Goal: Task Accomplishment & Management: Complete application form

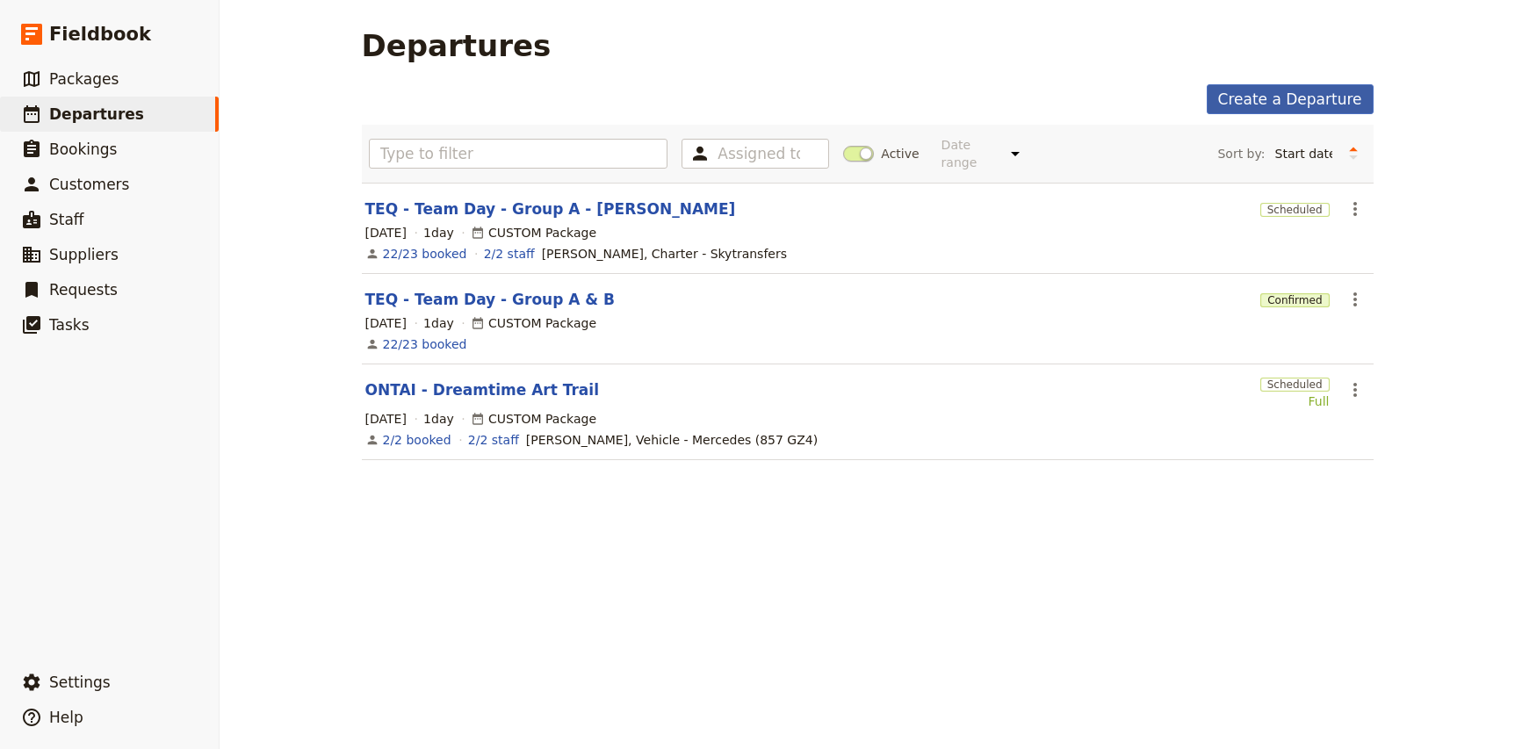
click at [1325, 101] on link "Create a Departure" at bounding box center [1290, 99] width 167 height 30
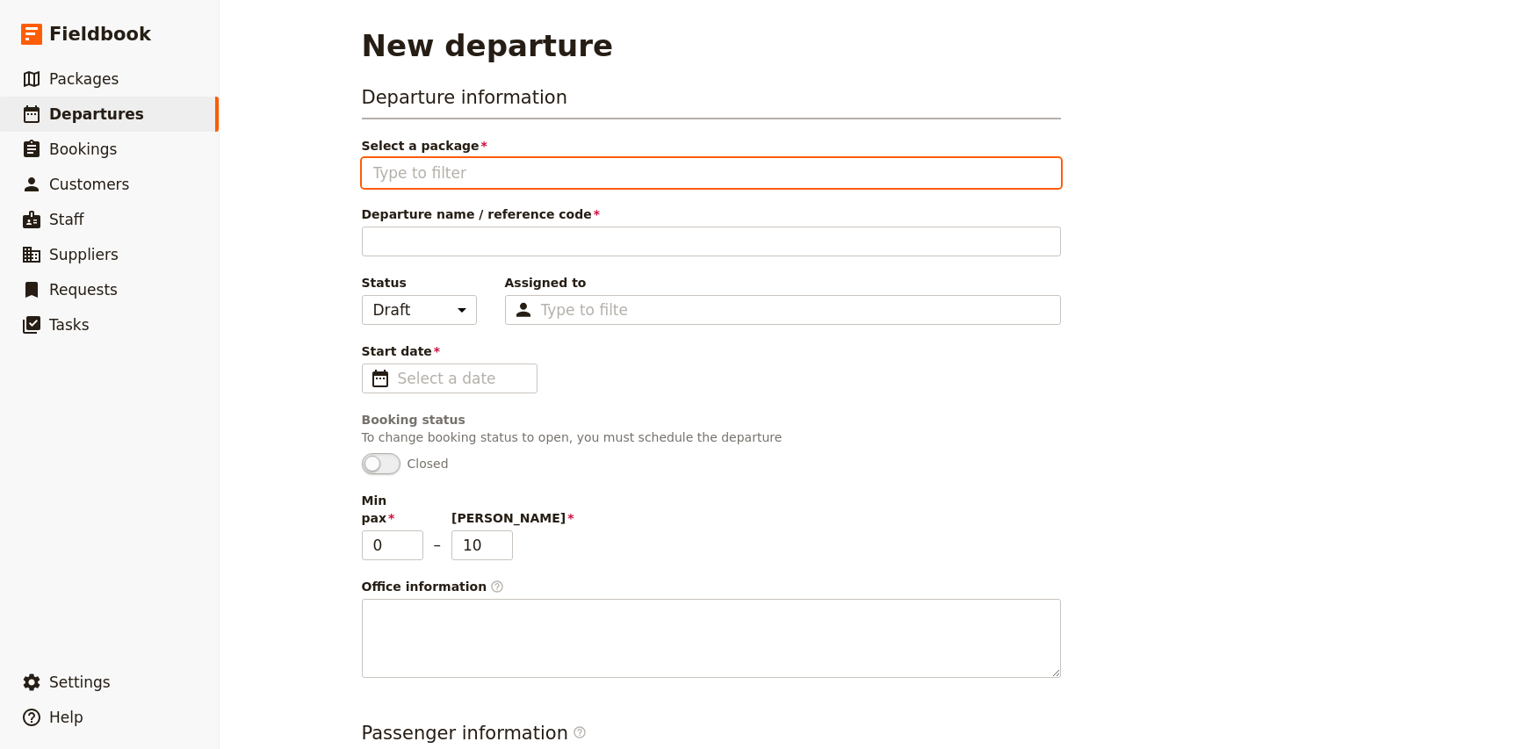
click at [467, 175] on input "Select a package" at bounding box center [711, 172] width 676 height 21
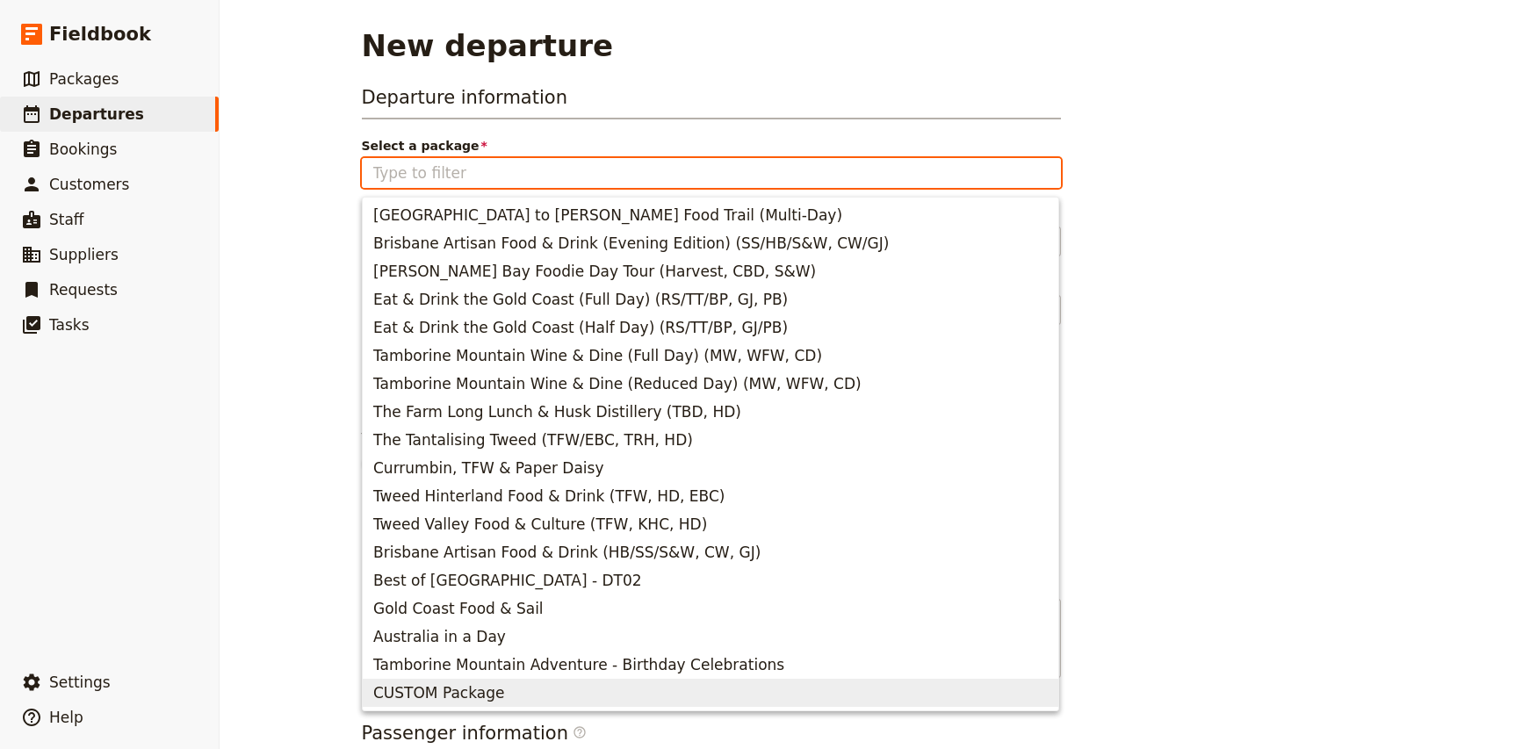
click at [465, 692] on span "CUSTOM Package" at bounding box center [438, 692] width 131 height 21
type input "CUSTOM Package"
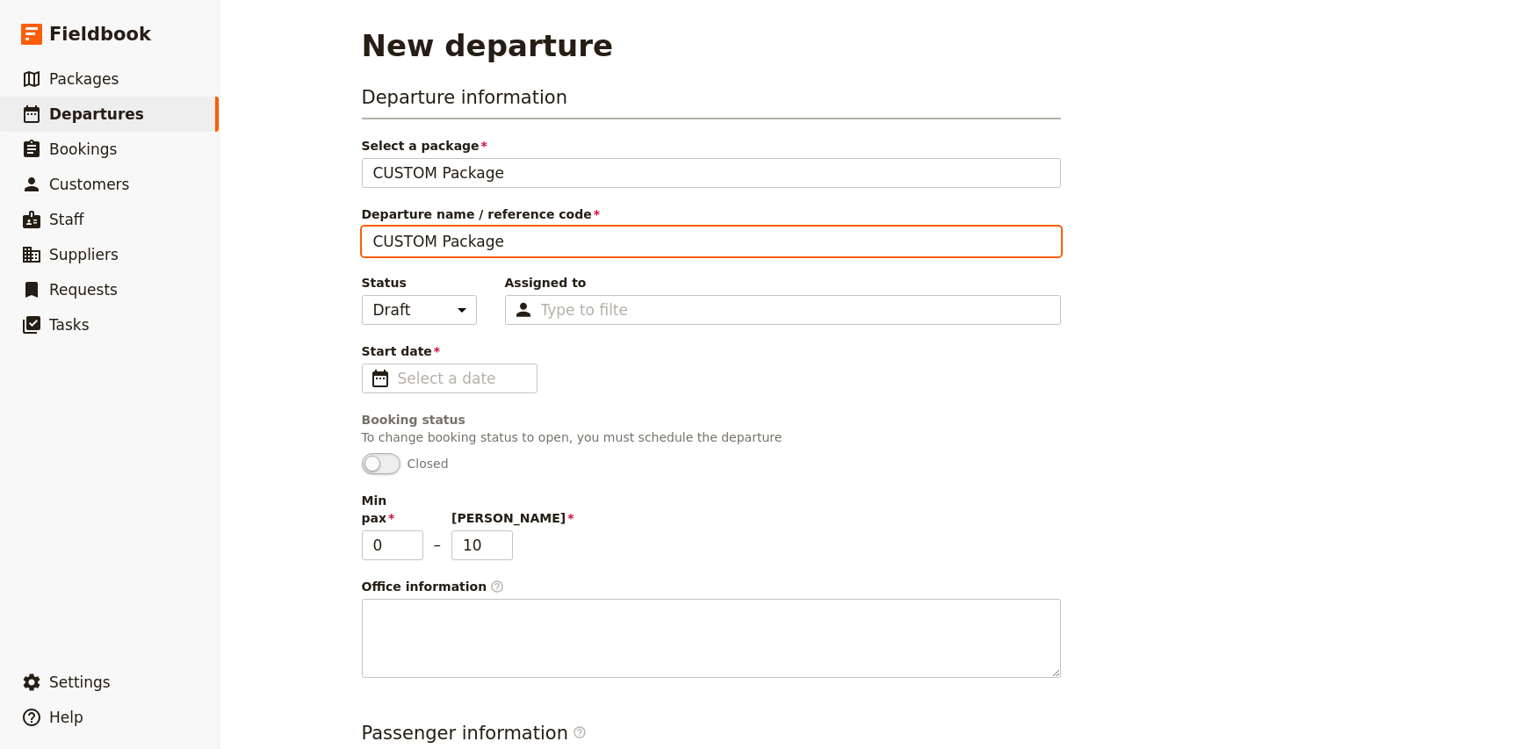
click at [474, 248] on input "CUSTOM Package" at bounding box center [711, 242] width 699 height 30
type input "A"
click at [428, 235] on input "ATS Pacific - Alfresco Dining on Tambo" at bounding box center [711, 242] width 699 height 30
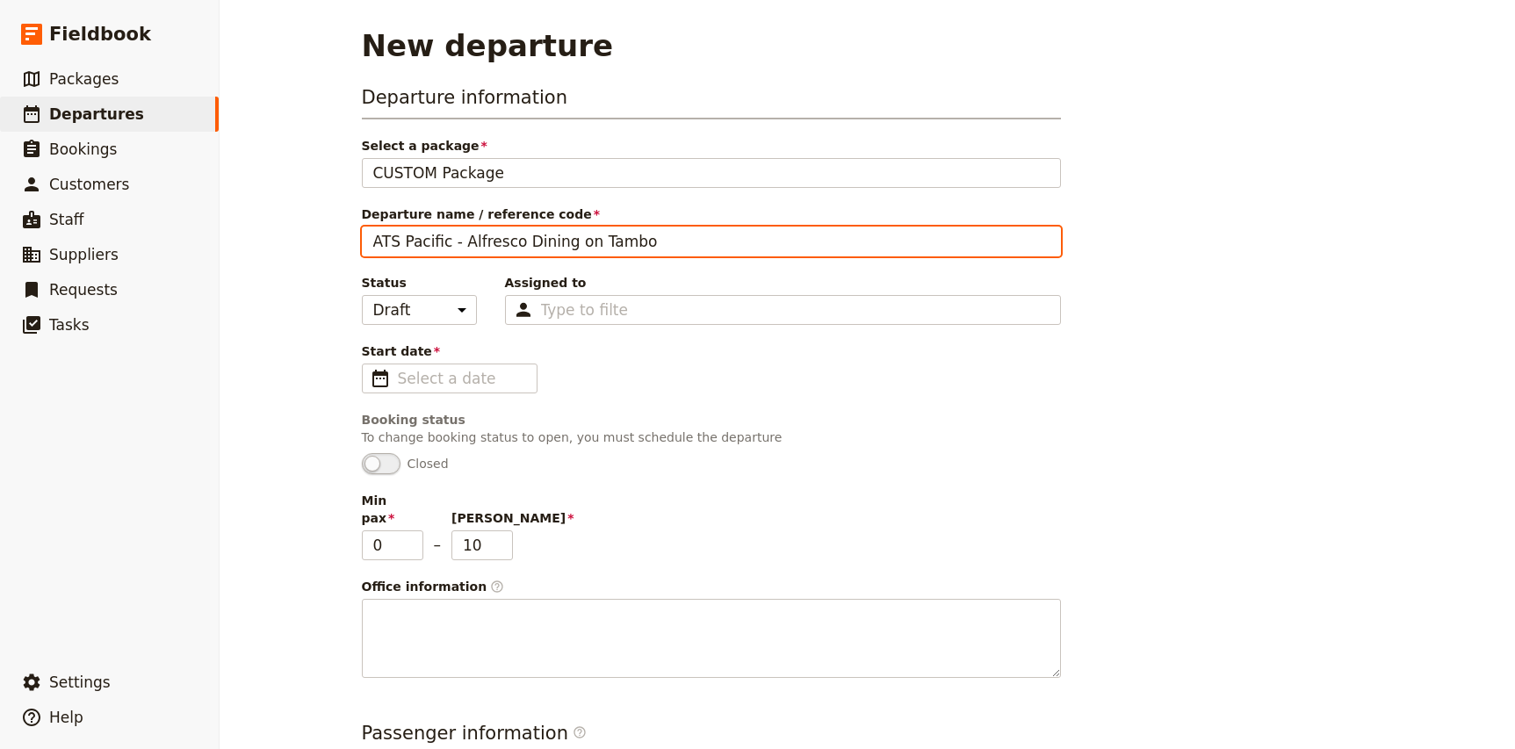
click at [428, 235] on input "ATS Pacific - Alfresco Dining on Tambo" at bounding box center [711, 242] width 699 height 30
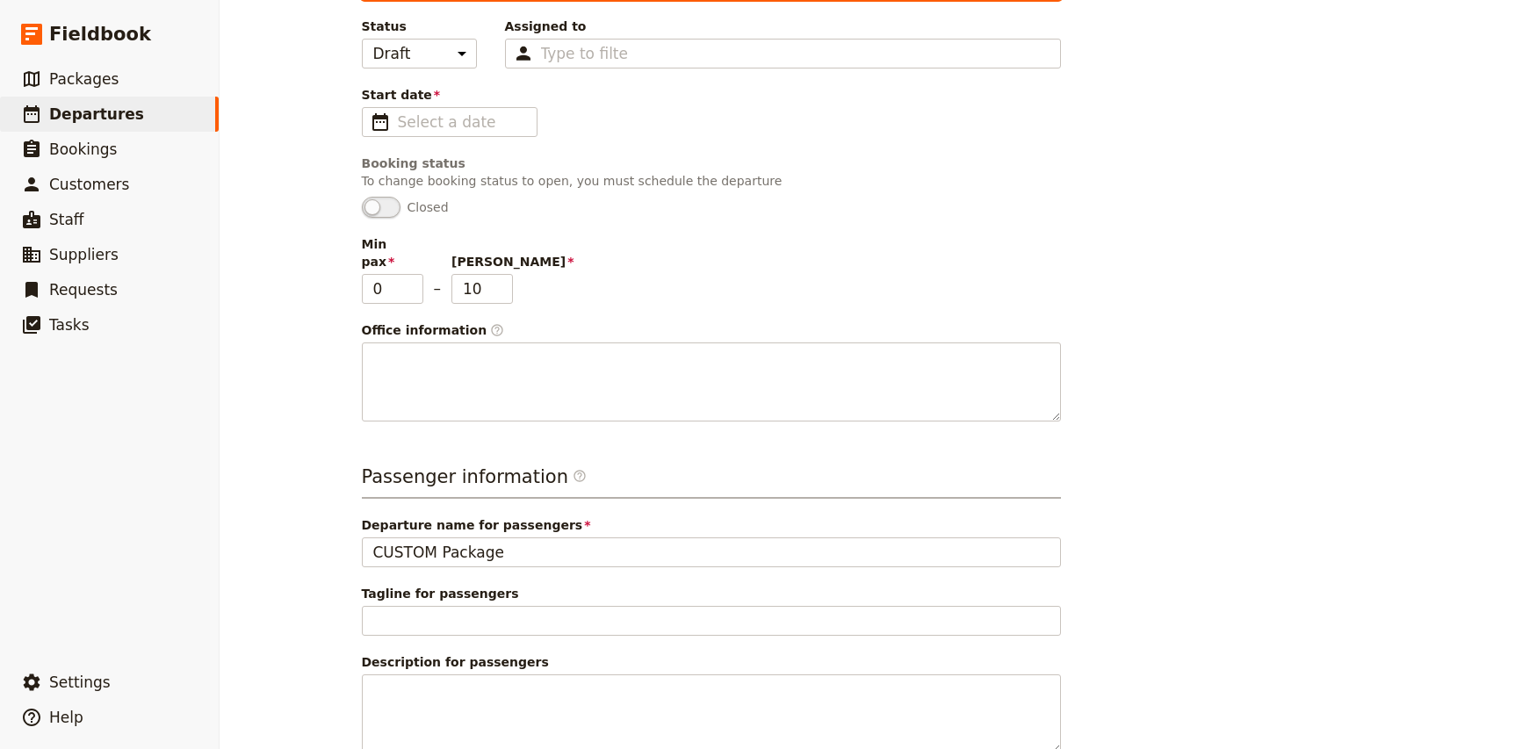
scroll to position [265, 0]
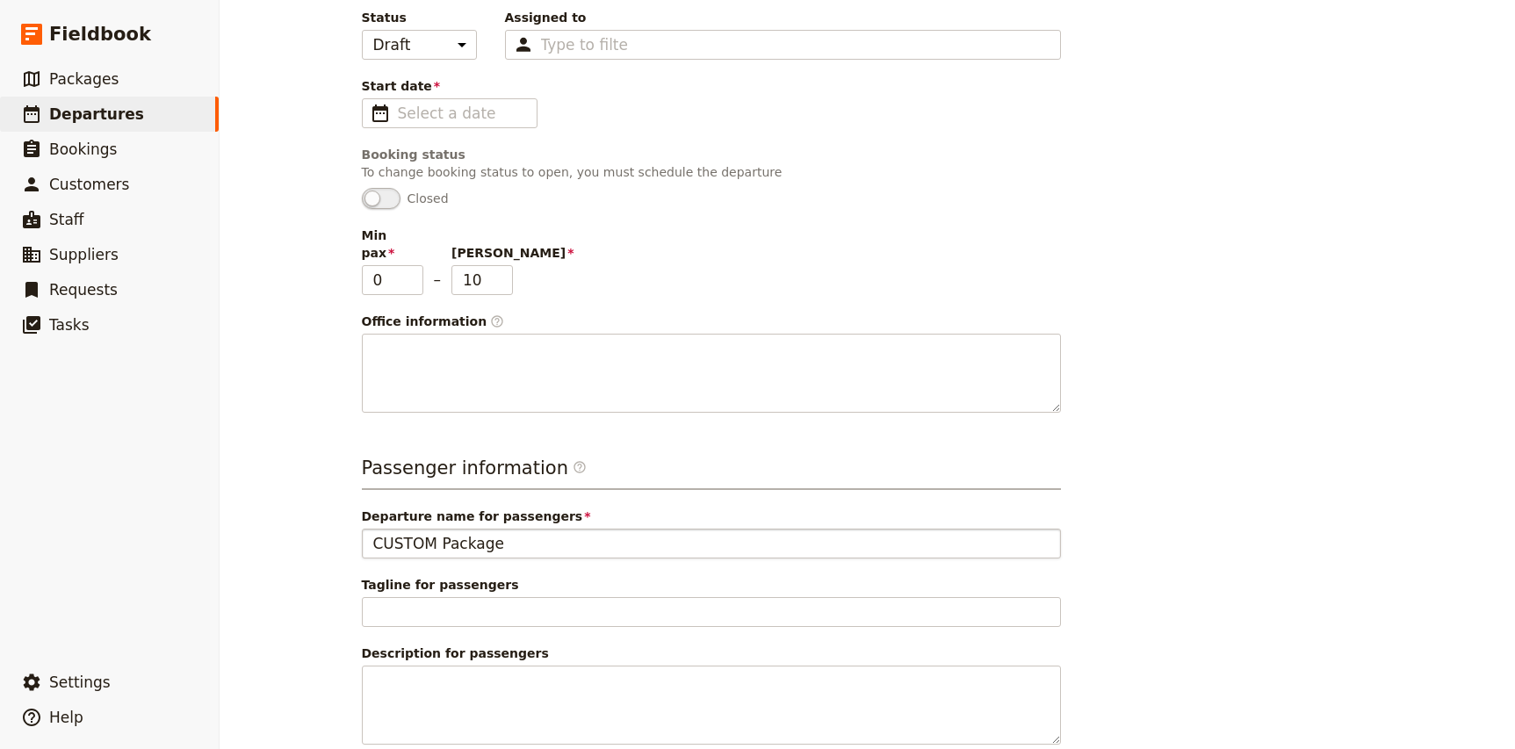
type input "ATS Pacific - Alfresco Dining on Tambo"
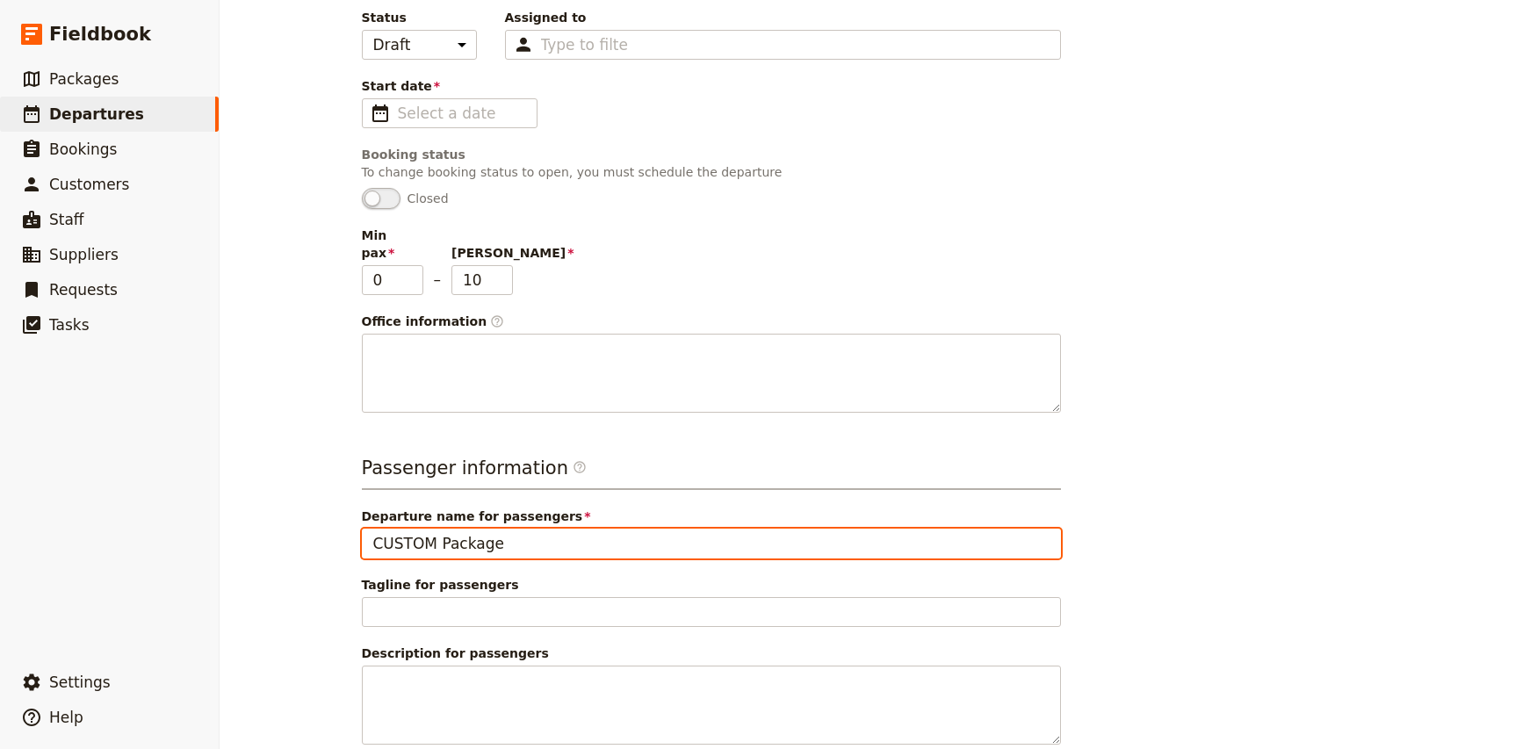
click at [436, 537] on input "CUSTOM Package" at bounding box center [711, 544] width 699 height 30
paste input "ATS Pacific - Alfresco Dining on Tambo"
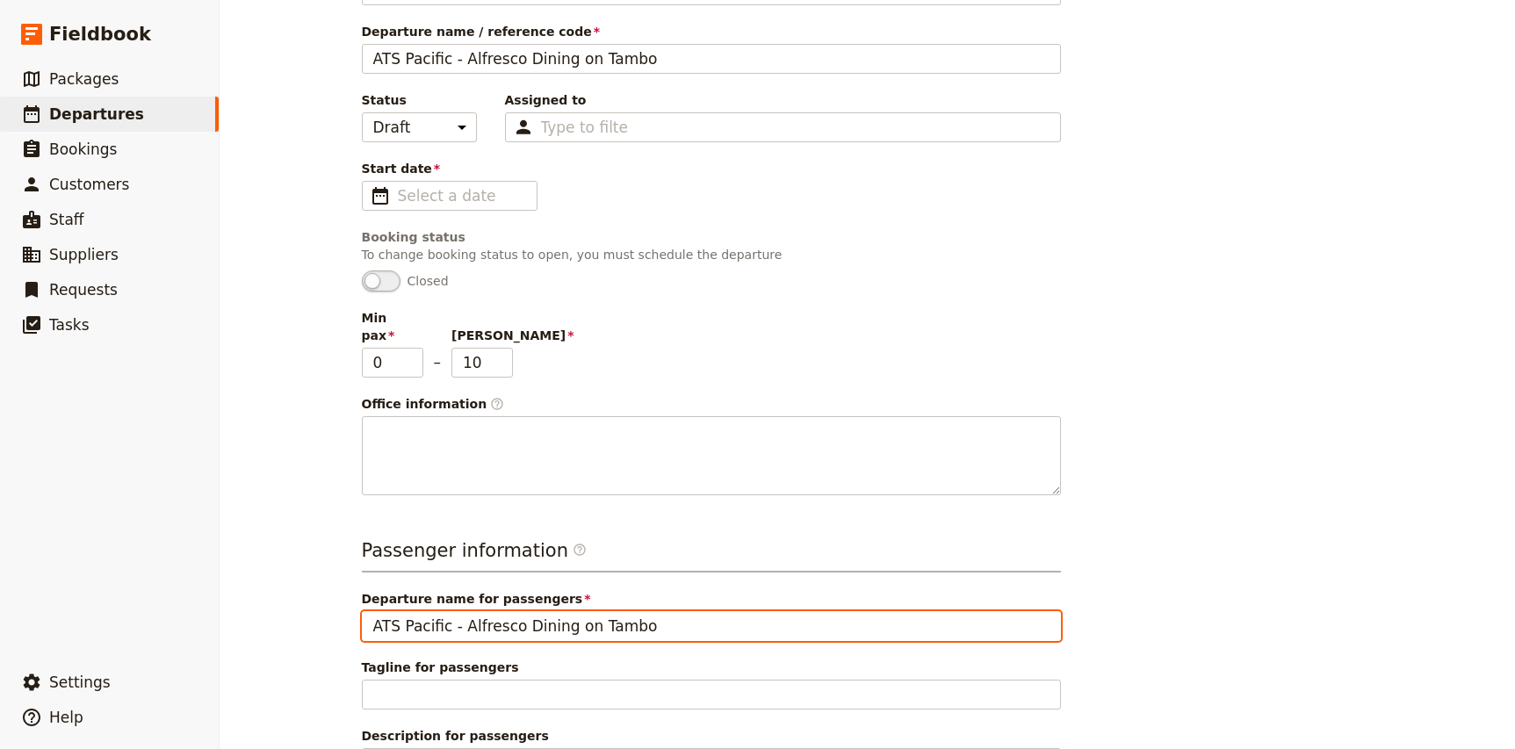
scroll to position [178, 0]
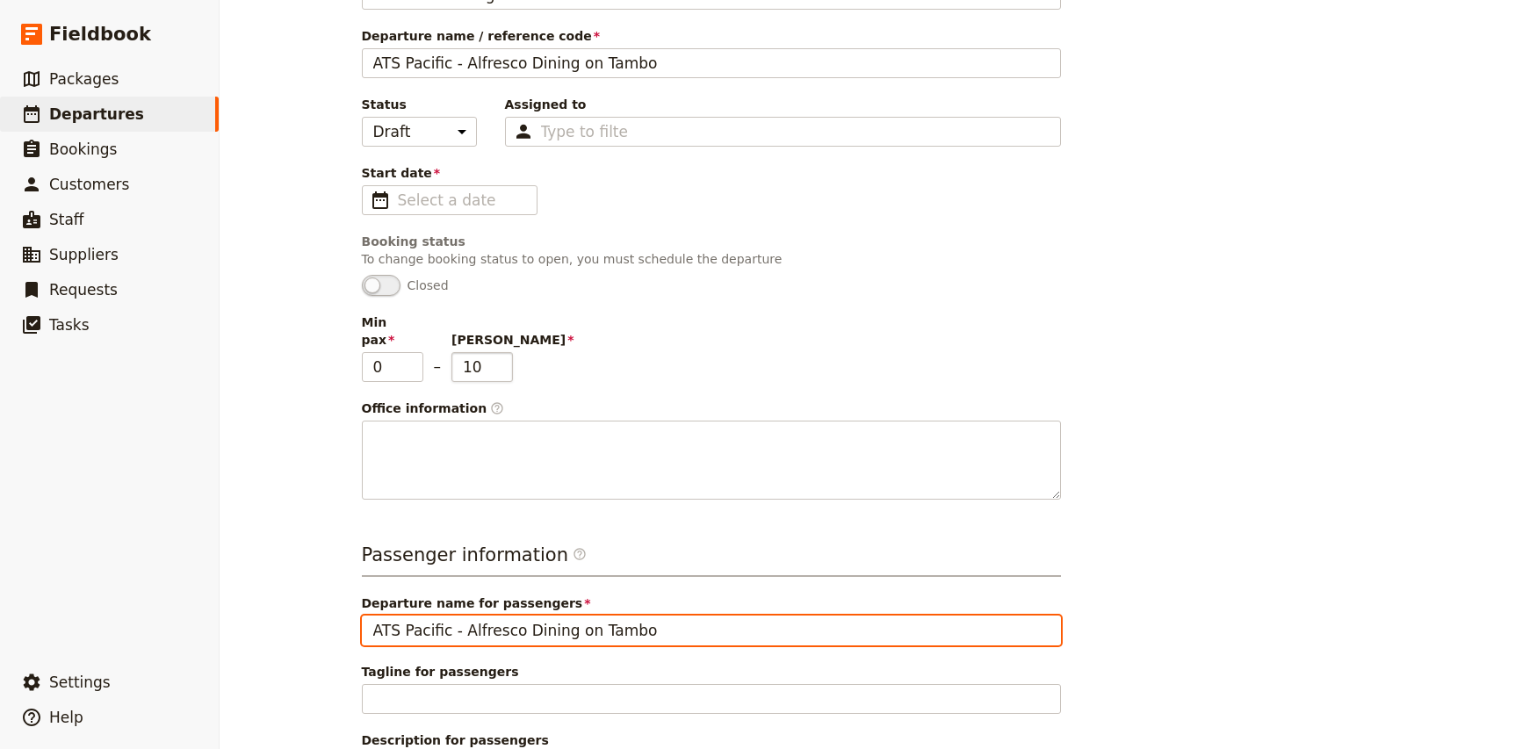
type input "ATS Pacific - Alfresco Dining on Tambo"
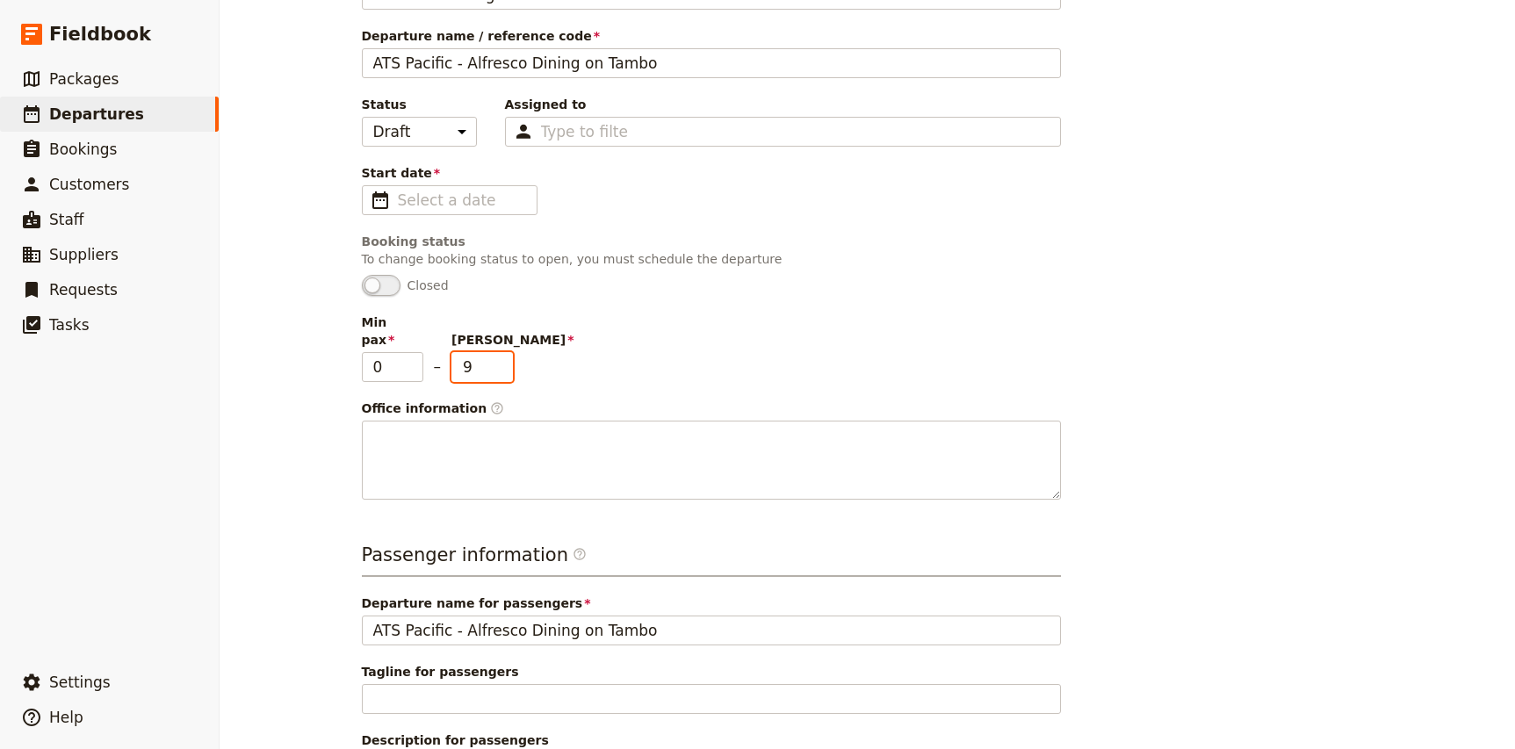
click at [502, 354] on input "9" at bounding box center [481, 367] width 61 height 30
click at [502, 354] on input "8" at bounding box center [481, 367] width 61 height 30
click at [502, 354] on input "7" at bounding box center [481, 367] width 61 height 30
click at [502, 354] on input "6" at bounding box center [481, 367] width 61 height 30
click at [502, 354] on input "5" at bounding box center [481, 367] width 61 height 30
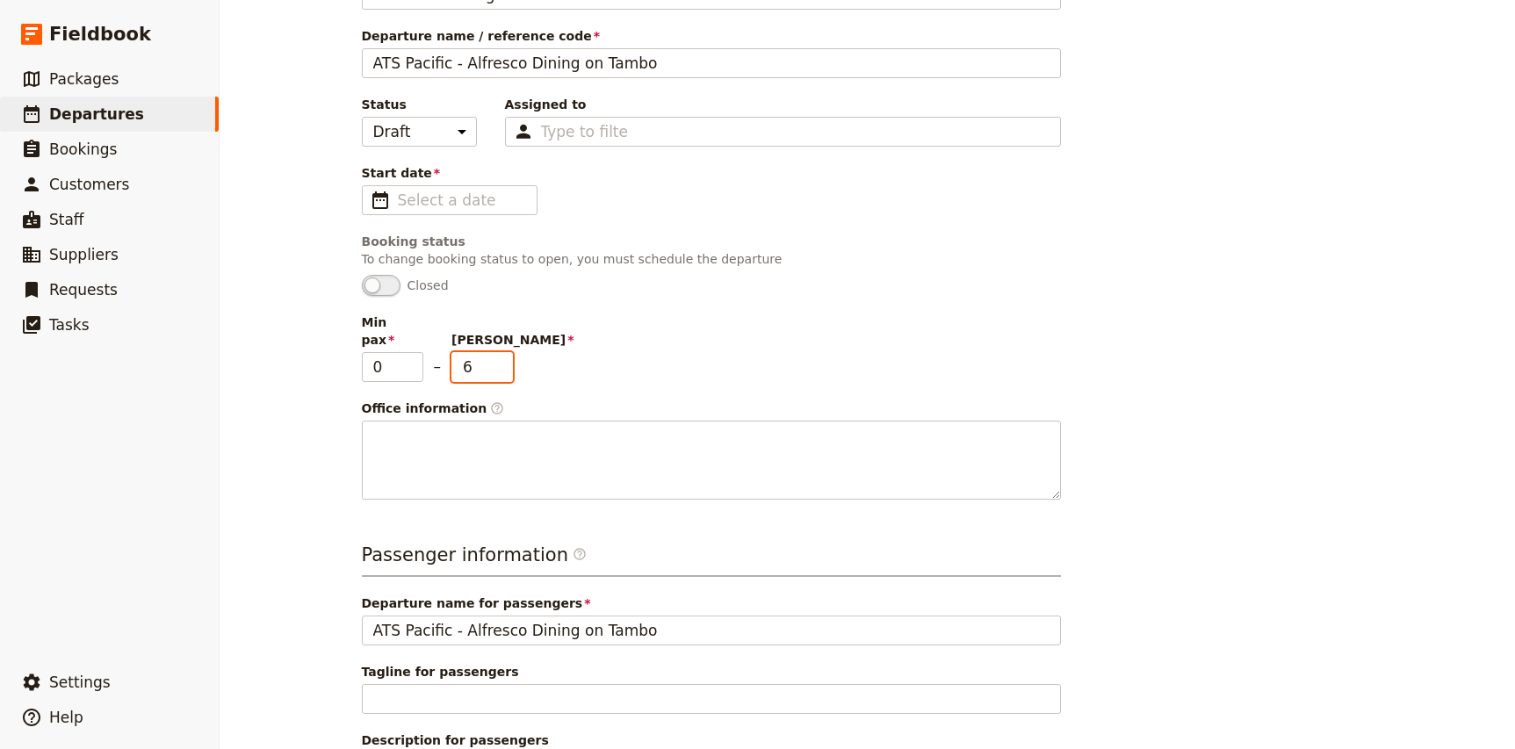
type input "6"
click at [502, 352] on input "6" at bounding box center [481, 367] width 61 height 30
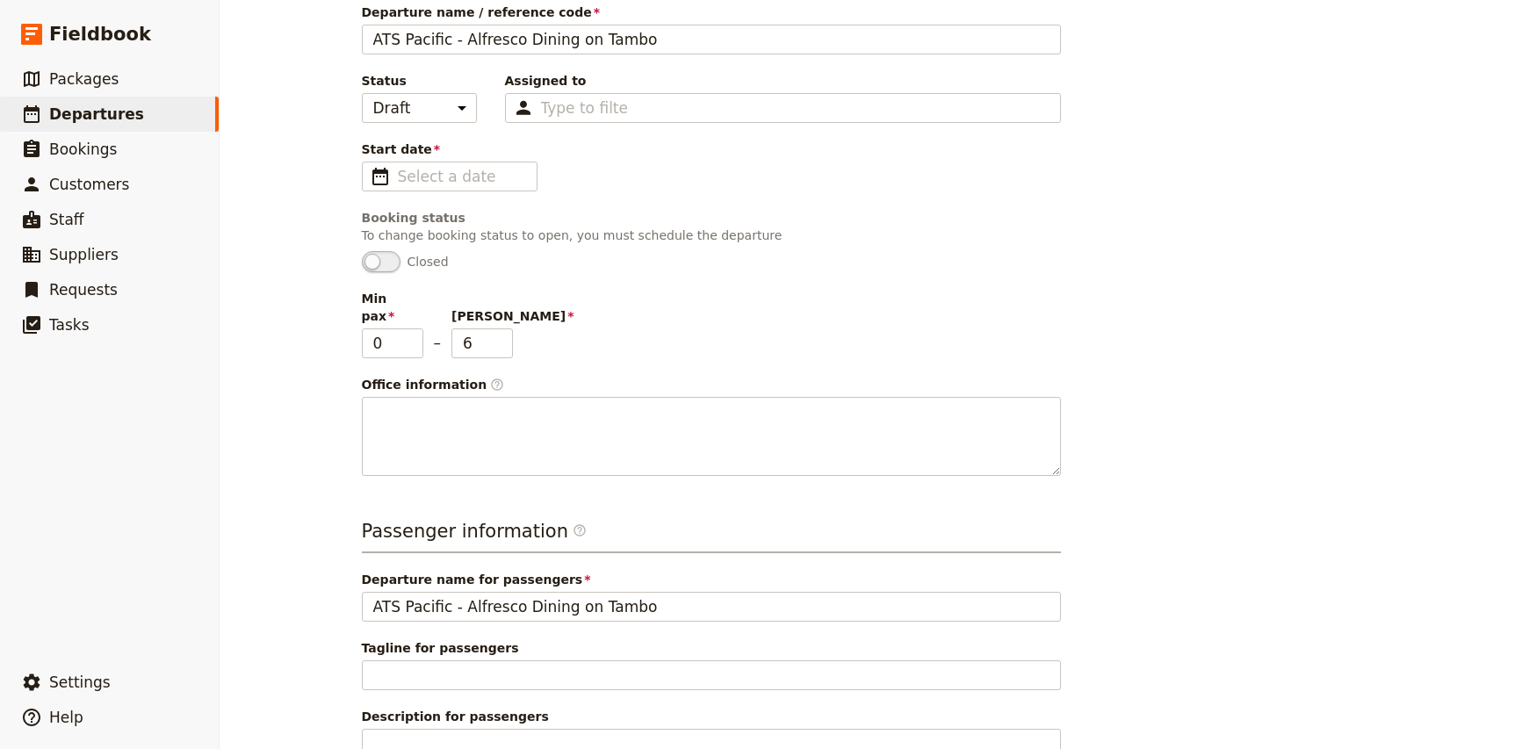
click at [436, 192] on div "Departure information Select a package CUSTOM Package CUSTOM Package Departure …" at bounding box center [711, 179] width 699 height 594
click at [458, 180] on input "dd/mm/yyyy" at bounding box center [462, 176] width 128 height 21
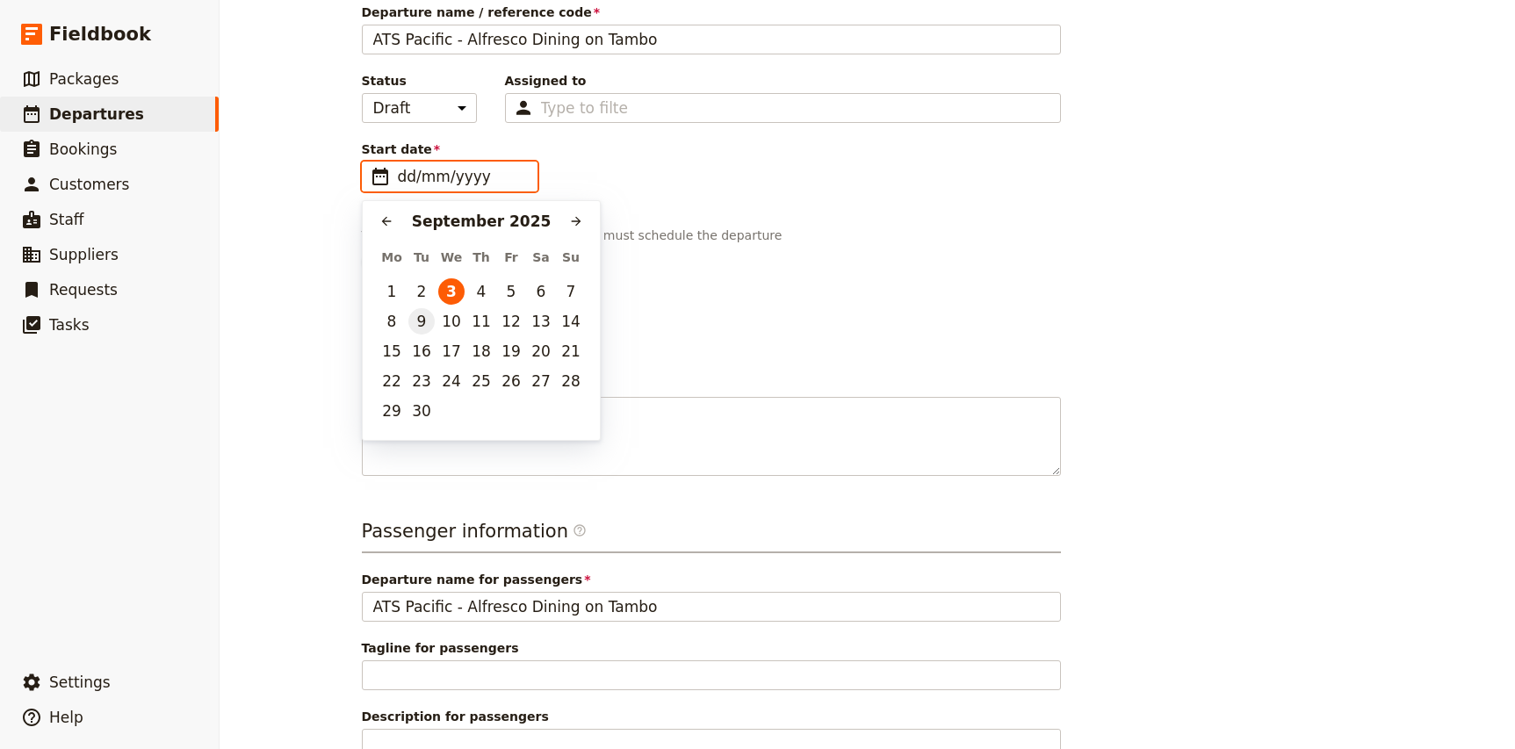
click at [424, 321] on button "9" at bounding box center [421, 321] width 26 height 26
type input "[DATE]"
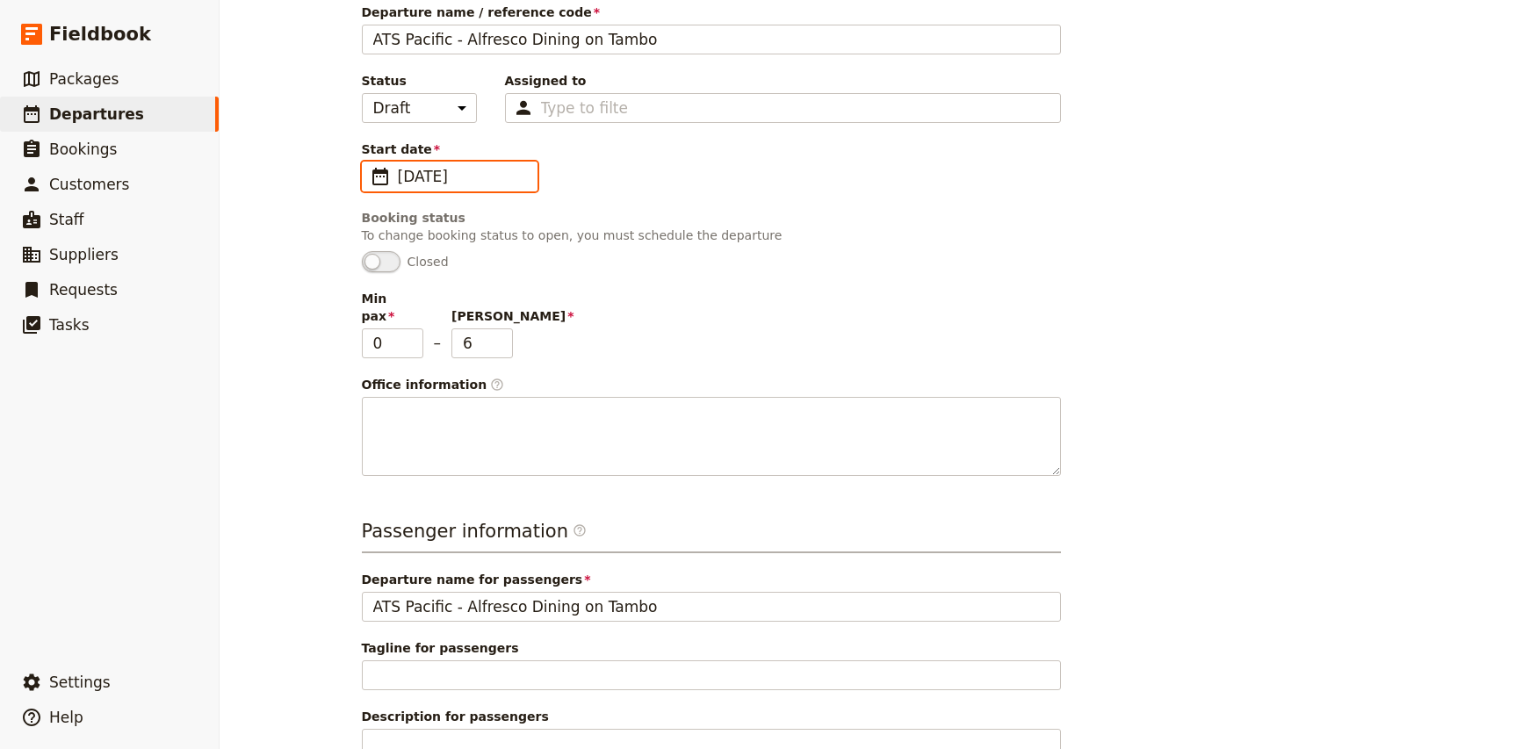
scroll to position [349, 0]
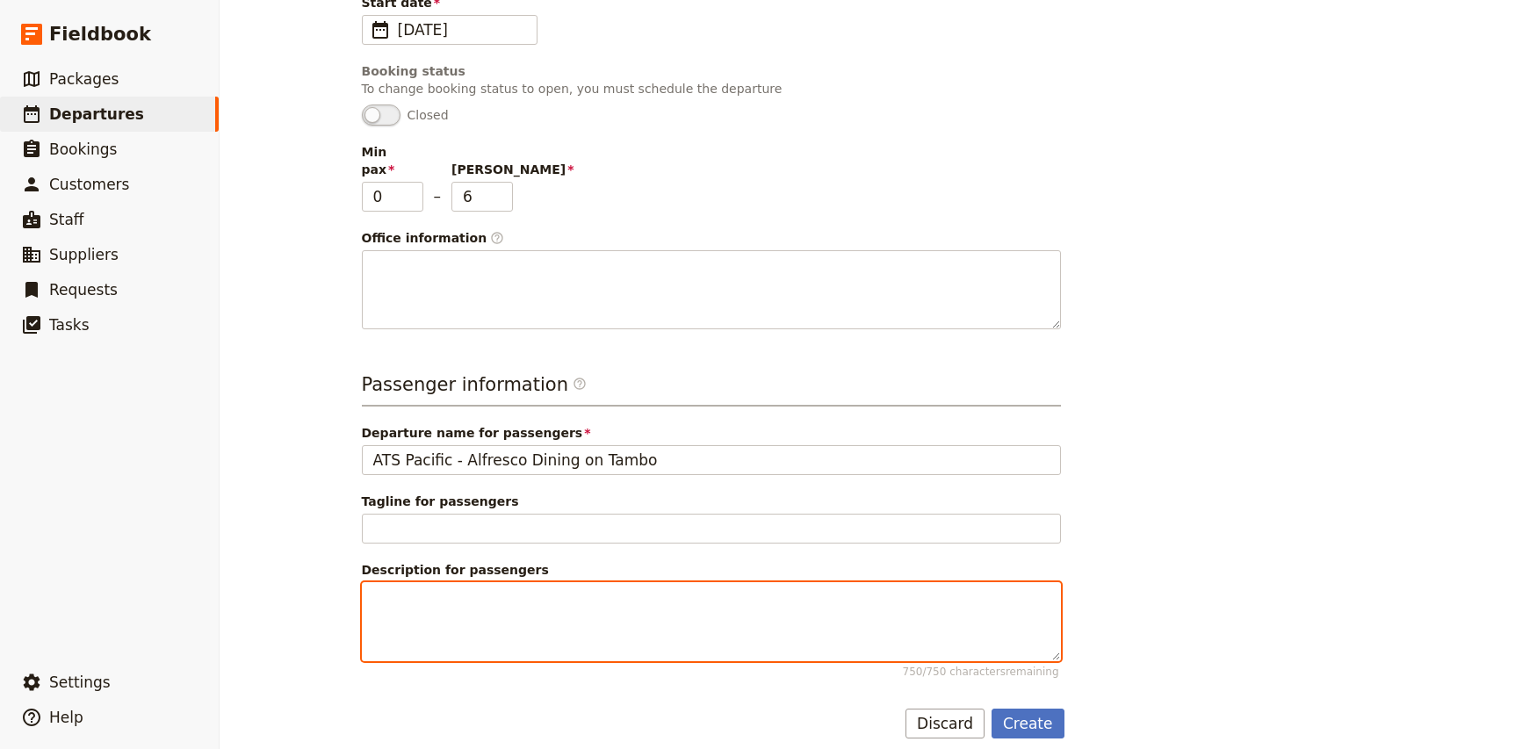
click at [424, 582] on textarea "Description for passengers 750 / 750 characters remaining" at bounding box center [711, 621] width 699 height 79
drag, startPoint x: 720, startPoint y: 584, endPoint x: 992, endPoint y: 602, distance: 272.0
click at [992, 602] on textarea "A group of [DEMOGRAPHIC_DATA] Agents from Pacific Society Travel expl" at bounding box center [711, 621] width 699 height 79
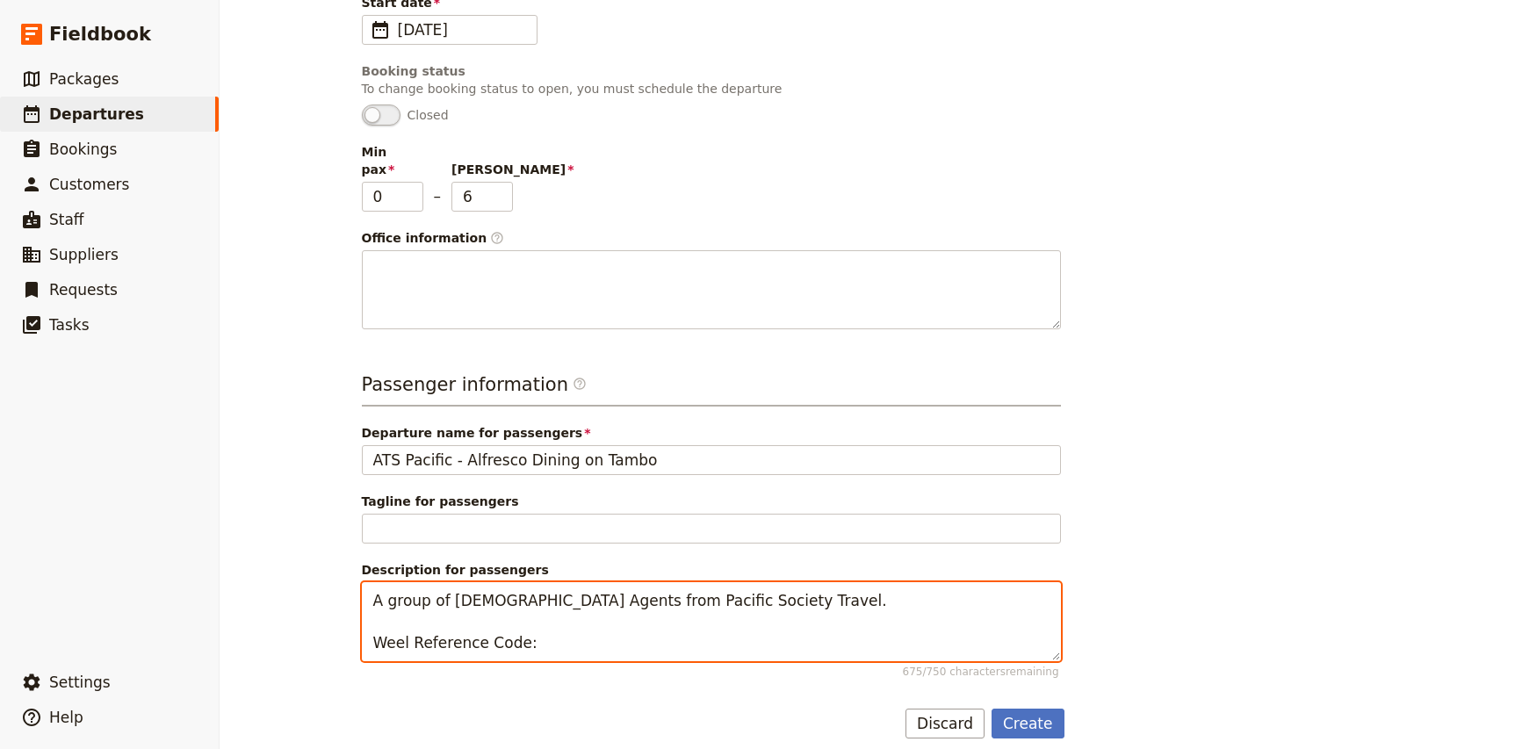
paste textarea "NKDGM"
type textarea "A group of [DEMOGRAPHIC_DATA] Agents from Pacific Society Travel. Weel Referenc…"
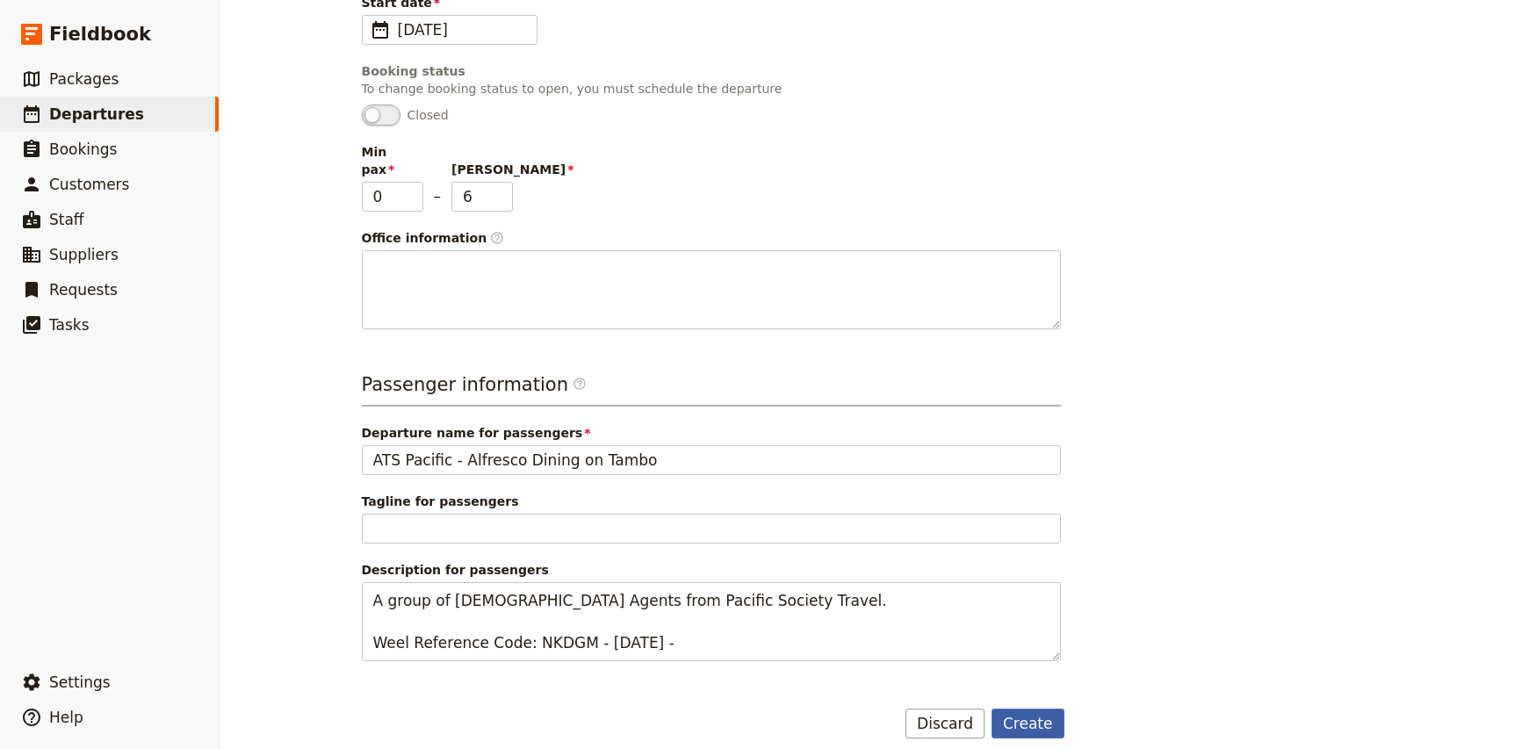
click at [1037, 709] on button "Create" at bounding box center [1028, 724] width 73 height 30
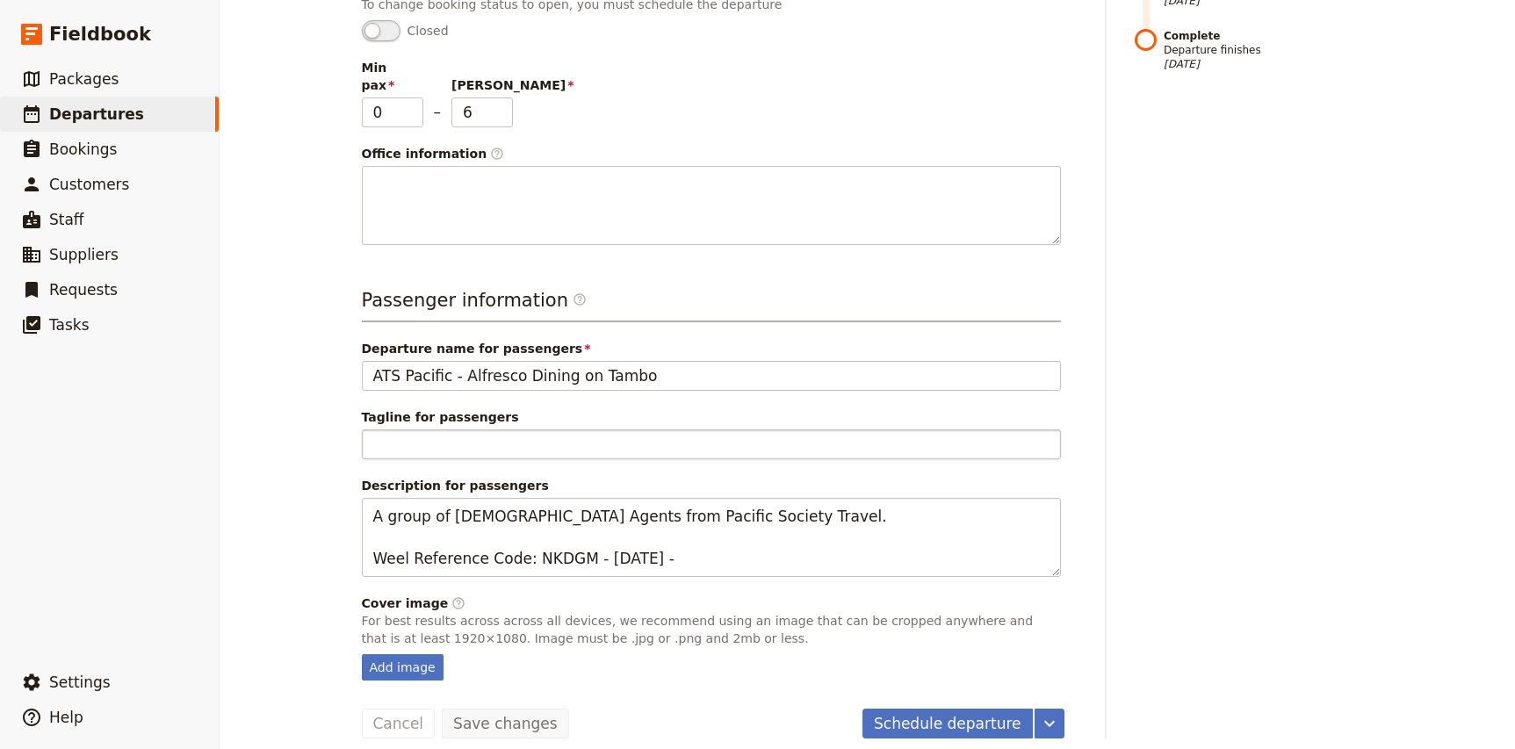
scroll to position [469, 0]
click at [934, 710] on button "Schedule departure" at bounding box center [947, 725] width 170 height 30
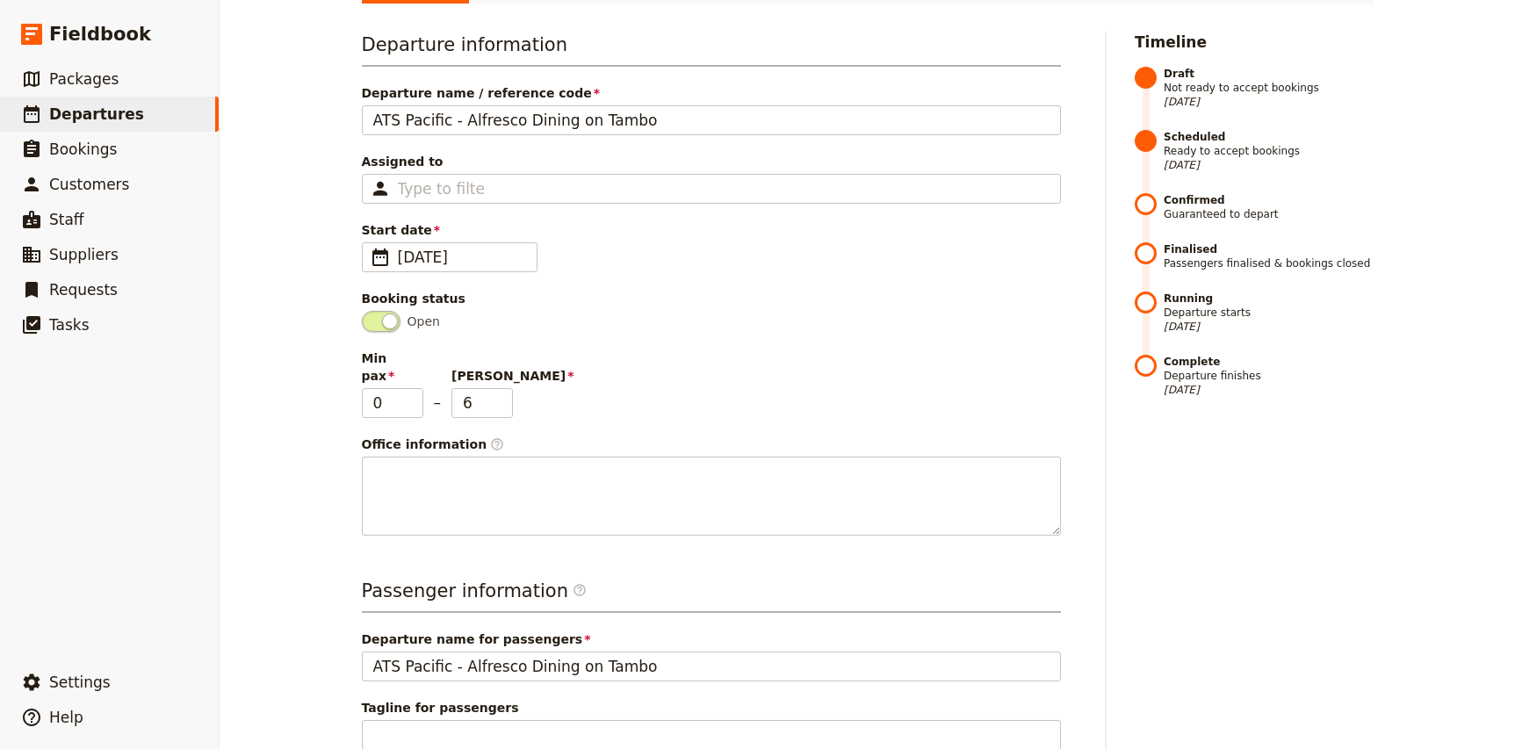
scroll to position [0, 0]
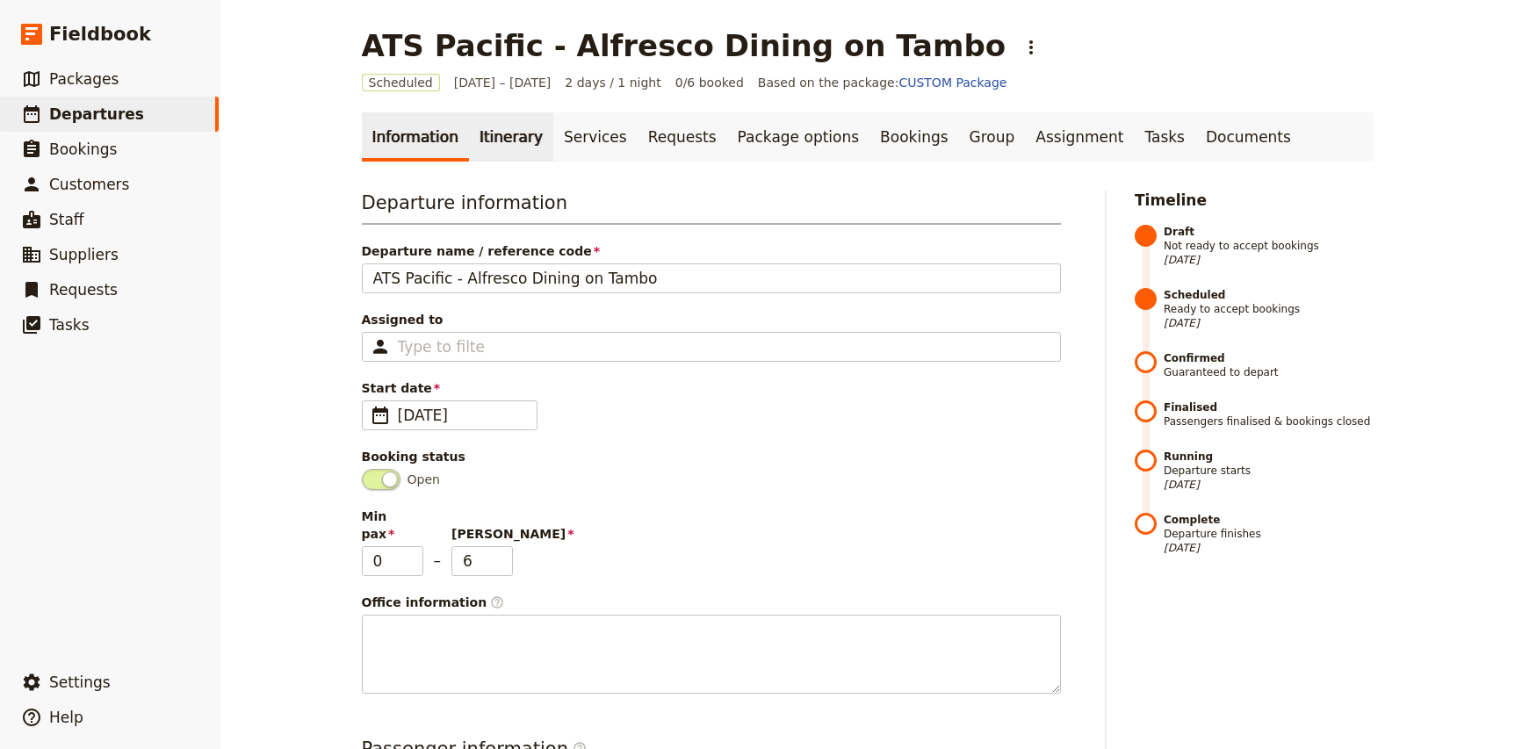
click at [483, 120] on link "Itinerary" at bounding box center [511, 136] width 84 height 49
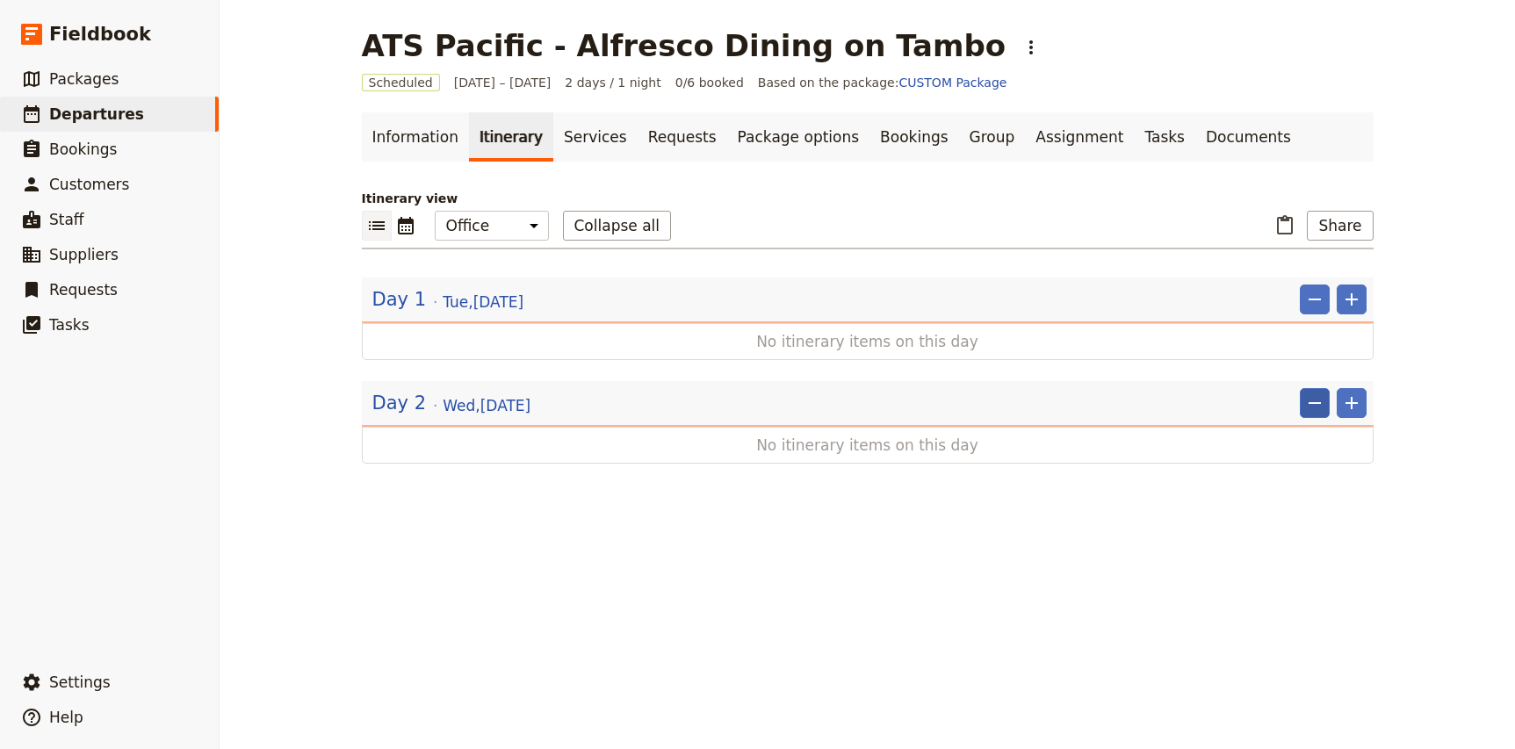
click at [1319, 405] on icon "Remove" at bounding box center [1314, 403] width 21 height 21
click at [1293, 445] on span "Remove day" at bounding box center [1279, 442] width 76 height 18
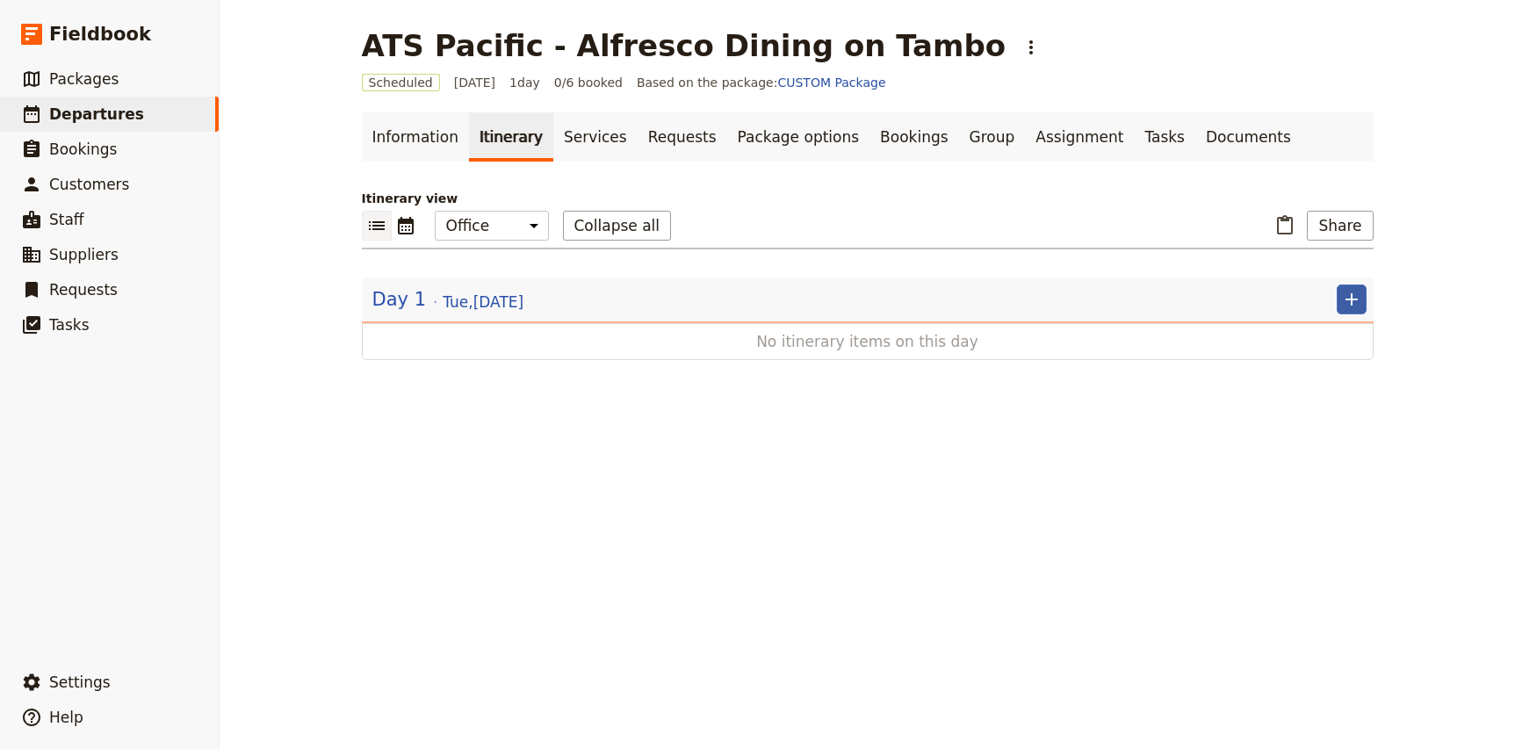
click at [1353, 305] on icon "Add" at bounding box center [1351, 299] width 21 height 21
click at [1339, 336] on span "Add itinerary item" at bounding box center [1299, 338] width 112 height 18
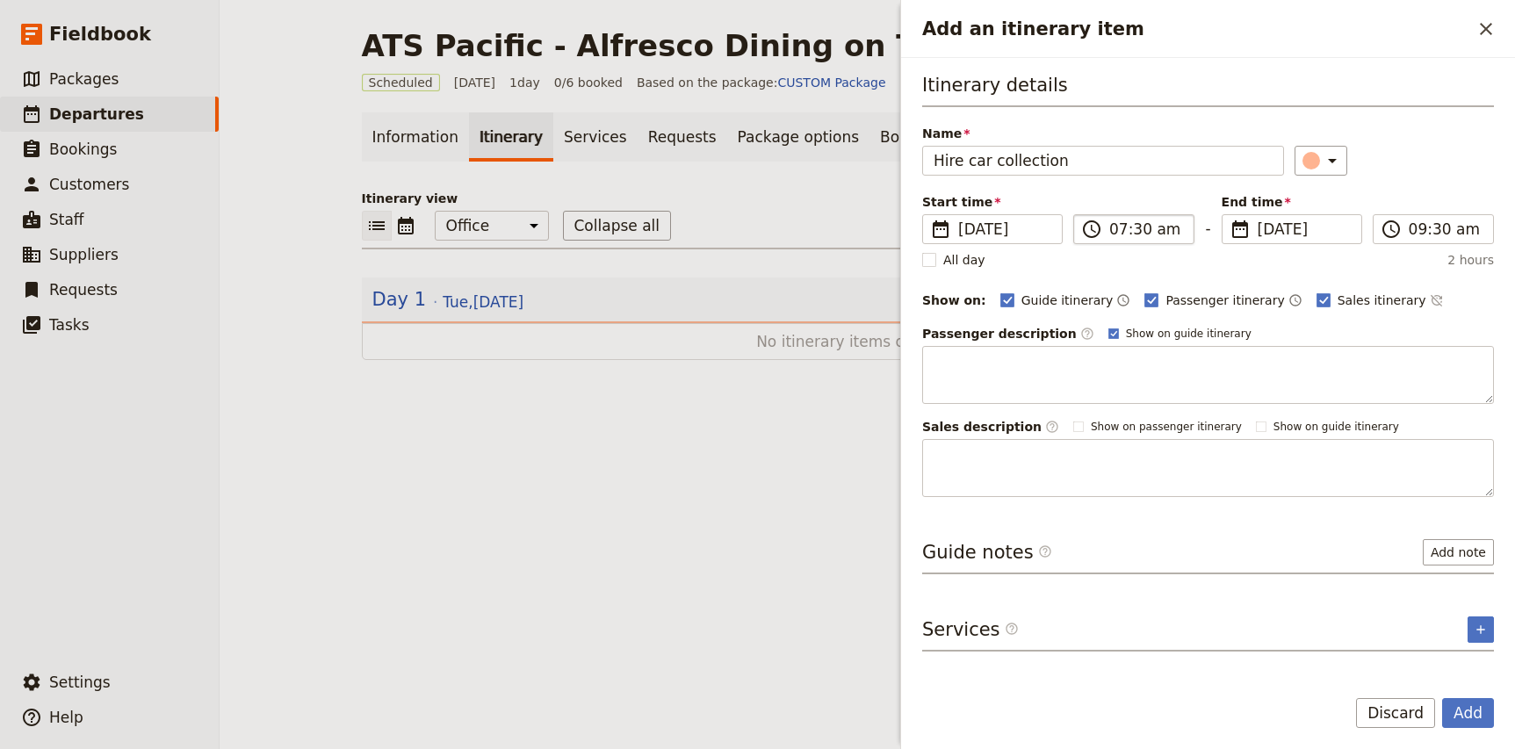
type input "Hire car collection"
click at [1115, 232] on input "07:30 am" at bounding box center [1146, 229] width 74 height 21
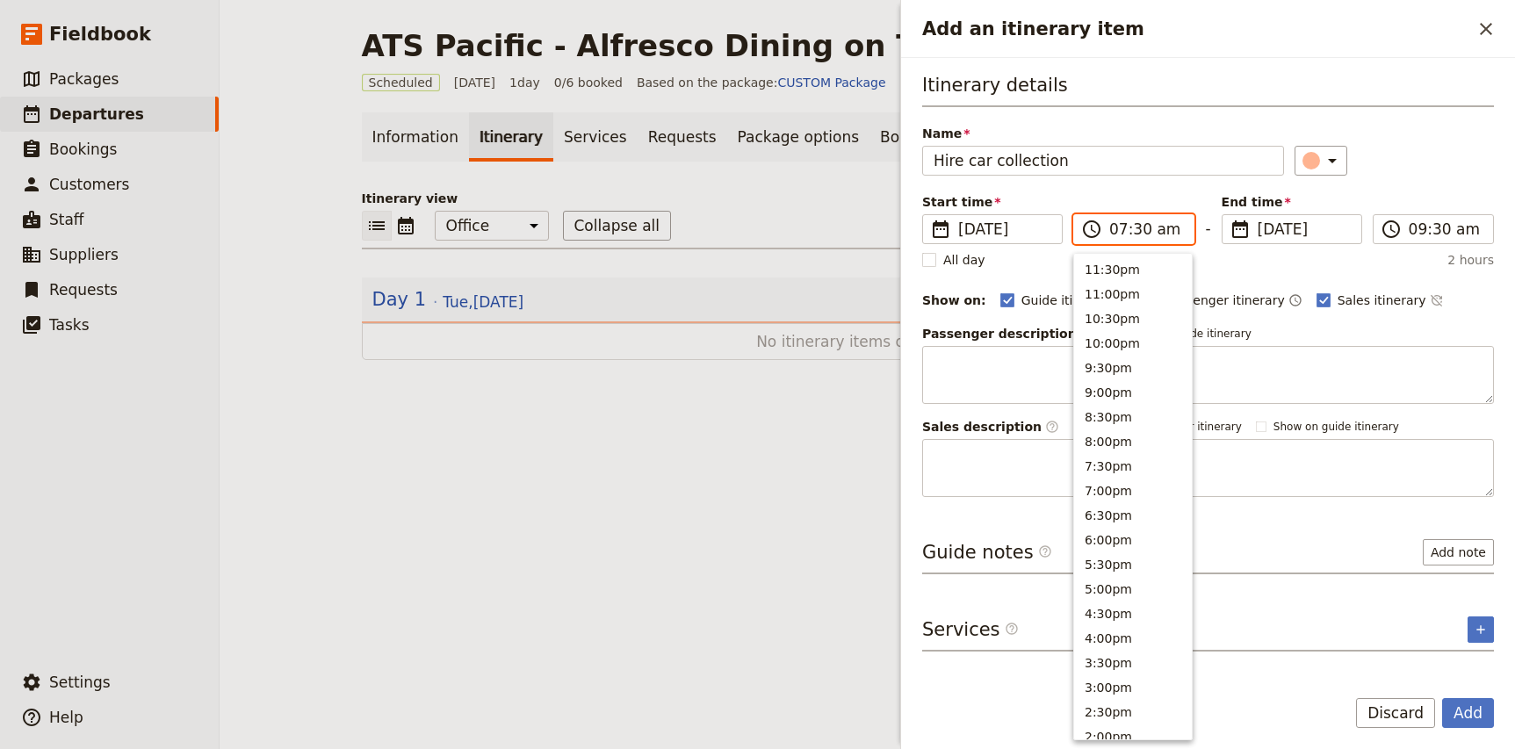
scroll to position [702, 0]
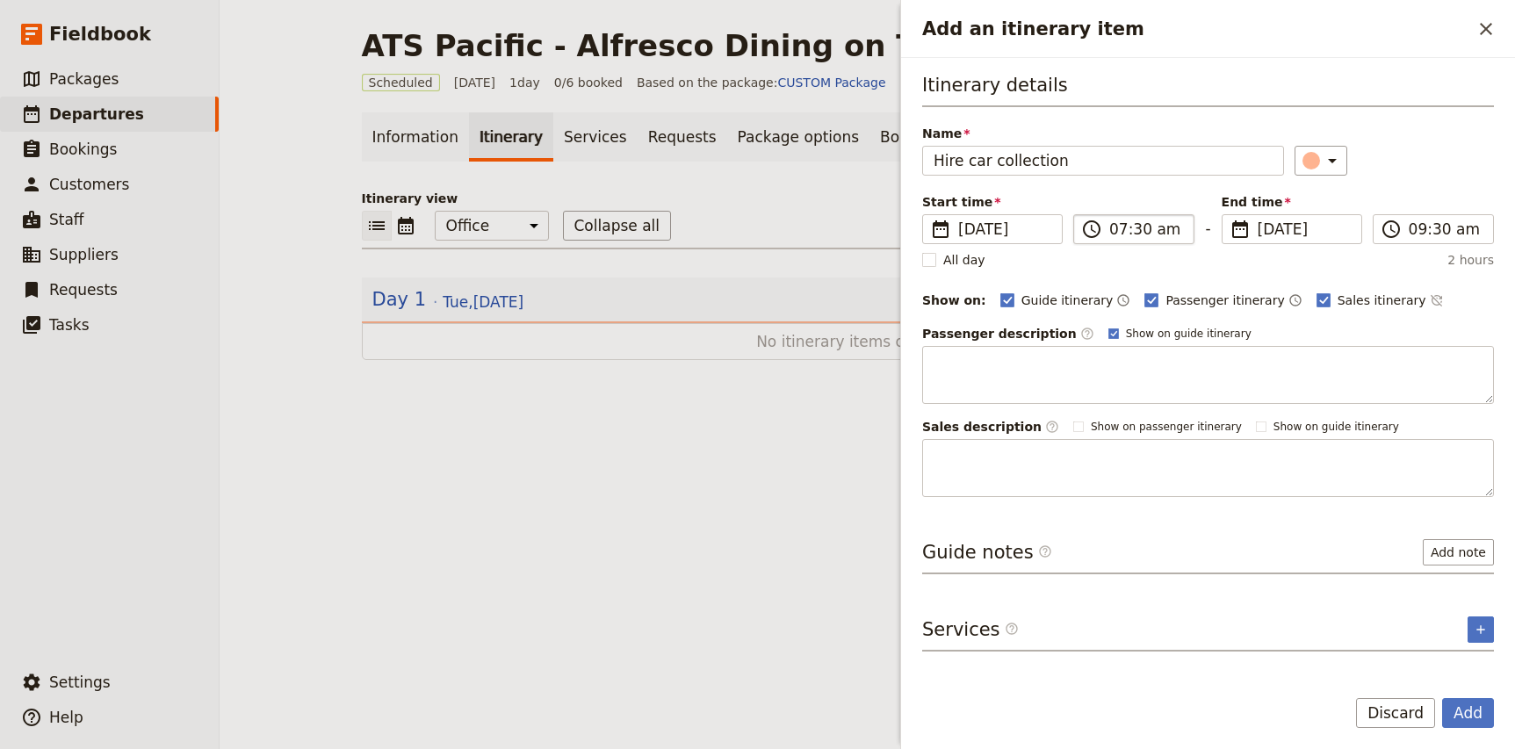
click at [1107, 230] on label "​ 07:30 am" at bounding box center [1133, 229] width 121 height 30
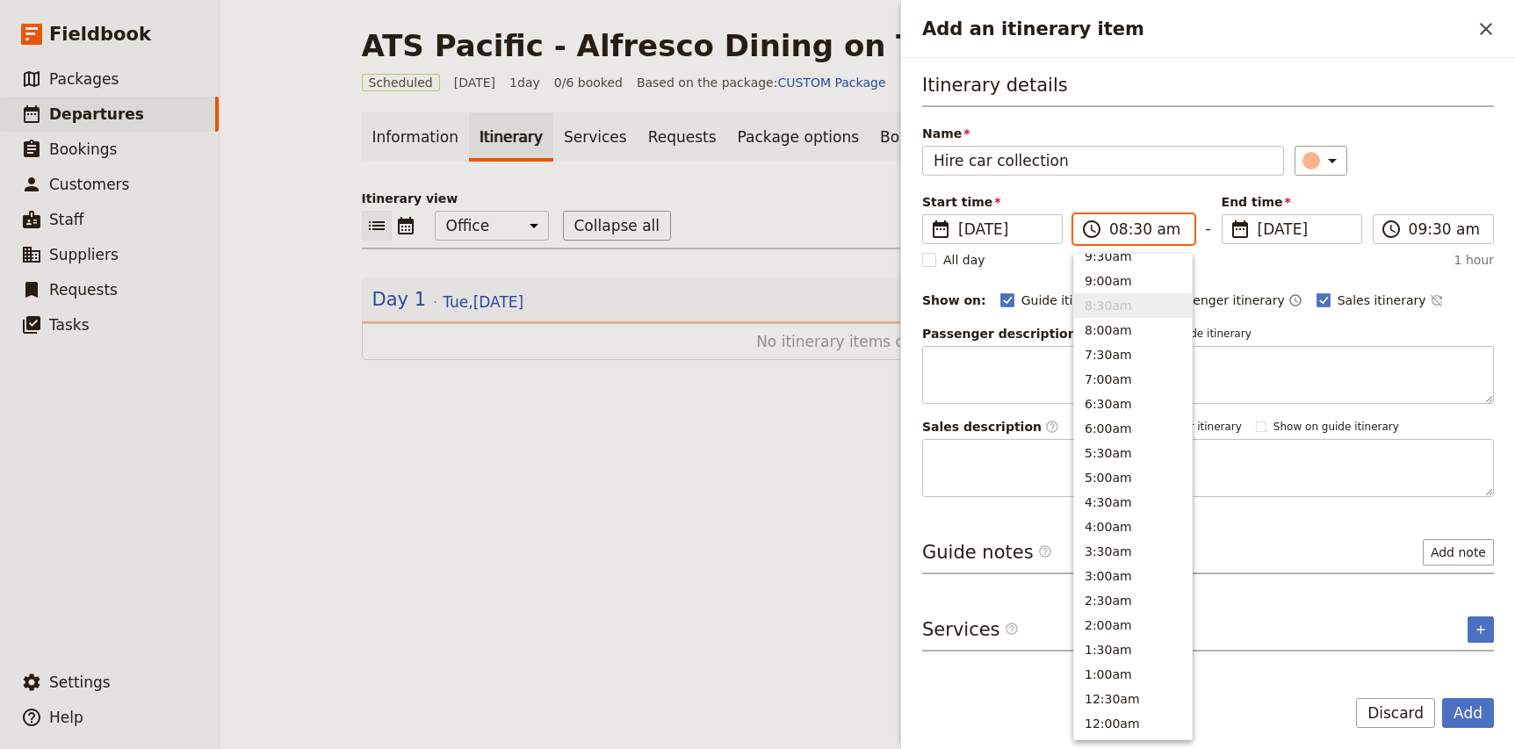
click at [1138, 227] on input "08:30 am" at bounding box center [1146, 229] width 74 height 21
type input "08:00 am"
click at [1436, 180] on div "Itinerary details Name Hire car collection ​ Start time ​ [DATE] [DATE] [DATE] …" at bounding box center [1208, 284] width 572 height 425
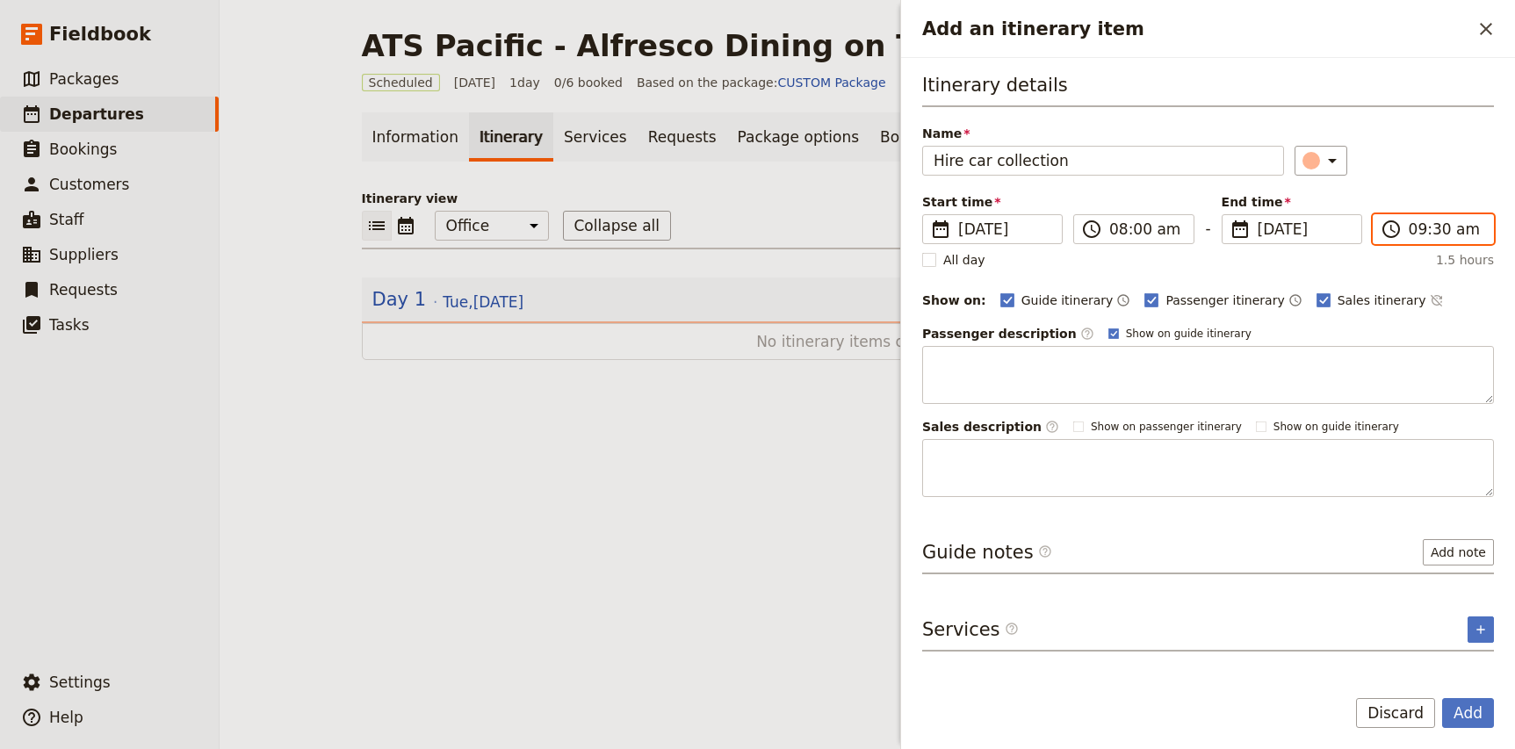
click at [1417, 232] on input "09:30 am" at bounding box center [1446, 229] width 74 height 21
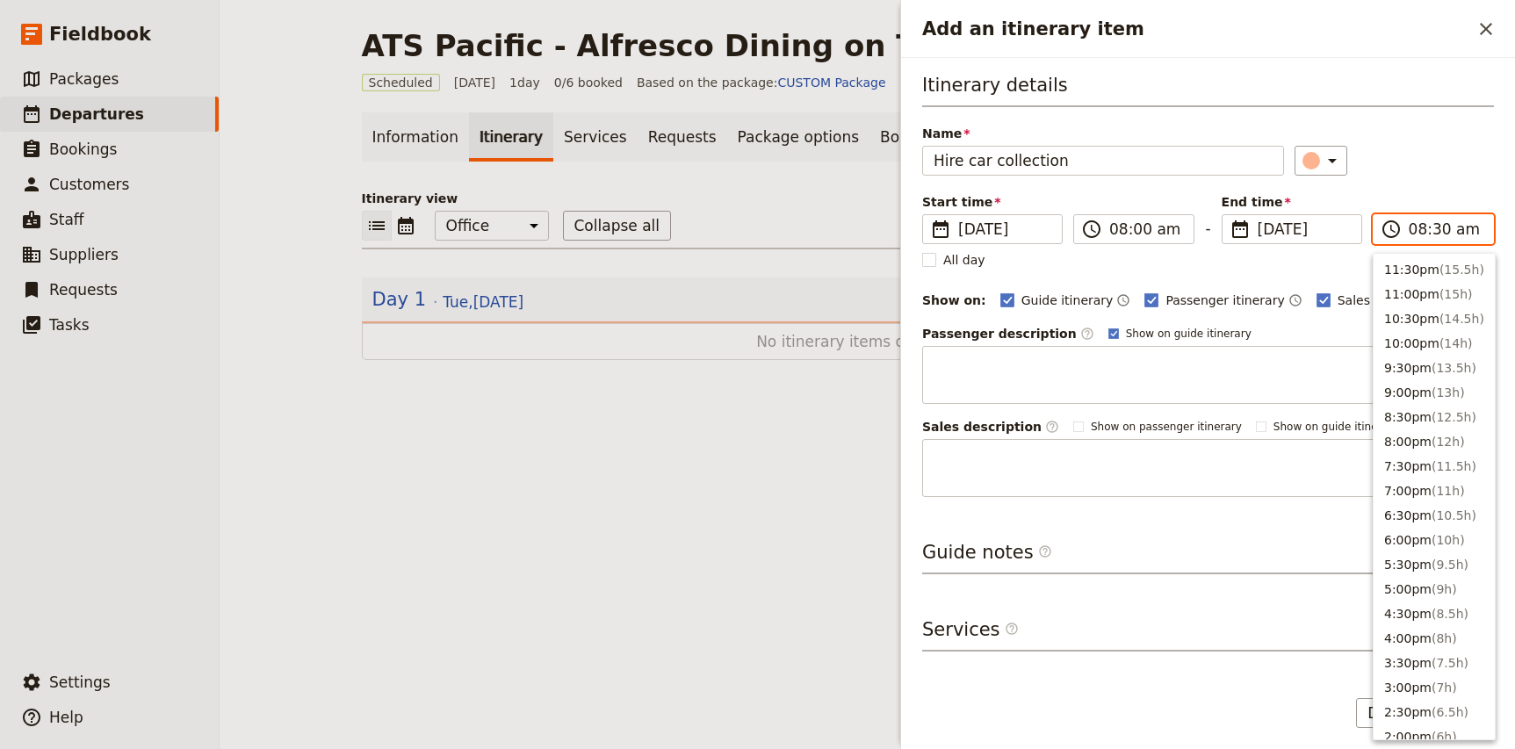
scroll to position [692, 0]
click at [1440, 230] on input "08:30 am" at bounding box center [1446, 229] width 74 height 21
type input "08:00 am"
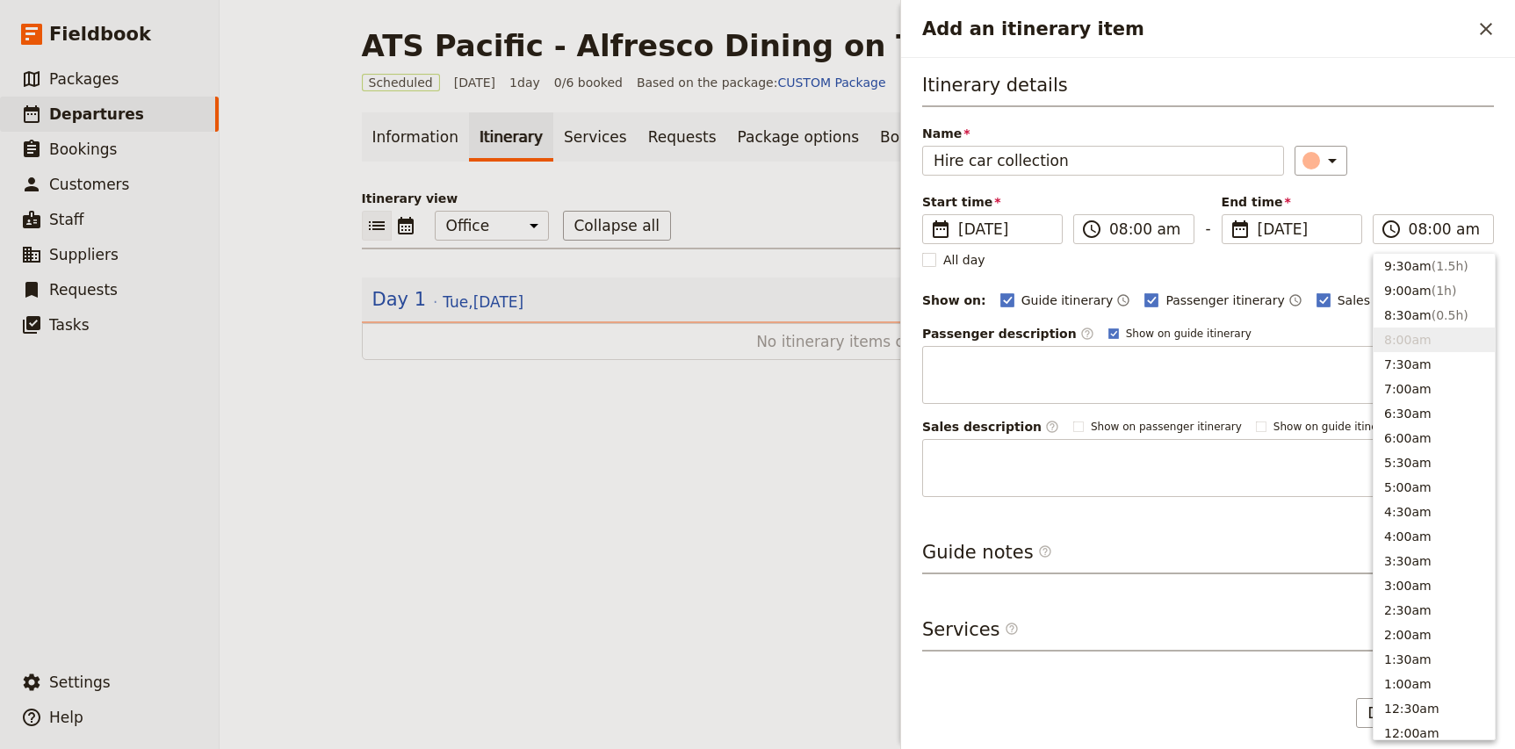
click at [1439, 158] on div "​" at bounding box center [1394, 161] width 199 height 30
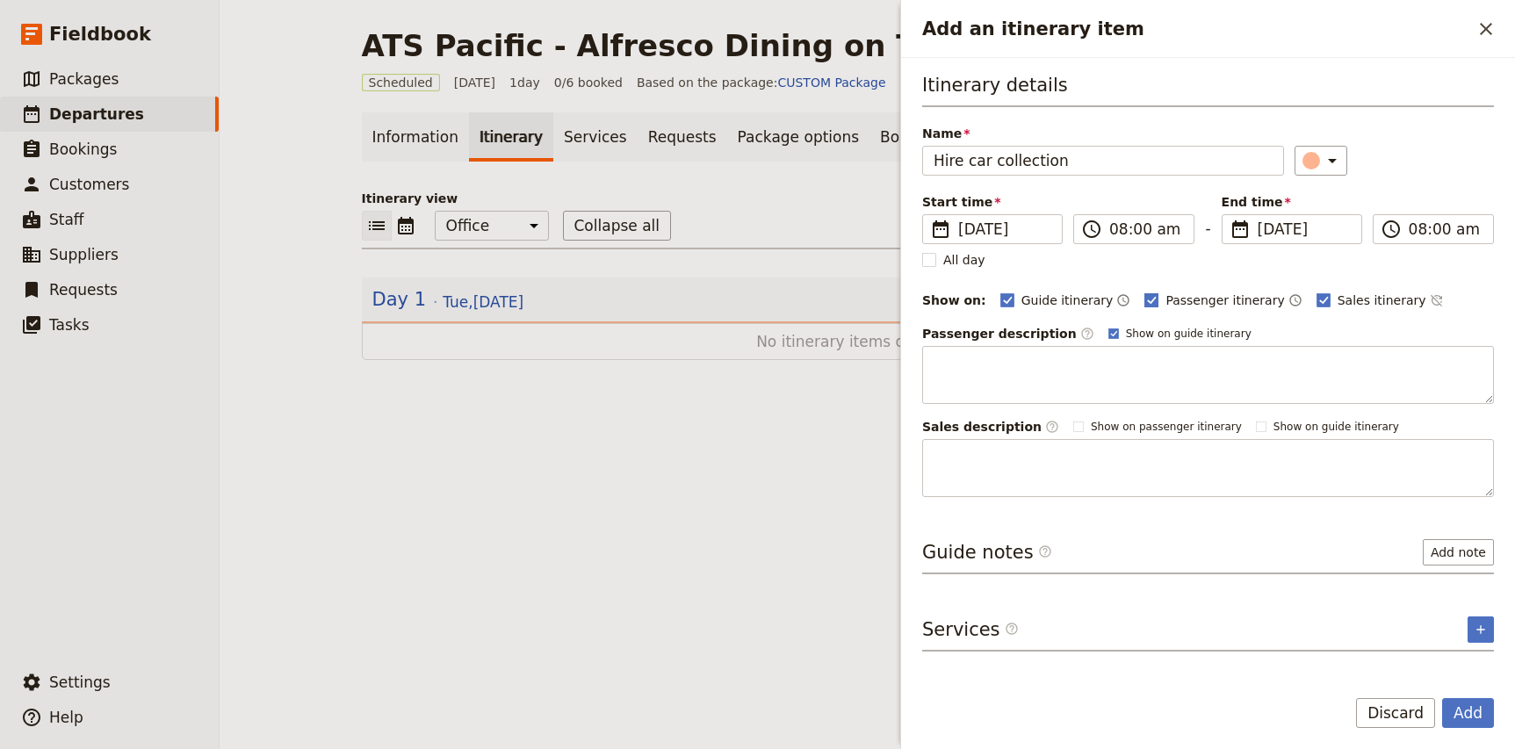
click at [1187, 292] on span "Passenger itinerary" at bounding box center [1224, 301] width 119 height 18
click at [1144, 292] on input "Passenger itinerary" at bounding box center [1143, 291] width 1 height 1
checkbox input "false"
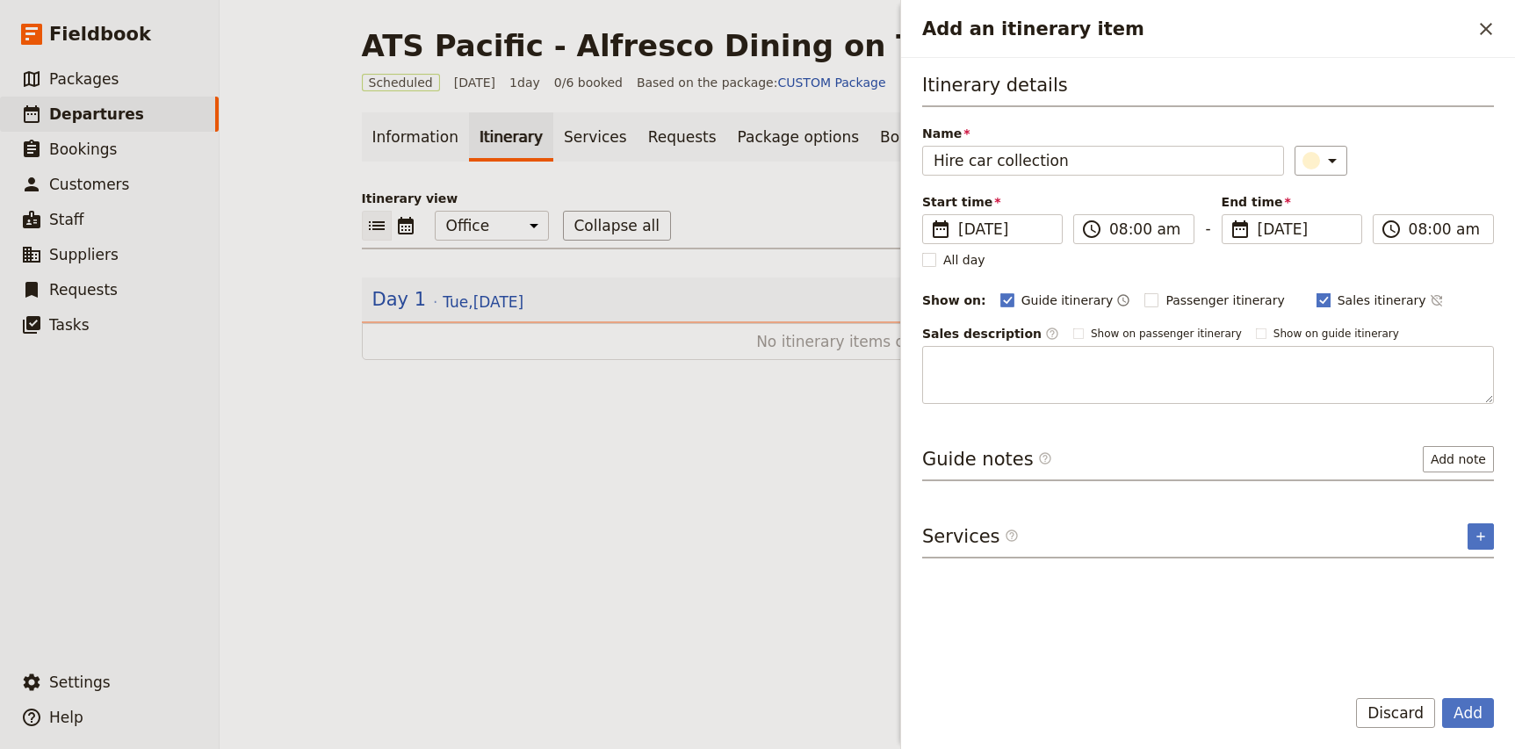
click at [1338, 298] on span "Sales itinerary" at bounding box center [1382, 301] width 89 height 18
click at [1316, 292] on input "Sales itinerary" at bounding box center [1316, 291] width 1 height 1
checkbox input "false"
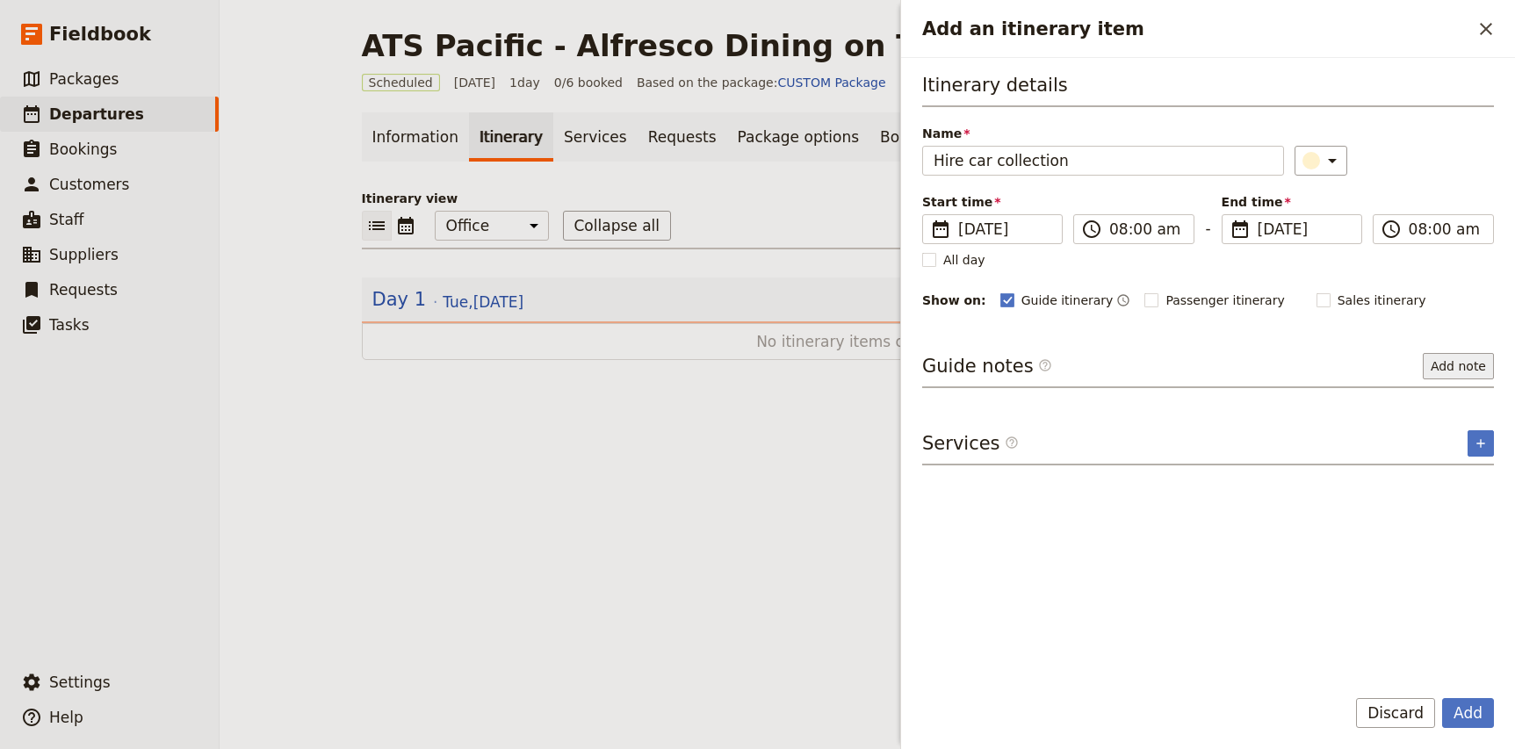
click at [1457, 363] on button "Add note" at bounding box center [1458, 366] width 71 height 26
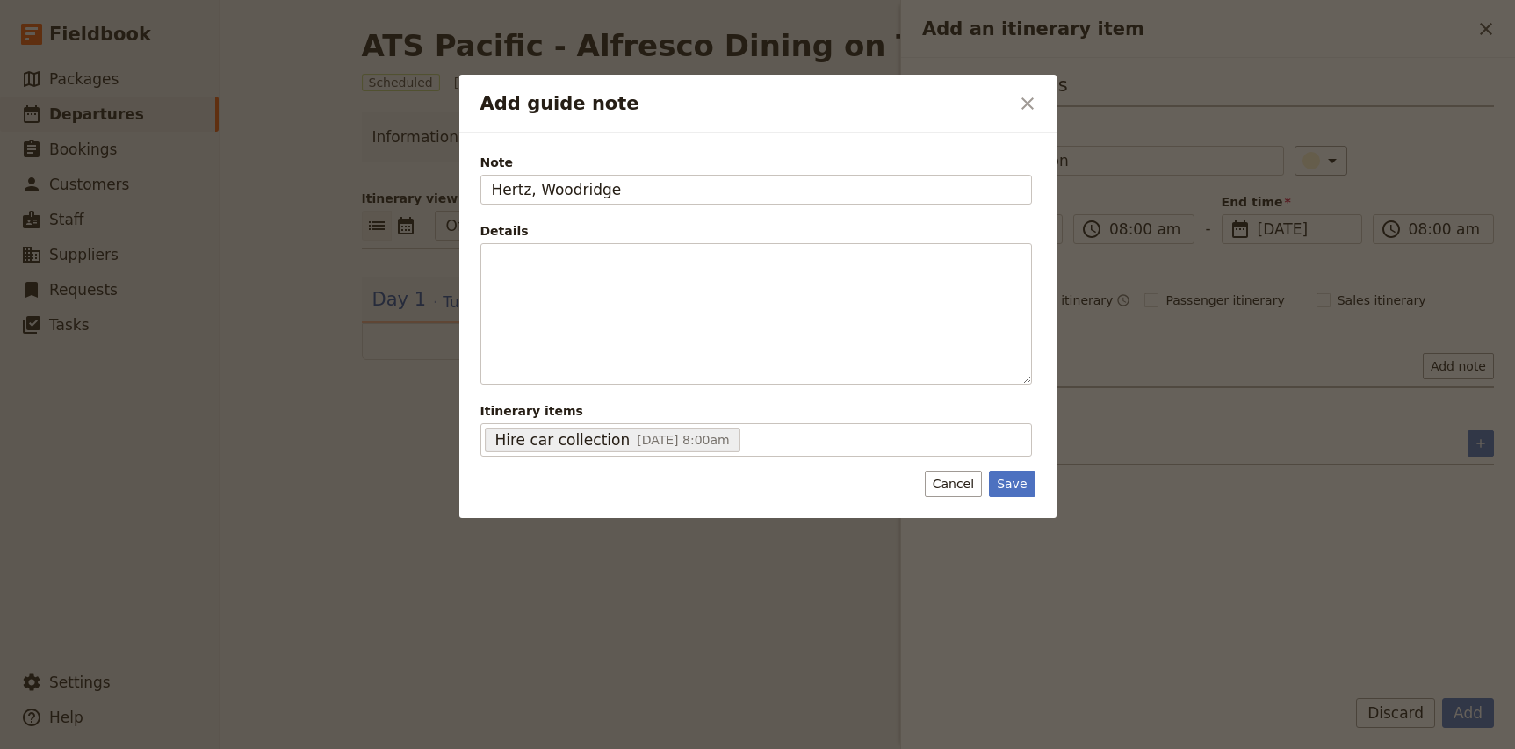
type input "Hertz, Woodridge"
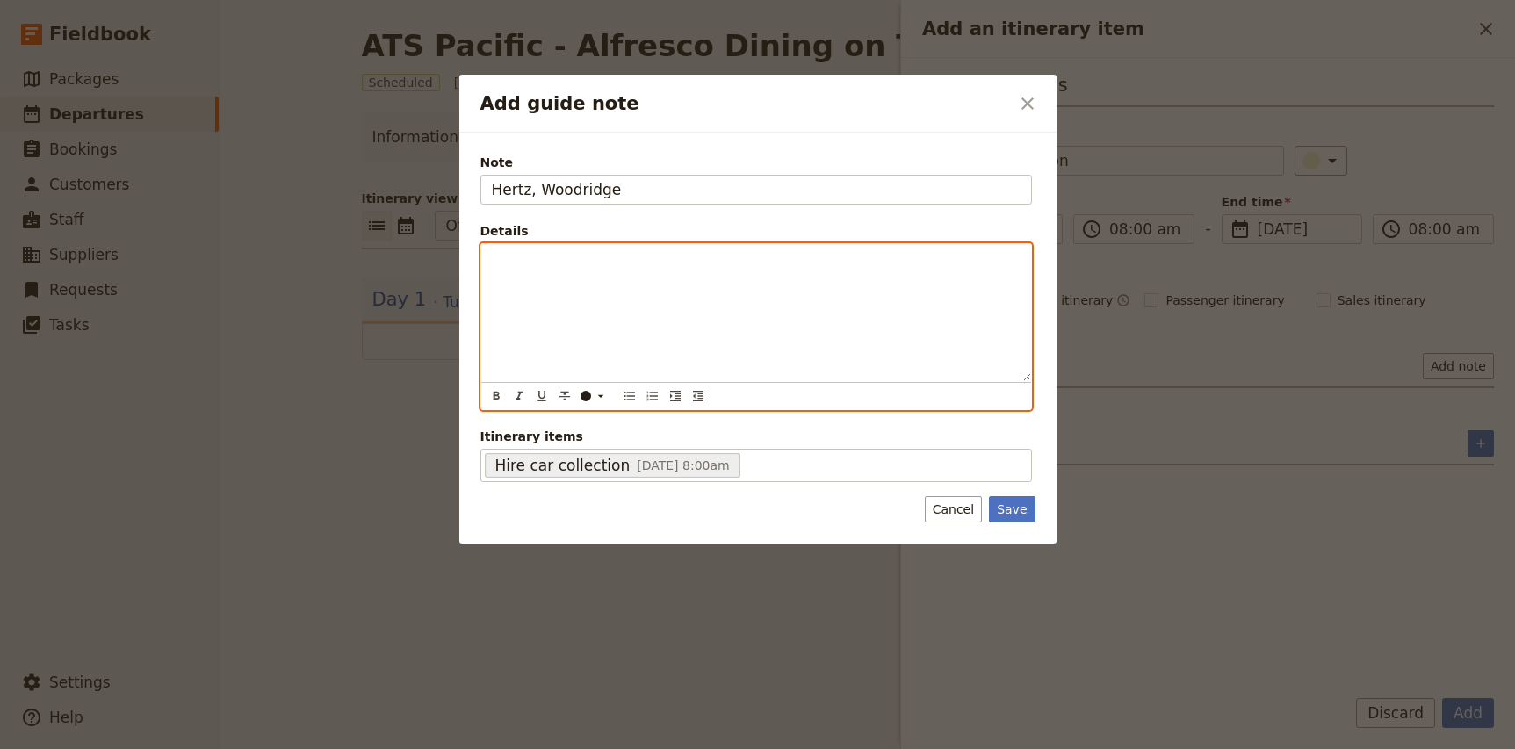
paste div "Add guide note"
click at [494, 278] on strong "Woodridge, QL AU 4114" at bounding box center [574, 278] width 164 height 14
click at [597, 258] on strong "[STREET_ADDRESS]" at bounding box center [559, 260] width 134 height 14
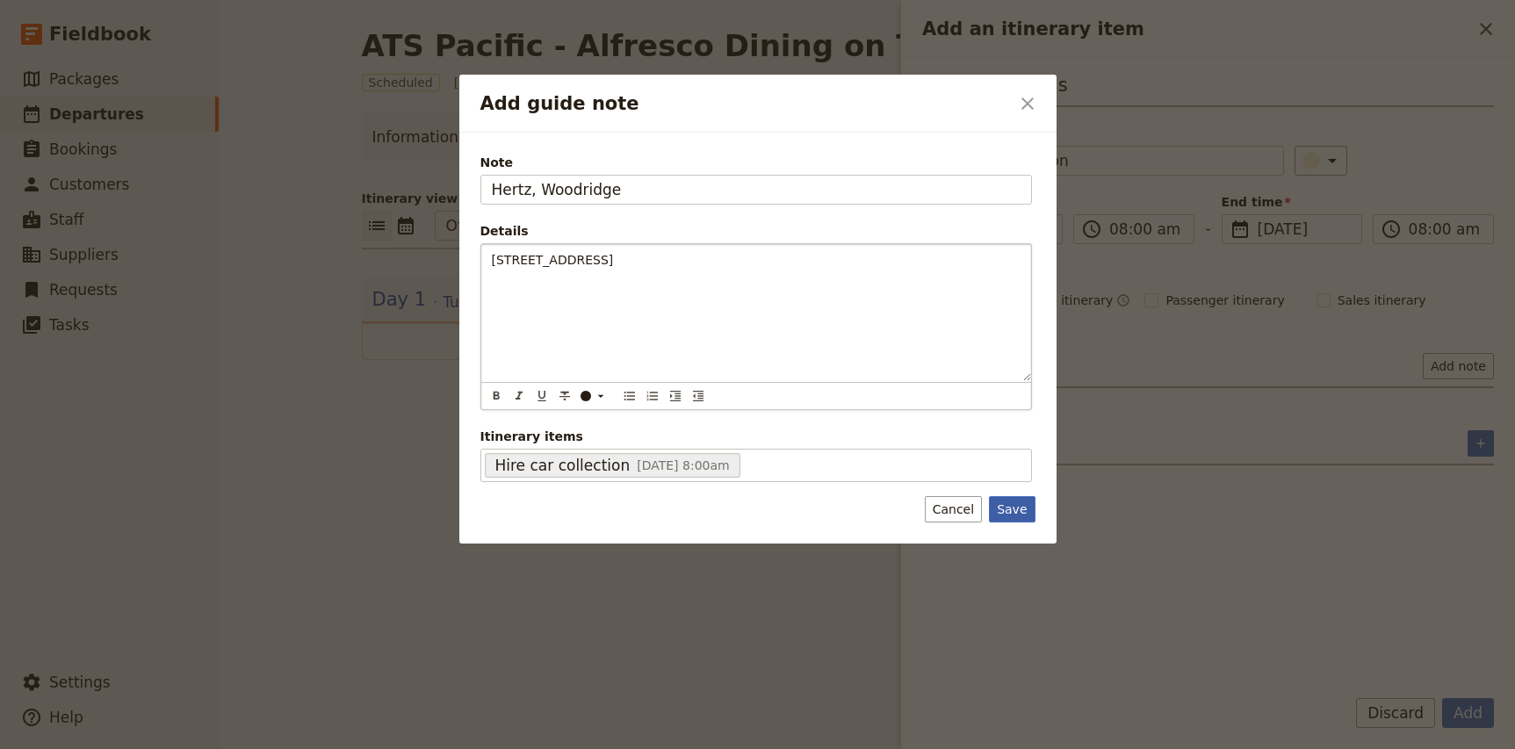
click at [1016, 518] on button "Save" at bounding box center [1012, 509] width 46 height 26
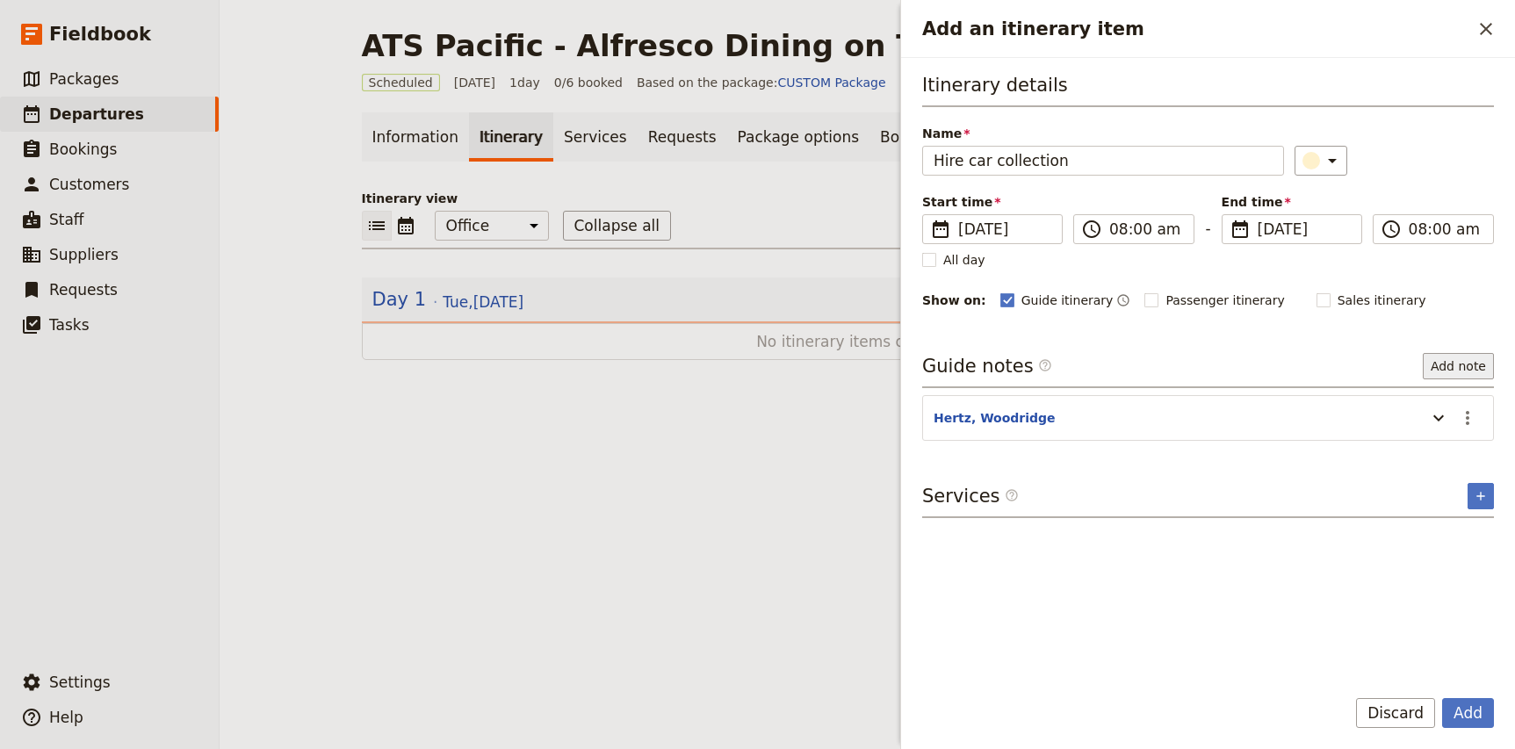
click at [1475, 364] on button "Add note" at bounding box center [1458, 366] width 71 height 26
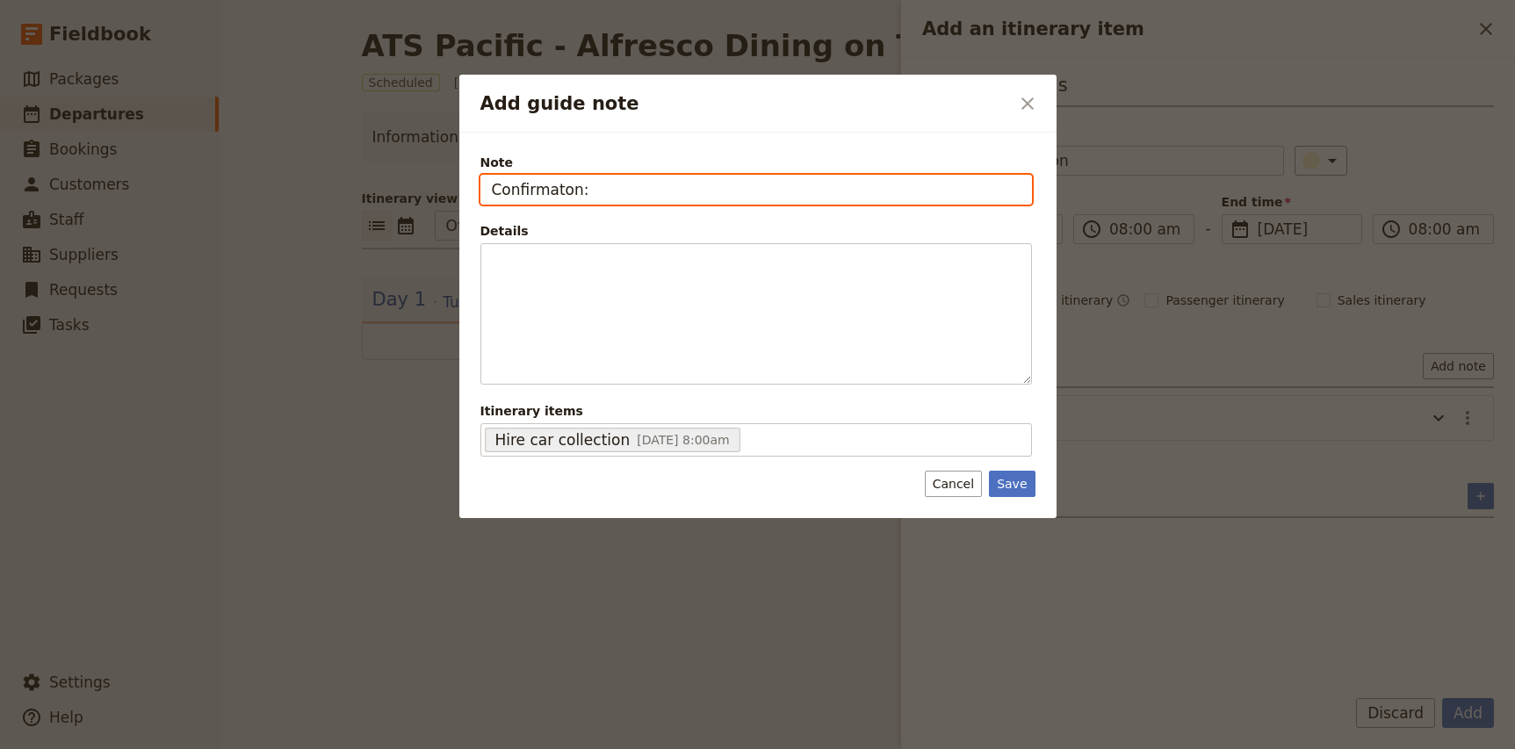
paste input "L32314576B6"
type input "Confirmaton: L32314576B6"
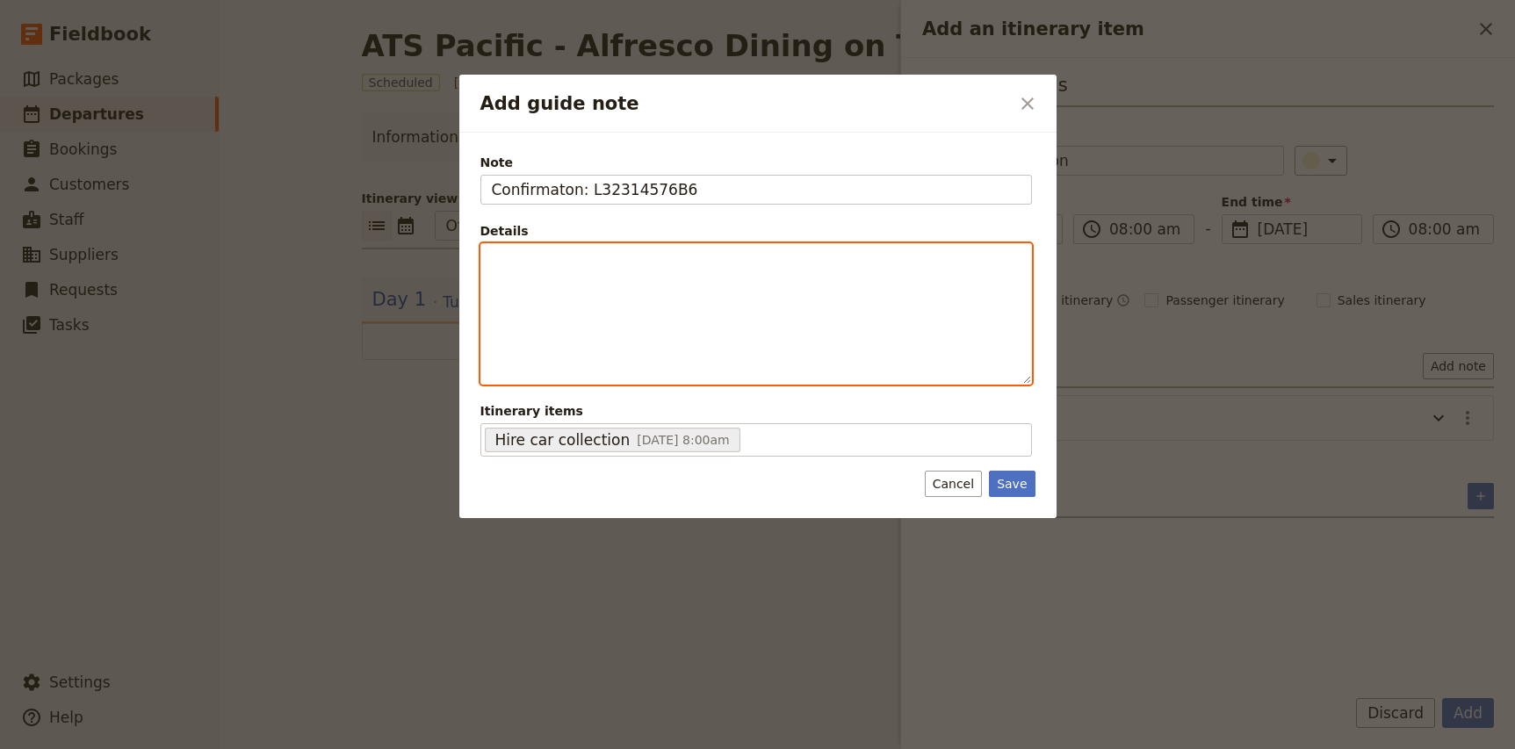
click at [618, 266] on p "Add guide note" at bounding box center [756, 260] width 529 height 18
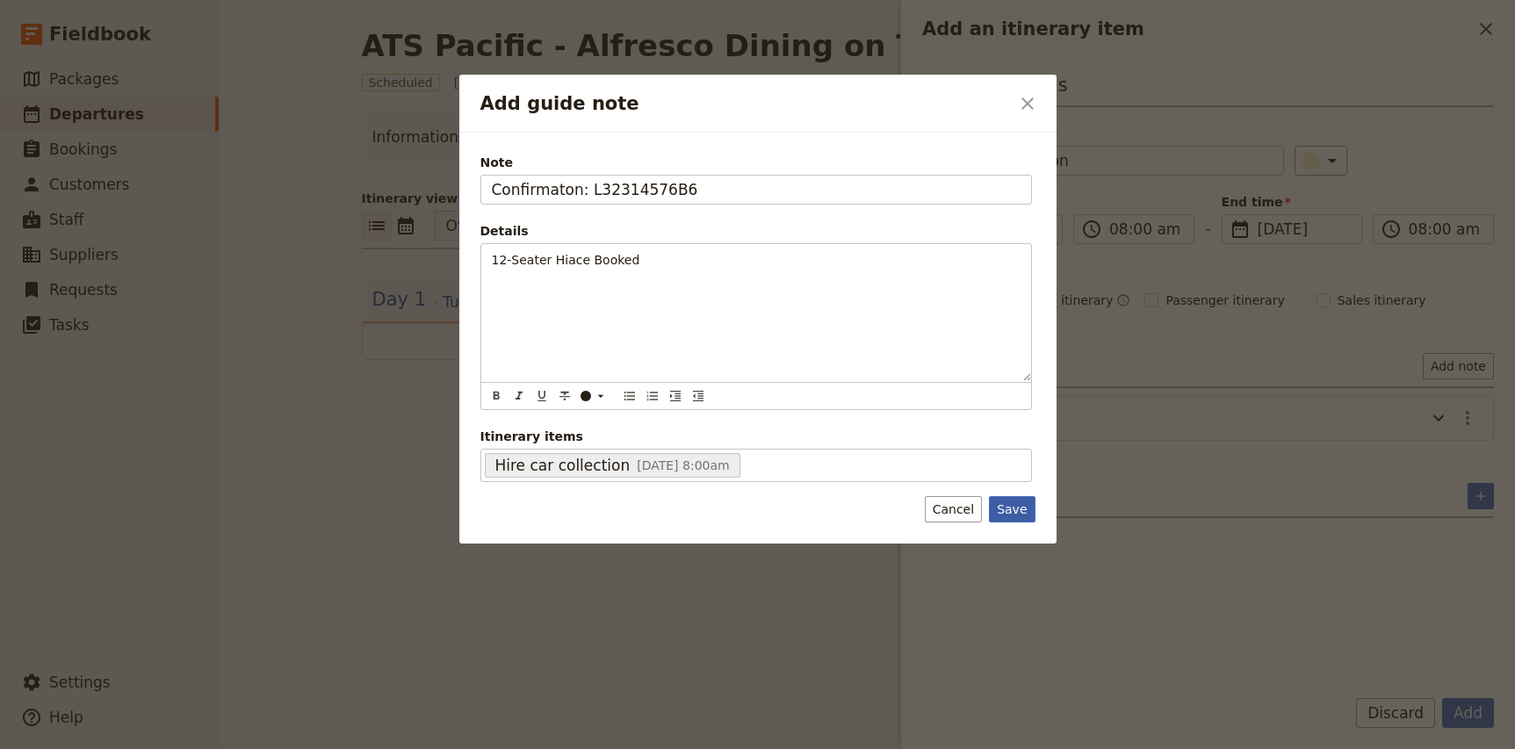
click at [1006, 515] on button "Save" at bounding box center [1012, 509] width 46 height 26
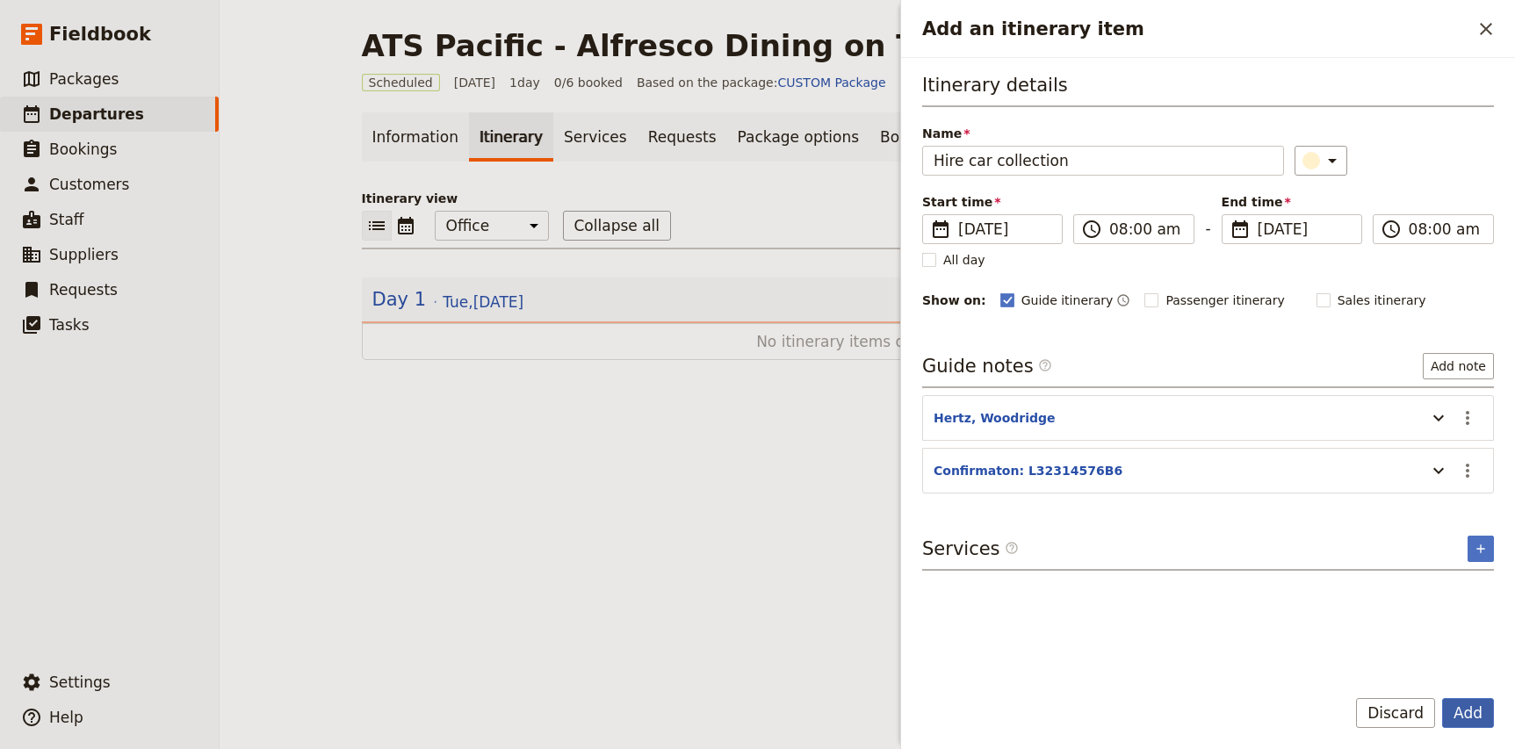
click at [1471, 717] on button "Add" at bounding box center [1468, 713] width 52 height 30
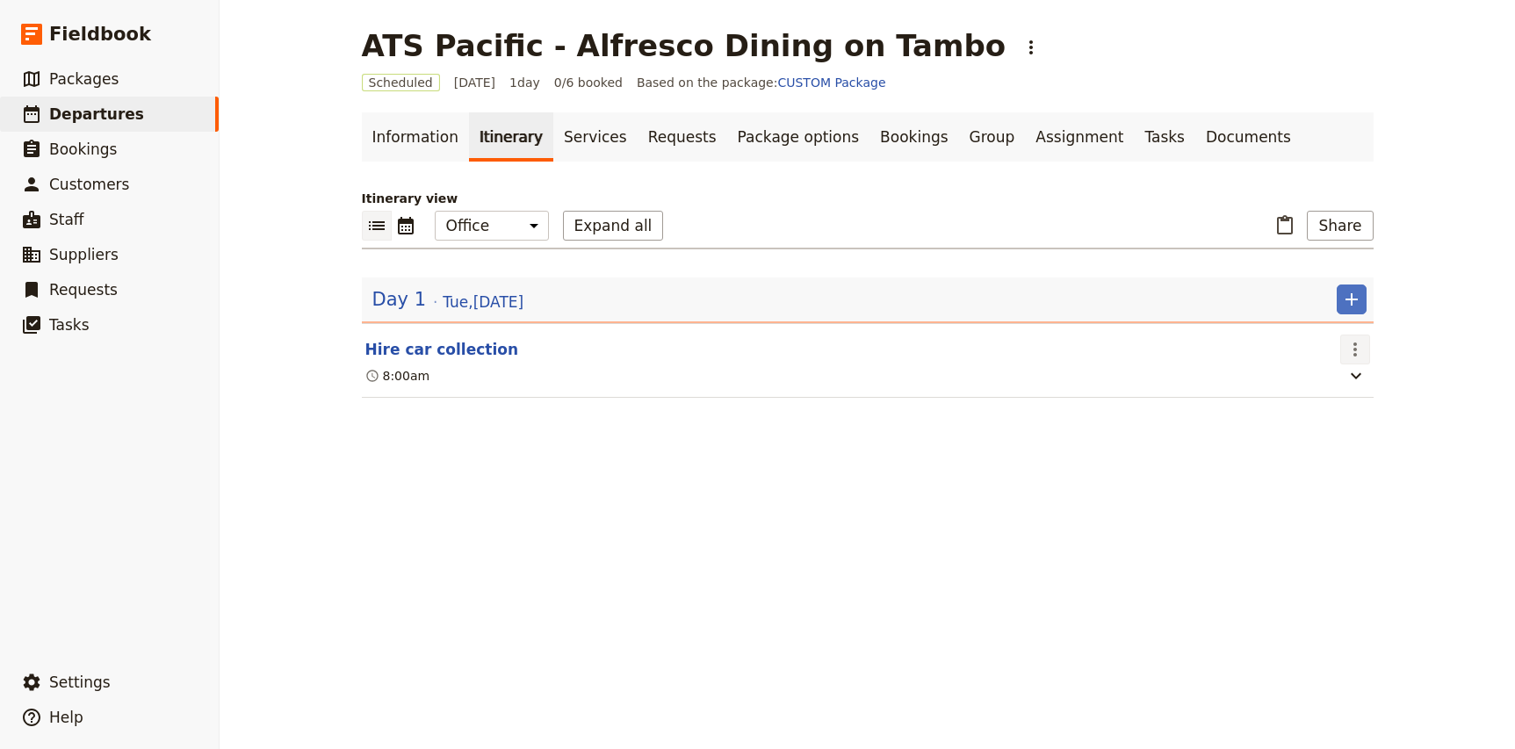
click at [1359, 353] on icon "Actions" at bounding box center [1355, 349] width 21 height 21
click at [1368, 379] on span "Edit this itinerary item" at bounding box center [1421, 388] width 138 height 18
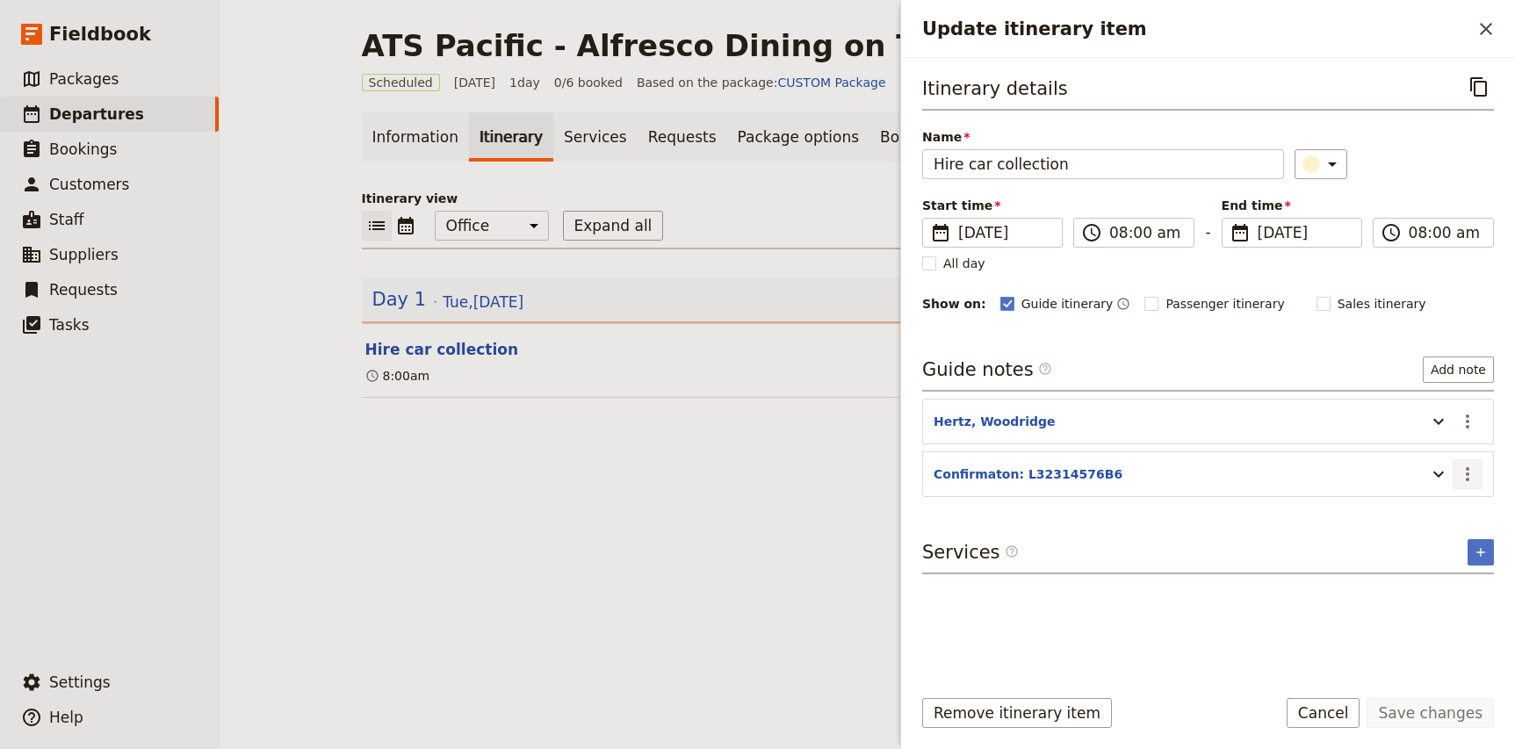
click at [1468, 476] on icon "Actions" at bounding box center [1467, 474] width 21 height 21
click at [1437, 506] on span "Edit note" at bounding box center [1416, 513] width 55 height 18
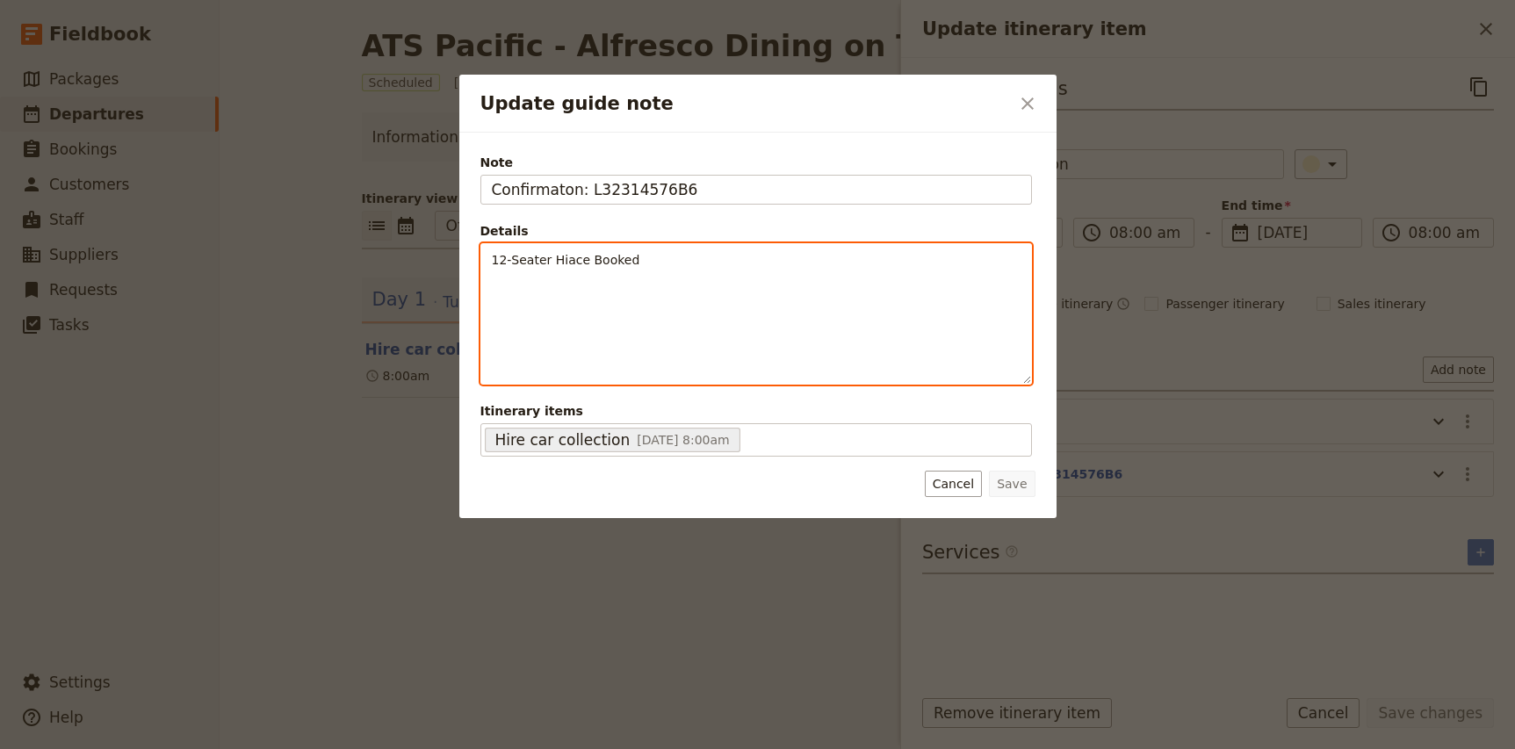
click at [705, 271] on div "12-Seater Hiace Booked" at bounding box center [756, 314] width 550 height 140
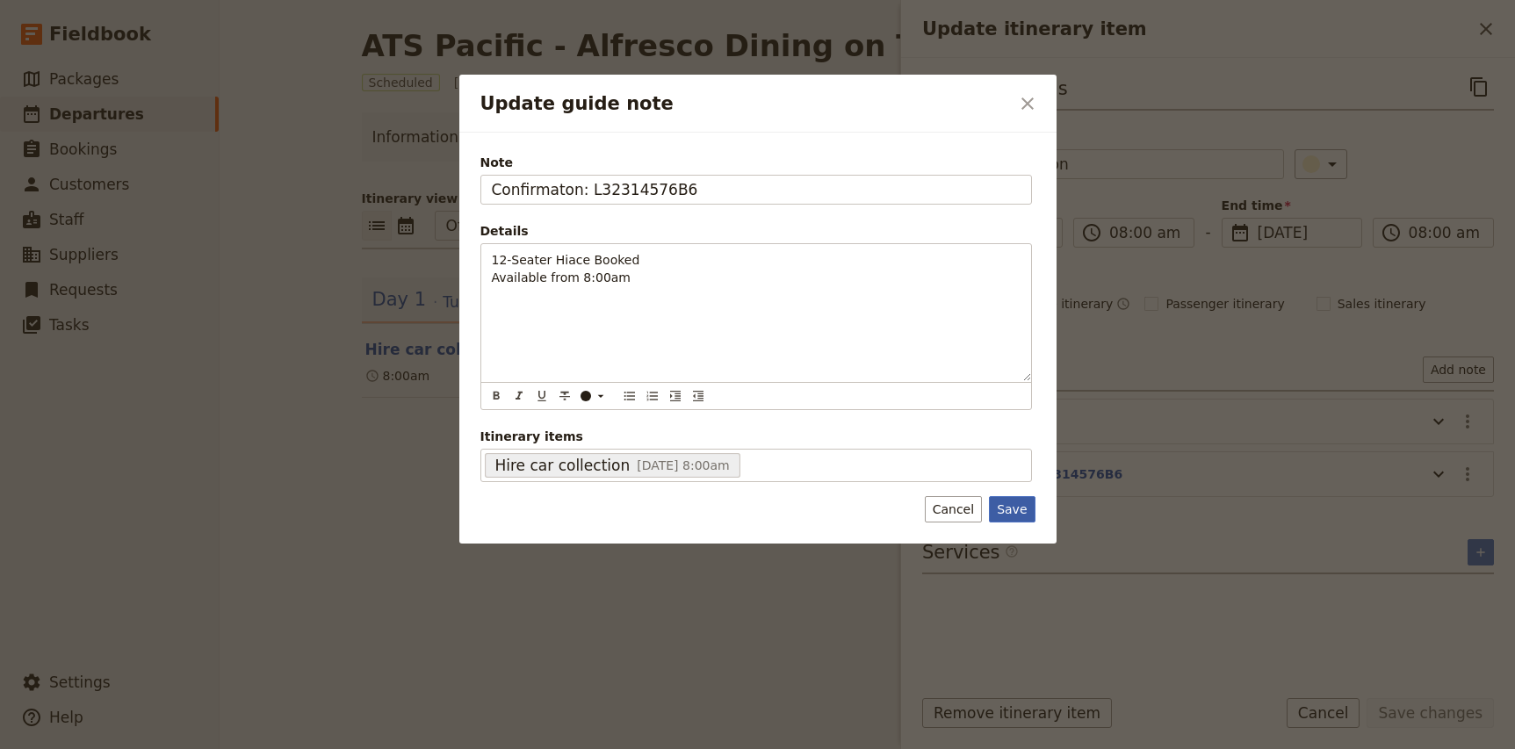
click at [1020, 509] on button "Save" at bounding box center [1012, 509] width 46 height 26
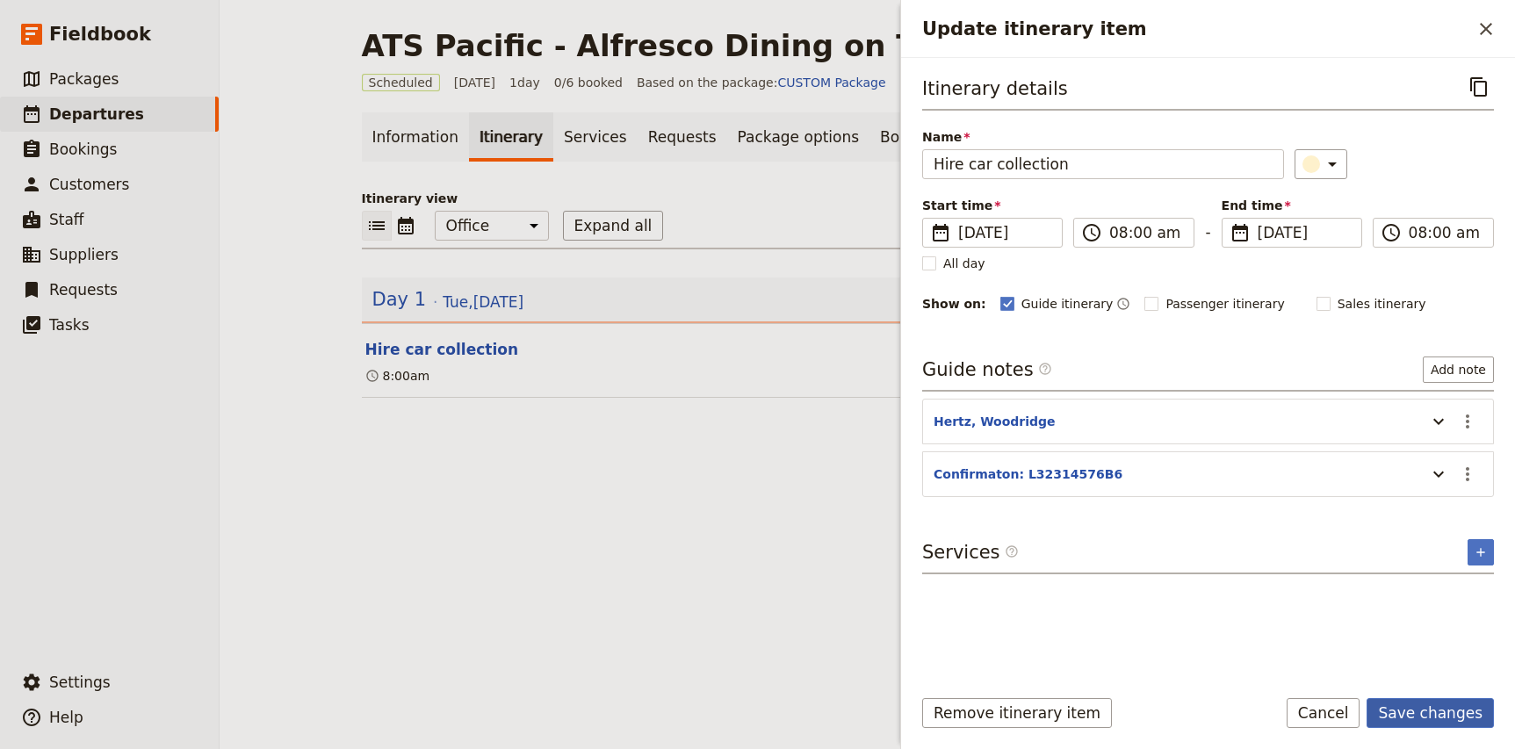
click at [1410, 711] on button "Save changes" at bounding box center [1430, 713] width 127 height 30
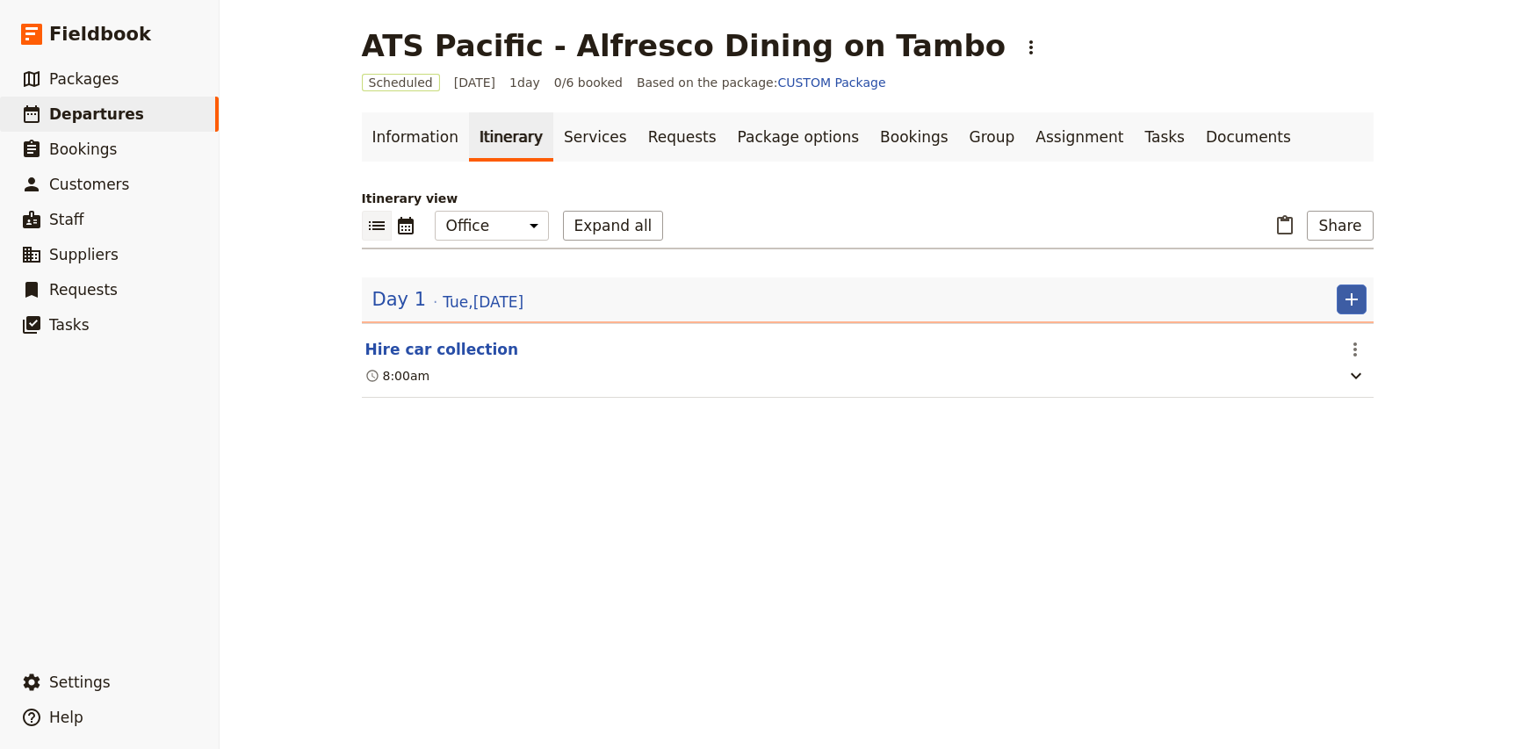
click at [1354, 303] on icon "Add" at bounding box center [1351, 299] width 21 height 21
click at [1317, 336] on span "Add itinerary item" at bounding box center [1299, 338] width 112 height 18
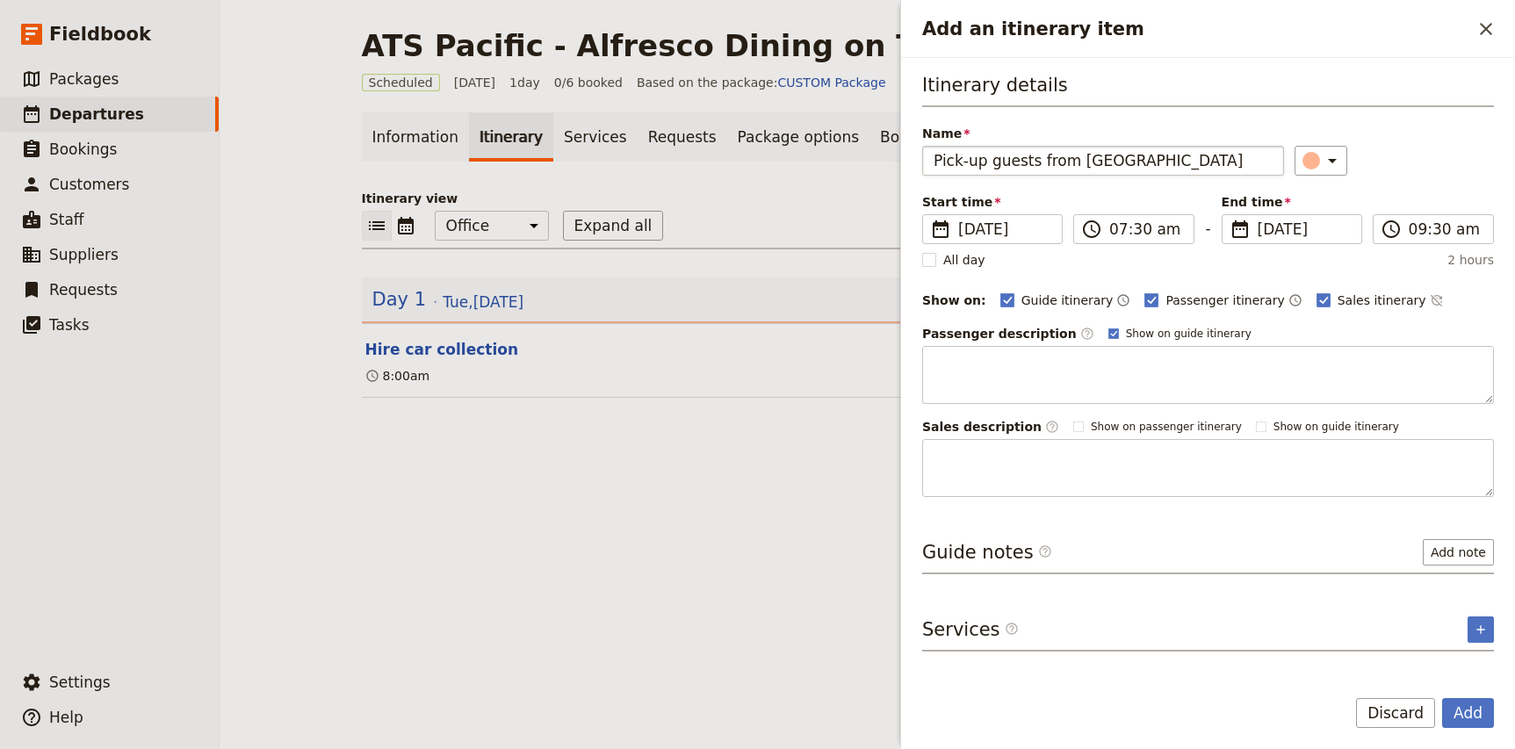
scroll to position [0, 27]
type input "Pick-up guests from [GEOGRAPHIC_DATA]"
click at [1114, 229] on input "07:30 am" at bounding box center [1146, 229] width 74 height 21
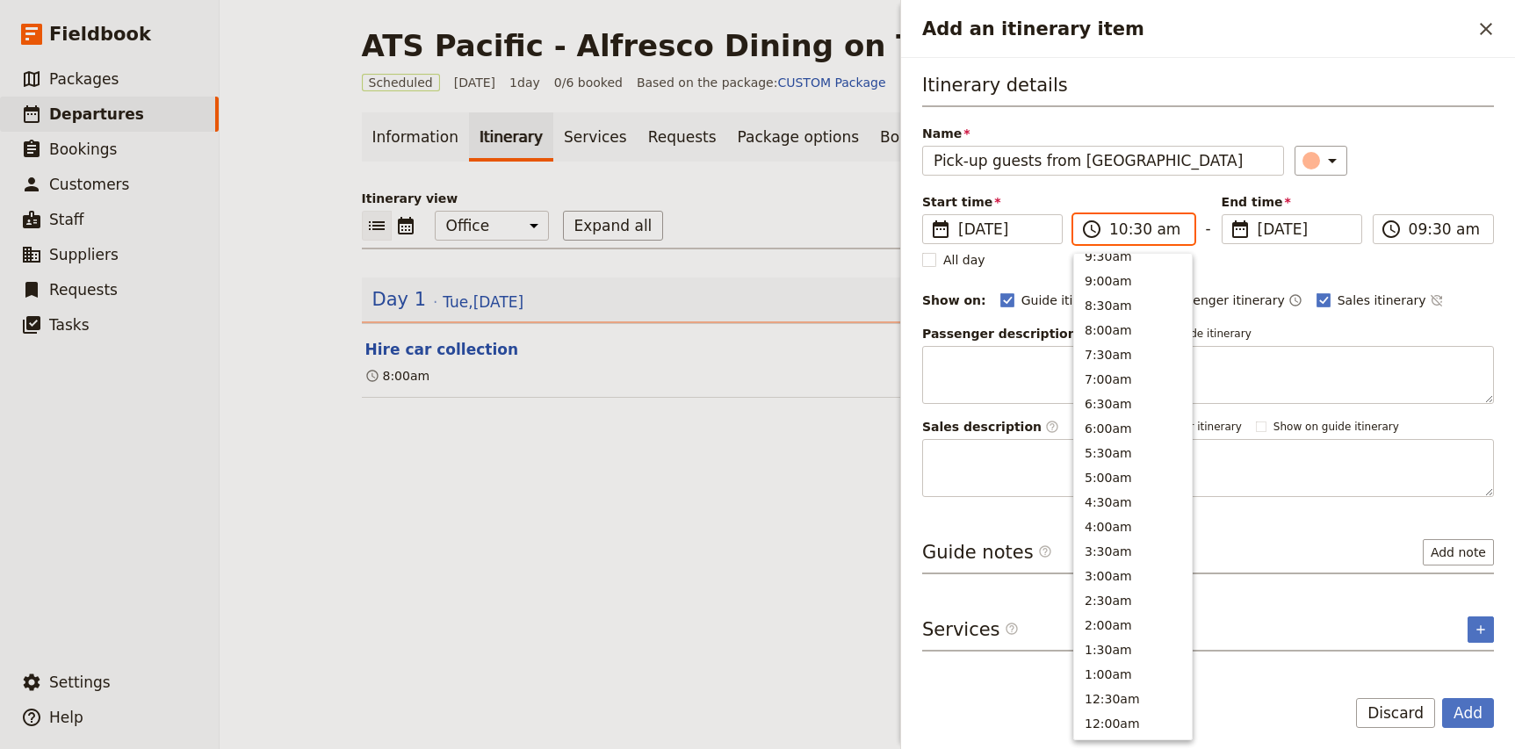
scroll to position [644, 0]
type input "10:00 am"
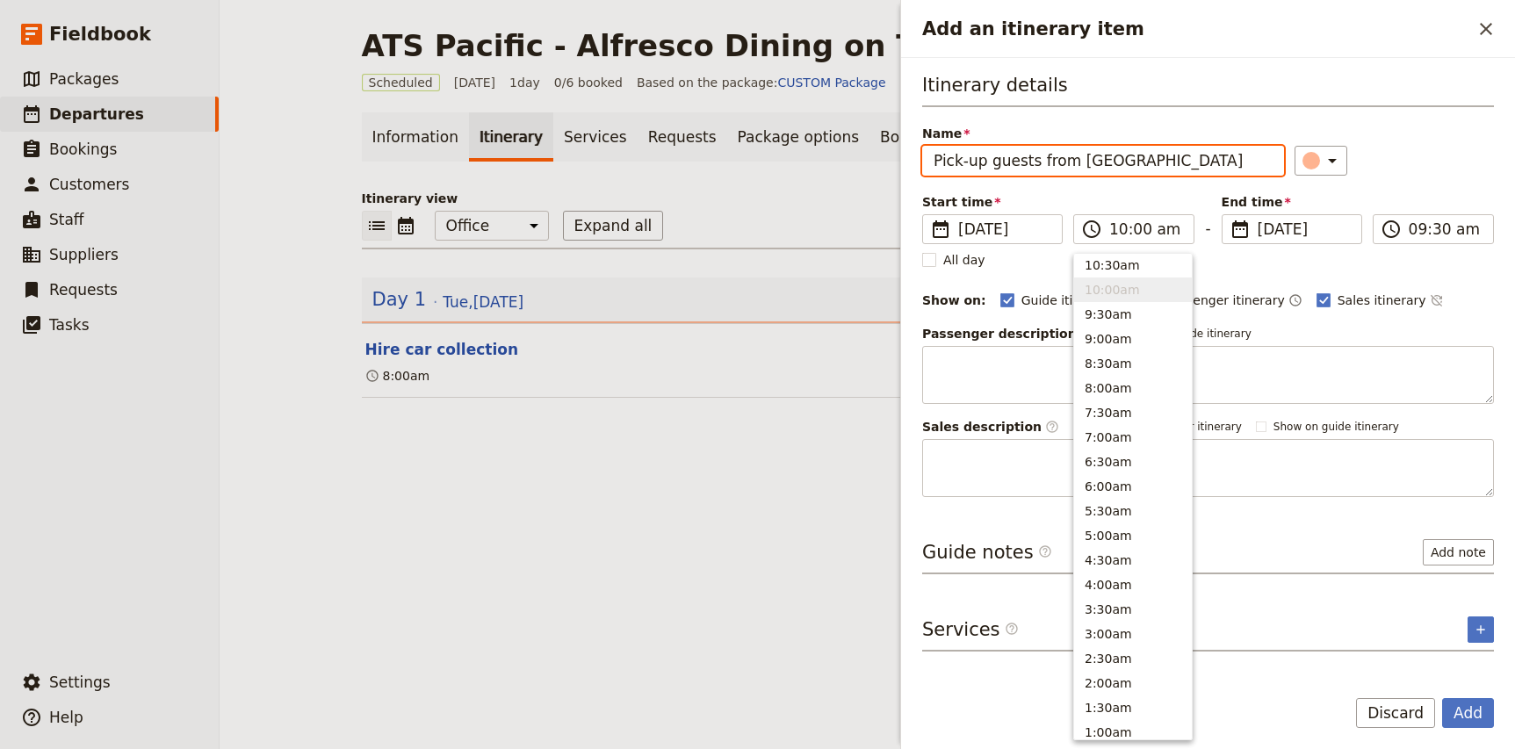
click at [1454, 180] on div "Itinerary details Name Pick-up guests from [GEOGRAPHIC_DATA] ​ Start time ​ [DA…" at bounding box center [1208, 284] width 572 height 425
type input "10:00 am"
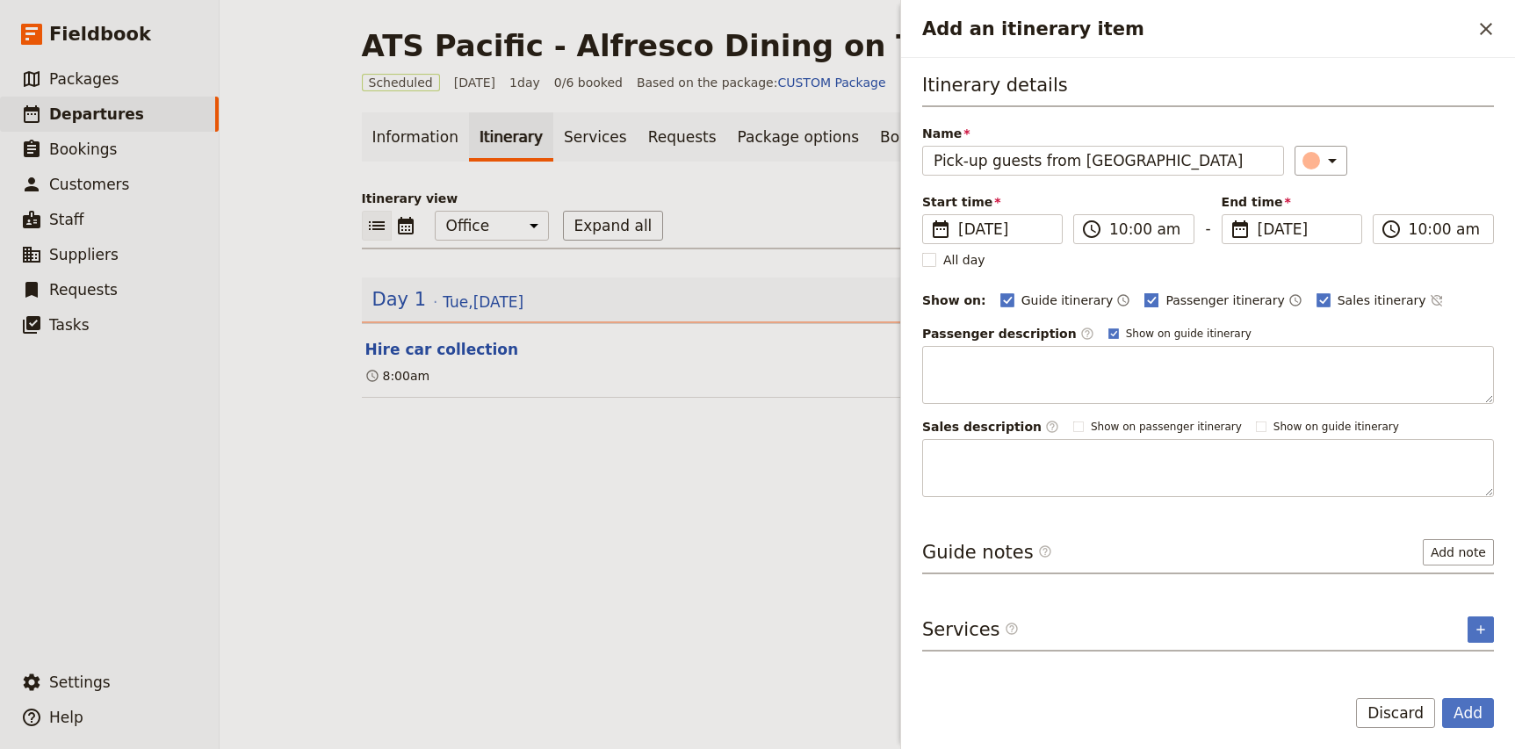
click at [1186, 298] on span "Passenger itinerary" at bounding box center [1224, 301] width 119 height 18
click at [1144, 292] on input "Passenger itinerary" at bounding box center [1143, 291] width 1 height 1
checkbox input "false"
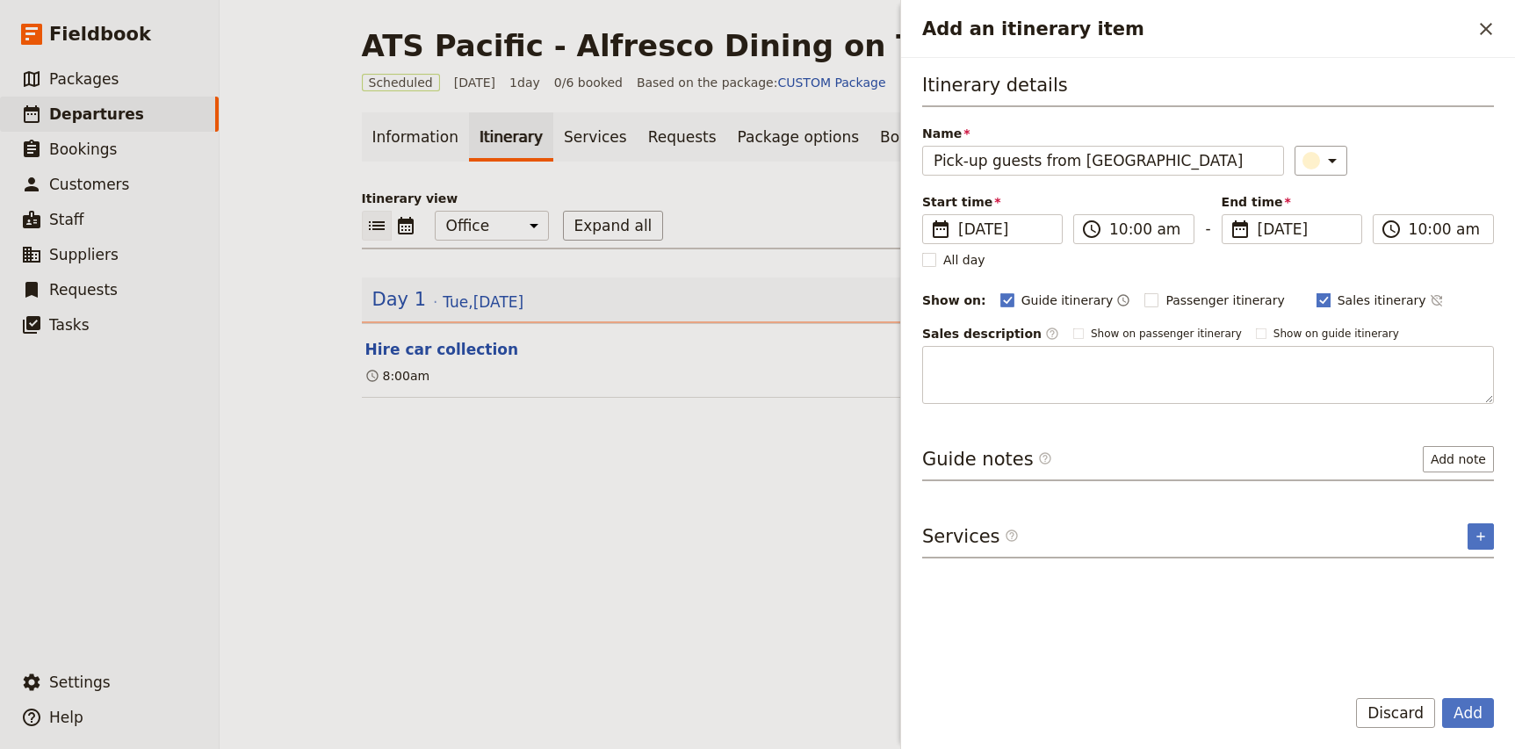
click at [1362, 293] on span "Sales itinerary" at bounding box center [1382, 301] width 89 height 18
click at [1317, 292] on input "Sales itinerary" at bounding box center [1316, 291] width 1 height 1
checkbox input "false"
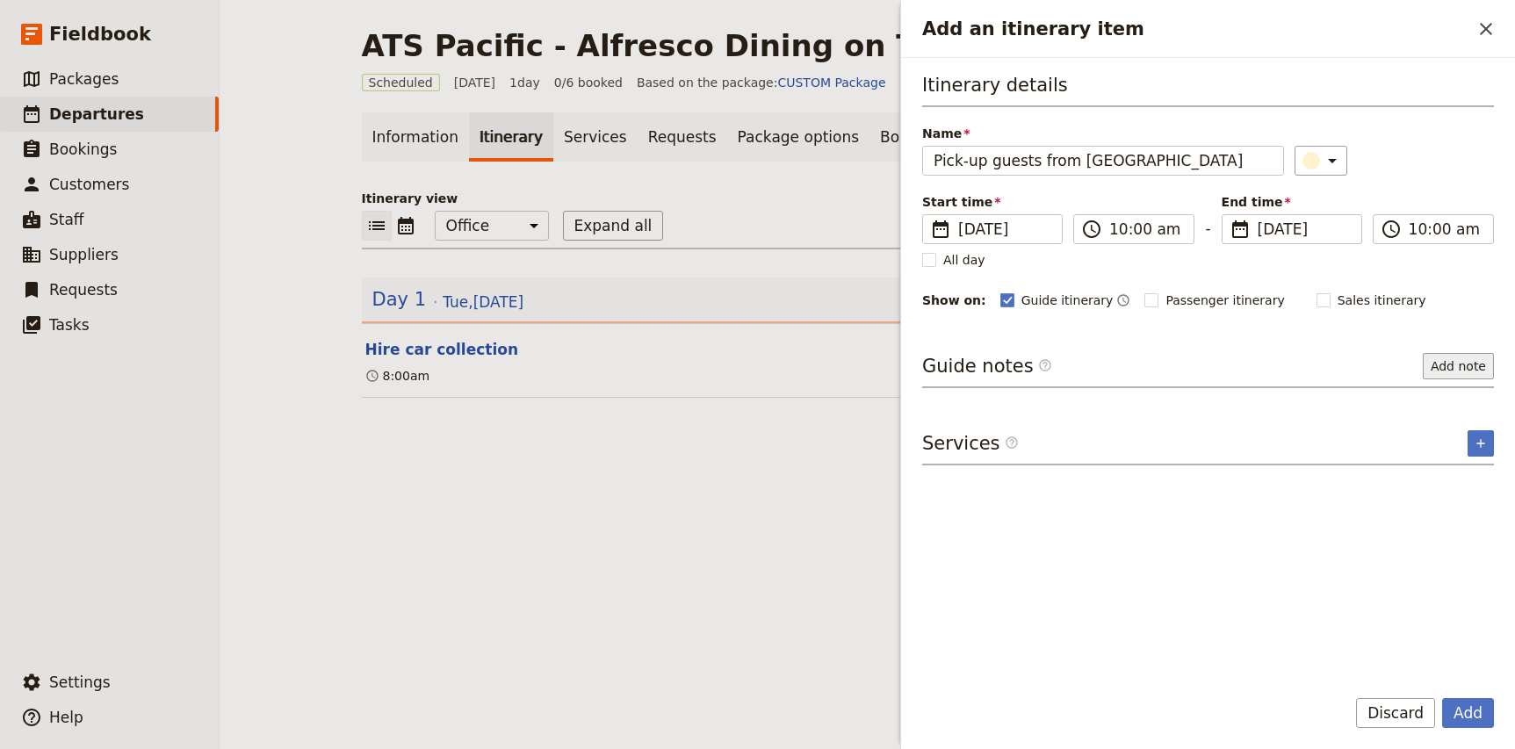
click at [1453, 379] on button "Add note" at bounding box center [1458, 366] width 71 height 26
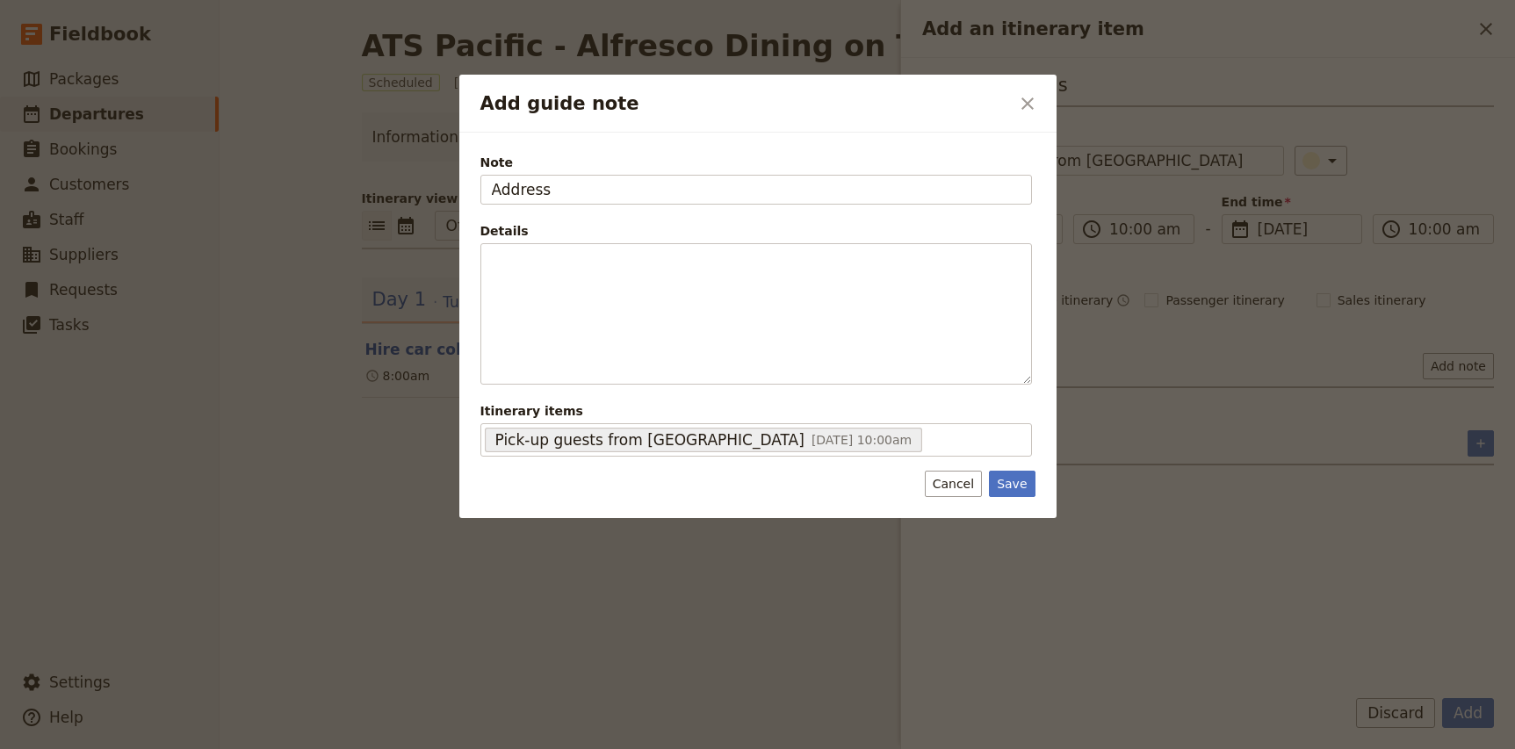
type input "Address"
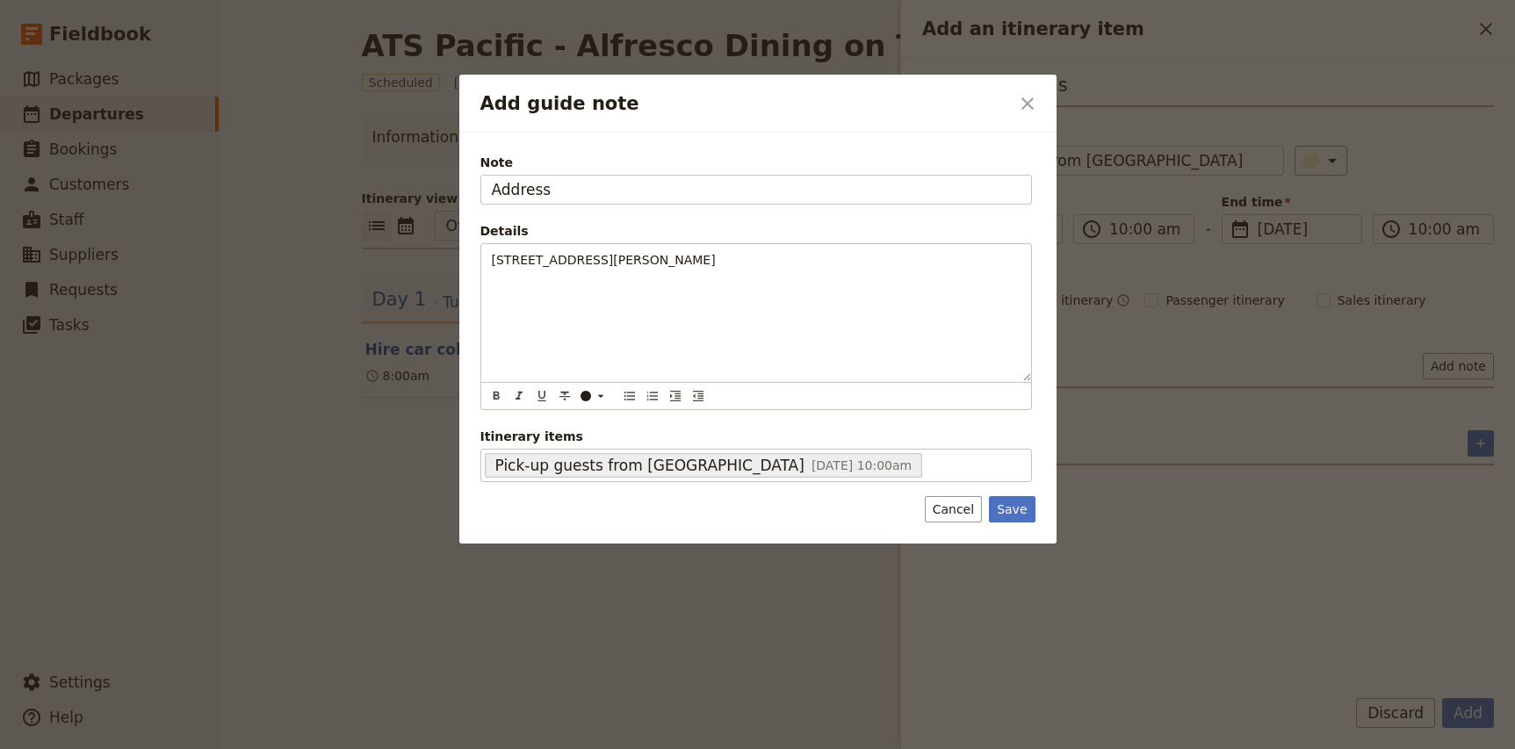
click at [1033, 523] on div "Note Address Details [STREET_ADDRESS][PERSON_NAME] ​ ​ ​ ​ ​ ​ ​ ​ ​ [STREET_AD…" at bounding box center [757, 338] width 597 height 411
click at [1017, 510] on button "Save" at bounding box center [1012, 509] width 46 height 26
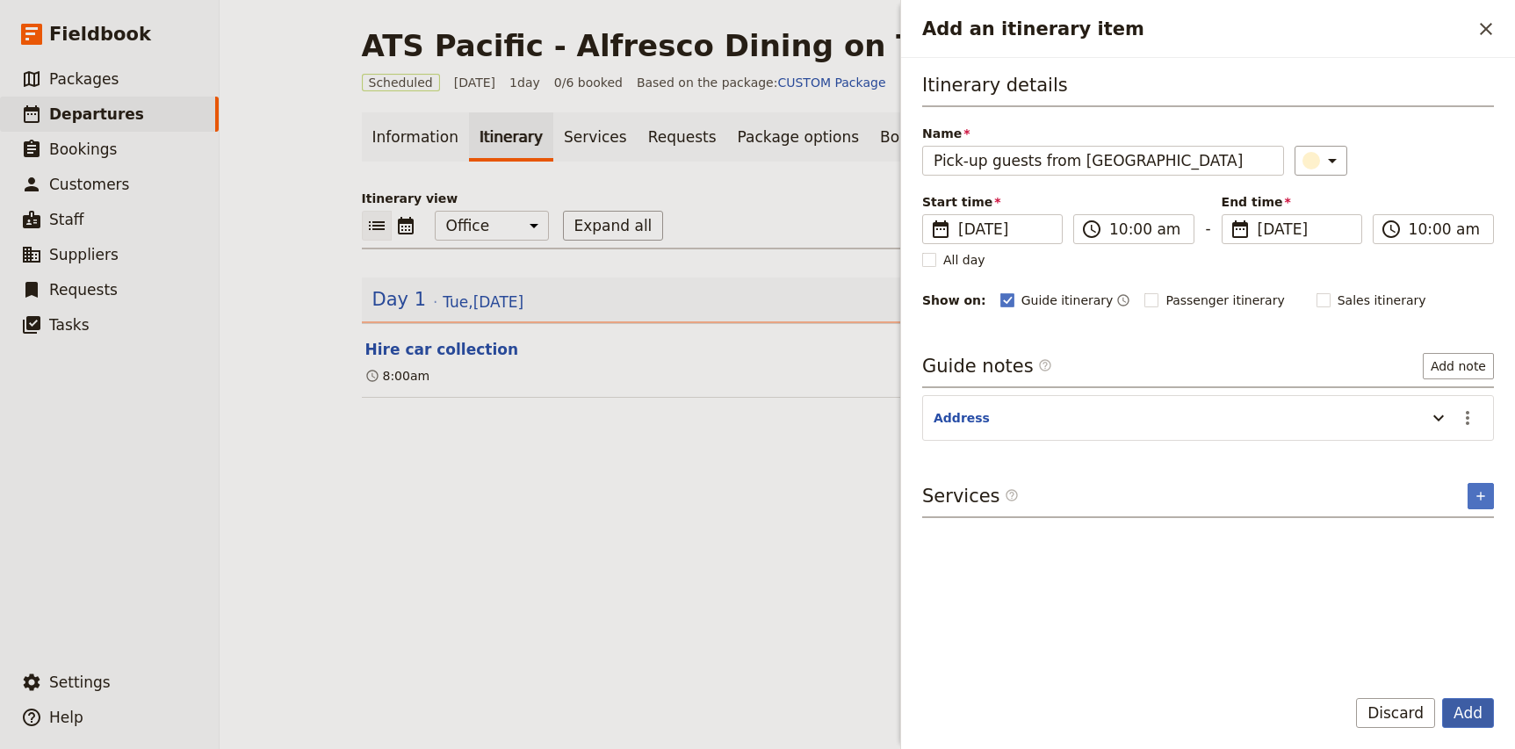
click at [1468, 711] on button "Add" at bounding box center [1468, 713] width 52 height 30
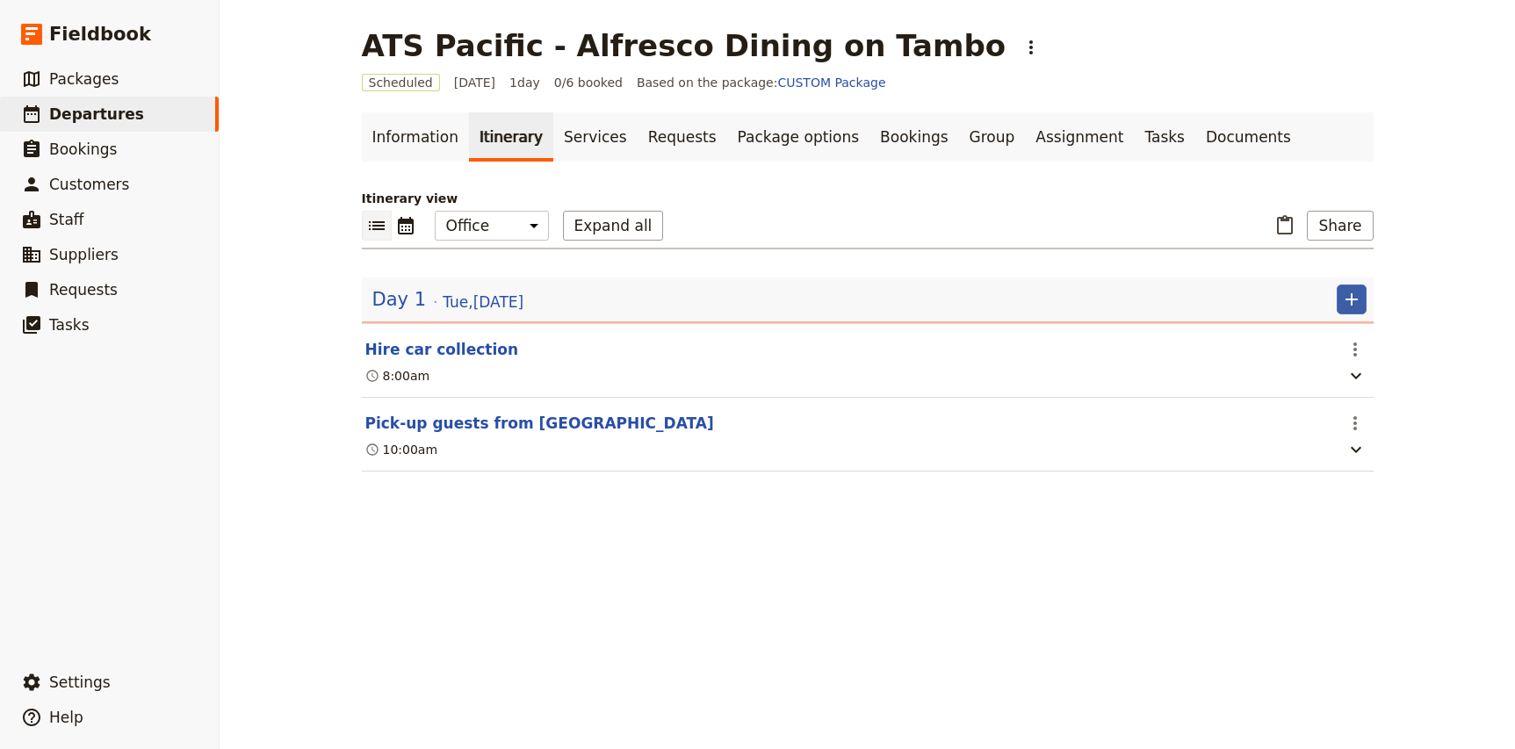
click at [1360, 301] on icon "Add" at bounding box center [1351, 299] width 21 height 21
click at [1339, 329] on span "Add itinerary item" at bounding box center [1299, 338] width 112 height 18
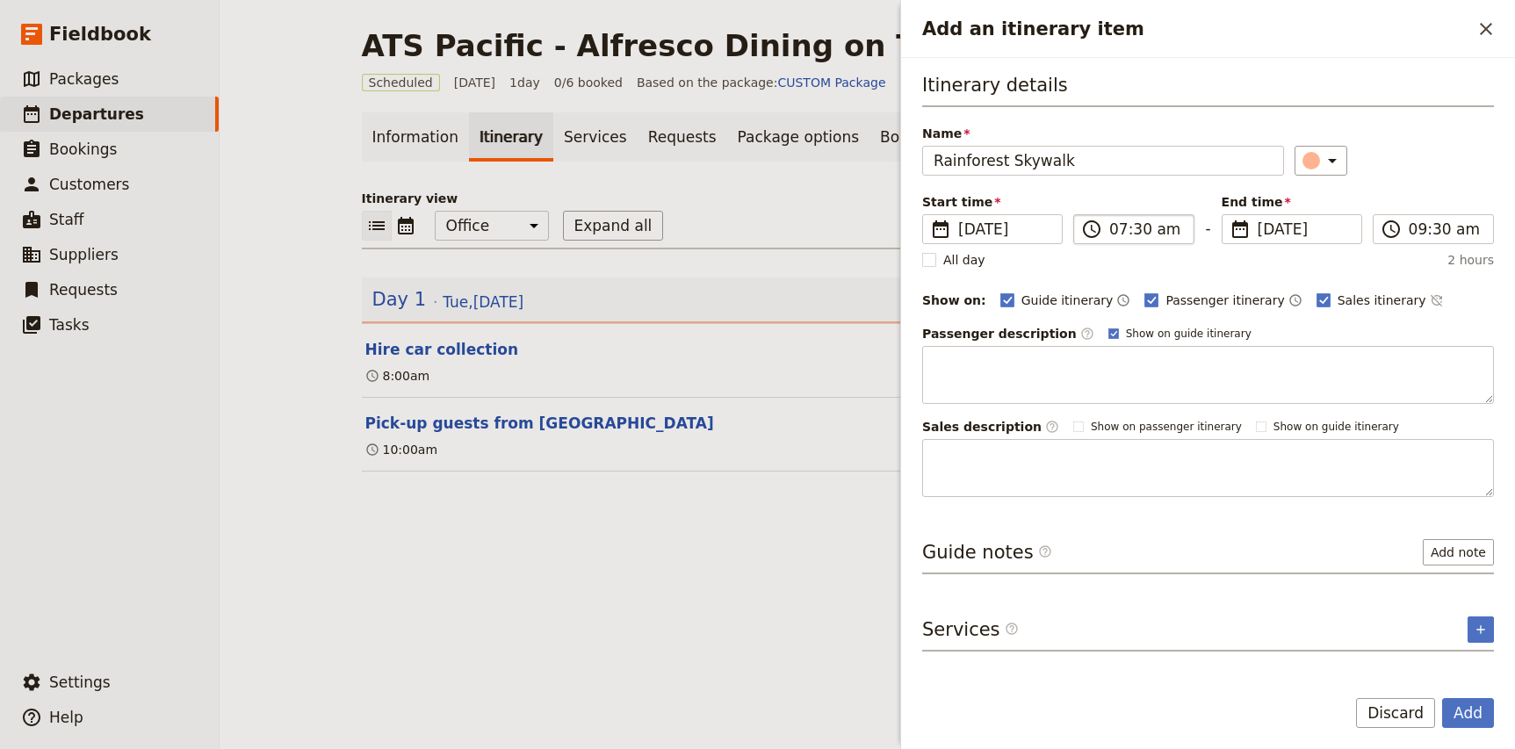
type input "Rainforest Skywalk"
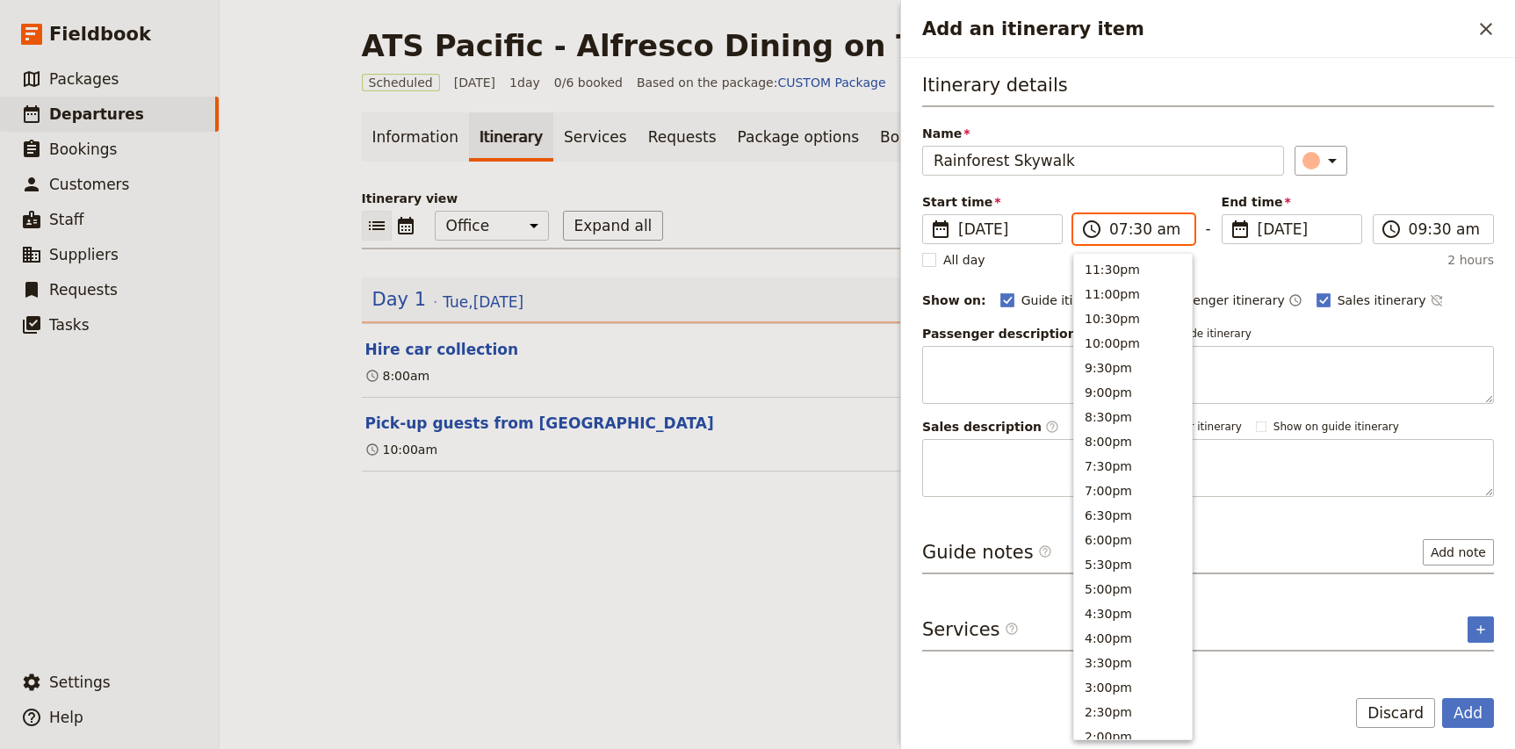
click at [1116, 234] on input "07:30 am" at bounding box center [1146, 229] width 74 height 21
type input "10:00 am"
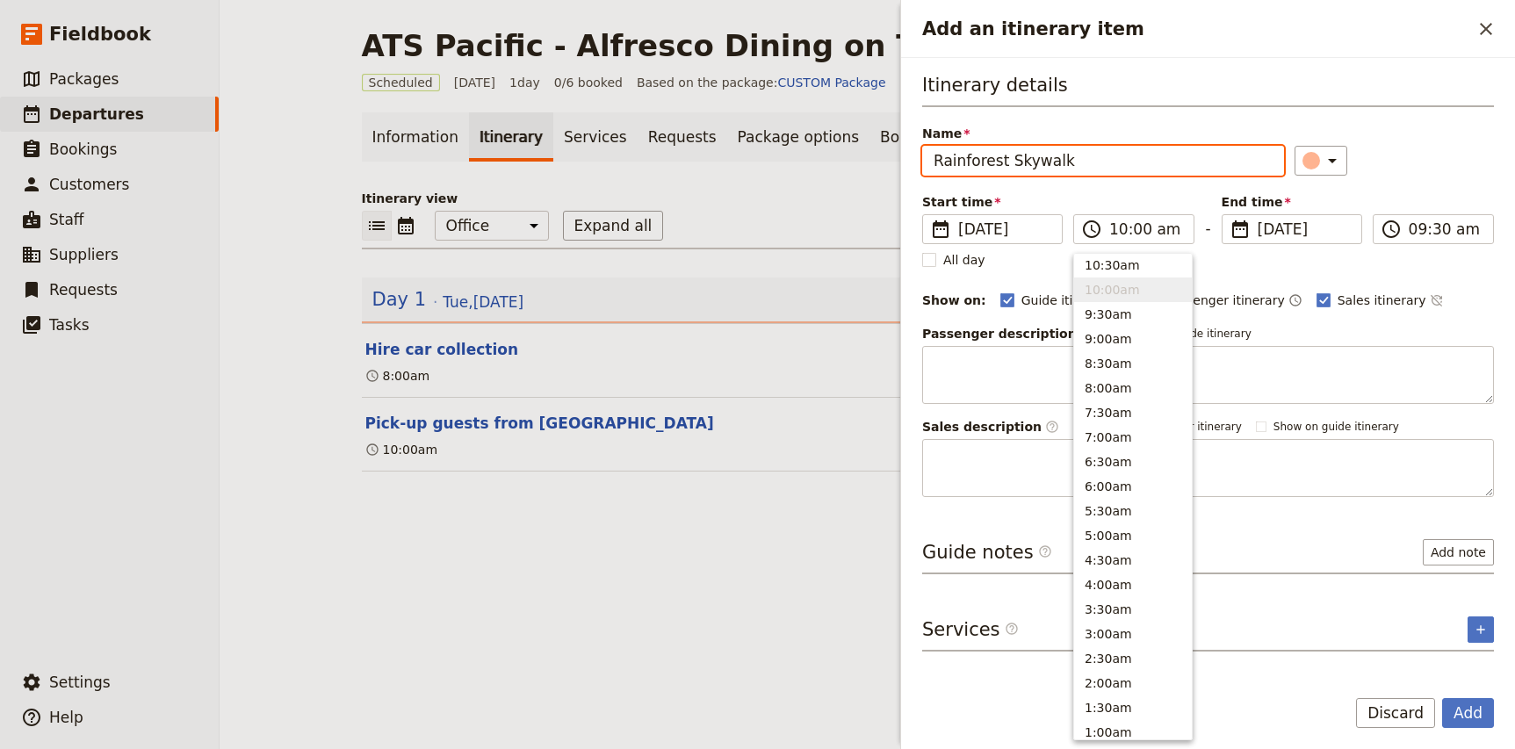
click at [1429, 163] on div "​" at bounding box center [1394, 161] width 199 height 30
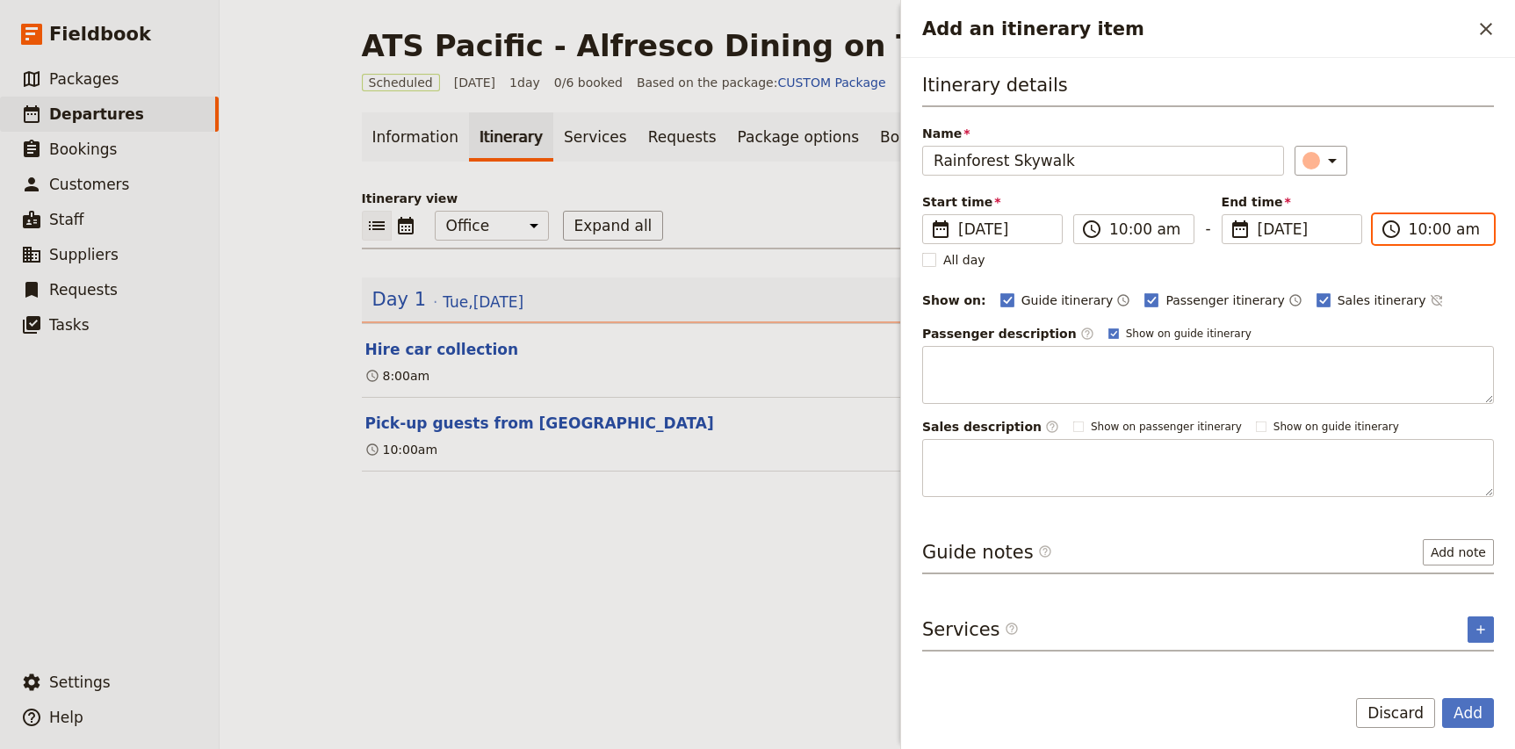
click at [1433, 230] on input "10:00 am" at bounding box center [1446, 229] width 74 height 21
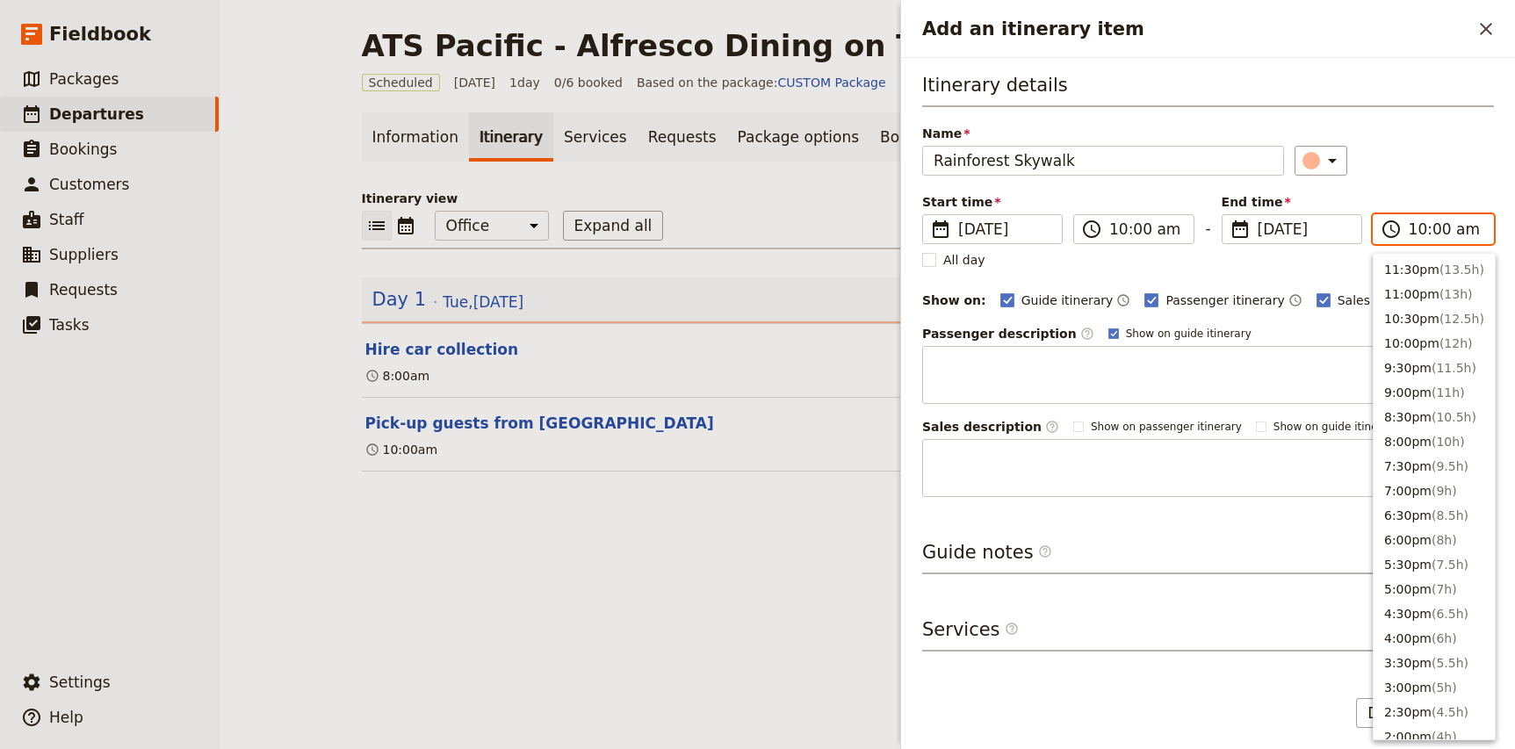
scroll to position [667, 0]
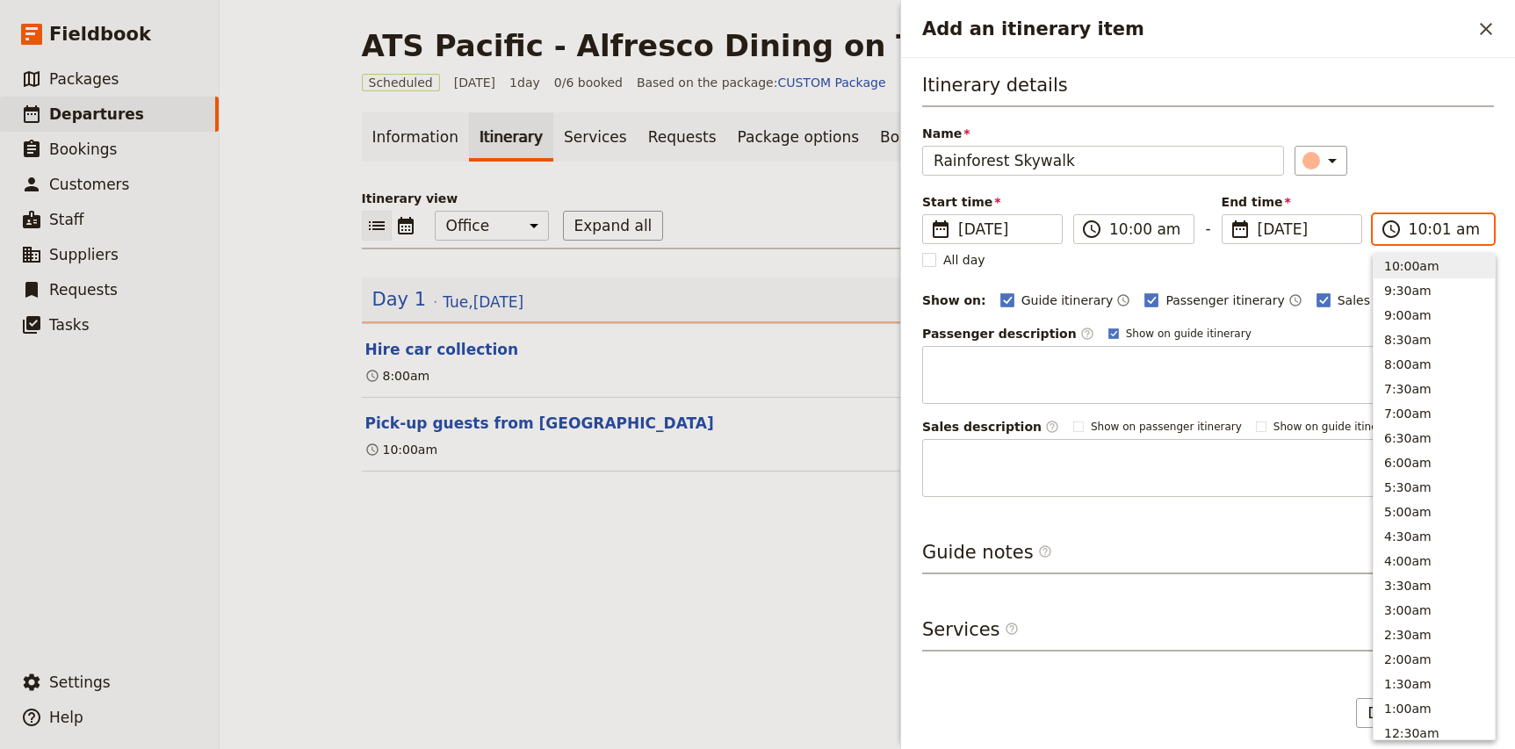
type input "10:15 am"
click at [1423, 132] on div "Name Rainforest Skywalk ​" at bounding box center [1208, 150] width 572 height 51
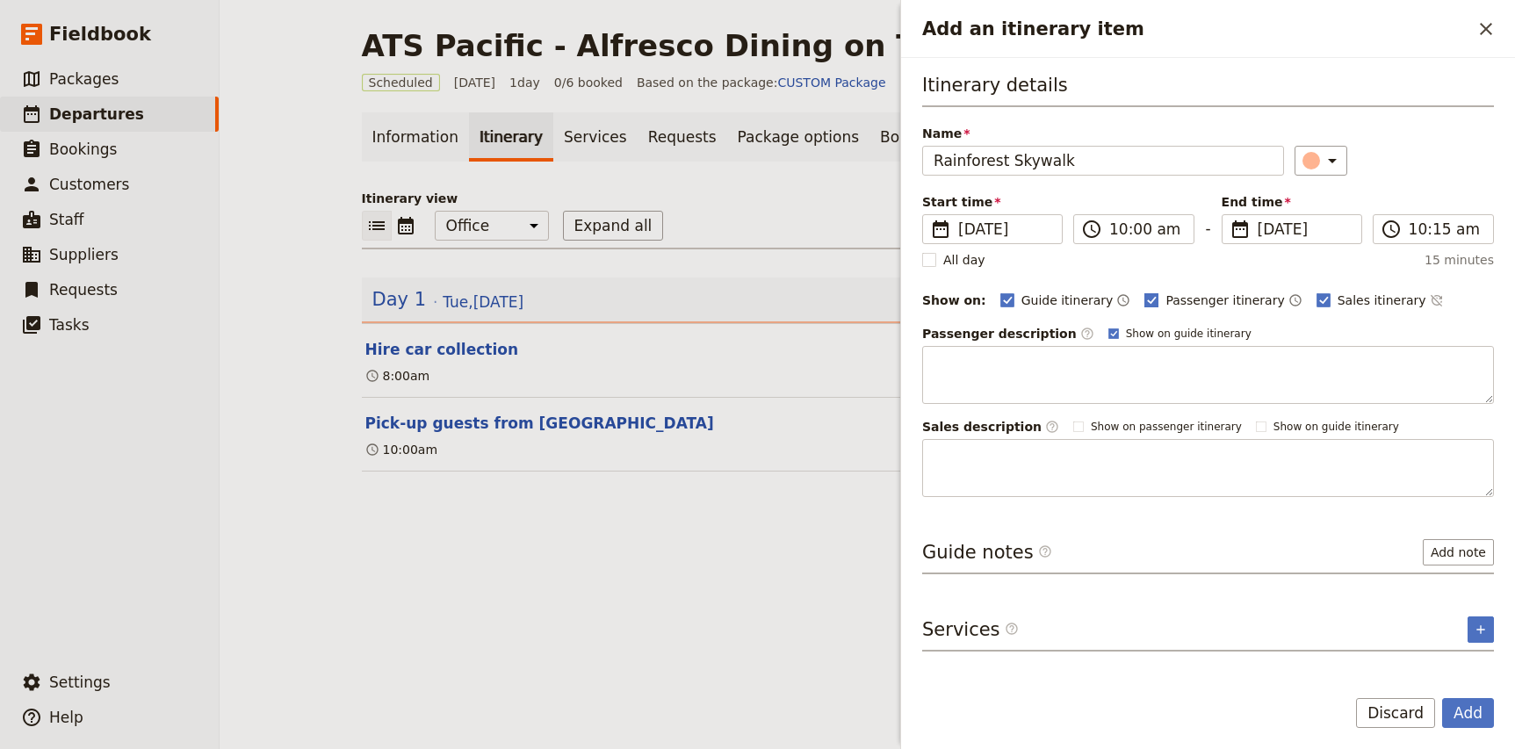
click at [1170, 305] on span "Passenger itinerary" at bounding box center [1224, 301] width 119 height 18
click at [1144, 292] on input "Passenger itinerary" at bounding box center [1143, 291] width 1 height 1
checkbox input "false"
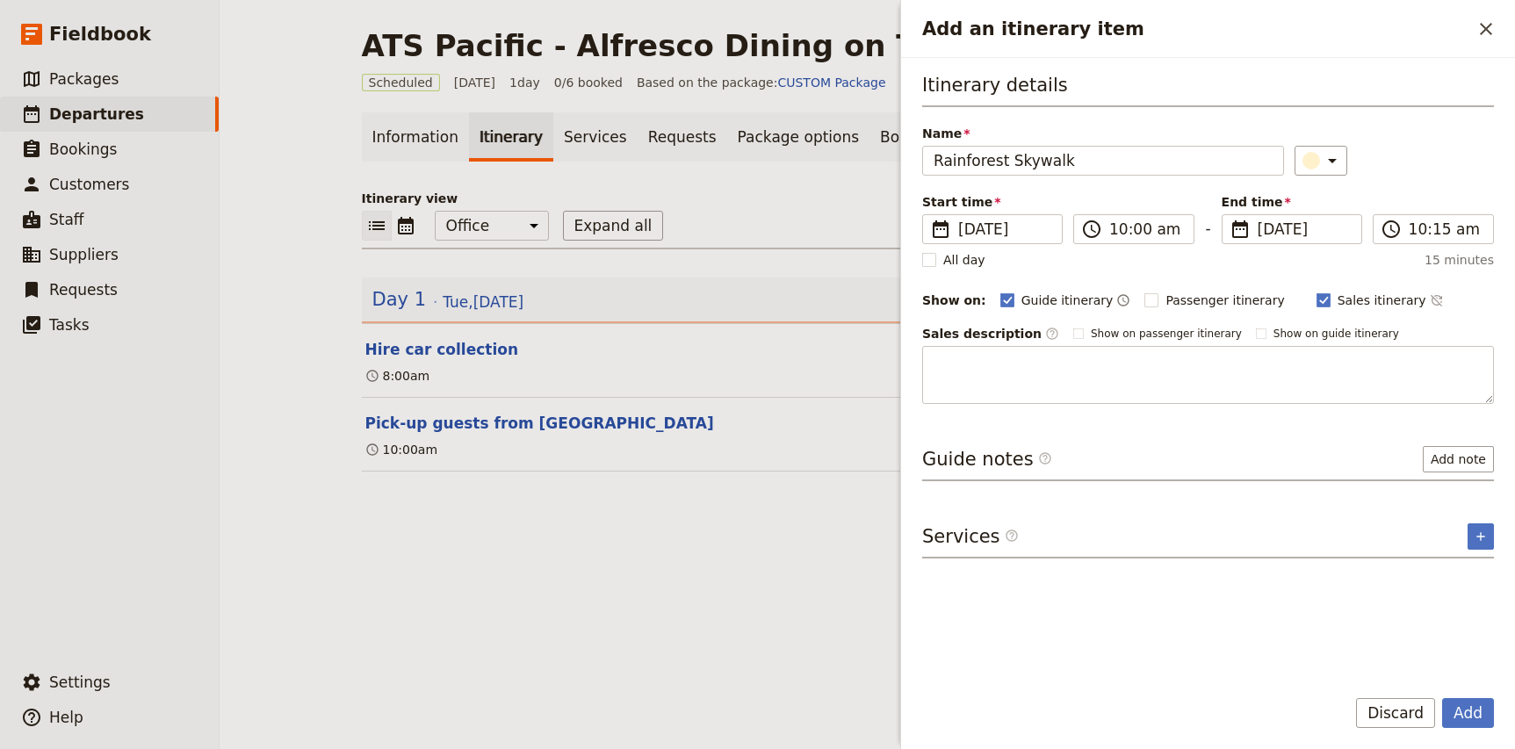
click at [1355, 309] on div "Sales itinerary ​" at bounding box center [1380, 300] width 127 height 21
click at [1347, 301] on span "Sales itinerary" at bounding box center [1382, 301] width 89 height 18
click at [1317, 292] on input "Sales itinerary" at bounding box center [1316, 291] width 1 height 1
checkbox input "false"
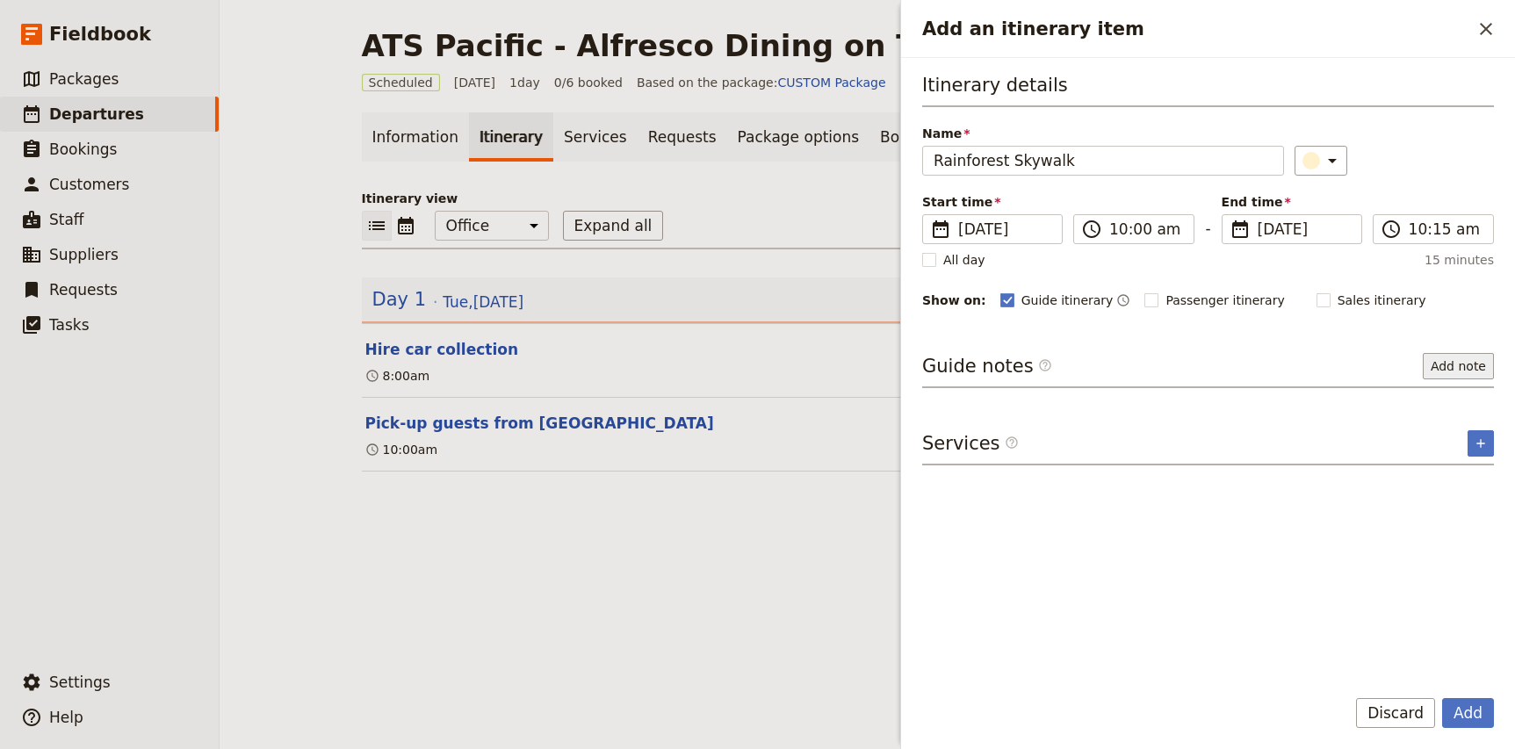
click at [1471, 372] on button "Add note" at bounding box center [1458, 366] width 71 height 26
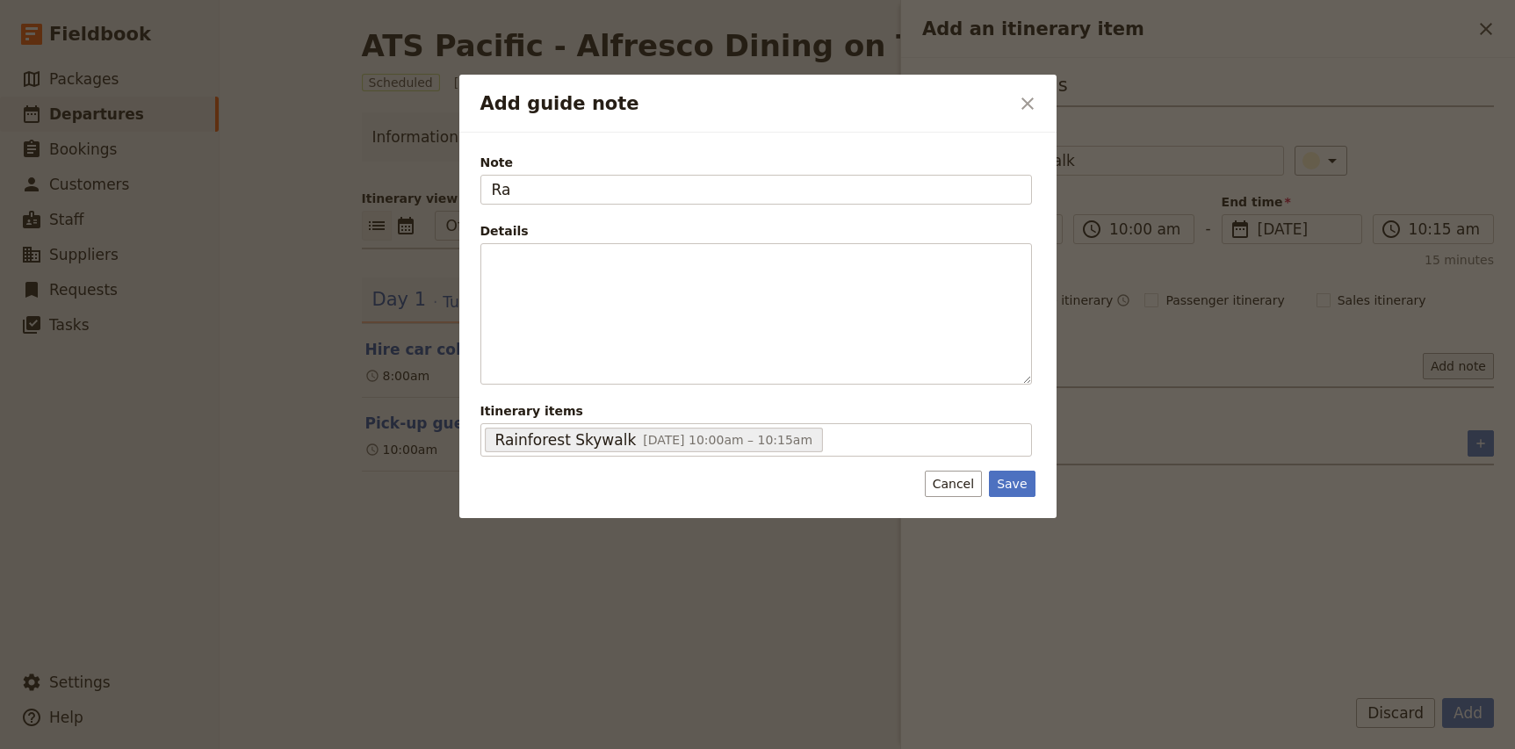
type input "R"
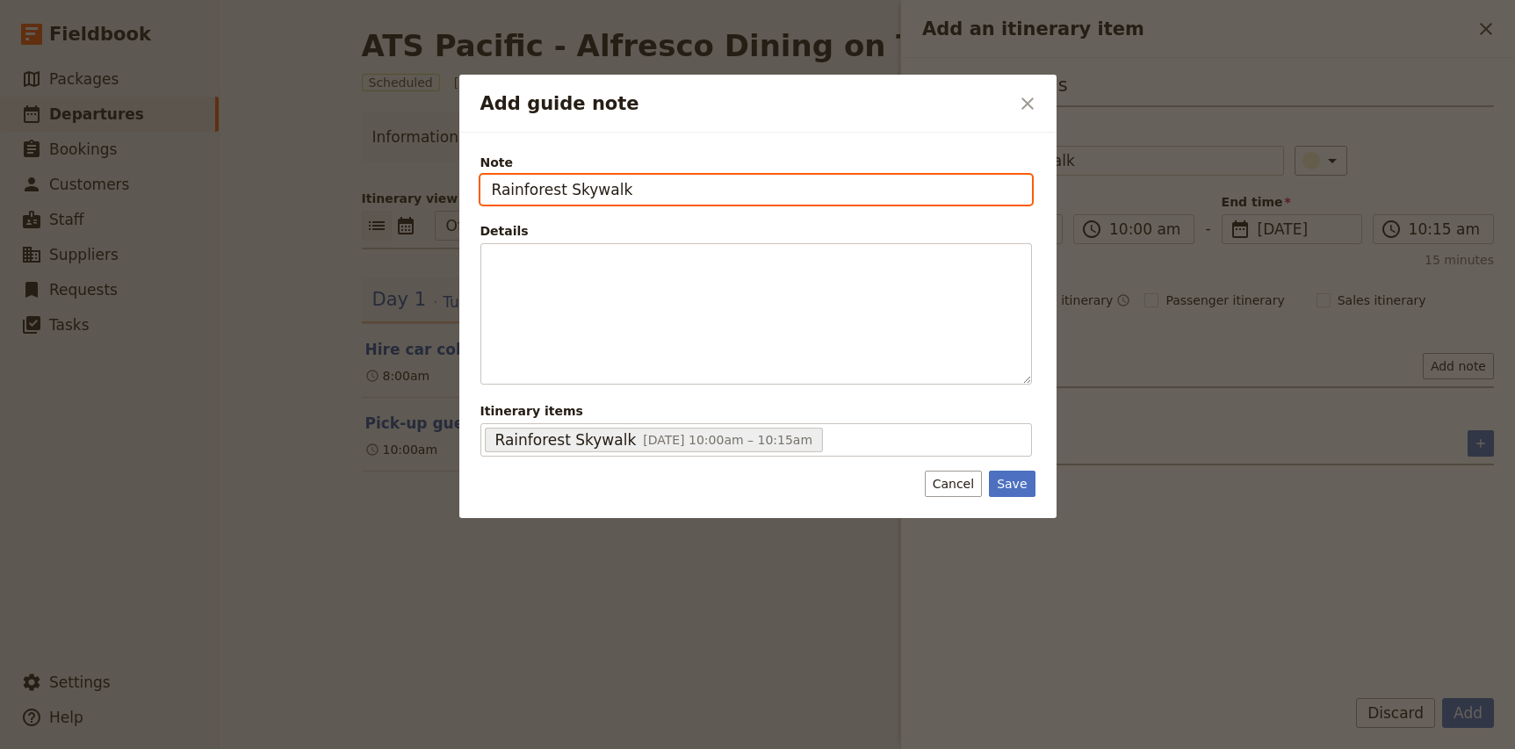
type input "Rainforest Skywalk"
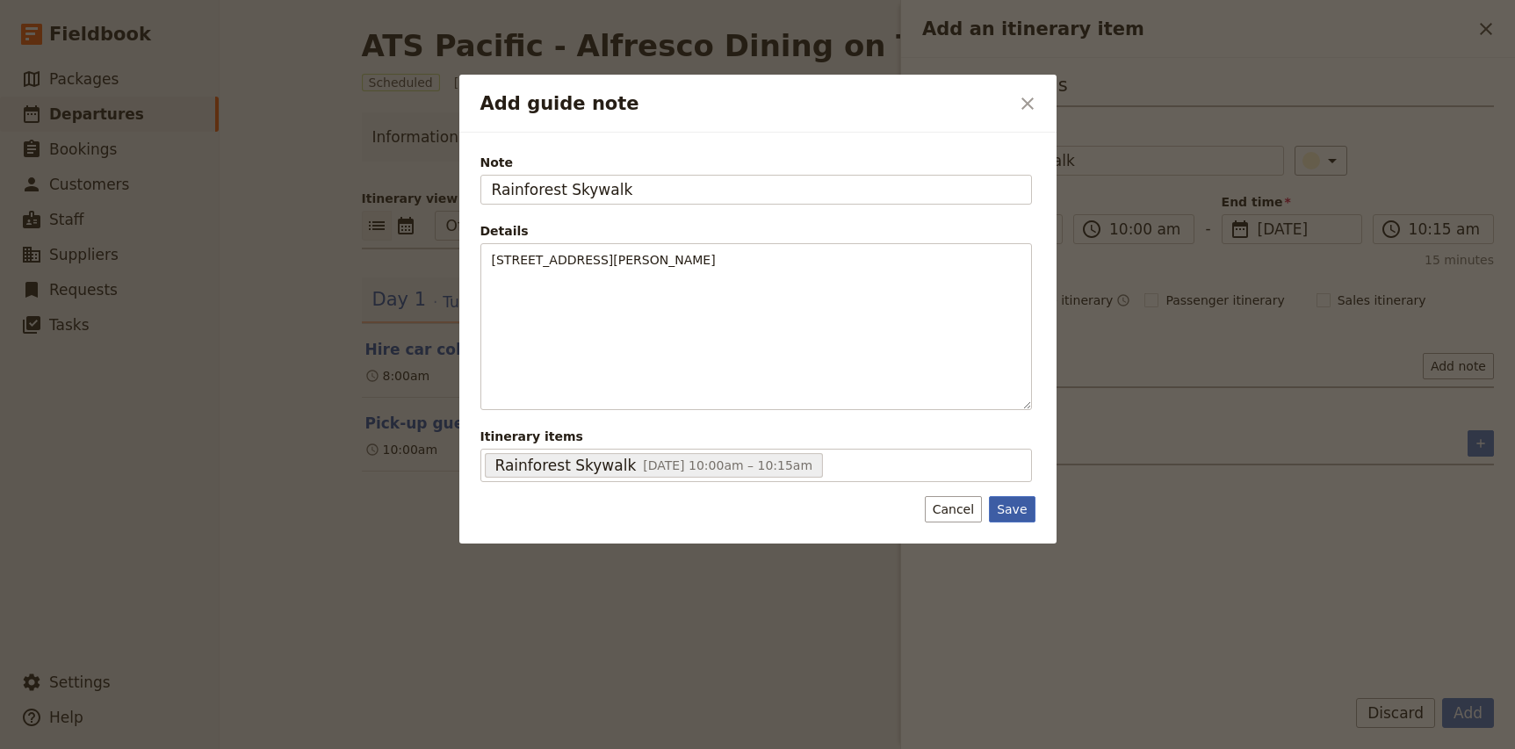
click at [1015, 515] on button "Save" at bounding box center [1012, 509] width 46 height 26
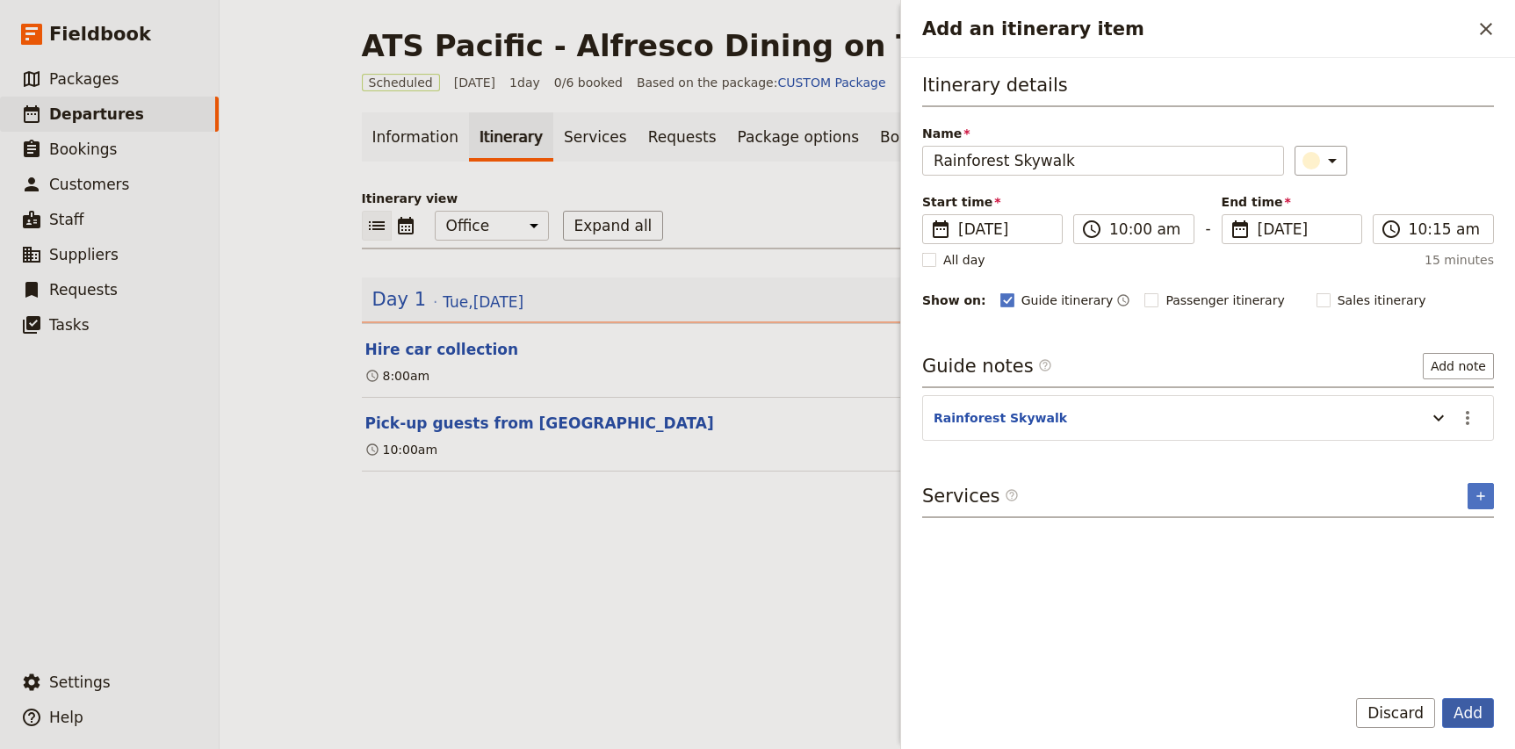
click at [1476, 724] on button "Add" at bounding box center [1468, 713] width 52 height 30
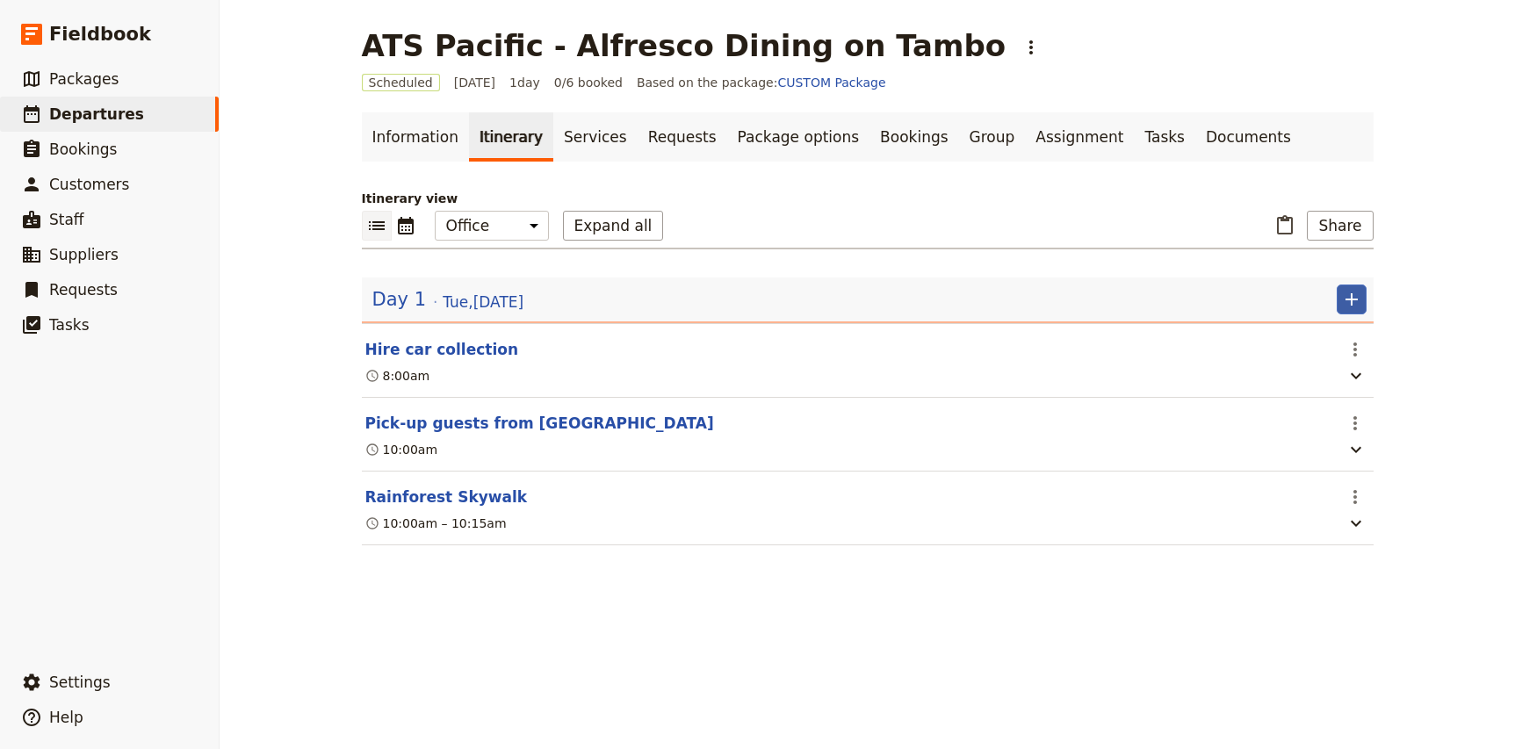
click at [1356, 299] on icon "Add" at bounding box center [1351, 299] width 12 height 12
click at [1312, 336] on span "Add itinerary item" at bounding box center [1299, 338] width 112 height 18
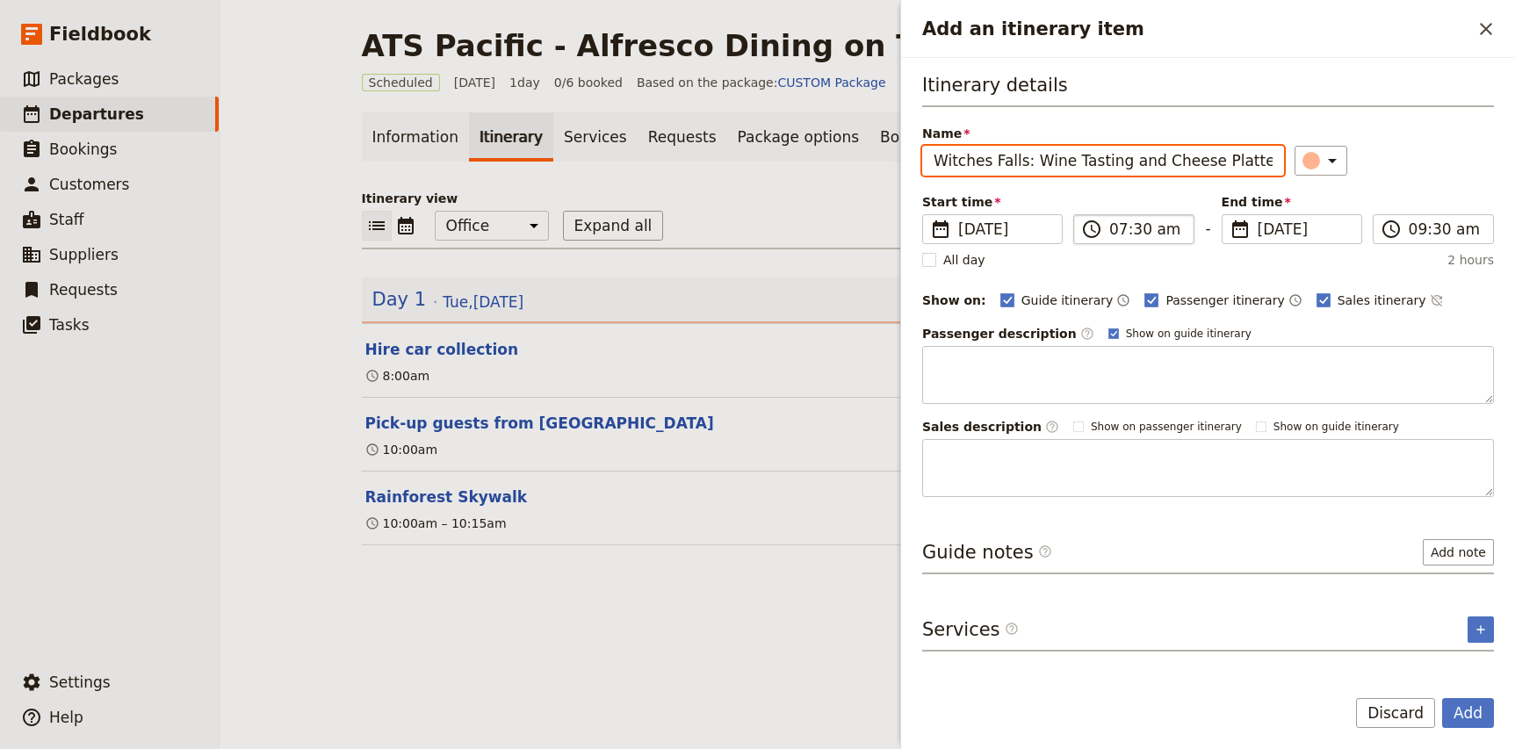
type input "Witches Falls: Wine Tasting and Cheese Platter"
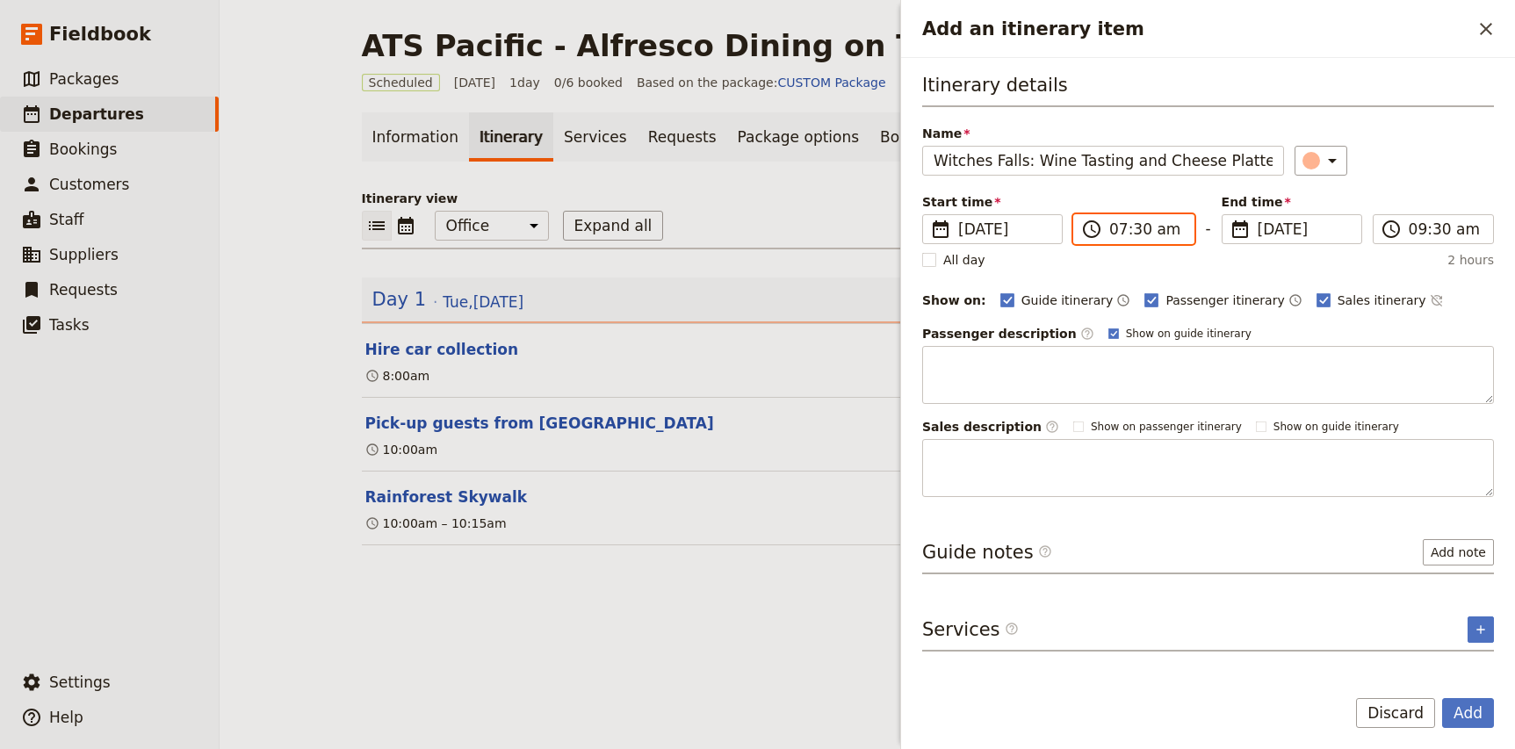
click at [1117, 231] on input "07:30 am" at bounding box center [1146, 229] width 74 height 21
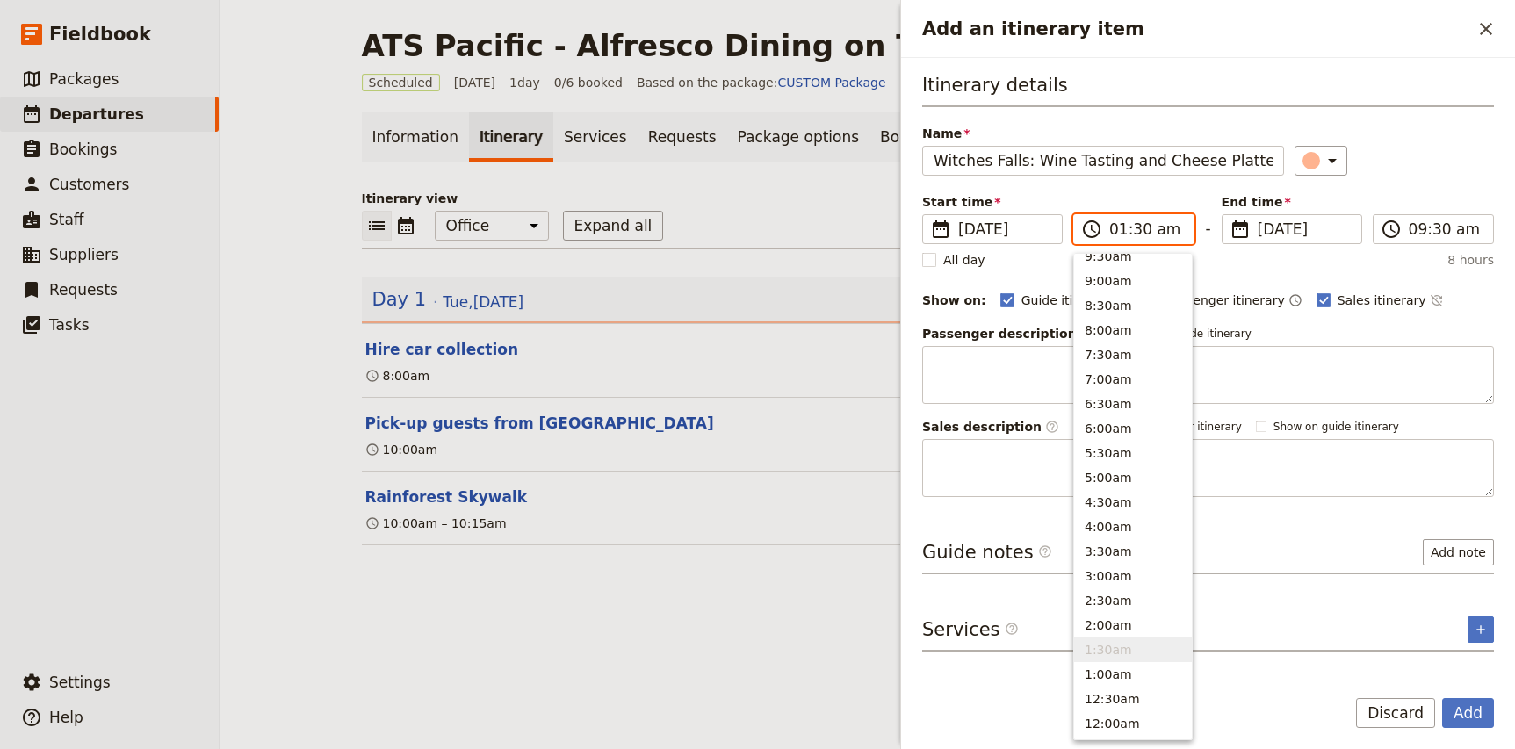
type input "11:30 am"
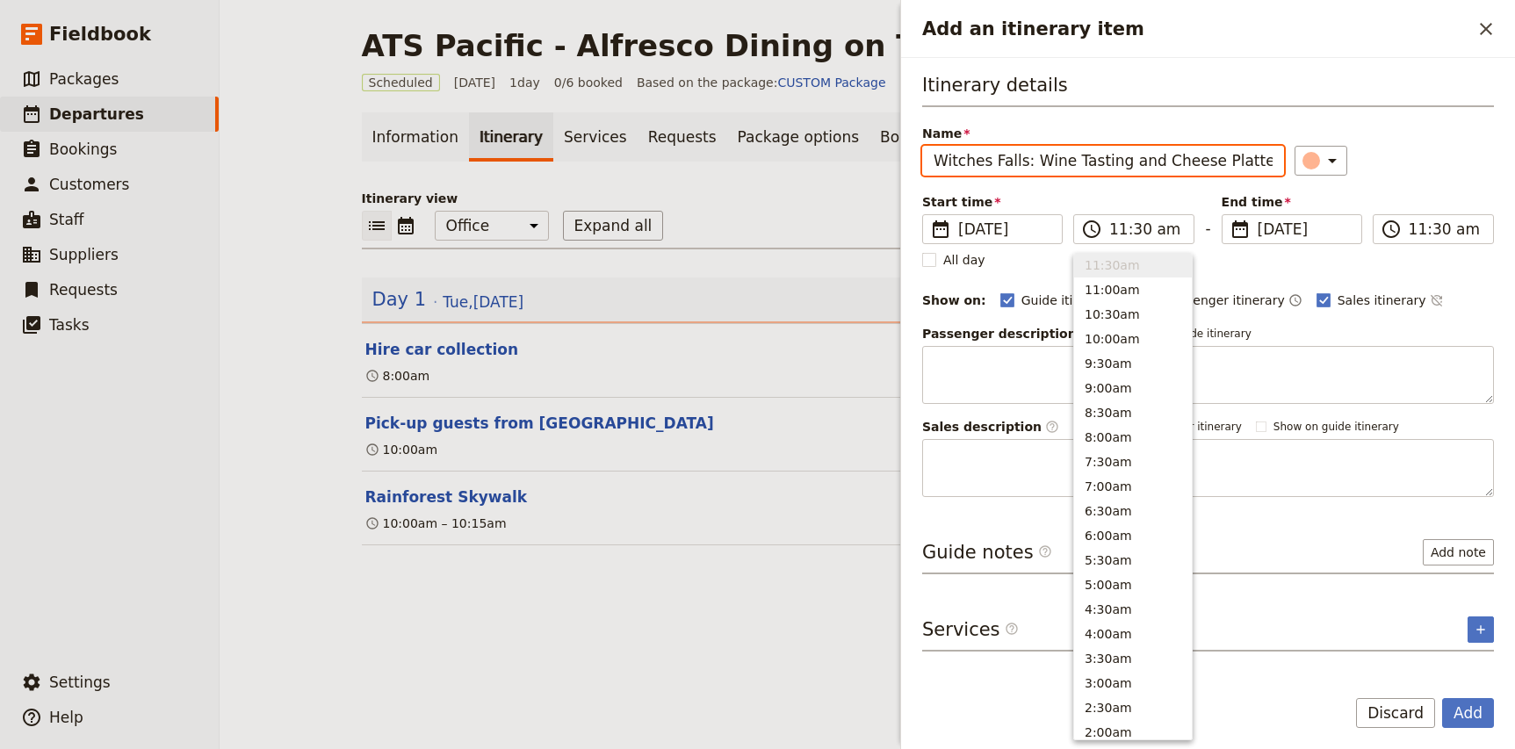
click at [1428, 174] on div "​" at bounding box center [1394, 161] width 199 height 30
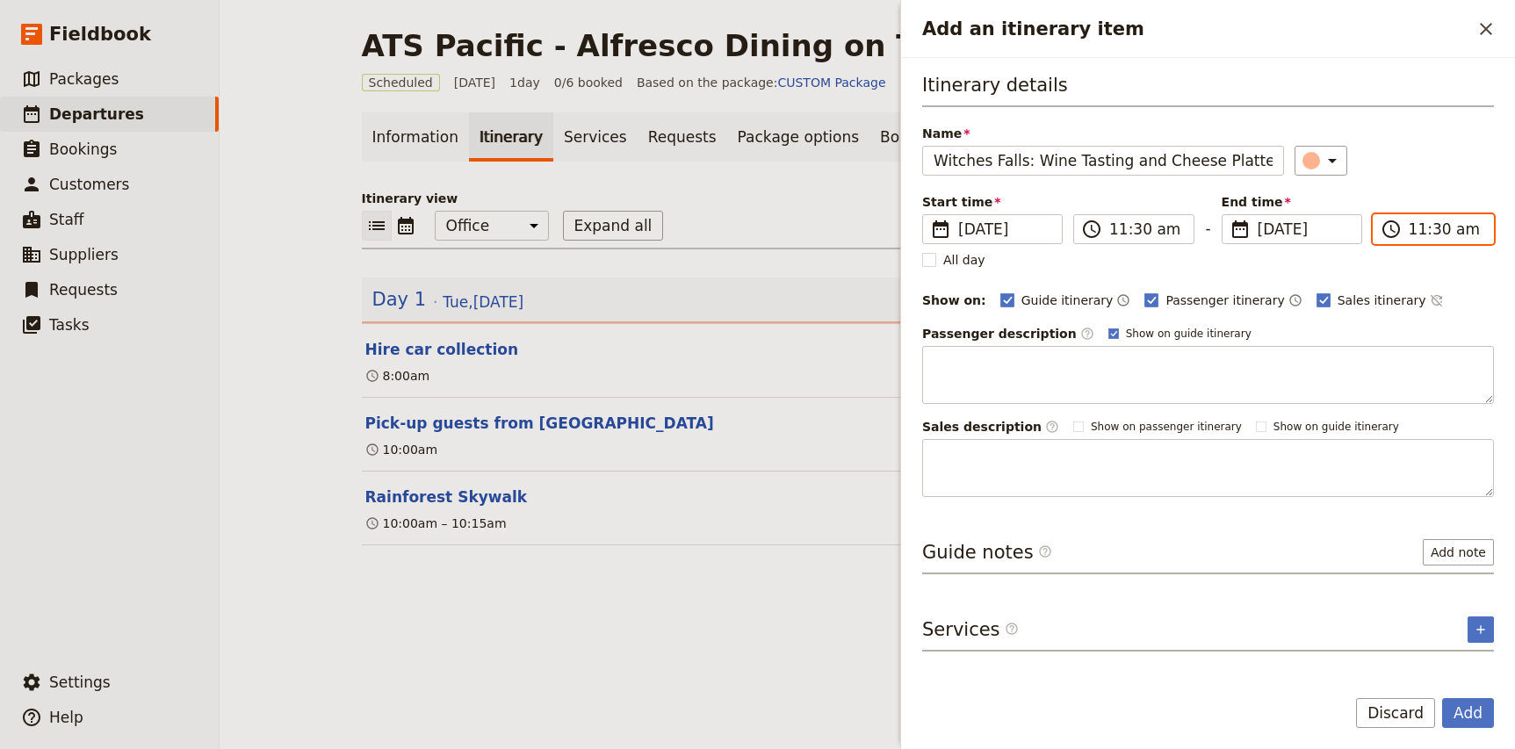
click at [1418, 229] on input "11:30 am" at bounding box center [1446, 229] width 74 height 21
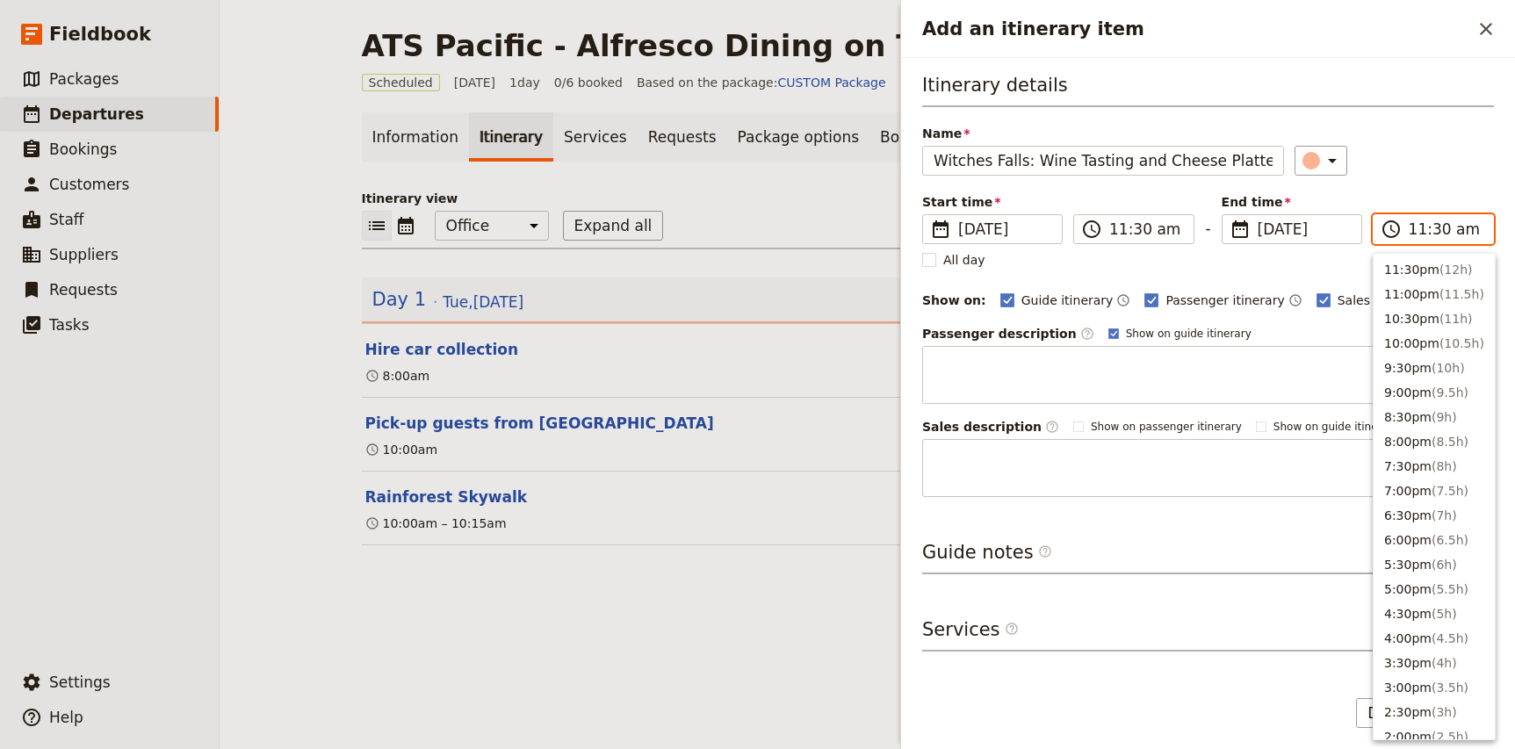
scroll to position [594, 0]
click at [1416, 234] on input "11:30 am" at bounding box center [1446, 229] width 74 height 21
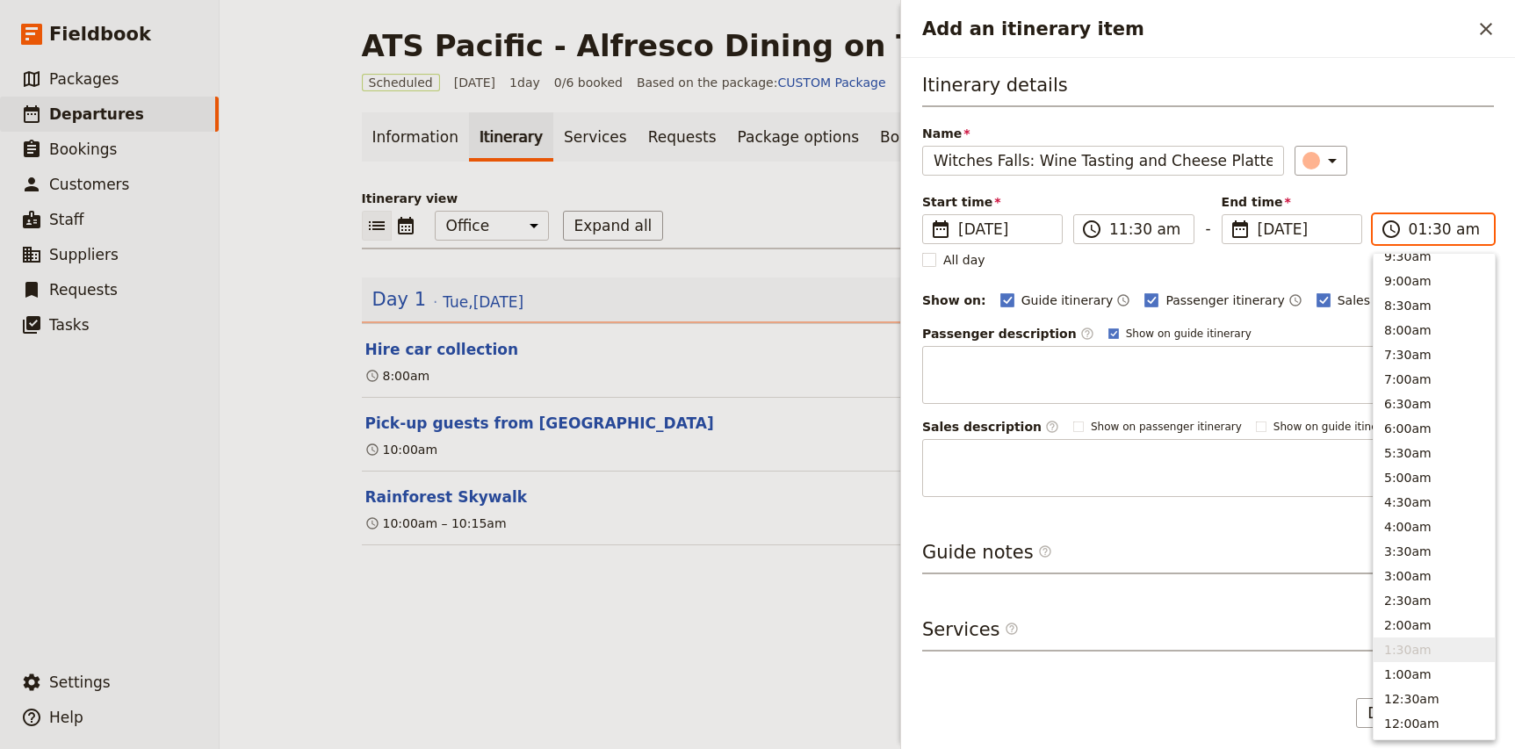
click at [1439, 231] on input "01:30 am" at bounding box center [1446, 229] width 74 height 21
type input "01:00 pm"
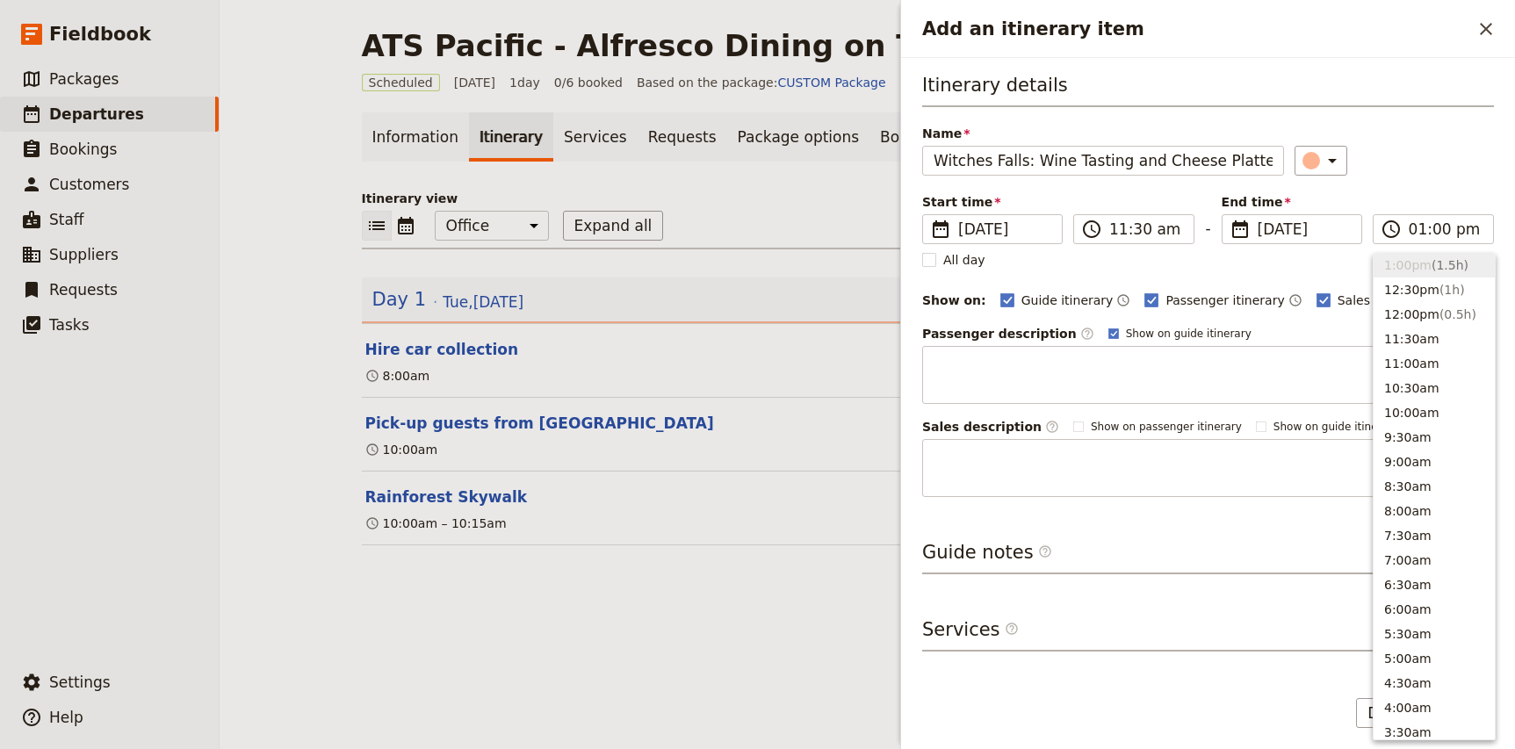
click at [1439, 137] on div "Name Witches Falls: Wine Tasting and Cheese Platter ​" at bounding box center [1208, 150] width 572 height 51
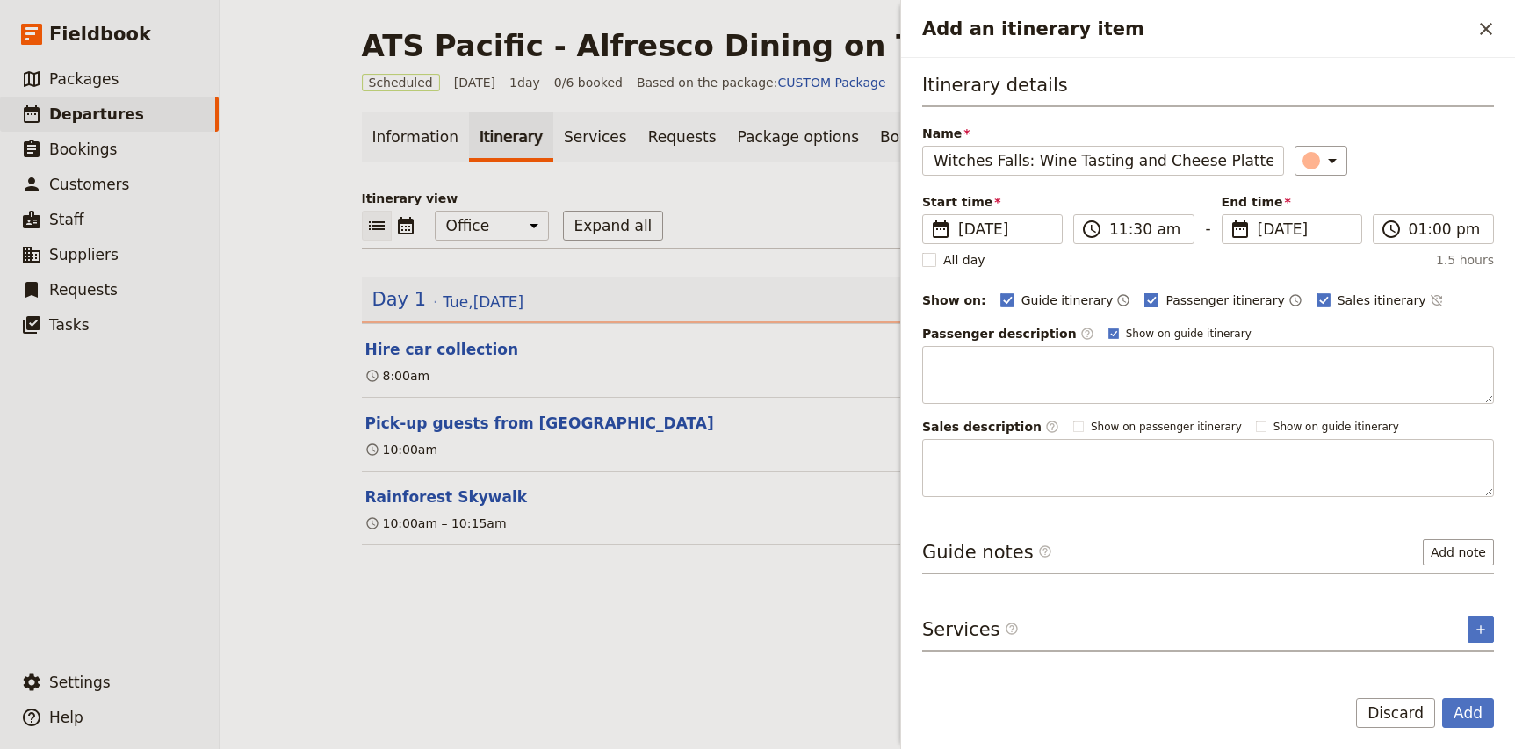
click at [1185, 300] on span "Passenger itinerary" at bounding box center [1224, 301] width 119 height 18
click at [1144, 292] on input "Passenger itinerary" at bounding box center [1143, 291] width 1 height 1
checkbox input "false"
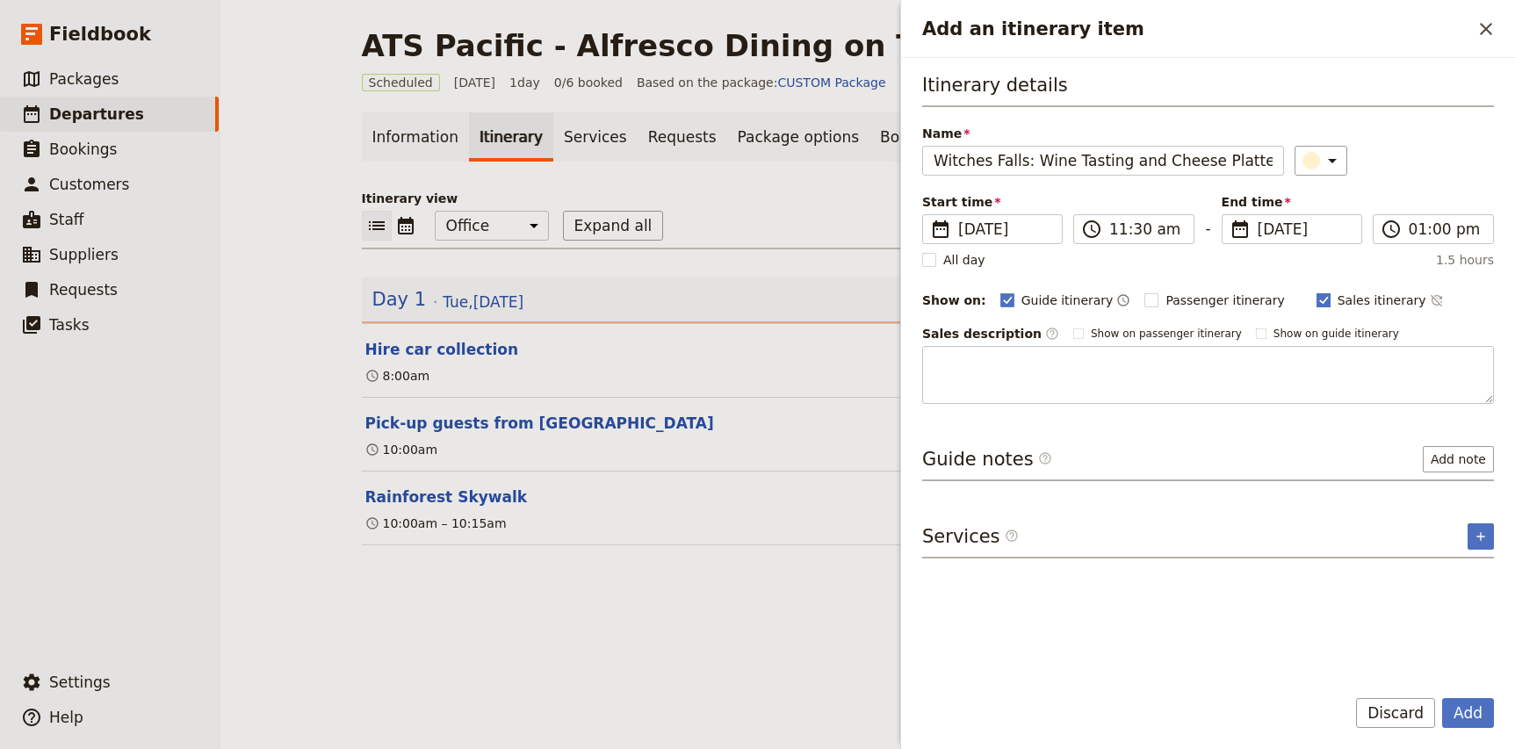
click at [1338, 303] on span "Sales itinerary" at bounding box center [1382, 301] width 89 height 18
click at [1316, 292] on input "Sales itinerary" at bounding box center [1316, 291] width 1 height 1
checkbox input "false"
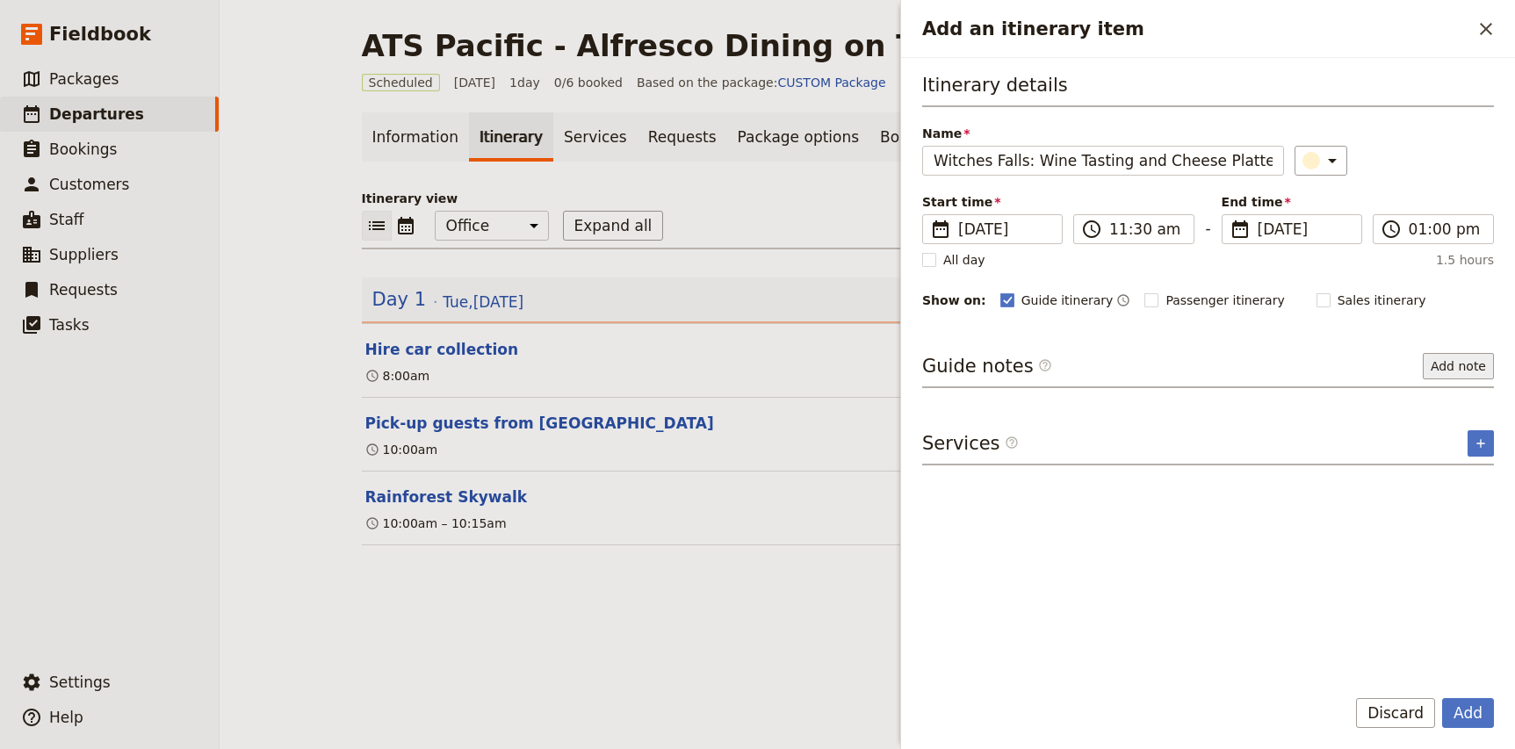
click at [1444, 367] on button "Add note" at bounding box center [1458, 366] width 71 height 26
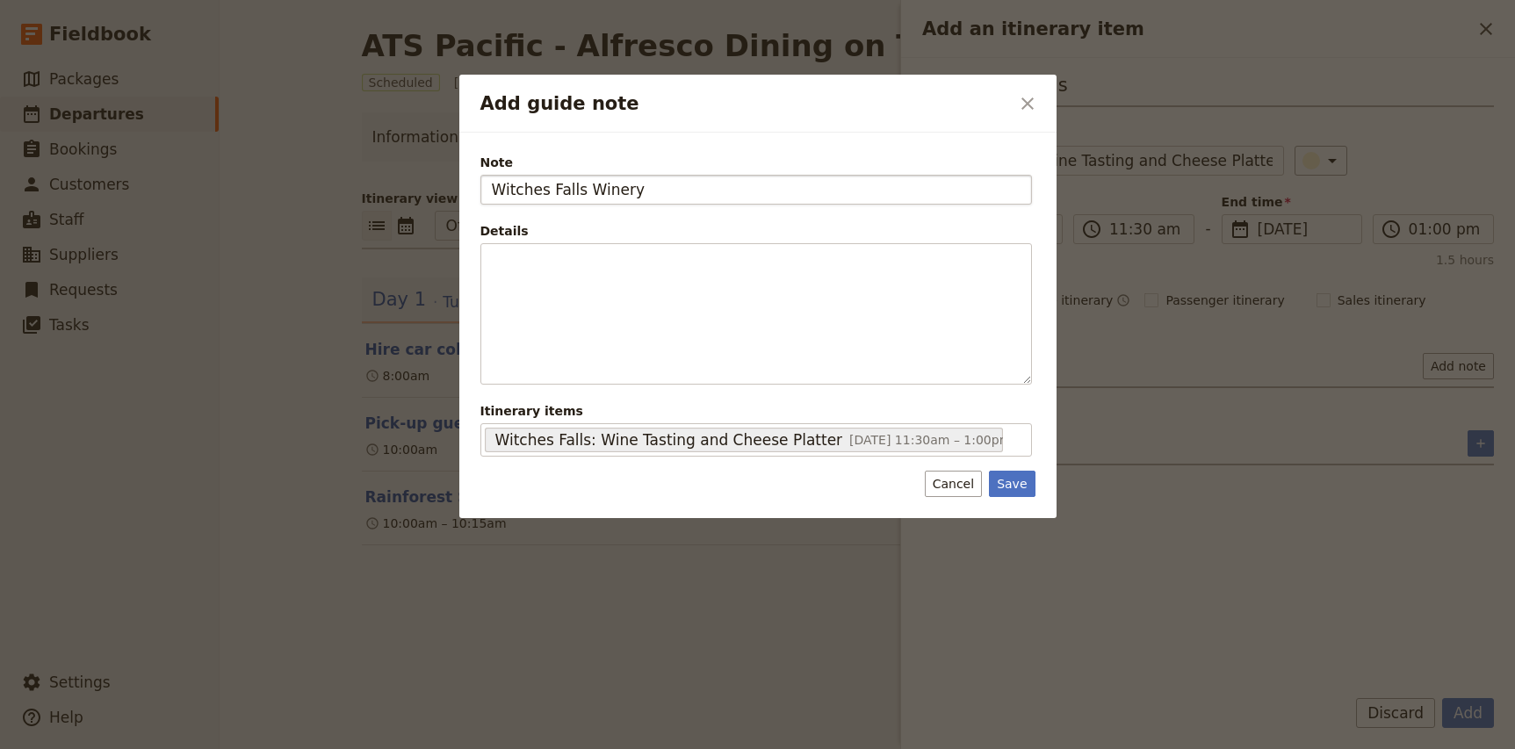
type input "Witches Falls Winery"
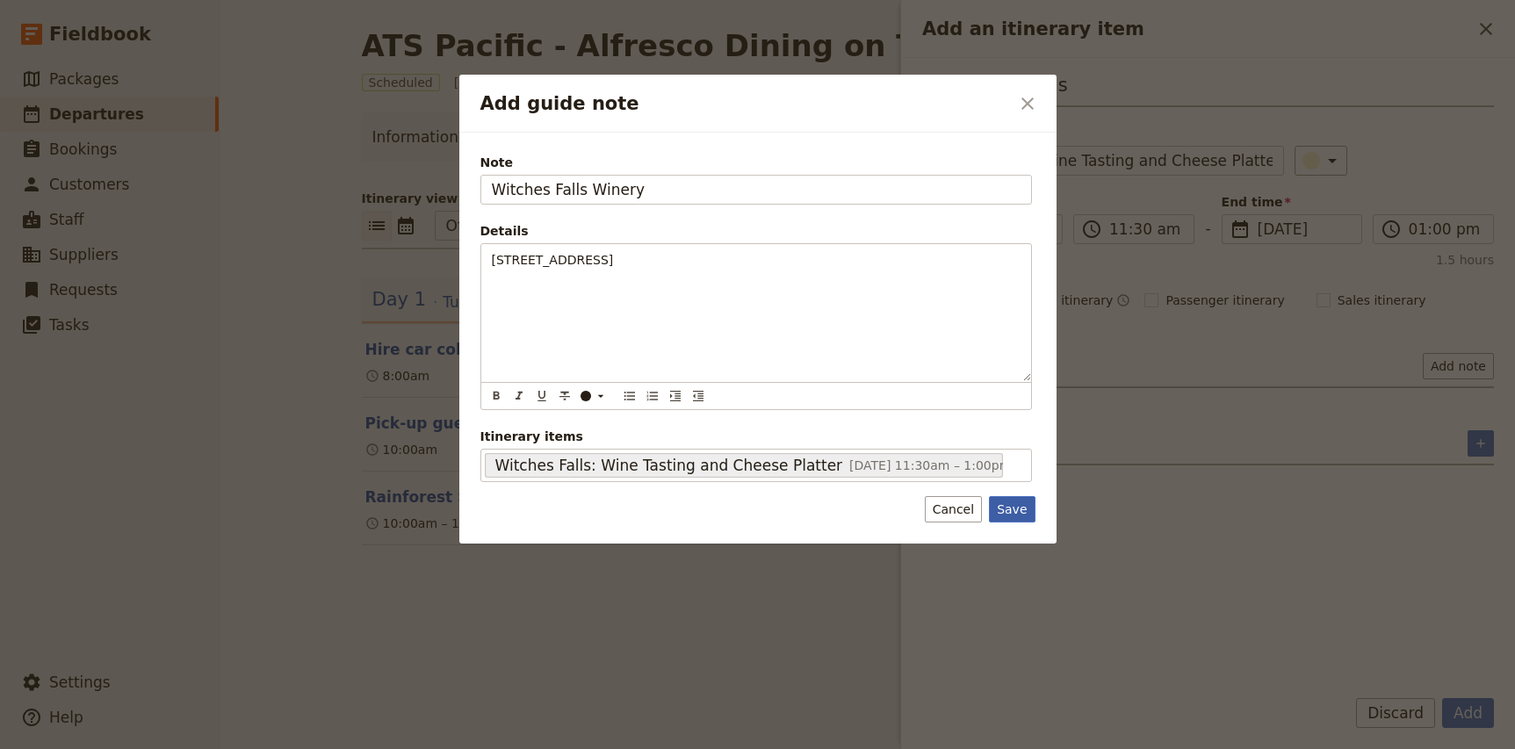
click at [1018, 509] on button "Save" at bounding box center [1012, 509] width 46 height 26
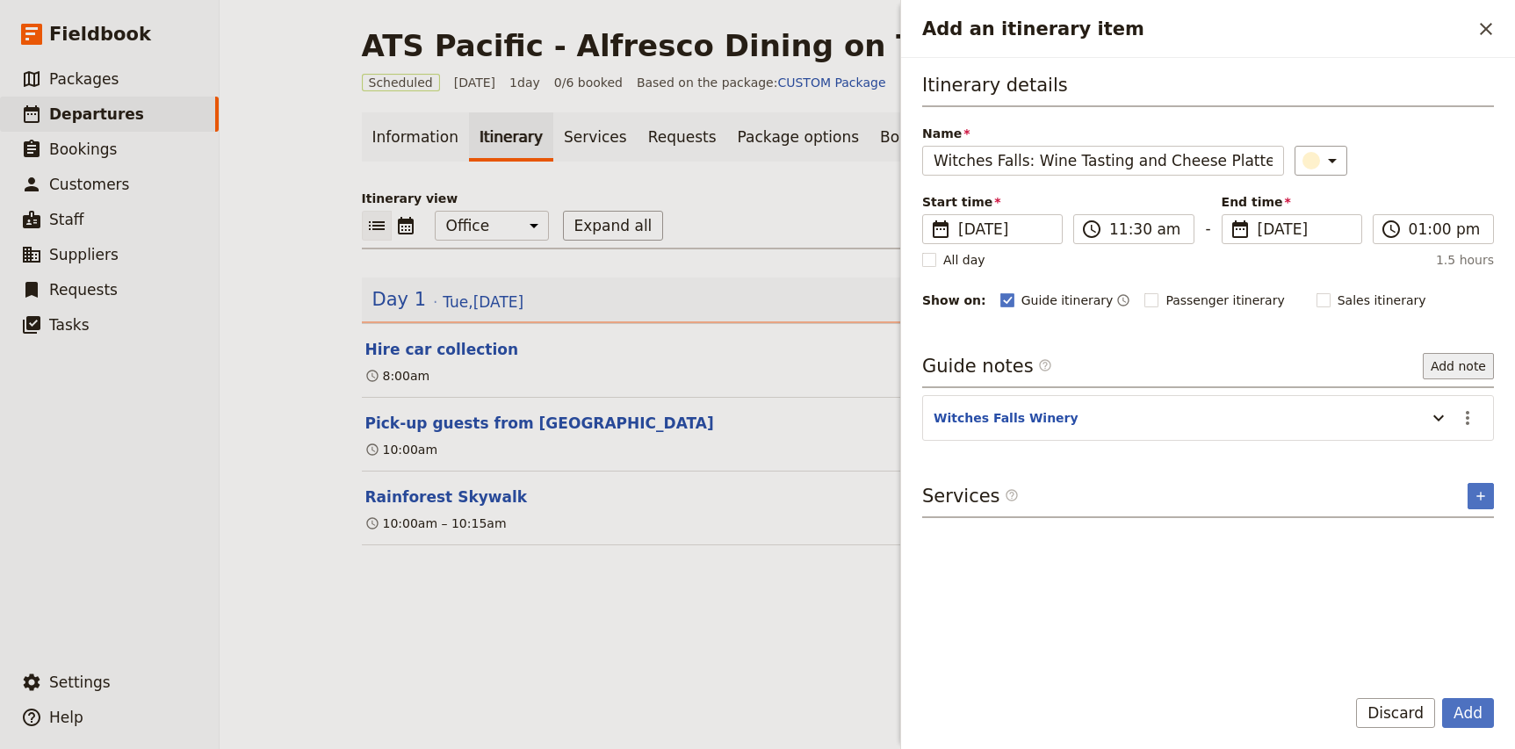
click at [1460, 368] on button "Add note" at bounding box center [1458, 366] width 71 height 26
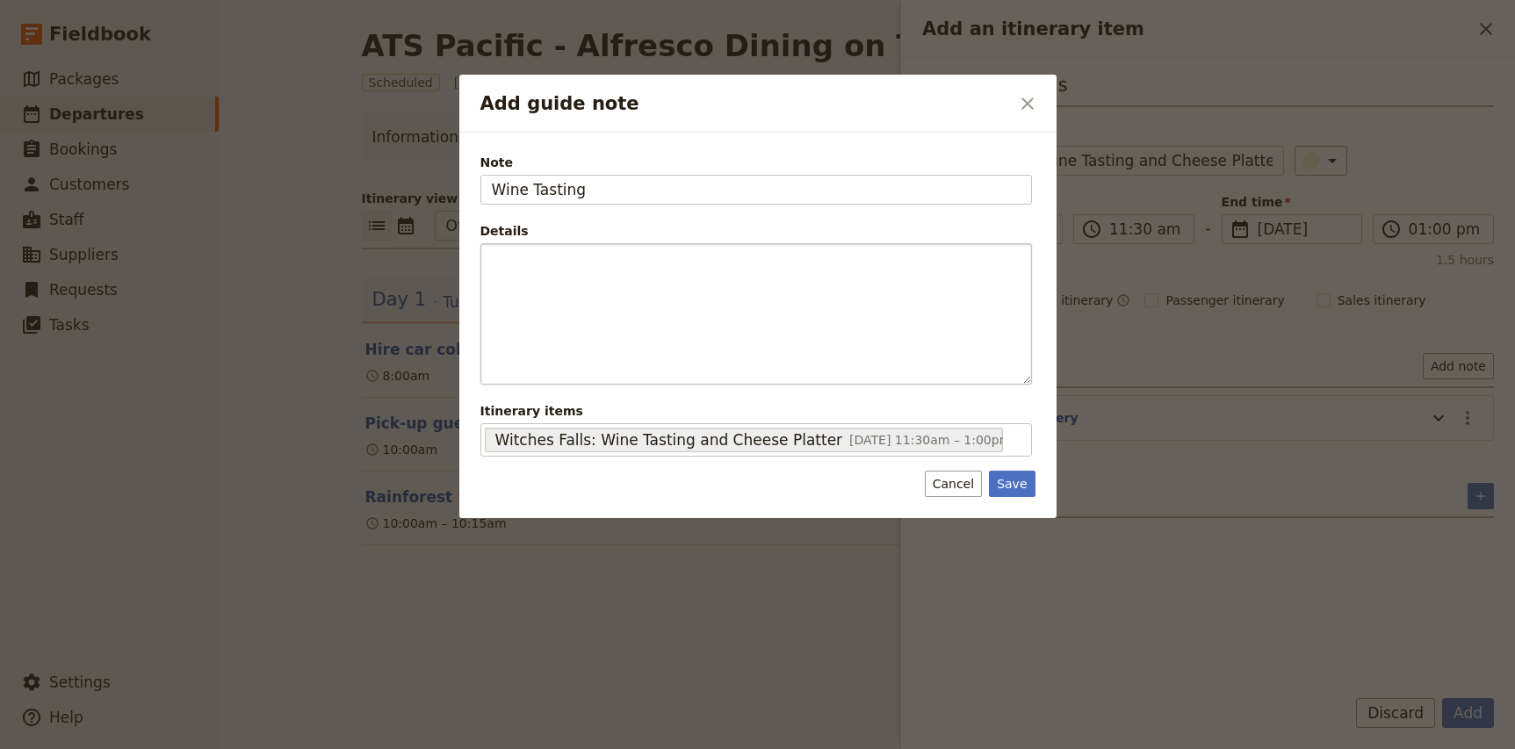
type input "Wine Tasting"
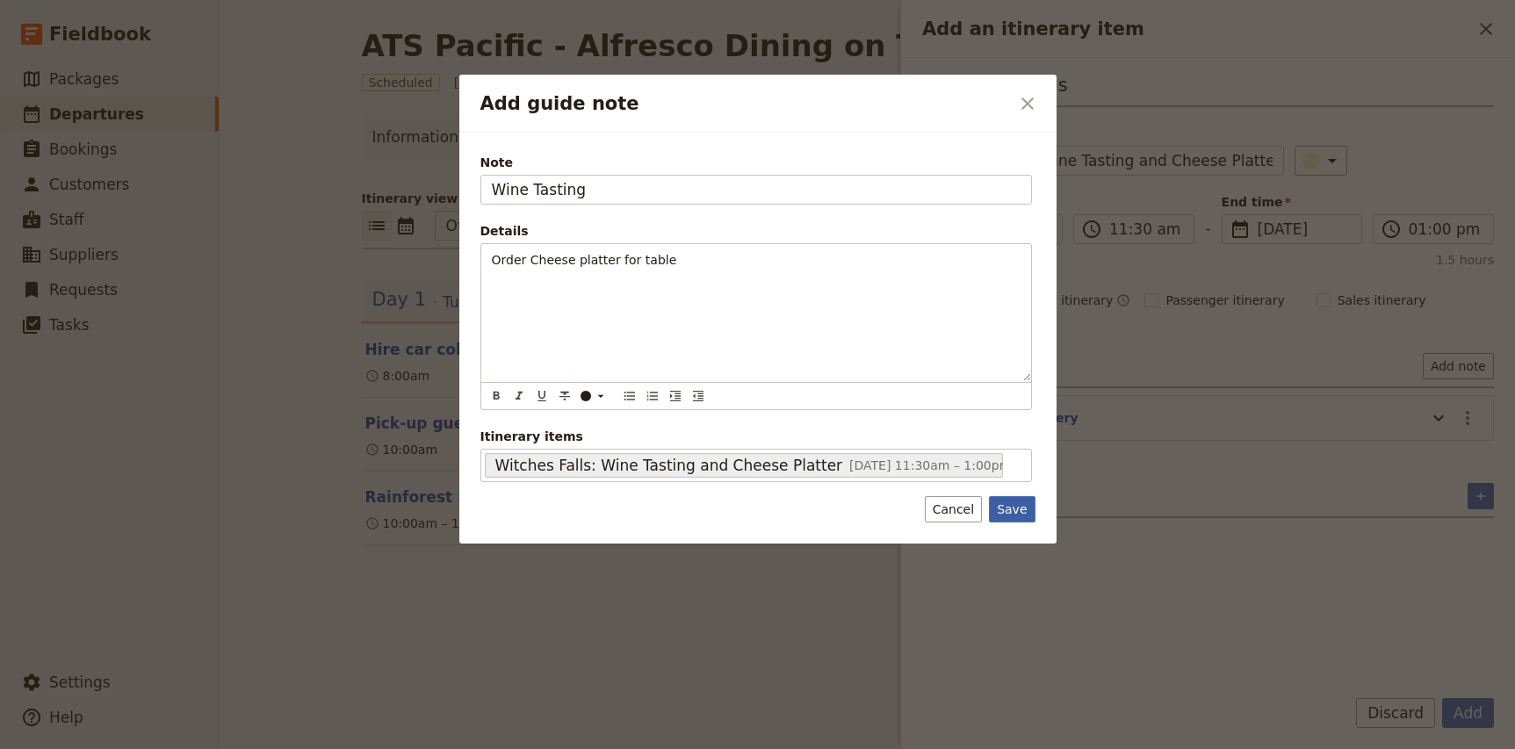
click at [1023, 505] on button "Save" at bounding box center [1012, 509] width 46 height 26
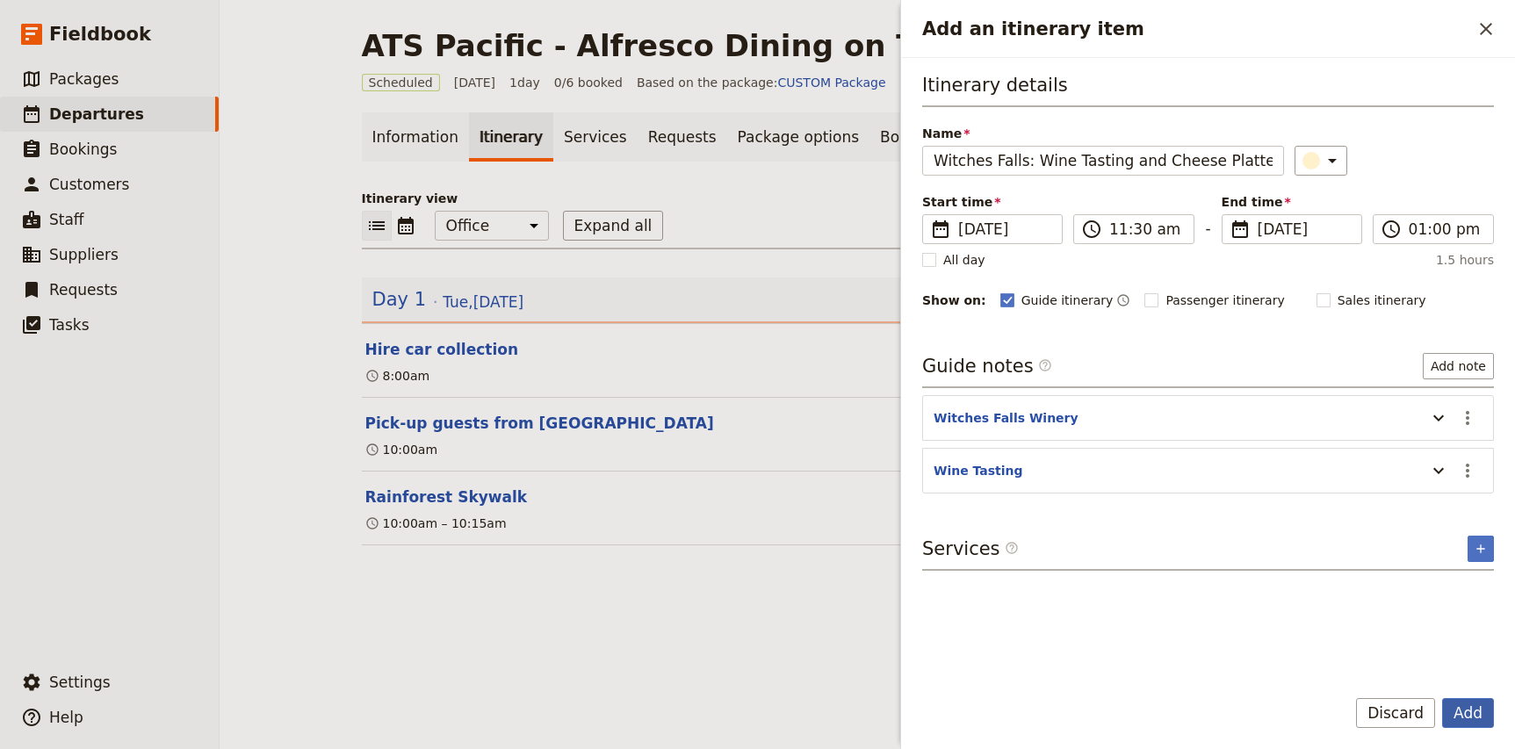
click at [1468, 709] on button "Add" at bounding box center [1468, 713] width 52 height 30
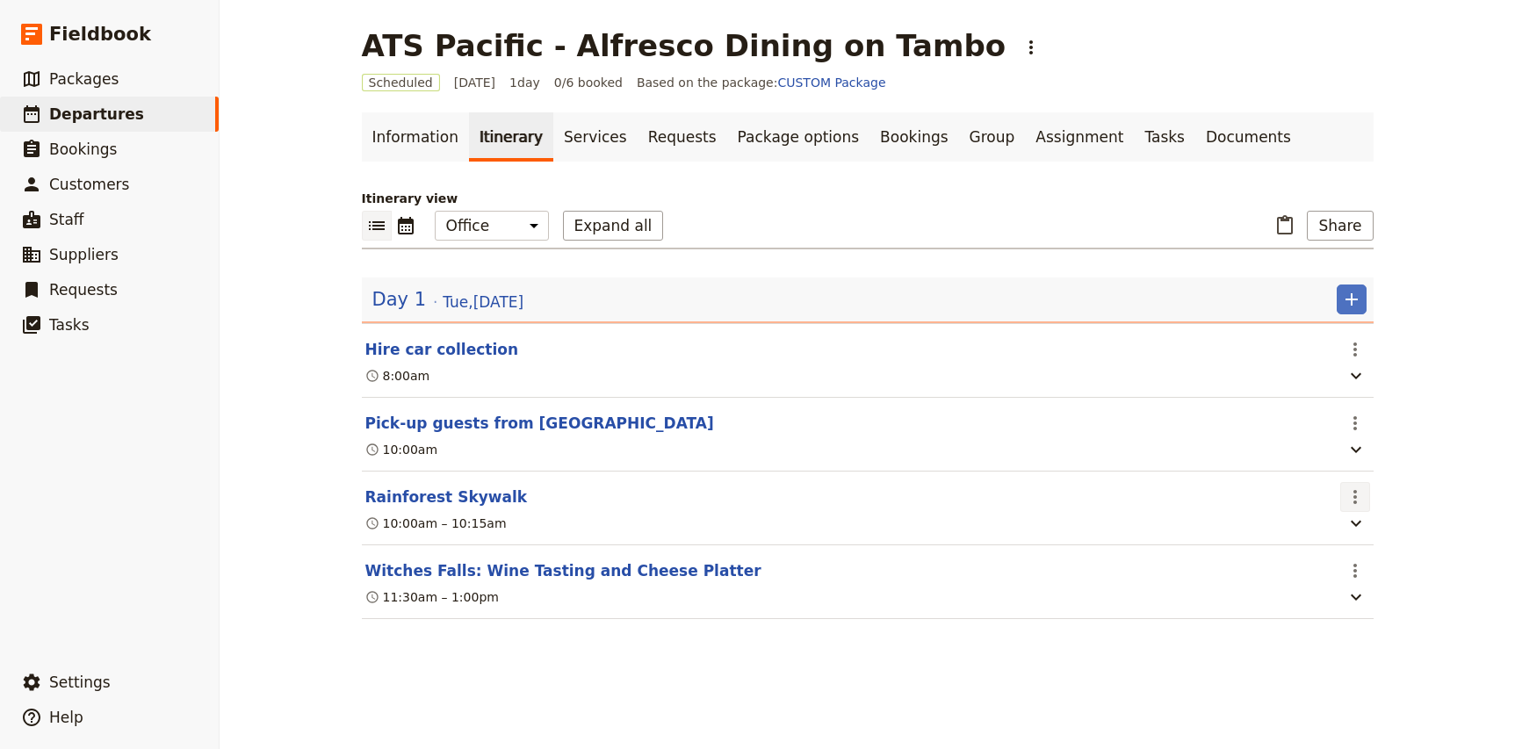
click at [1362, 501] on icon "Actions" at bounding box center [1355, 497] width 21 height 21
click at [1368, 525] on button "Edit this itinerary item" at bounding box center [1423, 536] width 165 height 25
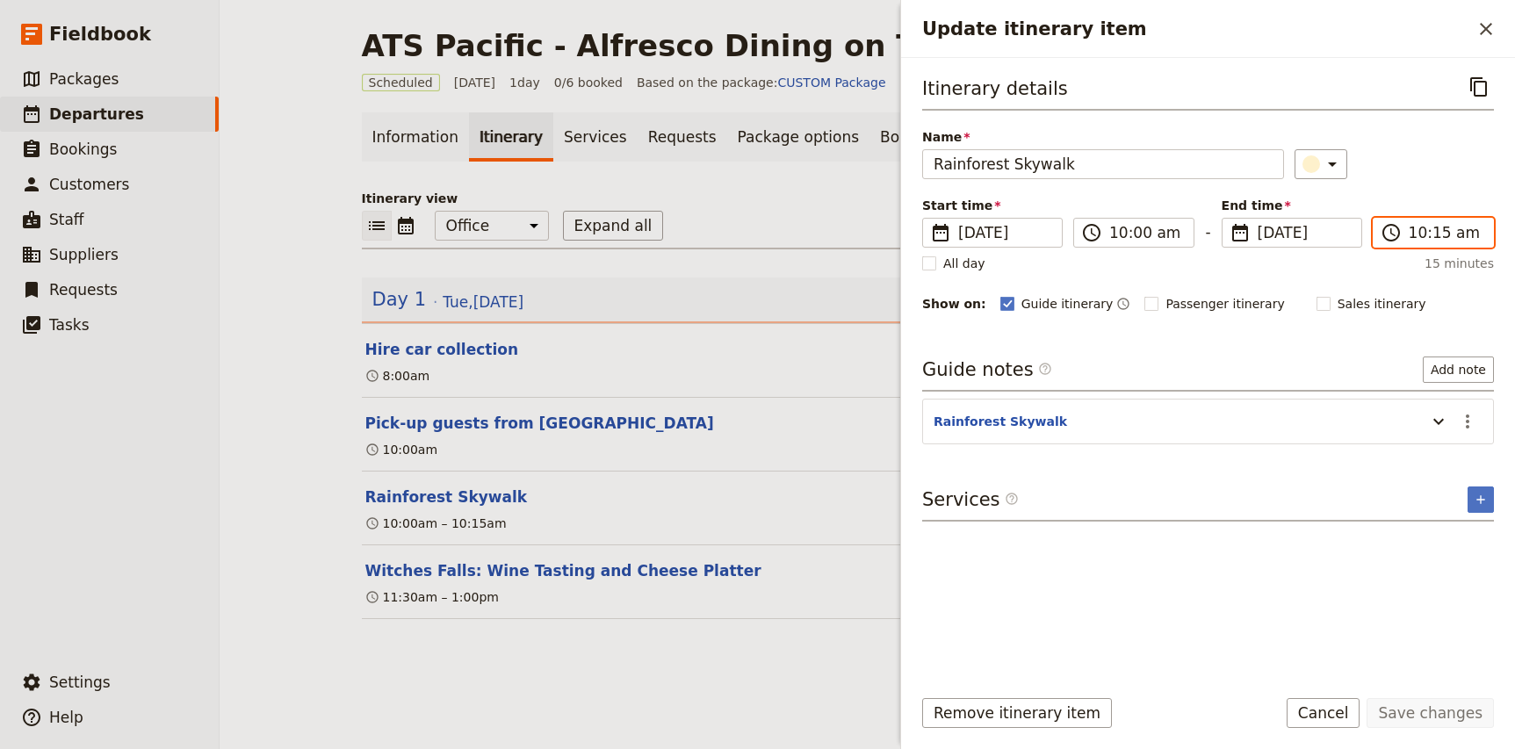
click at [1417, 232] on input "10:15 am" at bounding box center [1446, 232] width 74 height 21
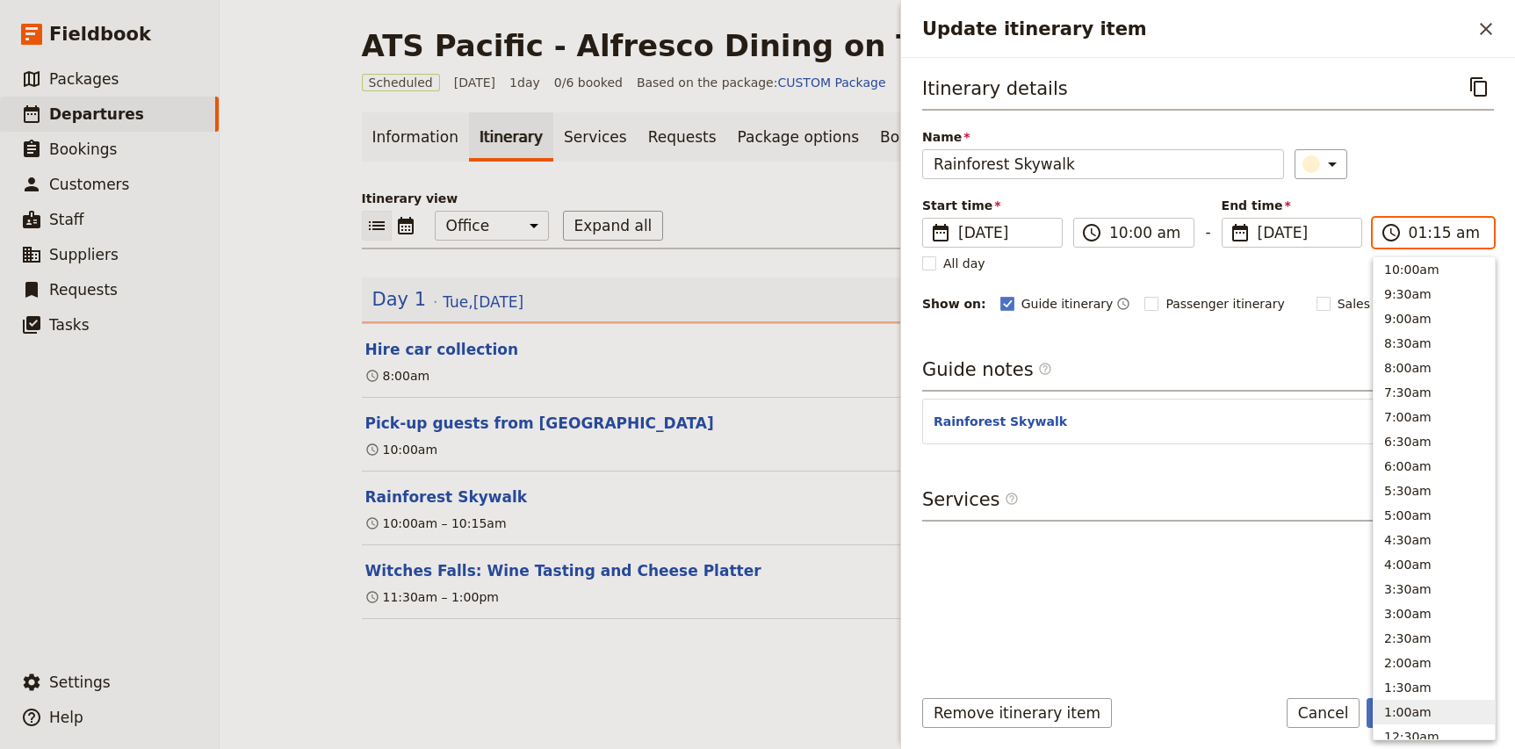
type input "11:15 am"
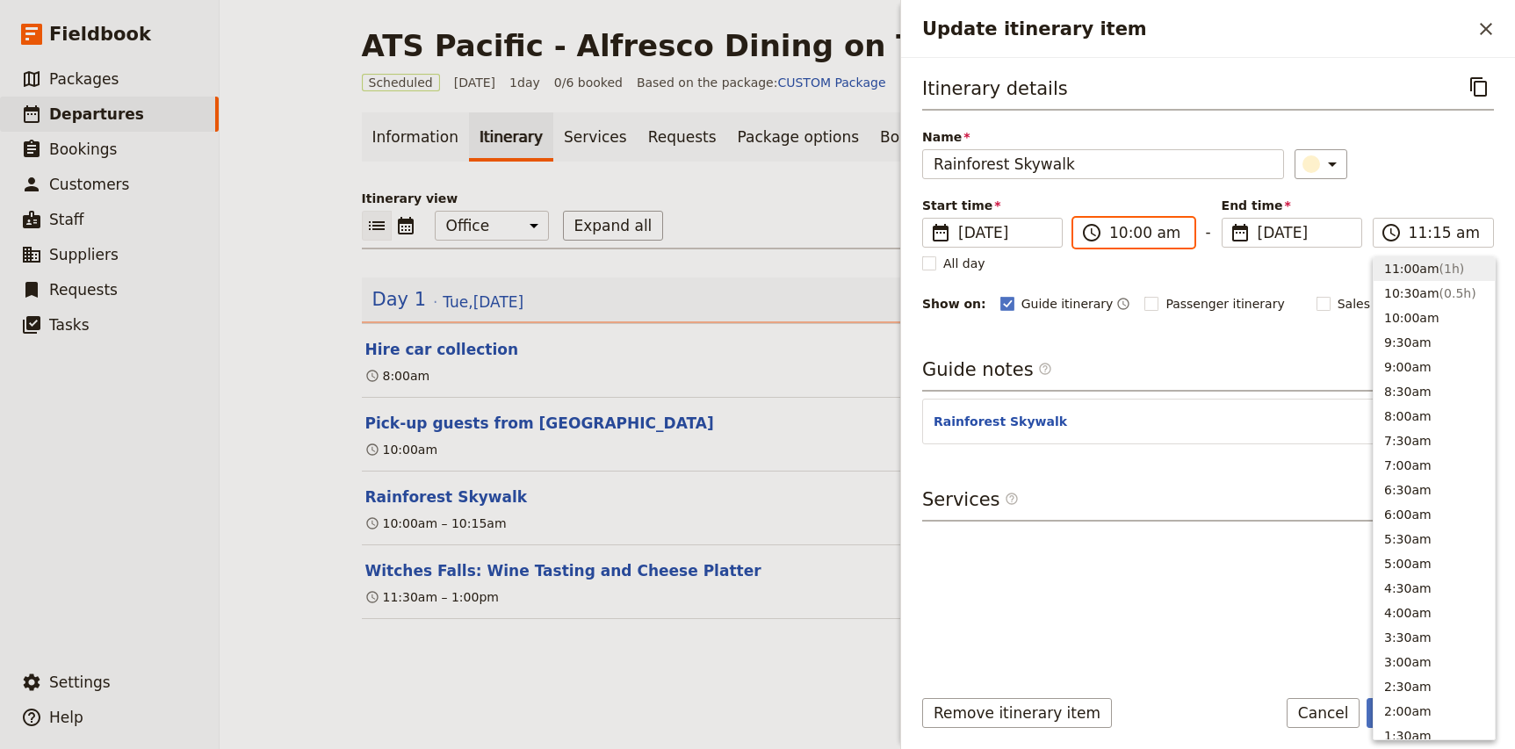
click at [1111, 234] on input "10:00 am" at bounding box center [1146, 232] width 74 height 21
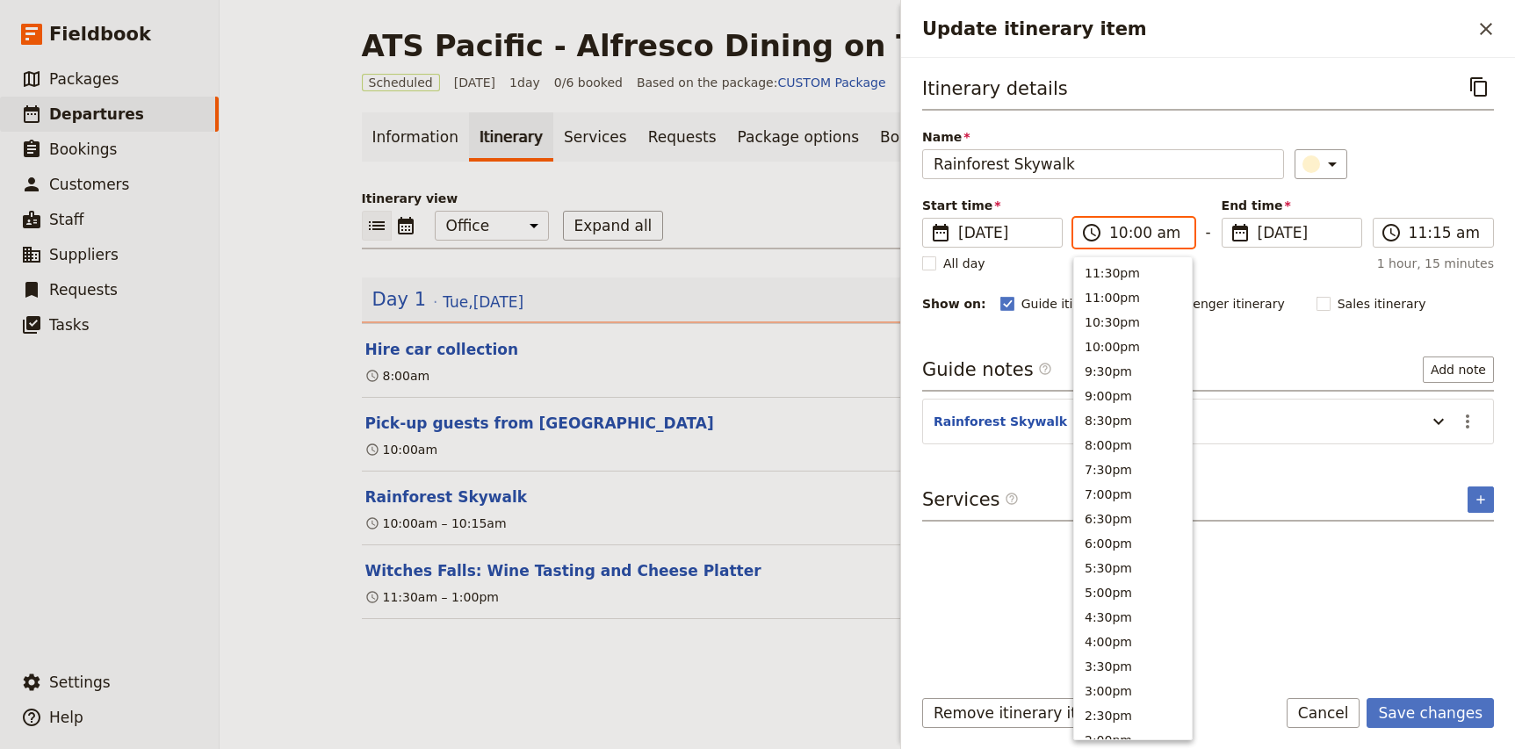
scroll to position [667, 0]
click at [1136, 234] on input "10:00 am" at bounding box center [1146, 232] width 74 height 21
type input "10:15 am"
click at [1436, 171] on div "​" at bounding box center [1394, 164] width 199 height 30
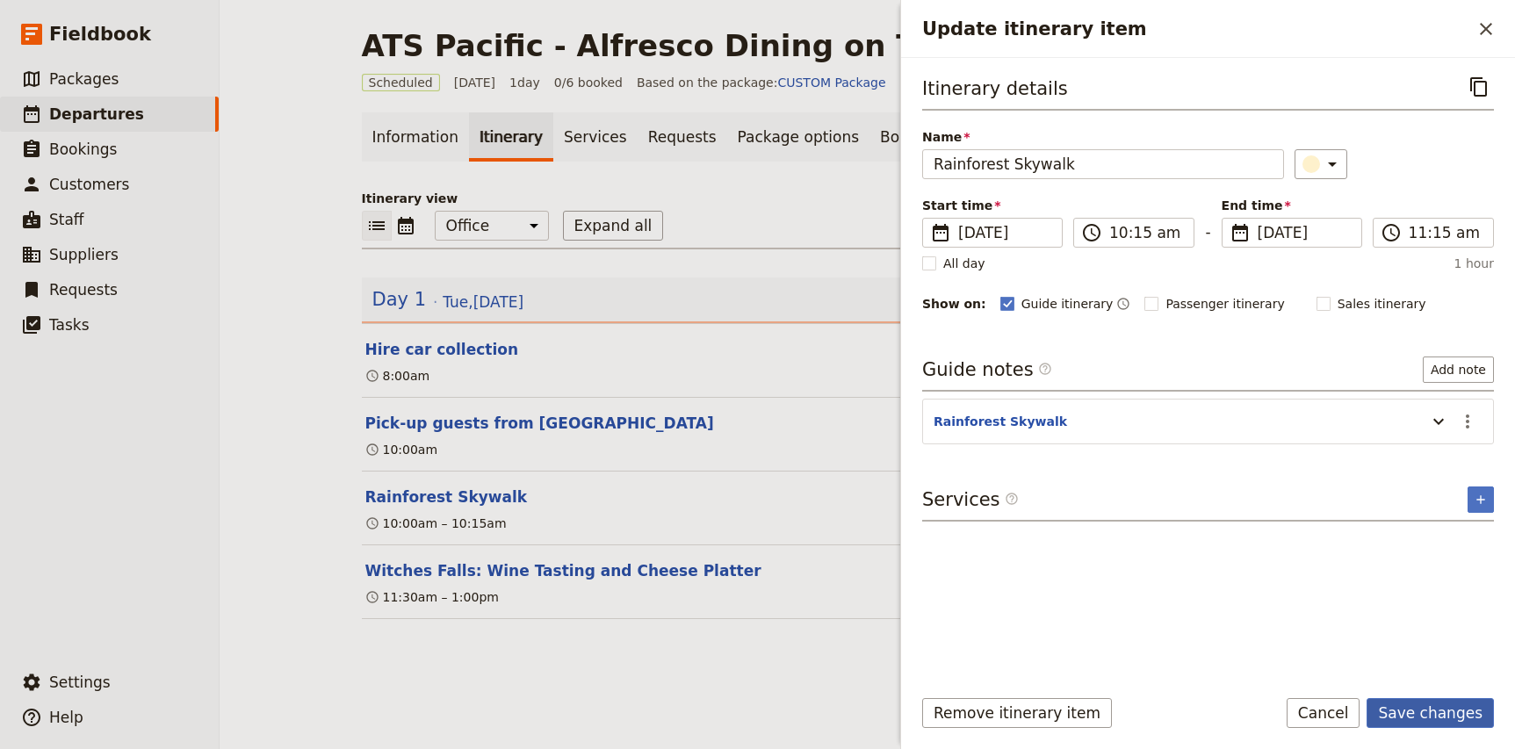
click at [1458, 718] on button "Save changes" at bounding box center [1430, 713] width 127 height 30
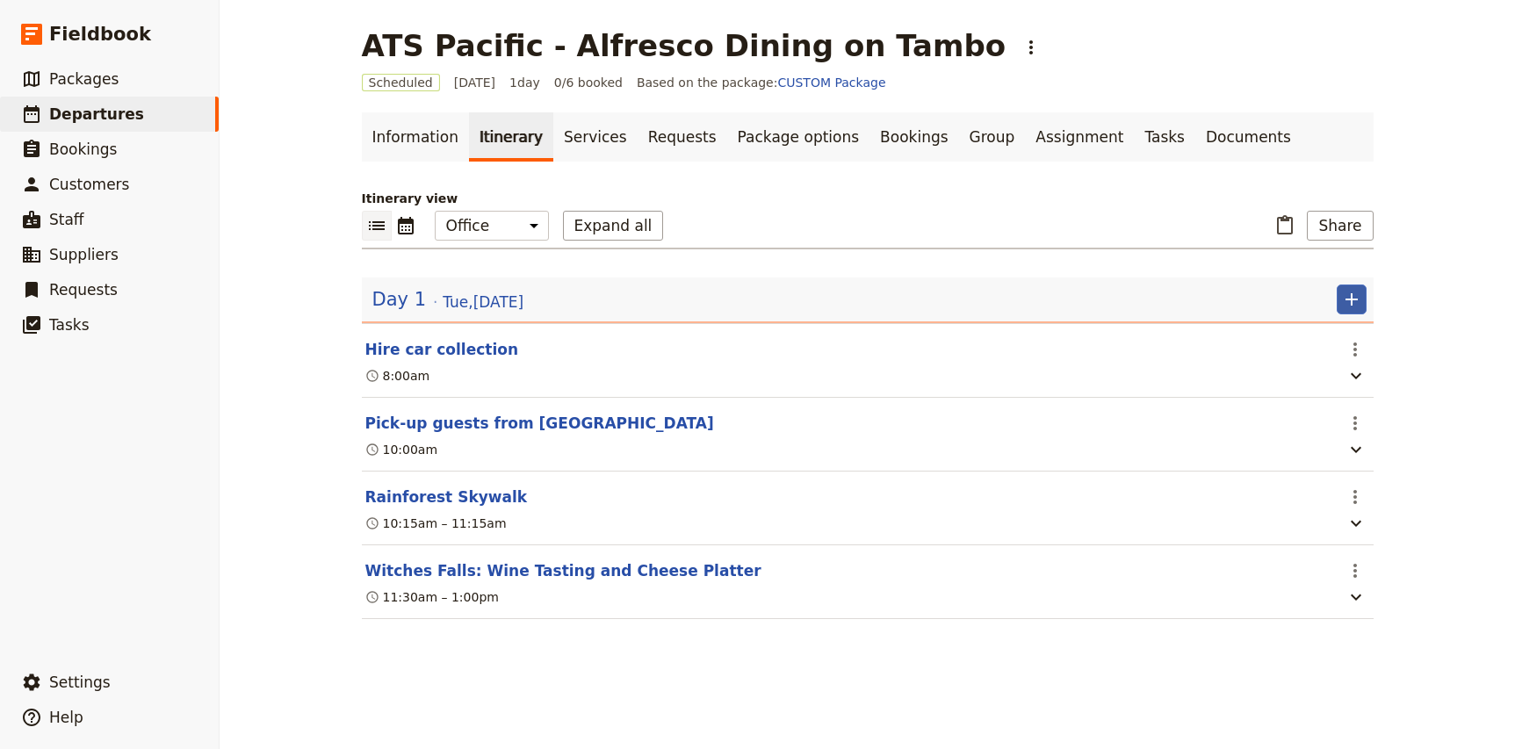
click at [1355, 308] on icon "Add" at bounding box center [1351, 299] width 21 height 21
click at [1337, 340] on span "Add itinerary item" at bounding box center [1299, 338] width 112 height 18
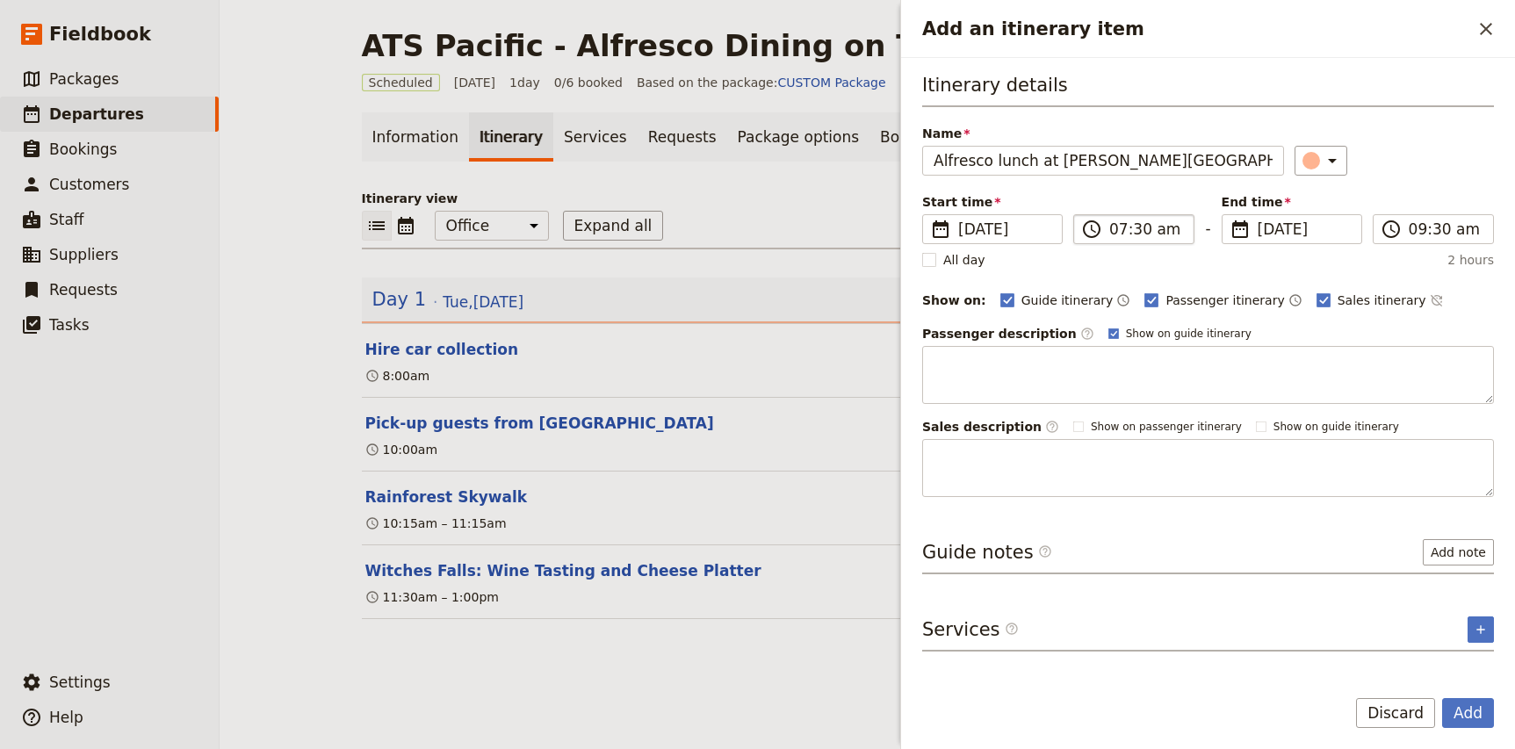
type input "Alfresco lunch at [PERSON_NAME][GEOGRAPHIC_DATA]"
click at [1117, 232] on input "07:30 am" at bounding box center [1146, 229] width 74 height 21
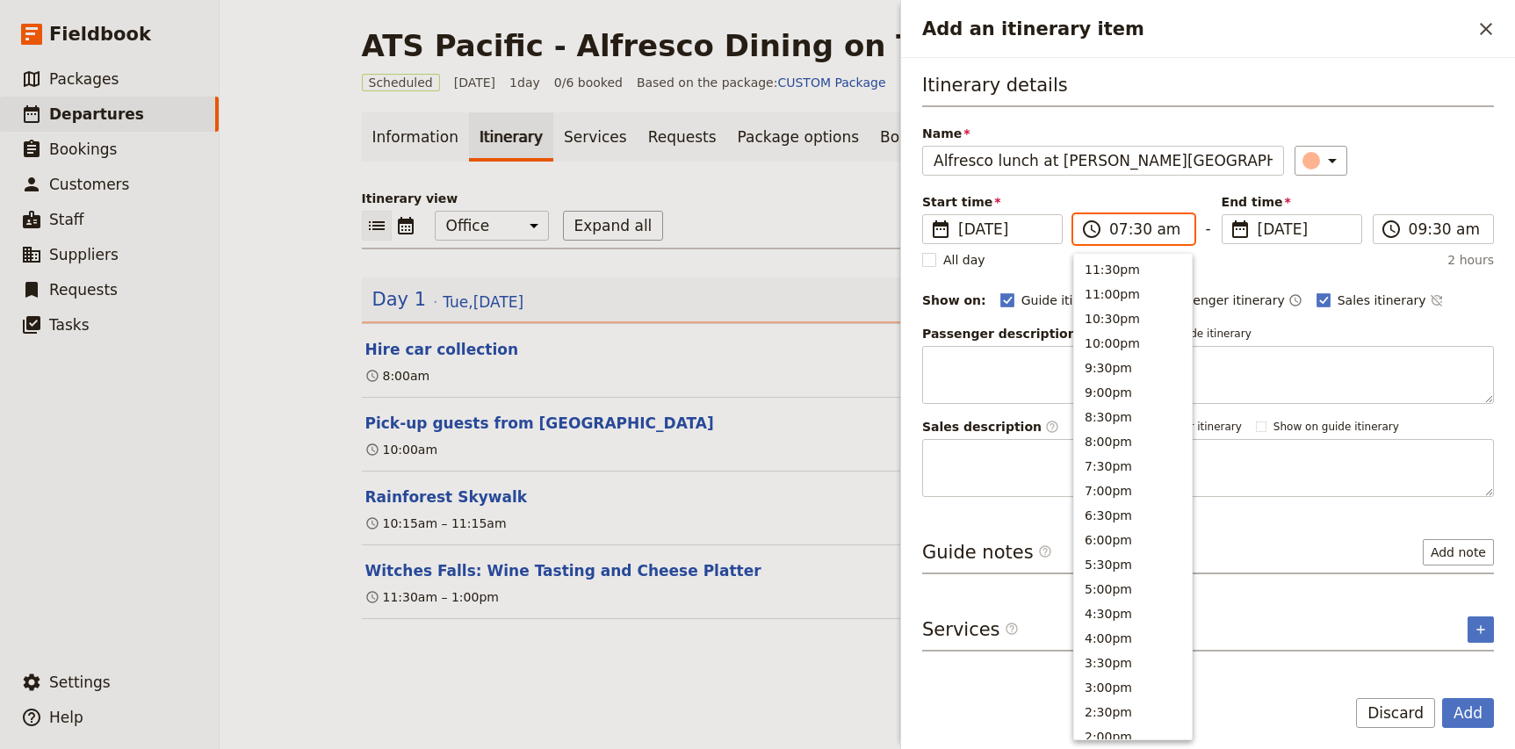
scroll to position [702, 0]
click at [1161, 232] on input "01:30 am" at bounding box center [1146, 229] width 74 height 21
type input "01:30 pm"
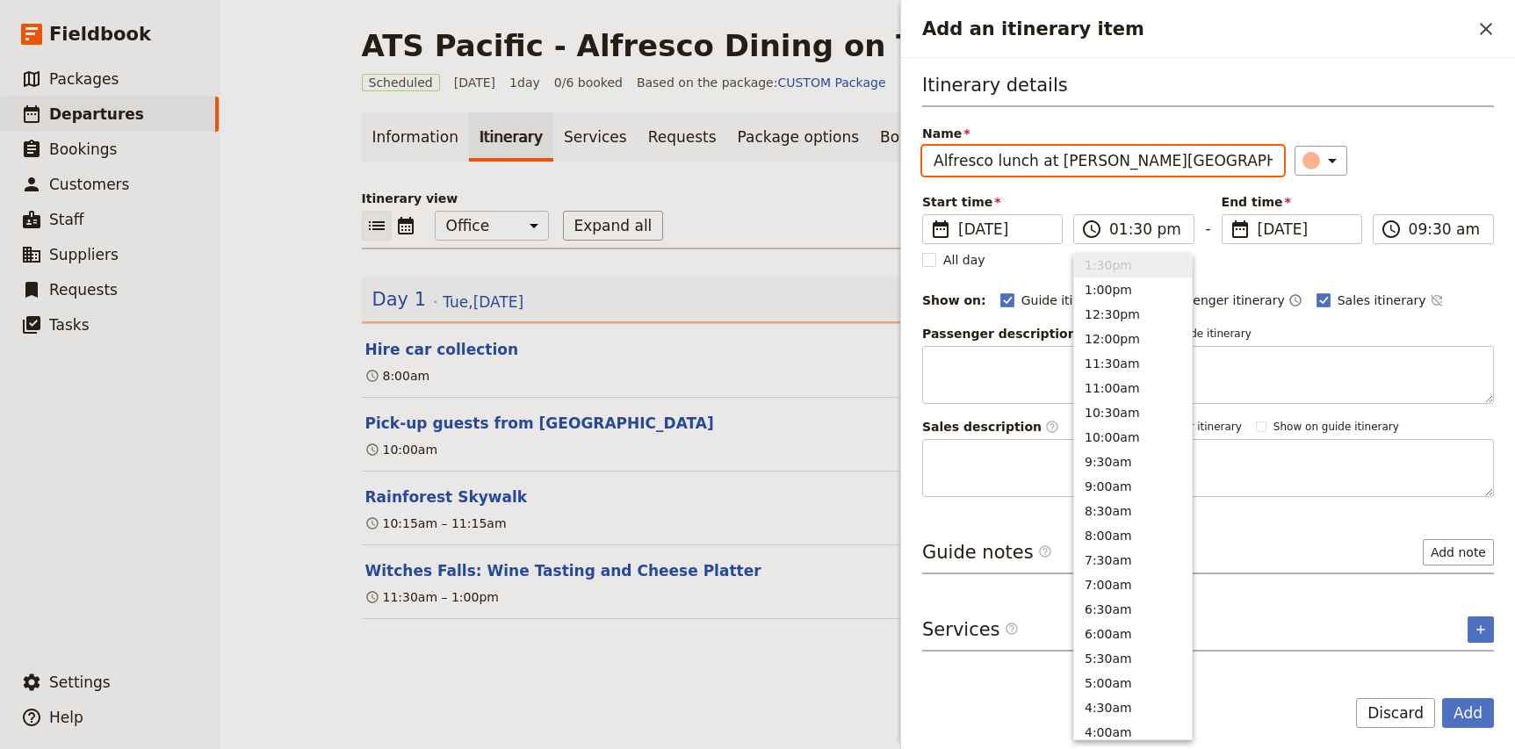
click at [1425, 167] on div "​" at bounding box center [1394, 161] width 199 height 30
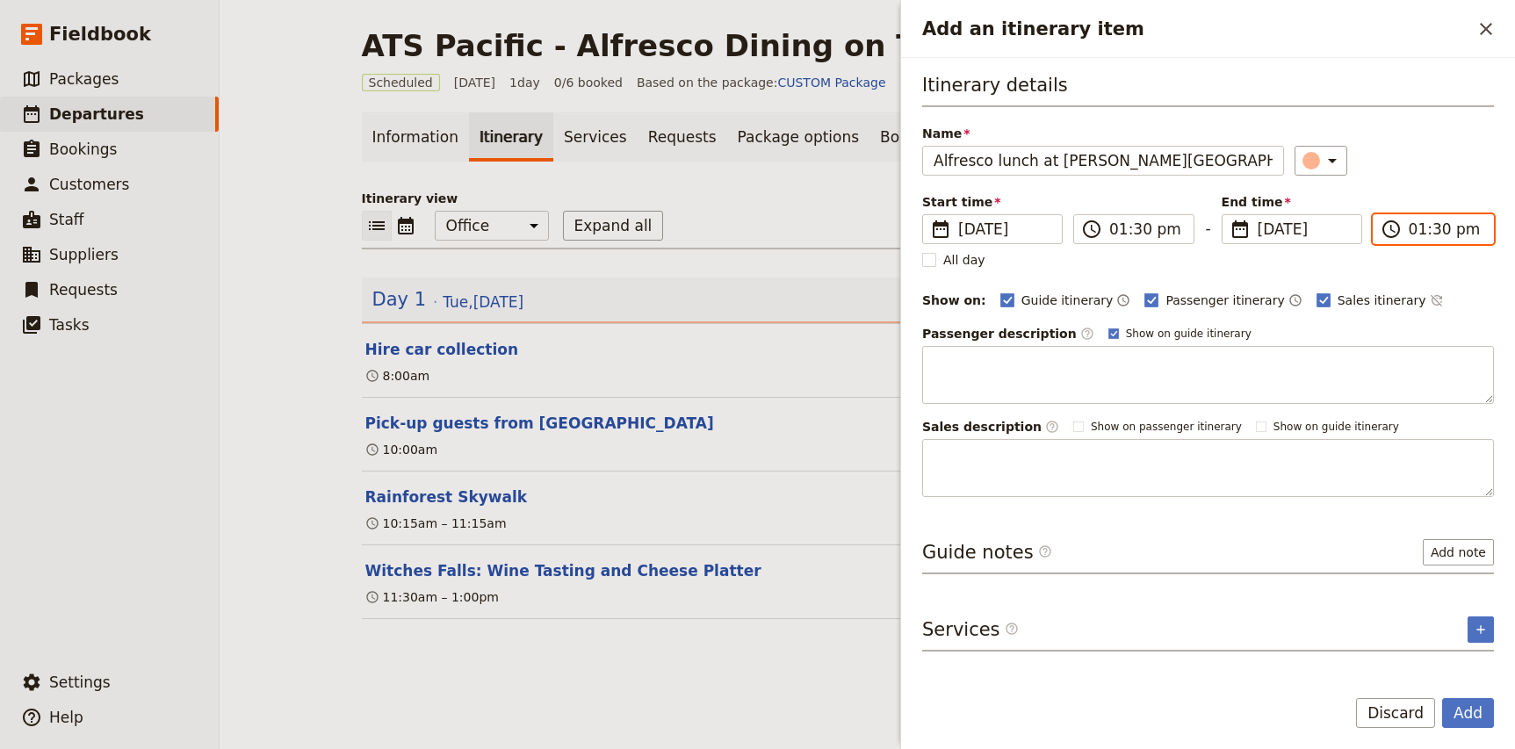
click at [1416, 228] on input "01:30 pm" at bounding box center [1446, 229] width 74 height 21
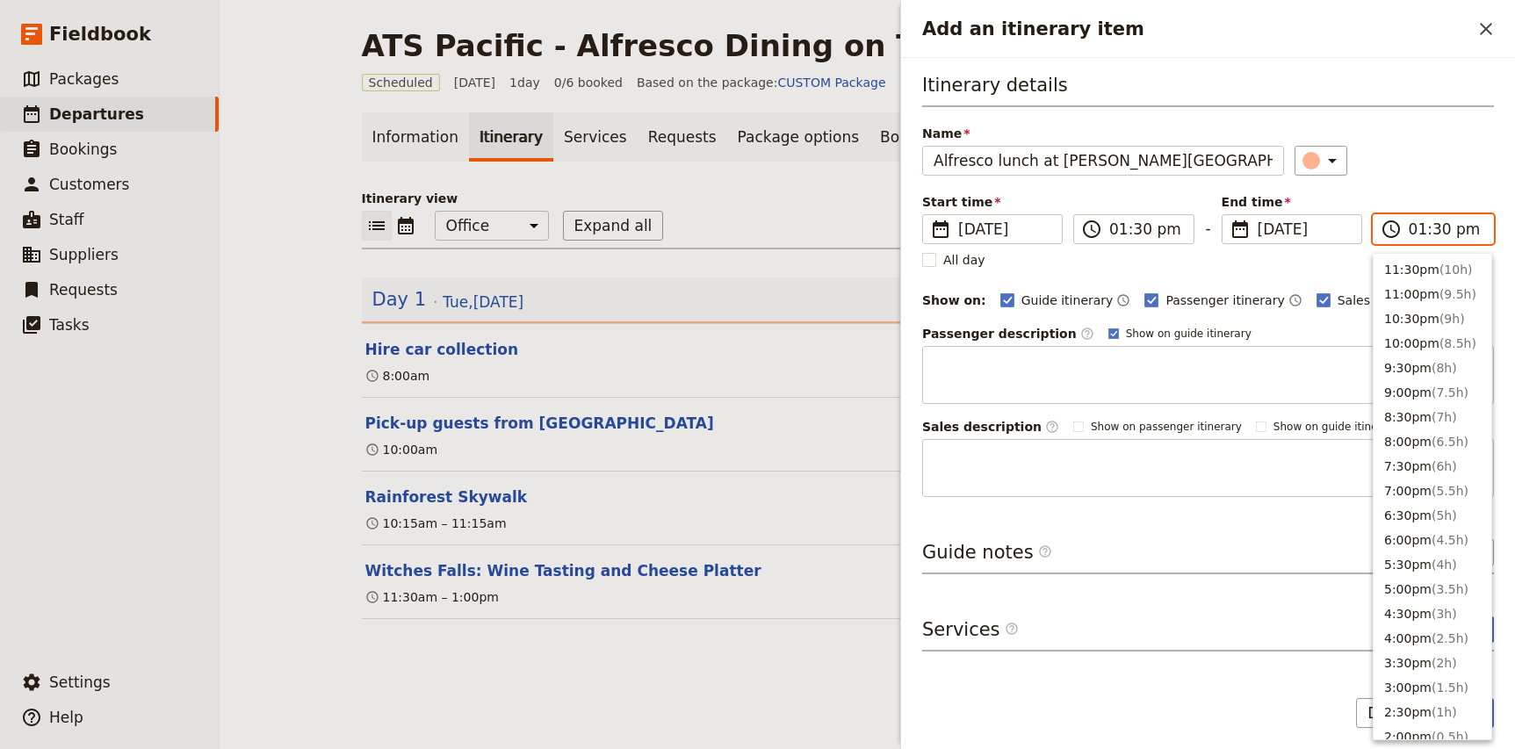
scroll to position [398, 0]
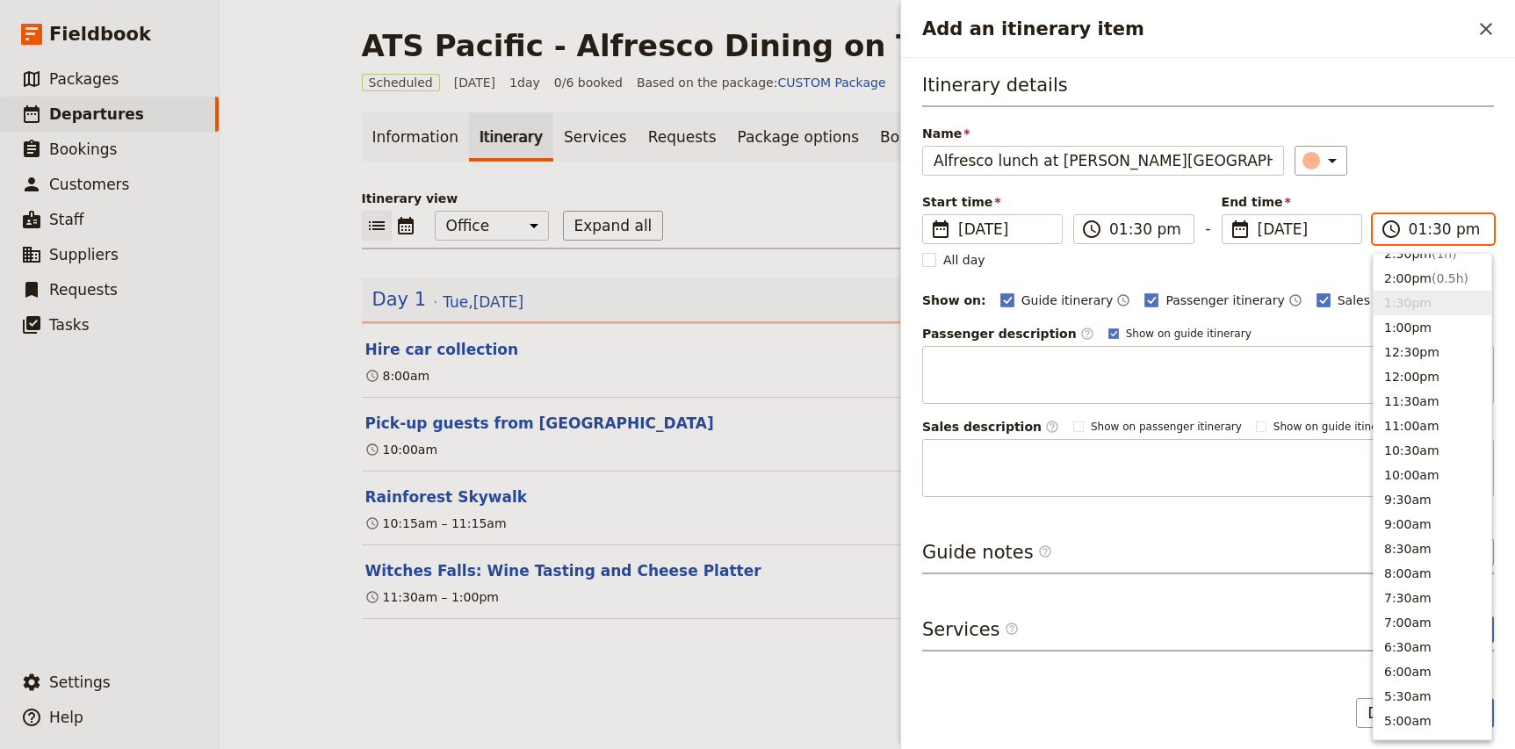
type input "03:30 pm"
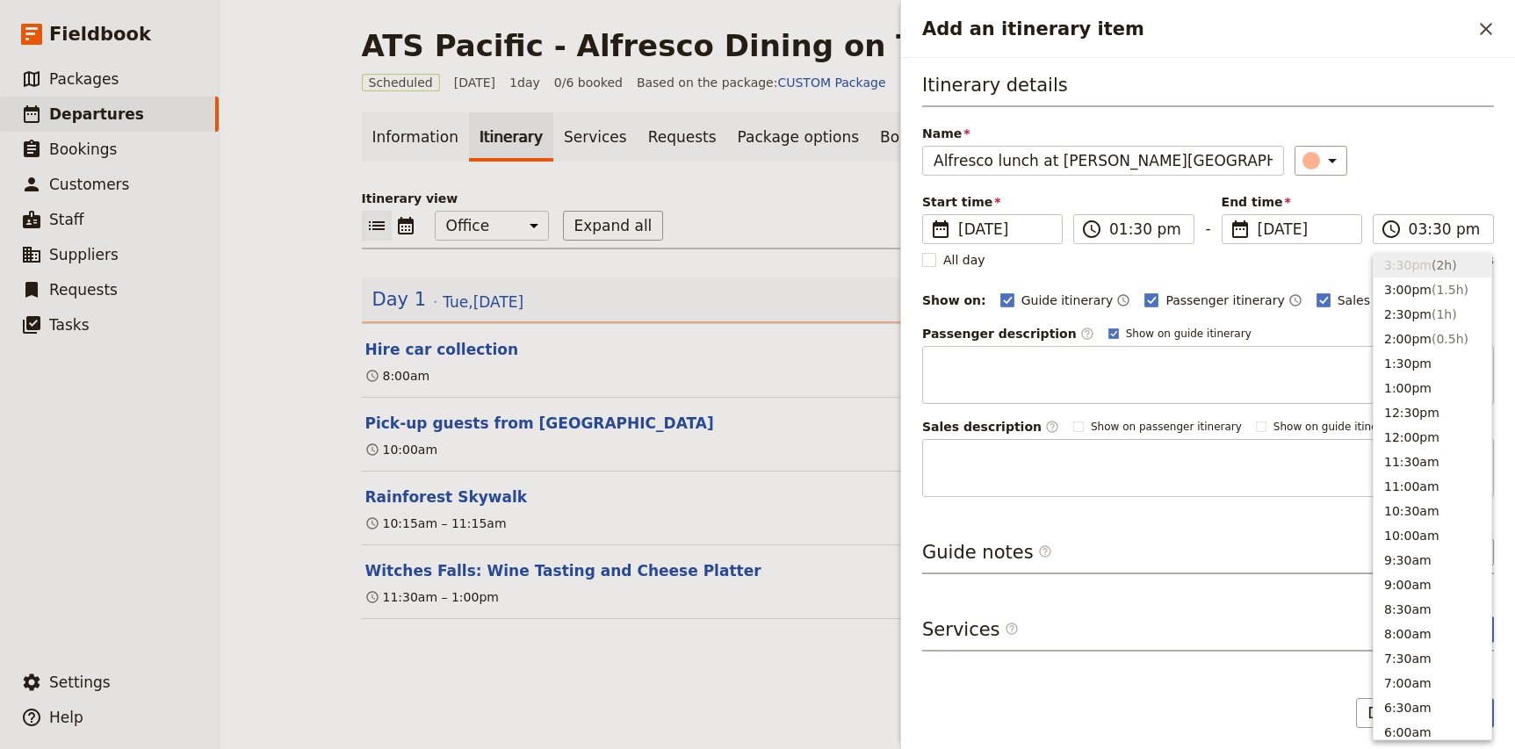
click at [1476, 161] on div "​" at bounding box center [1394, 161] width 199 height 30
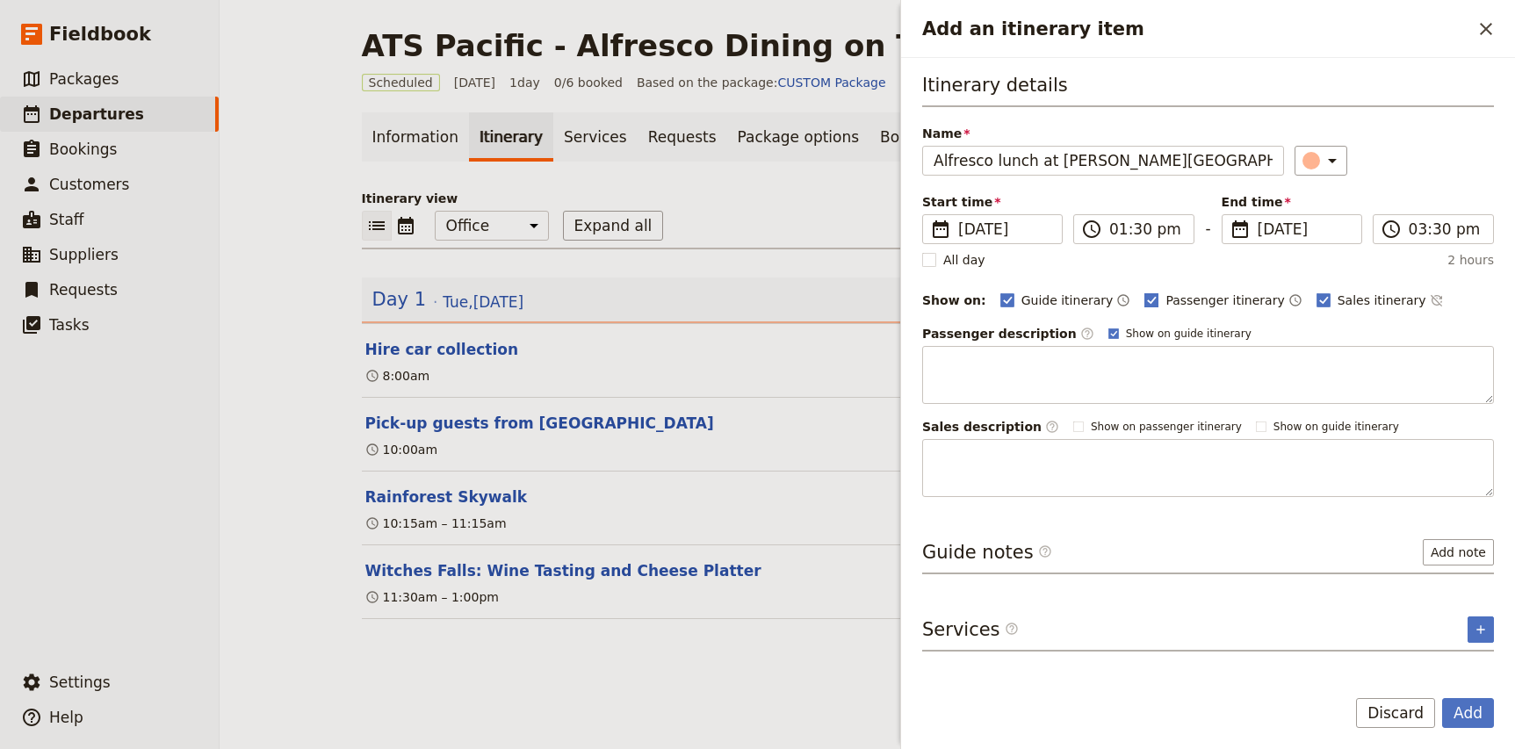
click at [1201, 299] on span "Passenger itinerary" at bounding box center [1224, 301] width 119 height 18
click at [1144, 292] on input "Passenger itinerary" at bounding box center [1143, 291] width 1 height 1
checkbox input "false"
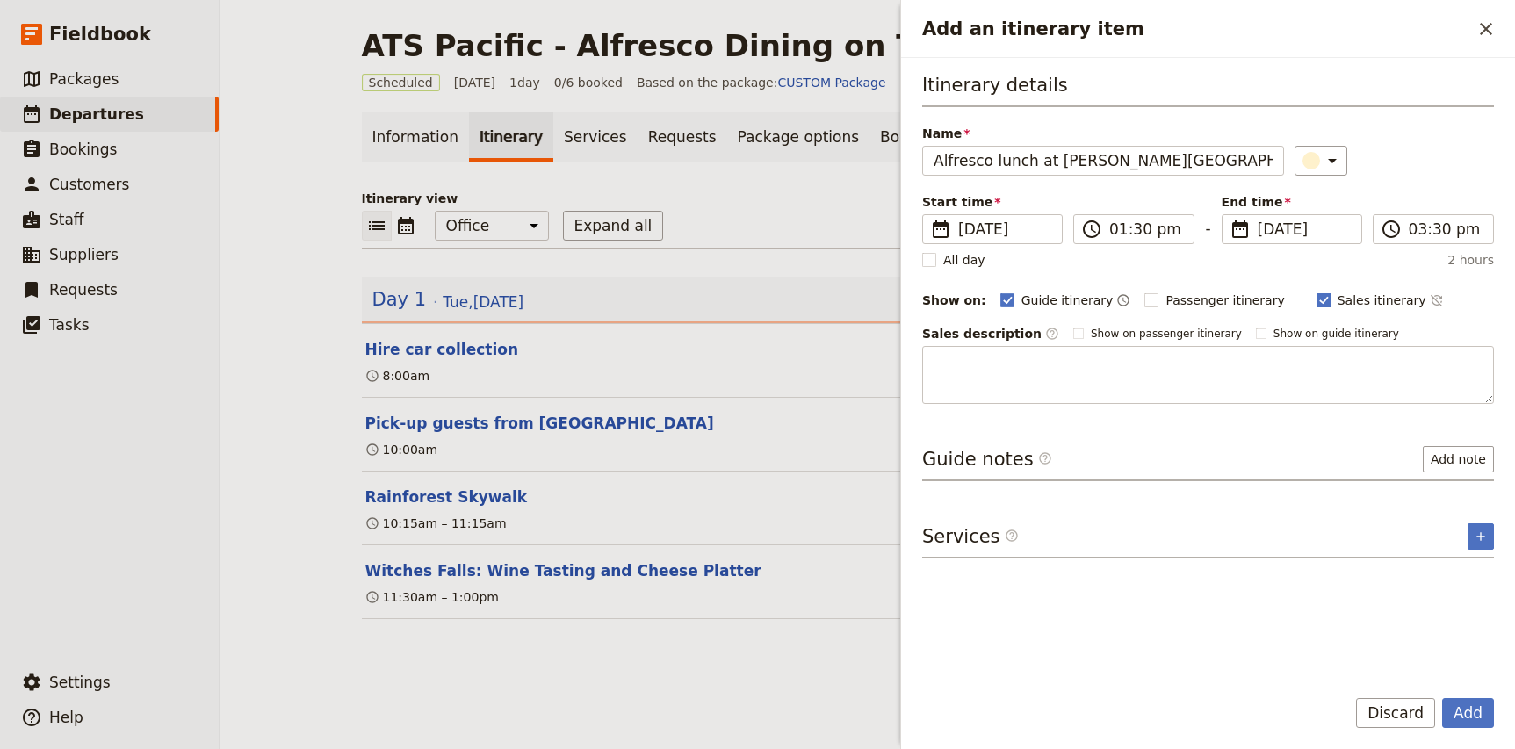
click at [1338, 302] on span "Sales itinerary" at bounding box center [1382, 301] width 89 height 18
click at [1317, 292] on input "Sales itinerary" at bounding box center [1316, 291] width 1 height 1
checkbox input "false"
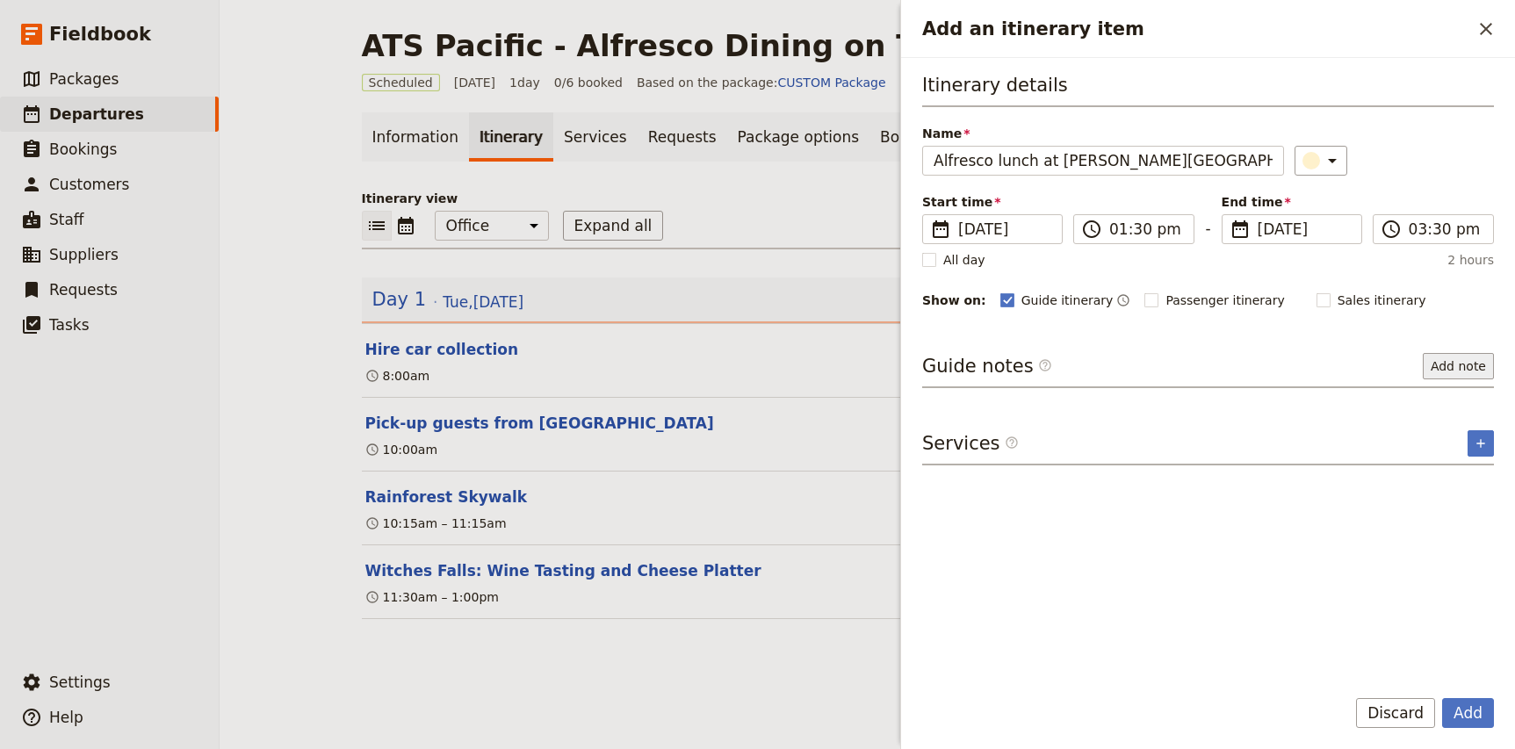
click at [1456, 370] on button "Add note" at bounding box center [1458, 366] width 71 height 26
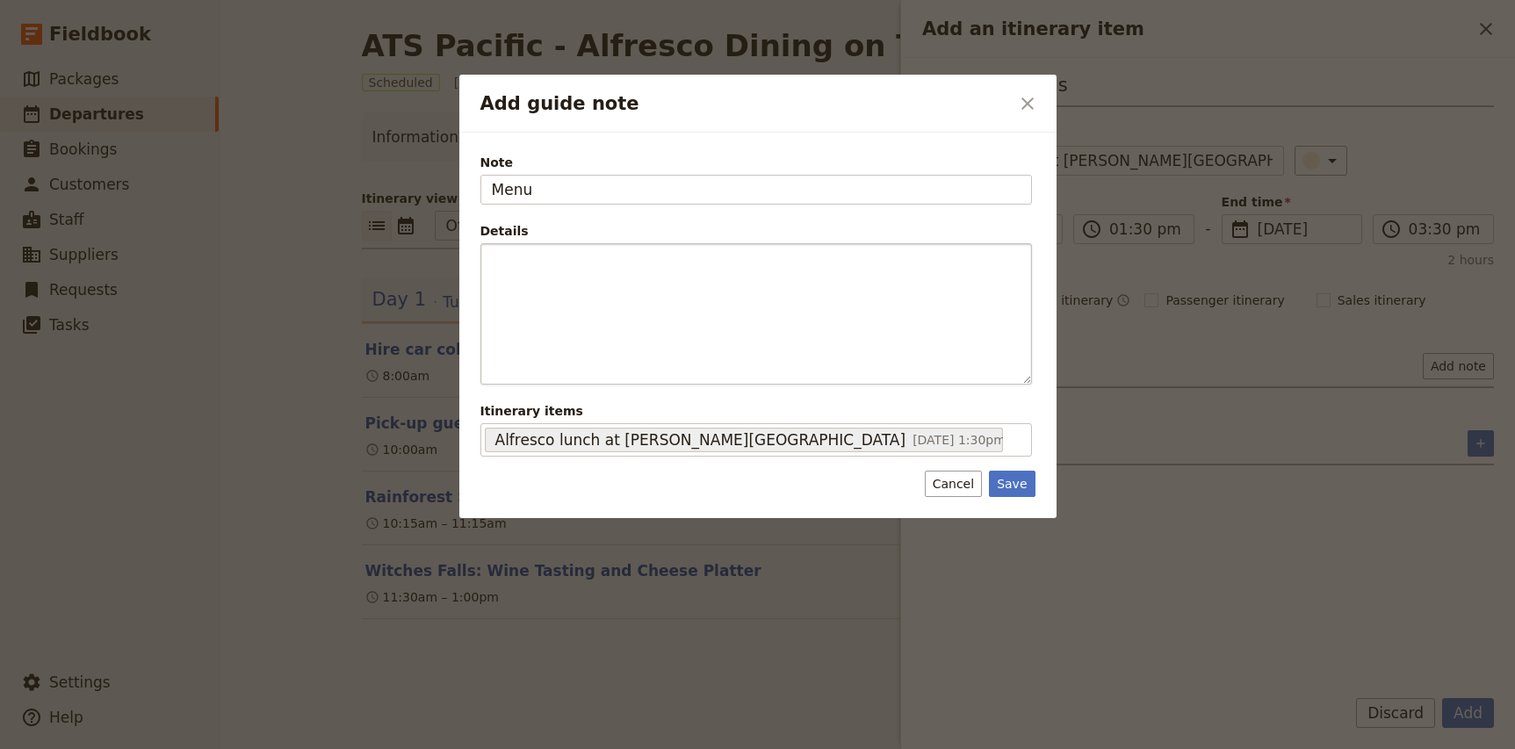
type input "Menu"
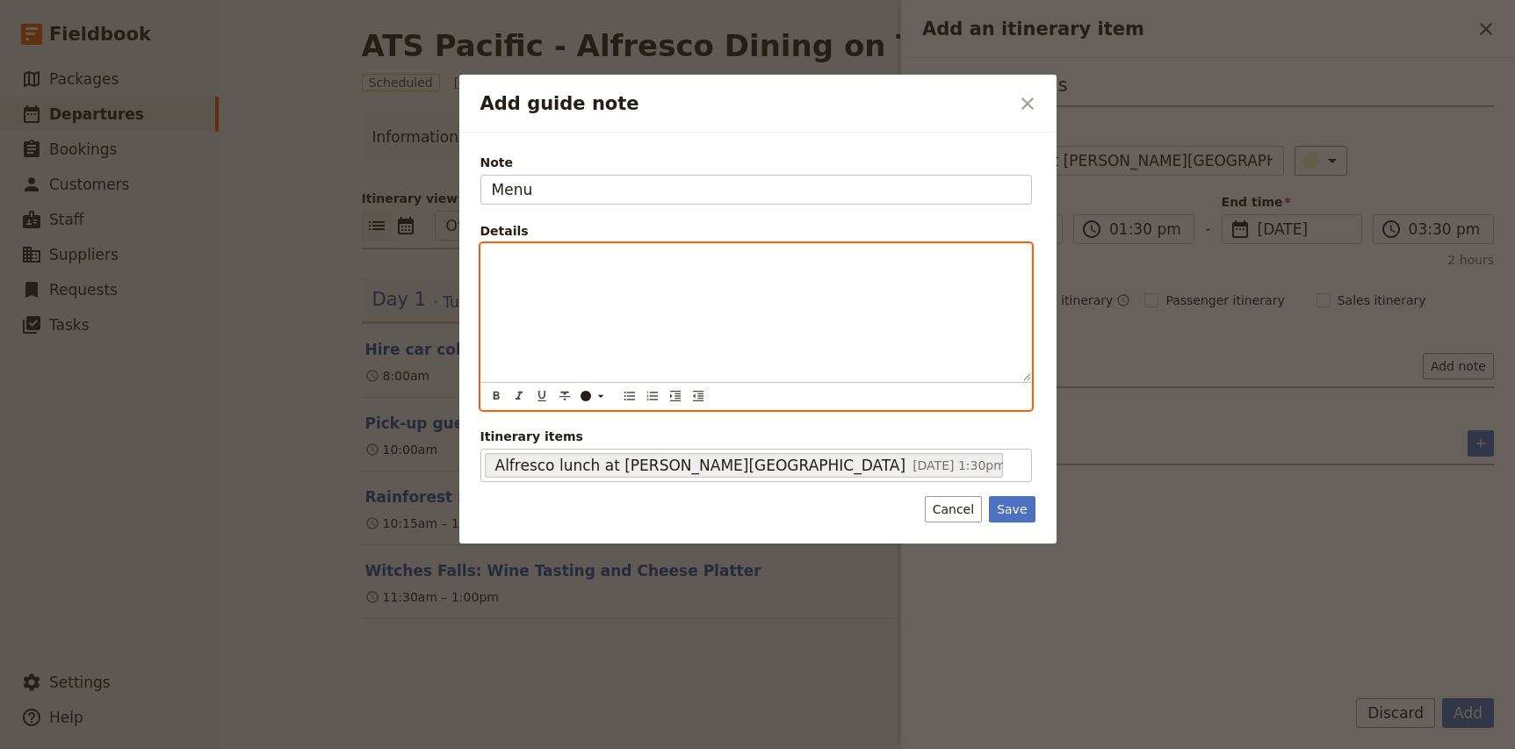
scroll to position [0, 0]
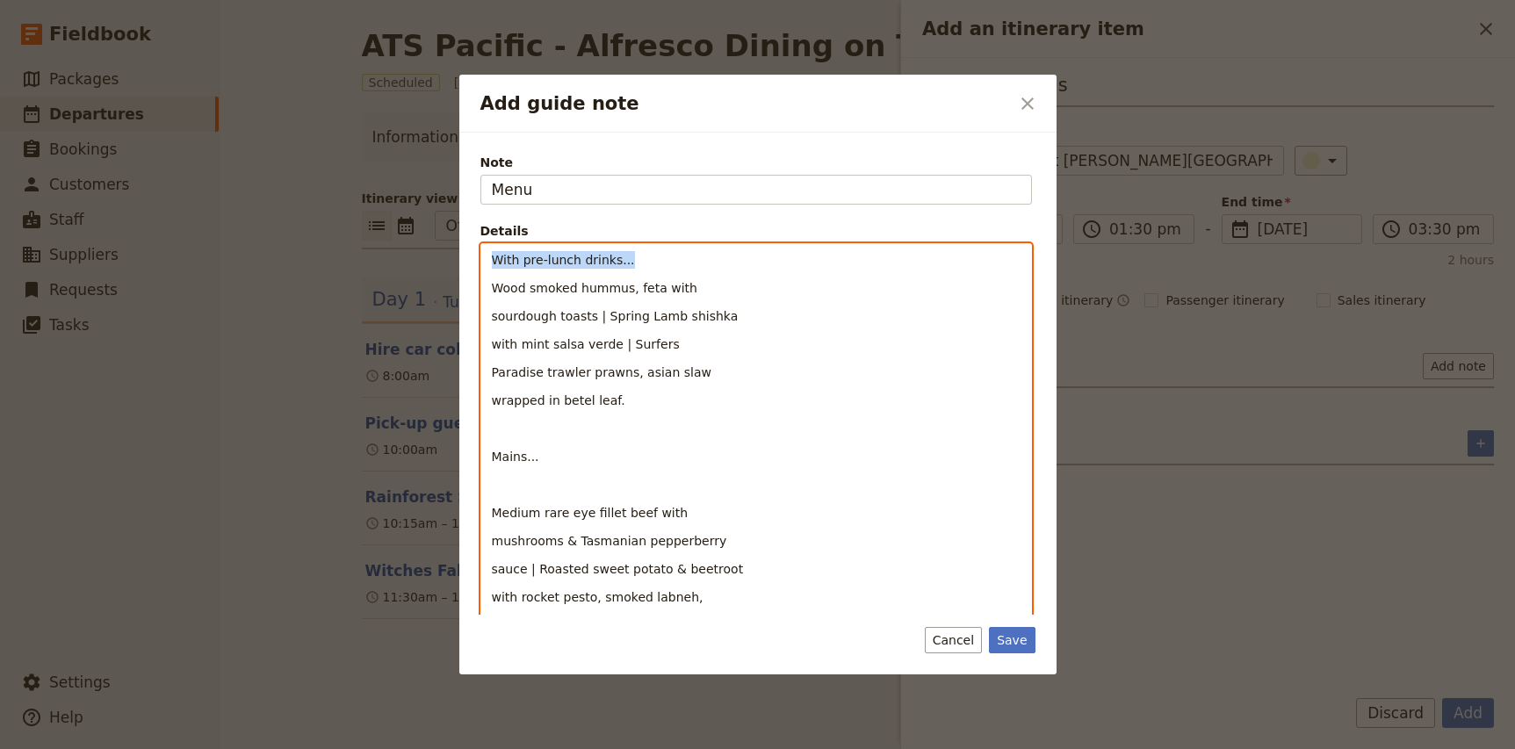
drag, startPoint x: 659, startPoint y: 259, endPoint x: 433, endPoint y: 259, distance: 225.7
click at [433, 748] on div "Add guide note ​ Note Menu Details With pre-lunch drinks... Wood smoked hummus,…" at bounding box center [757, 749] width 1515 height 0
click at [516, 257] on span "Standing Canapes" at bounding box center [548, 260] width 112 height 14
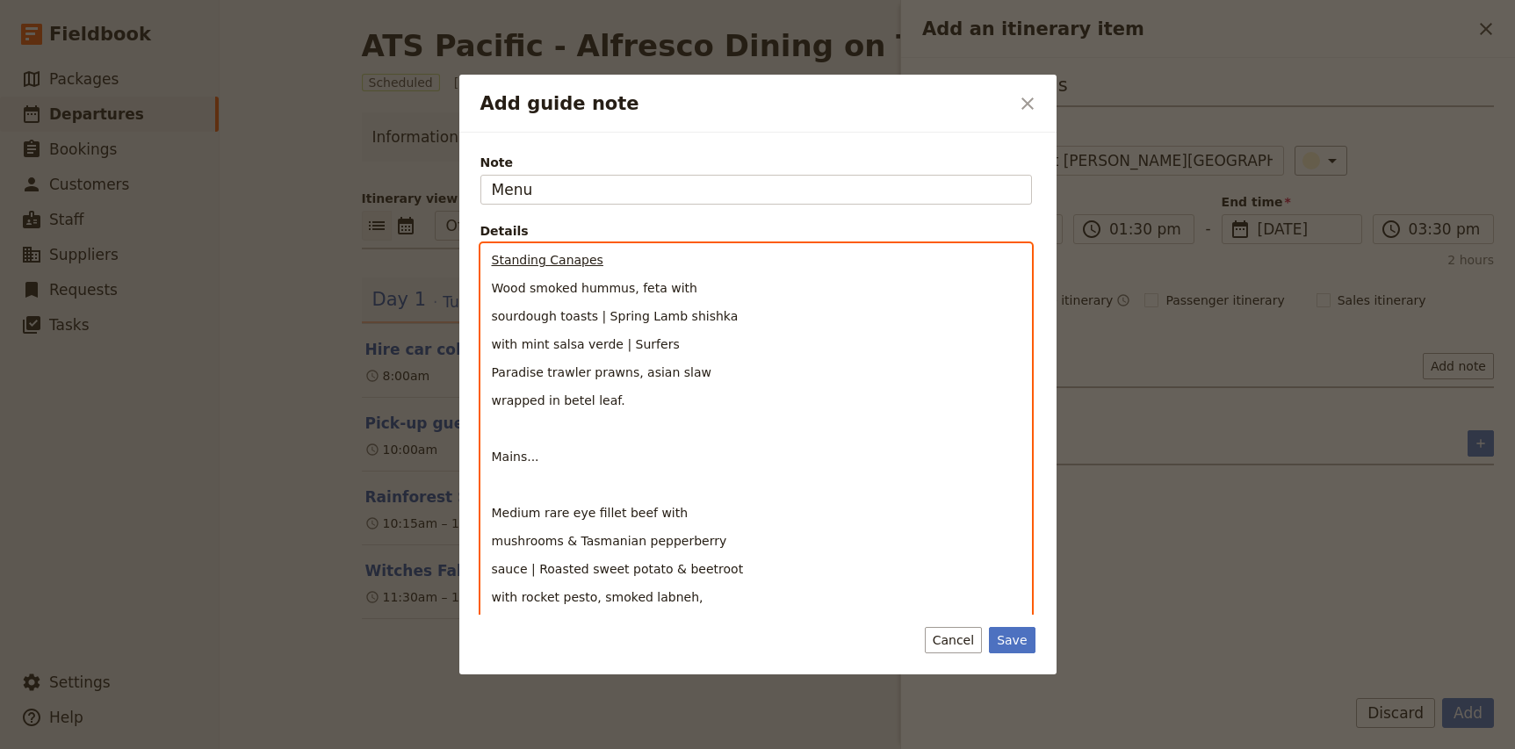
click at [492, 289] on span "Wood smoked hummus, feta with" at bounding box center [595, 288] width 206 height 14
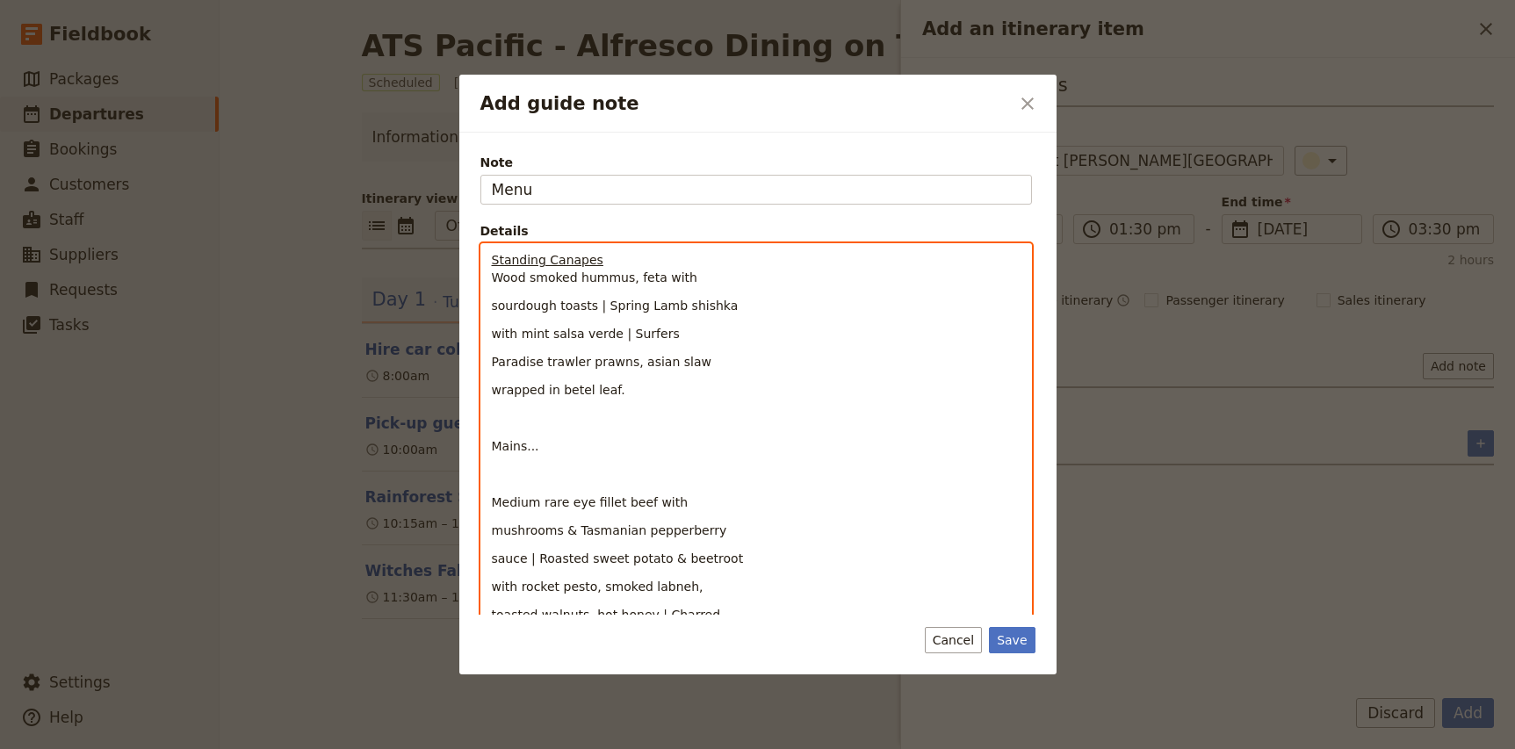
click at [494, 307] on span "sourdough toasts | Spring Lamb shishka" at bounding box center [615, 306] width 247 height 14
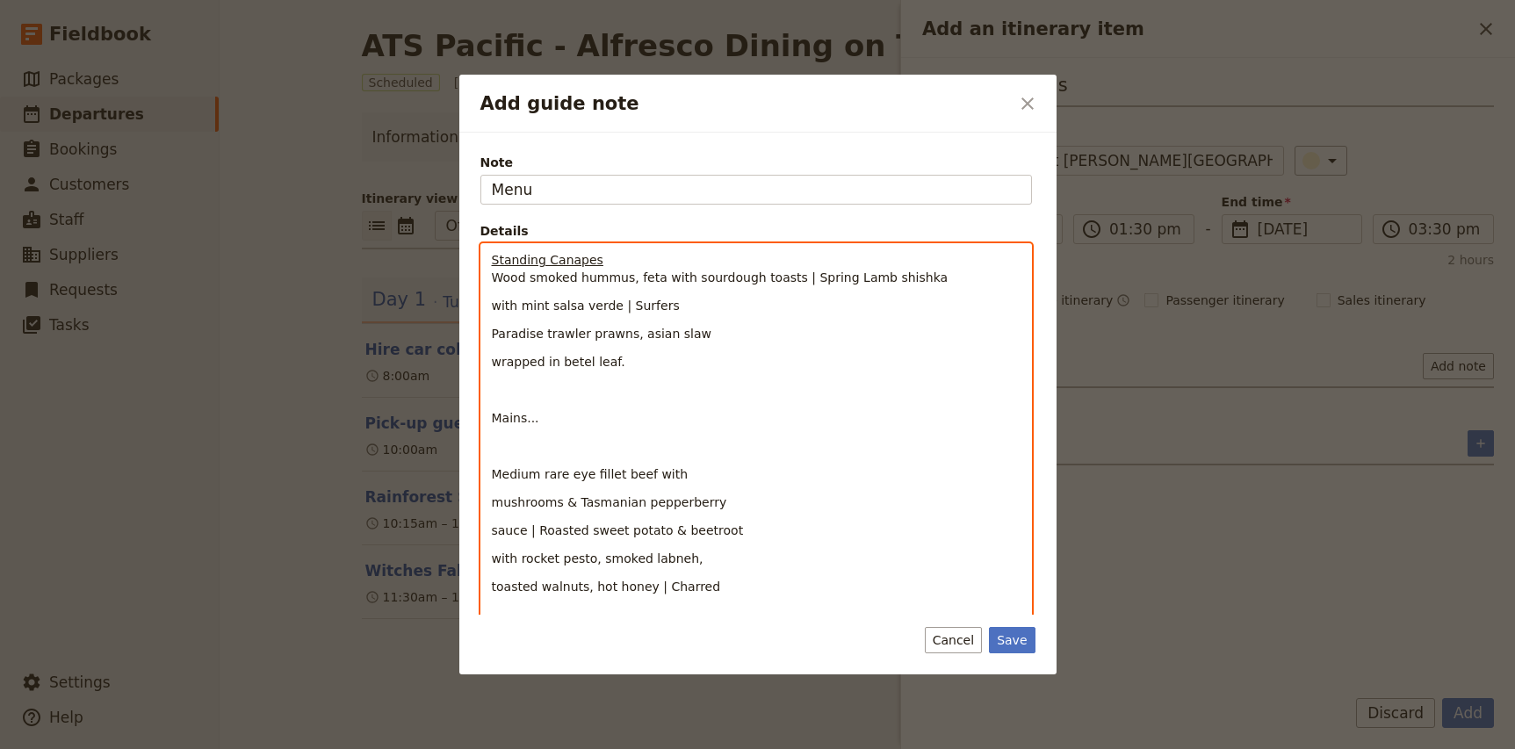
click at [794, 278] on span "Wood smoked hummus, feta with sourdough toasts | Spring Lamb shishka" at bounding box center [720, 278] width 457 height 14
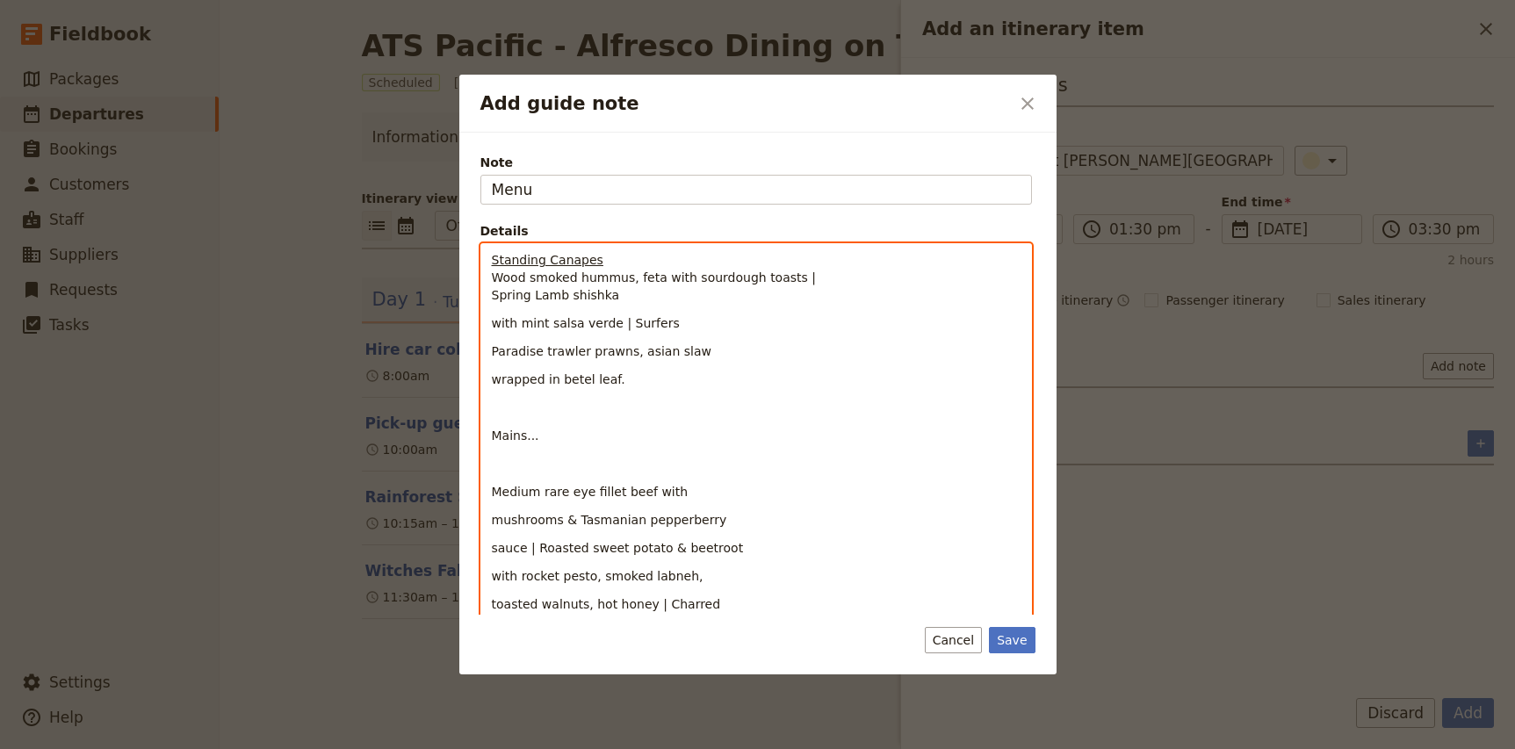
click at [821, 280] on p "Standing Canapes Wood smoked hummus, feta with sourdough toasts | Spring Lamb s…" at bounding box center [756, 277] width 529 height 53
click at [493, 325] on span "with mint salsa verde | Surfers" at bounding box center [586, 323] width 188 height 14
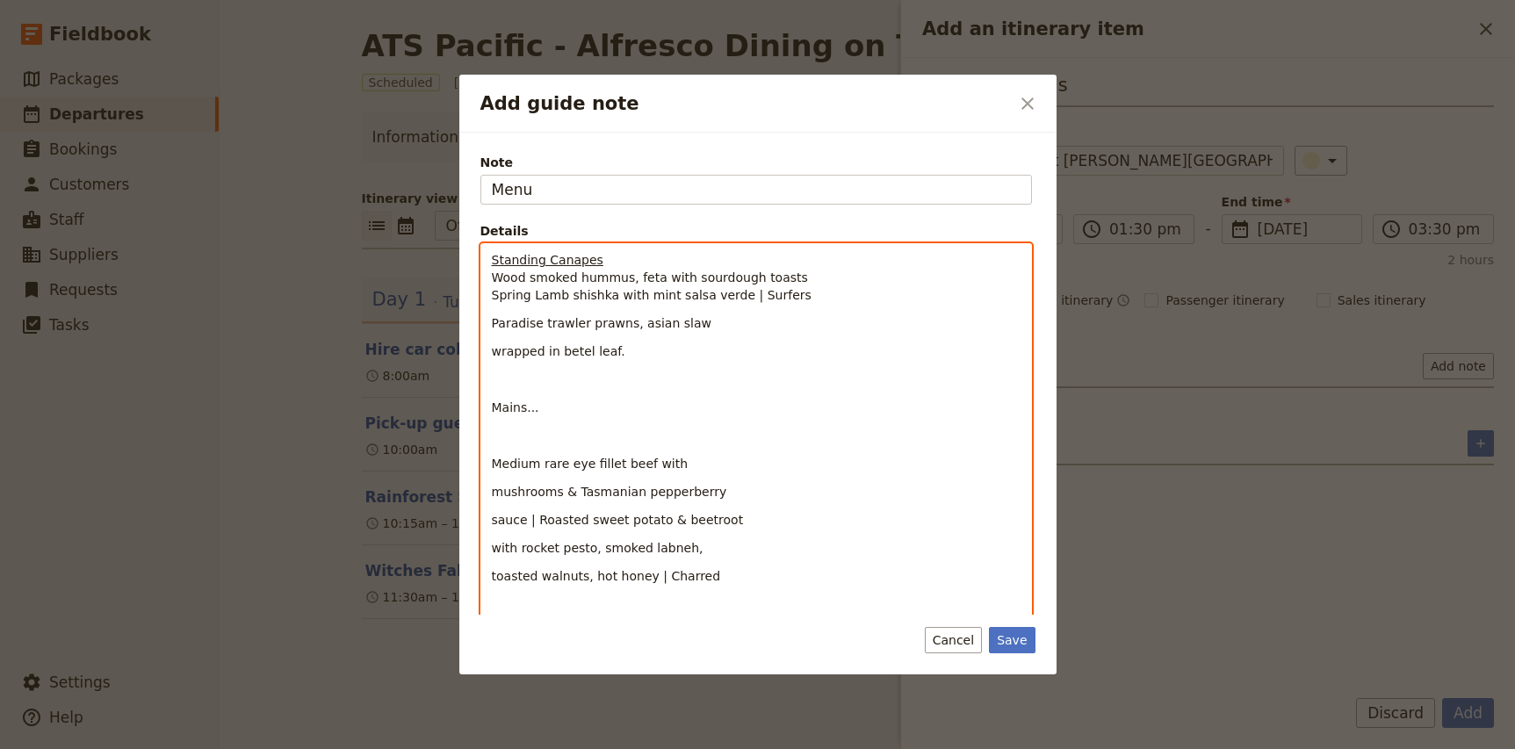
click at [745, 297] on span "Spring Lamb shishka with mint salsa verde | Surfers" at bounding box center [652, 295] width 320 height 14
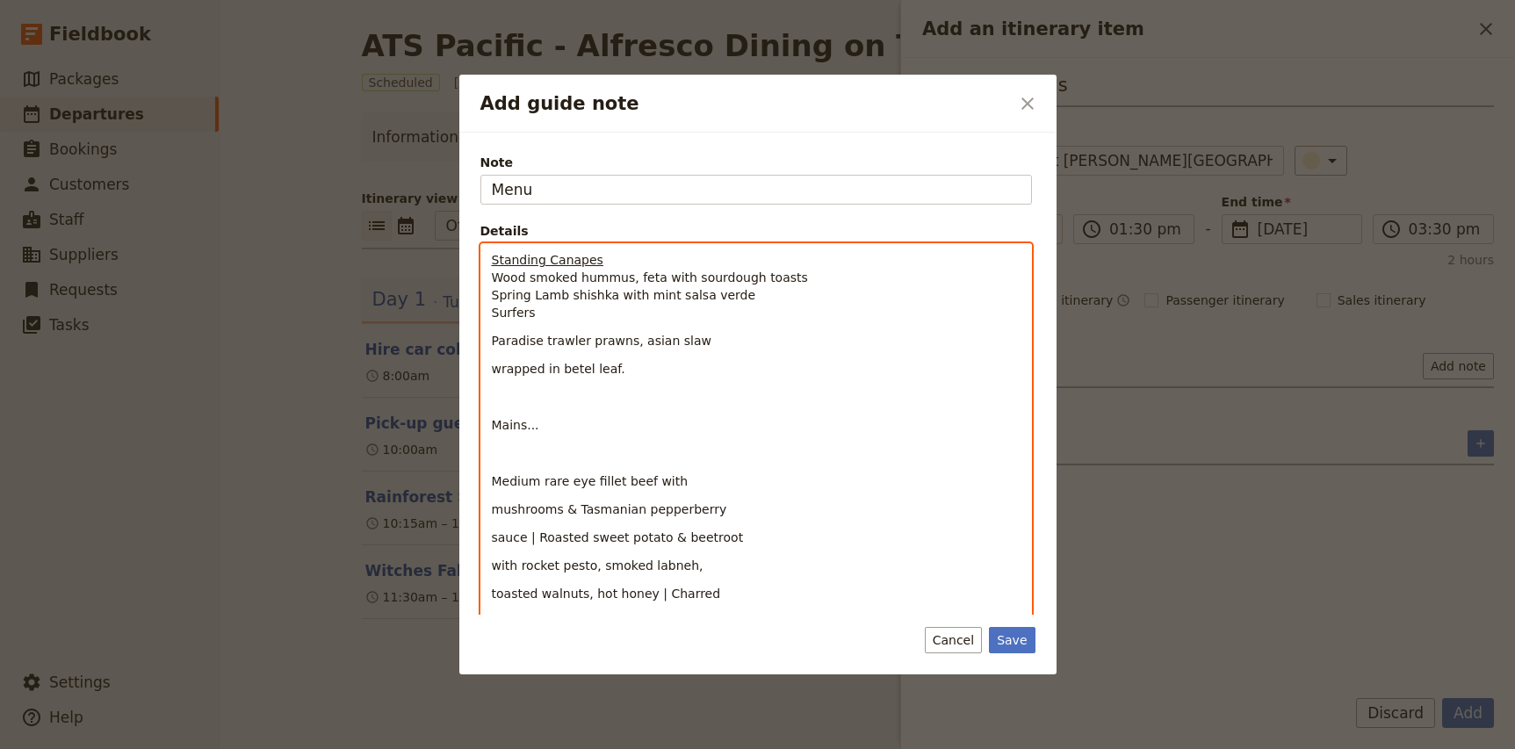
click at [493, 343] on span "Paradise trawler prawns, asian slaw" at bounding box center [602, 341] width 220 height 14
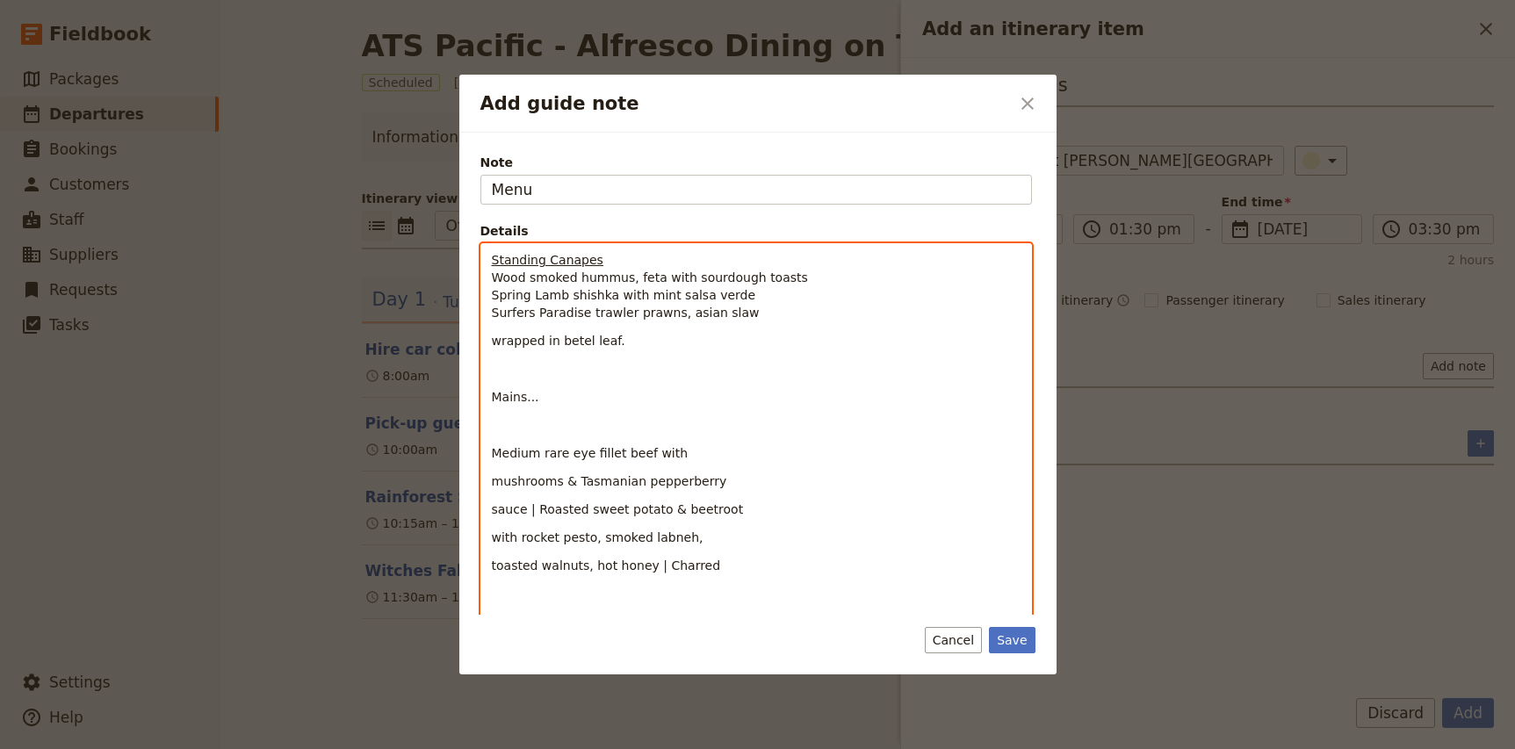
click at [493, 343] on span "wrapped in betel leaf." at bounding box center [558, 341] width 133 height 14
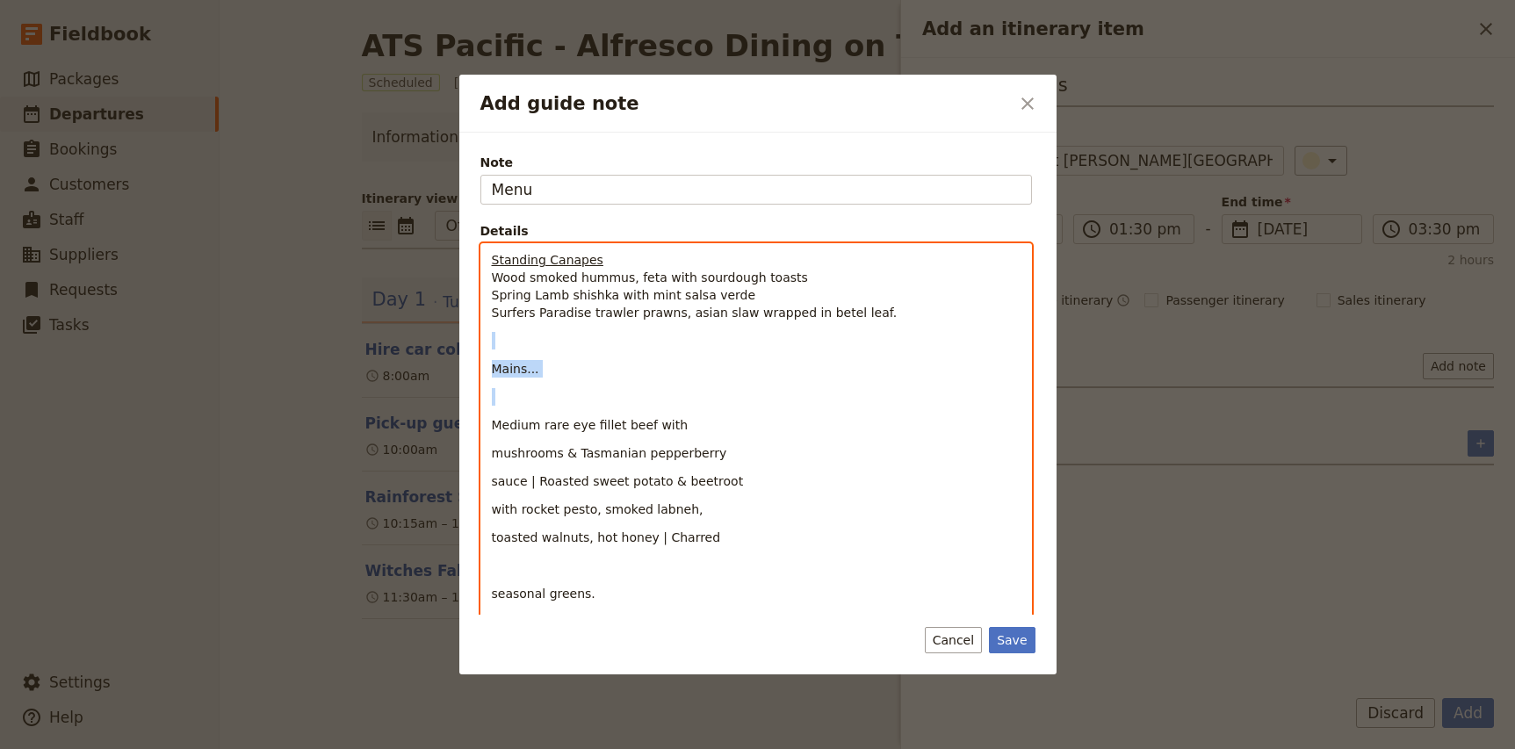
drag, startPoint x: 503, startPoint y: 406, endPoint x: 493, endPoint y: 348, distance: 58.9
click at [493, 348] on div "Standing Canapes Wood smoked hummus, feta with sourdough toasts Spring Lamb shi…" at bounding box center [756, 511] width 550 height 534
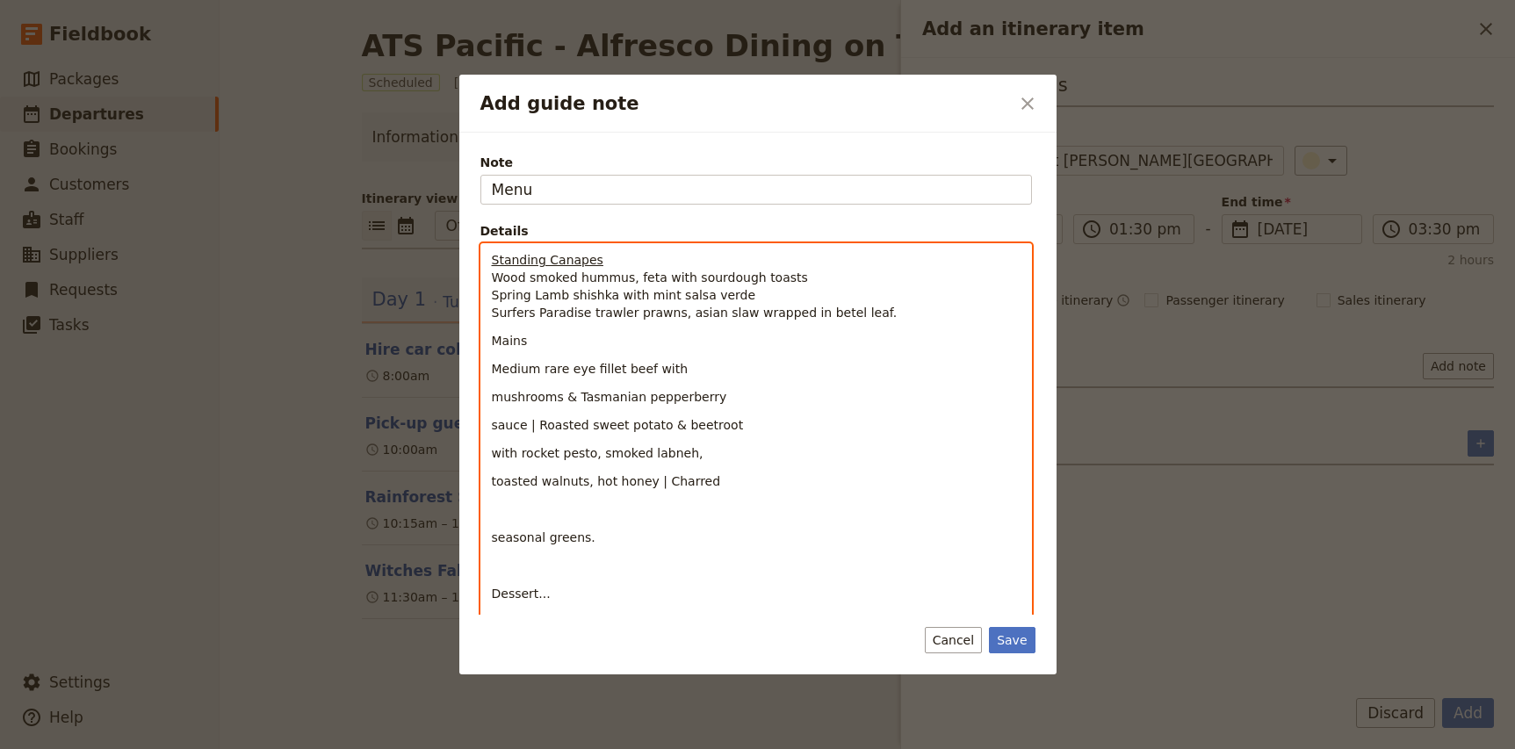
click at [508, 346] on span "Mains" at bounding box center [510, 341] width 36 height 14
click at [492, 371] on span "Medium rare eye fillet beef with" at bounding box center [590, 369] width 197 height 14
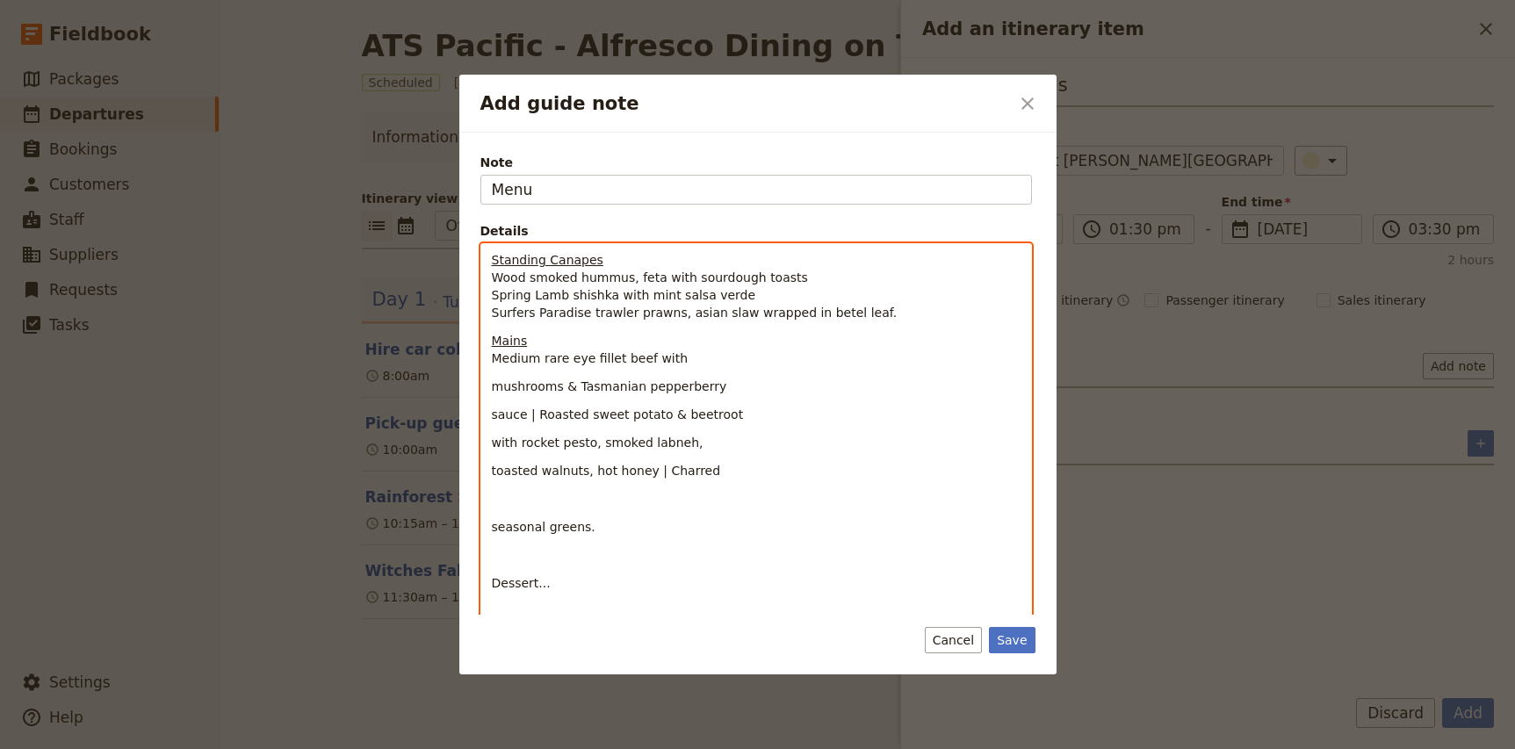
click at [493, 388] on span "mushrooms & Tasmanian pepperberry" at bounding box center [609, 386] width 235 height 14
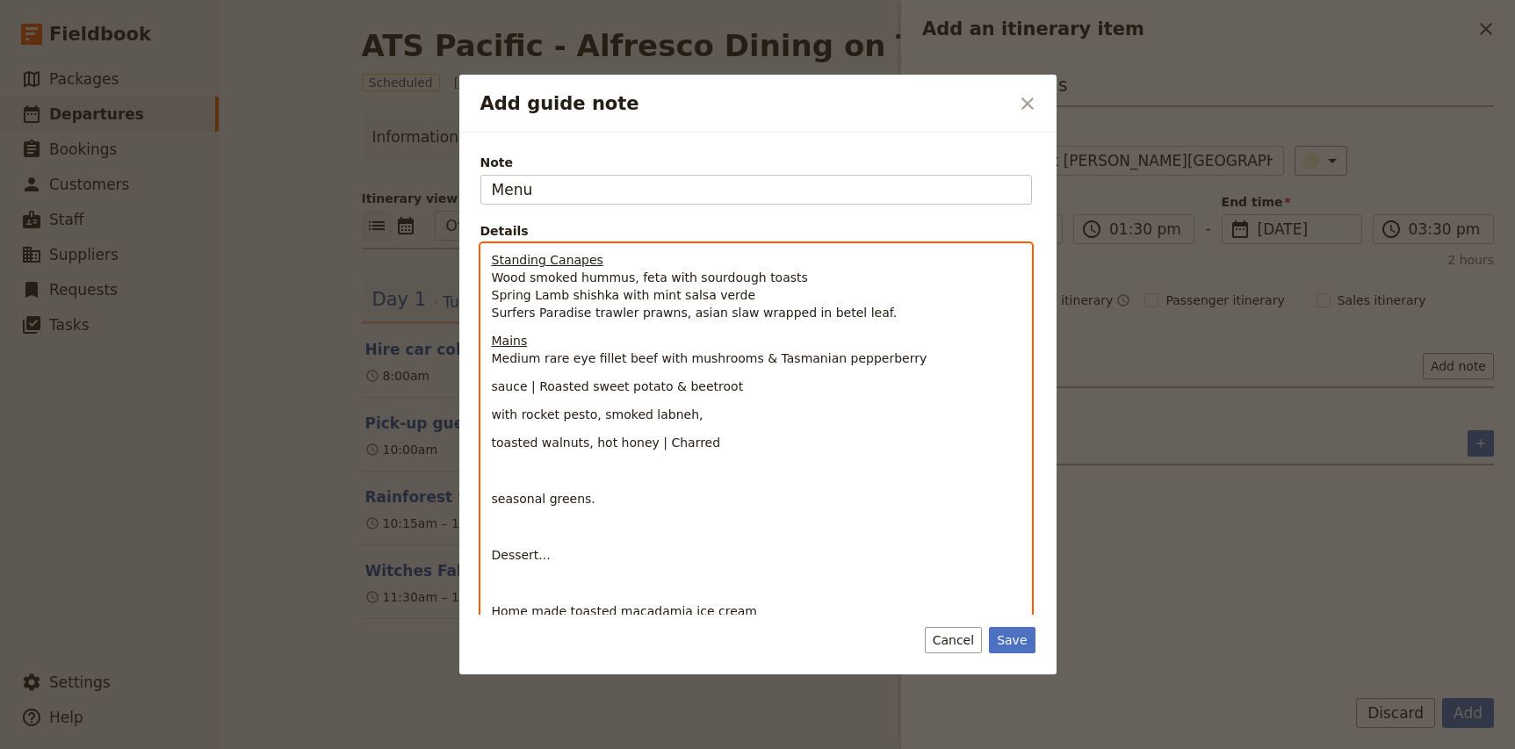
click at [493, 391] on span "sauce | Roasted sweet potato & beetroot" at bounding box center [618, 386] width 252 height 14
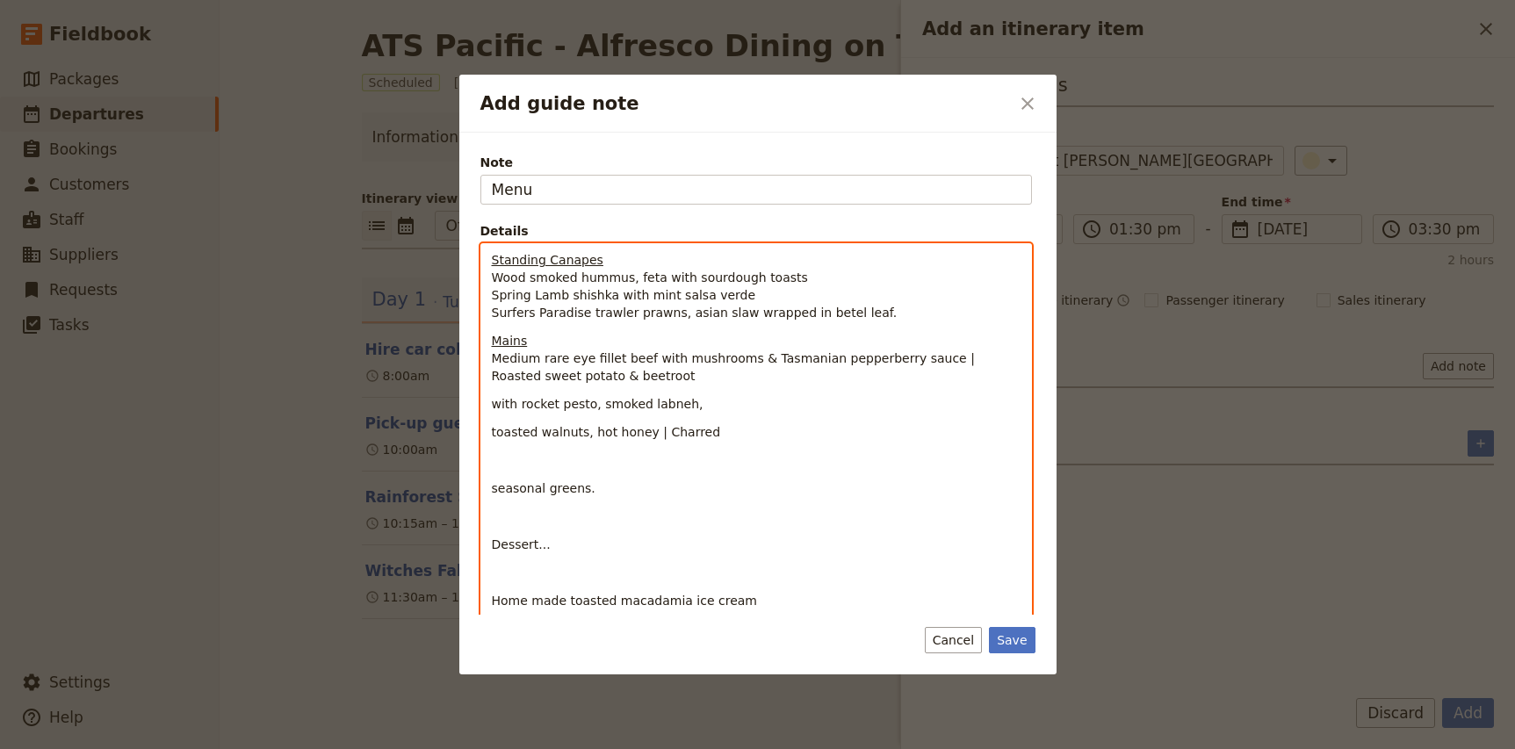
click at [934, 360] on span "Medium rare eye fillet beef with mushrooms & Tasmanian pepperberry sauce | Roas…" at bounding box center [735, 367] width 487 height 32
click at [494, 406] on span "with rocket pesto, smoked labneh," at bounding box center [598, 404] width 212 height 14
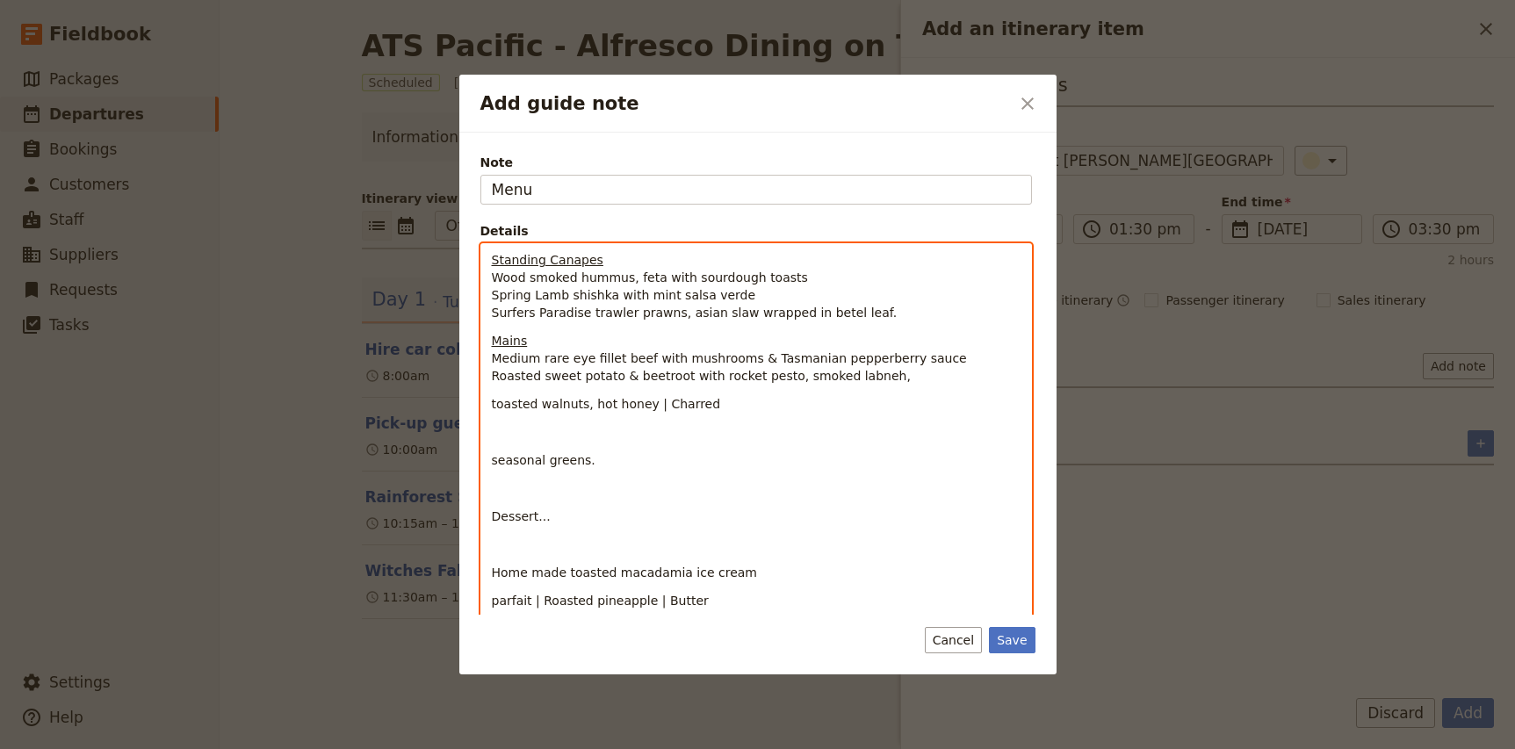
click at [492, 406] on span "toasted walnuts, hot honey | Charred" at bounding box center [606, 404] width 229 height 14
click at [537, 394] on span "Roasted sweet potato & beetroot with rocket pesto, smoked labneh, toasted walnu…" at bounding box center [757, 385] width 530 height 32
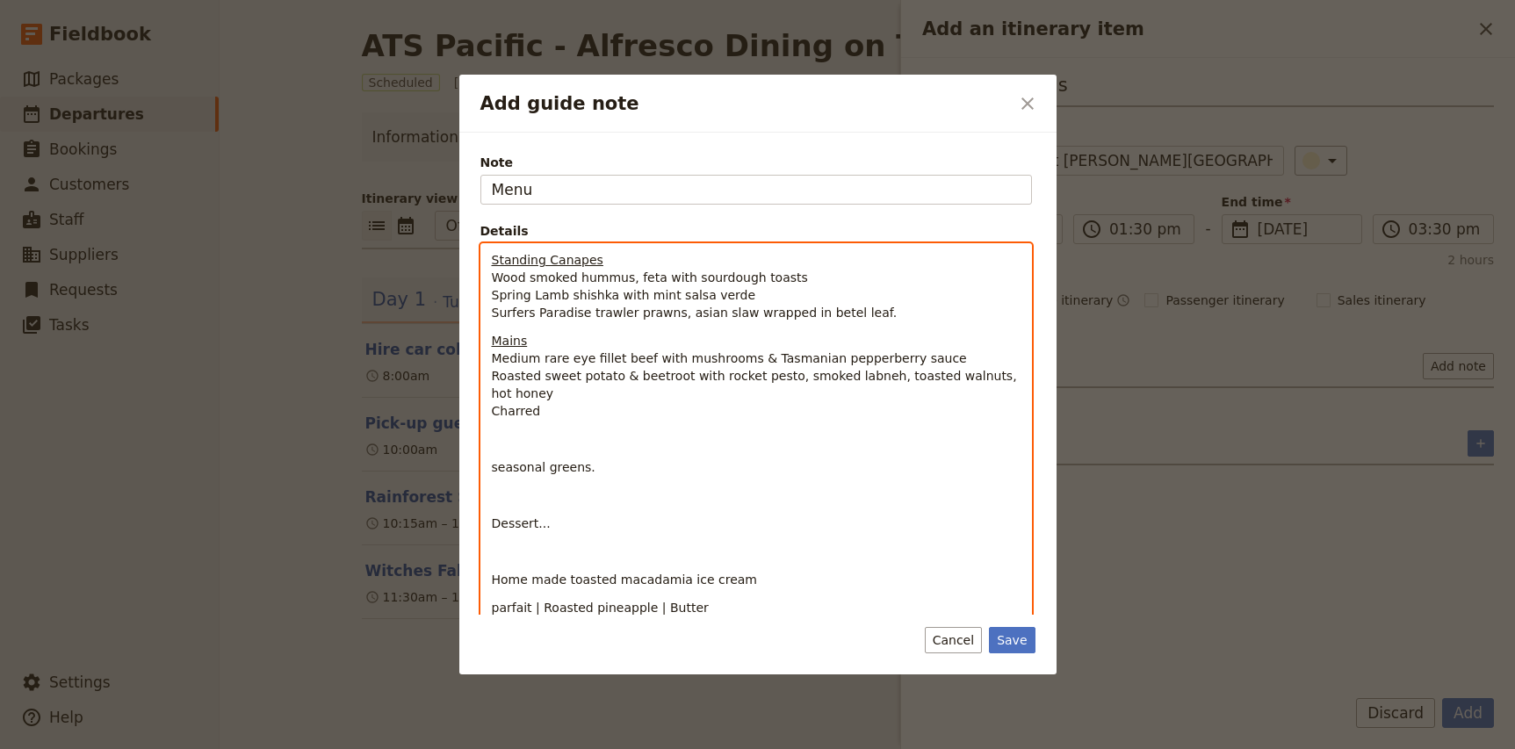
click at [492, 470] on span "seasonal greens." at bounding box center [544, 467] width 104 height 14
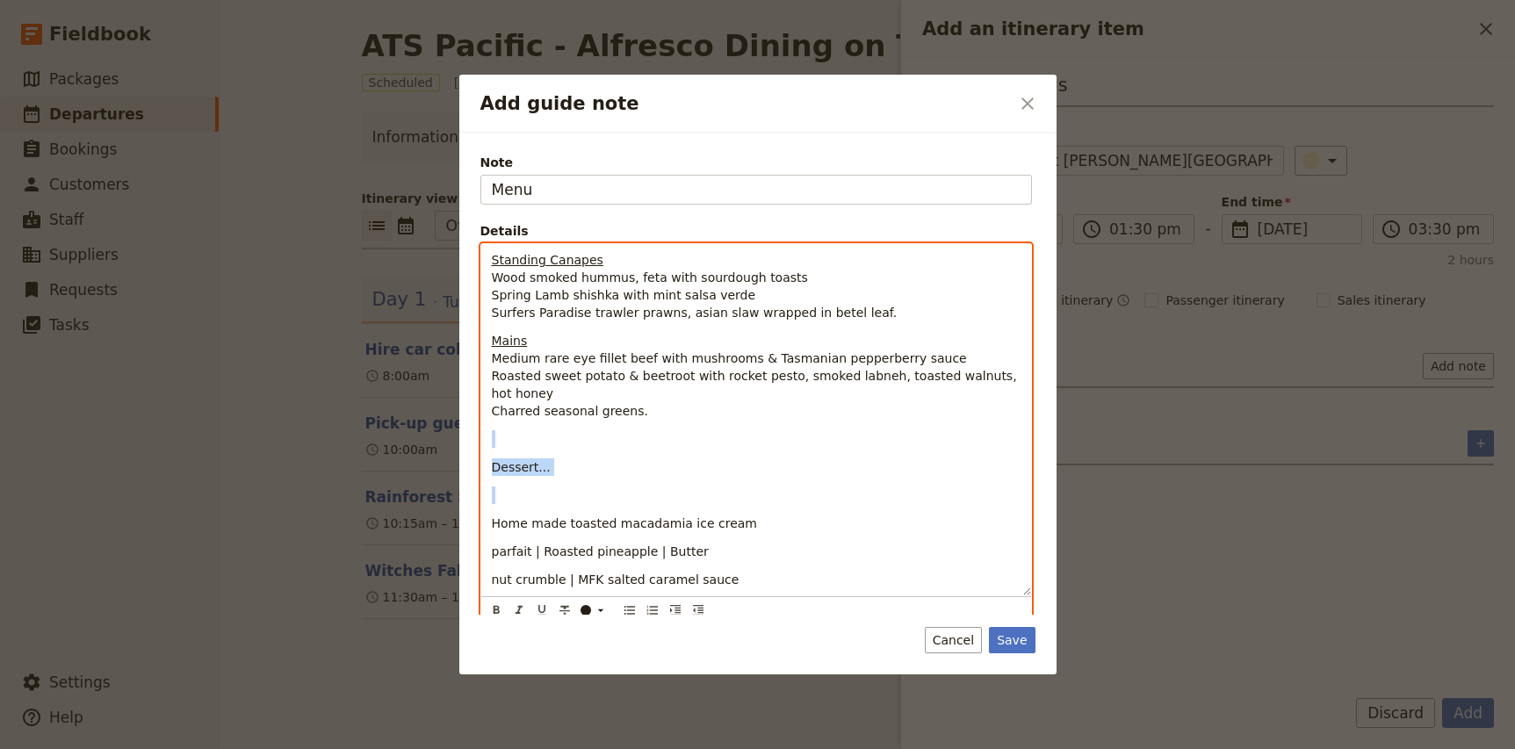
drag, startPoint x: 503, startPoint y: 507, endPoint x: 498, endPoint y: 431, distance: 75.7
click at [498, 431] on div "Standing Canapes Wood smoked hummus, feta with sourdough toasts Spring Lamb shi…" at bounding box center [756, 419] width 550 height 351
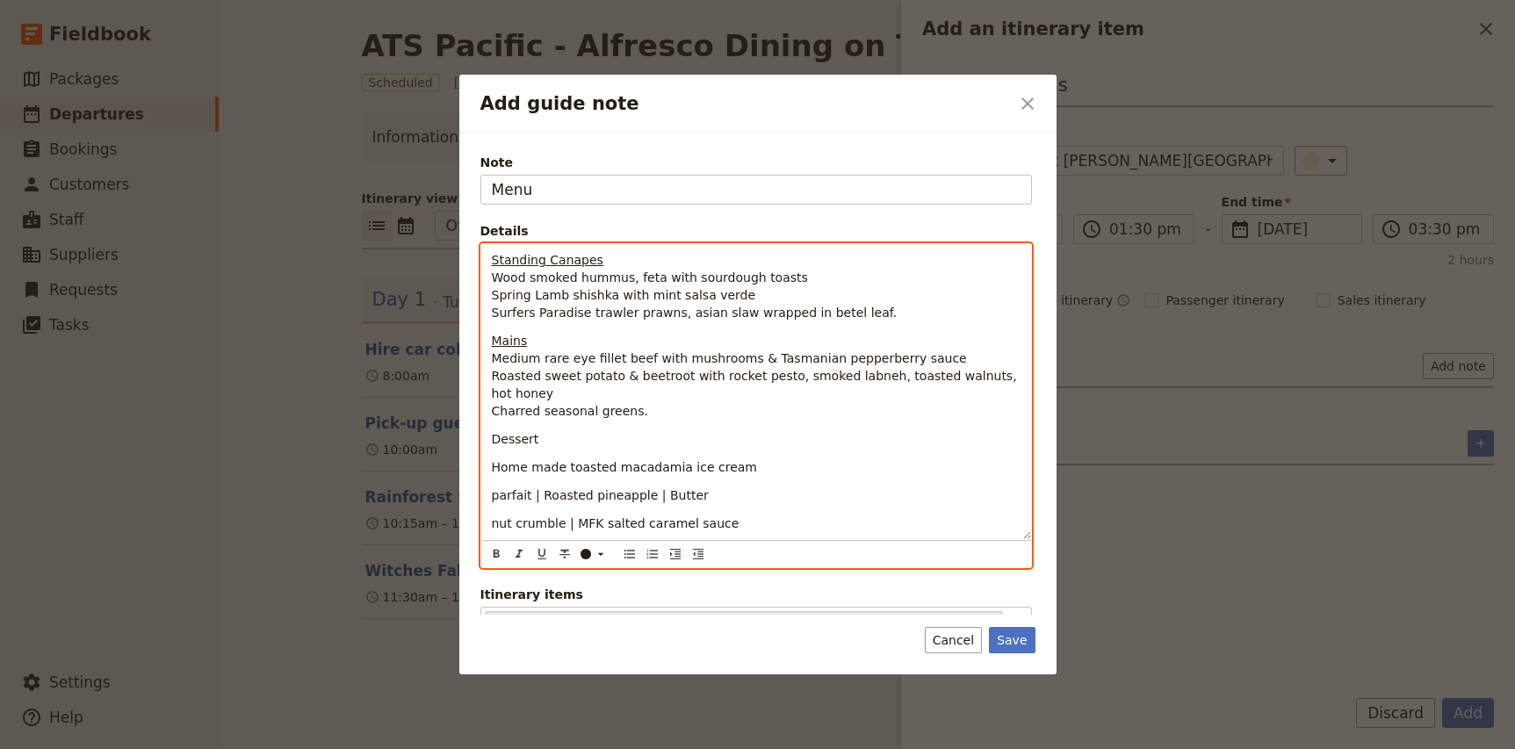
click at [501, 432] on span "Dessert" at bounding box center [515, 439] width 47 height 14
click at [493, 465] on span "Home made toasted macadamia ice cream" at bounding box center [624, 467] width 265 height 14
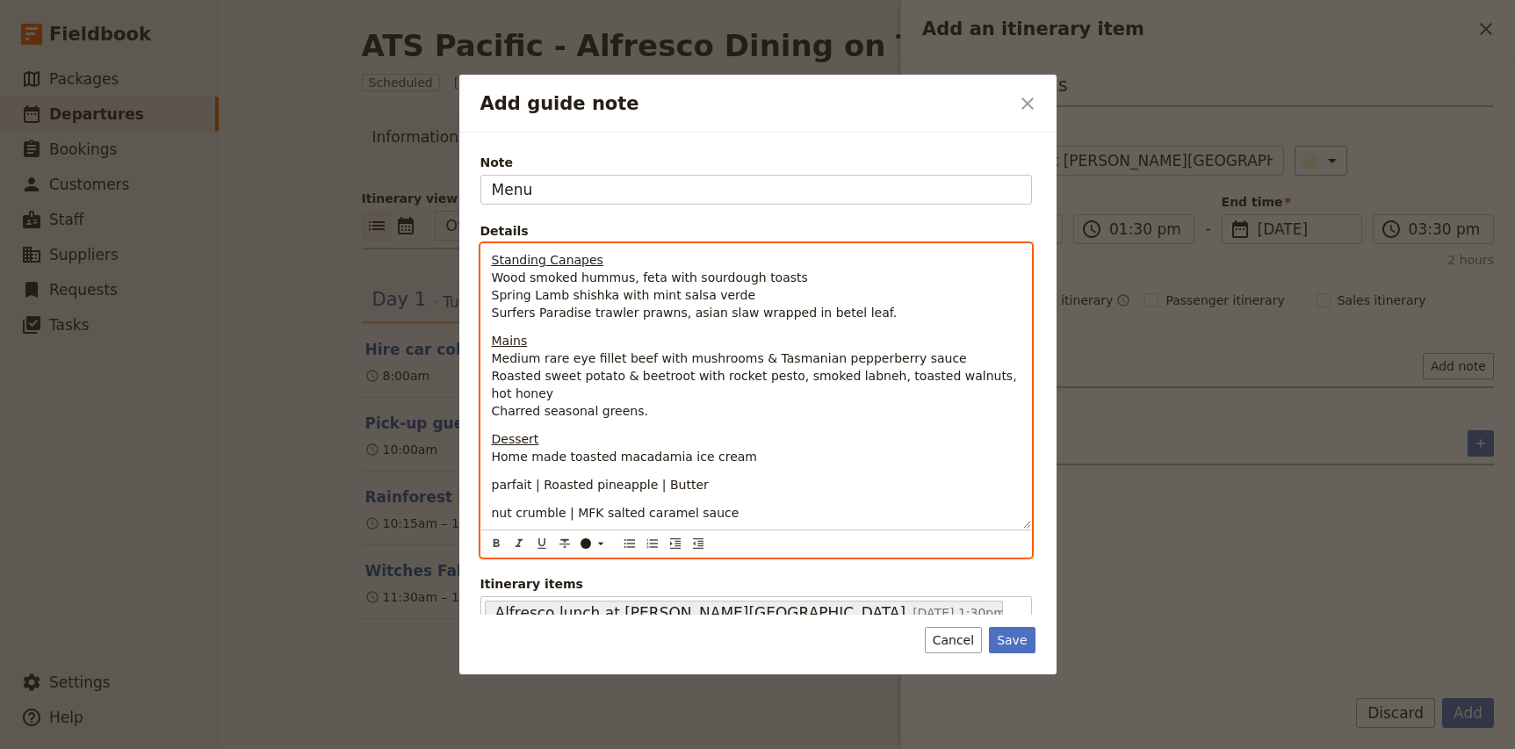
click at [492, 487] on span "parfait | Roasted pineapple | Butter" at bounding box center [600, 485] width 217 height 14
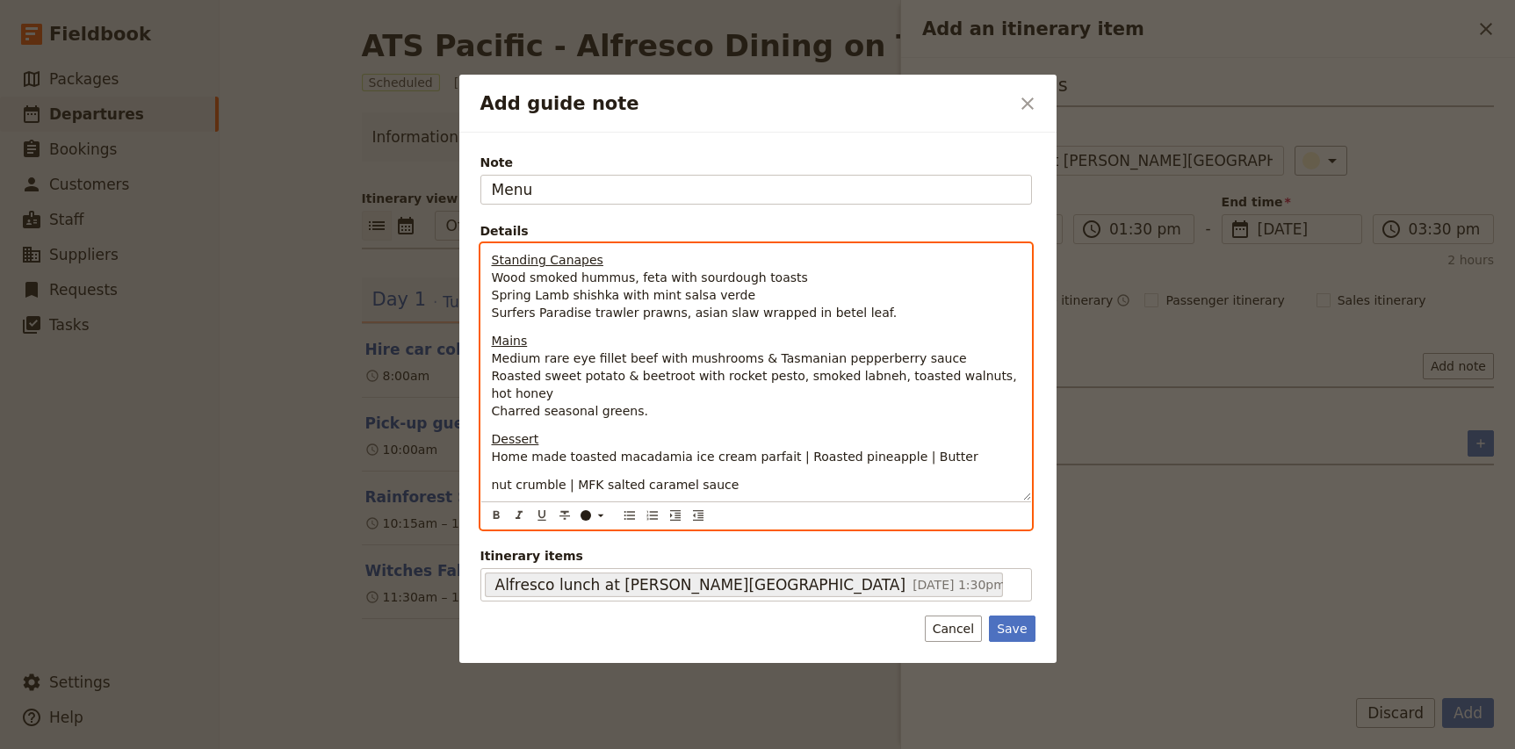
click at [784, 457] on span "Home made toasted macadamia ice cream parfait | Roasted pineapple | Butter" at bounding box center [735, 457] width 487 height 14
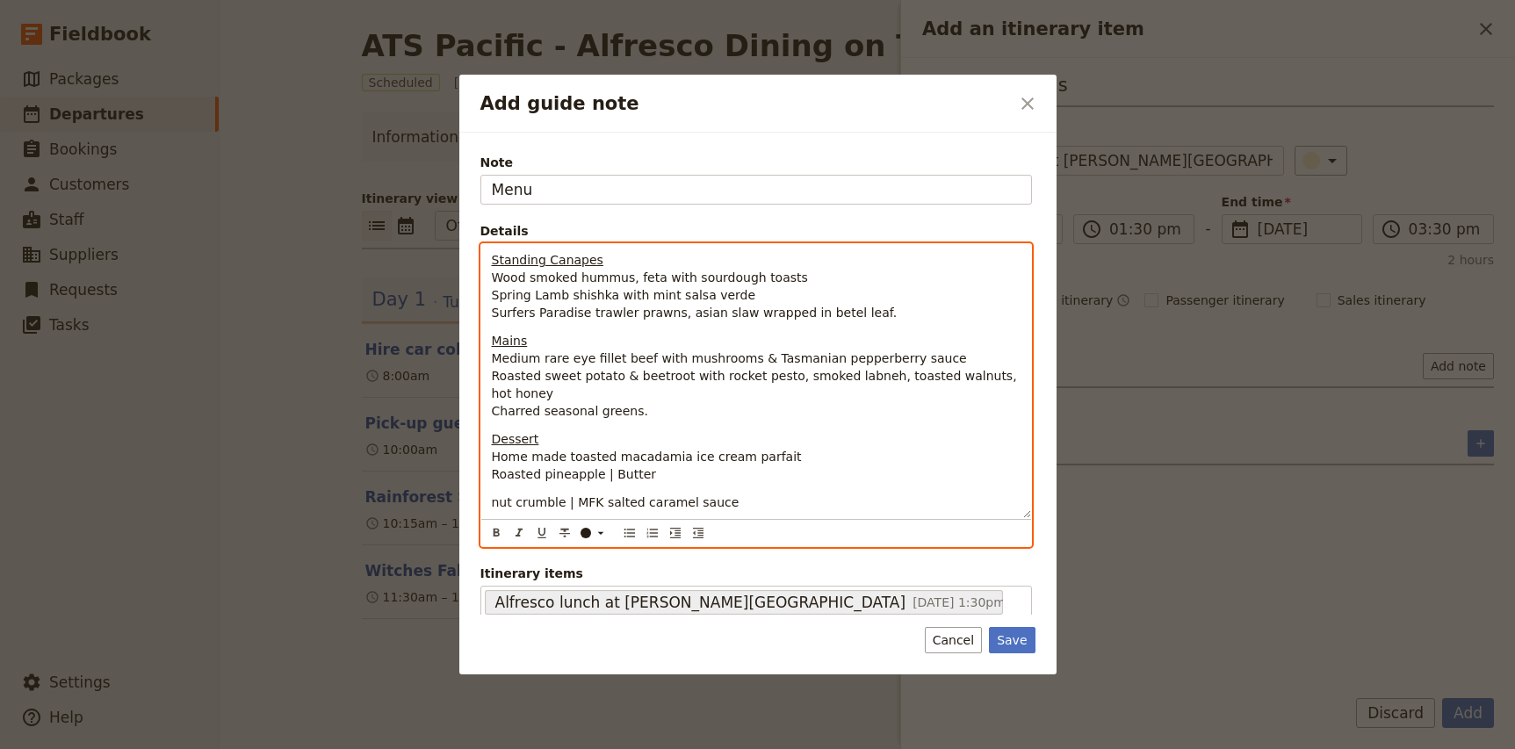
click at [608, 478] on span "Roasted pineapple | Butter" at bounding box center [574, 474] width 165 height 14
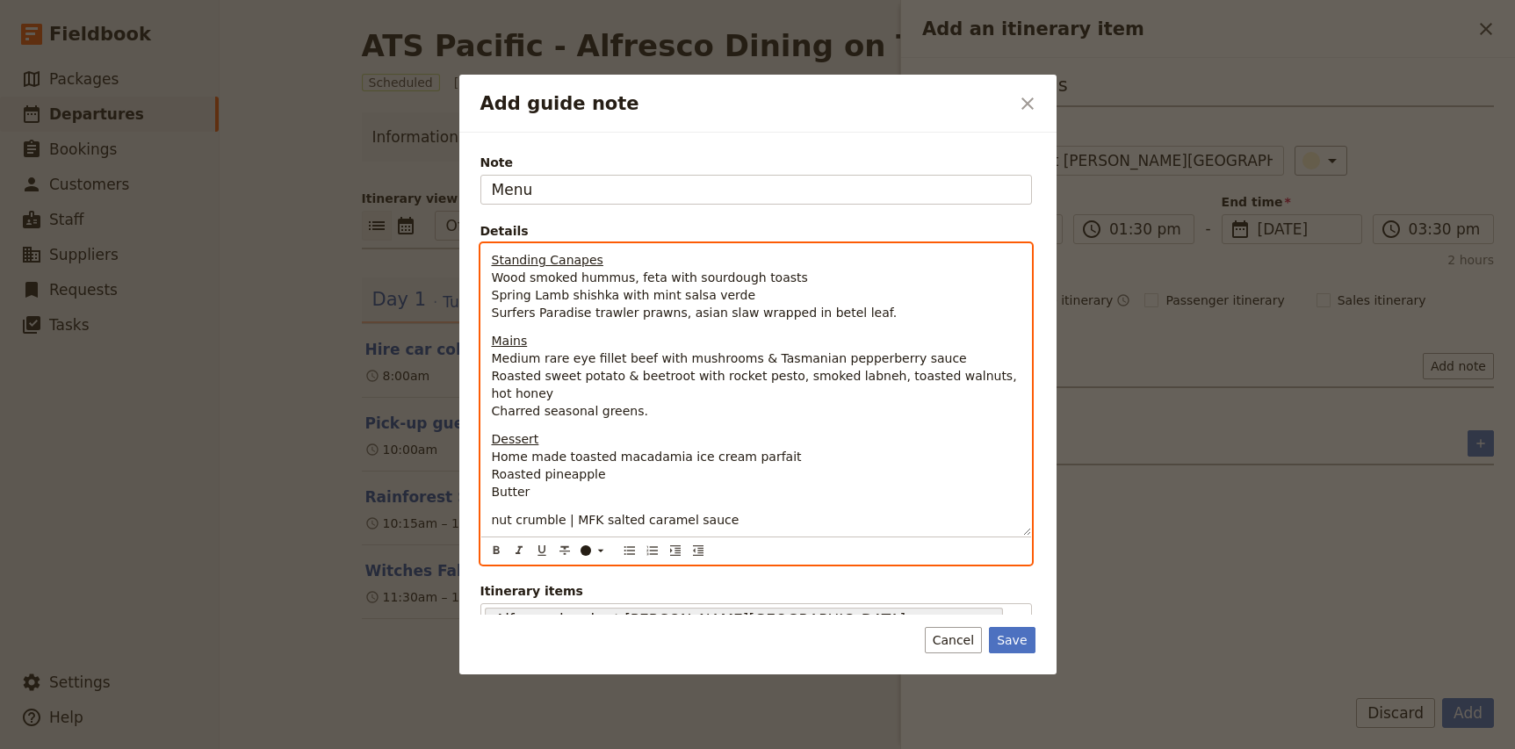
click at [492, 521] on span "nut crumble | MFK salted caramel sauce" at bounding box center [616, 520] width 248 height 14
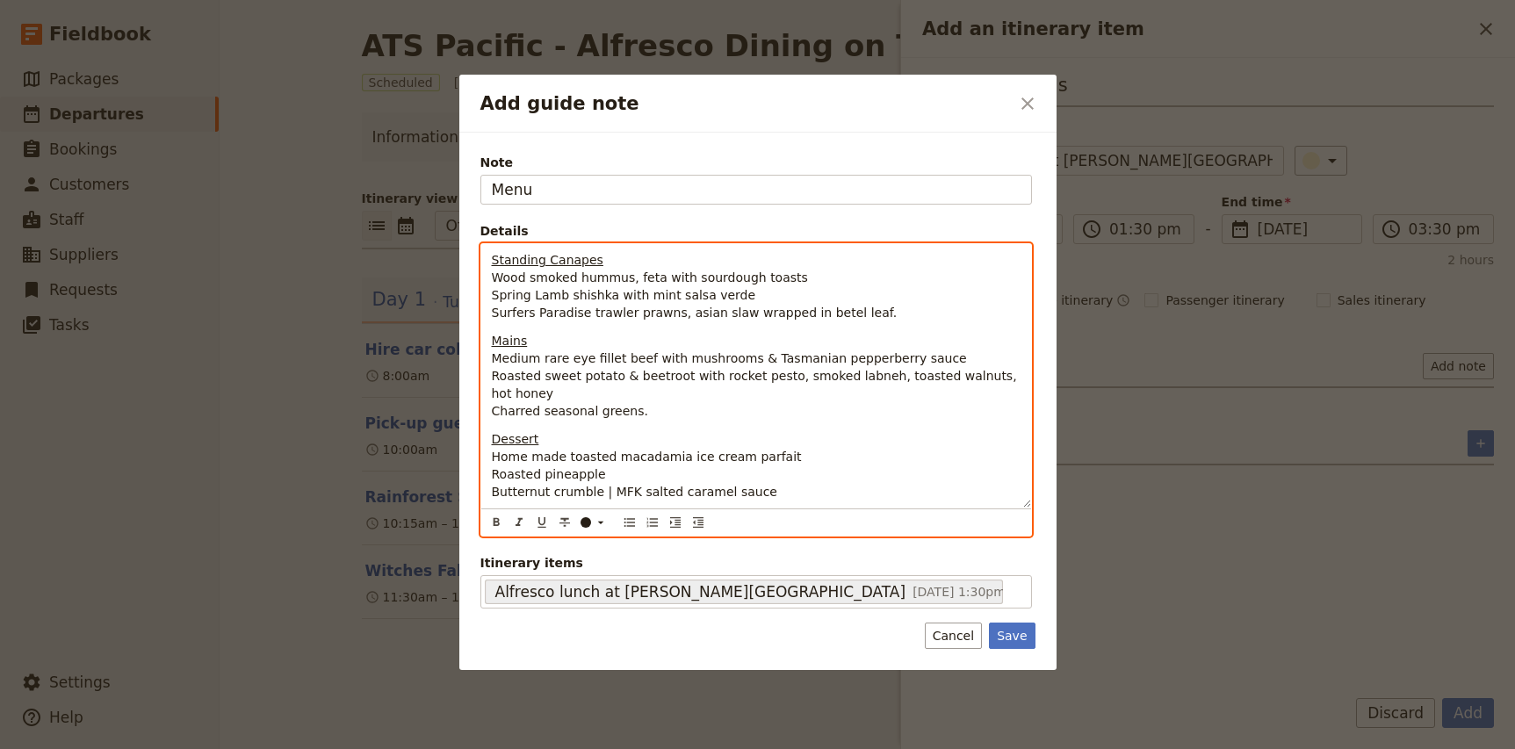
click at [609, 489] on span "Butternut crumble | MFK salted caramel sauce" at bounding box center [634, 492] width 285 height 14
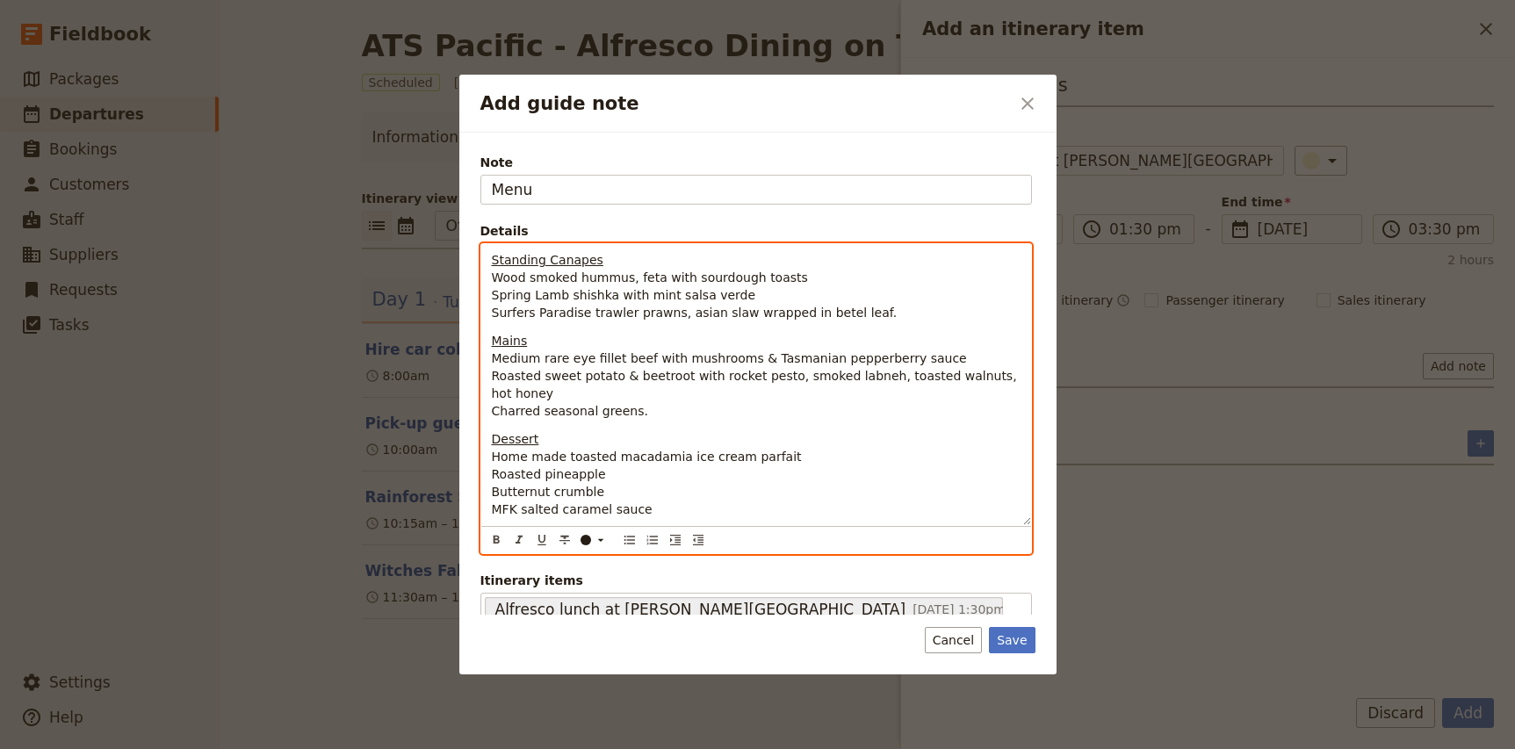
click at [809, 474] on p "Dessert Home made toasted macadamia ice cream parfait Roasted pineapple Buttern…" at bounding box center [756, 474] width 529 height 88
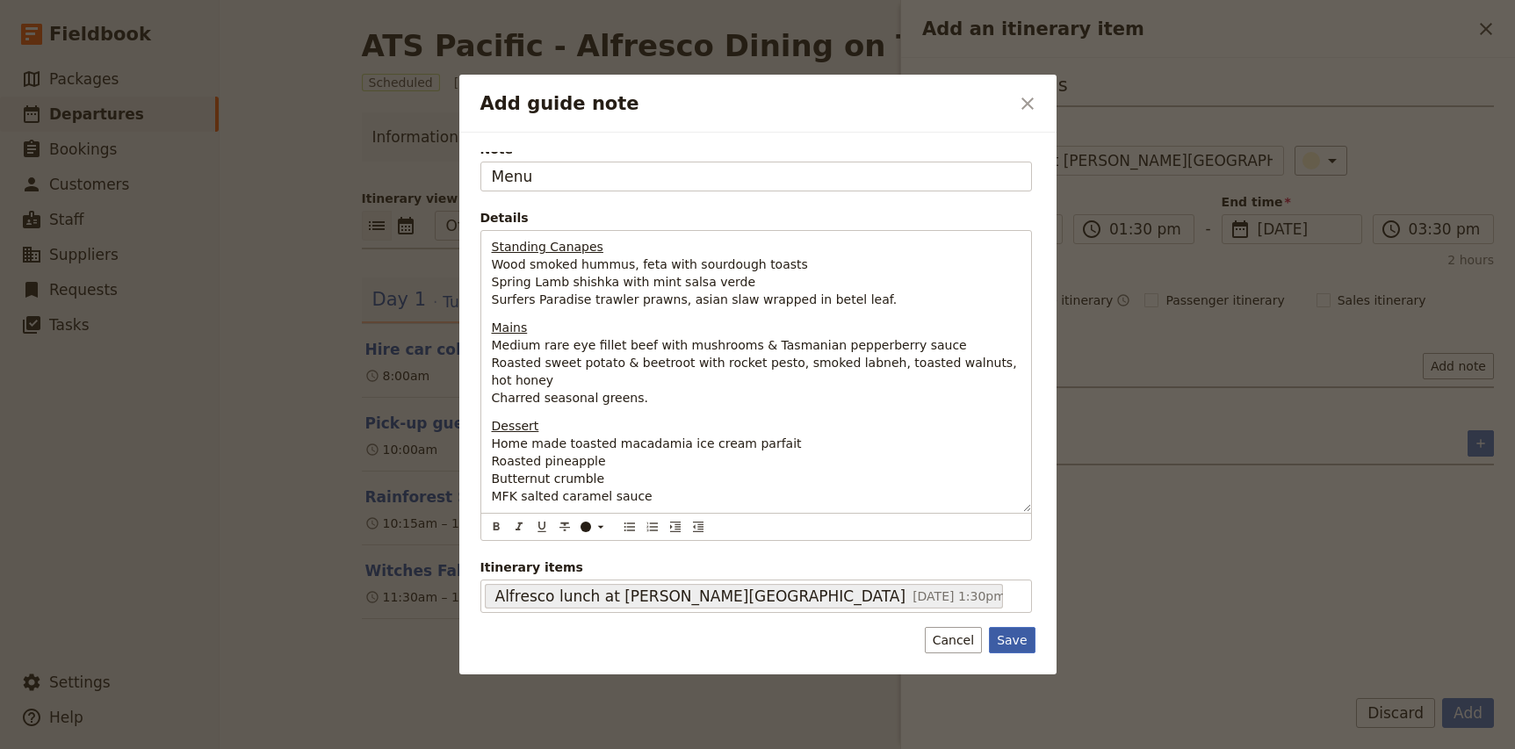
click at [1017, 640] on button "Save" at bounding box center [1012, 640] width 46 height 26
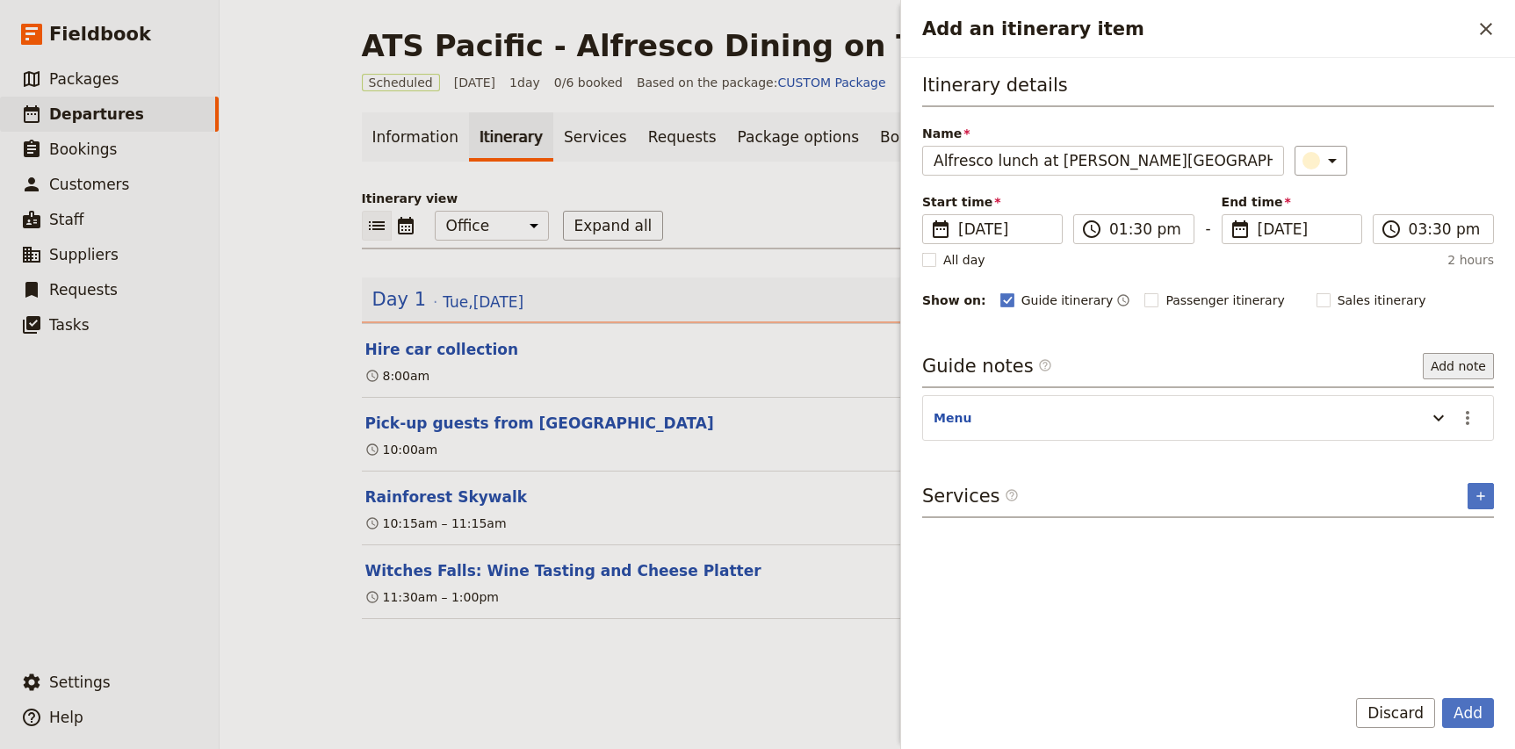
click at [1466, 367] on button "Add note" at bounding box center [1458, 366] width 71 height 26
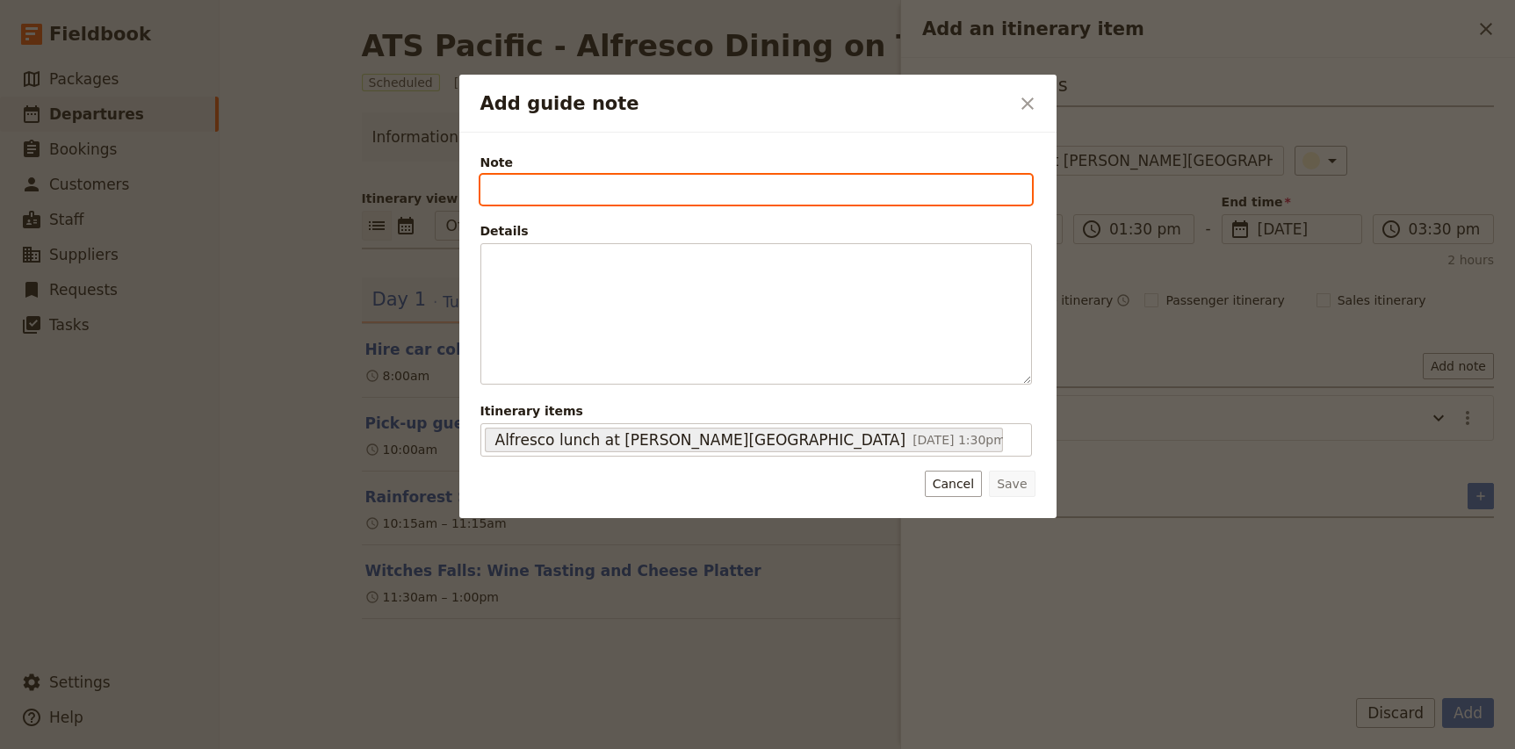
type input "S"
type input "Lunch set-up"
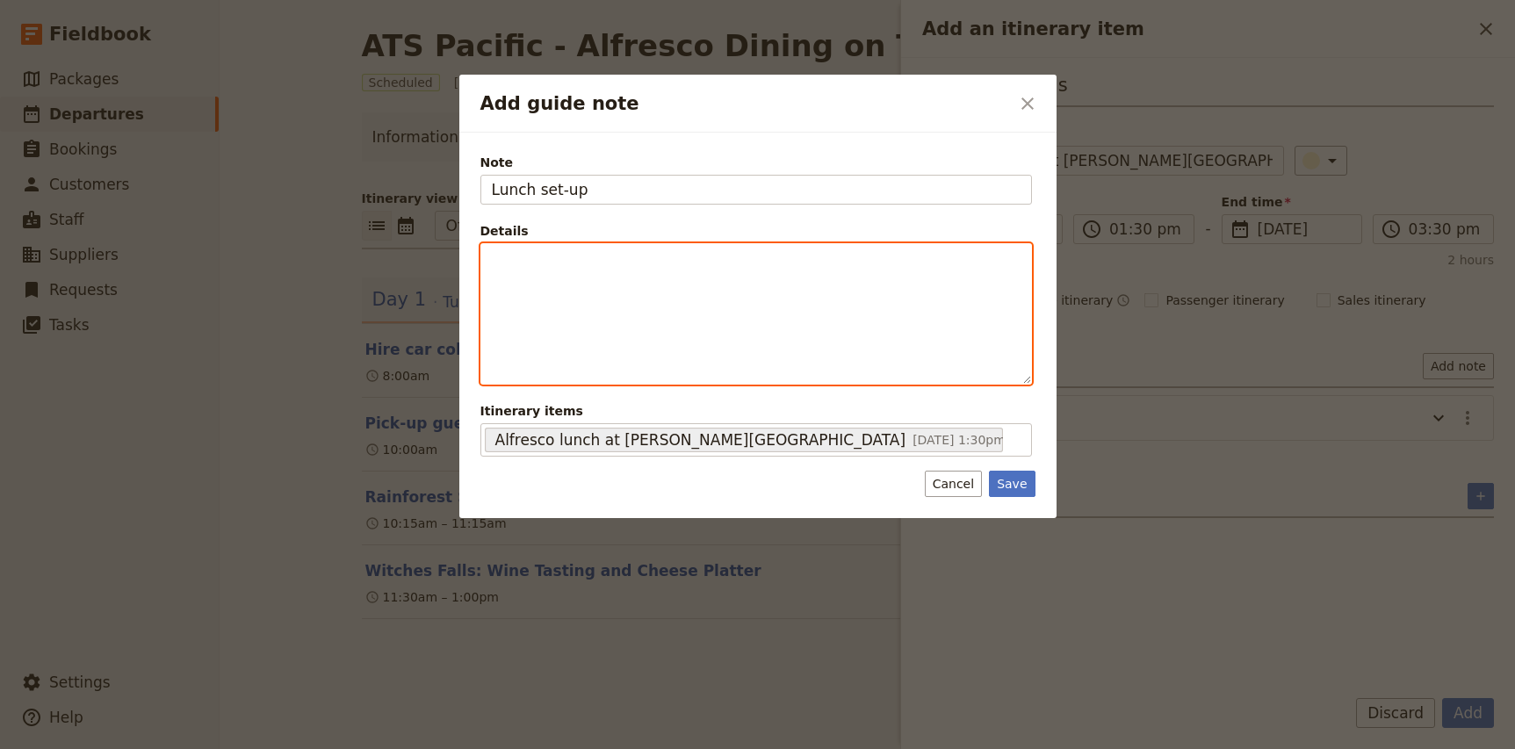
click at [543, 253] on p "Add guide note" at bounding box center [756, 260] width 529 height 18
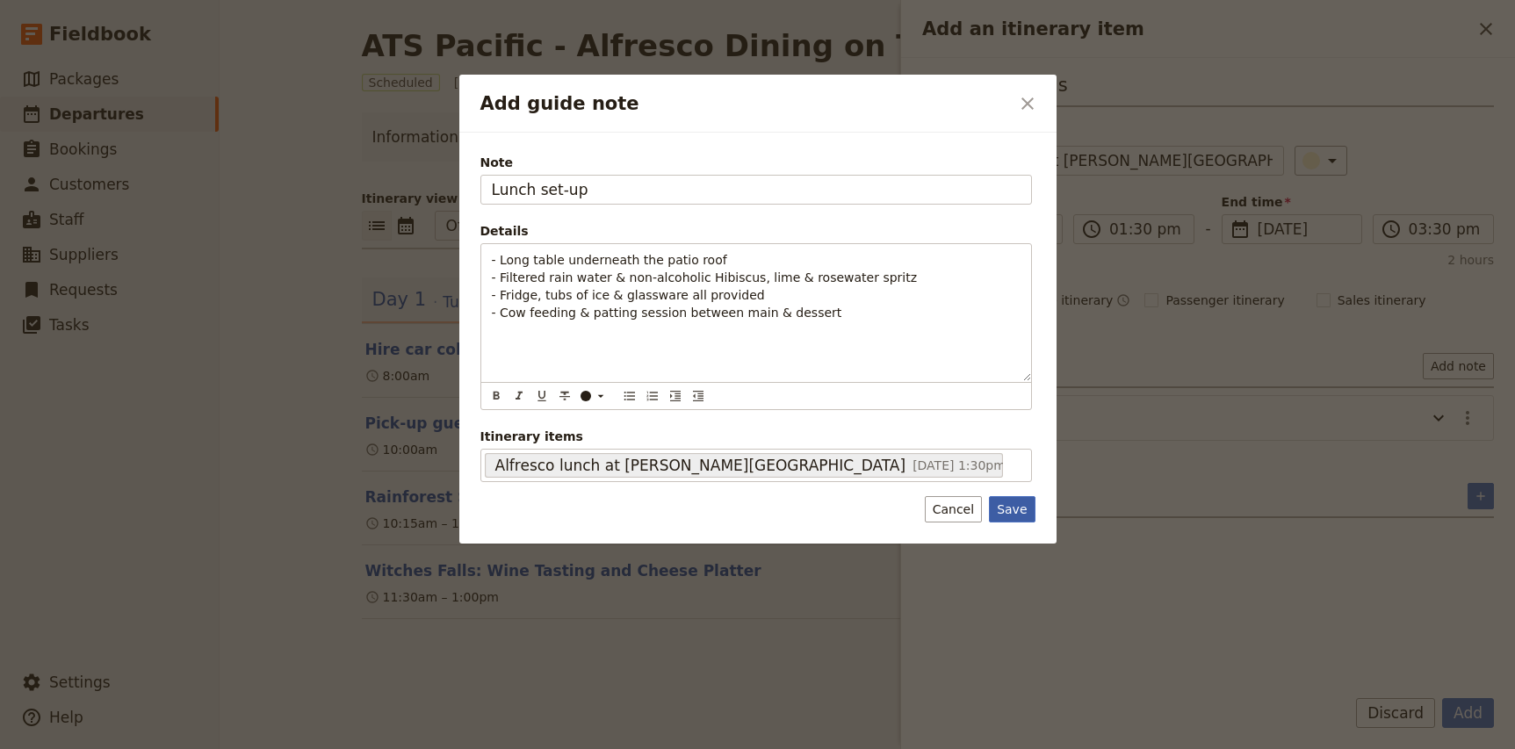
click at [1019, 509] on button "Save" at bounding box center [1012, 509] width 46 height 26
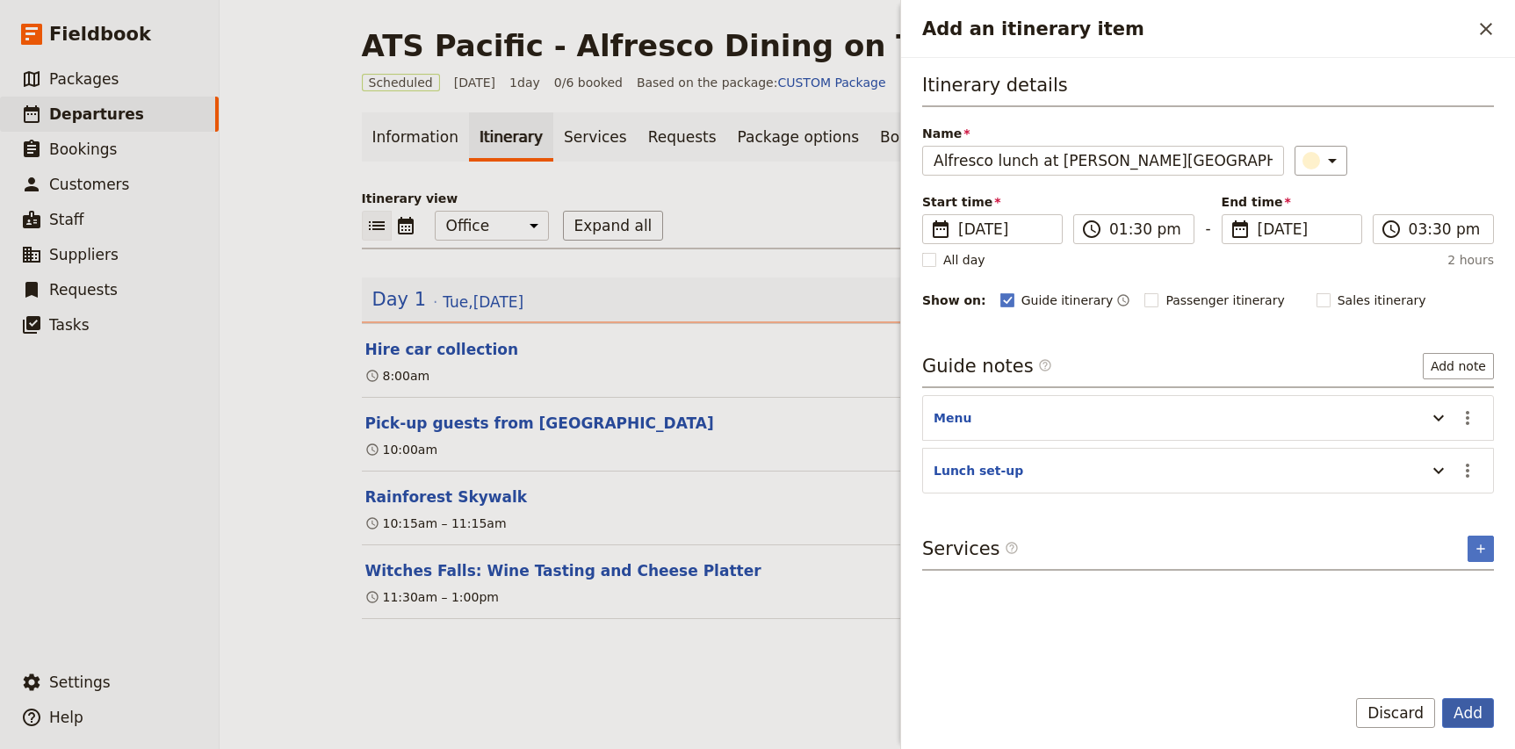
click at [1476, 713] on button "Add" at bounding box center [1468, 713] width 52 height 30
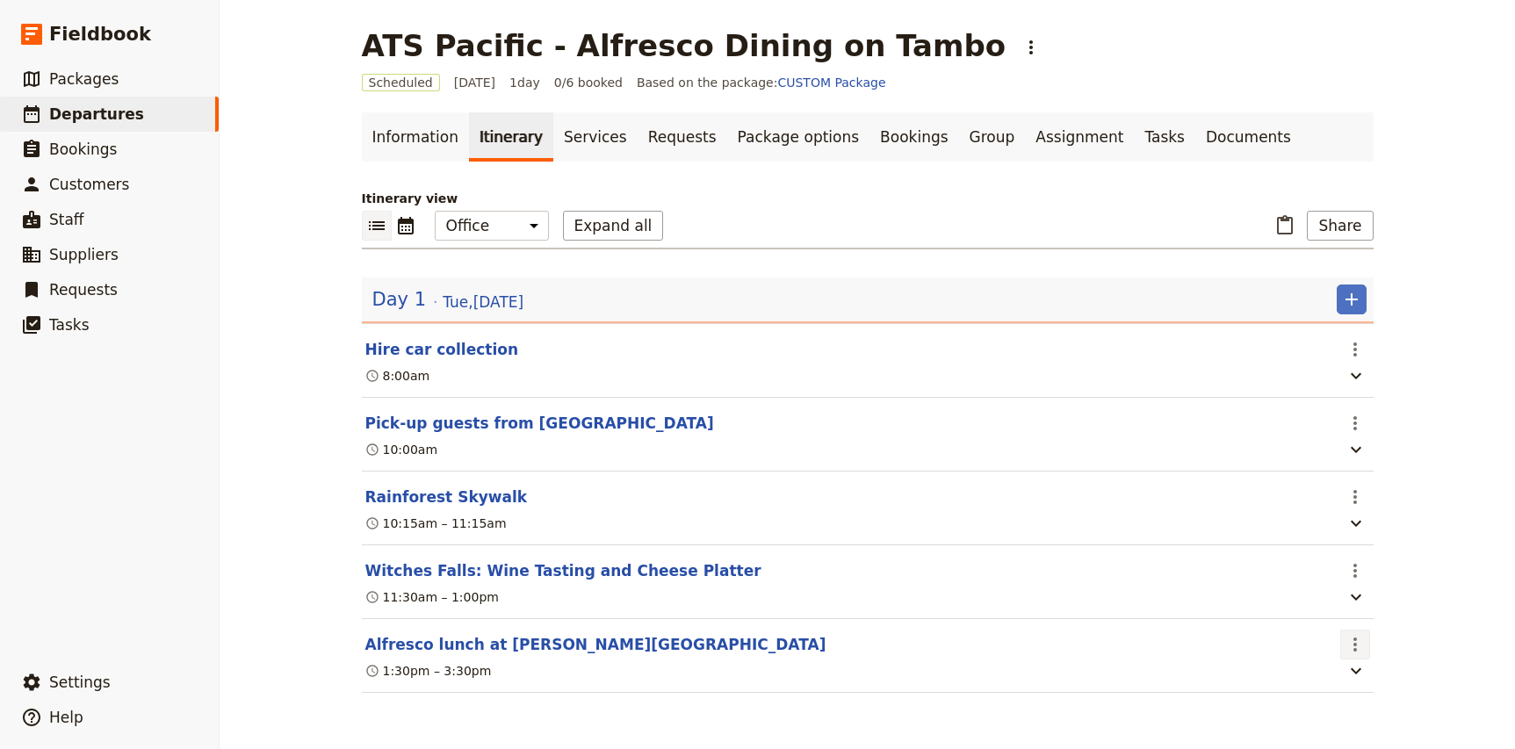
click at [1360, 649] on icon "Actions" at bounding box center [1355, 644] width 21 height 21
click at [1377, 680] on span "Edit this itinerary item" at bounding box center [1421, 685] width 138 height 18
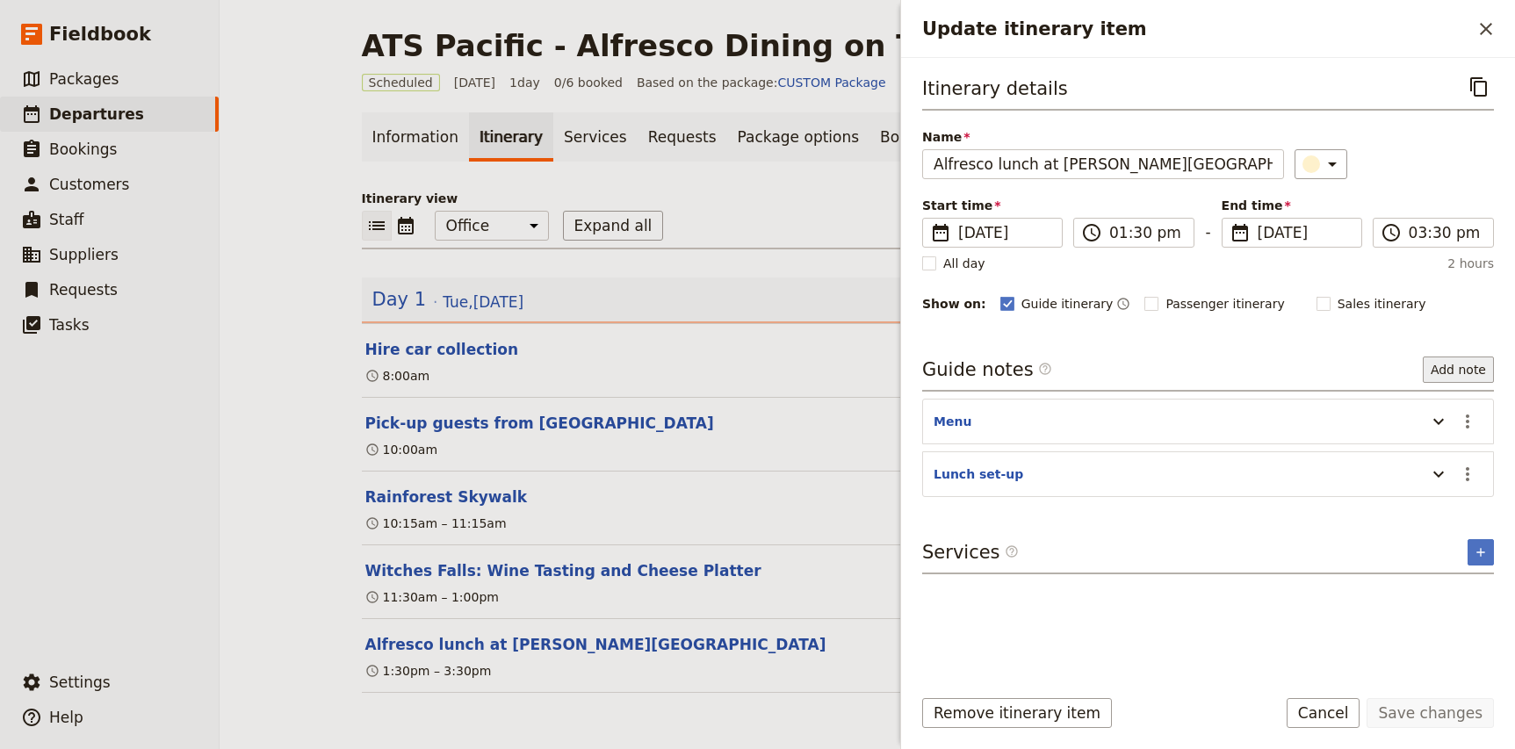
click at [1455, 368] on button "Add note" at bounding box center [1458, 370] width 71 height 26
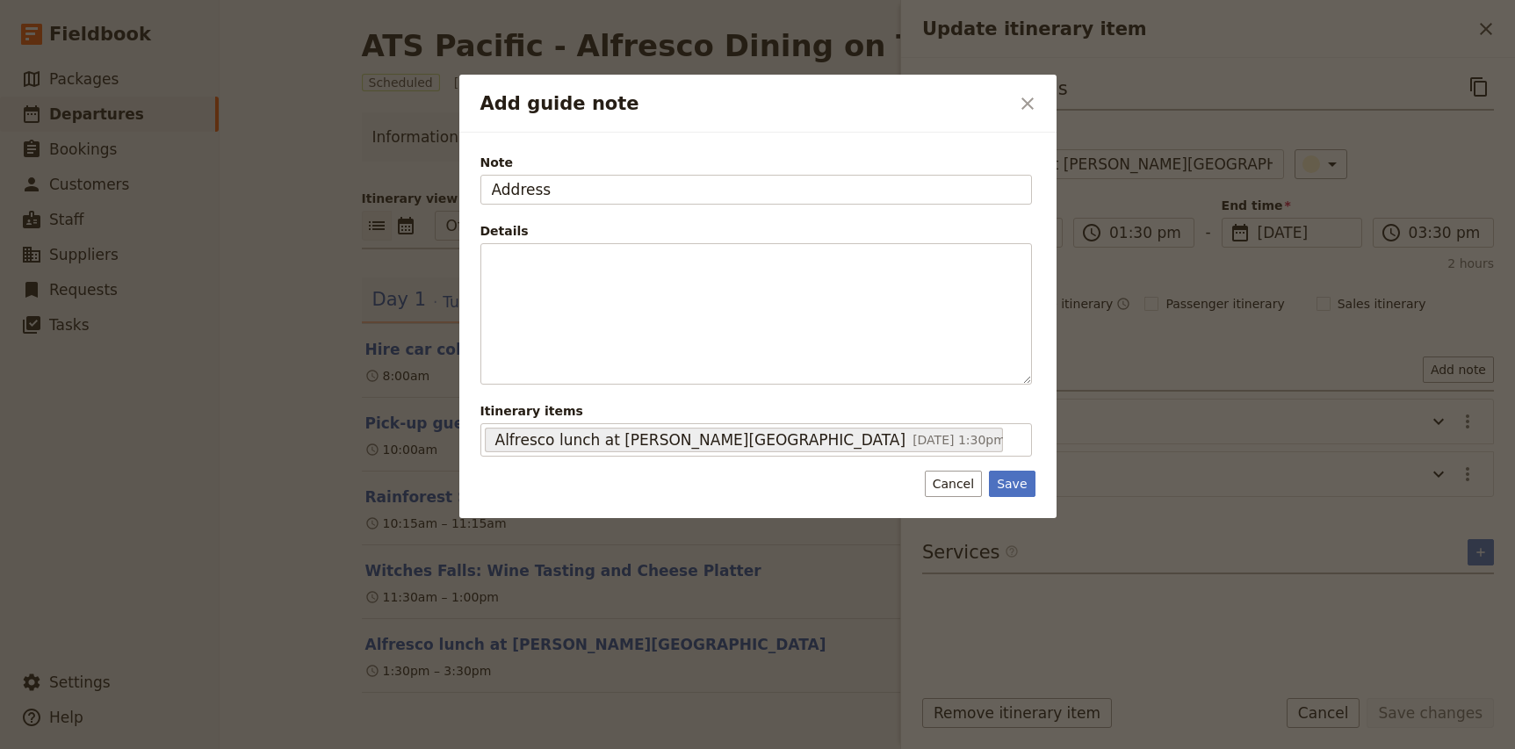
type input "Address"
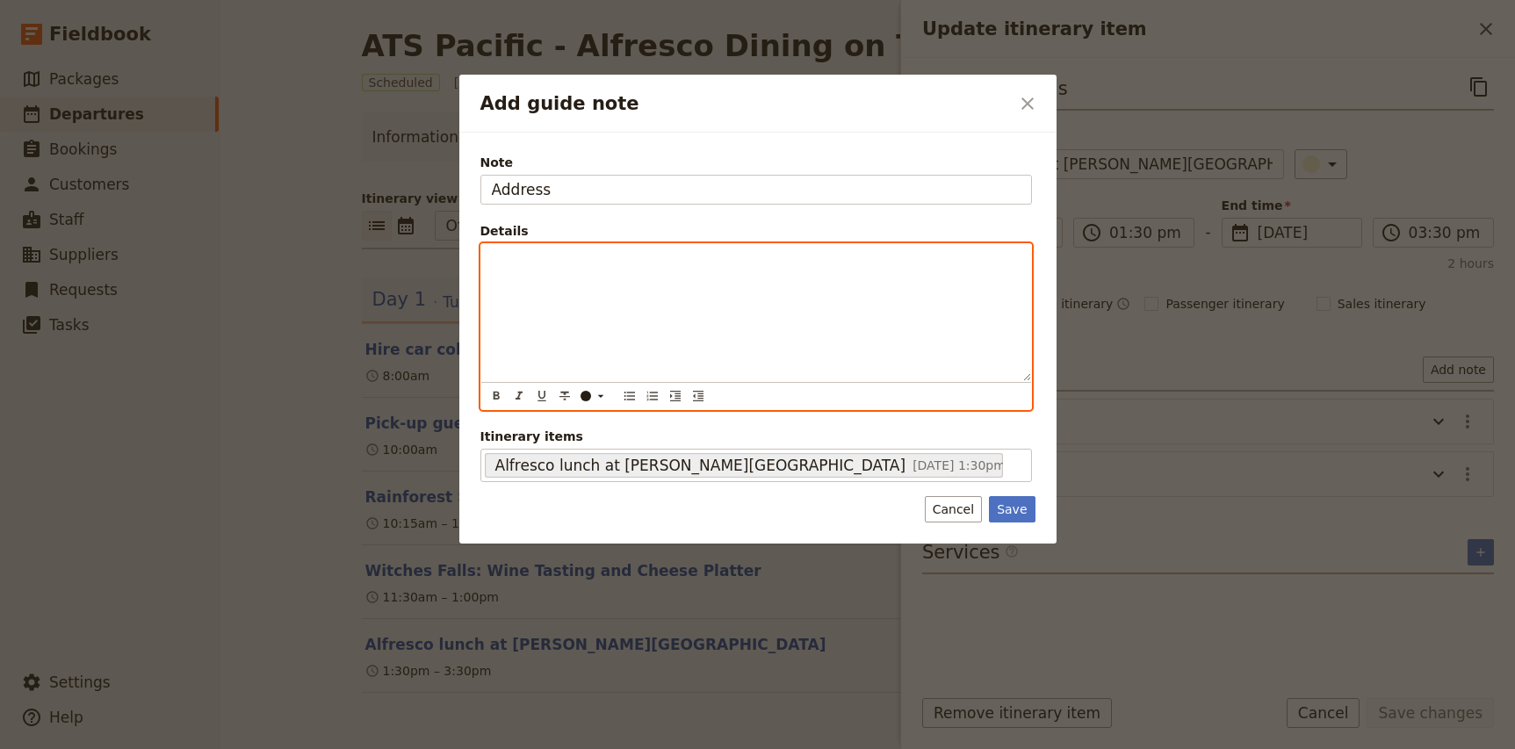
paste div "Add guide note"
click at [553, 291] on span "[PERSON_NAME]: 0414783564" at bounding box center [586, 288] width 189 height 14
click at [579, 289] on span "[PERSON_NAME]: 0414 783564" at bounding box center [588, 288] width 192 height 14
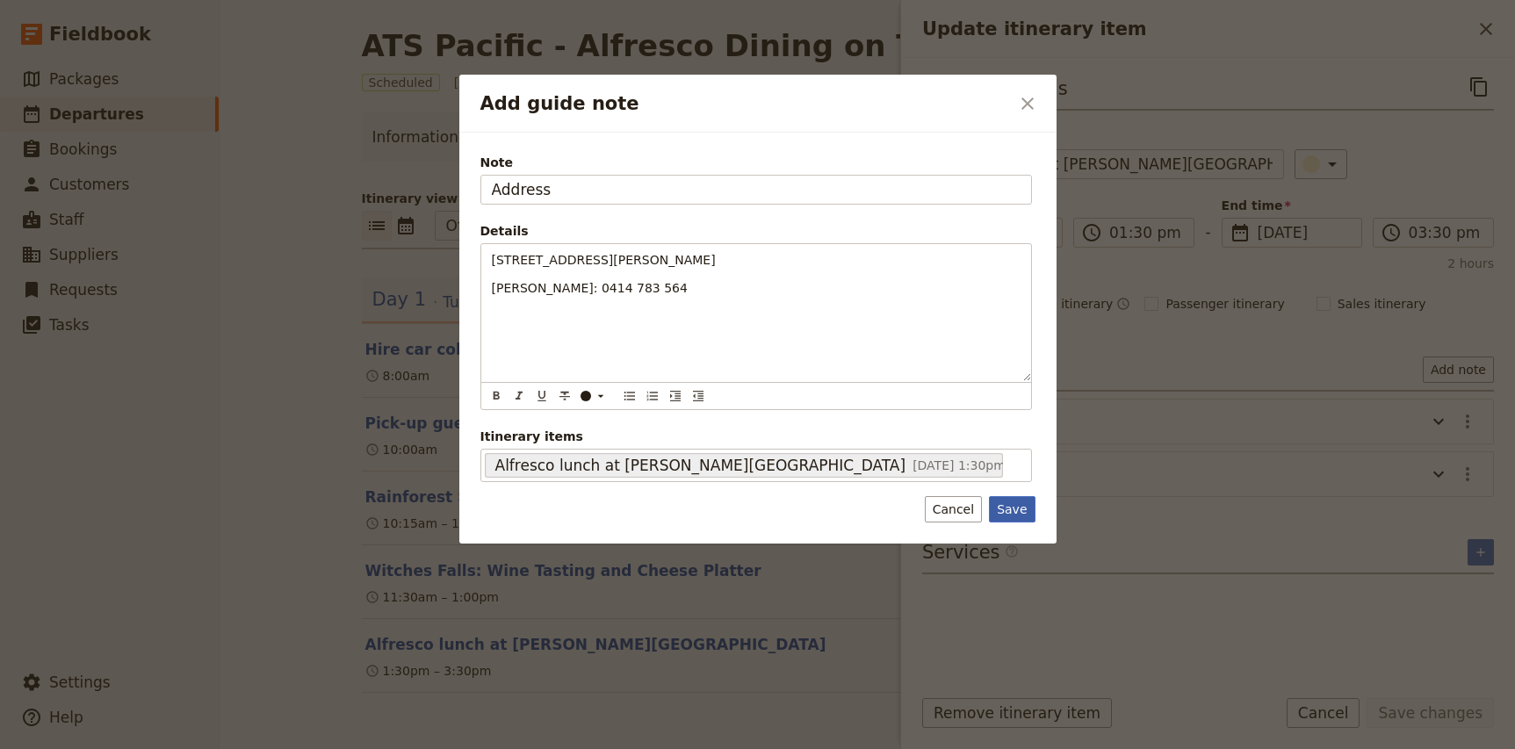
click at [1015, 516] on button "Save" at bounding box center [1012, 509] width 46 height 26
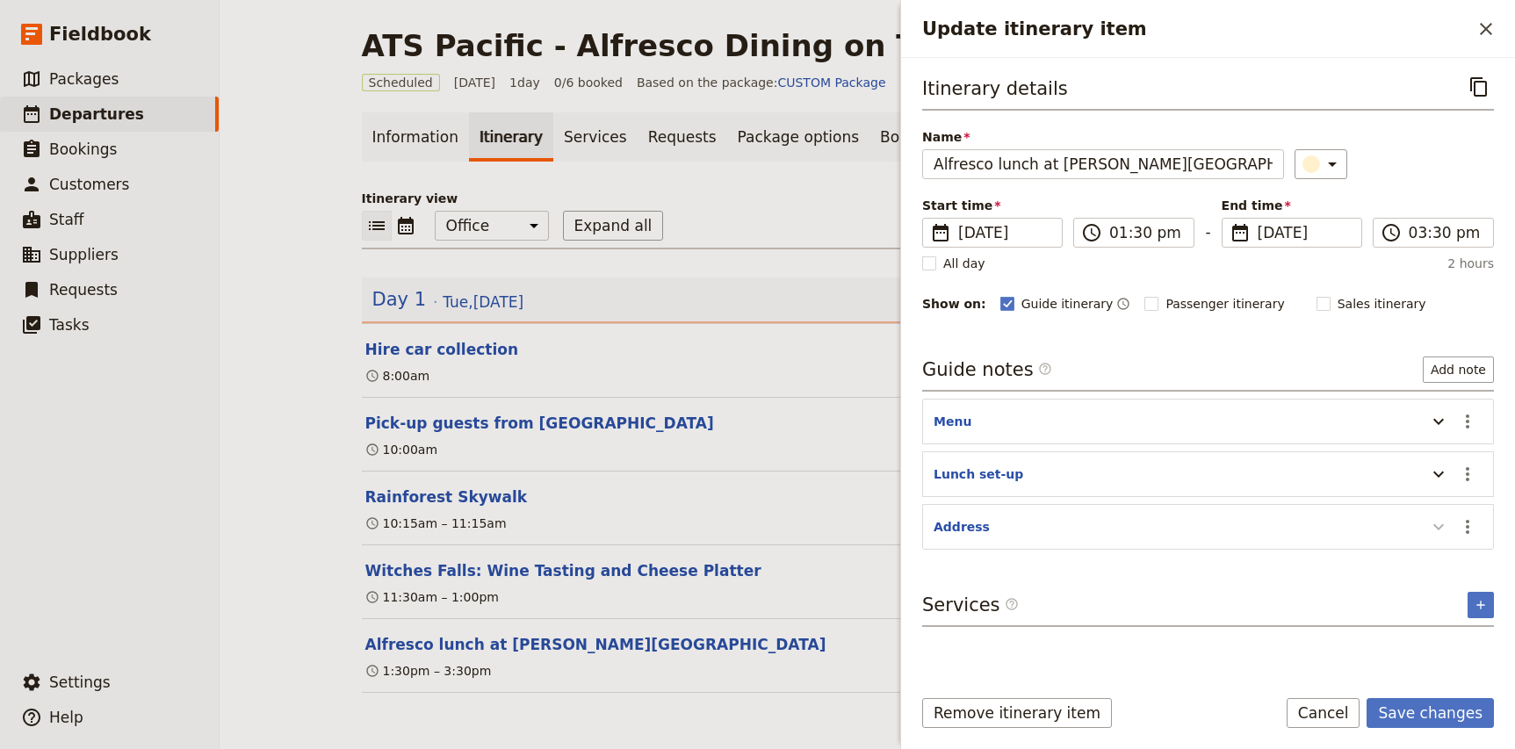
click at [1438, 525] on icon "Update itinerary item" at bounding box center [1438, 526] width 21 height 21
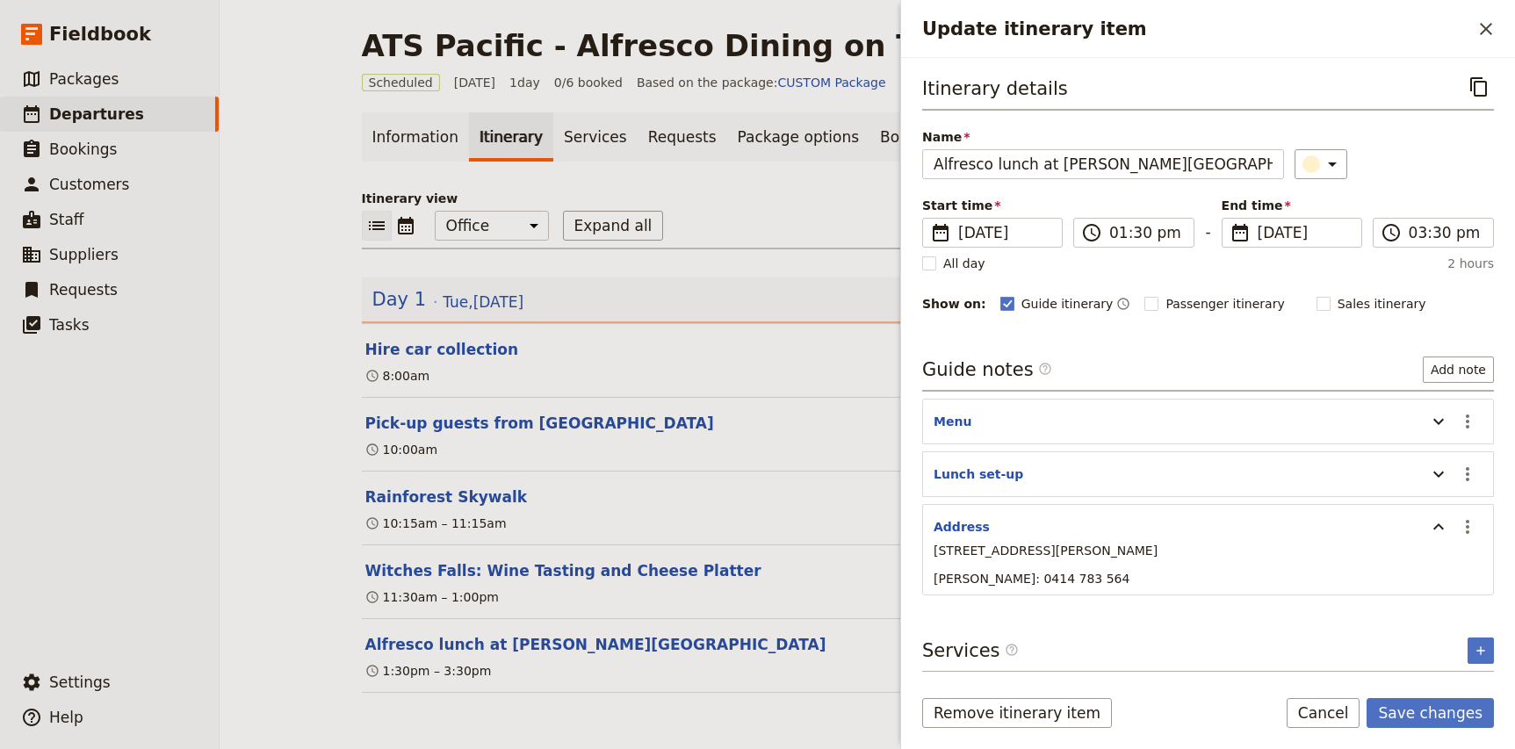
scroll to position [1, 0]
click at [1444, 718] on button "Save changes" at bounding box center [1430, 713] width 127 height 30
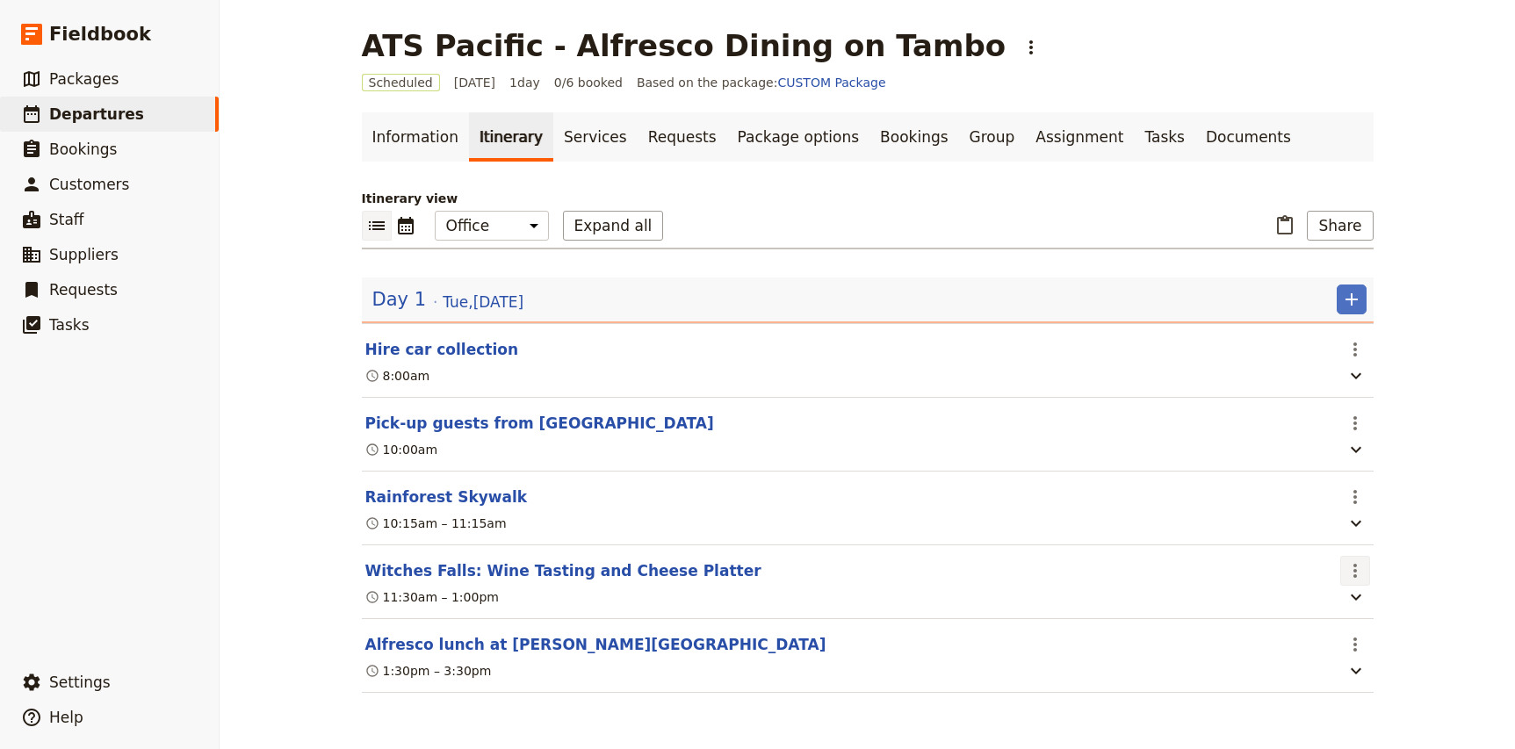
click at [1365, 575] on icon "Actions" at bounding box center [1355, 570] width 21 height 21
click at [1375, 610] on span "Edit this itinerary item" at bounding box center [1421, 611] width 138 height 18
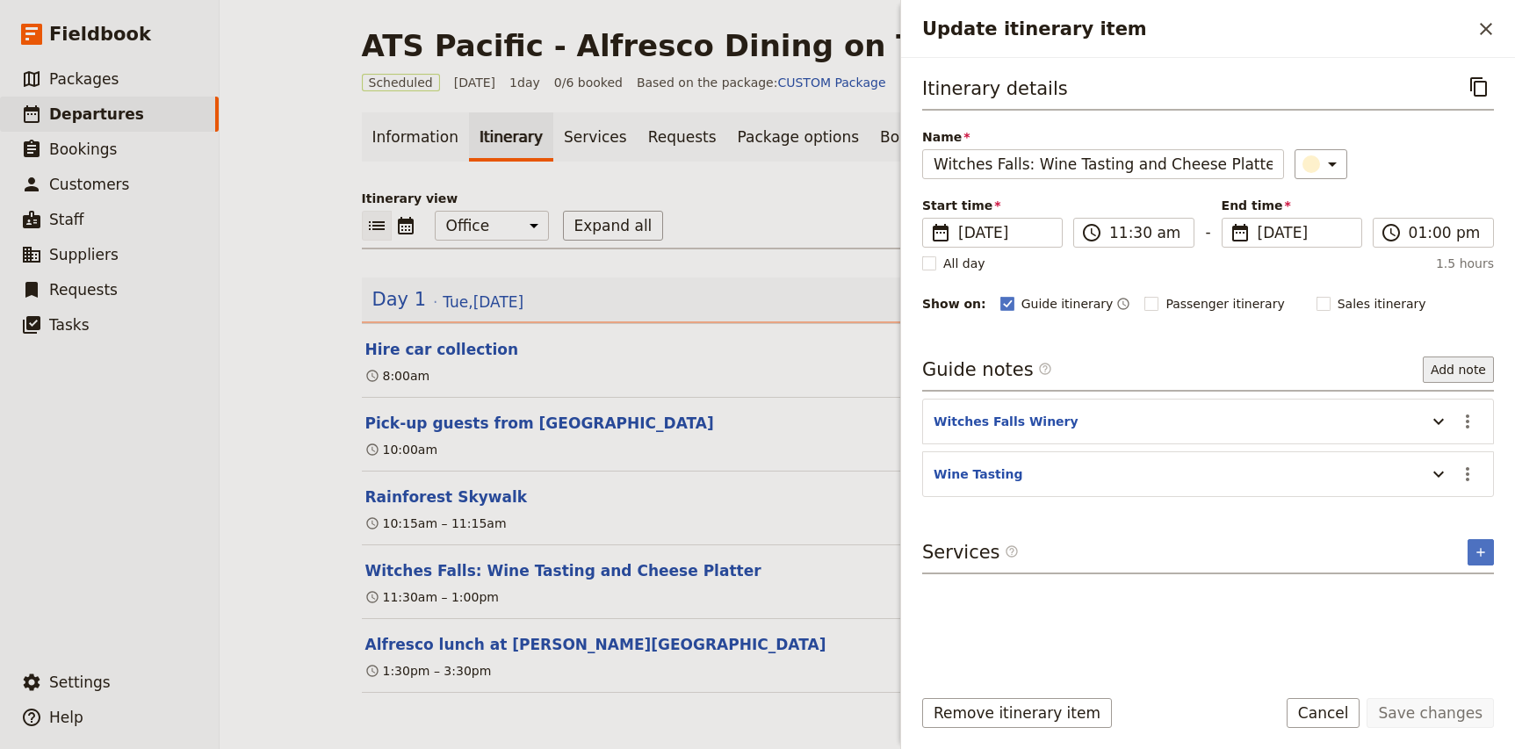
click at [1469, 368] on button "Add note" at bounding box center [1458, 370] width 71 height 26
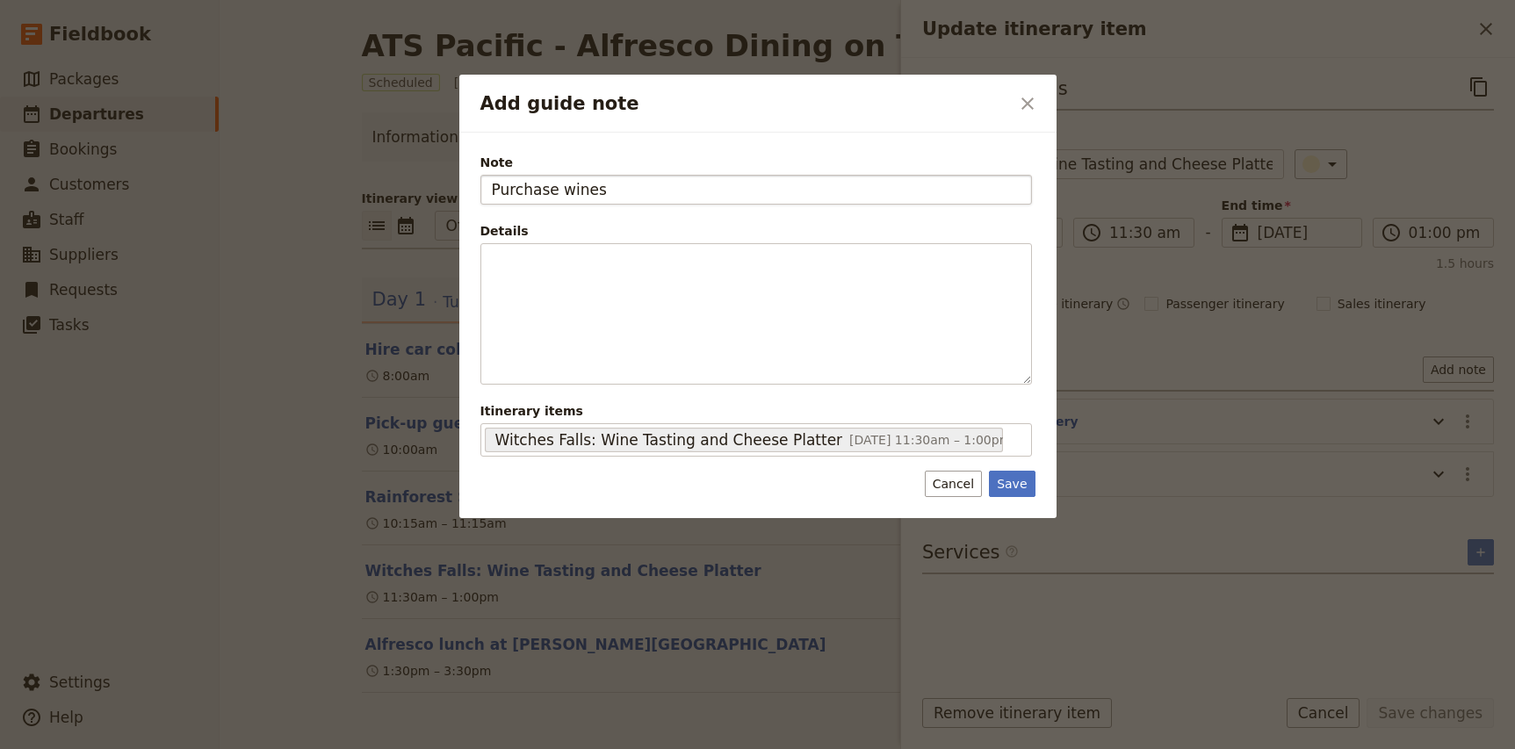
drag, startPoint x: 558, startPoint y: 188, endPoint x: 689, endPoint y: 192, distance: 131.8
click at [689, 192] on input "Purchase wines" at bounding box center [756, 190] width 552 height 30
type input "Purchase wines & beer for lunch"
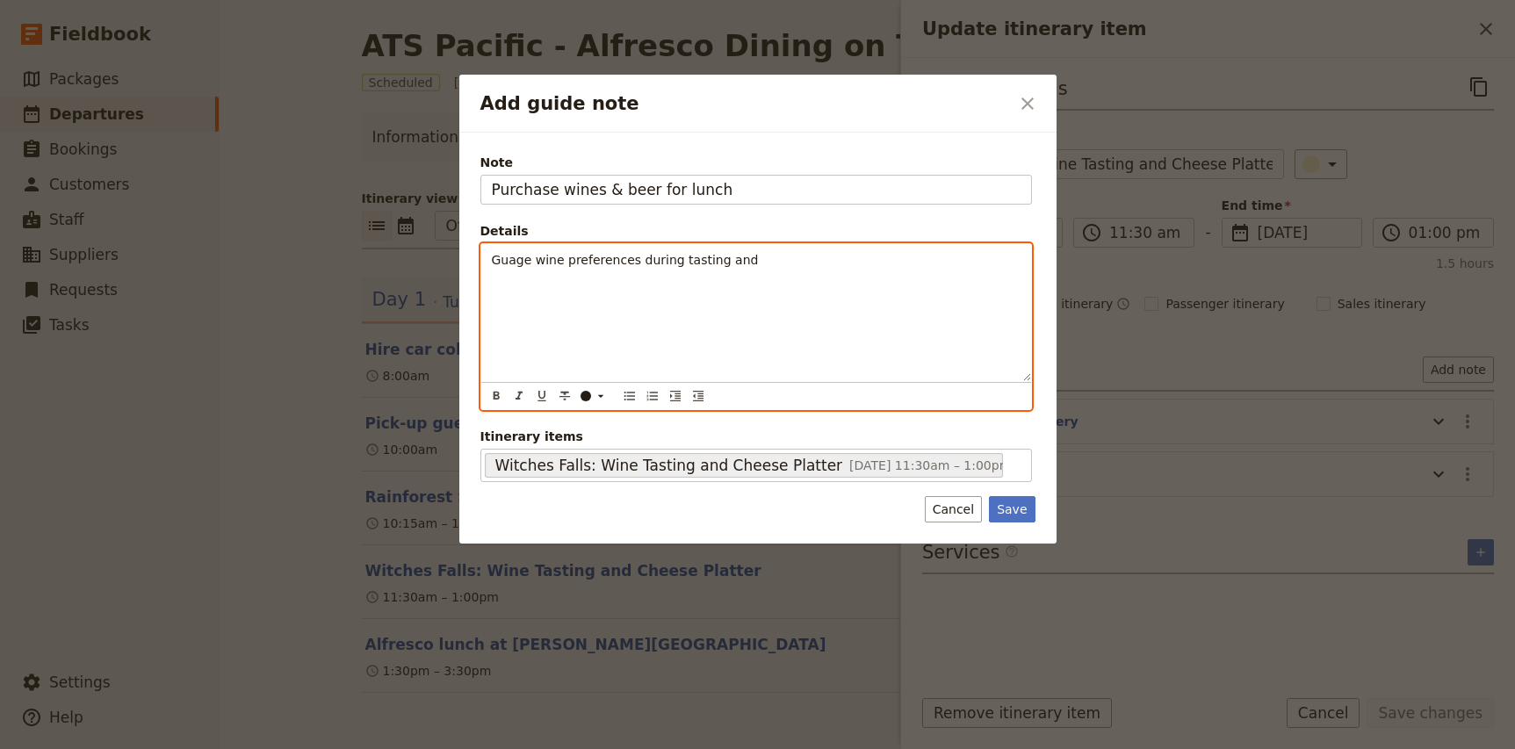
click at [511, 262] on span "Guage wine preferences during tasting and" at bounding box center [625, 260] width 267 height 14
click at [798, 263] on p "Gauge wine preferences during tasting and" at bounding box center [756, 260] width 529 height 18
click at [783, 265] on span "Gauge wine preferences during tasting and arrange 3x bottles for lunch" at bounding box center [713, 260] width 443 height 14
click at [508, 289] on span "- 3x bottles for lunch" at bounding box center [556, 288] width 128 height 14
drag, startPoint x: 519, startPoint y: 287, endPoint x: 768, endPoint y: 295, distance: 248.7
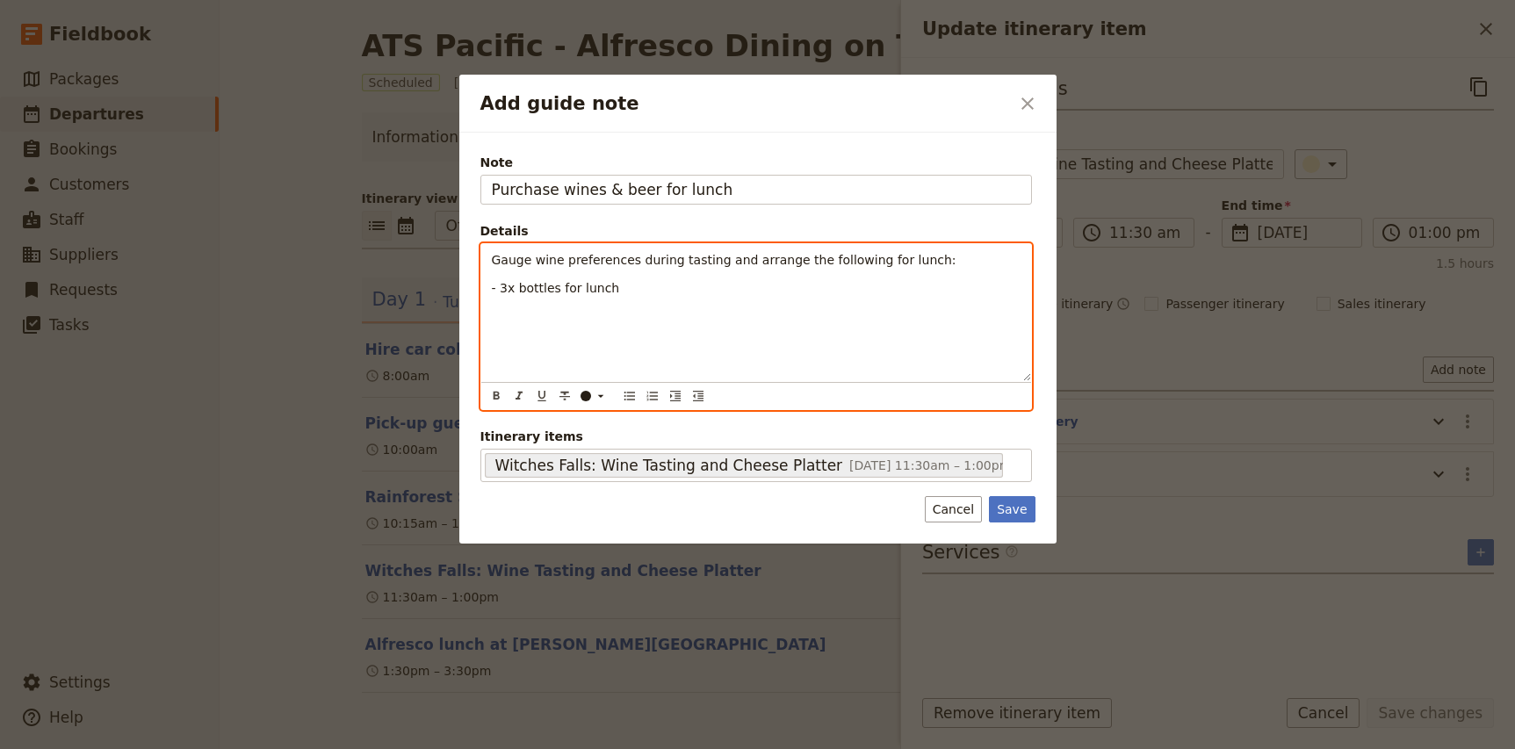
click at [768, 295] on p "- 3x bottles for lunch" at bounding box center [756, 288] width 529 height 18
click at [523, 289] on span "- 3x bottles of wine" at bounding box center [551, 288] width 119 height 14
click at [527, 311] on span "- 12x assorted beers (if they would prefer)" at bounding box center [622, 306] width 261 height 14
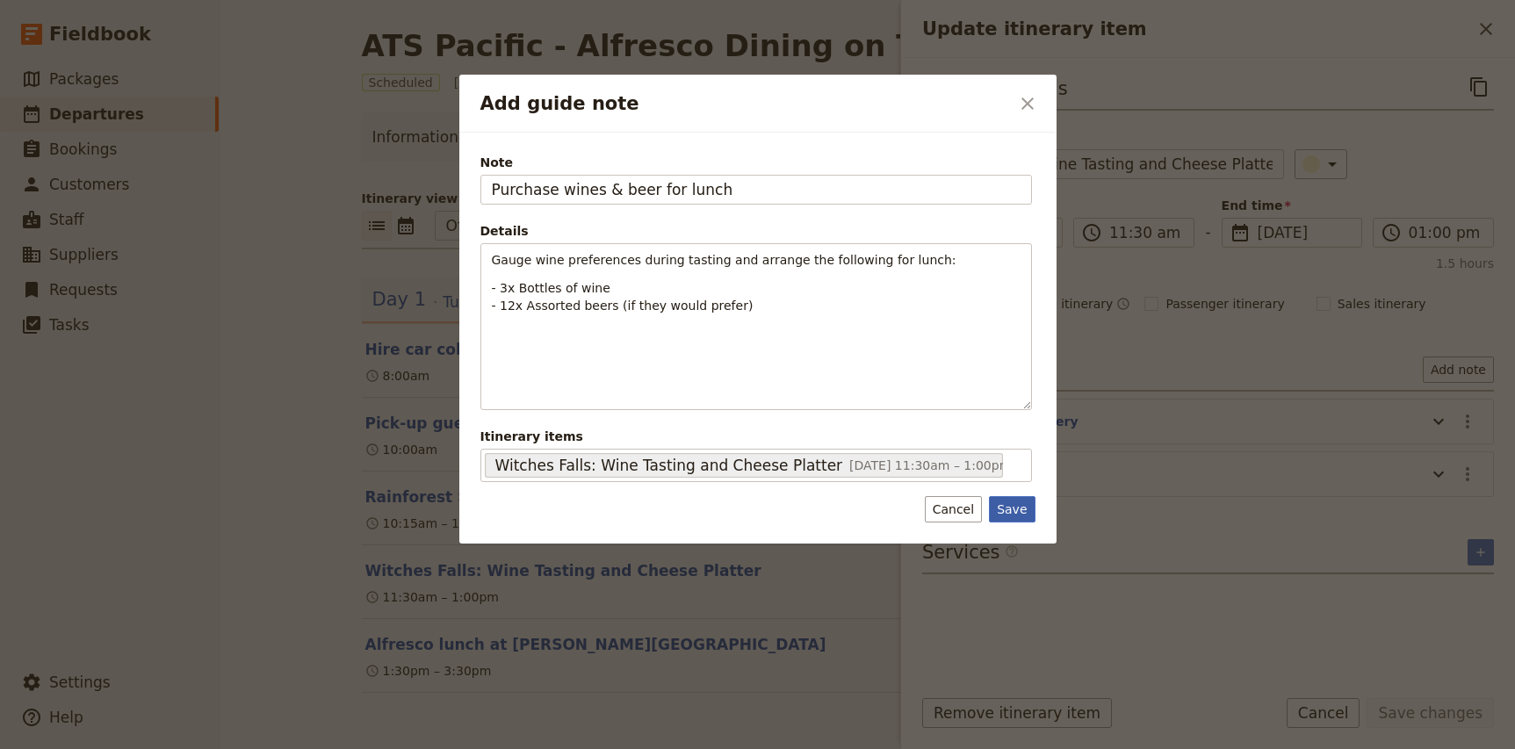
click at [1012, 509] on button "Save" at bounding box center [1012, 509] width 46 height 26
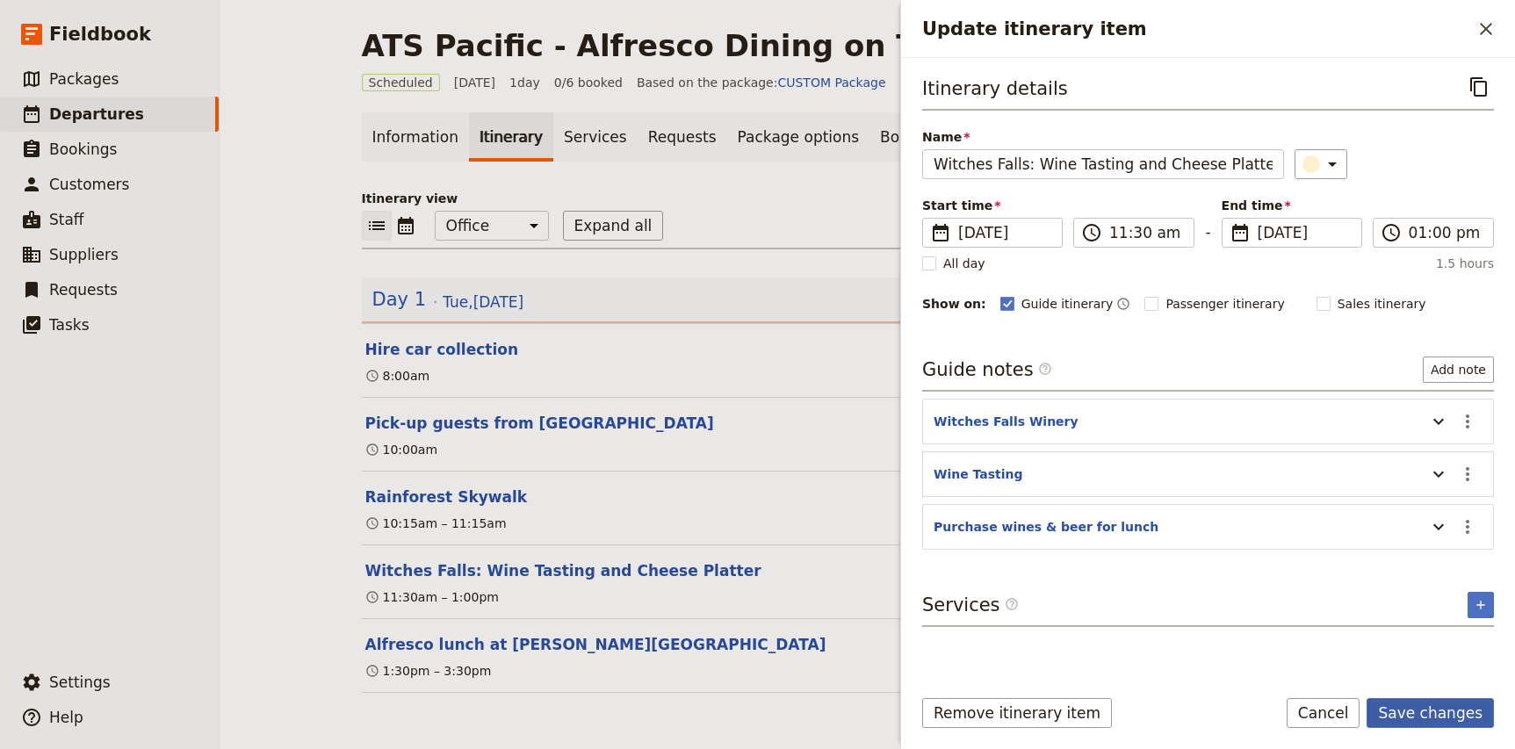
click at [1439, 718] on button "Save changes" at bounding box center [1430, 713] width 127 height 30
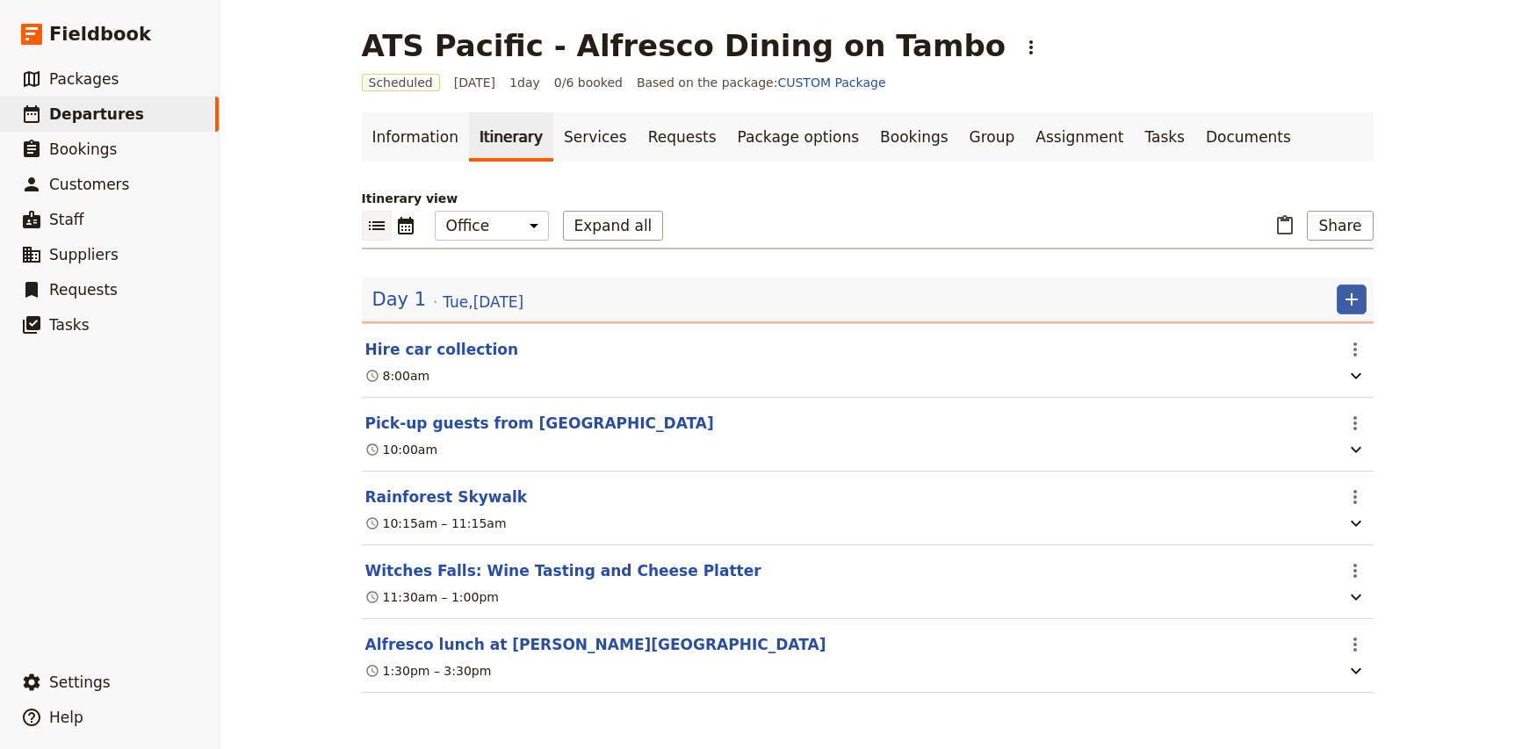
click at [1353, 307] on icon "Add" at bounding box center [1351, 299] width 21 height 21
click at [1330, 334] on span "Add itinerary item" at bounding box center [1299, 338] width 112 height 18
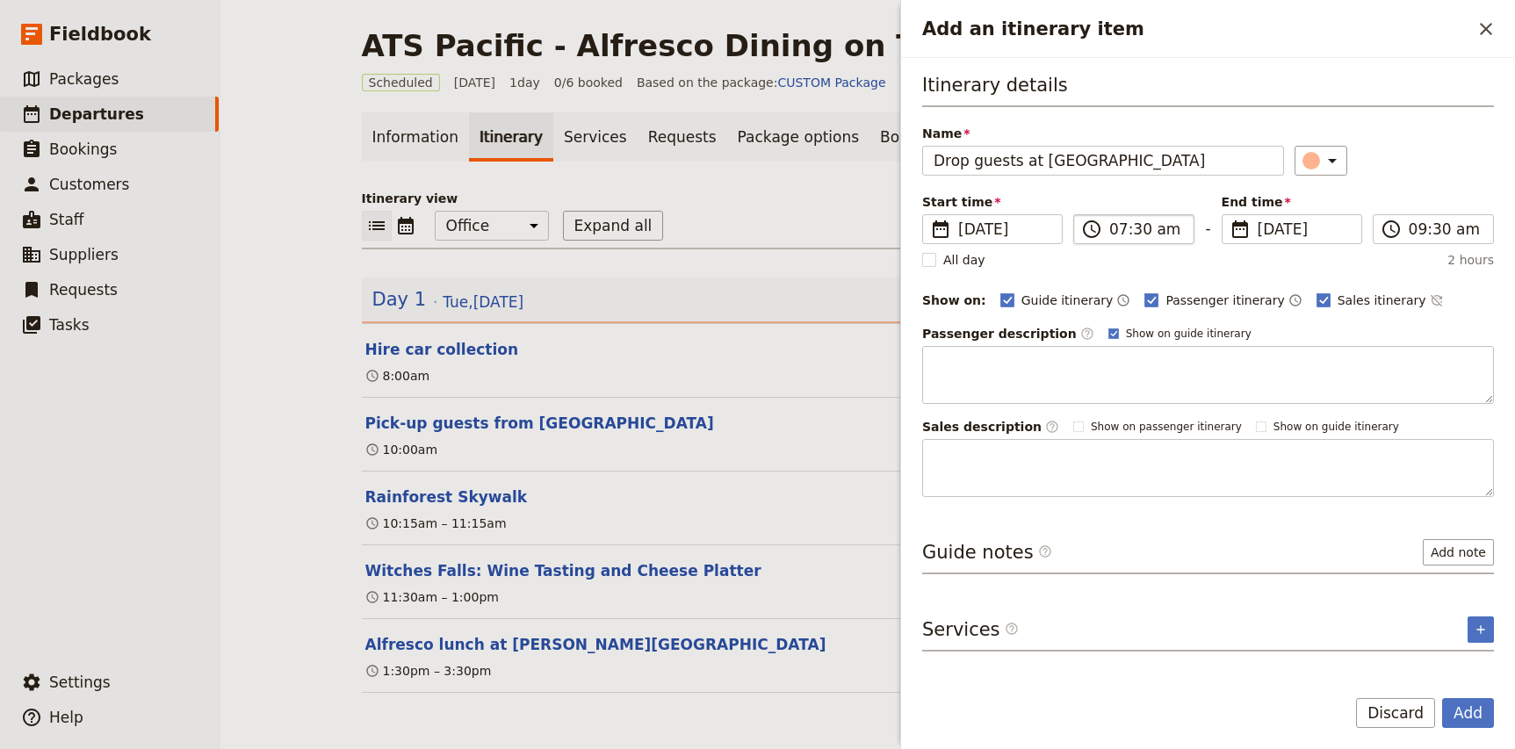
type input "Drop guests at [GEOGRAPHIC_DATA]"
click at [1117, 230] on input "07:30 am" at bounding box center [1146, 229] width 74 height 21
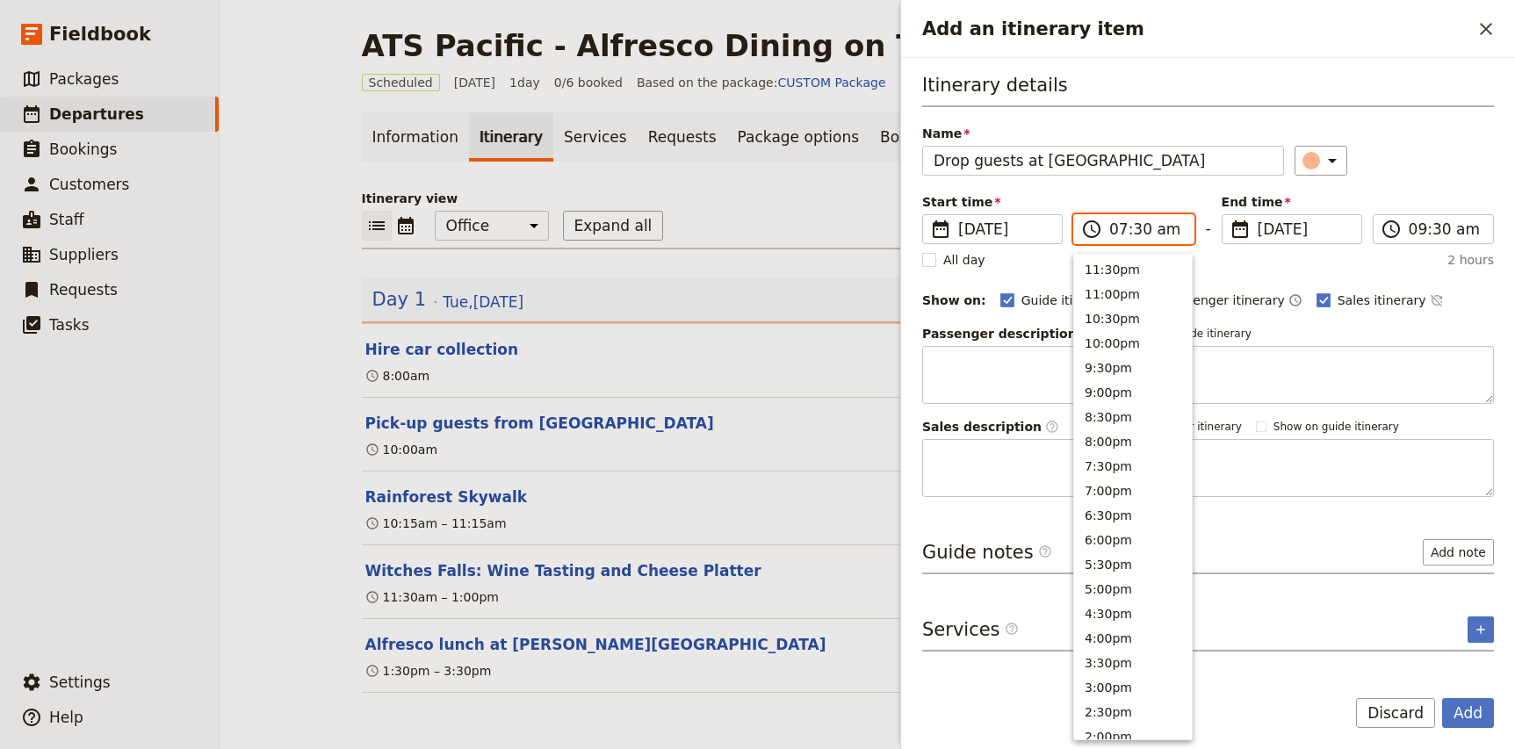
scroll to position [702, 0]
click at [1142, 231] on input "04:30 am" at bounding box center [1146, 229] width 74 height 21
type input "04:00 pm"
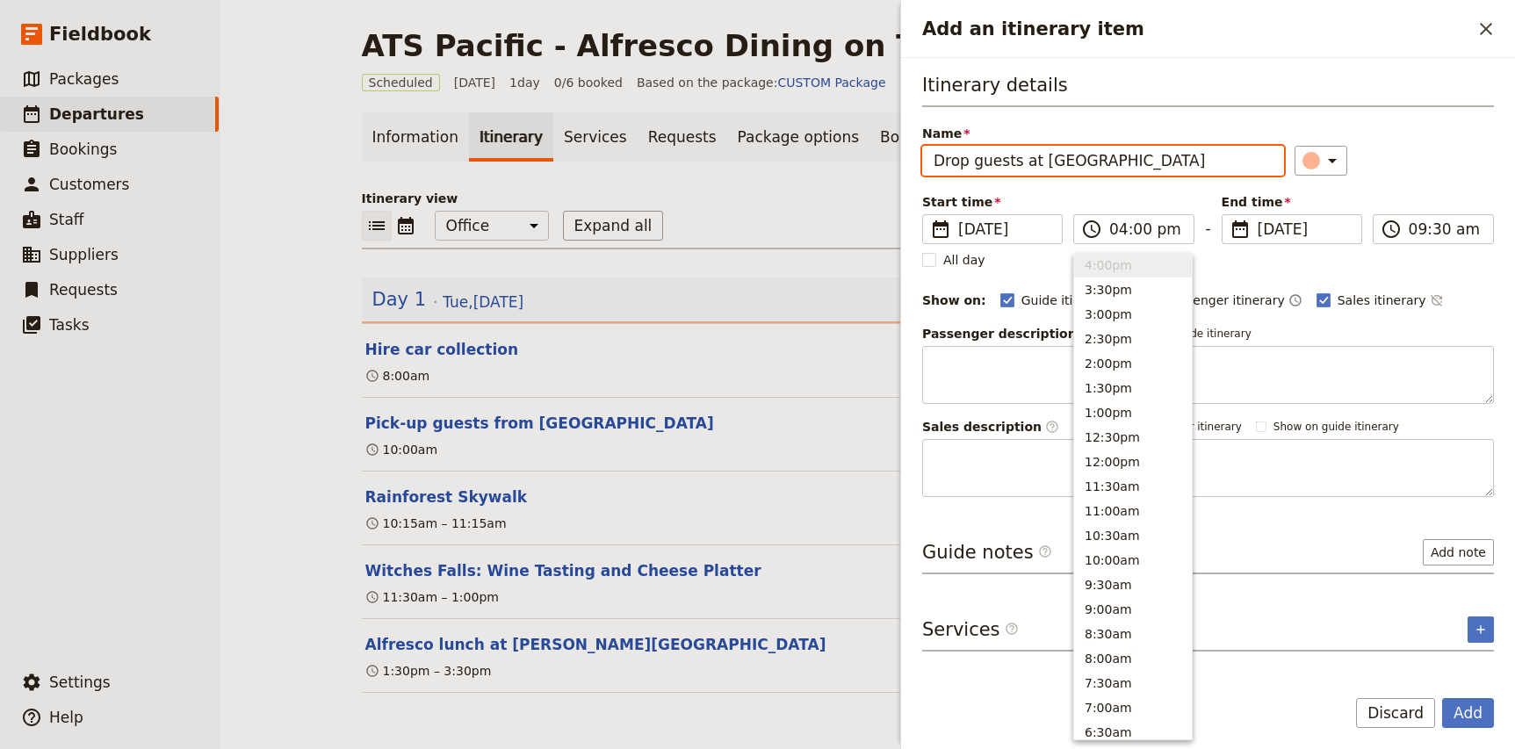
click at [1418, 149] on div "​" at bounding box center [1394, 161] width 199 height 30
type input "04:00 pm"
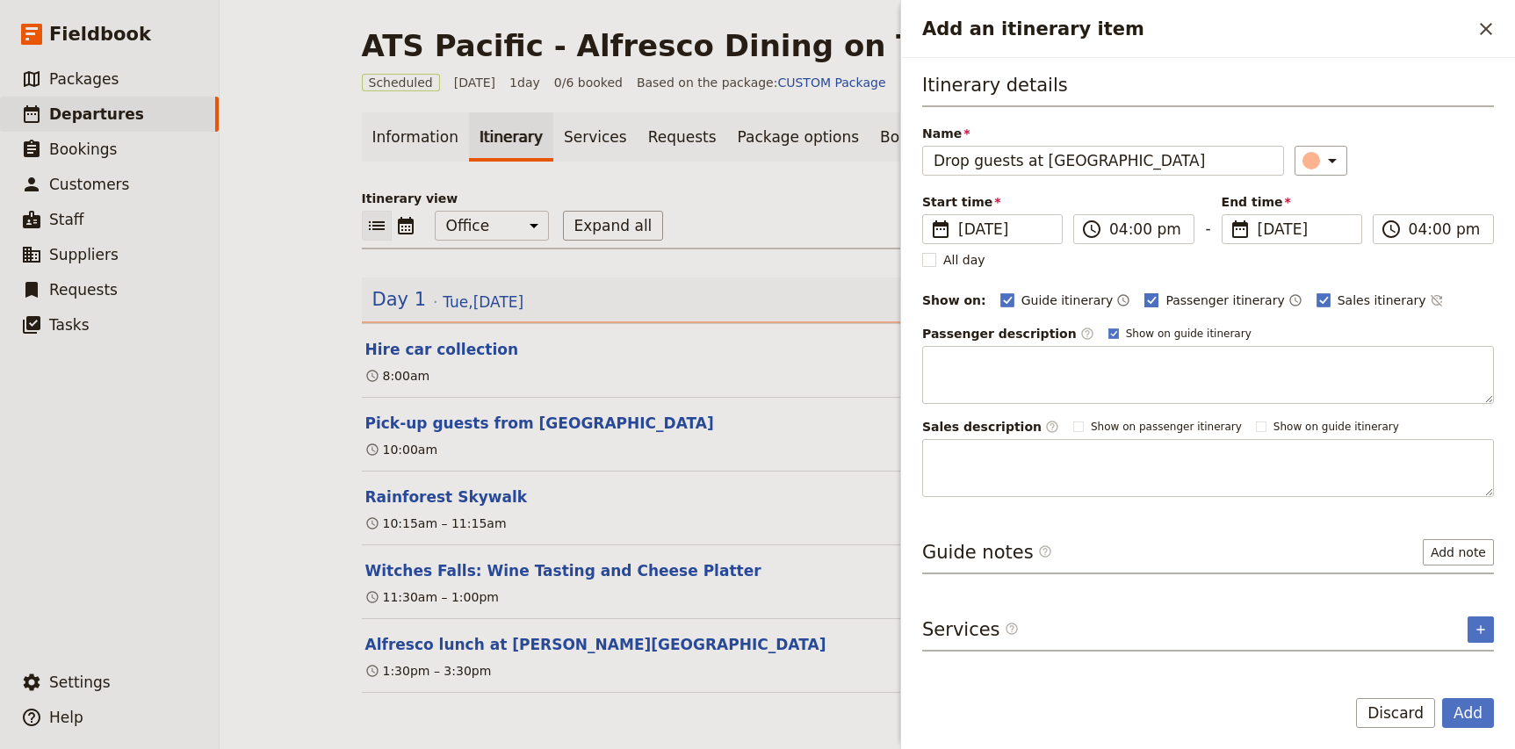
click at [1180, 303] on span "Passenger itinerary" at bounding box center [1224, 301] width 119 height 18
click at [1144, 292] on input "Passenger itinerary" at bounding box center [1143, 291] width 1 height 1
checkbox input "false"
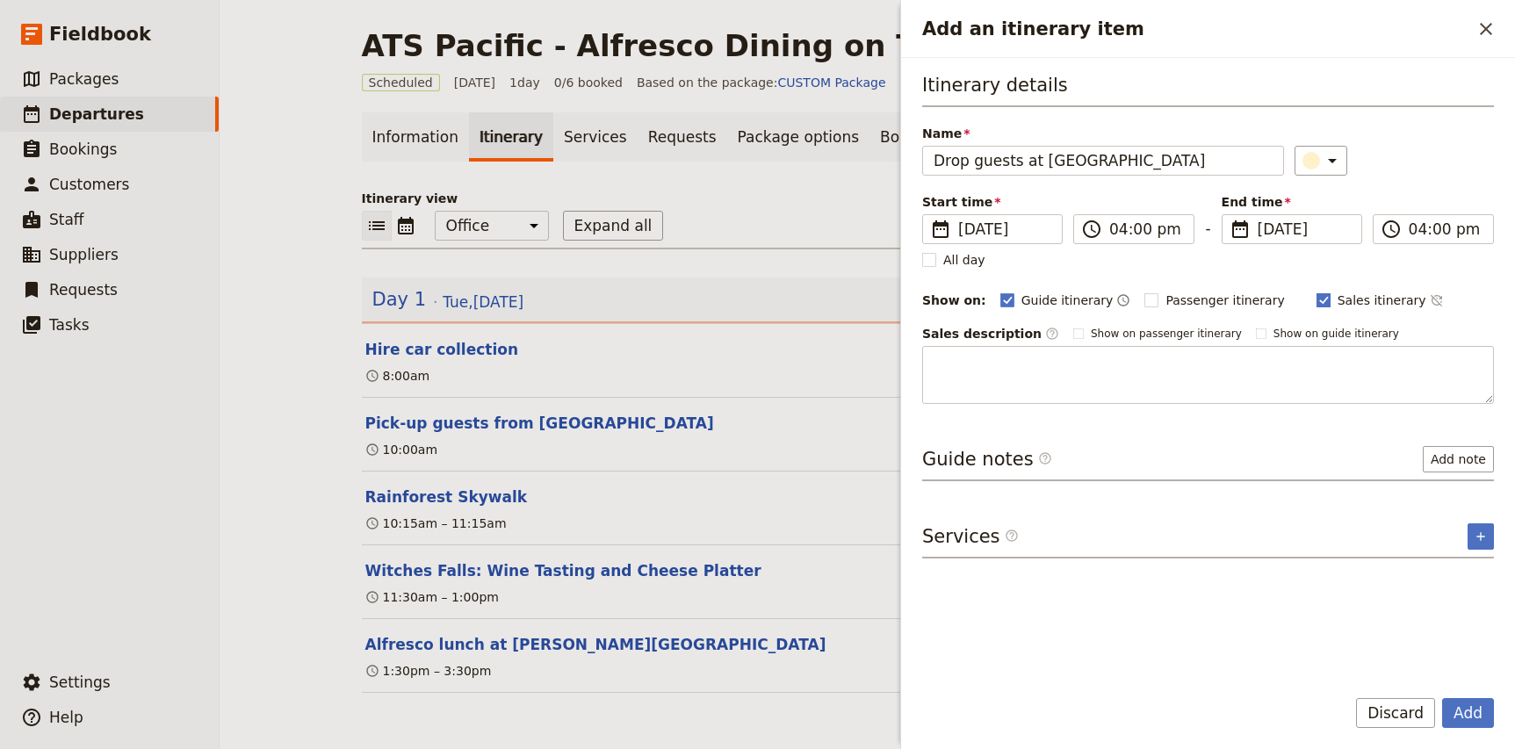
click at [1338, 300] on span "Sales itinerary" at bounding box center [1382, 301] width 89 height 18
click at [1317, 292] on input "Sales itinerary" at bounding box center [1316, 291] width 1 height 1
checkbox input "false"
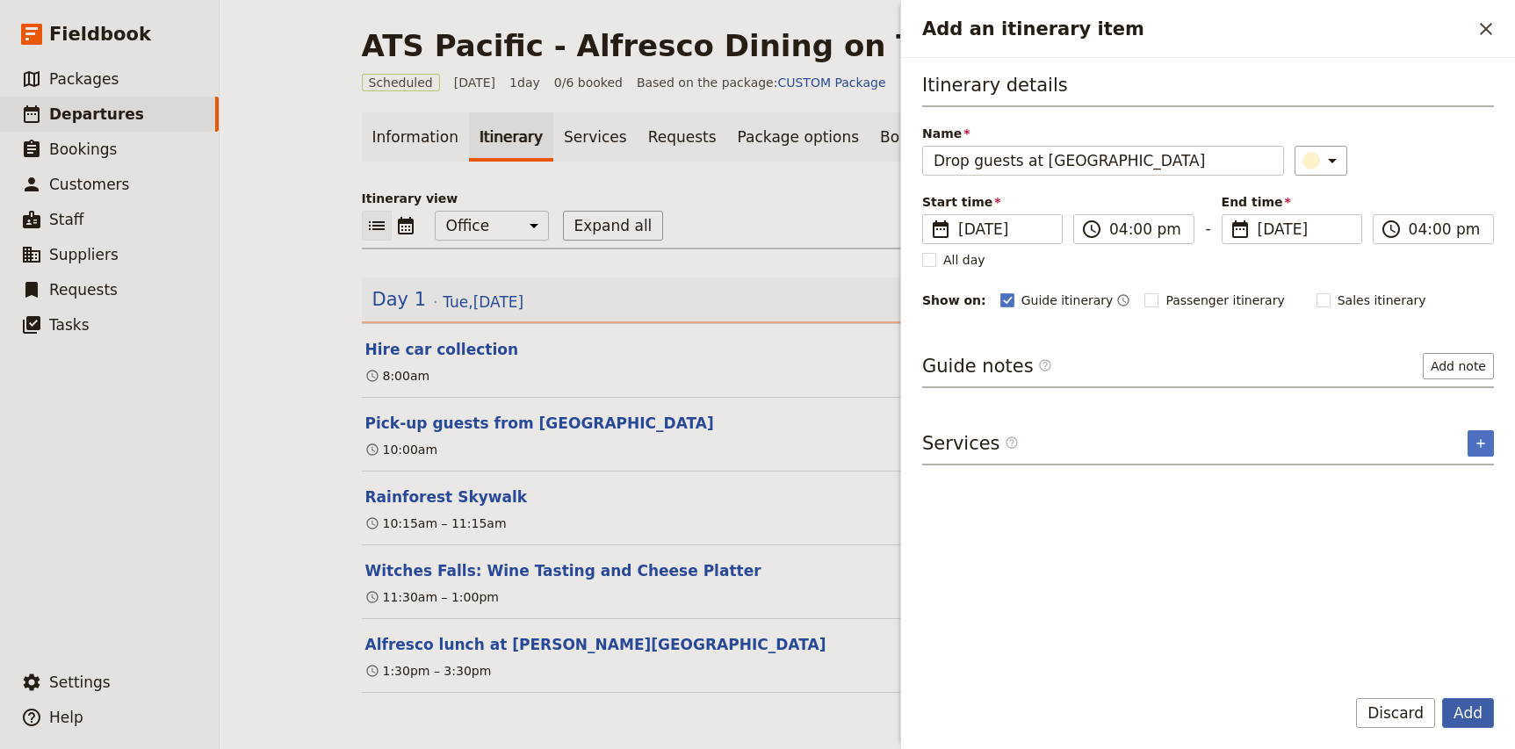
click at [1466, 710] on button "Add" at bounding box center [1468, 713] width 52 height 30
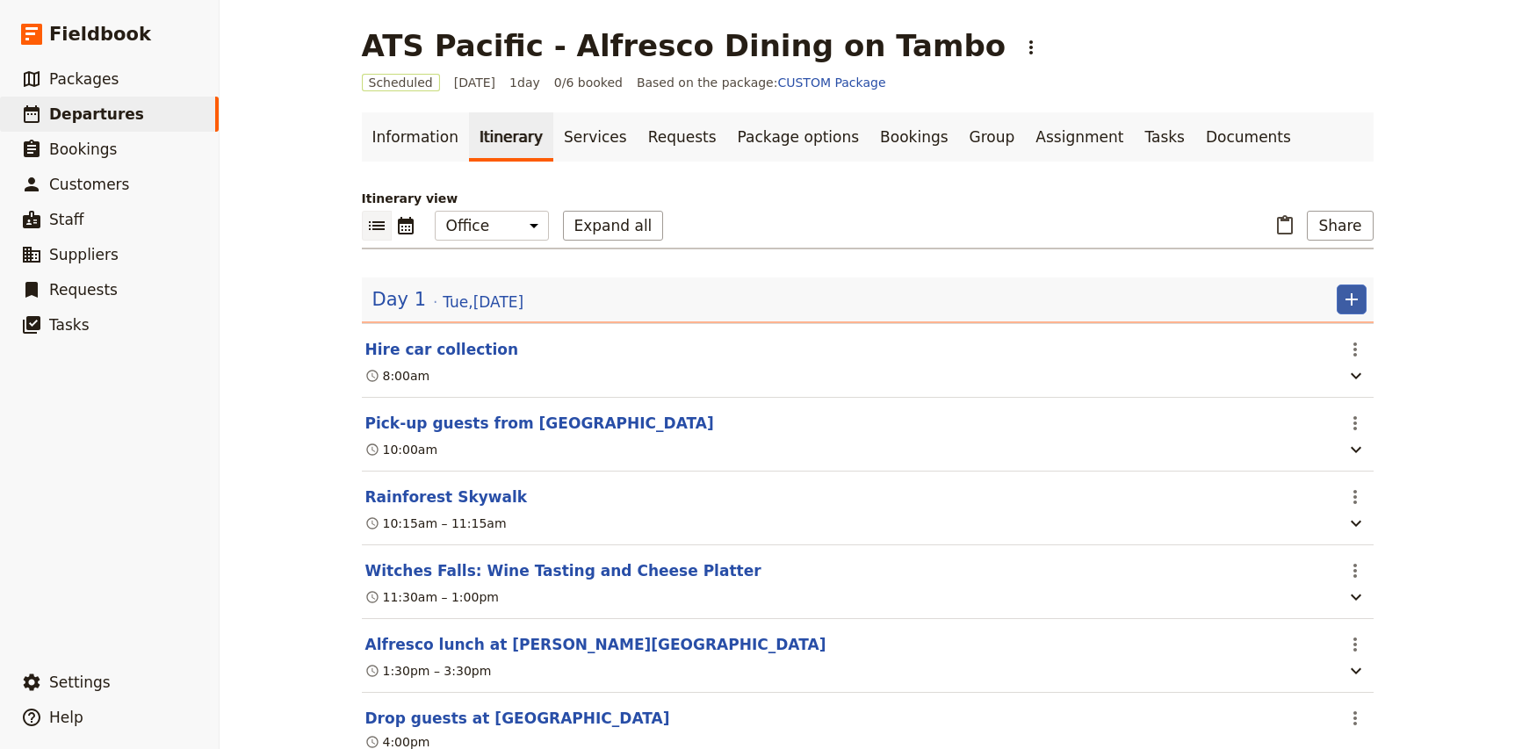
click at [1357, 306] on icon "Add" at bounding box center [1351, 299] width 21 height 21
click at [1346, 340] on span "Add itinerary item" at bounding box center [1299, 338] width 112 height 18
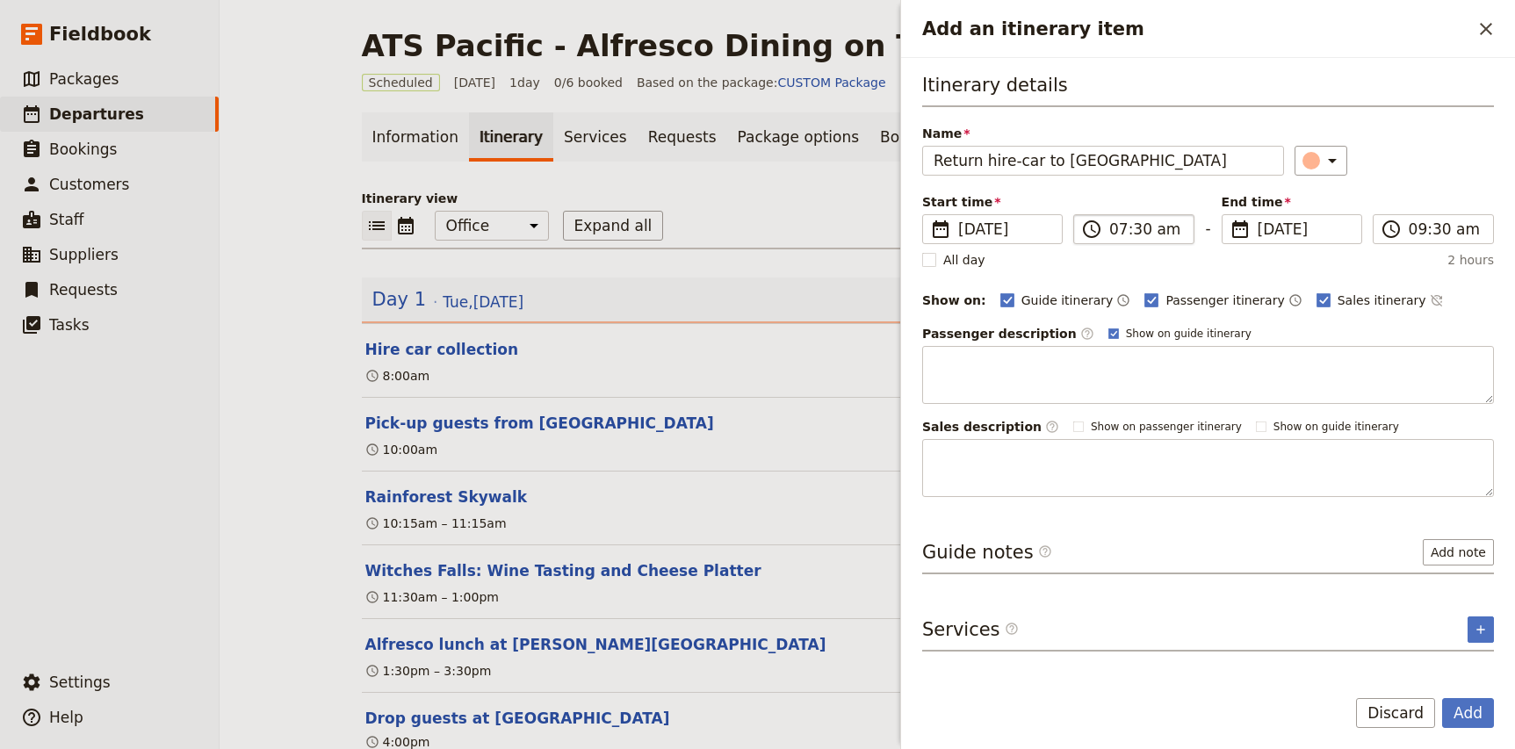
type input "Return hire-car to [GEOGRAPHIC_DATA]"
click at [1116, 228] on input "07:30 am" at bounding box center [1146, 229] width 74 height 21
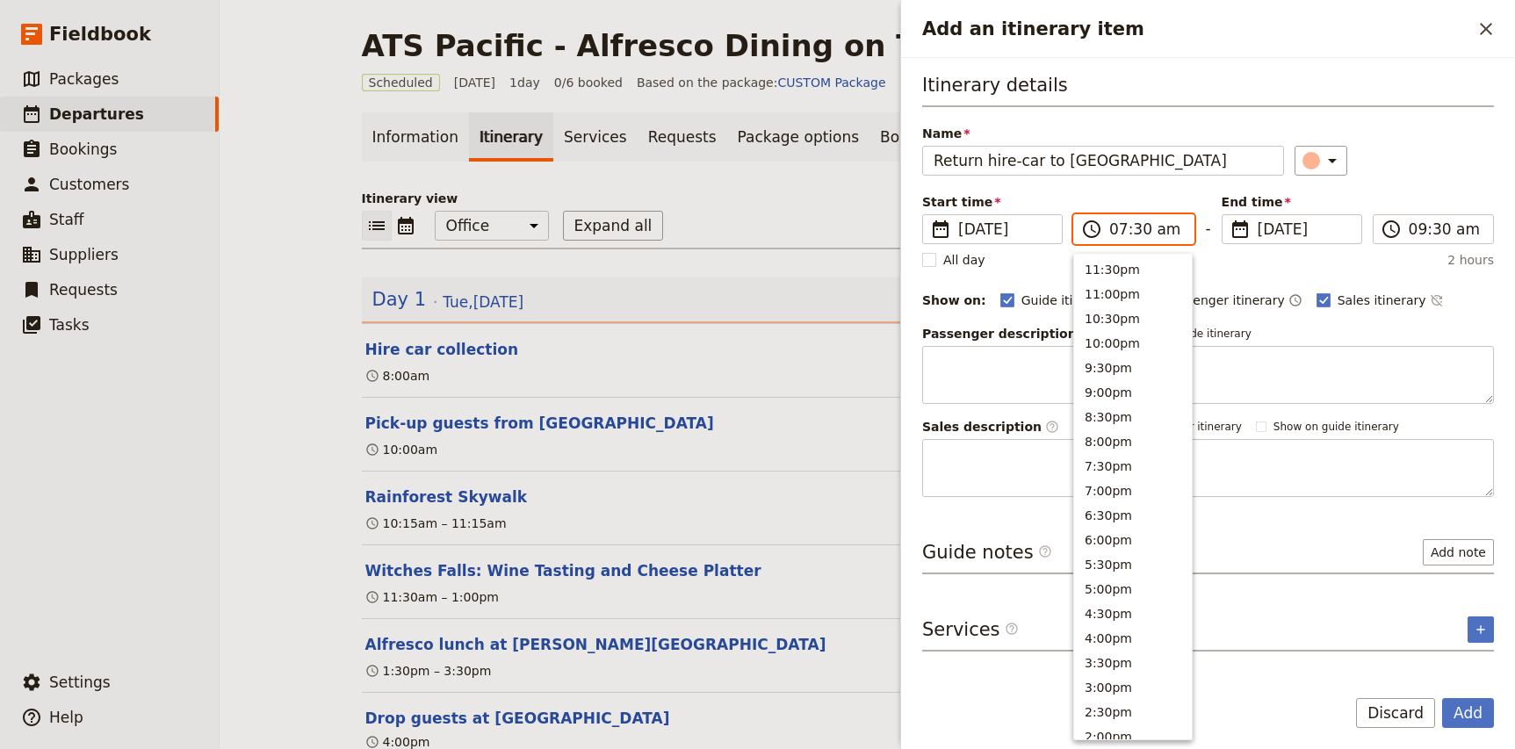
scroll to position [702, 0]
click at [1141, 232] on input "04:30 am" at bounding box center [1146, 229] width 74 height 21
type input "04:50 pm"
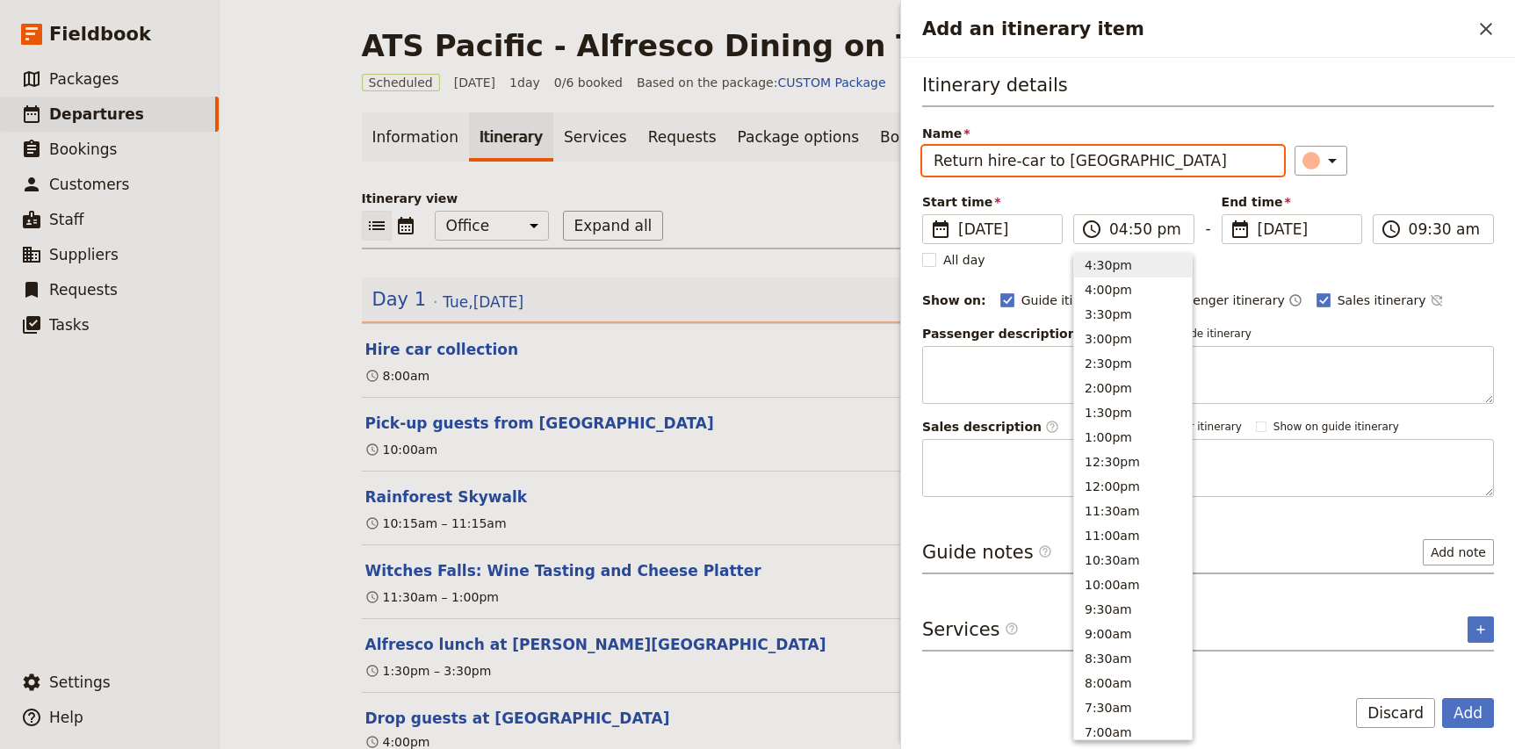
click at [1481, 126] on div "Name Return hire-car to [GEOGRAPHIC_DATA] ​" at bounding box center [1208, 150] width 572 height 51
type input "04:50 pm"
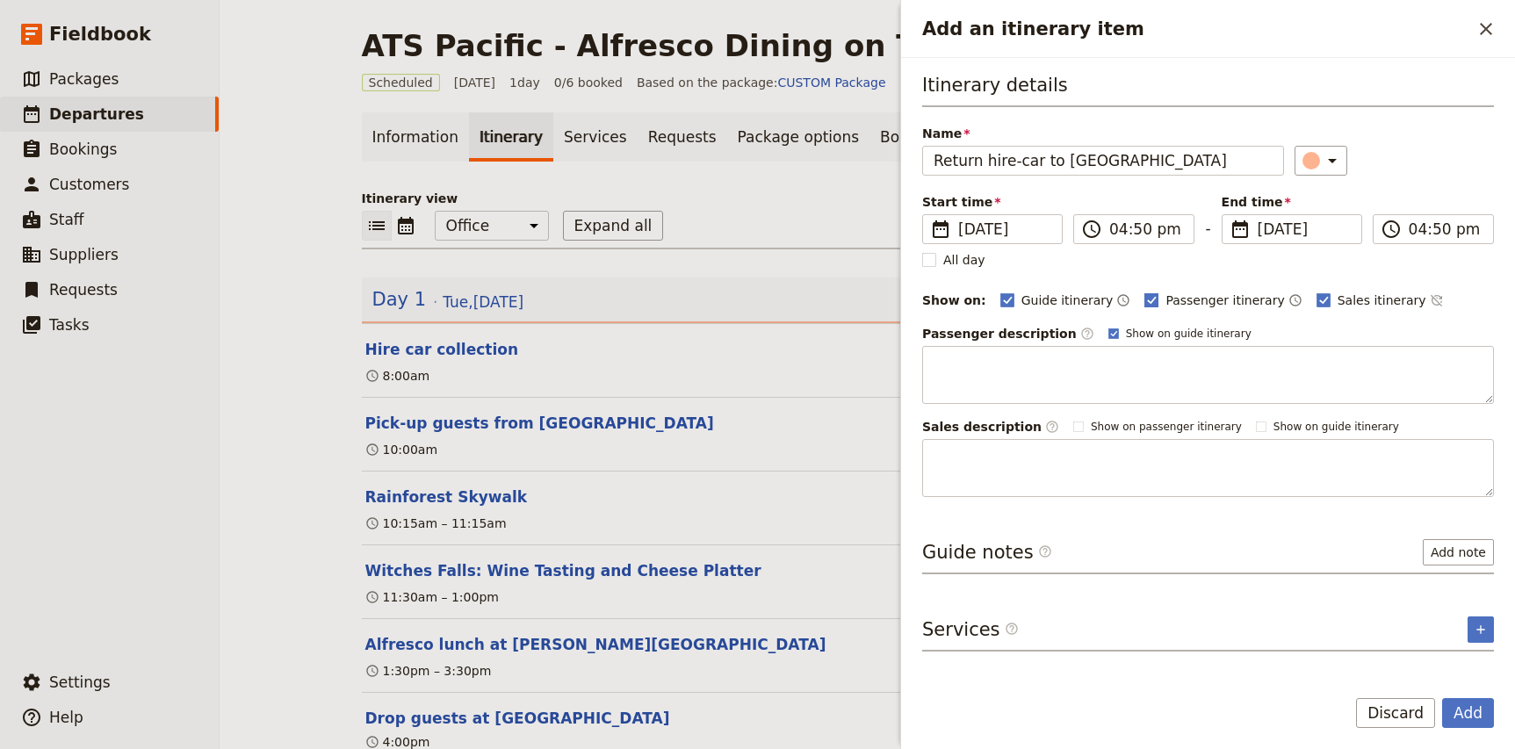
click at [1184, 300] on span "Passenger itinerary" at bounding box center [1224, 301] width 119 height 18
click at [1144, 292] on input "Passenger itinerary" at bounding box center [1143, 291] width 1 height 1
checkbox input "false"
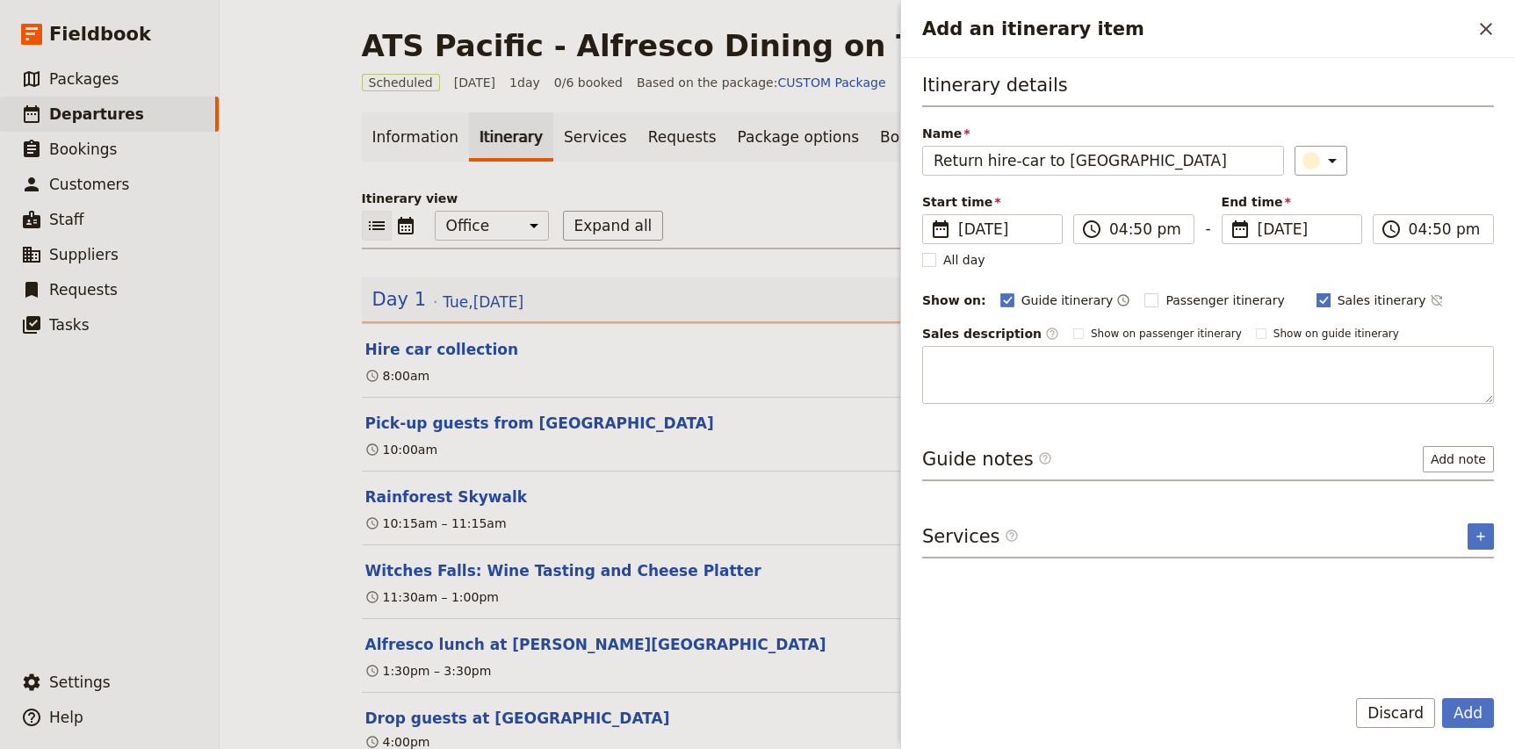
click at [1338, 295] on span "Sales itinerary" at bounding box center [1382, 301] width 89 height 18
click at [1316, 292] on input "Sales itinerary" at bounding box center [1316, 291] width 1 height 1
checkbox input "false"
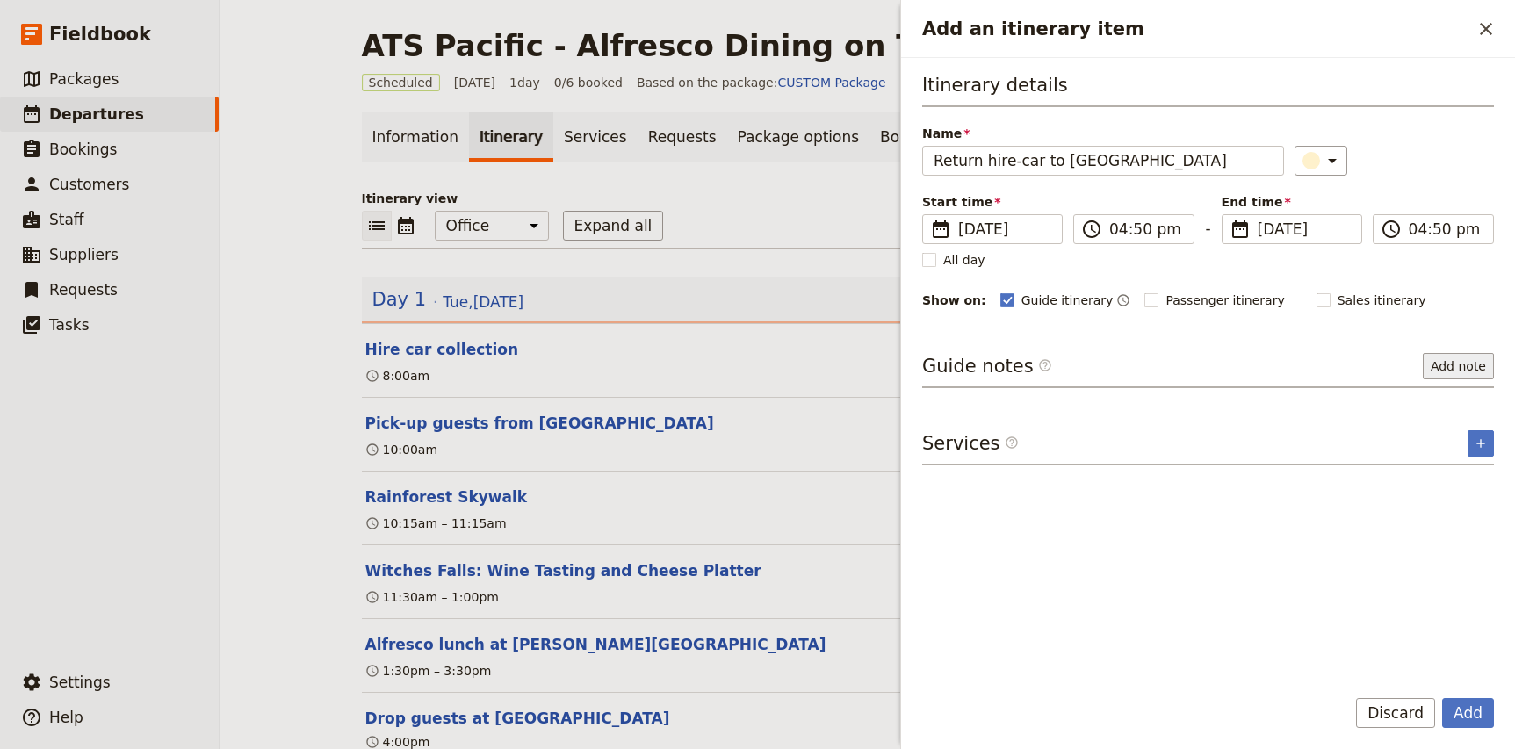
click at [1449, 369] on button "Add note" at bounding box center [1458, 366] width 71 height 26
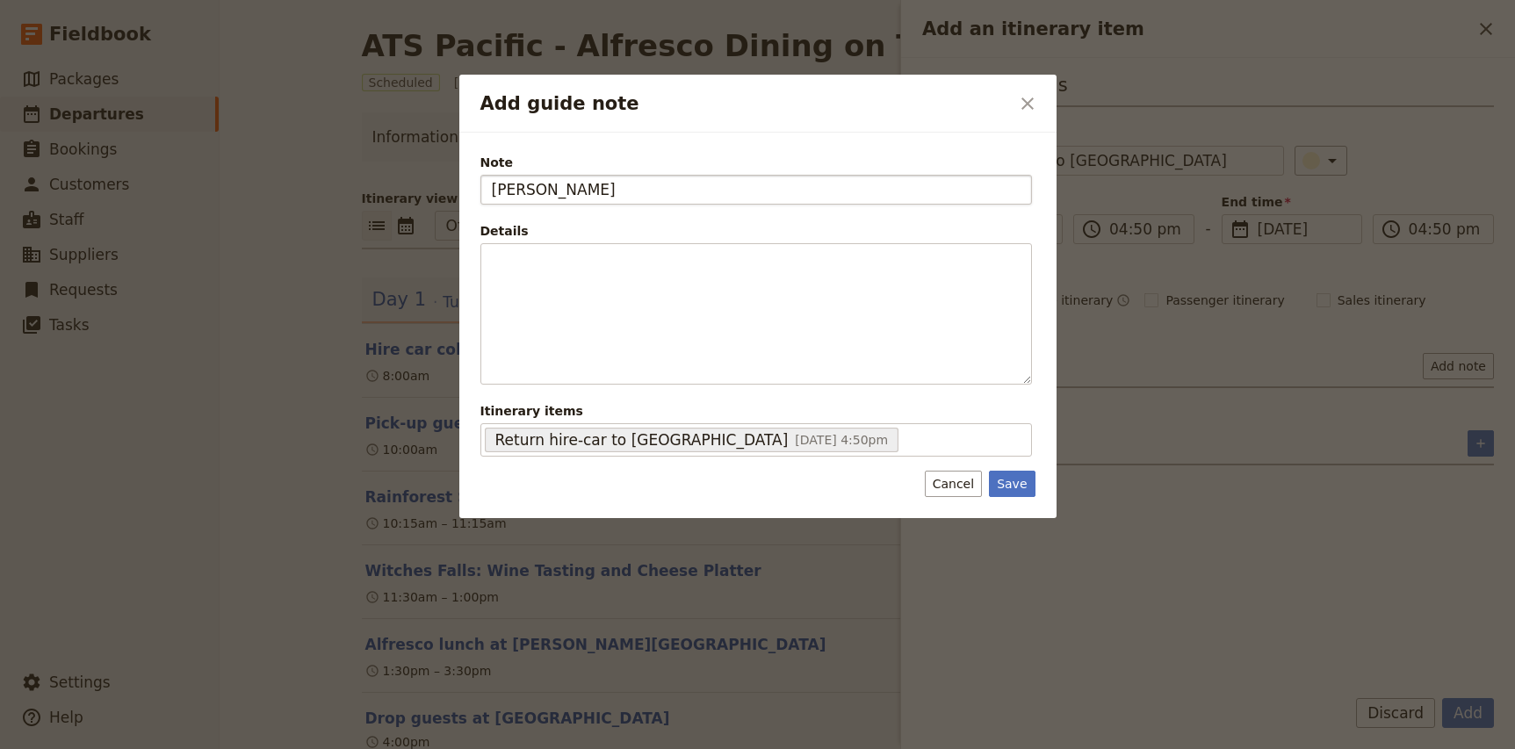
type input "[PERSON_NAME]"
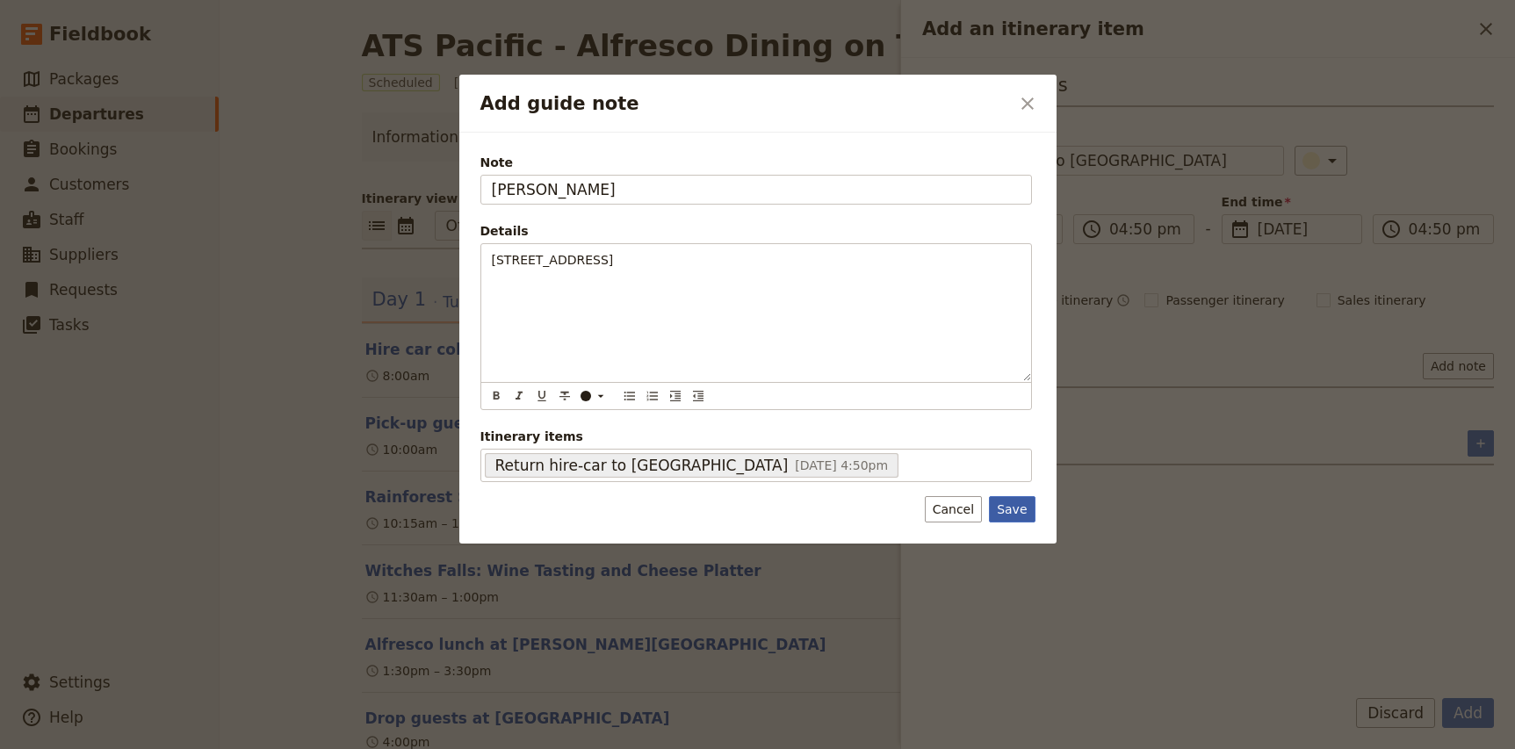
click at [1021, 512] on button "Save" at bounding box center [1012, 509] width 46 height 26
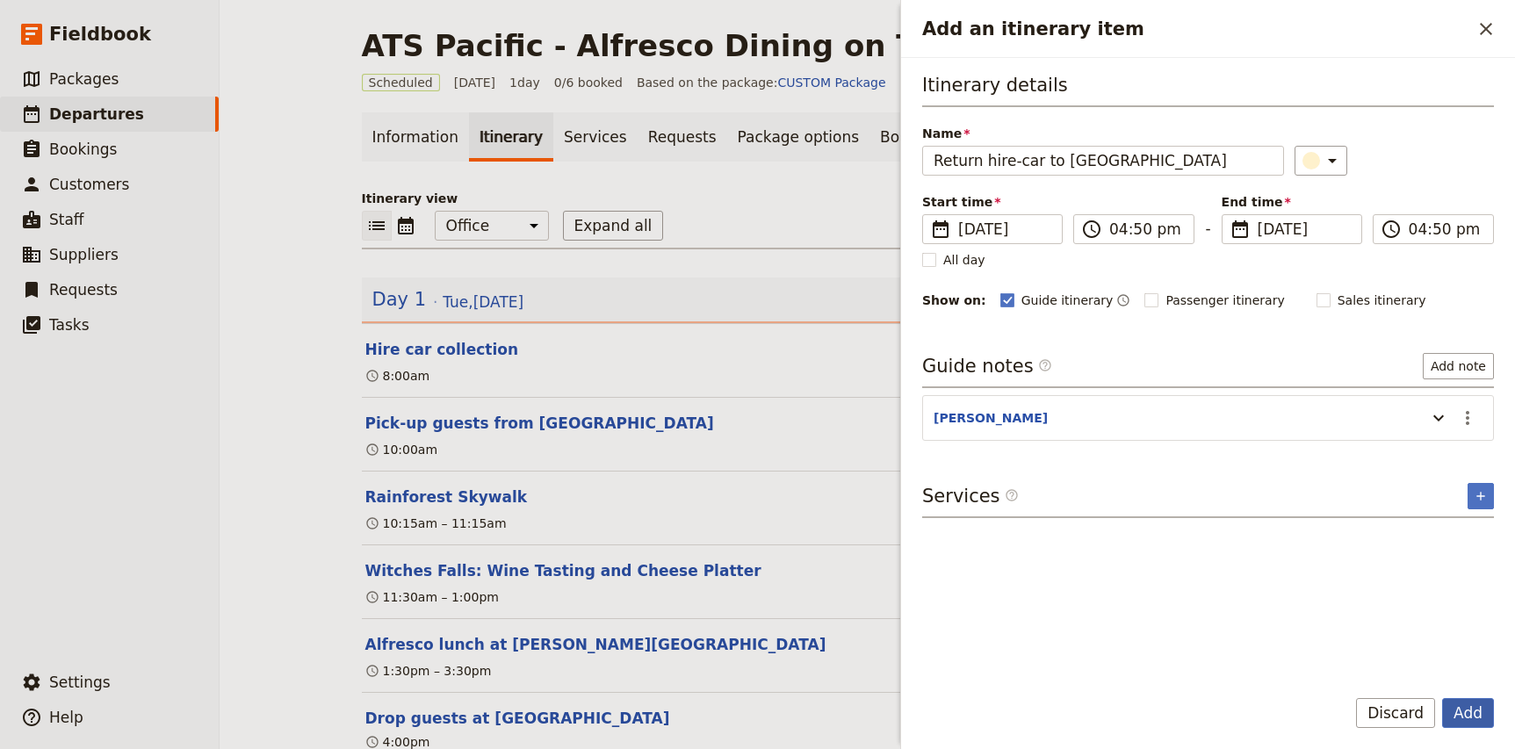
click at [1476, 714] on button "Add" at bounding box center [1468, 713] width 52 height 30
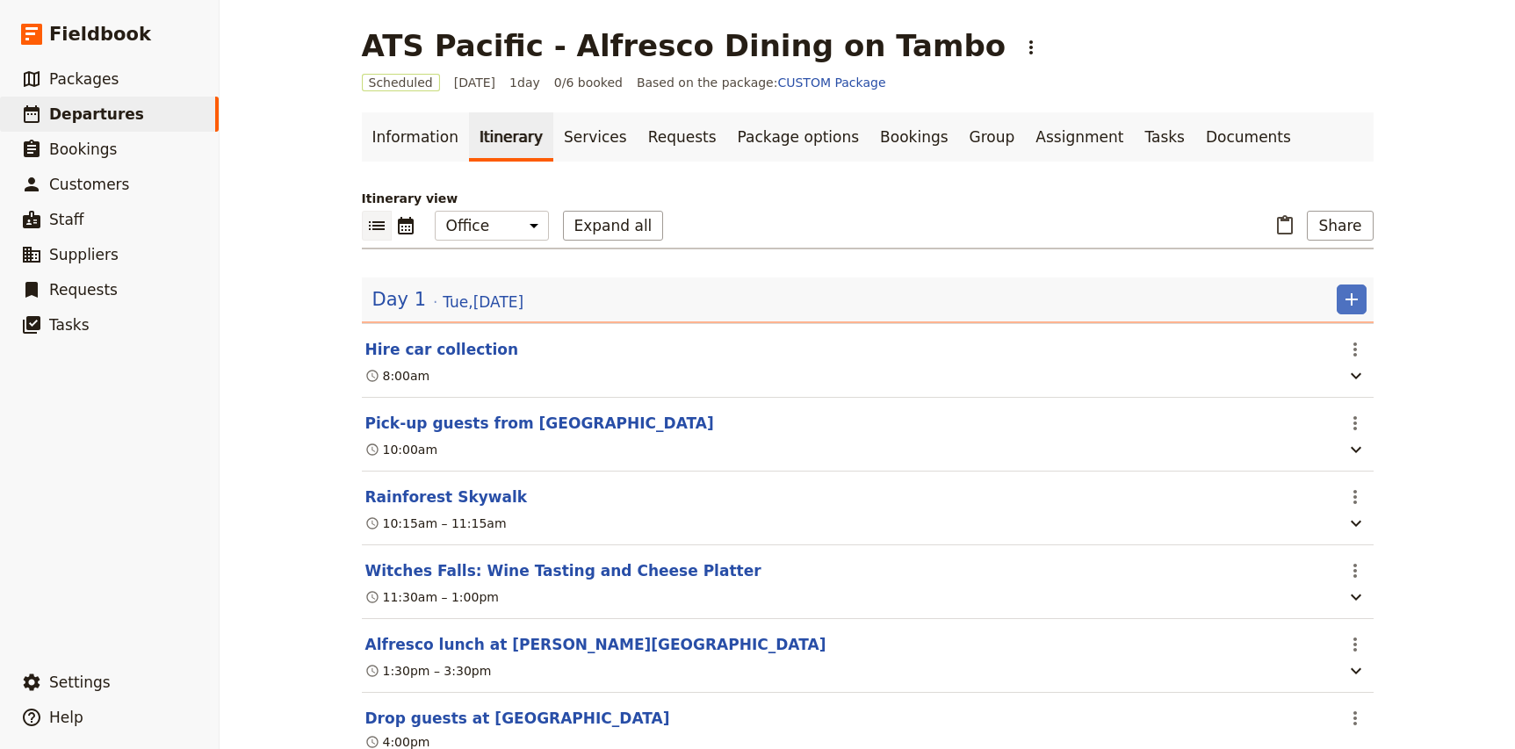
scroll to position [139, 0]
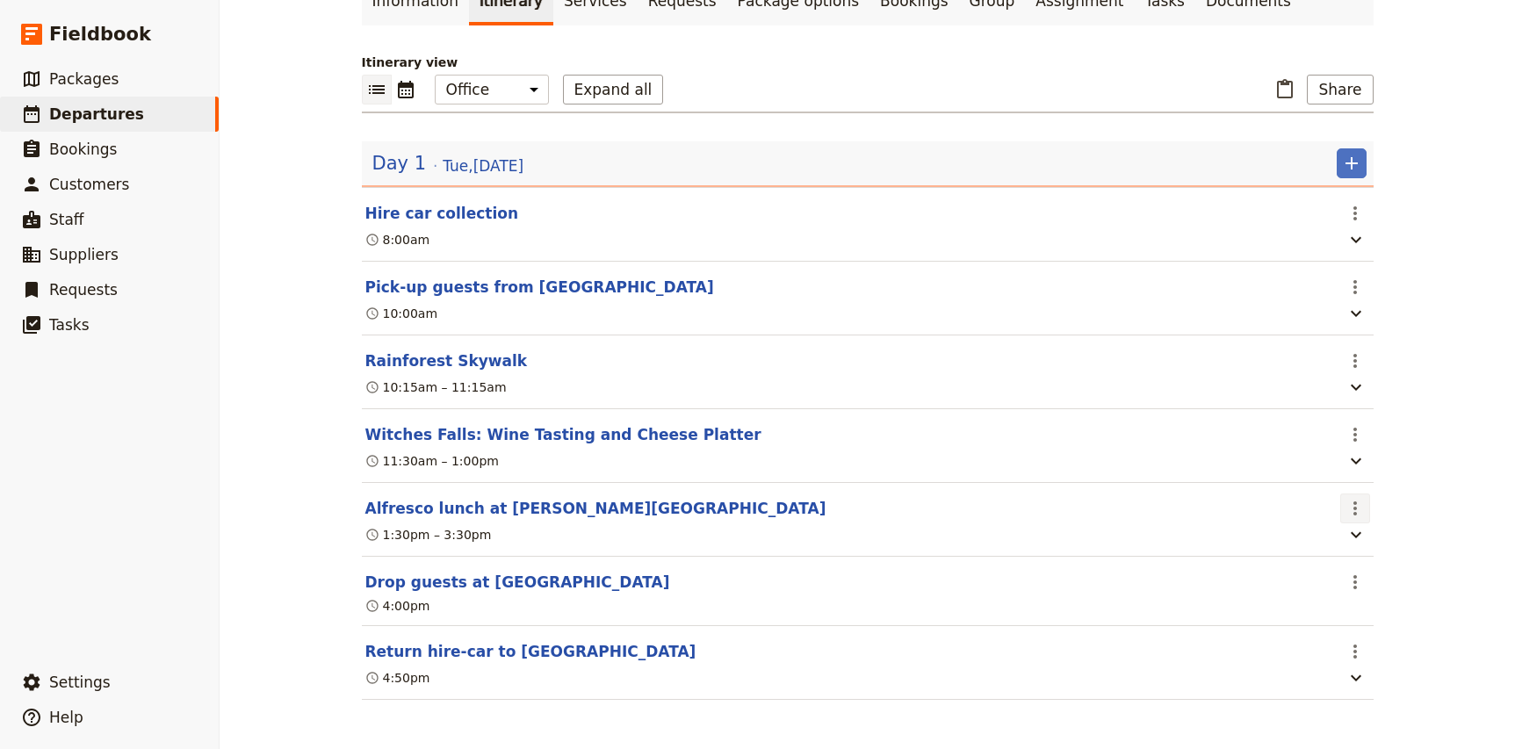
click at [1361, 509] on icon "Actions" at bounding box center [1355, 508] width 21 height 21
click at [1371, 545] on span "Edit this itinerary item" at bounding box center [1421, 546] width 138 height 18
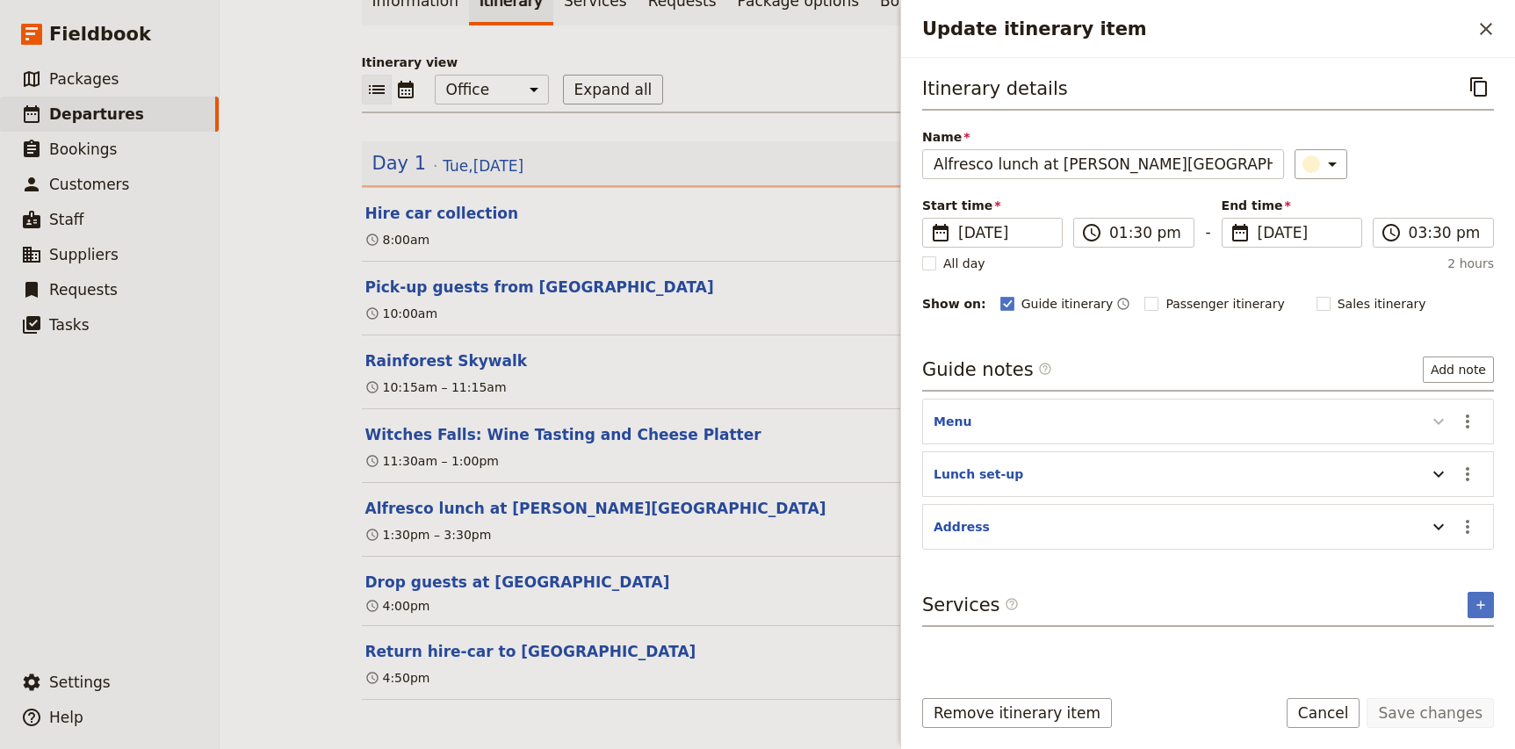
click at [1444, 433] on button "Update itinerary item" at bounding box center [1439, 421] width 28 height 29
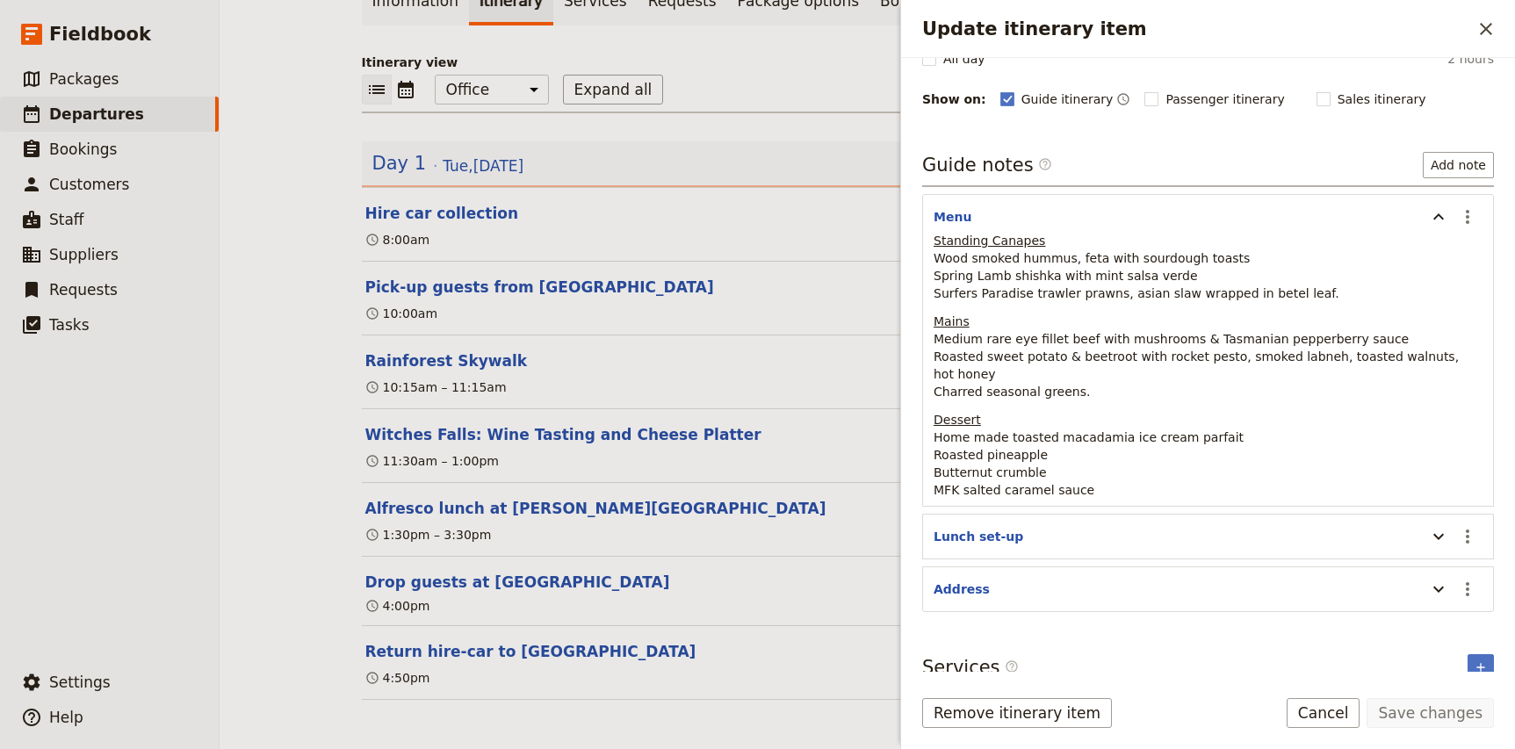
scroll to position [201, 0]
click at [307, 520] on div "ATS Pacific - Alfresco Dining on Tambo ​ Scheduled [DATE] 1 day 0/6 booked Base…" at bounding box center [867, 374] width 1295 height 749
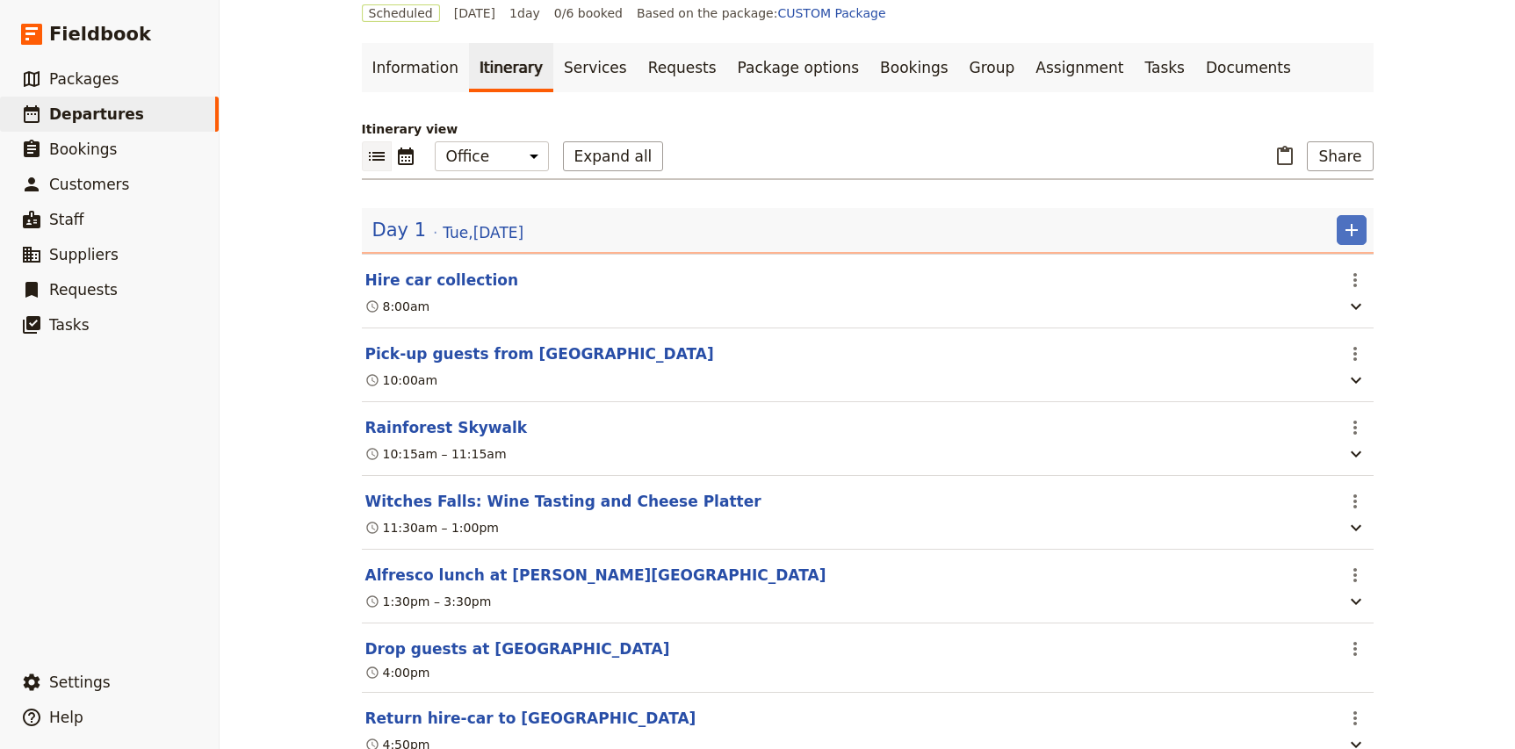
scroll to position [139, 0]
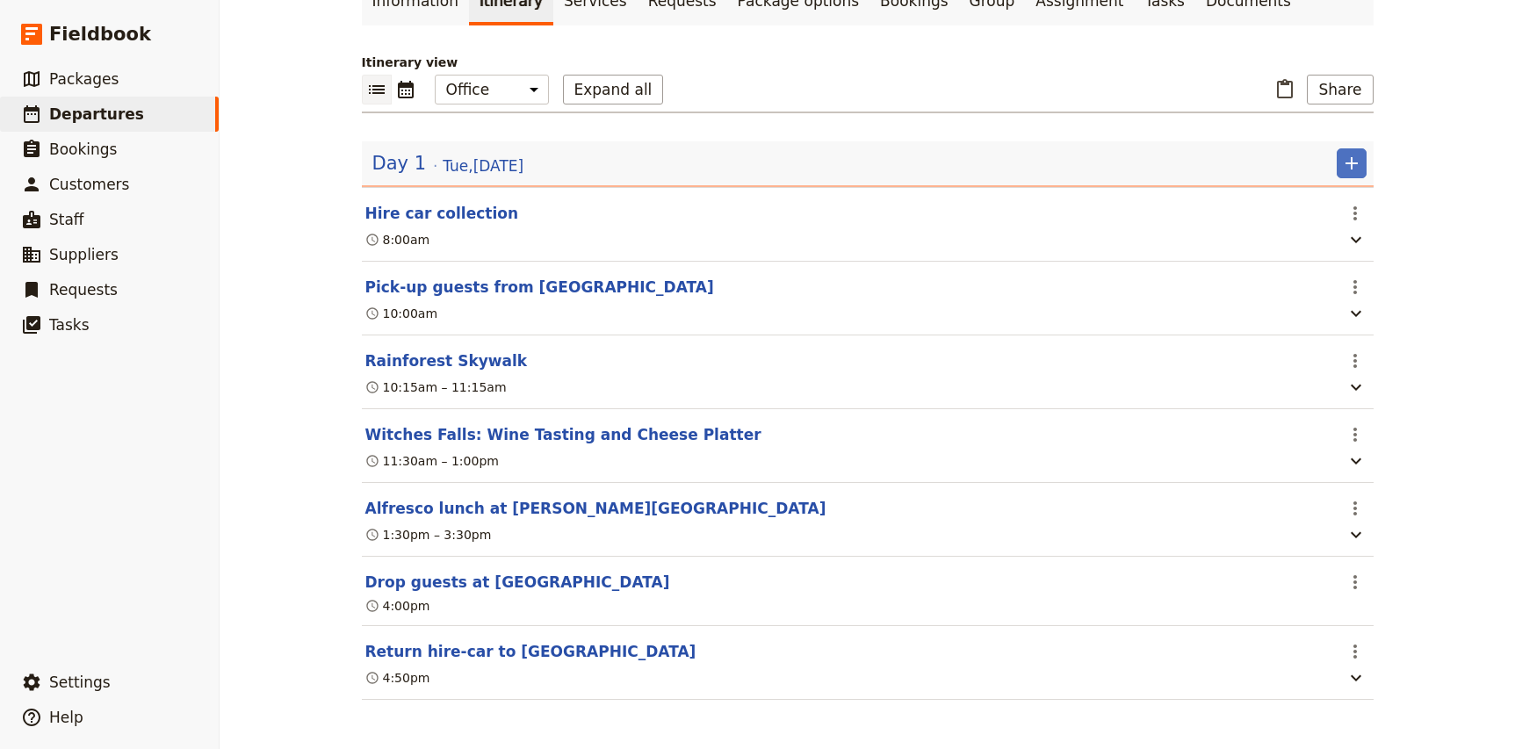
click at [398, 534] on div "1:30pm – 3:30pm" at bounding box center [428, 535] width 126 height 18
click at [456, 532] on div "1:30pm – 3:30pm" at bounding box center [428, 535] width 126 height 18
click at [412, 535] on div "1:30pm – 3:30pm" at bounding box center [428, 535] width 126 height 18
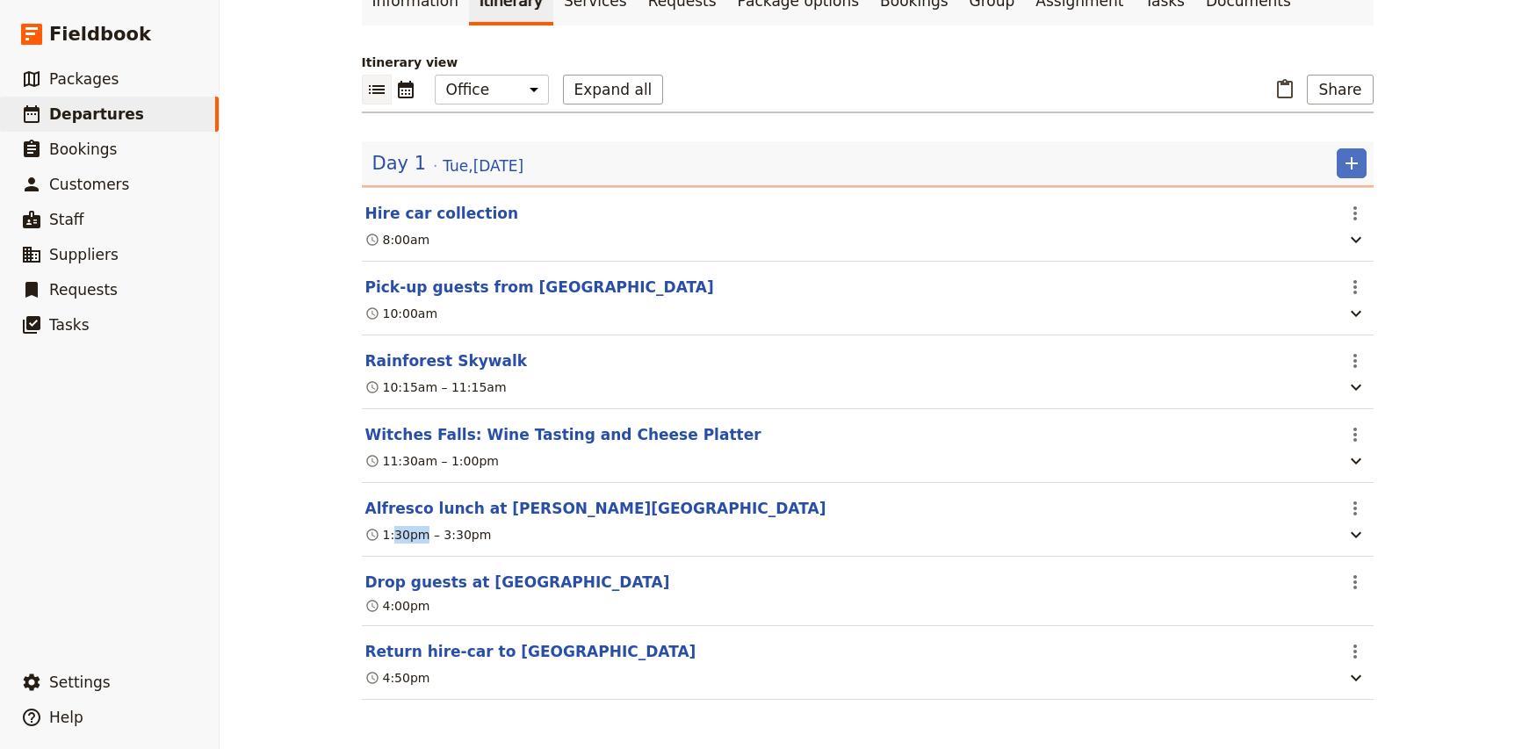
click at [412, 535] on div "1:30pm – 3:30pm" at bounding box center [428, 535] width 126 height 18
click at [401, 537] on div "1:30pm – 3:30pm" at bounding box center [428, 535] width 126 height 18
click at [471, 538] on div "1:30pm – 3:30pm" at bounding box center [428, 535] width 126 height 18
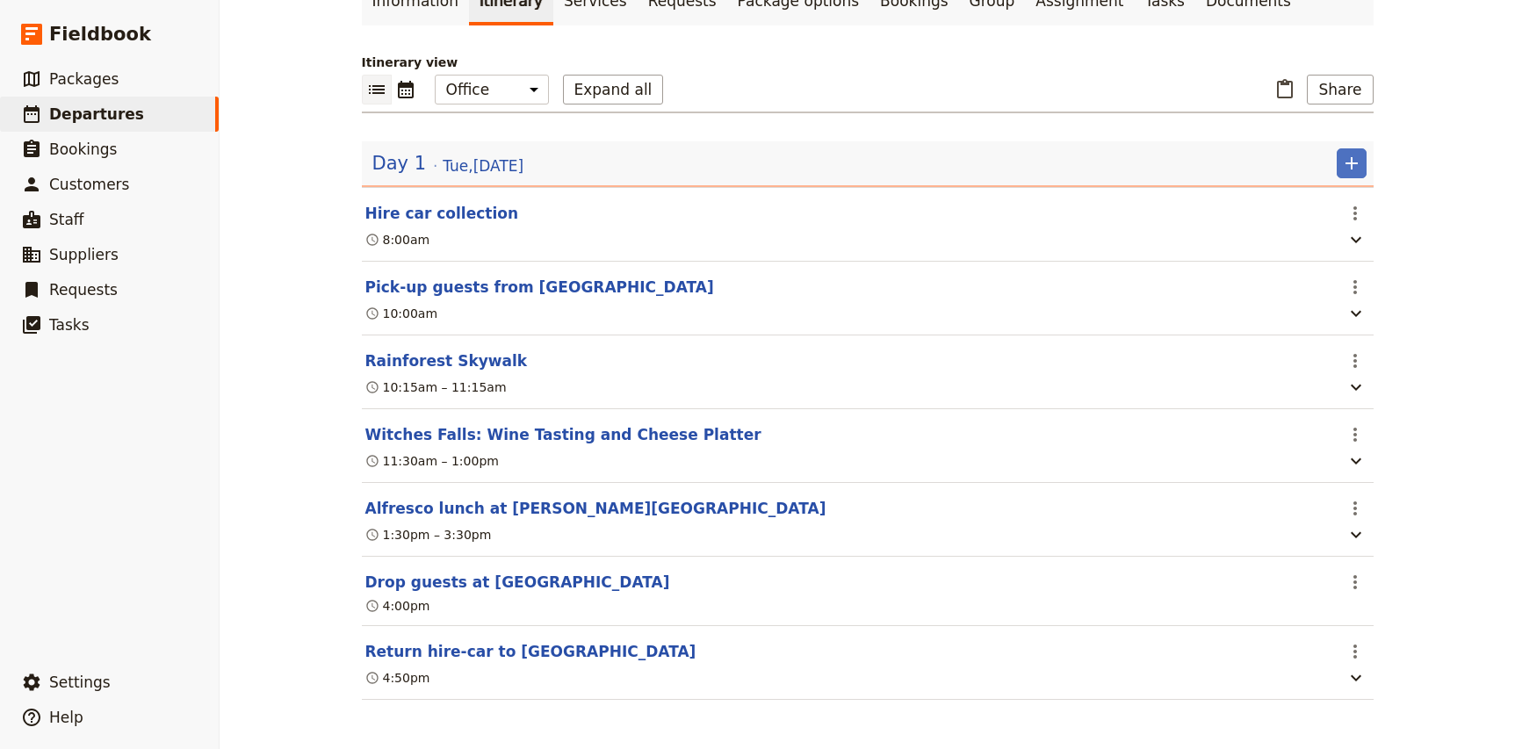
click at [381, 534] on div "1:30pm – 3:30pm" at bounding box center [428, 535] width 126 height 18
click at [404, 532] on div "1:30pm – 3:30pm" at bounding box center [428, 535] width 126 height 18
click at [448, 532] on div "1:30pm – 3:30pm" at bounding box center [428, 535] width 126 height 18
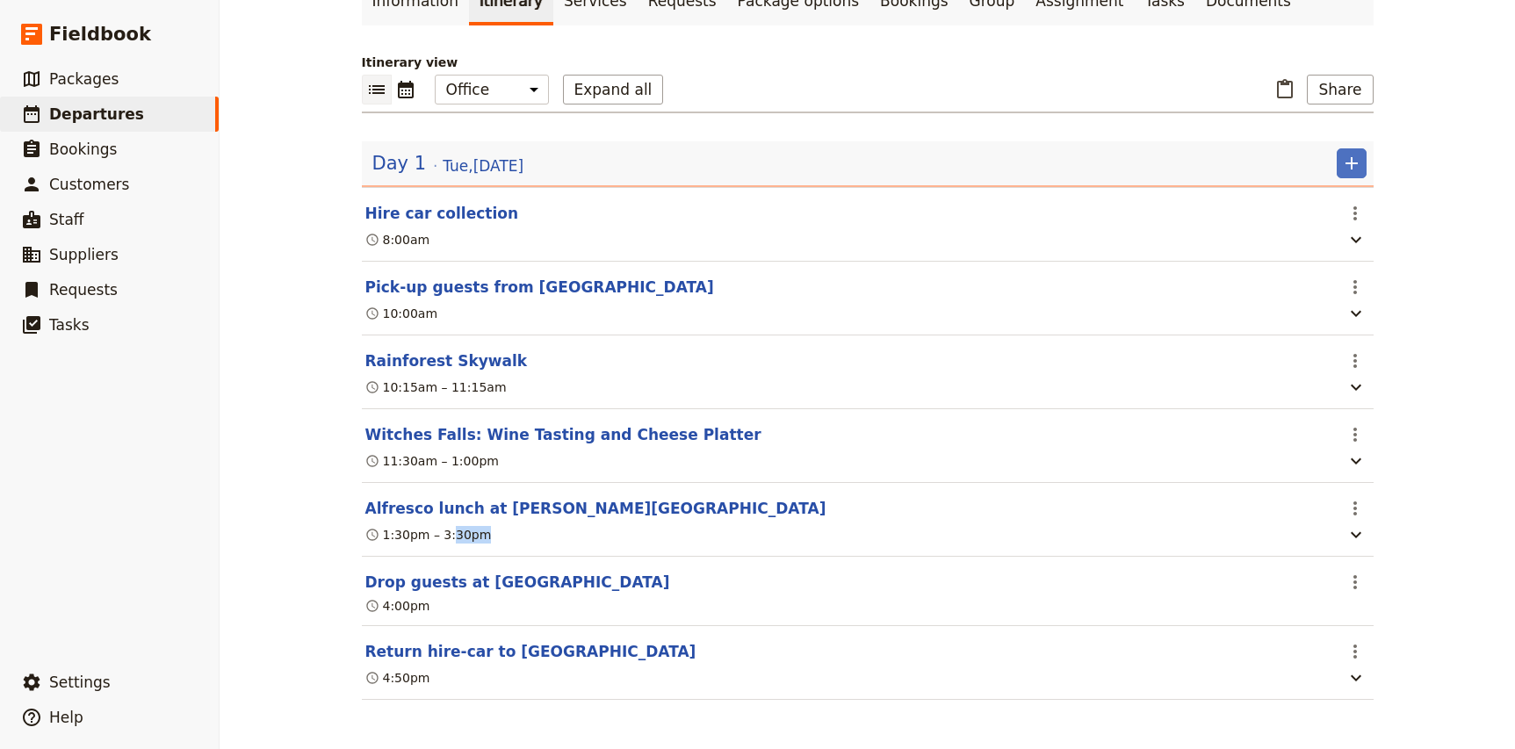
click at [448, 532] on div "1:30pm – 3:30pm" at bounding box center [428, 535] width 126 height 18
click at [395, 534] on div "1:30pm – 3:30pm" at bounding box center [428, 535] width 126 height 18
click at [461, 531] on div "1:30pm – 3:30pm" at bounding box center [428, 535] width 126 height 18
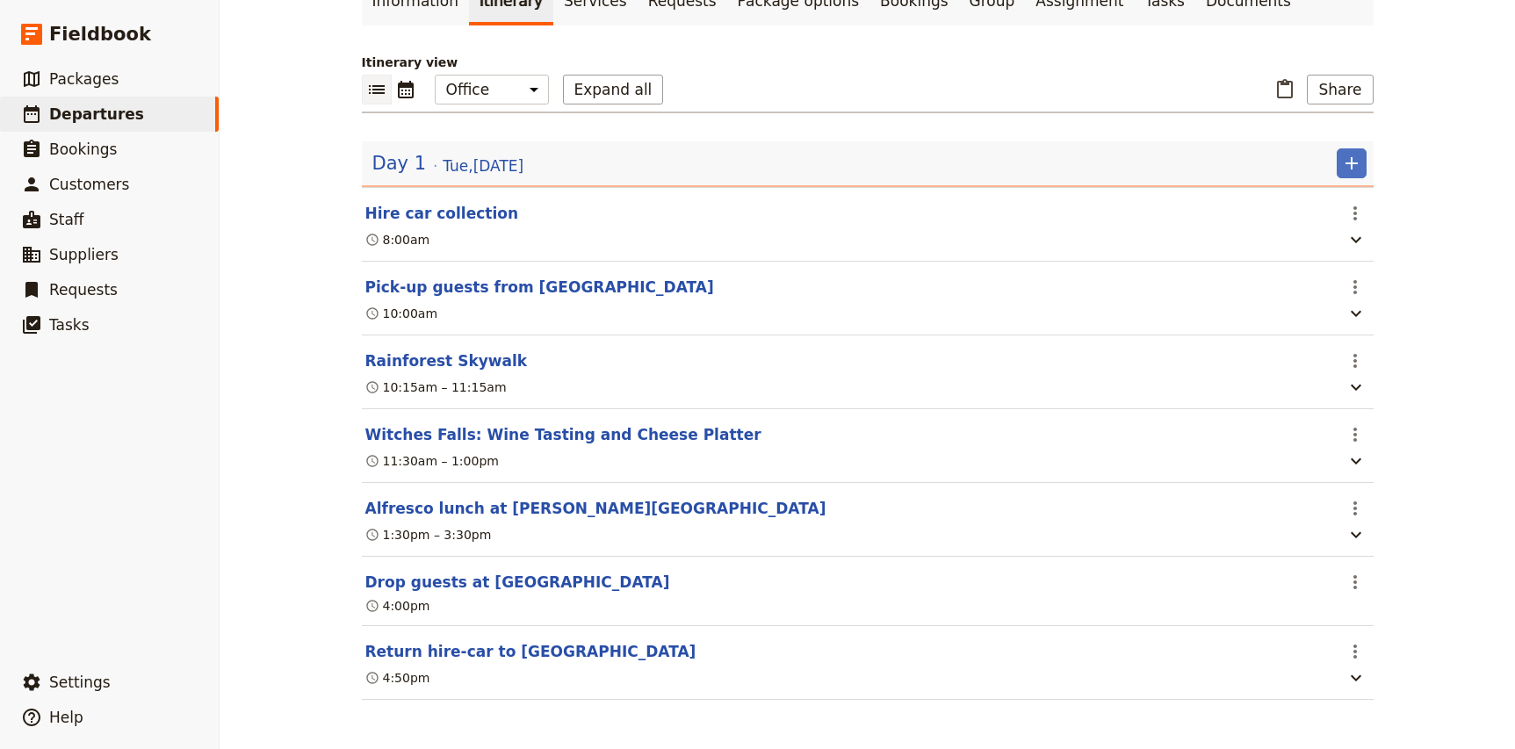
click at [404, 531] on div "1:30pm – 3:30pm" at bounding box center [428, 535] width 126 height 18
click at [457, 541] on div "1:30pm – 3:30pm" at bounding box center [428, 535] width 126 height 18
click at [408, 537] on div "1:30pm – 3:30pm" at bounding box center [428, 535] width 126 height 18
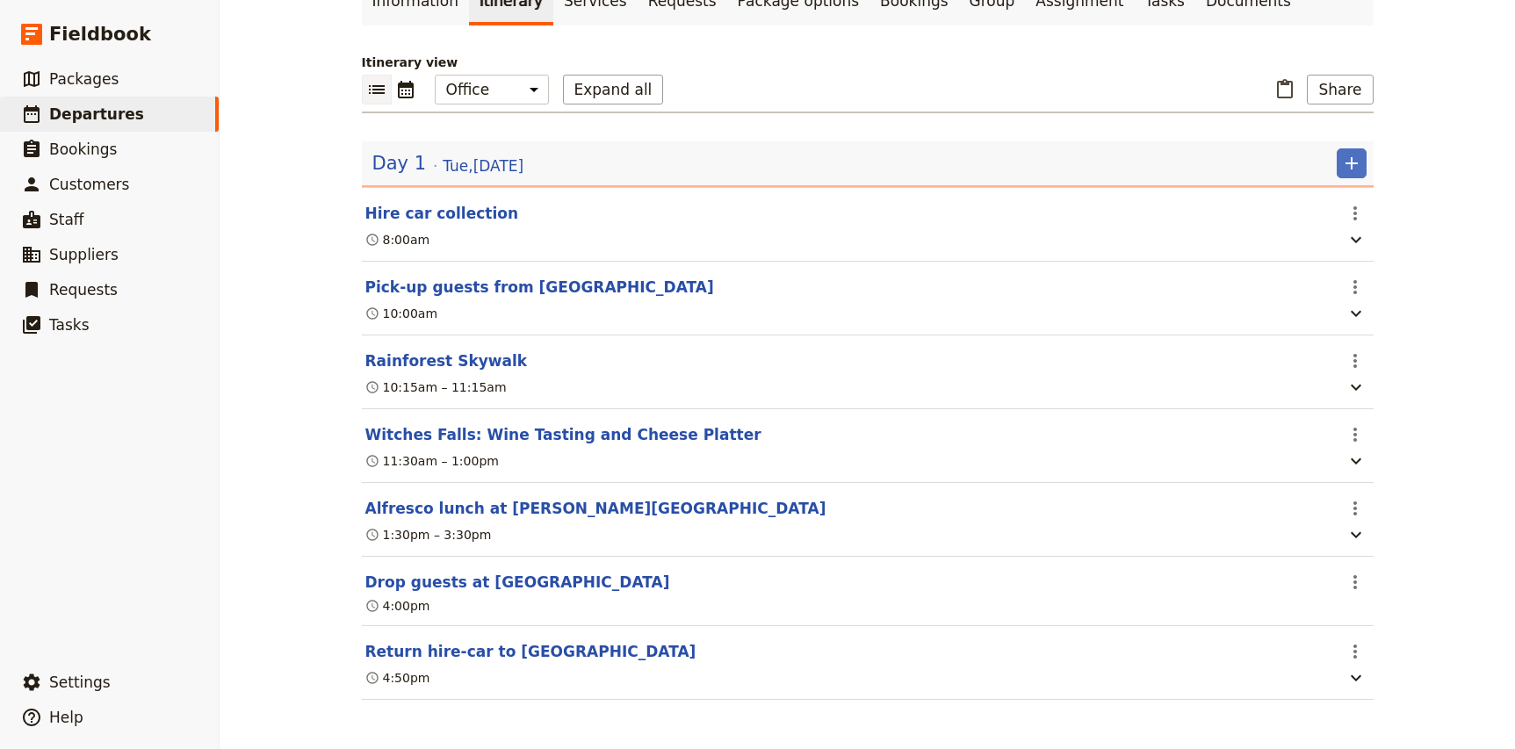
click at [408, 537] on div "1:30pm – 3:30pm" at bounding box center [428, 535] width 126 height 18
click at [451, 531] on div "1:30pm – 3:30pm" at bounding box center [428, 535] width 126 height 18
click at [382, 521] on section "Alfresco lunch at [PERSON_NAME][GEOGRAPHIC_DATA] ​ 1:30pm – 3:30pm" at bounding box center [868, 520] width 1012 height 74
click at [398, 535] on div "1:30pm – 3:30pm" at bounding box center [428, 535] width 126 height 18
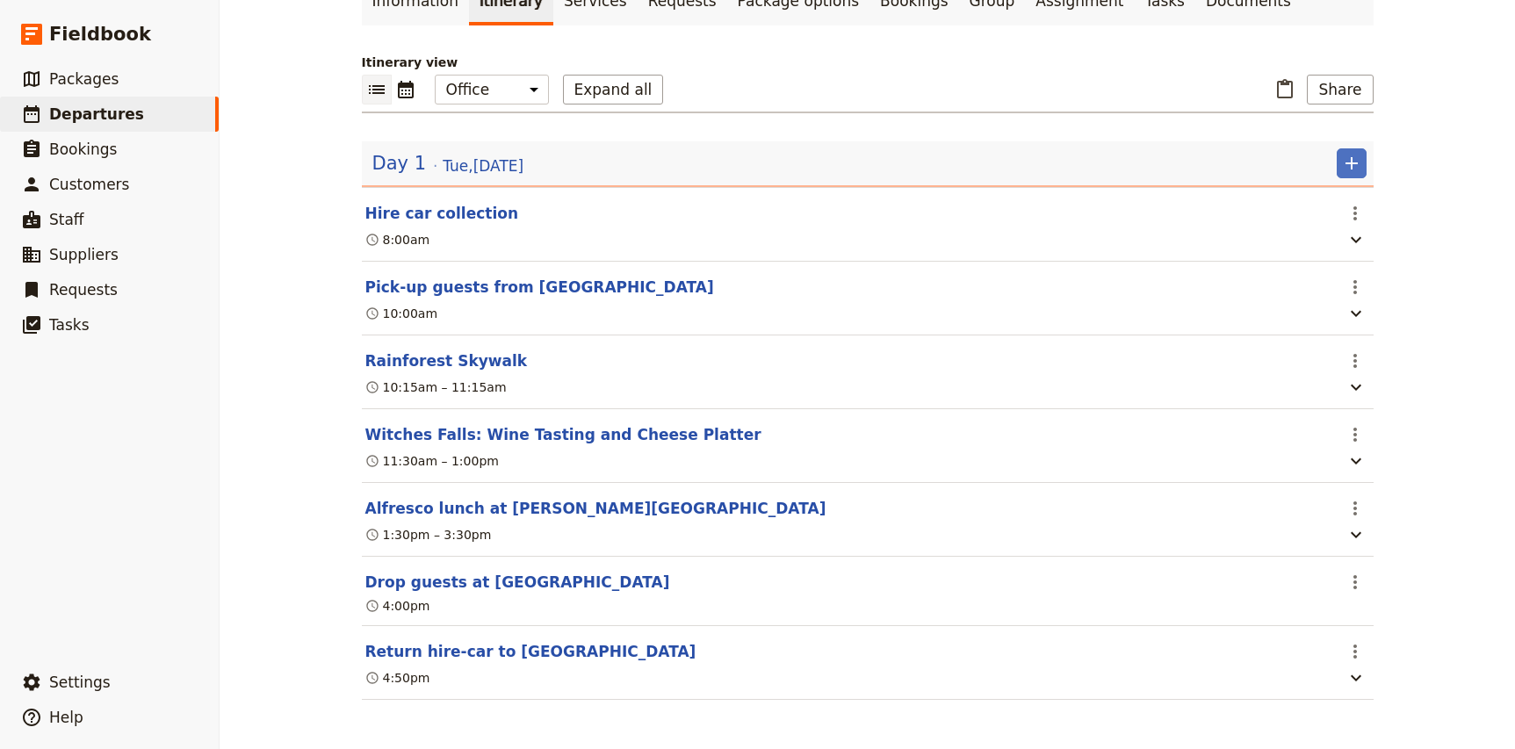
click at [398, 535] on div "1:30pm – 3:30pm" at bounding box center [428, 535] width 126 height 18
click at [458, 529] on div "1:30pm – 3:30pm" at bounding box center [428, 535] width 126 height 18
click at [399, 538] on div "1:30pm – 3:30pm" at bounding box center [428, 535] width 126 height 18
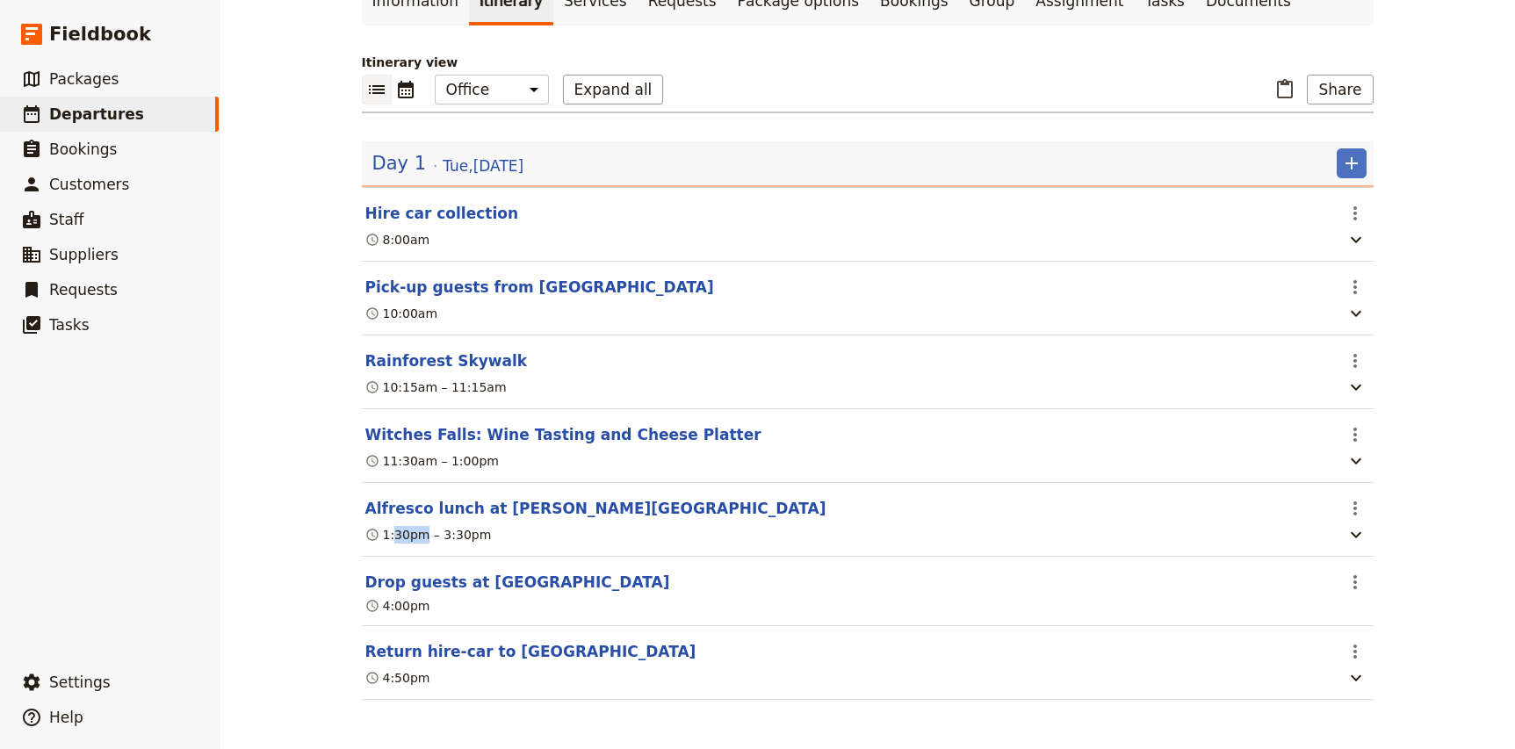
click at [464, 528] on div "1:30pm – 3:30pm" at bounding box center [428, 535] width 126 height 18
click at [278, 305] on div "ATS Pacific - Alfresco Dining on Tambo ​ Scheduled [DATE] 1 day 0/6 booked Base…" at bounding box center [867, 374] width 1295 height 749
click at [404, 236] on div "8:00am" at bounding box center [397, 240] width 65 height 18
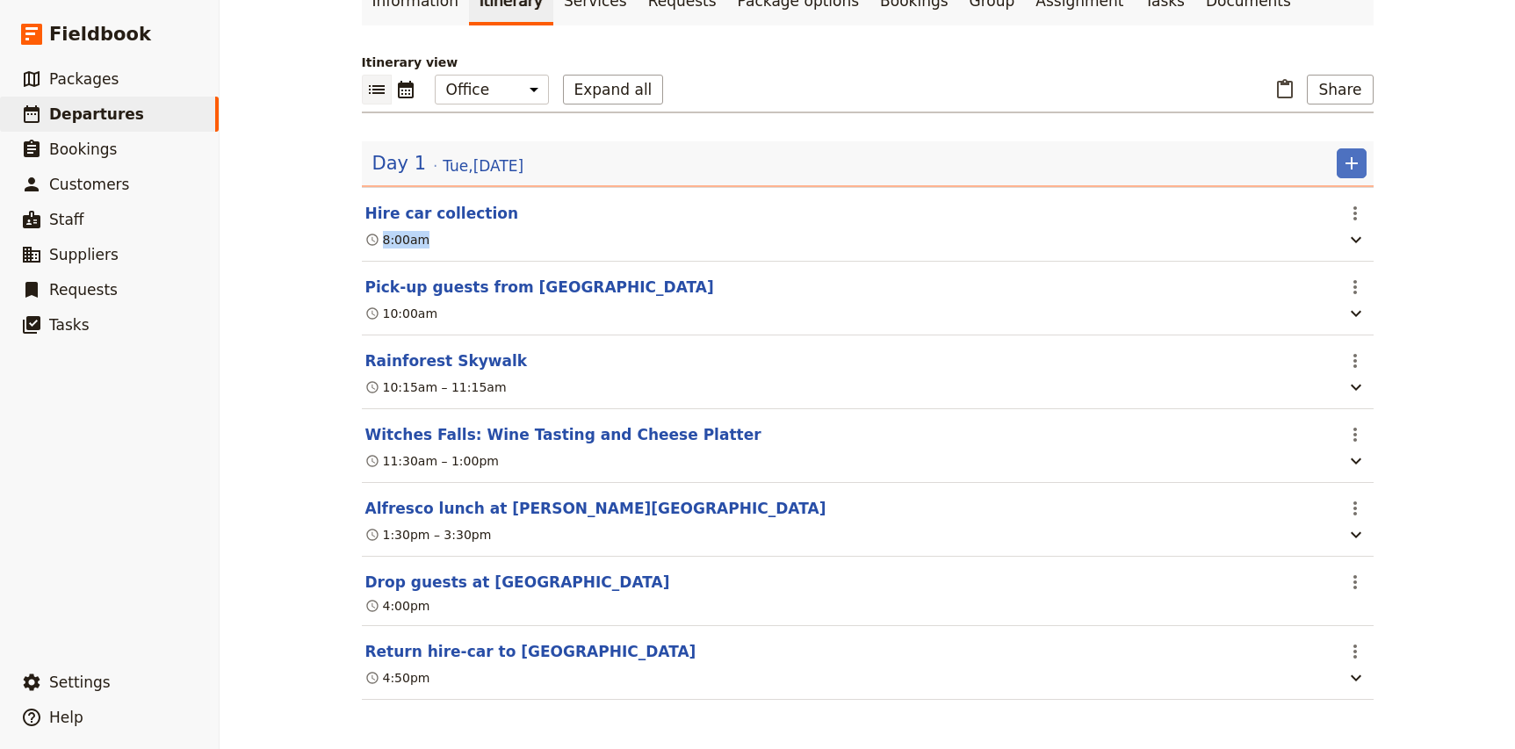
click at [404, 236] on div "8:00am" at bounding box center [397, 240] width 65 height 18
click at [319, 283] on div "ATS Pacific - Alfresco Dining on Tambo ​ Scheduled [DATE] 1 day 0/6 booked Base…" at bounding box center [867, 374] width 1295 height 749
click at [1353, 657] on icon "Actions" at bounding box center [1355, 651] width 21 height 21
click at [1384, 691] on span "Edit this itinerary item" at bounding box center [1421, 691] width 138 height 18
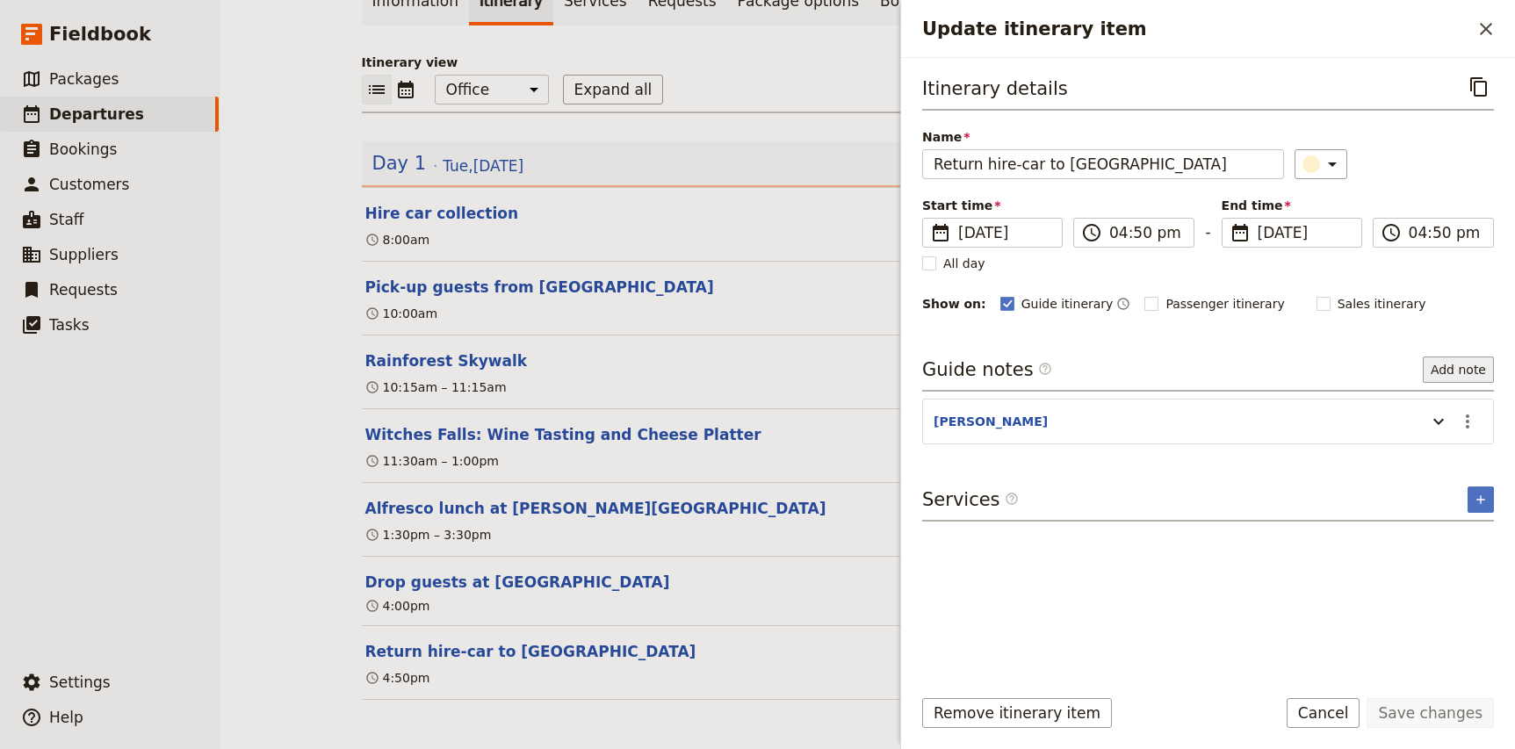
click at [1468, 378] on button "Add note" at bounding box center [1458, 370] width 71 height 26
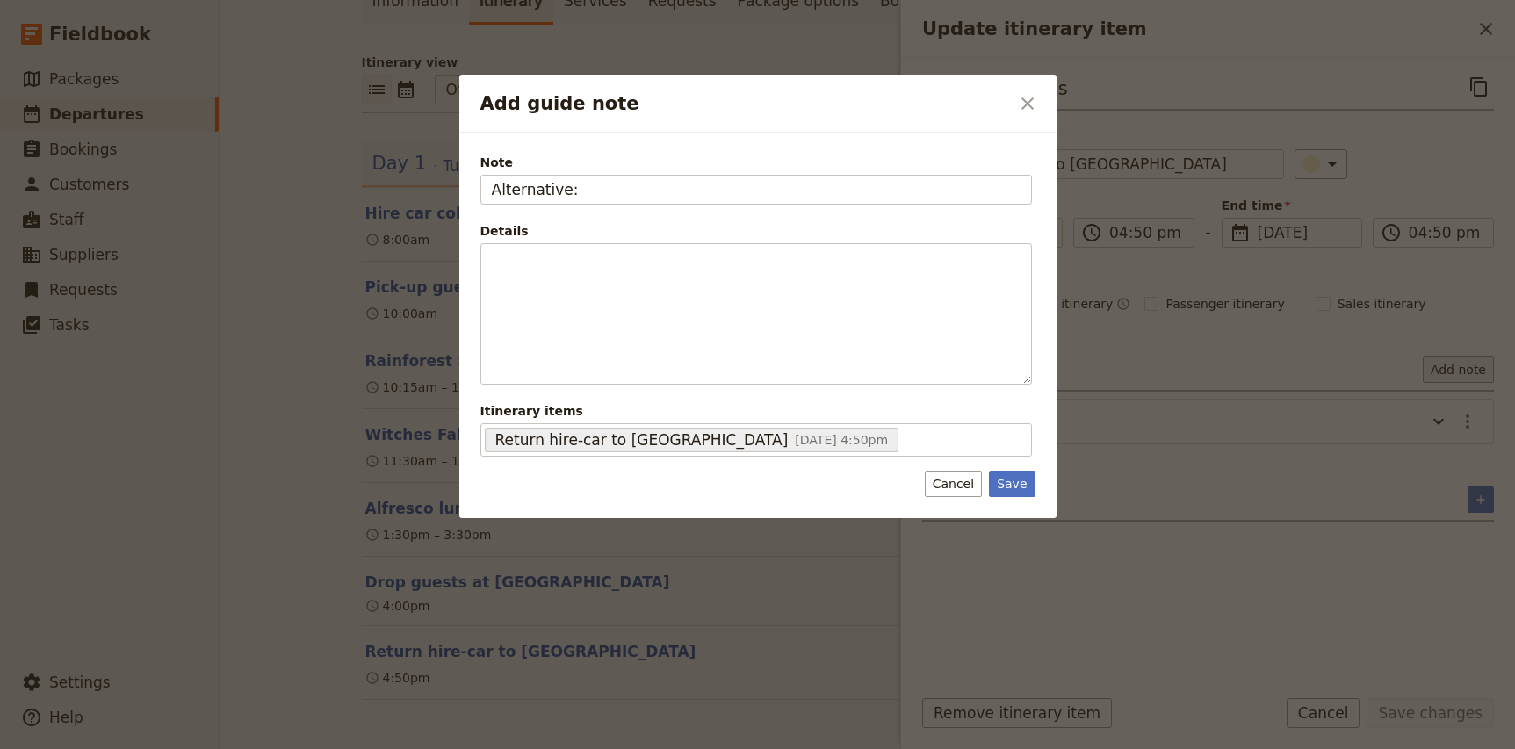
type input "Alternative:"
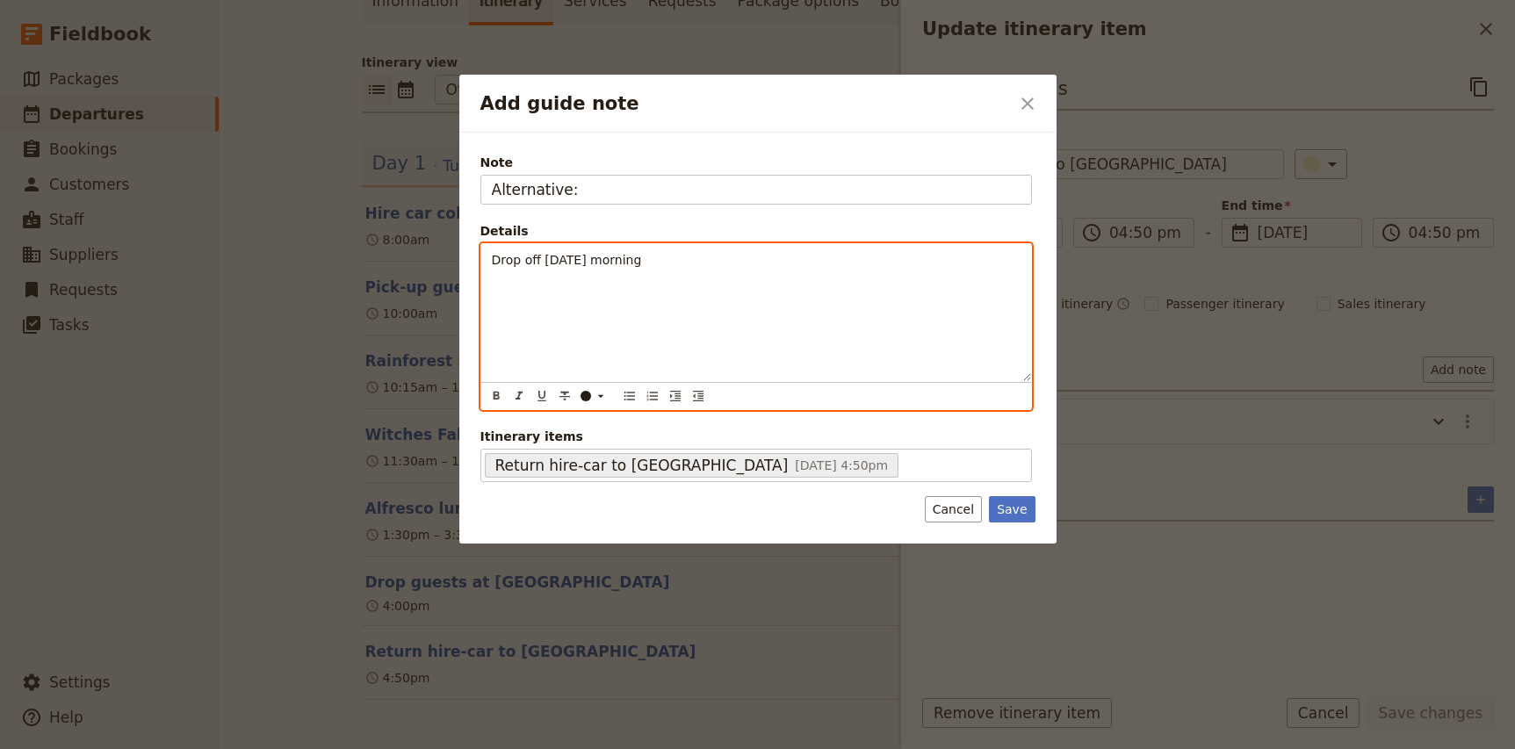
click at [542, 258] on span "Drop off [DATE] morning" at bounding box center [567, 260] width 150 height 14
click at [492, 260] on span "Drop off keys [DATE] morning" at bounding box center [583, 260] width 182 height 14
click at [623, 257] on span "Time dependant, can Drop off keys [DATE] morning" at bounding box center [650, 260] width 316 height 14
click at [852, 268] on p "Time dependant, can drop off keys [DATE] morning" at bounding box center [756, 260] width 529 height 18
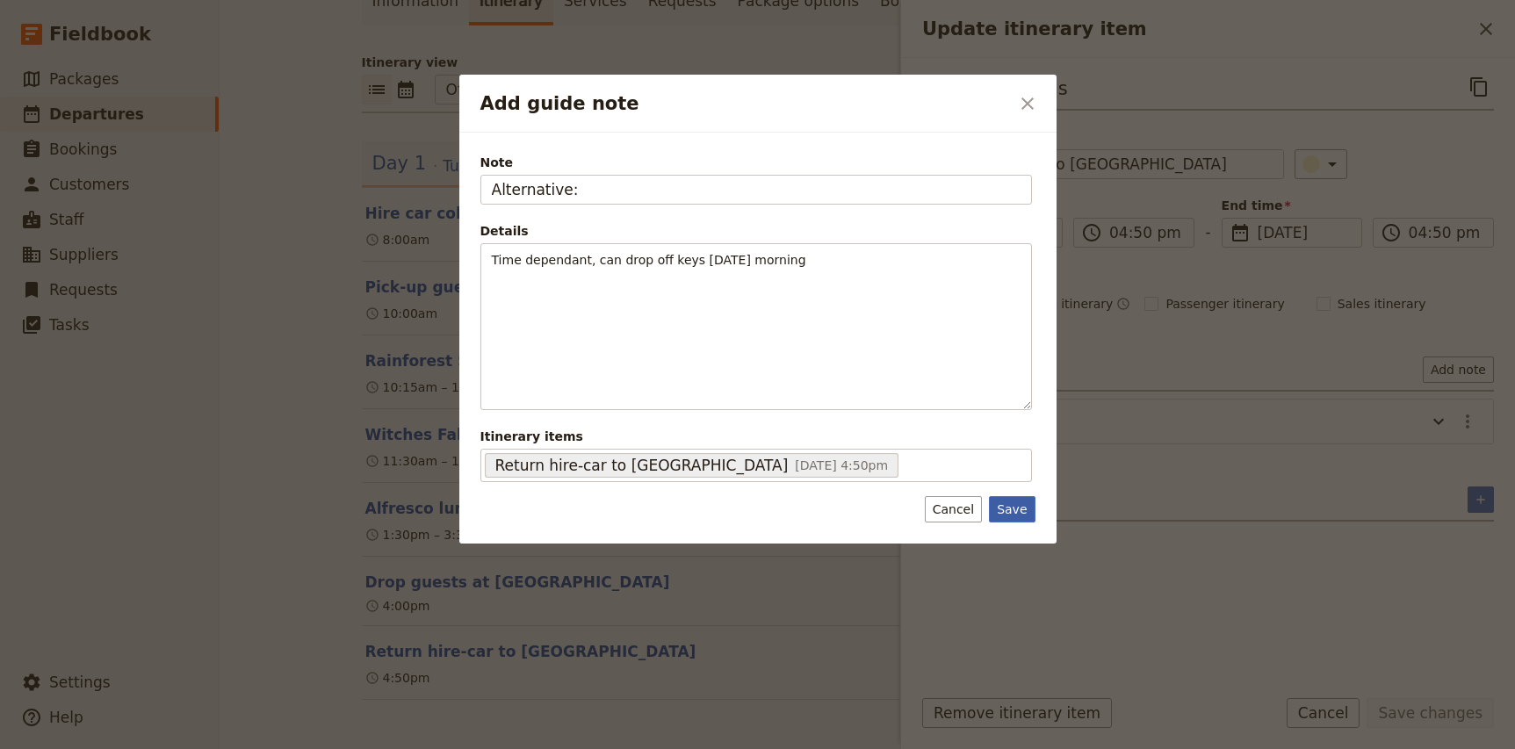
click at [999, 512] on button "Save" at bounding box center [1012, 509] width 46 height 26
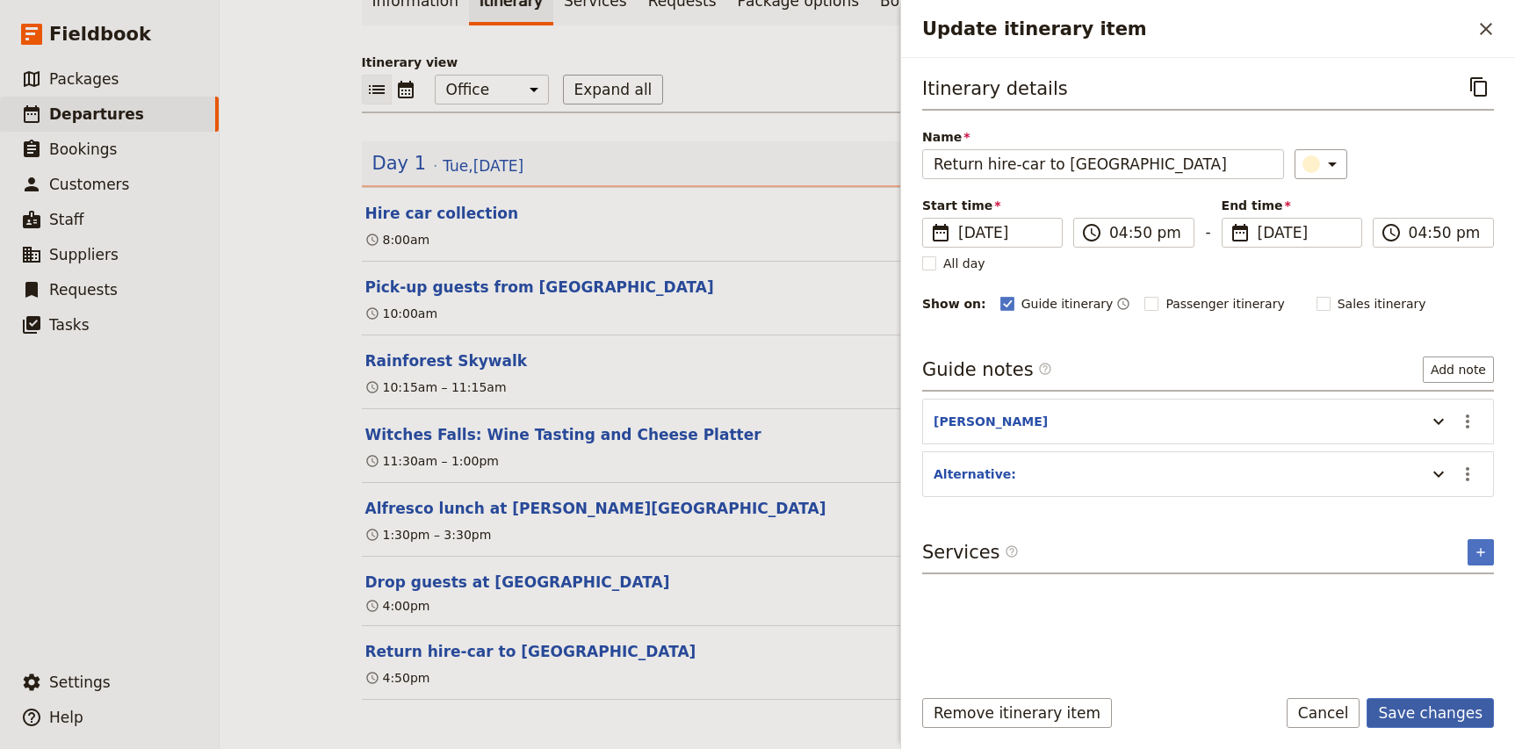
click at [1434, 720] on button "Save changes" at bounding box center [1430, 713] width 127 height 30
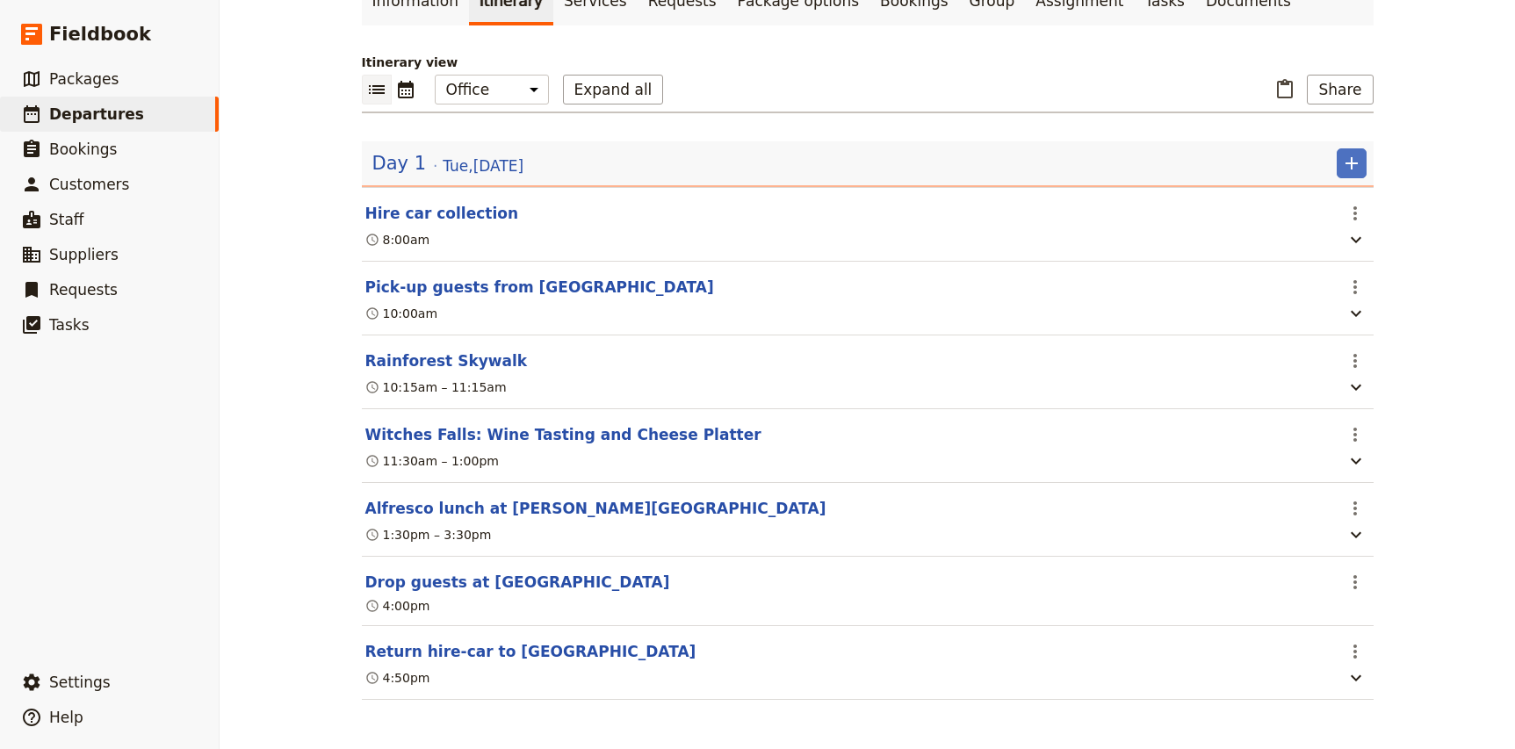
scroll to position [0, 0]
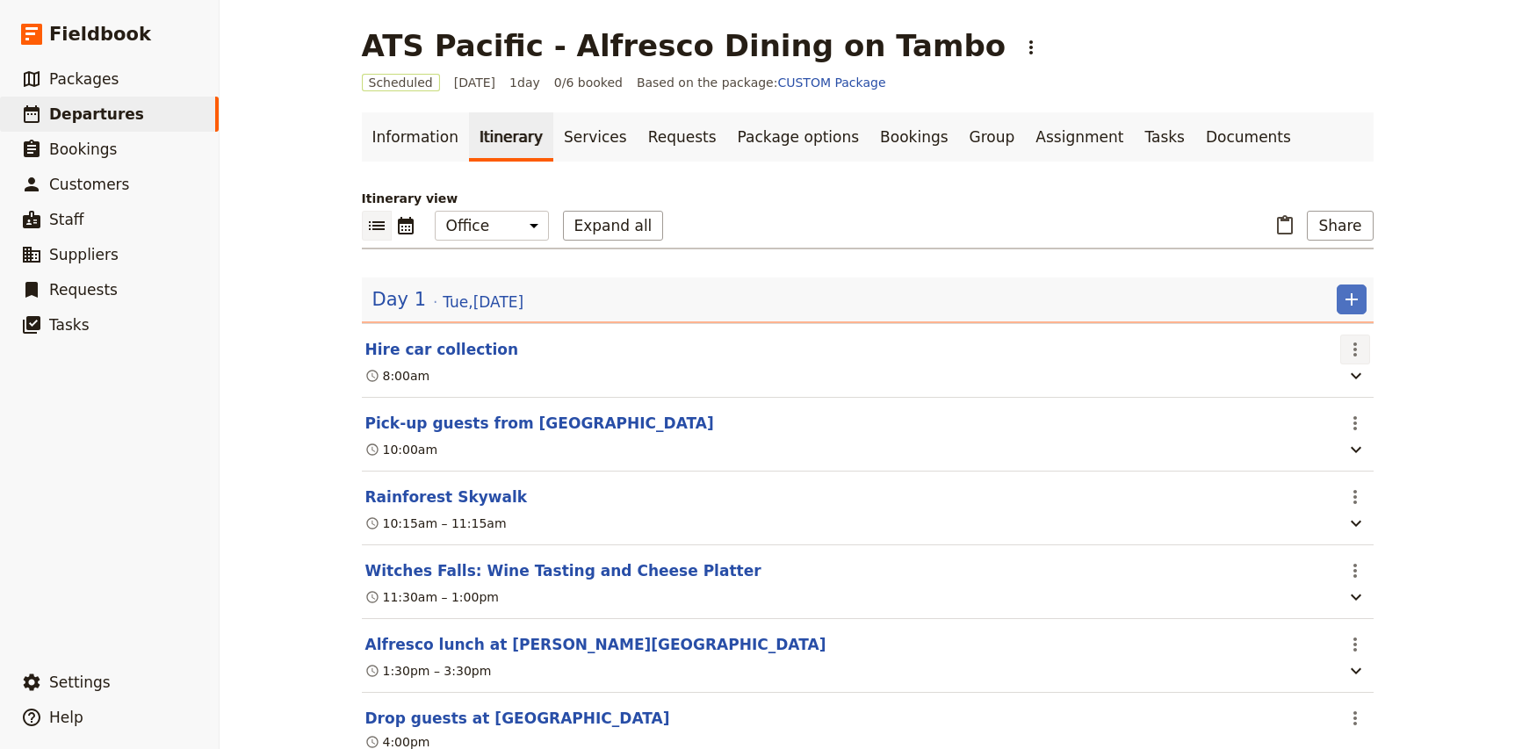
click at [1351, 357] on icon "Actions" at bounding box center [1355, 349] width 21 height 21
click at [1375, 386] on span "Edit this itinerary item" at bounding box center [1421, 388] width 138 height 18
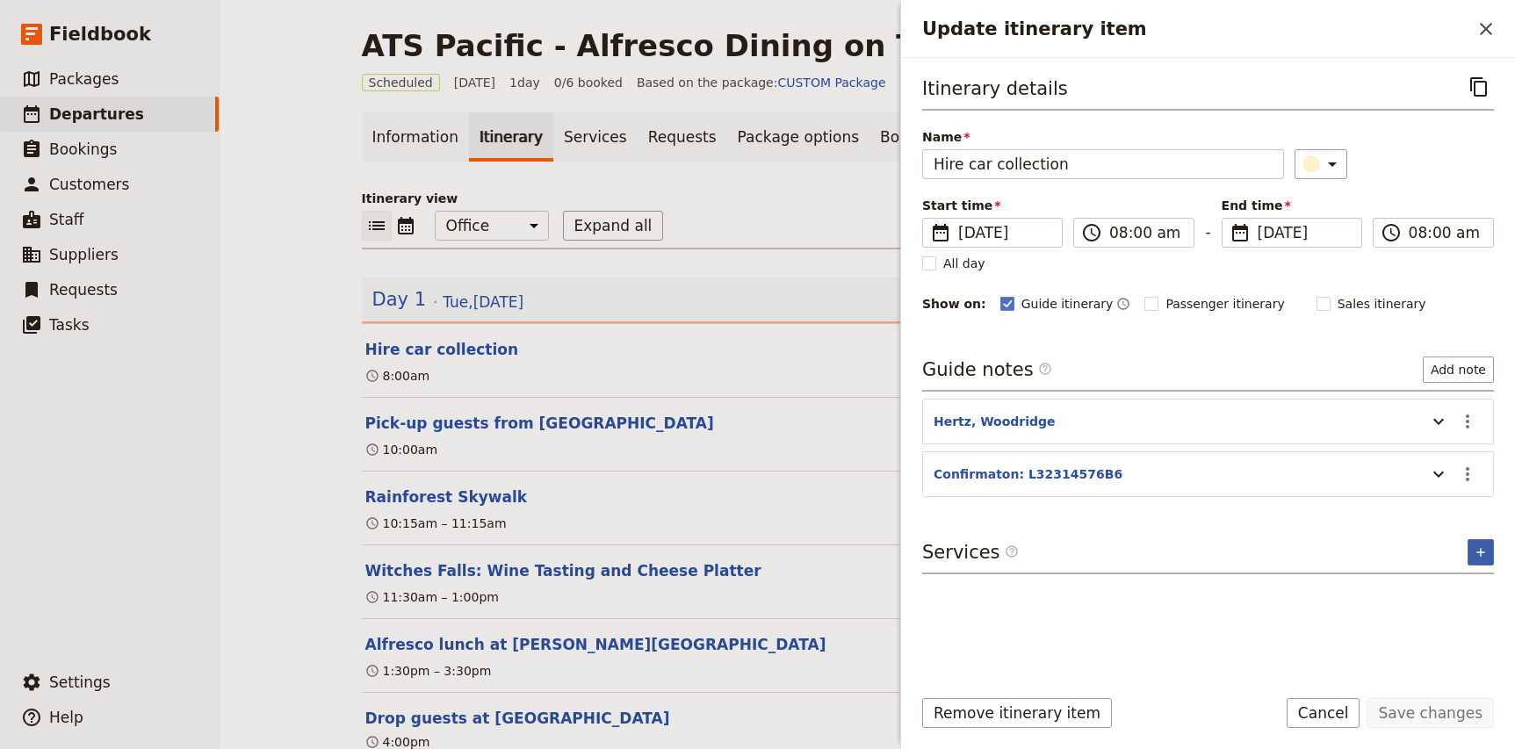
click at [1482, 548] on icon "Add service inclusion" at bounding box center [1481, 552] width 14 height 14
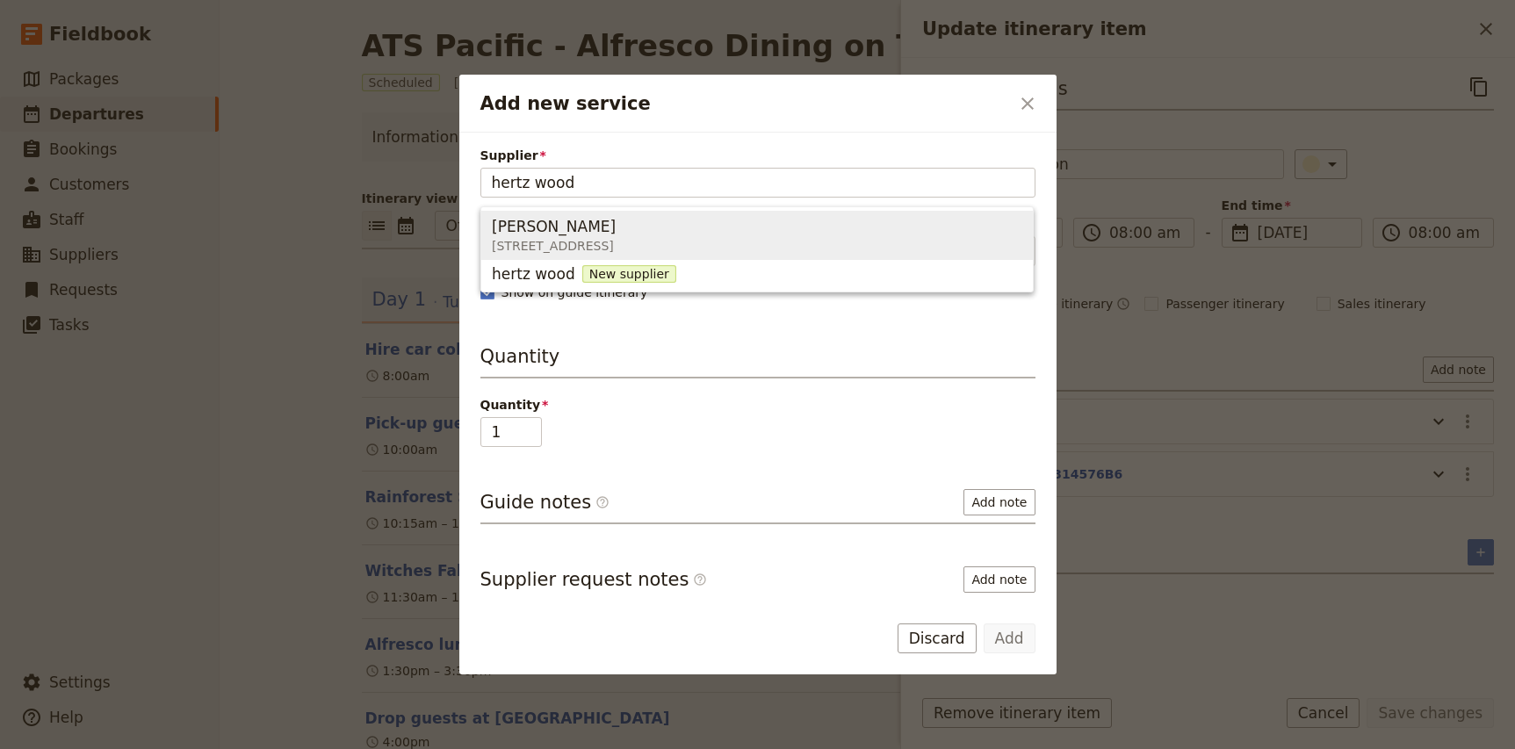
click at [614, 242] on span "[STREET_ADDRESS]" at bounding box center [554, 246] width 124 height 18
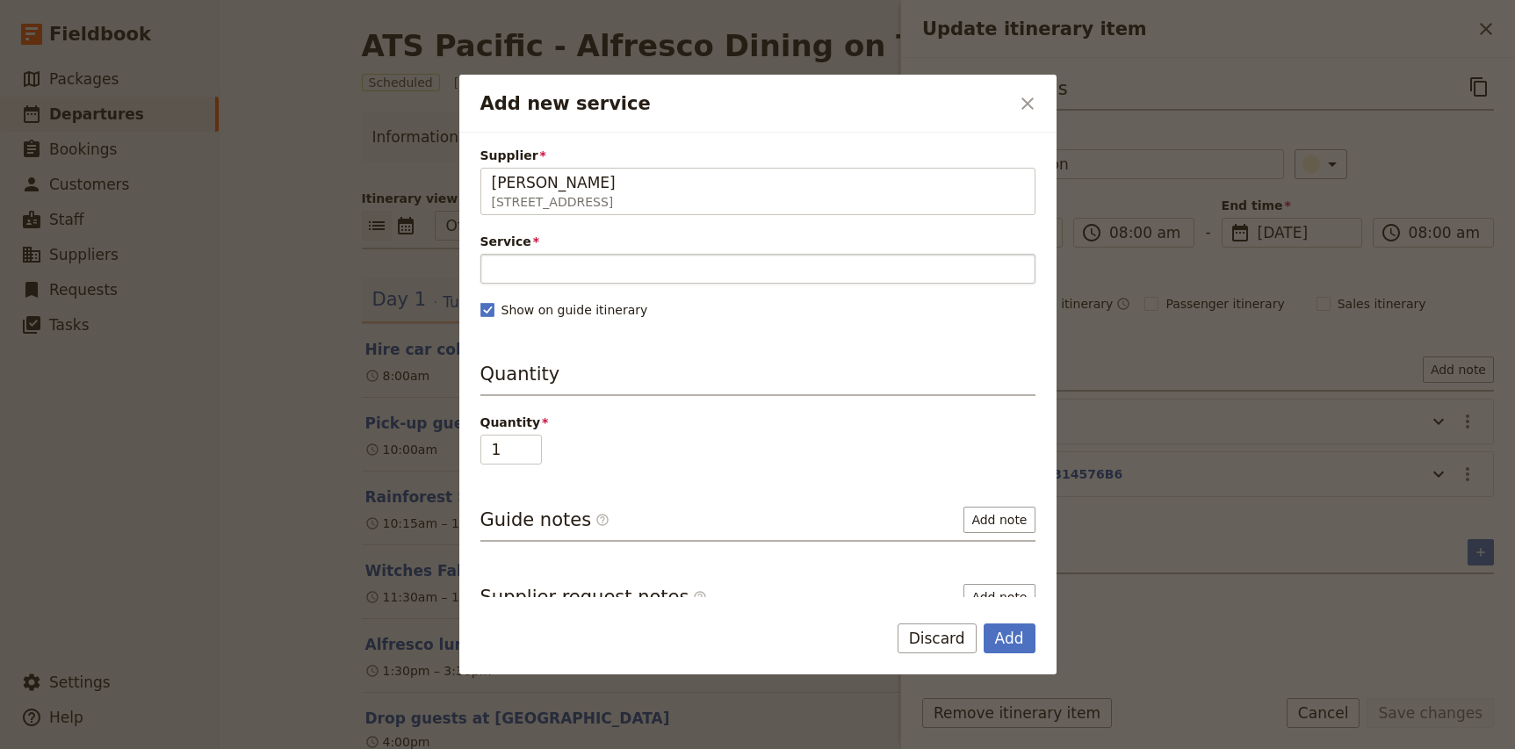
type input "[PERSON_NAME]"
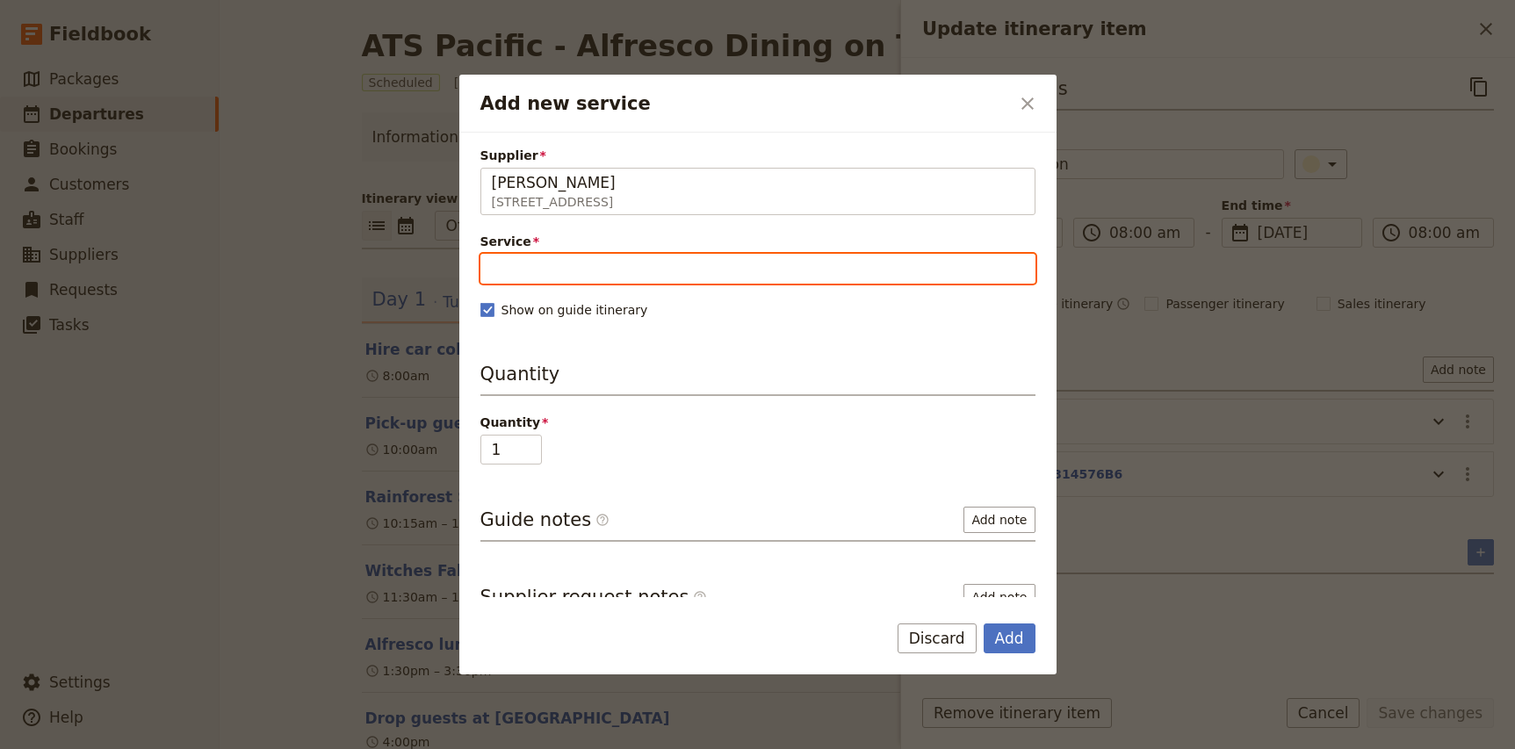
click at [588, 278] on input "Service" at bounding box center [757, 269] width 555 height 30
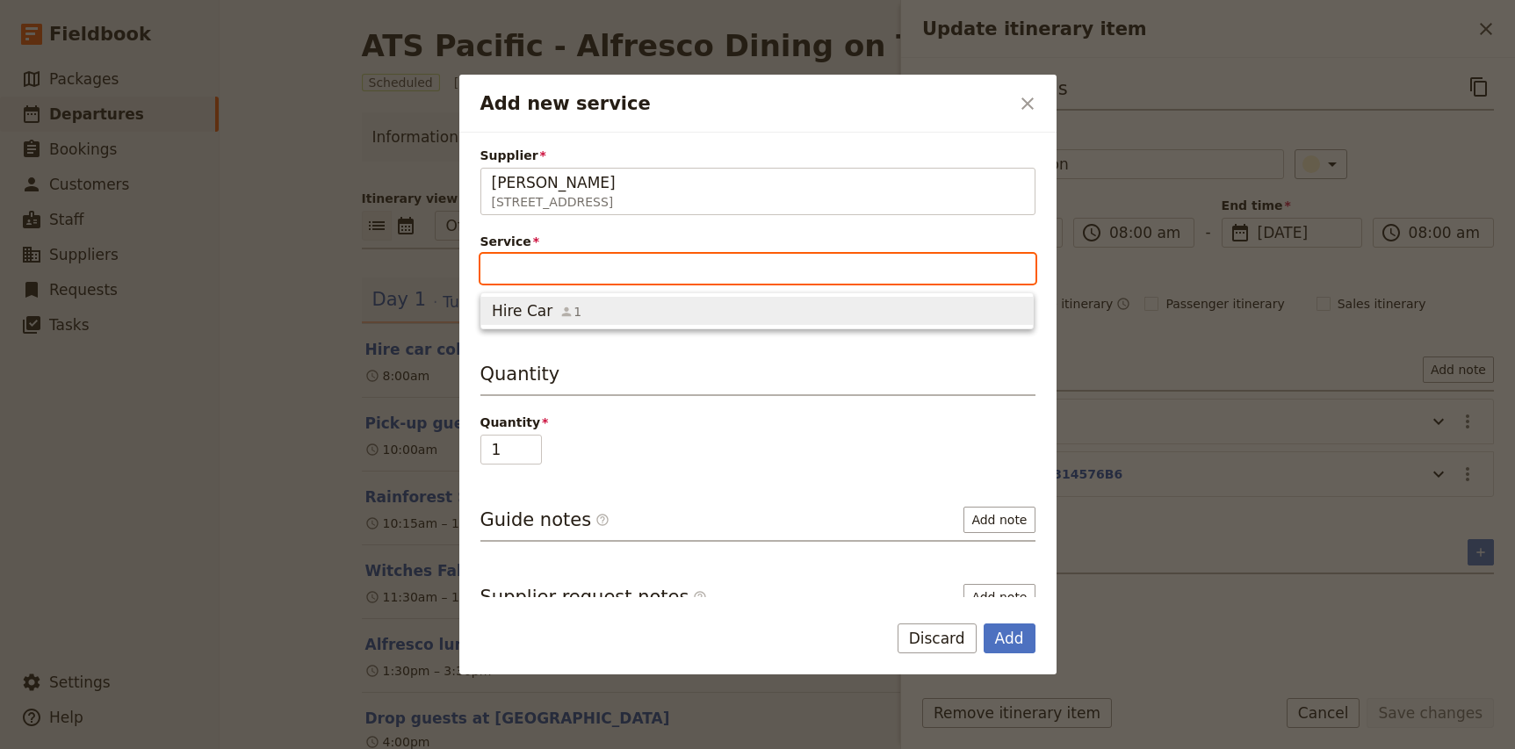
click at [576, 315] on span "Hire Car 1" at bounding box center [757, 310] width 530 height 21
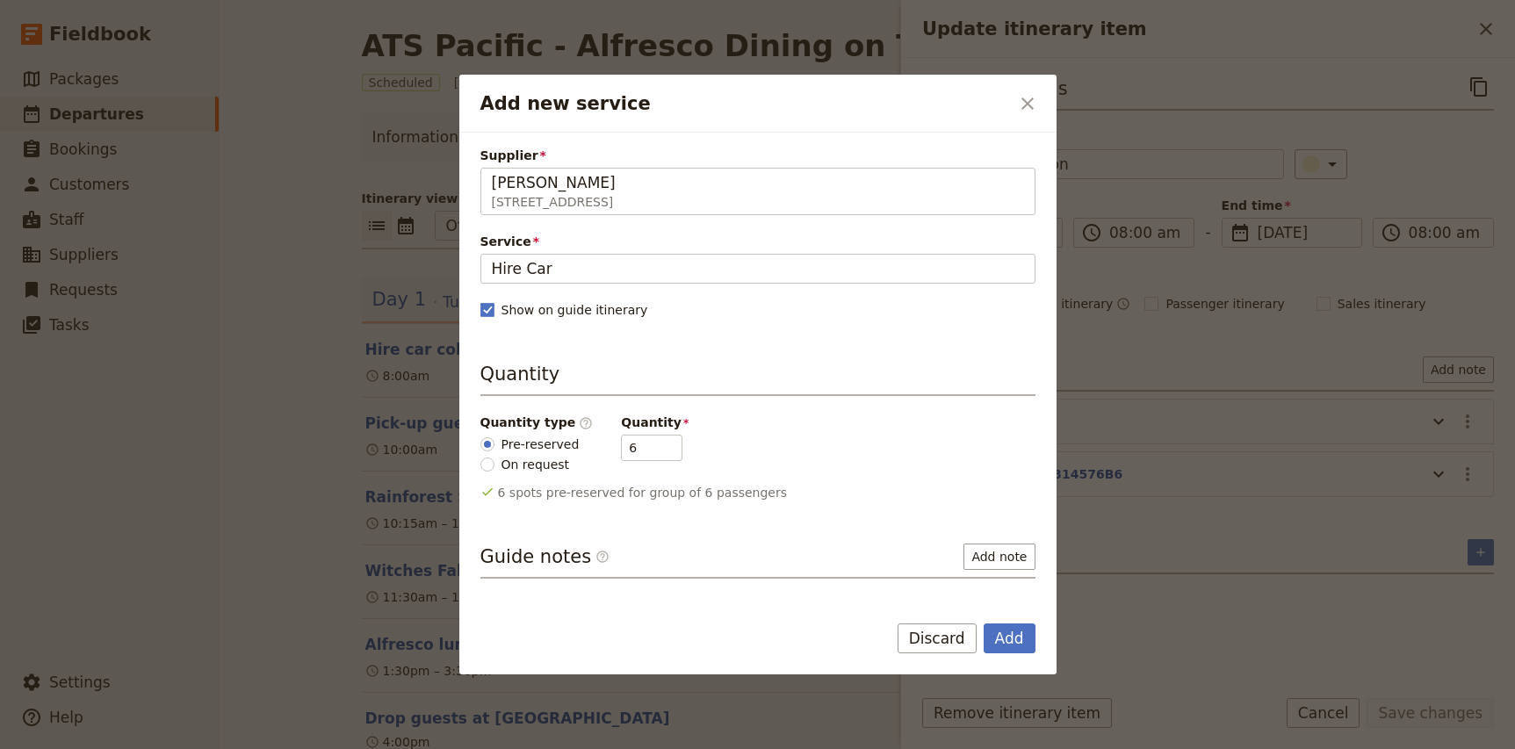
click at [539, 473] on label "On request" at bounding box center [529, 464] width 99 height 18
click at [494, 472] on input "On request" at bounding box center [487, 465] width 14 height 14
radio input "true"
type input "0"
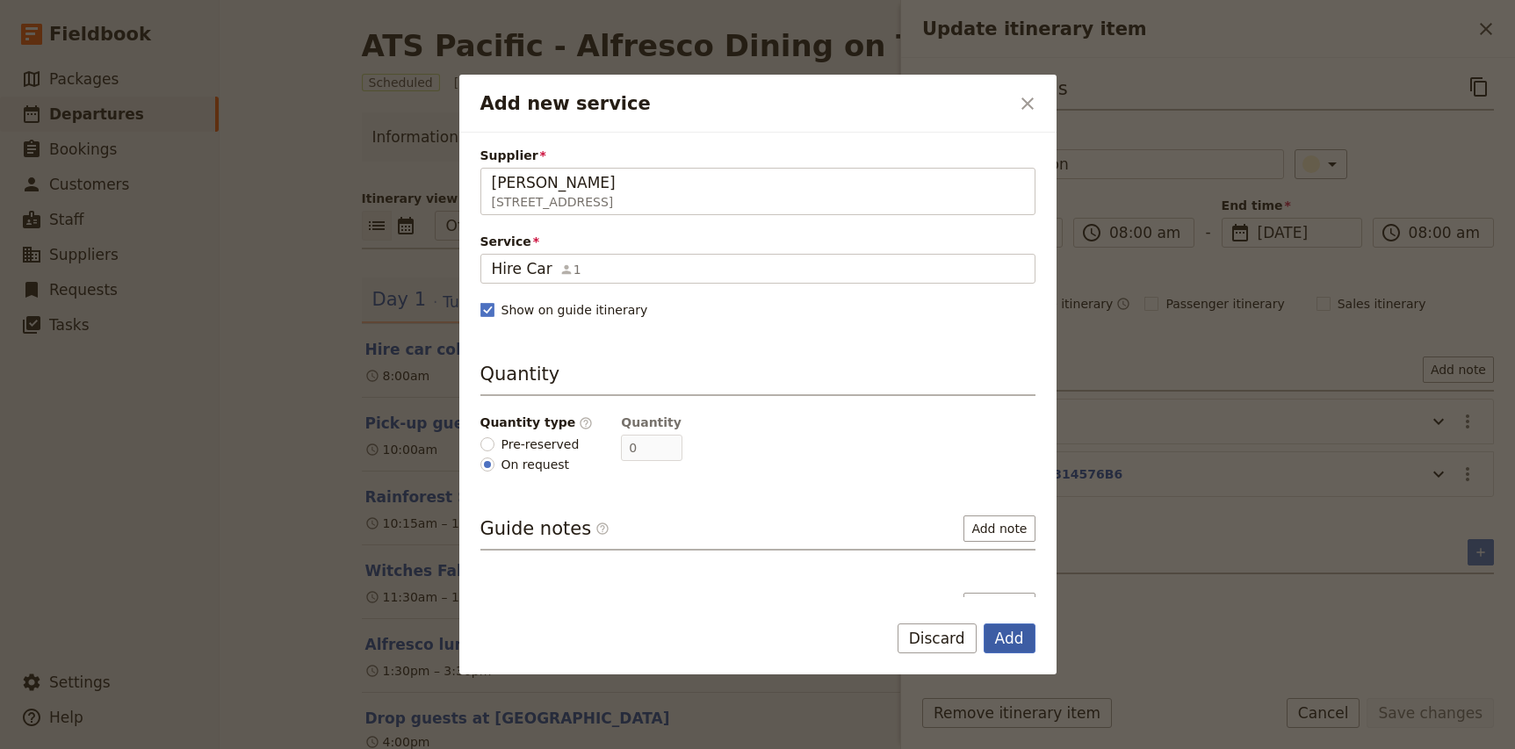
click at [1021, 641] on button "Add" at bounding box center [1010, 639] width 52 height 30
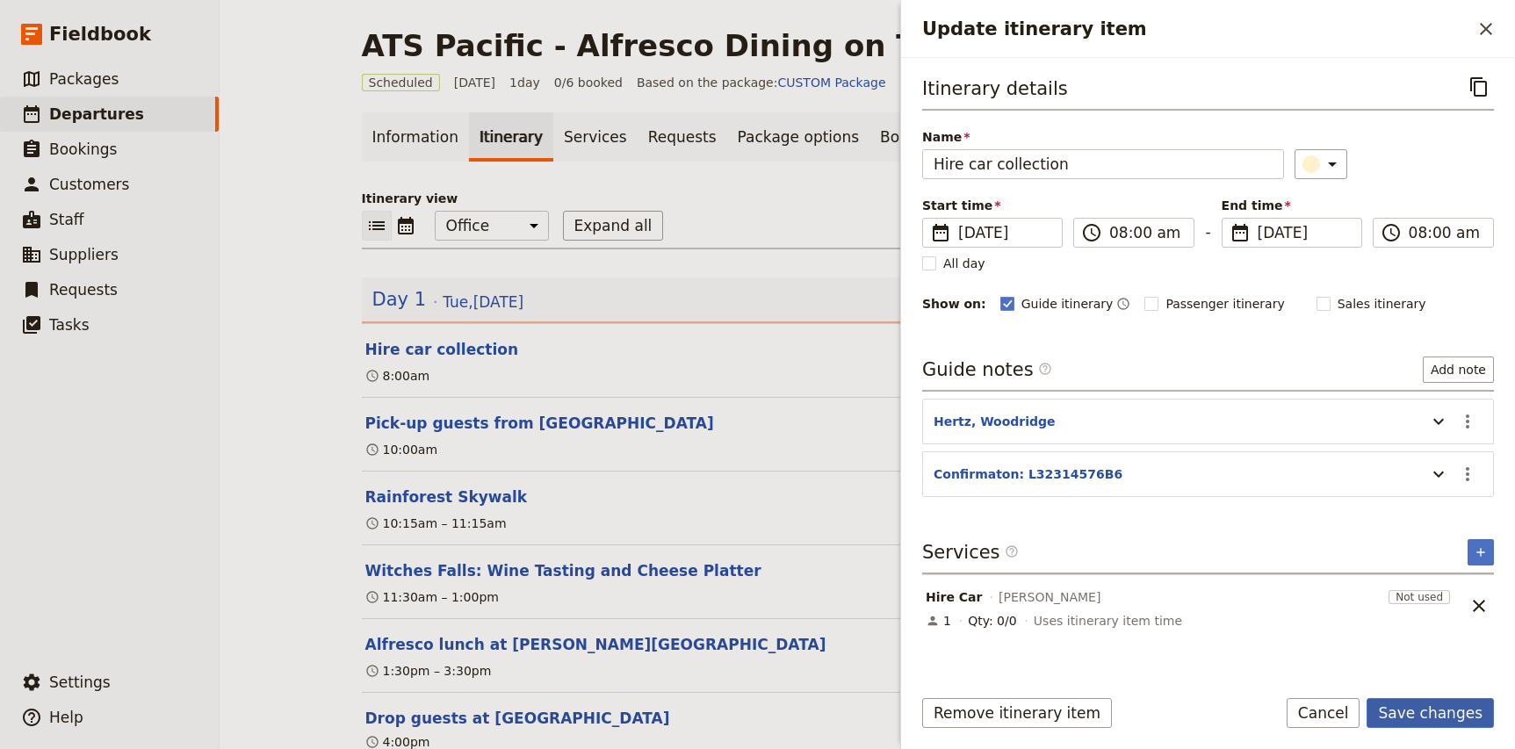
click at [1457, 711] on button "Save changes" at bounding box center [1430, 713] width 127 height 30
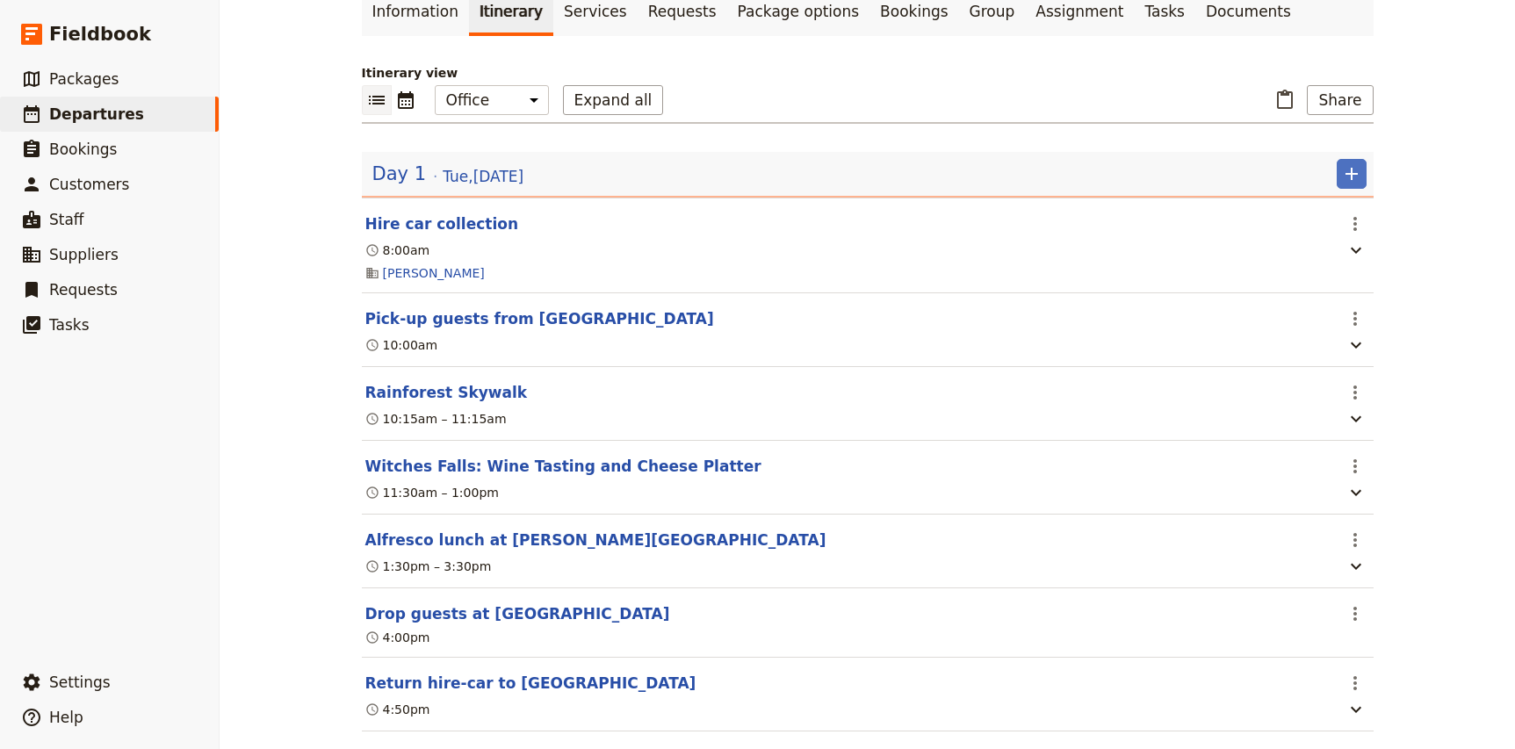
scroll to position [160, 0]
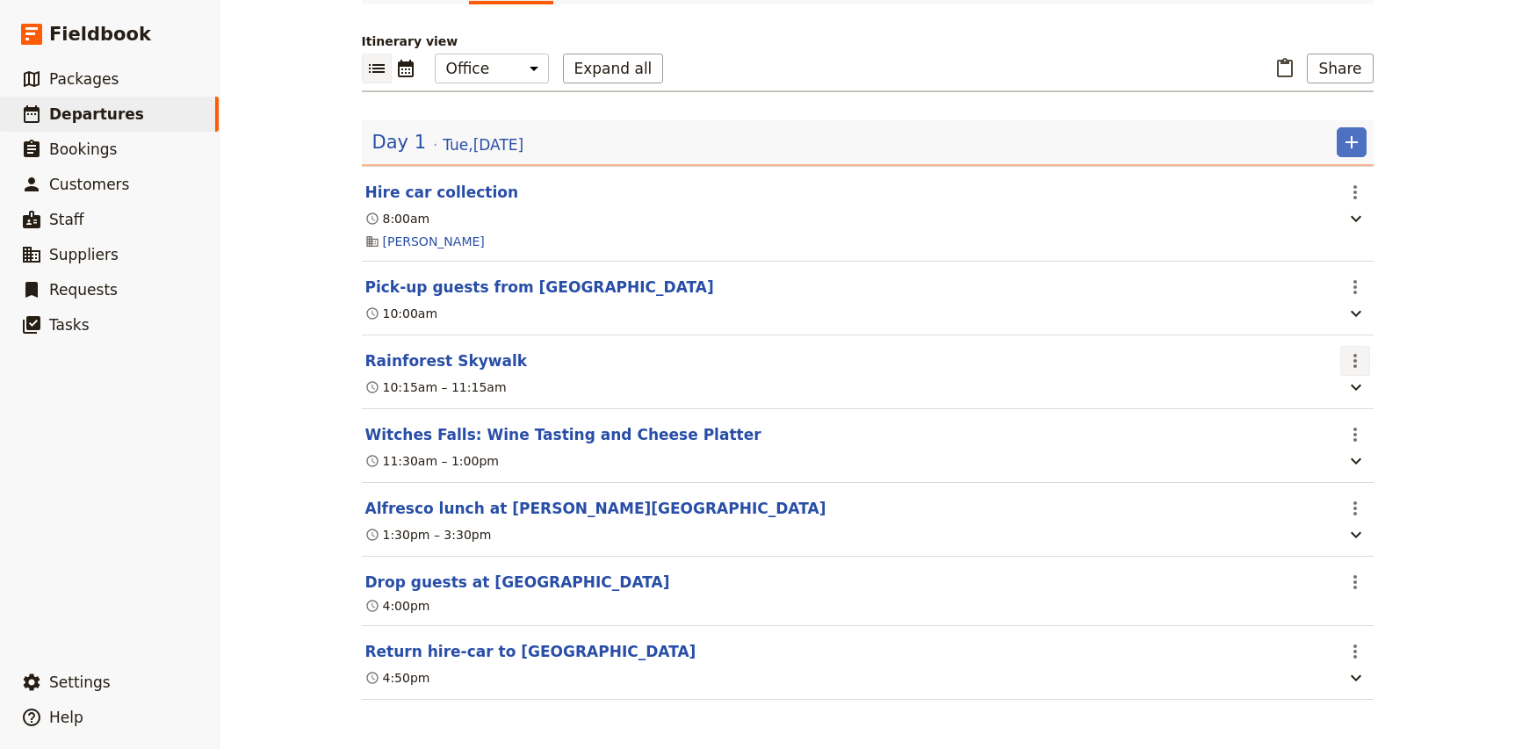
click at [1362, 357] on icon "Actions" at bounding box center [1355, 360] width 21 height 21
click at [1368, 394] on span "Edit this itinerary item" at bounding box center [1421, 398] width 138 height 18
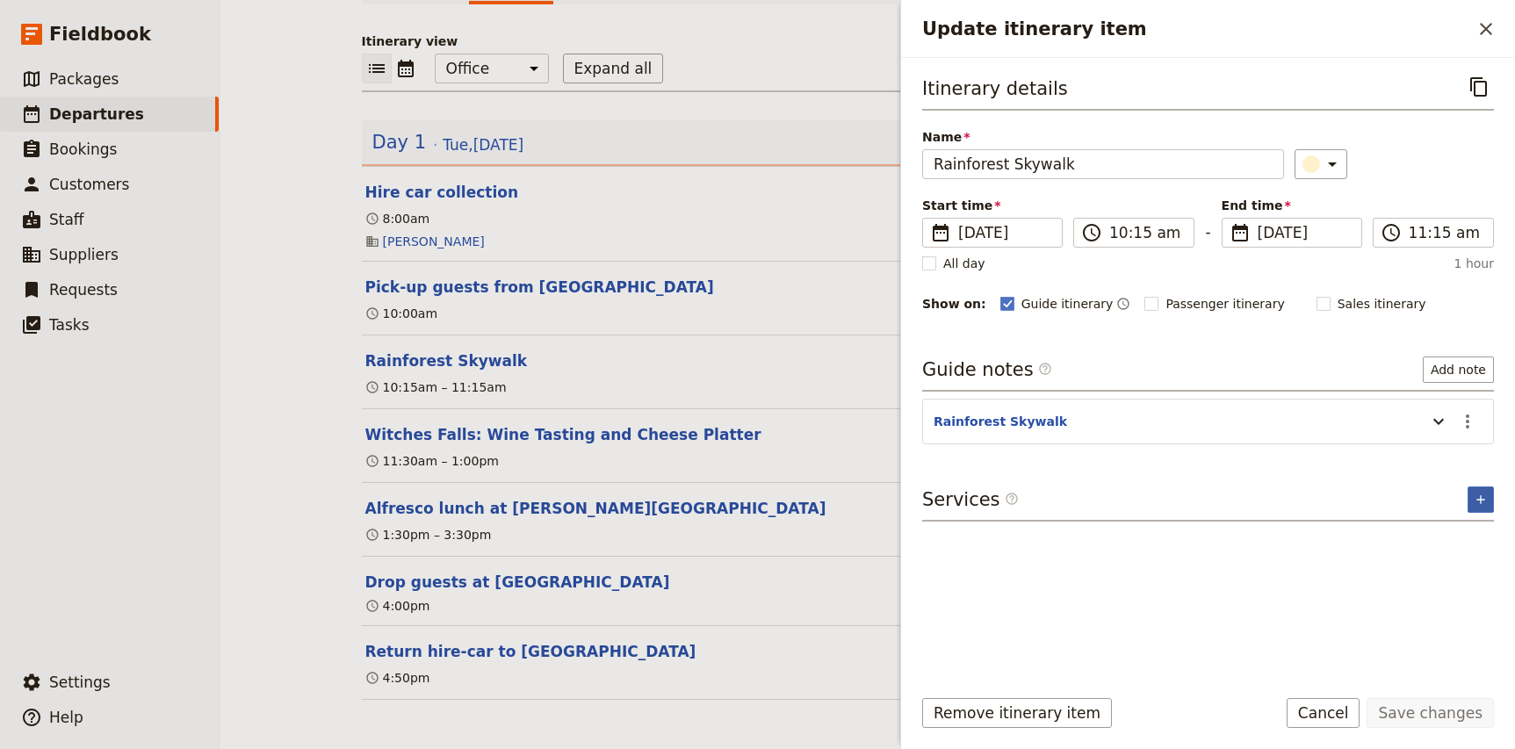
click at [1481, 501] on icon "Add service inclusion" at bounding box center [1481, 500] width 14 height 14
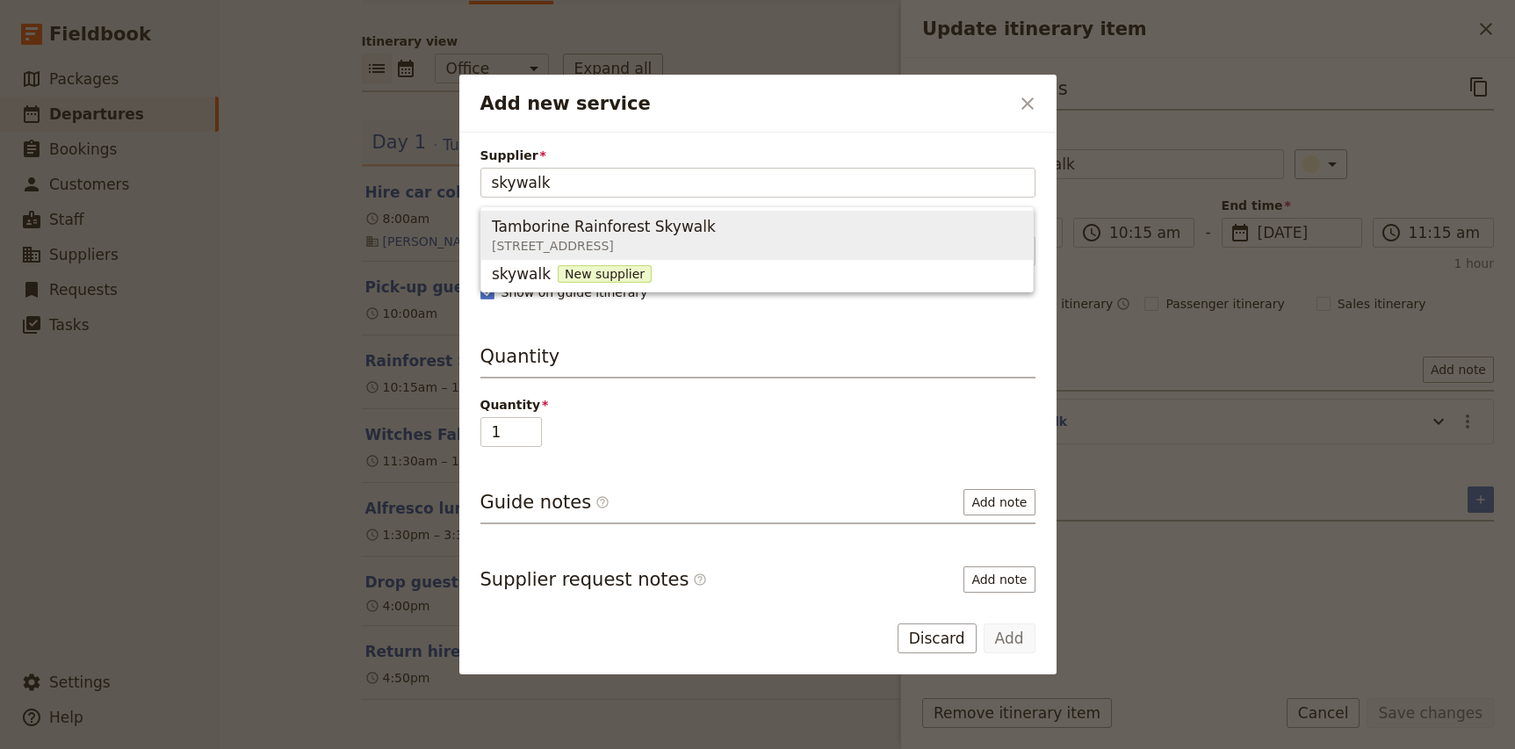
click at [625, 217] on span "Tamborine Rainforest Skywalk" at bounding box center [604, 226] width 224 height 21
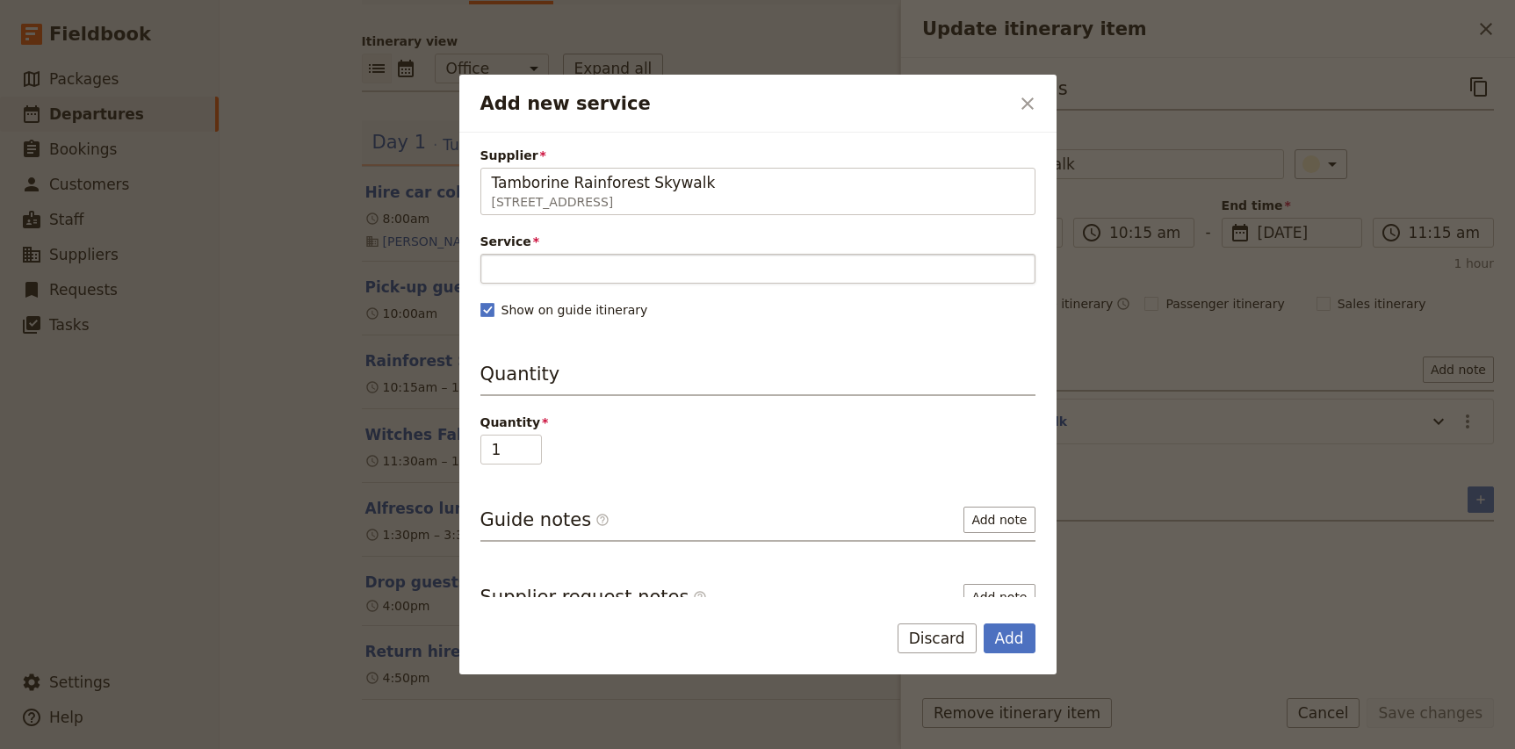
type input "Tamborine Rainforest Skywalk"
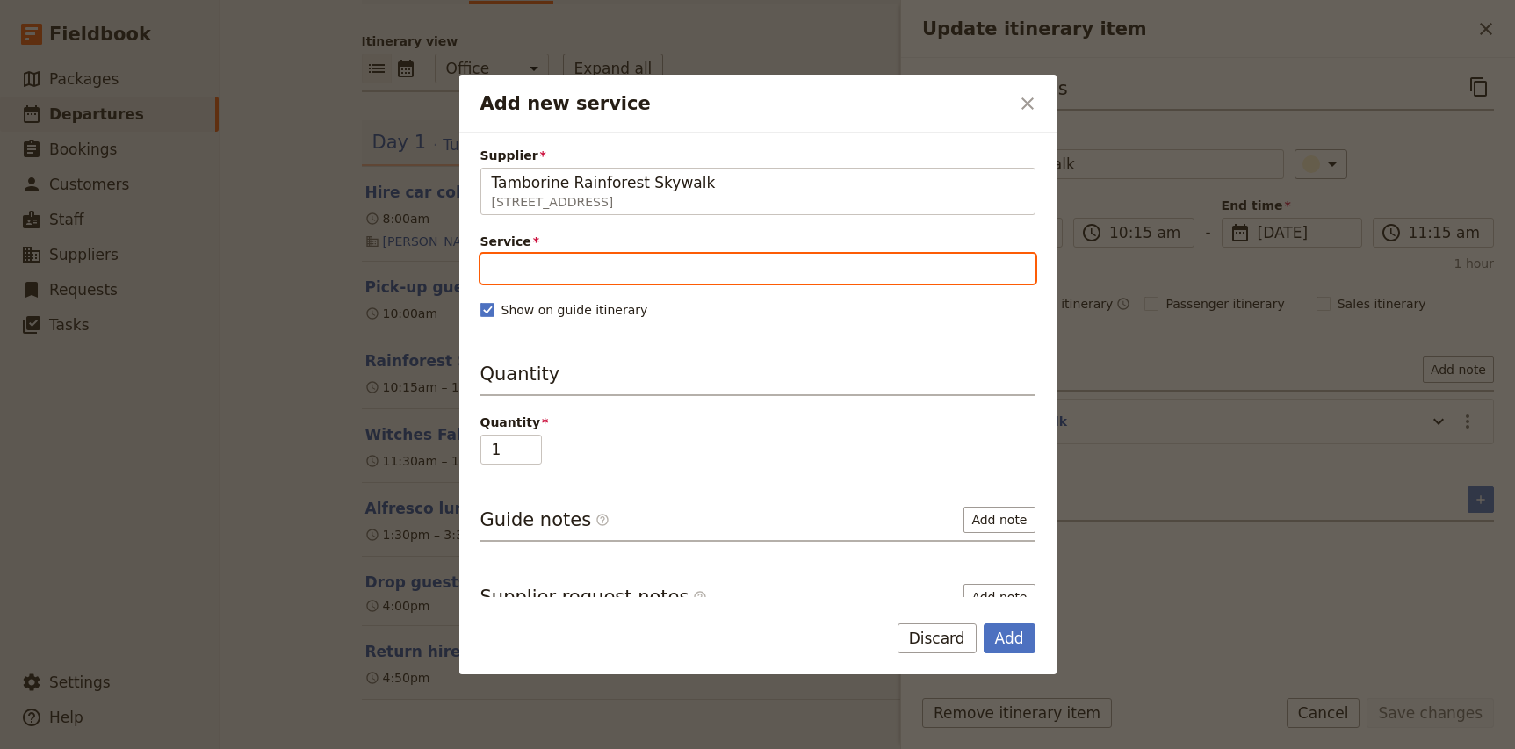
click at [573, 274] on input "Service" at bounding box center [757, 269] width 555 height 30
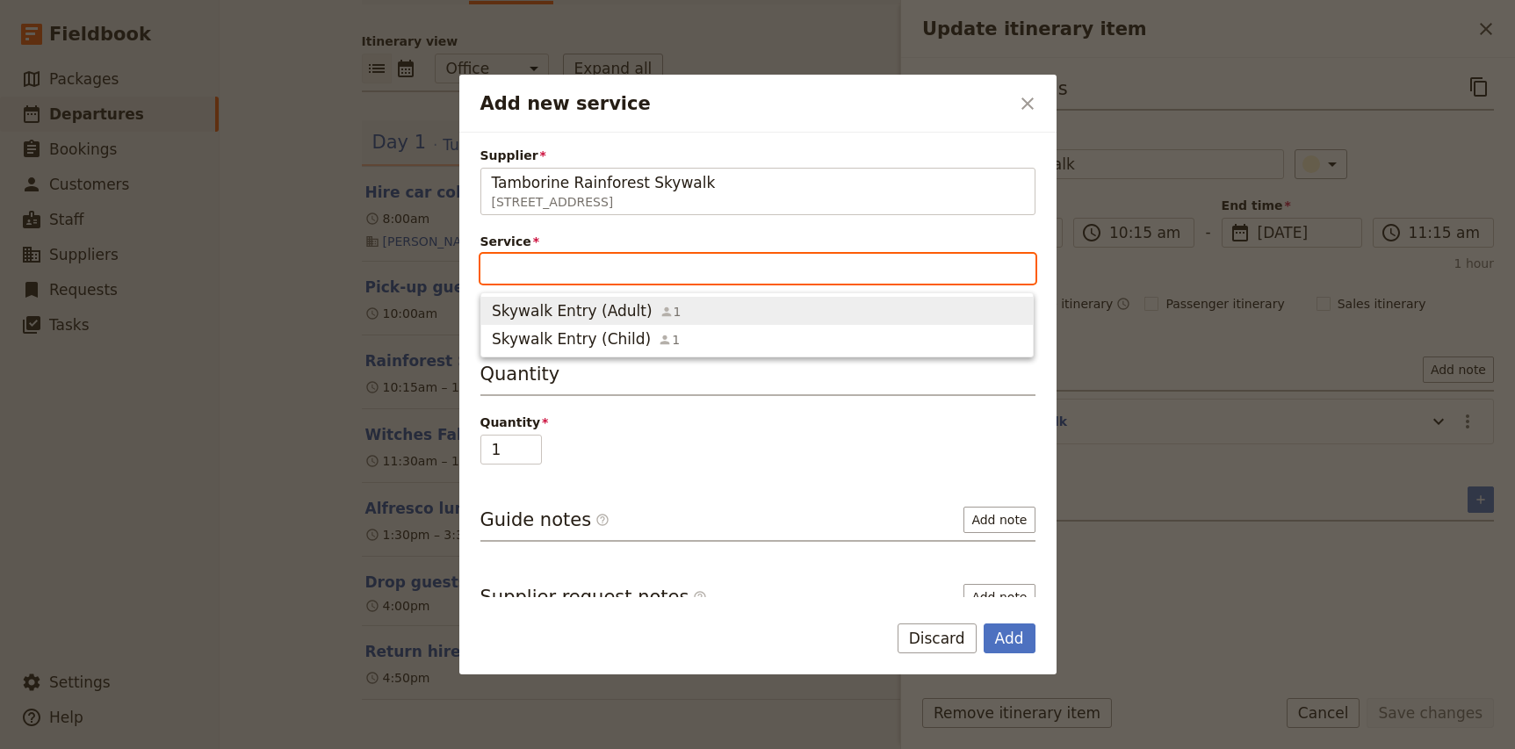
click at [561, 316] on span "Skywalk Entry (Adult)" at bounding box center [572, 310] width 161 height 21
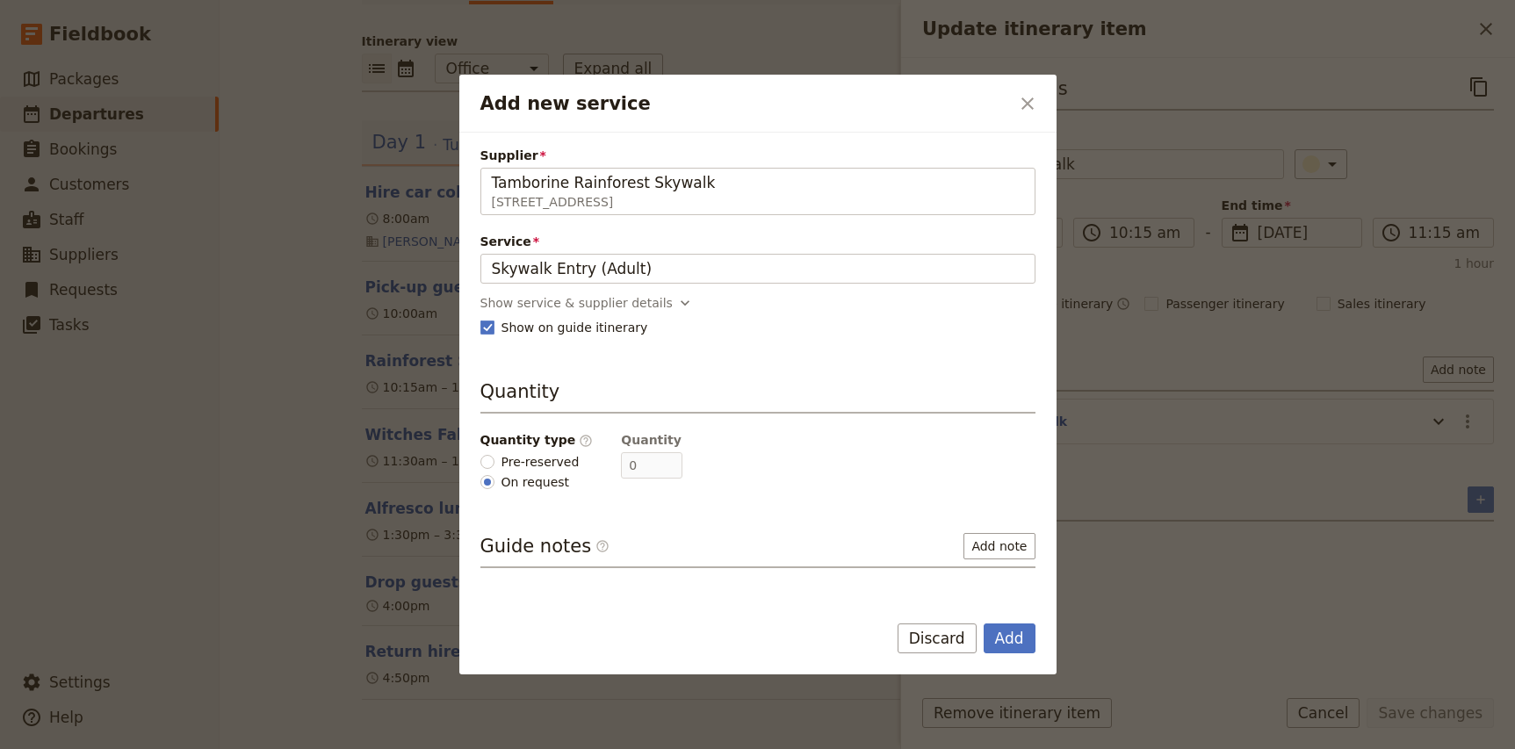
click at [520, 469] on span "Pre-reserved" at bounding box center [540, 462] width 78 height 18
click at [494, 469] on input "Pre-reserved" at bounding box center [487, 462] width 14 height 14
radio input "true"
type input "6"
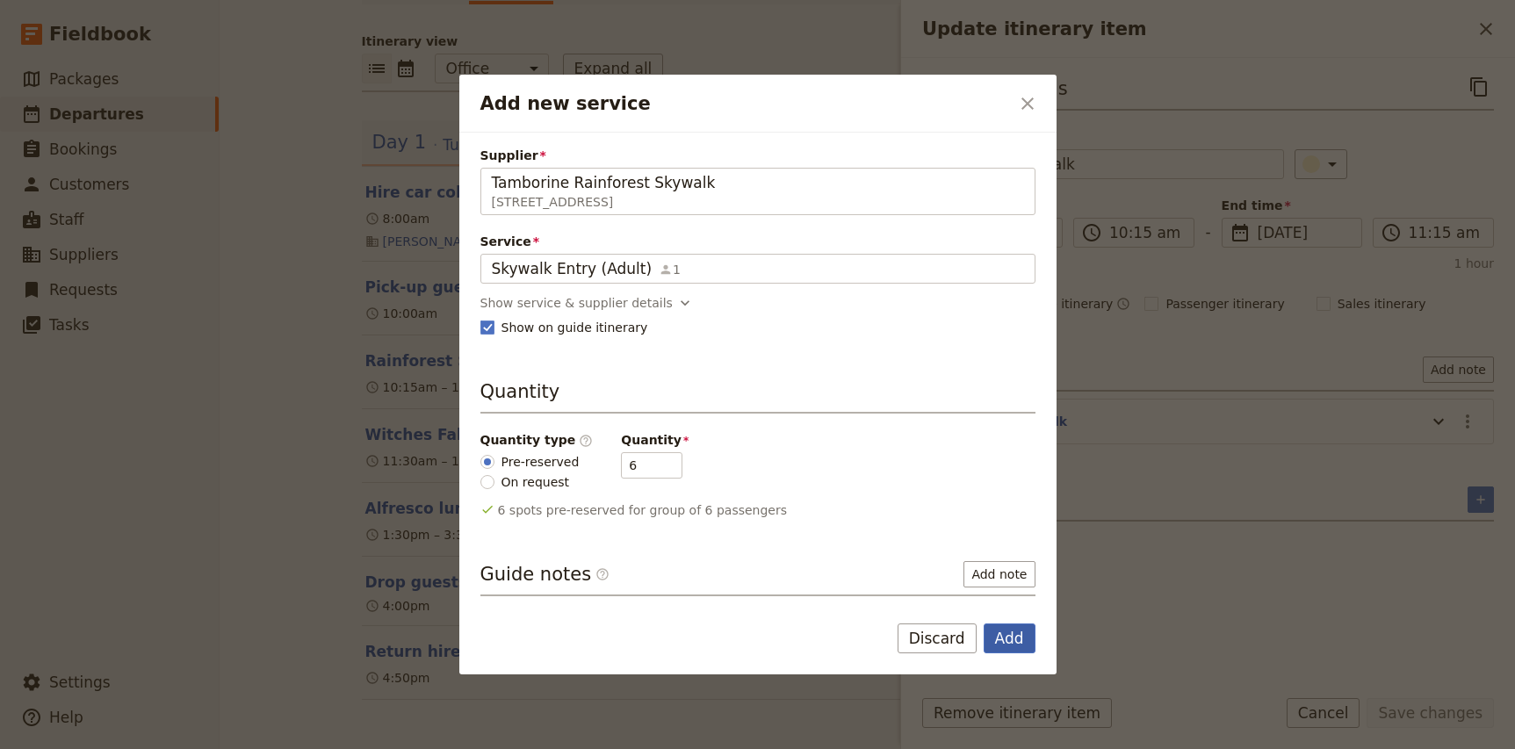
click at [1012, 642] on button "Add" at bounding box center [1010, 639] width 52 height 30
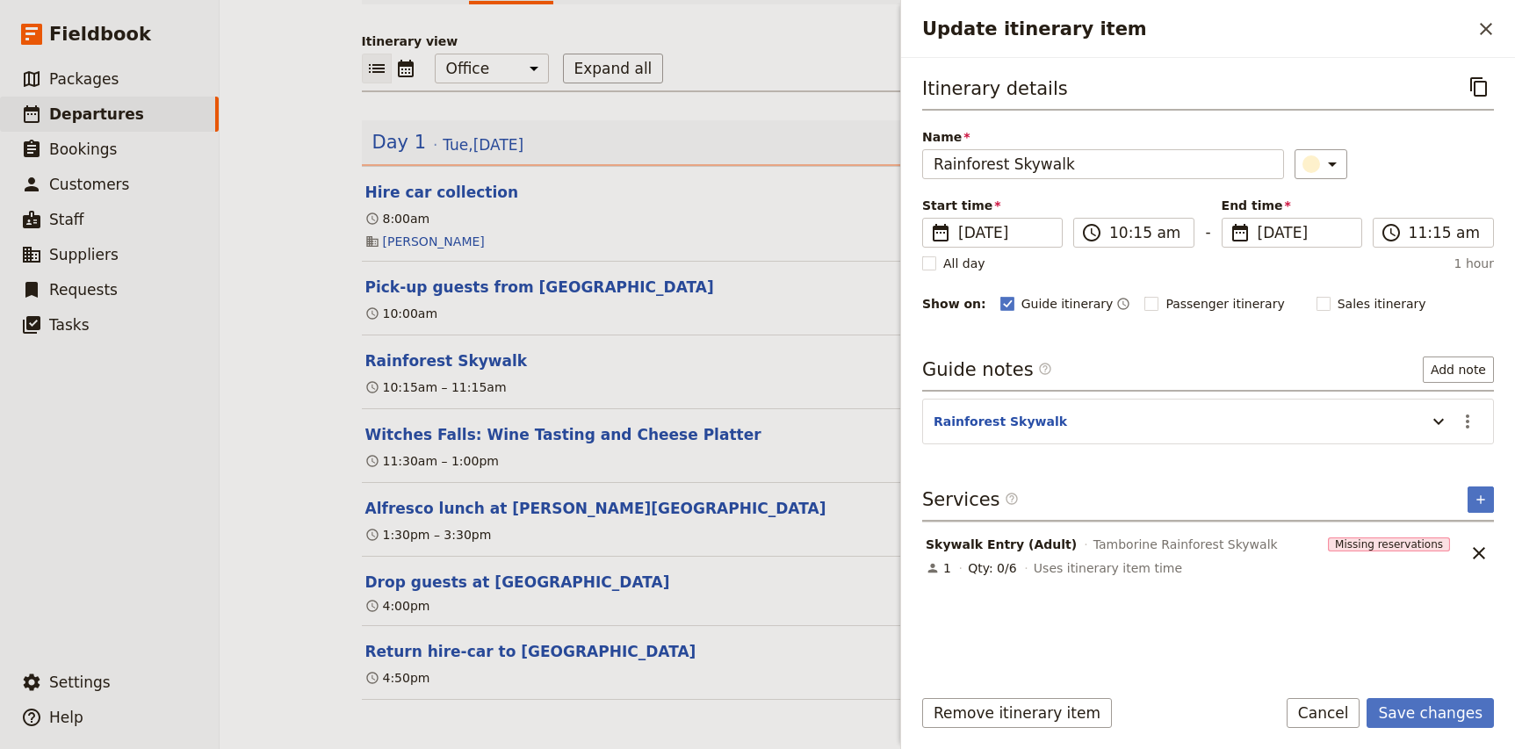
click at [1425, 728] on div "Remove itinerary item Save changes Cancel" at bounding box center [1208, 723] width 614 height 51
click at [1448, 717] on button "Save changes" at bounding box center [1430, 713] width 127 height 30
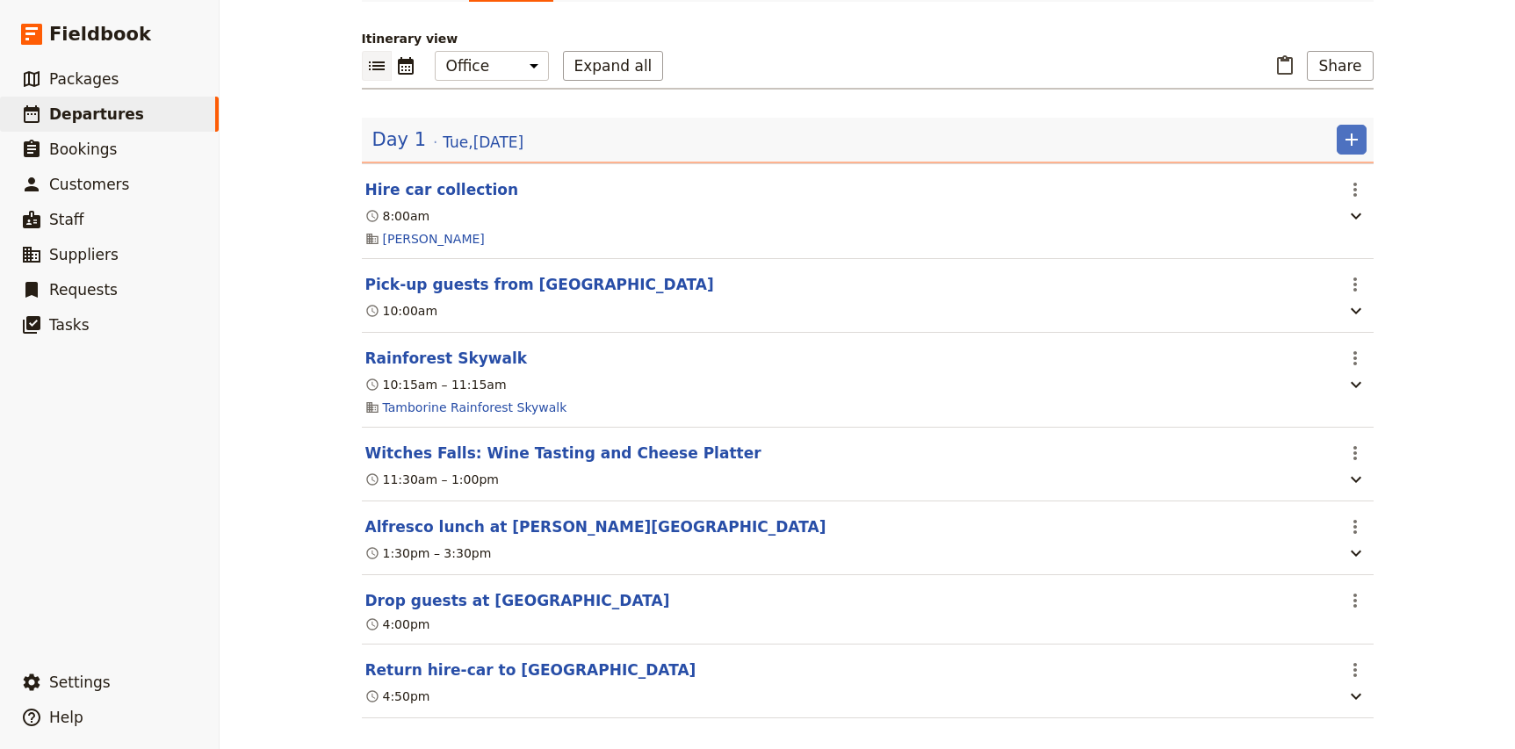
scroll to position [181, 0]
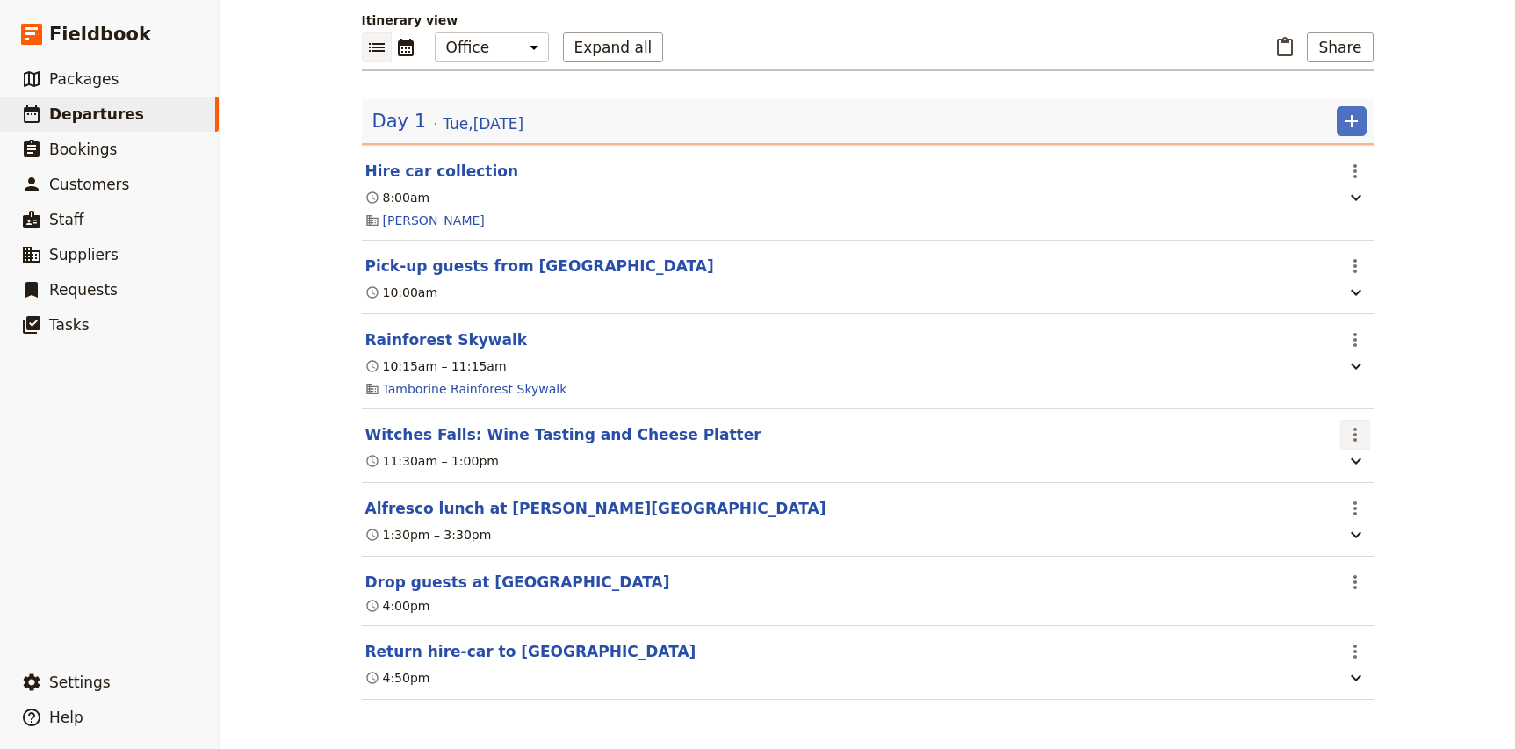
click at [1360, 425] on icon "Actions" at bounding box center [1355, 434] width 21 height 21
click at [1385, 465] on span "Edit this itinerary item" at bounding box center [1421, 473] width 138 height 18
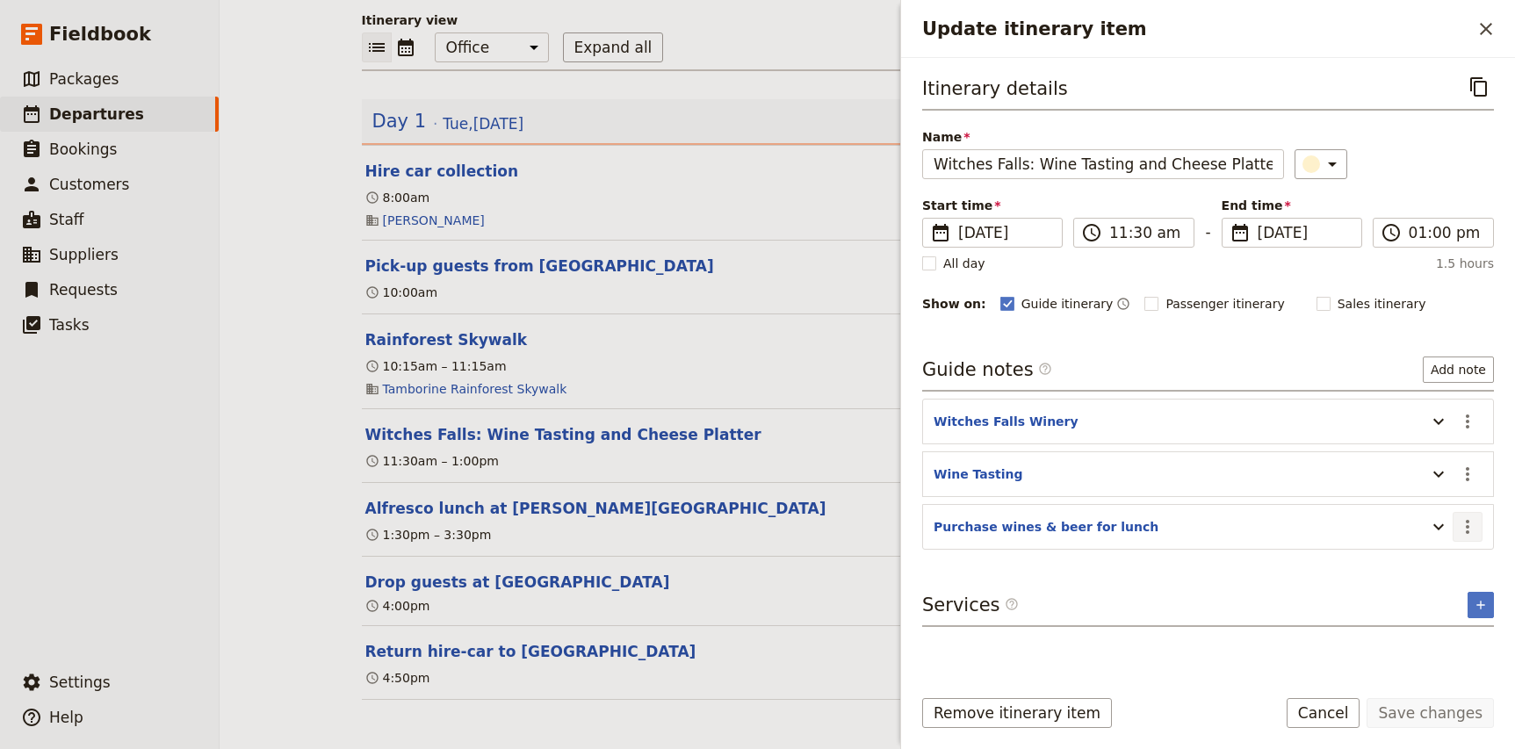
click at [1466, 520] on icon "Actions" at bounding box center [1467, 526] width 21 height 21
click at [1431, 526] on icon "Update itinerary item" at bounding box center [1438, 526] width 21 height 21
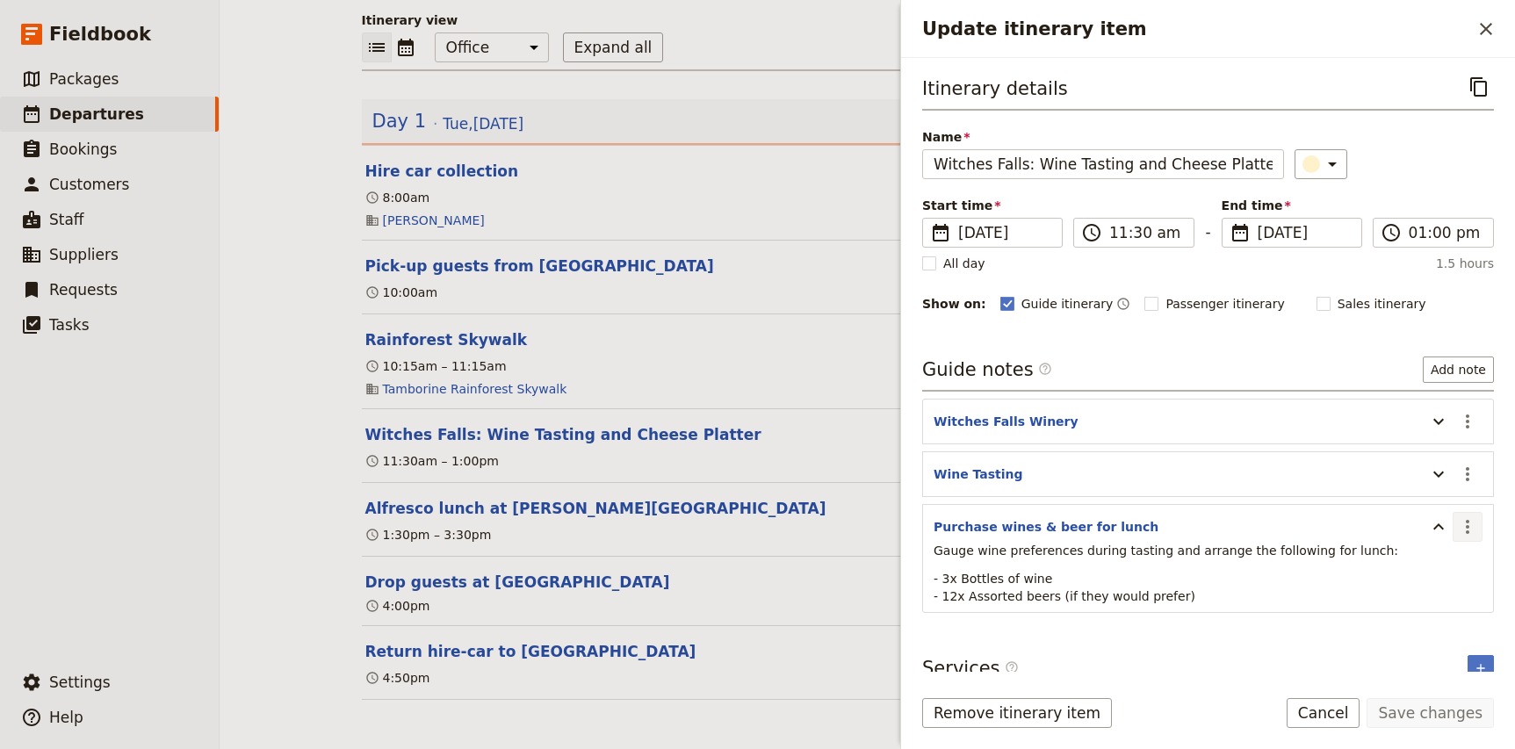
click at [1470, 529] on icon "Actions" at bounding box center [1467, 526] width 21 height 21
click at [1445, 561] on span "Edit note" at bounding box center [1416, 566] width 55 height 18
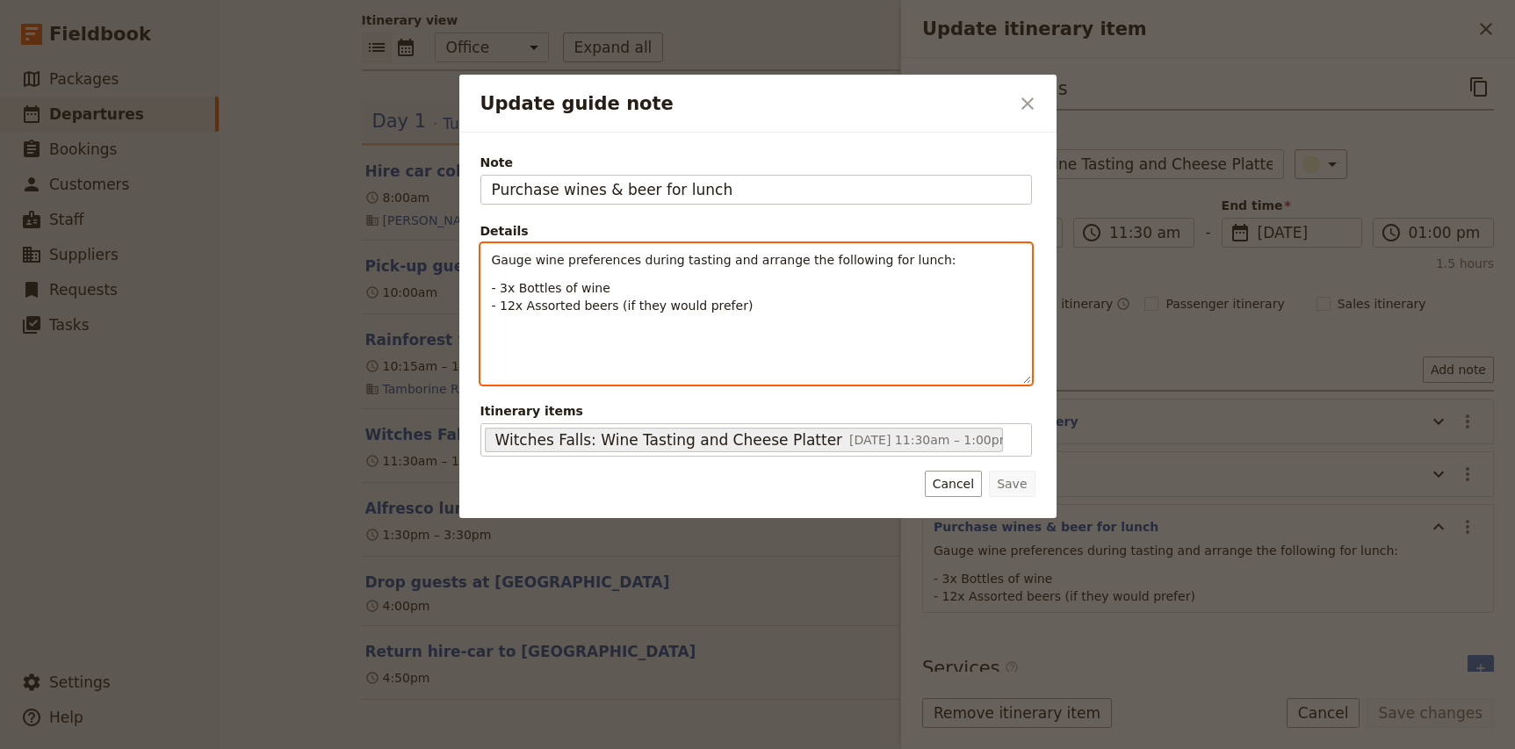
click at [580, 287] on span "- 3x Bottles of wine" at bounding box center [551, 288] width 119 height 14
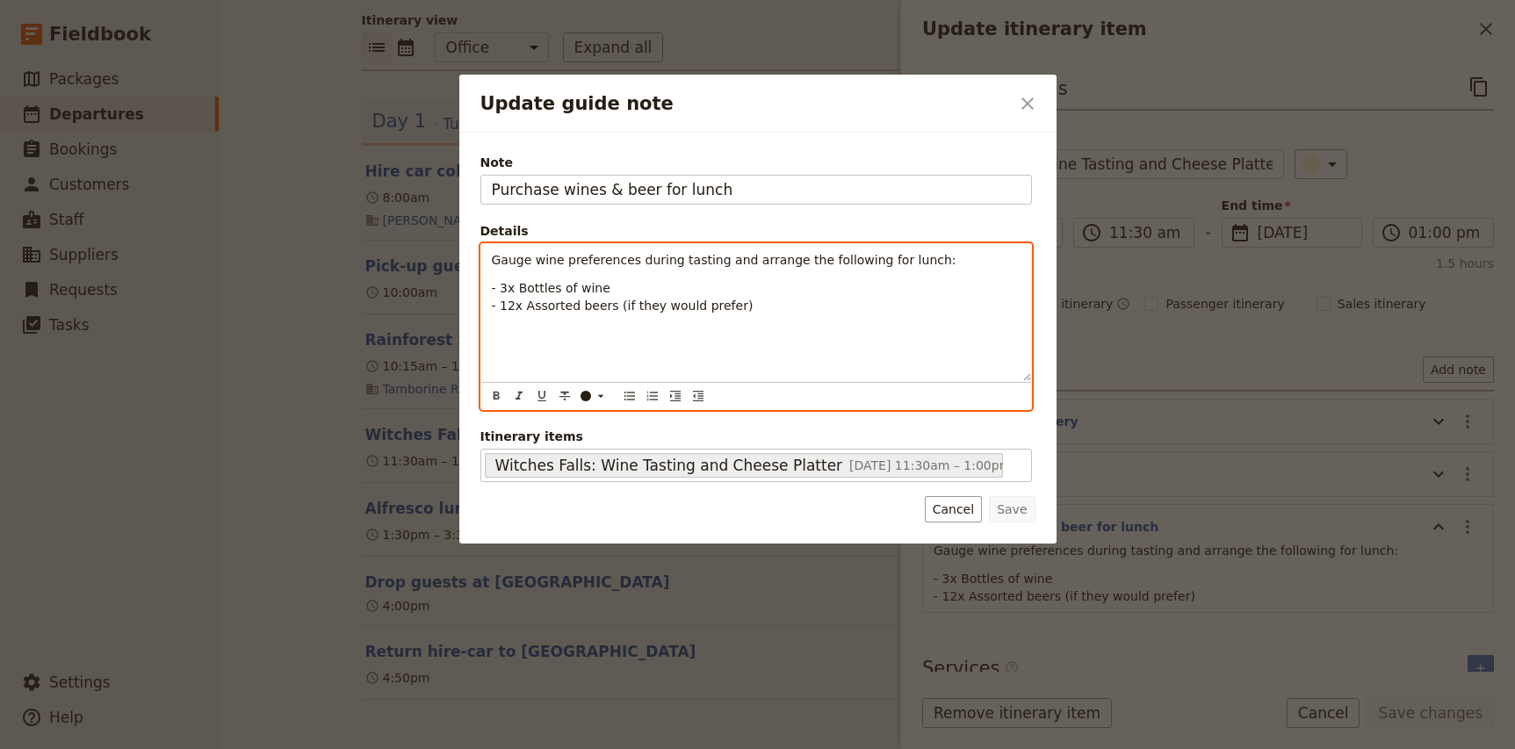
click at [578, 308] on span "- 12x Assorted beers (if they would prefer)" at bounding box center [623, 306] width 262 height 14
click at [576, 286] on span "- 3x Bottles of wine" at bounding box center [551, 288] width 119 height 14
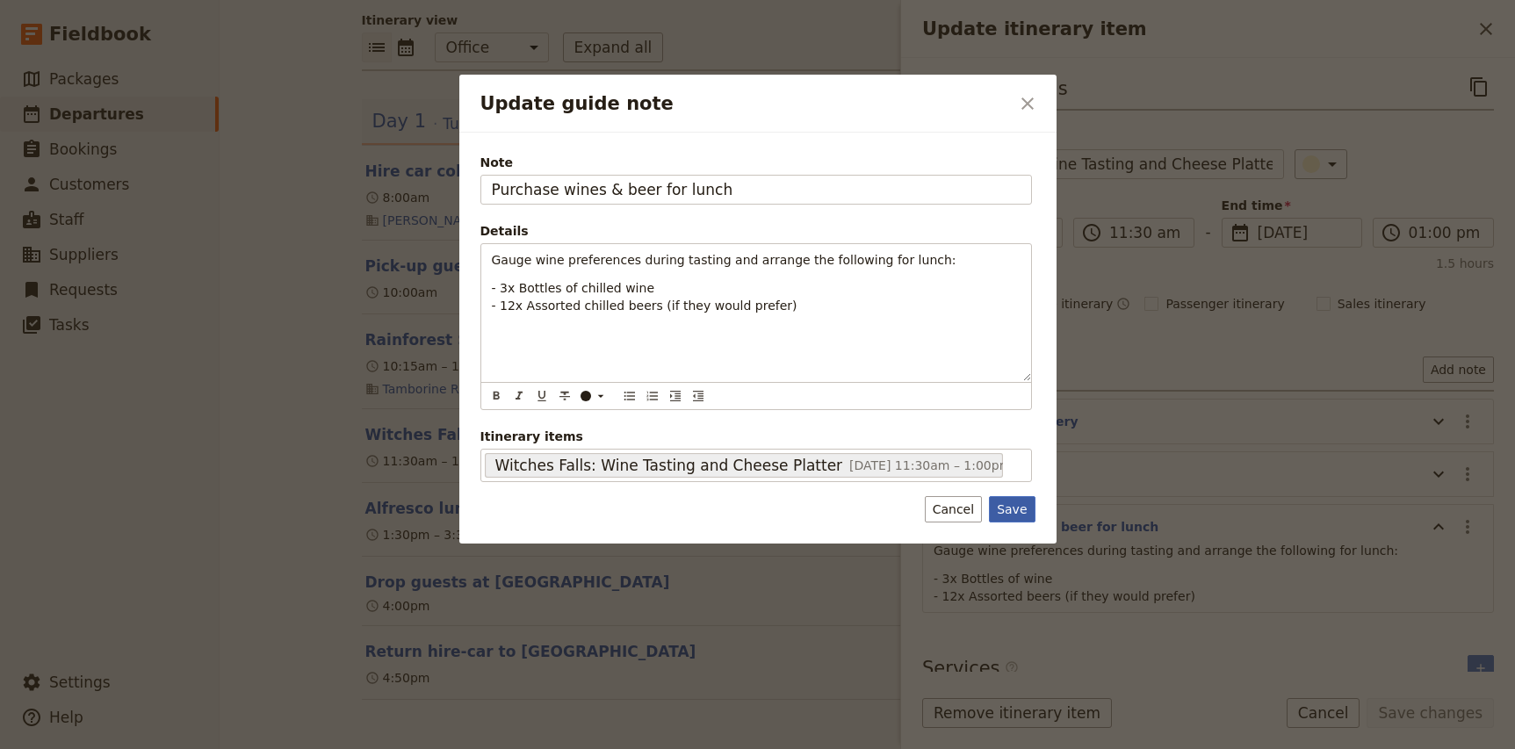
click at [1011, 514] on button "Save" at bounding box center [1012, 509] width 46 height 26
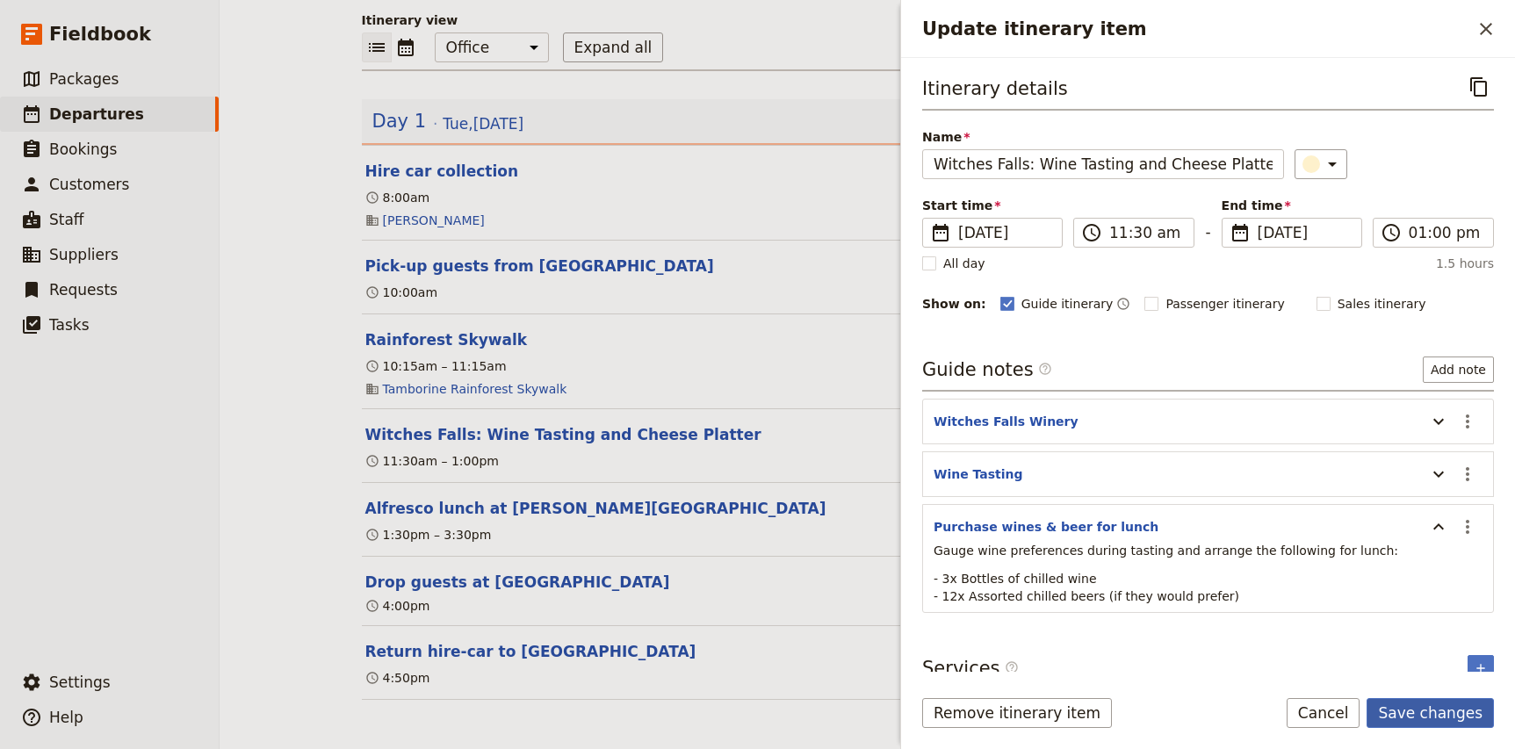
click at [1457, 718] on button "Save changes" at bounding box center [1430, 713] width 127 height 30
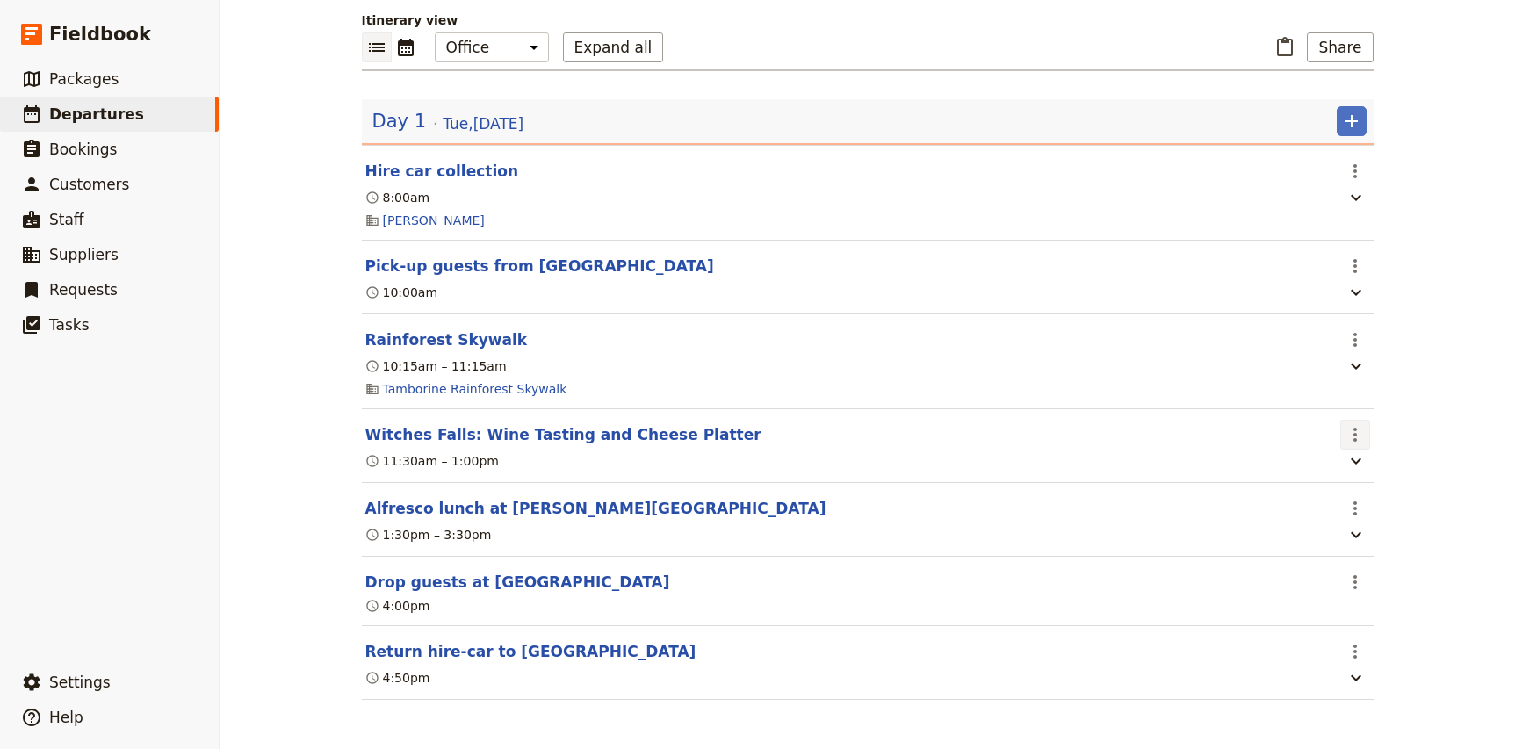
click at [1349, 435] on icon "Actions" at bounding box center [1355, 434] width 21 height 21
click at [1378, 472] on span "Edit this itinerary item" at bounding box center [1421, 473] width 138 height 18
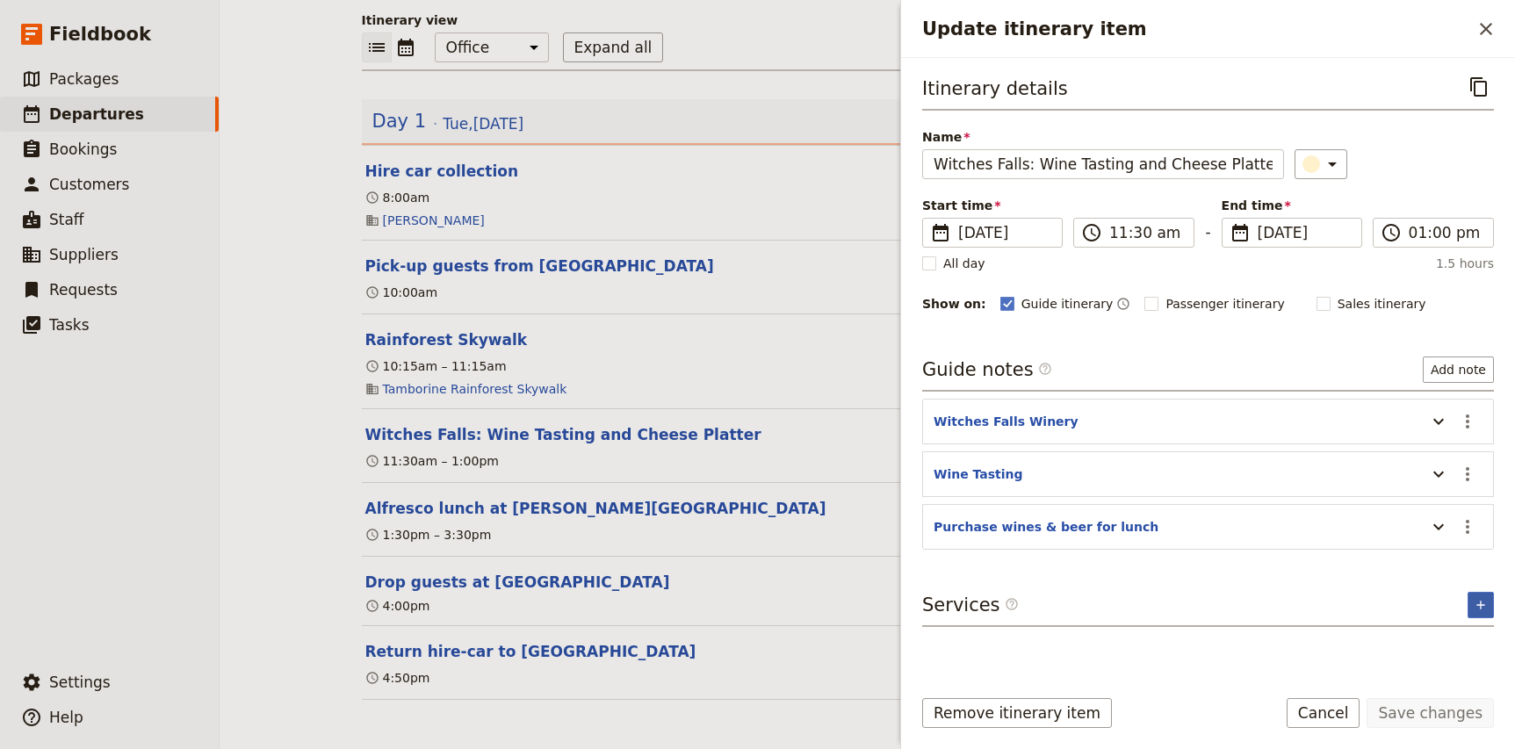
click at [1478, 600] on icon "Add service inclusion" at bounding box center [1481, 605] width 14 height 14
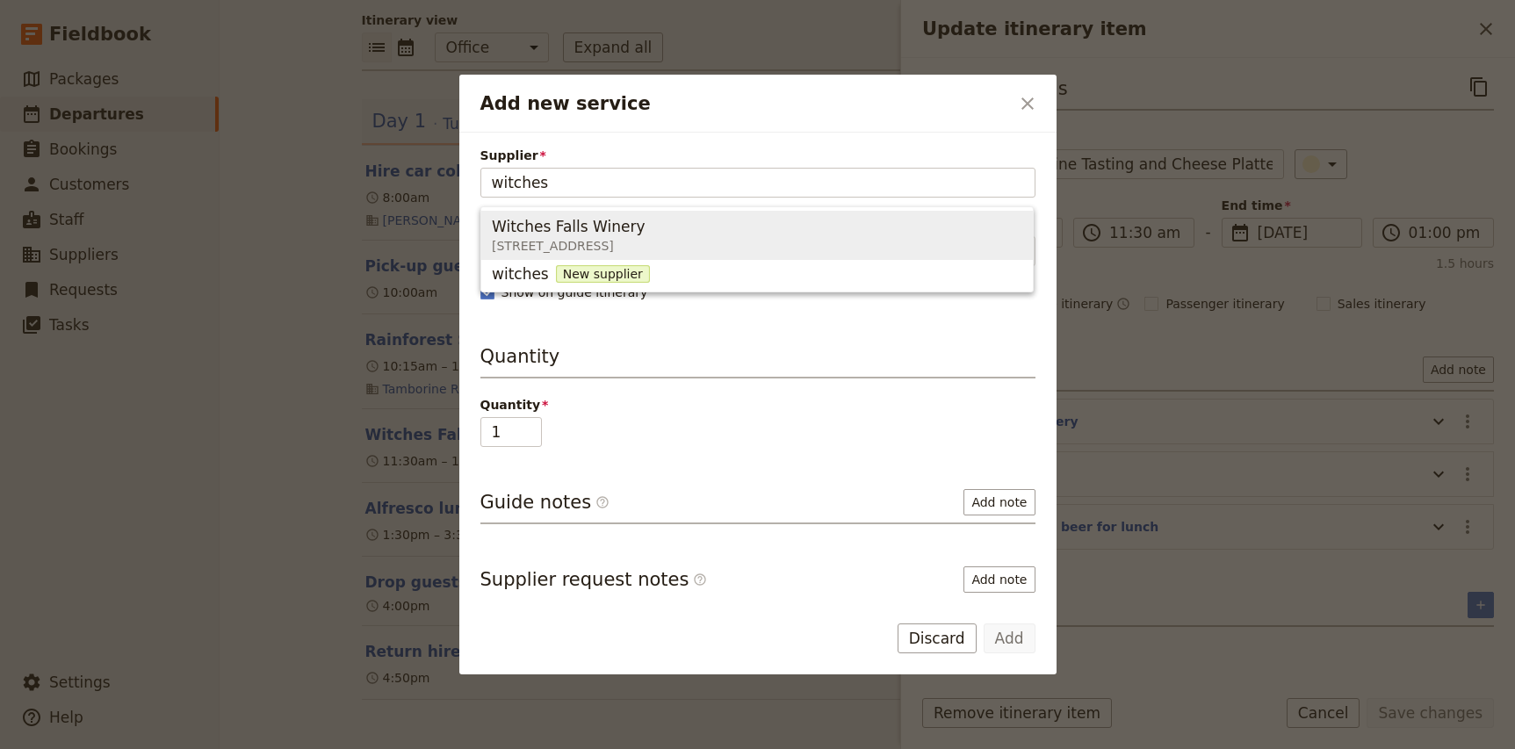
click at [599, 224] on span "Witches Falls Winery" at bounding box center [568, 226] width 153 height 21
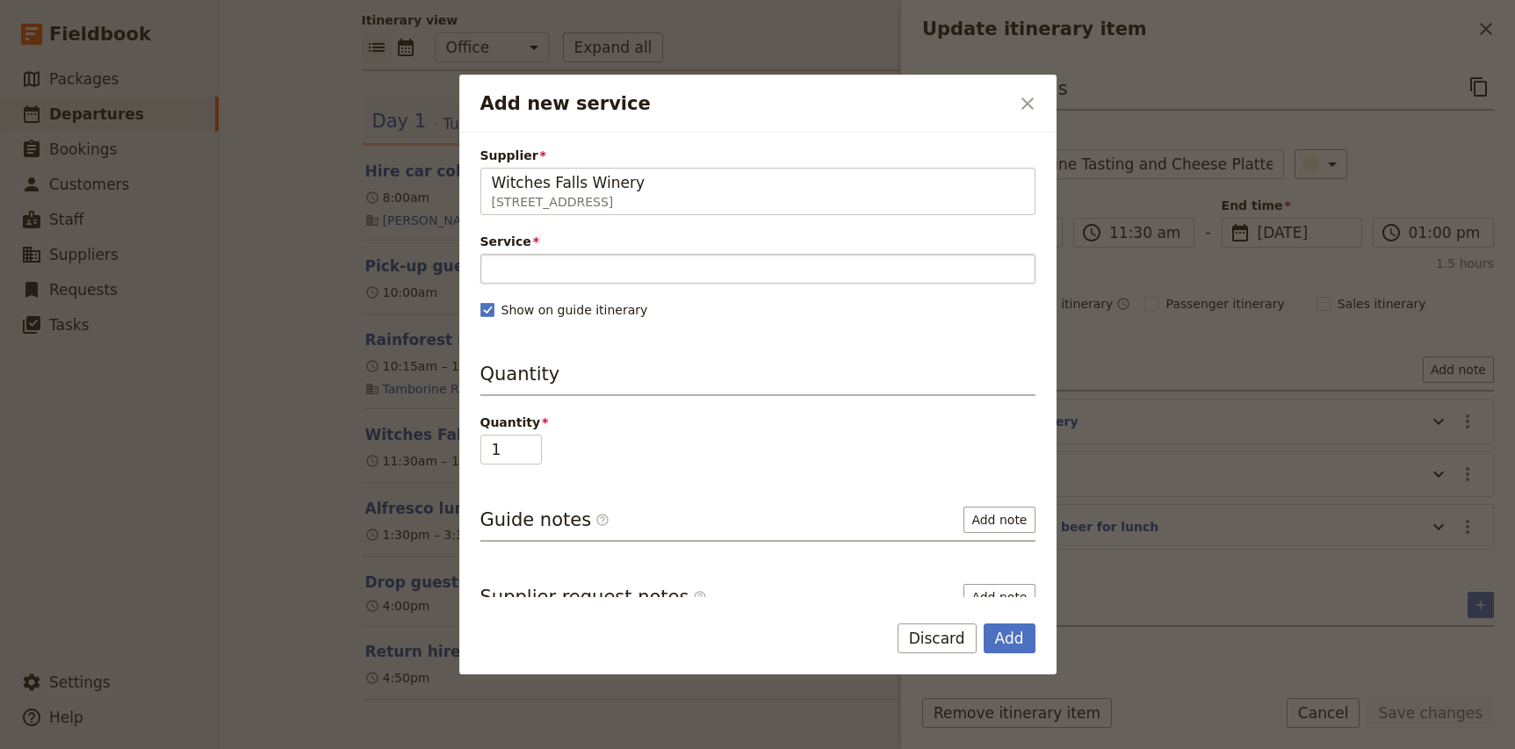
type input "Witches Falls Winery"
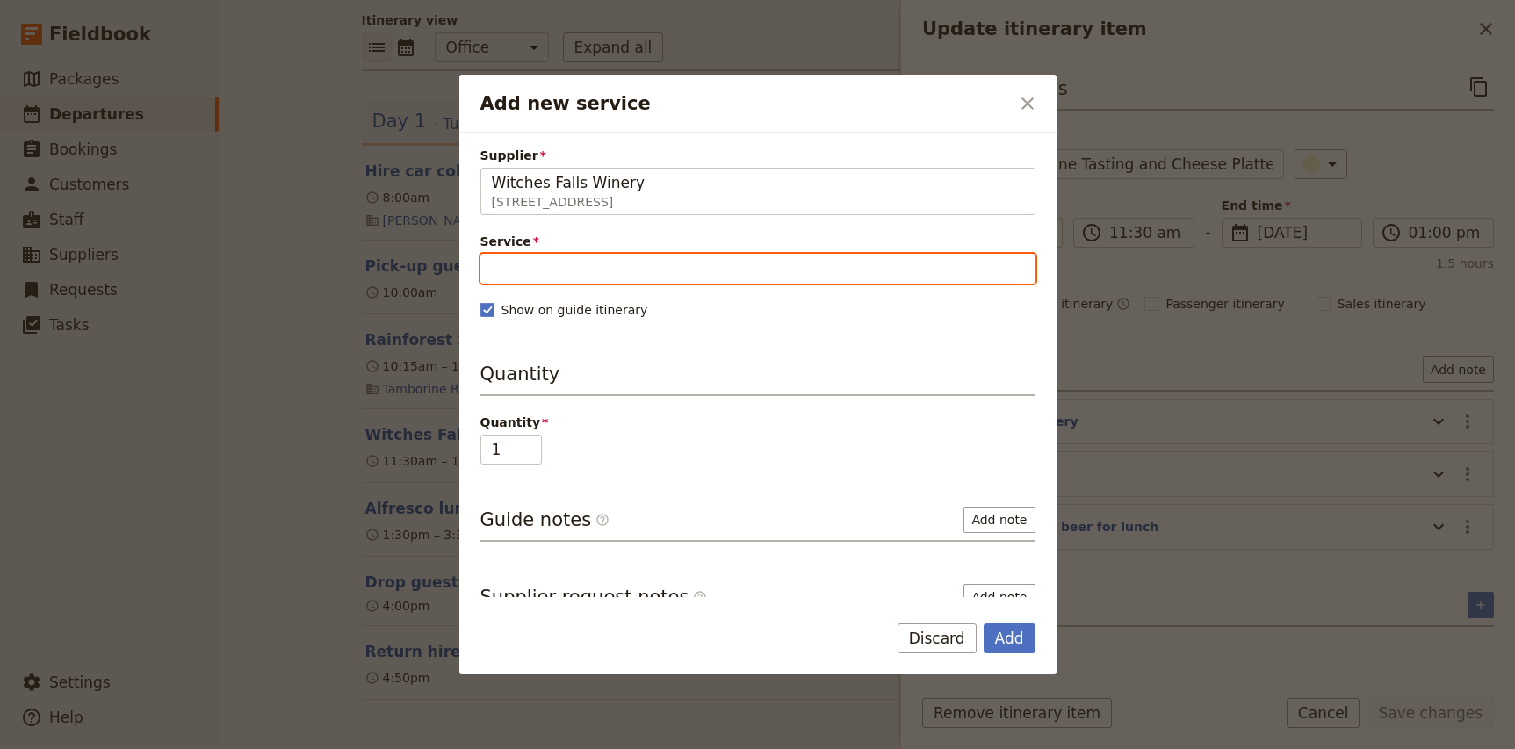
click at [541, 270] on input "Service" at bounding box center [757, 269] width 555 height 30
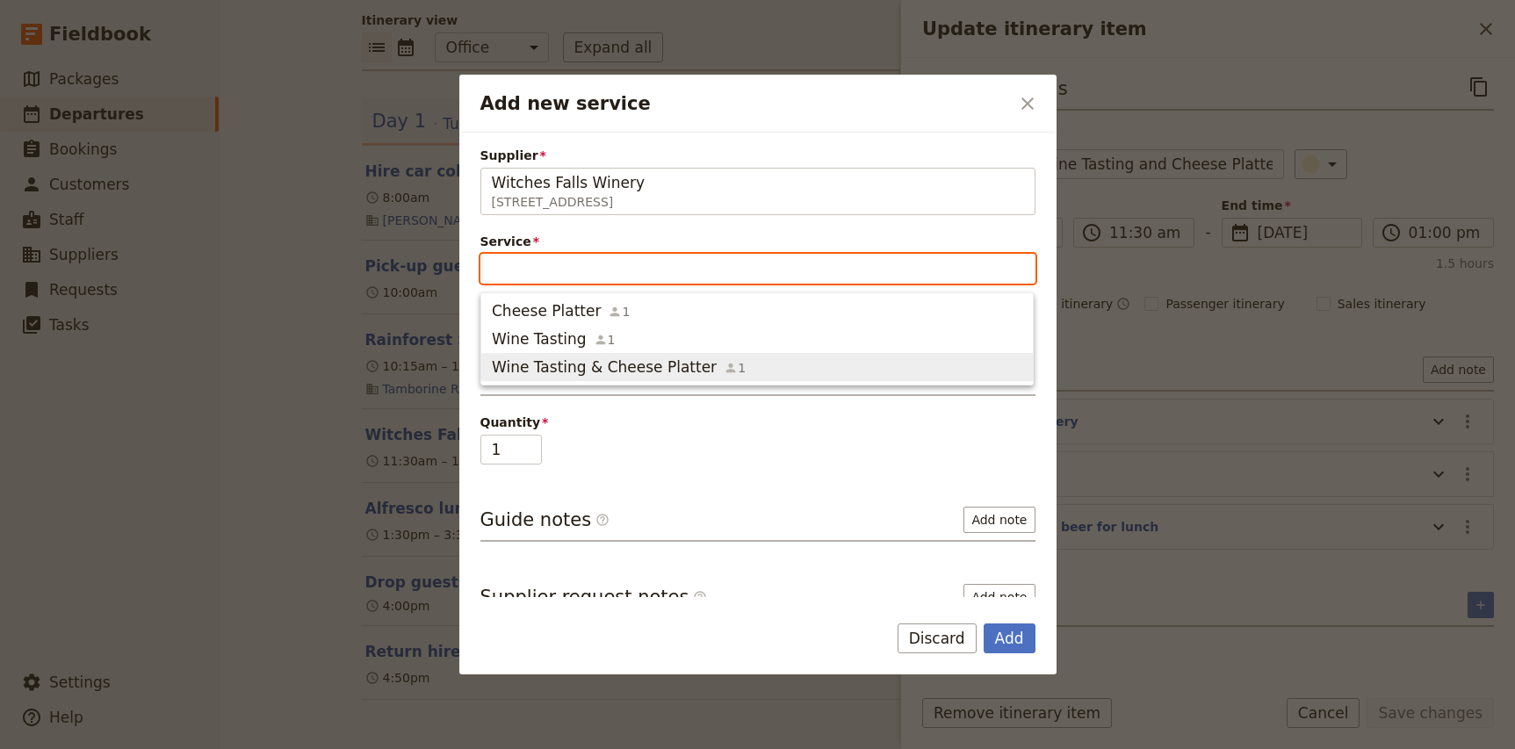
click at [548, 364] on span "Wine Tasting & Cheese Platter" at bounding box center [604, 367] width 225 height 21
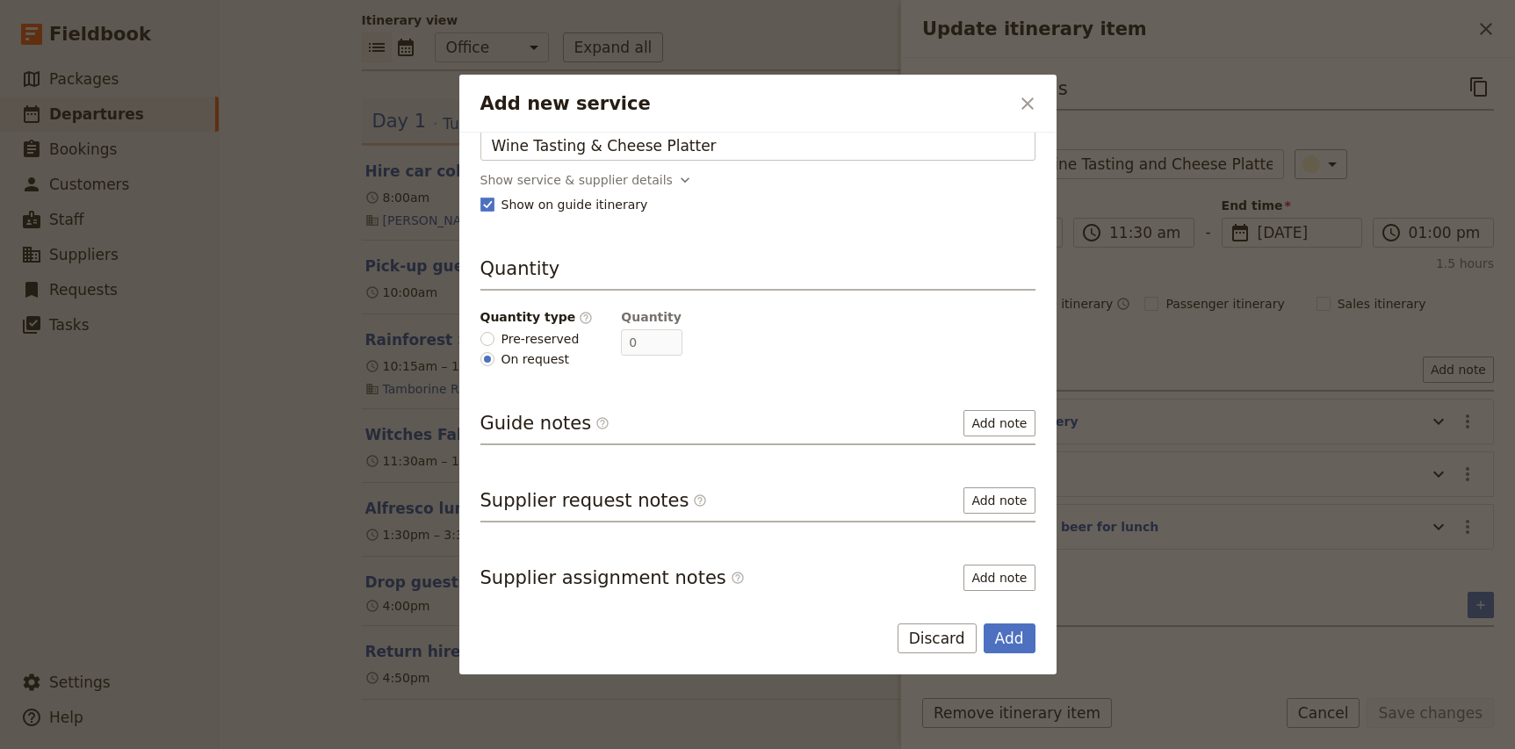
scroll to position [124, 0]
click at [522, 336] on span "Pre-reserved" at bounding box center [540, 338] width 78 height 18
click at [494, 336] on input "Pre-reserved" at bounding box center [487, 338] width 14 height 14
radio input "true"
type input "6"
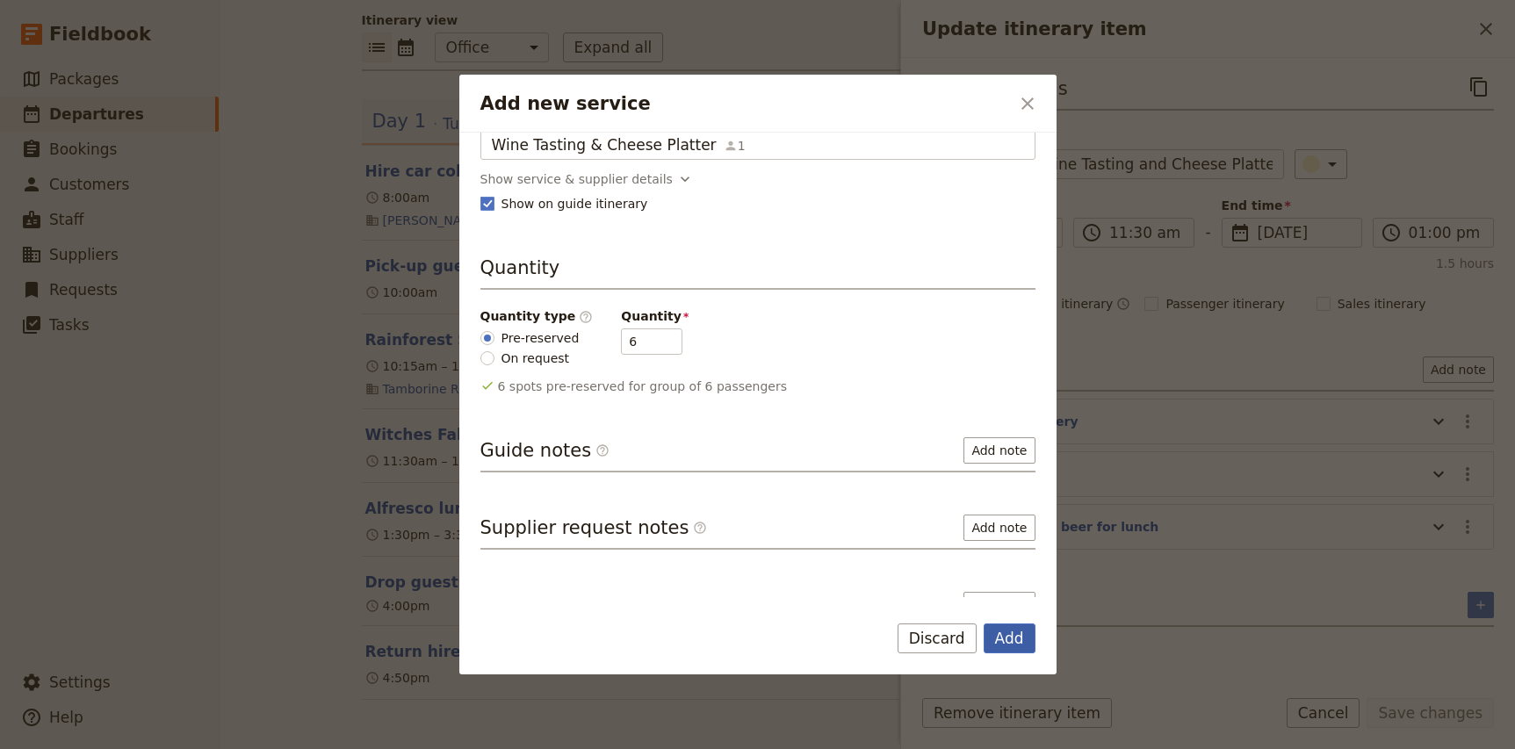
click at [1021, 635] on button "Add" at bounding box center [1010, 639] width 52 height 30
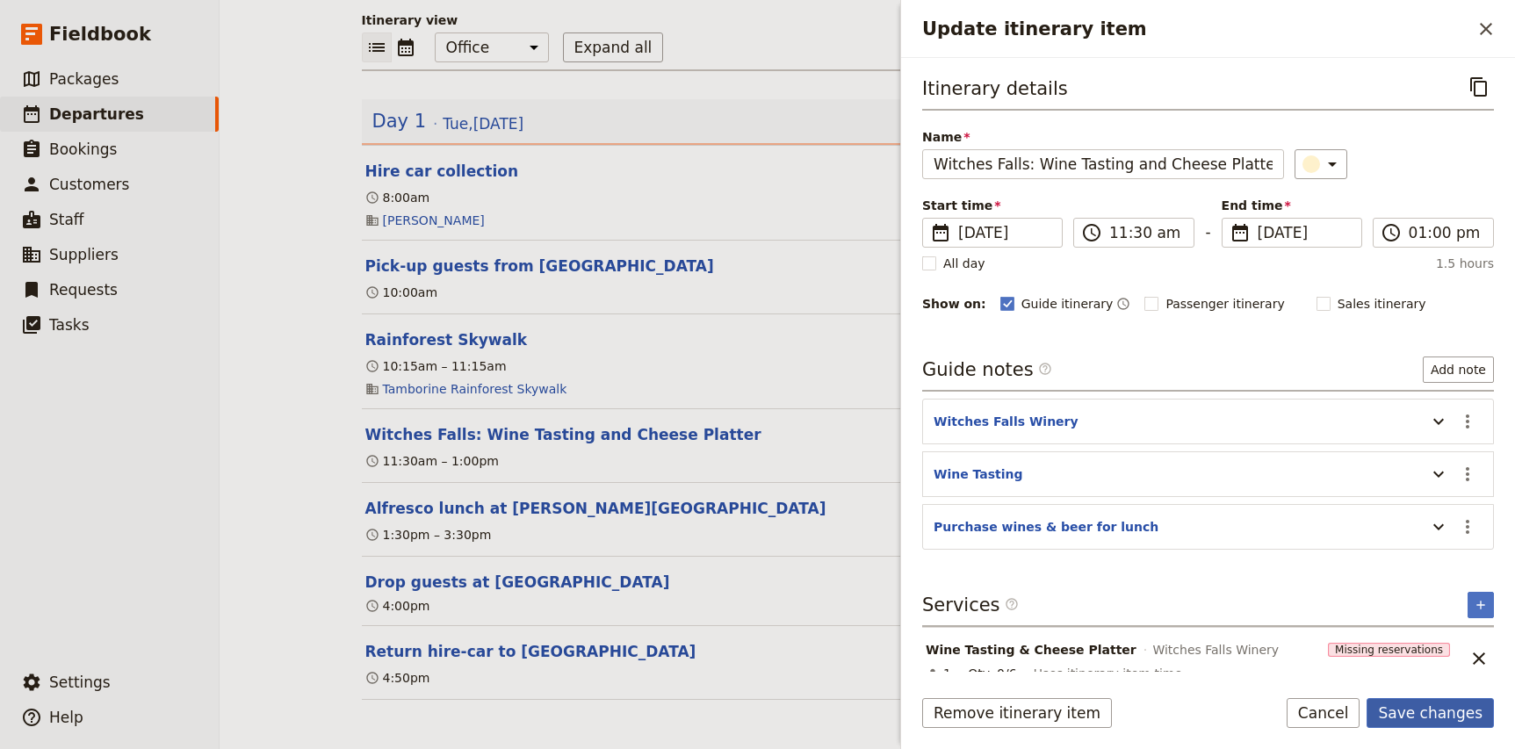
click at [1446, 718] on button "Save changes" at bounding box center [1430, 713] width 127 height 30
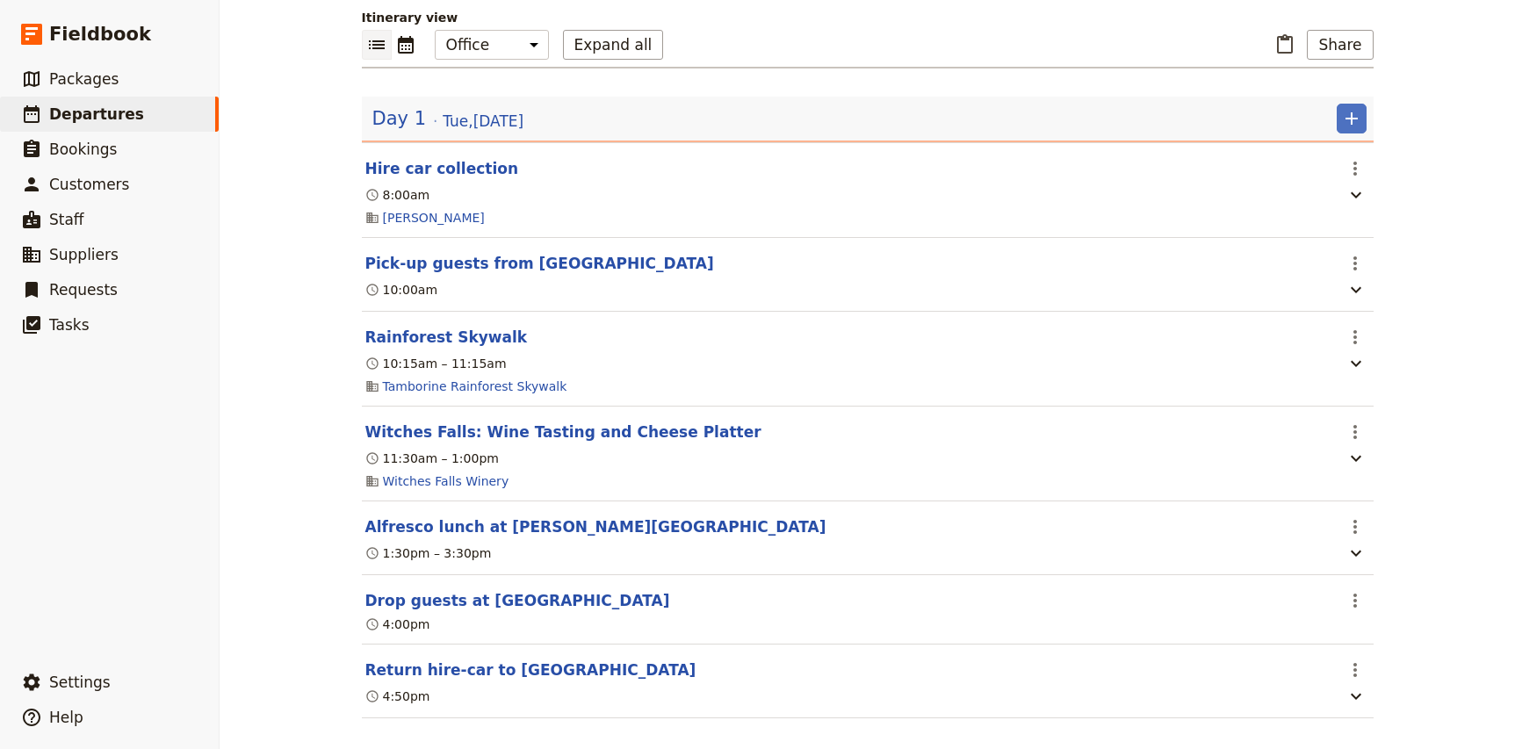
scroll to position [202, 0]
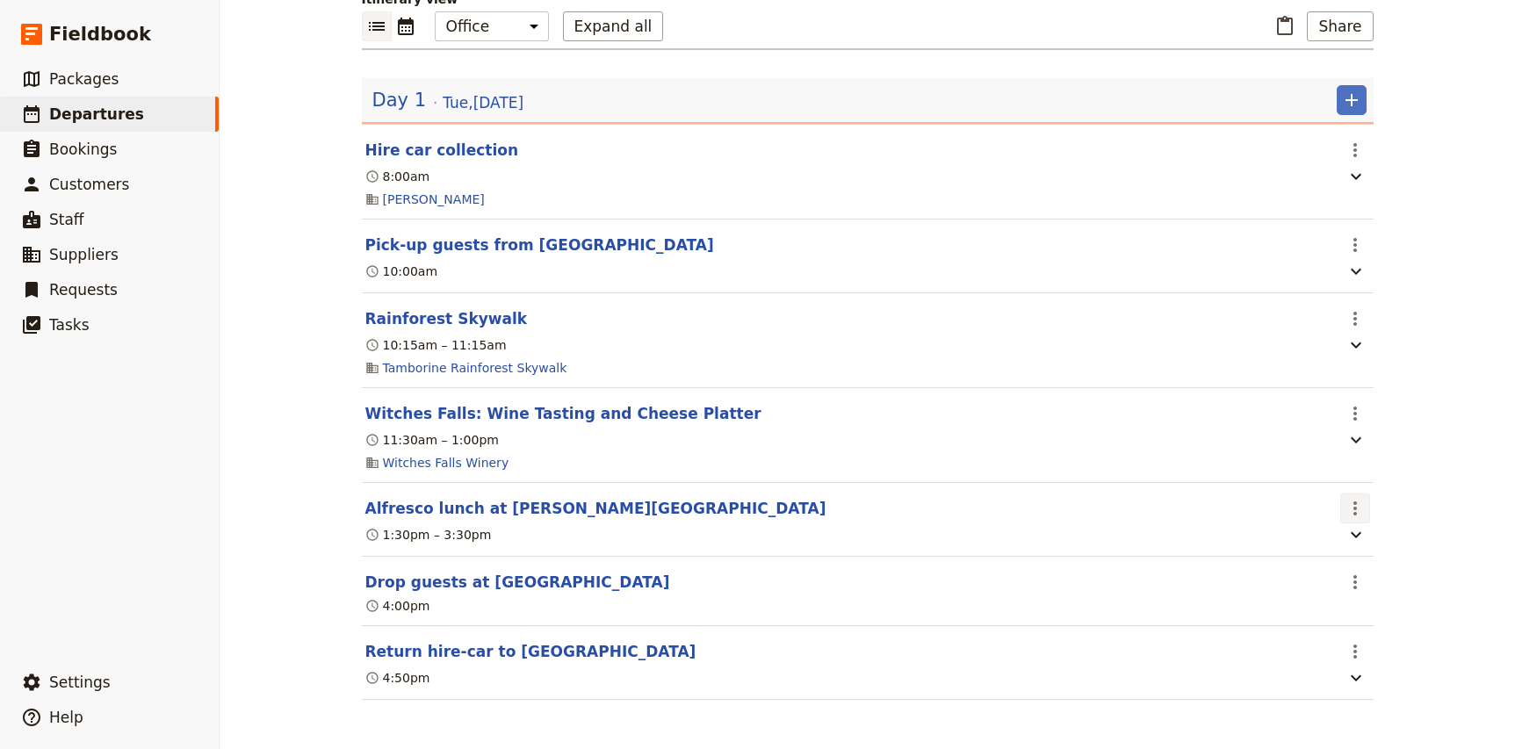
click at [1364, 509] on icon "Actions" at bounding box center [1355, 508] width 21 height 21
click at [1381, 537] on span "Edit this itinerary item" at bounding box center [1421, 546] width 138 height 18
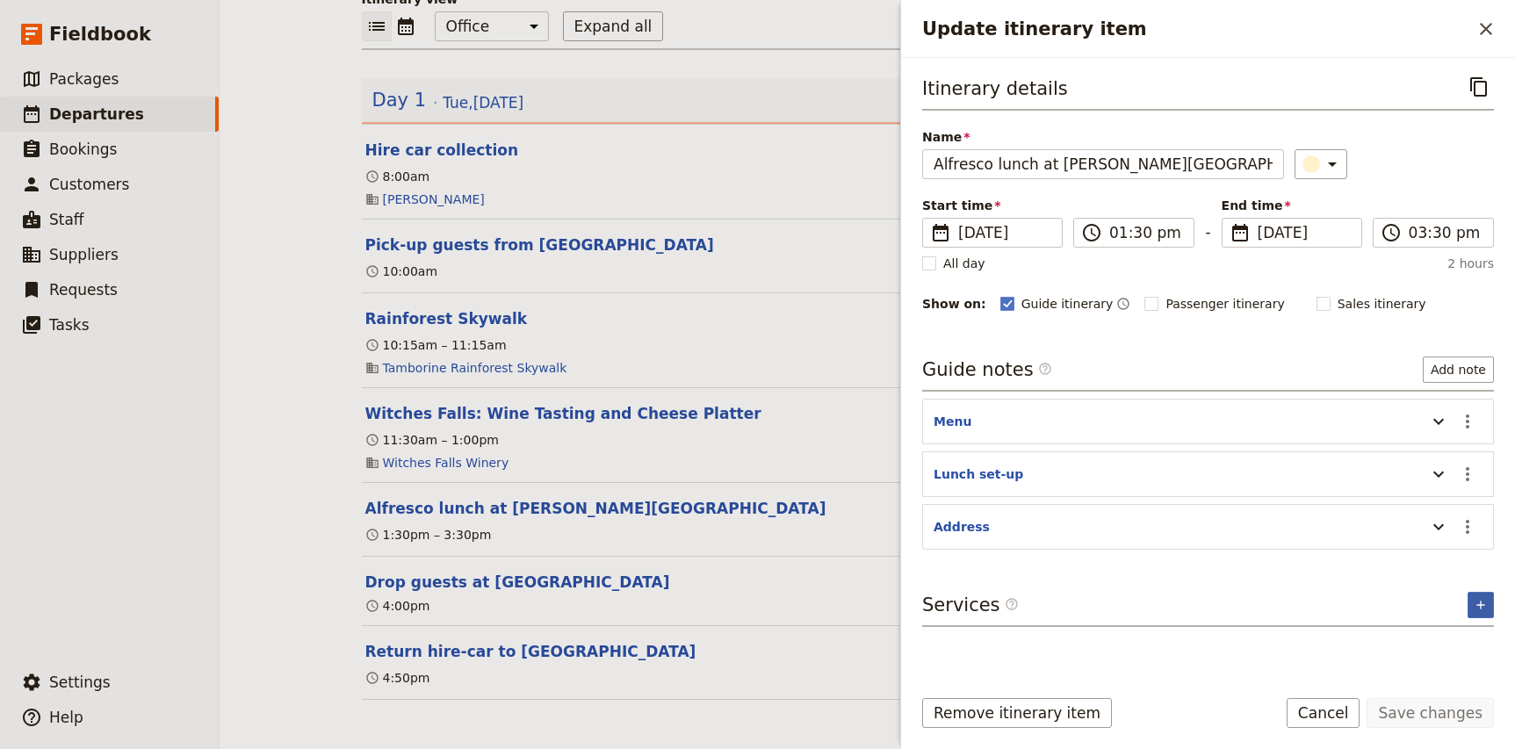
click at [1486, 616] on button "​" at bounding box center [1481, 605] width 26 height 26
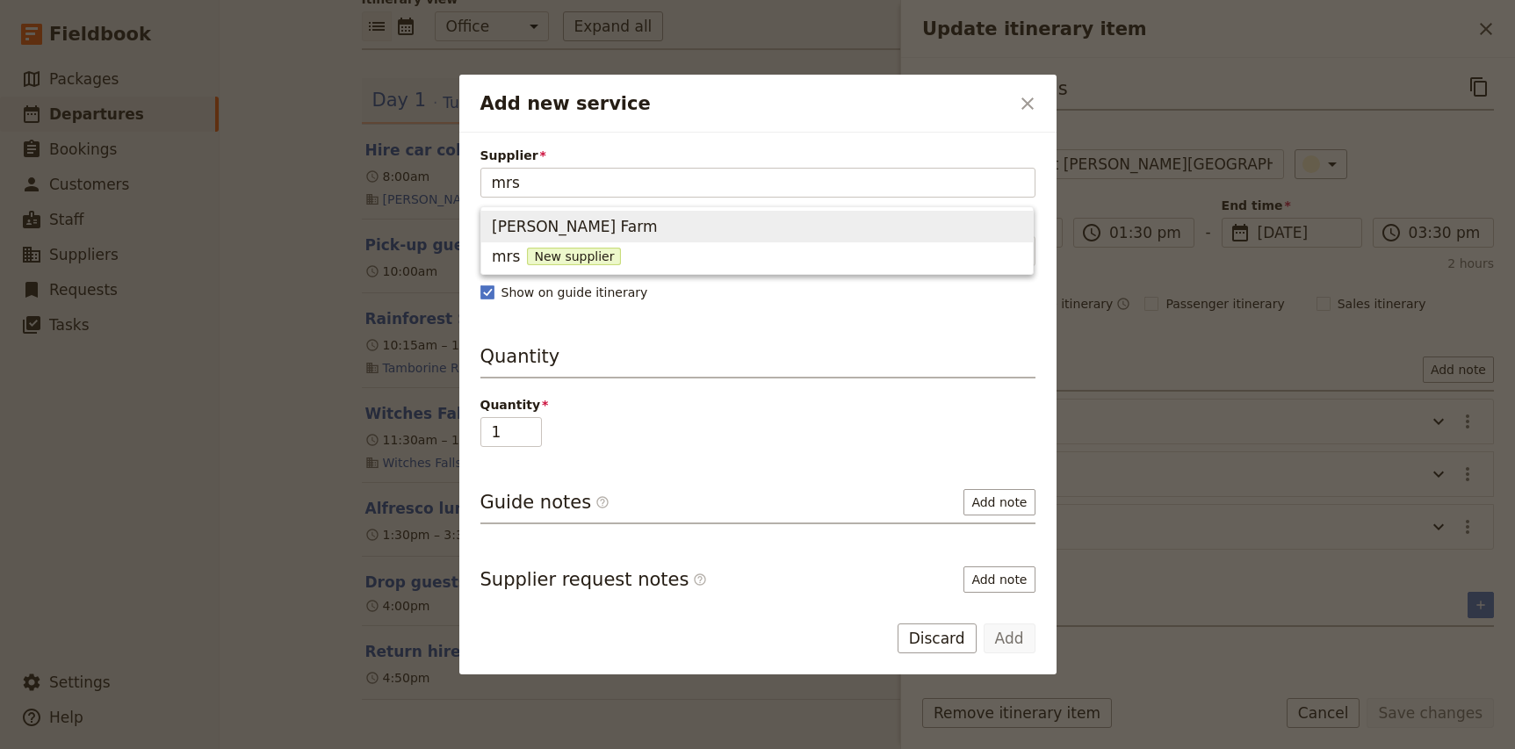
click at [581, 221] on span "[PERSON_NAME] Farm" at bounding box center [575, 226] width 166 height 21
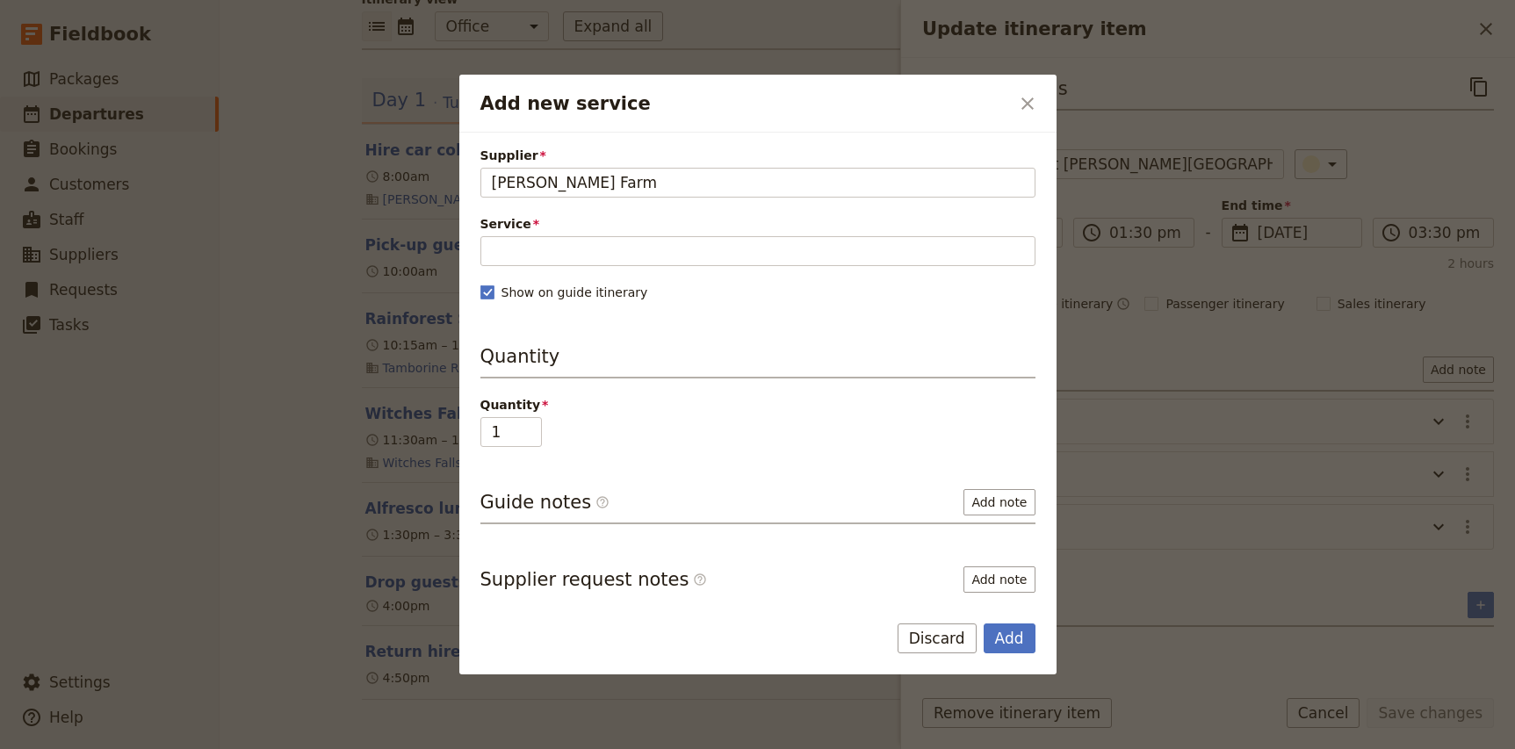
type input "[PERSON_NAME] Farm"
click at [565, 274] on div "Supplier [PERSON_NAME] Farm [PERSON_NAME] Farm Service Please fill in this fiel…" at bounding box center [757, 413] width 555 height 532
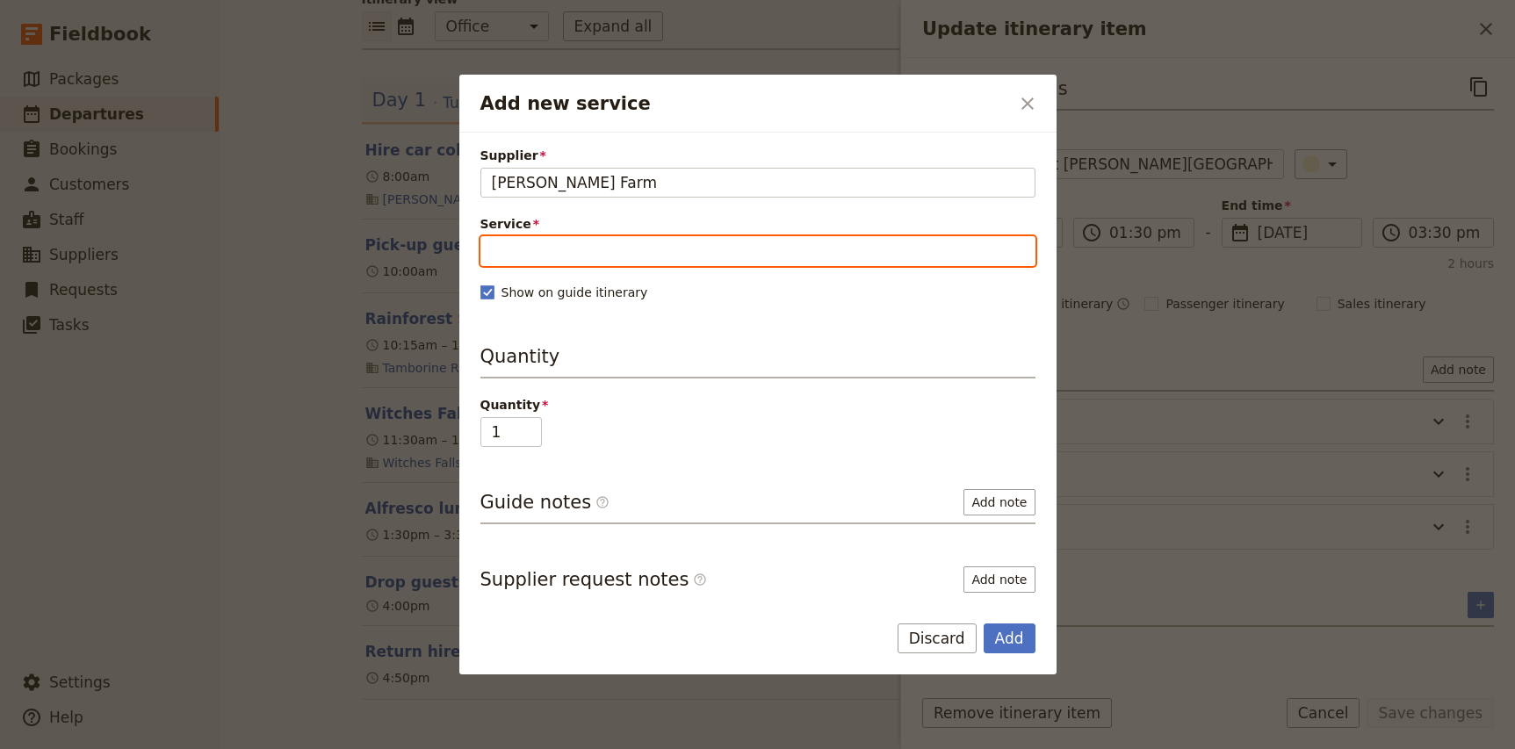
click at [567, 251] on input "Service" at bounding box center [757, 251] width 555 height 30
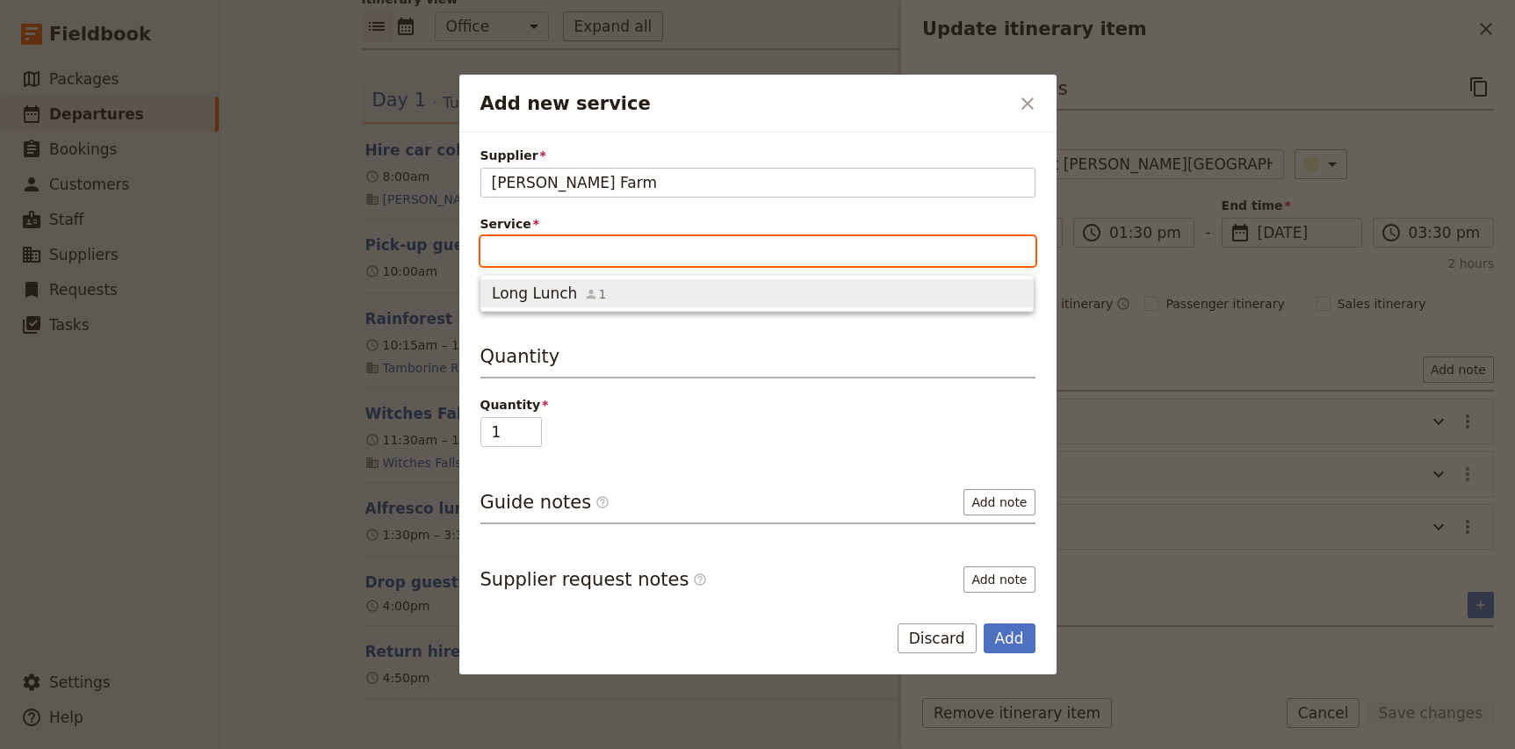
click at [567, 291] on span "Long Lunch" at bounding box center [534, 293] width 85 height 21
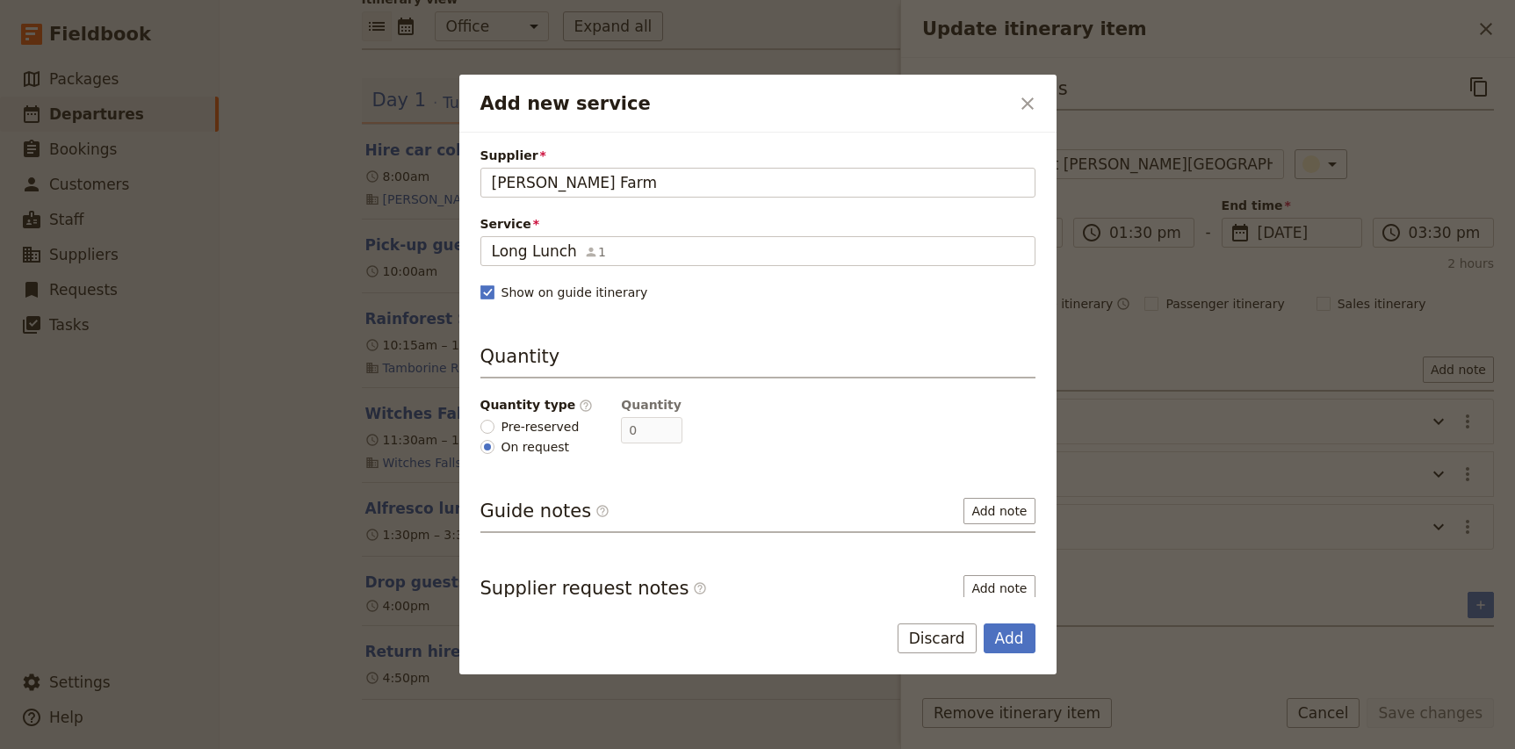
click at [527, 426] on span "Pre-reserved" at bounding box center [540, 427] width 78 height 18
click at [494, 426] on input "Pre-reserved" at bounding box center [487, 427] width 14 height 14
radio input "true"
type input "6"
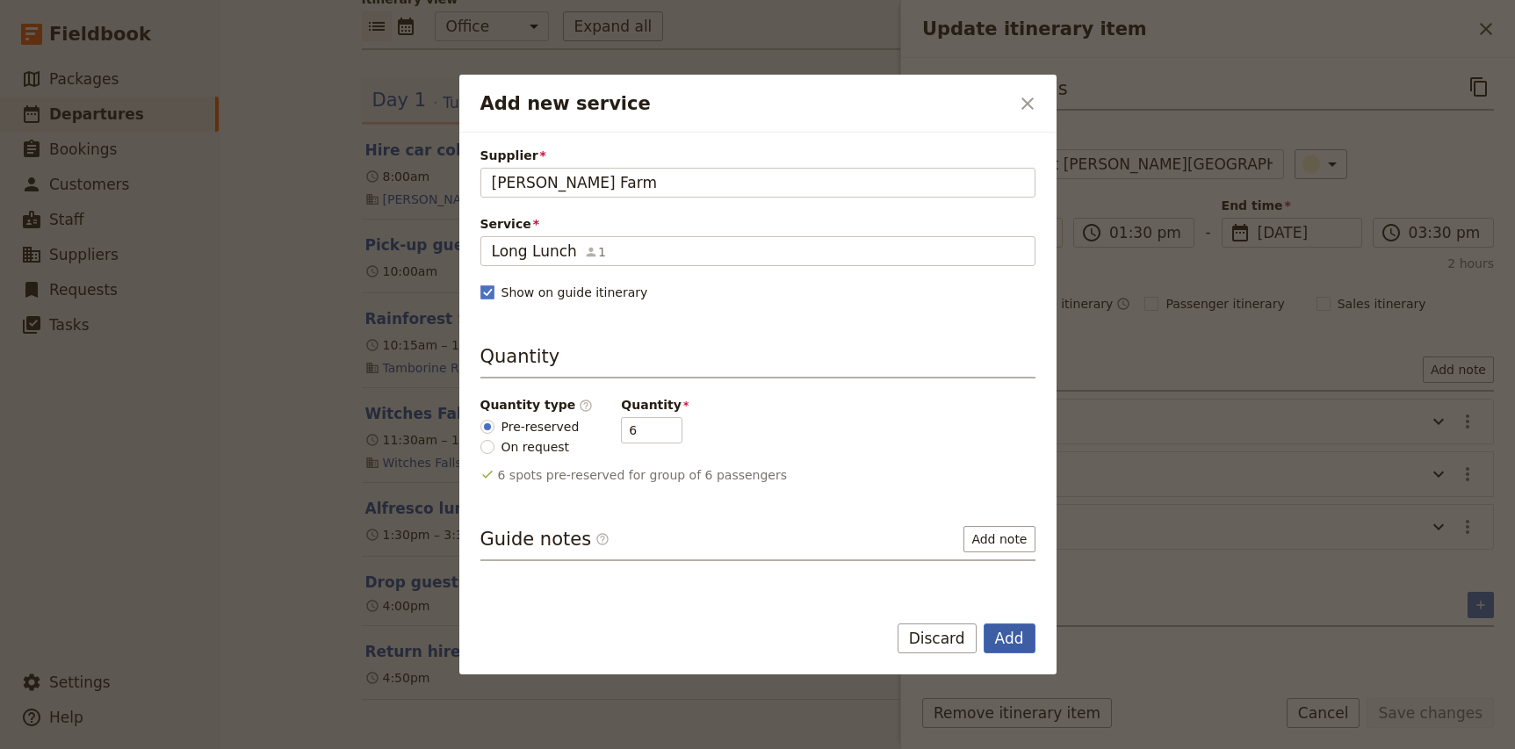
click at [1012, 638] on button "Add" at bounding box center [1010, 639] width 52 height 30
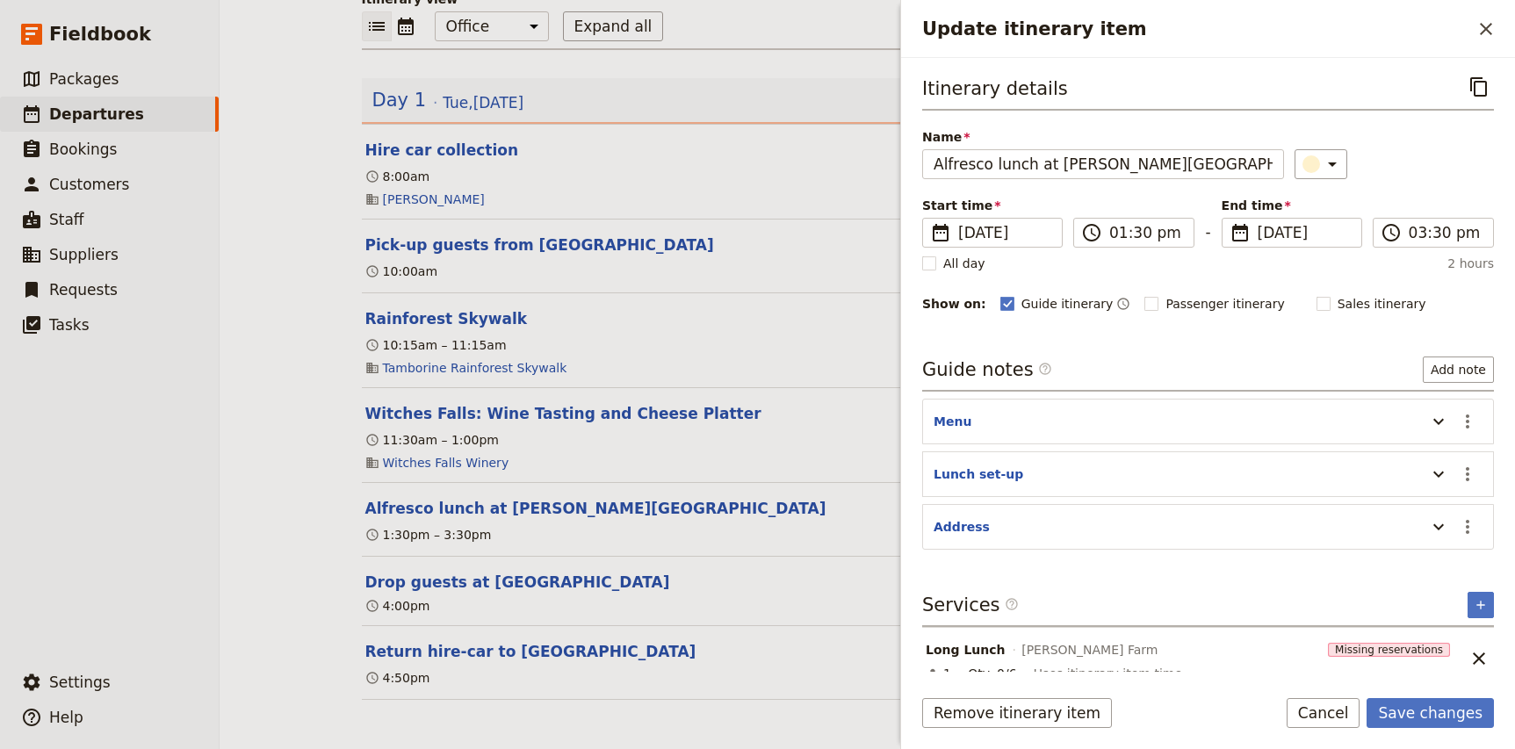
scroll to position [18, 0]
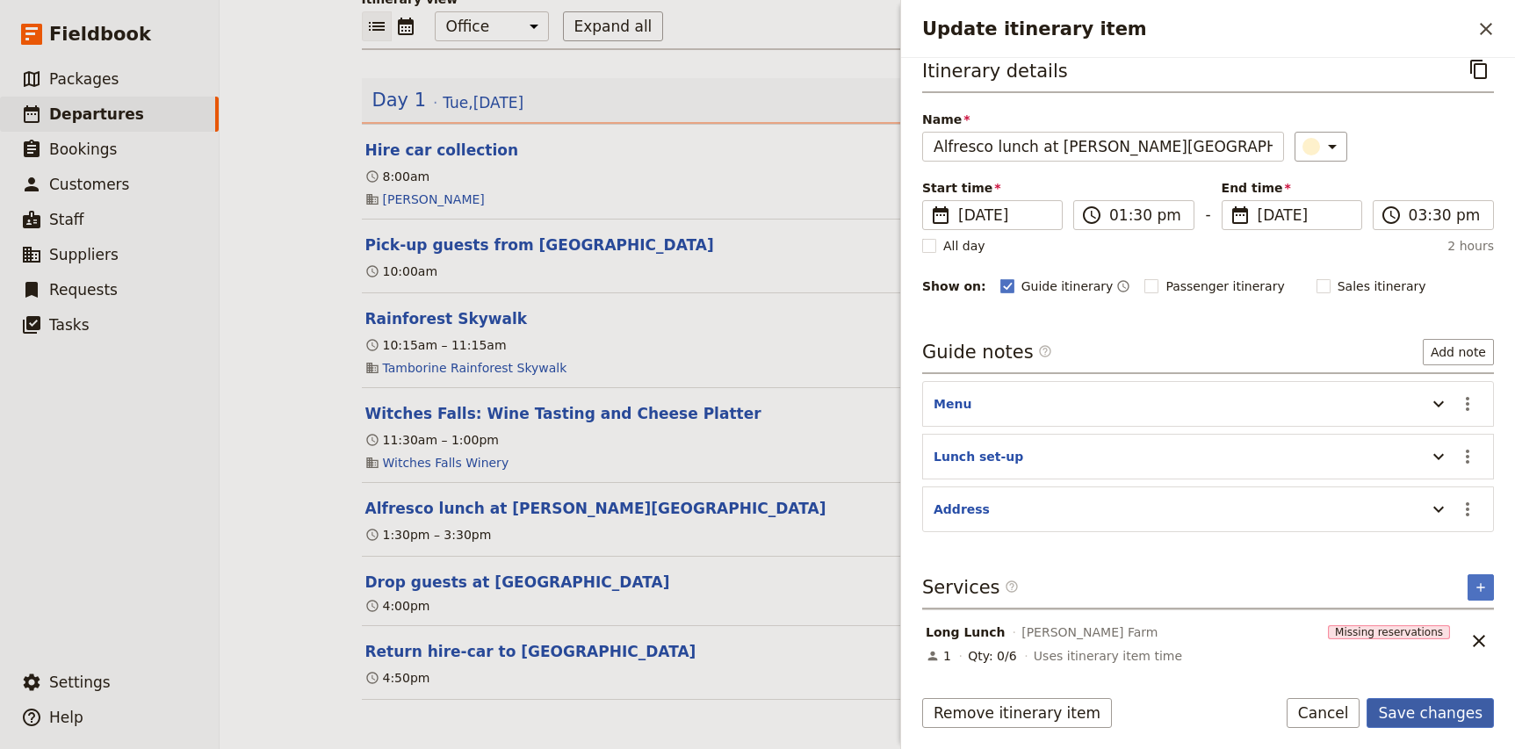
click at [1442, 710] on button "Save changes" at bounding box center [1430, 713] width 127 height 30
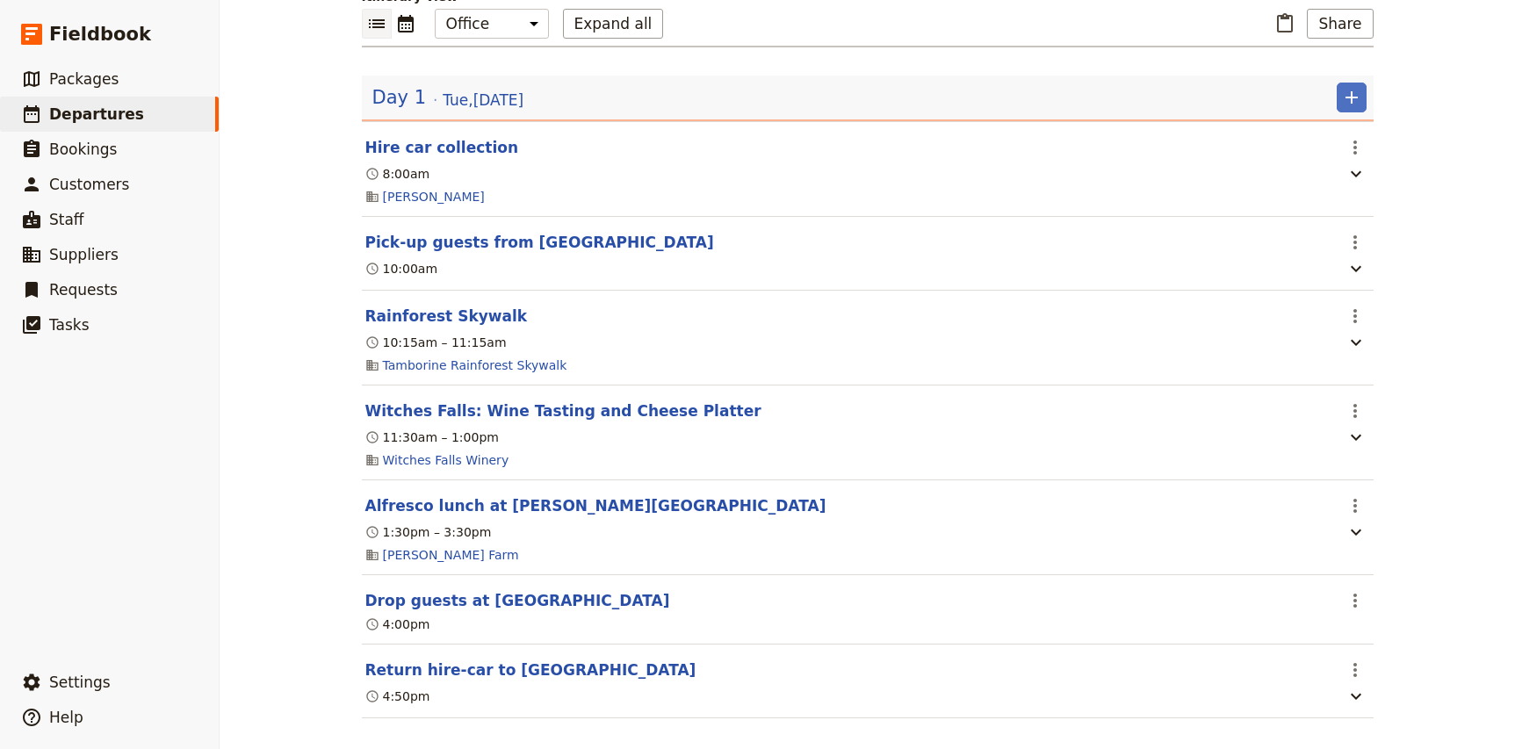
scroll to position [223, 0]
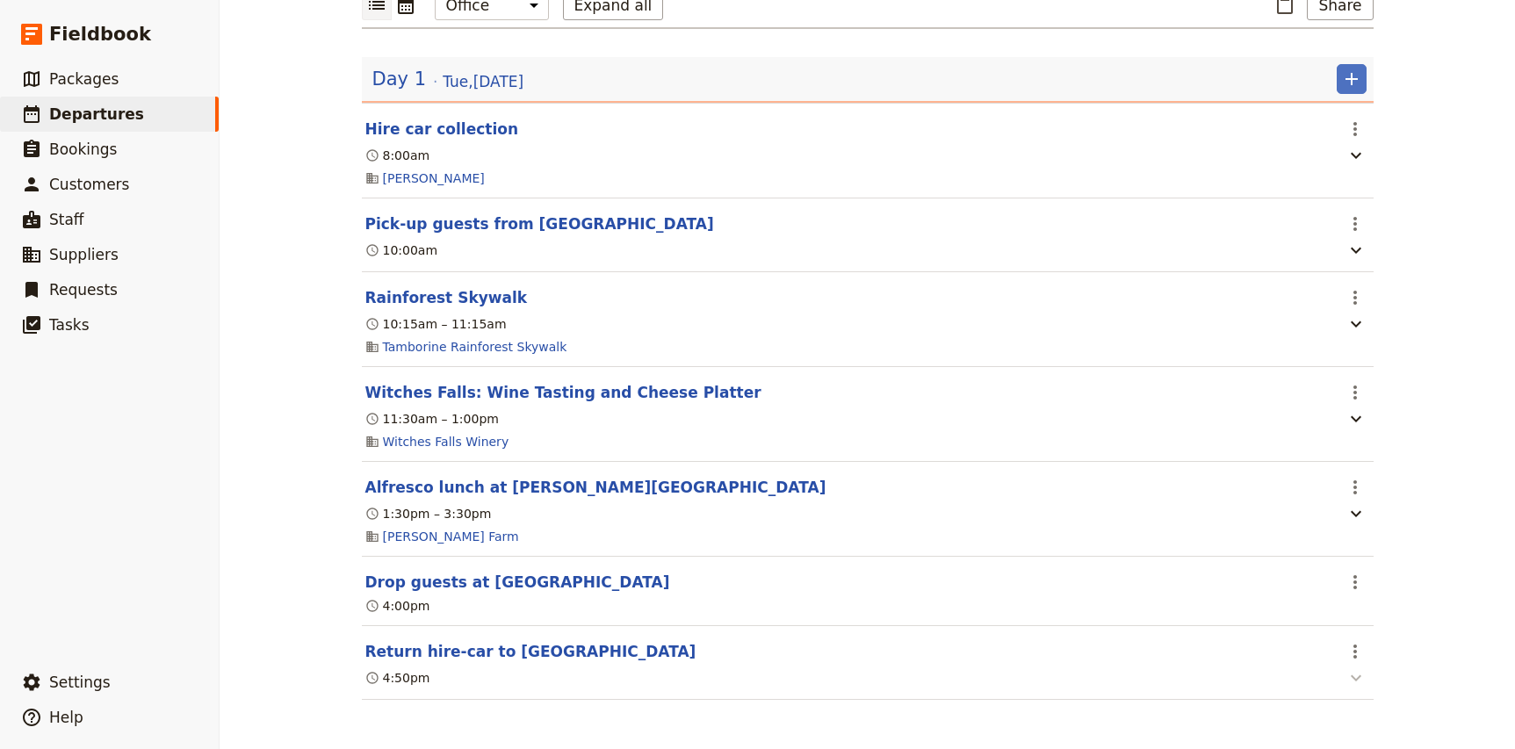
click at [1361, 667] on button "button" at bounding box center [1356, 678] width 28 height 22
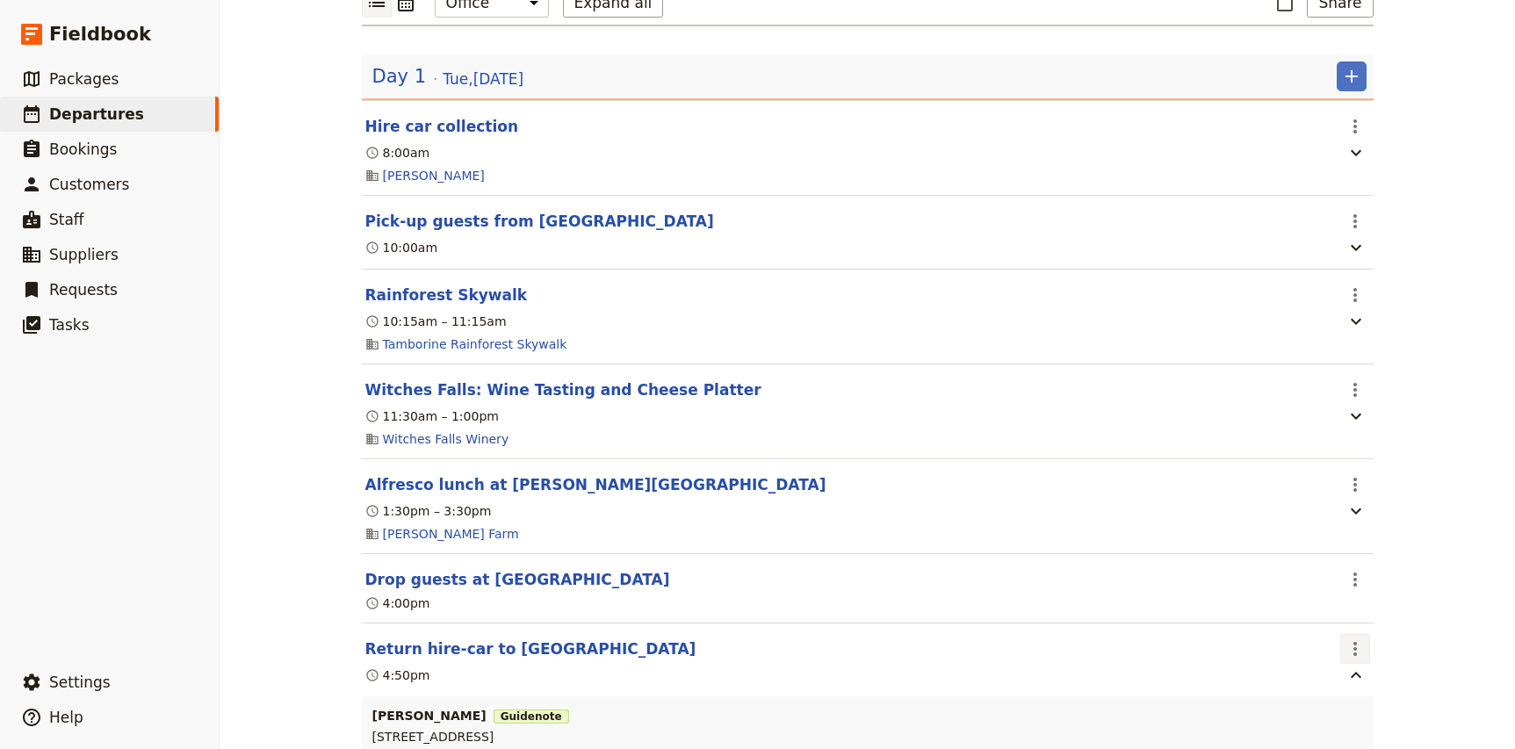
click at [1360, 655] on icon "Actions" at bounding box center [1355, 648] width 21 height 21
click at [1382, 690] on span "Edit this itinerary item" at bounding box center [1421, 691] width 138 height 18
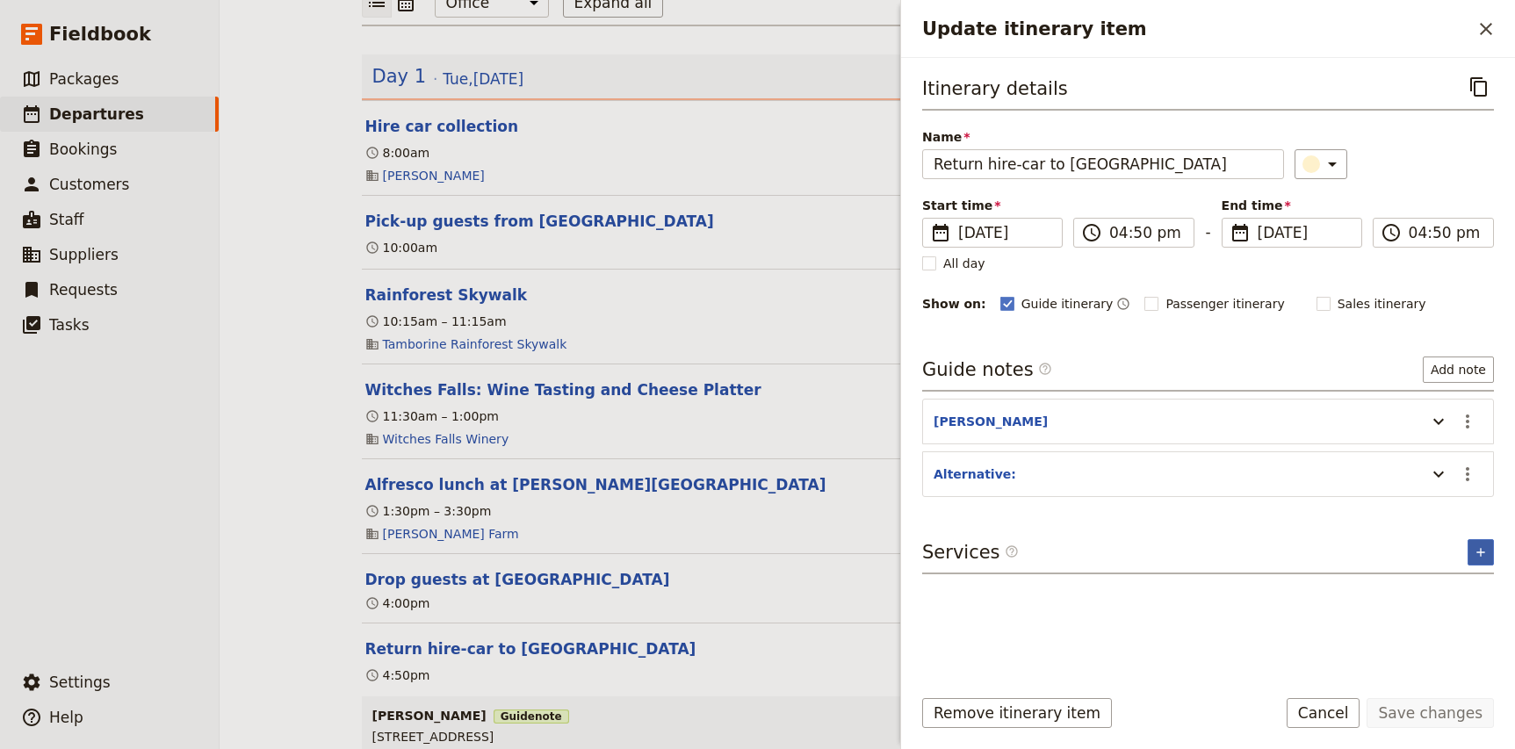
click at [1487, 552] on icon "Add service inclusion" at bounding box center [1481, 552] width 14 height 14
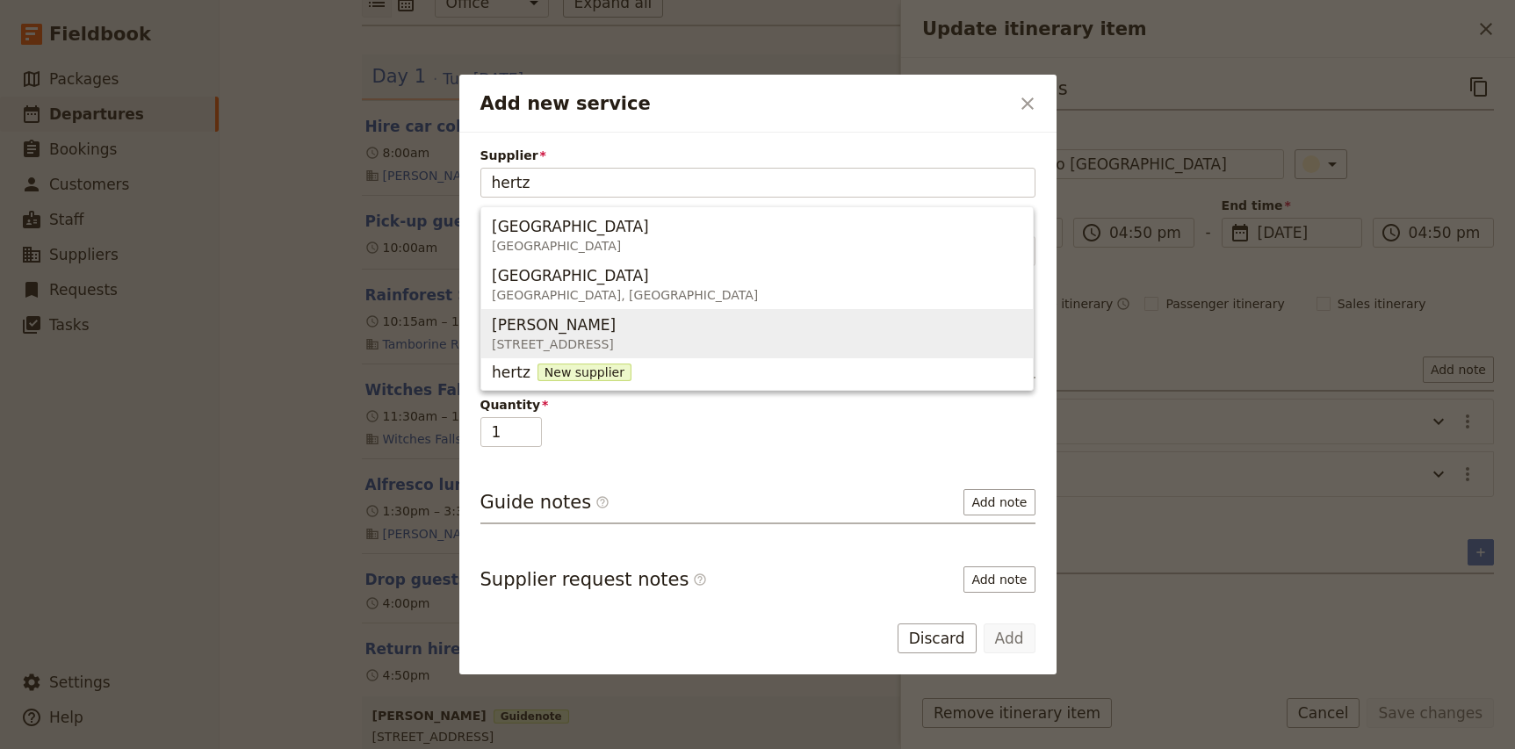
click at [616, 337] on span "[STREET_ADDRESS]" at bounding box center [554, 344] width 124 height 18
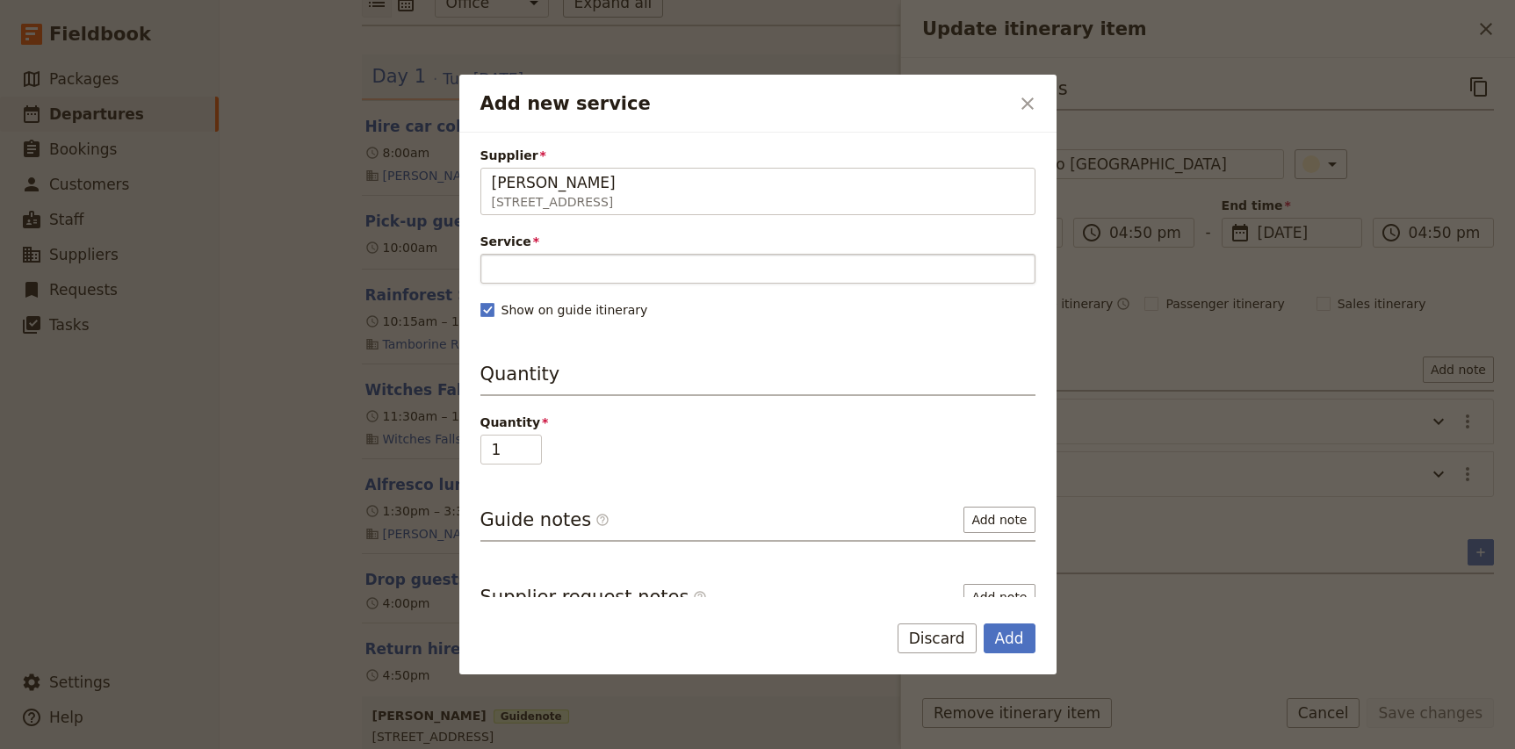
type input "[PERSON_NAME]"
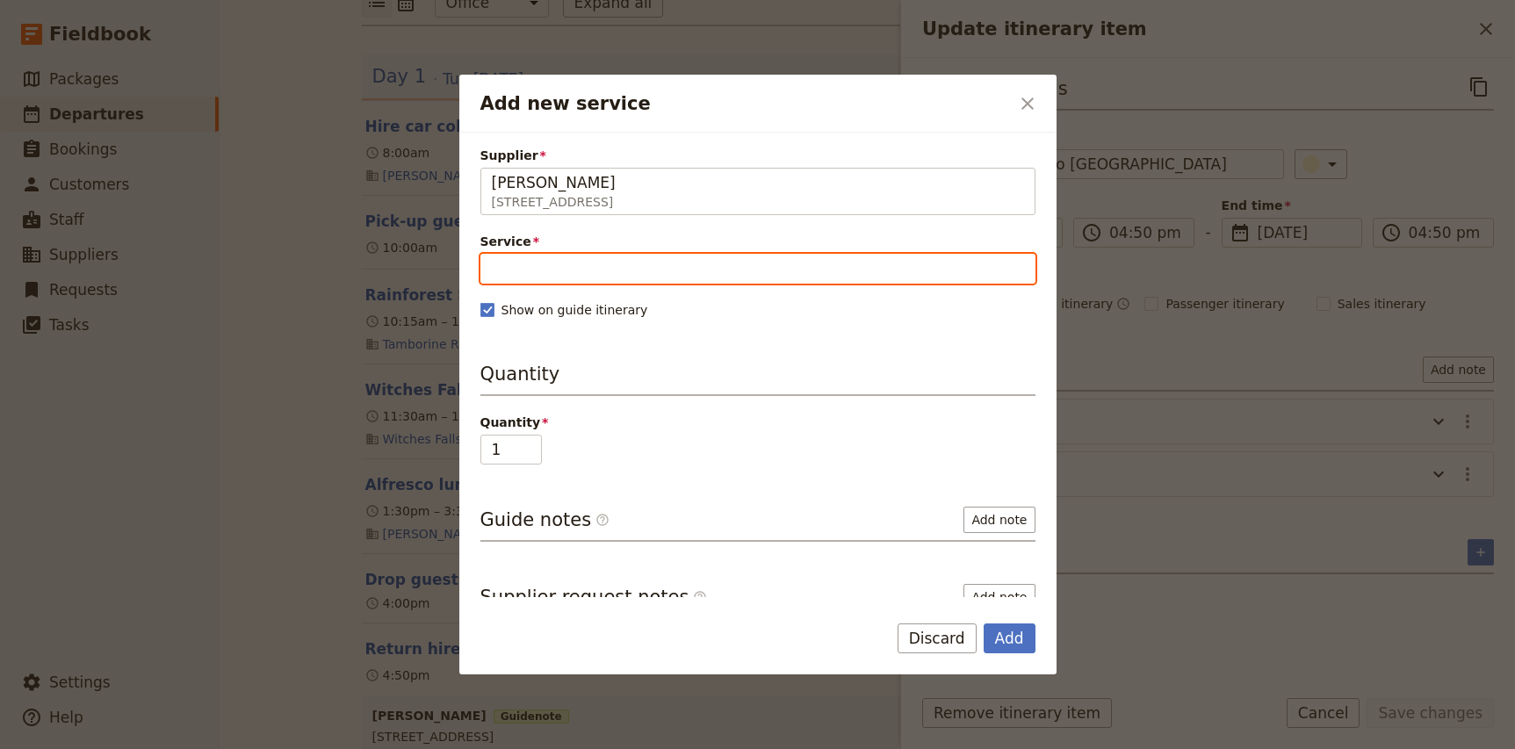
click at [541, 260] on input "Service" at bounding box center [757, 269] width 555 height 30
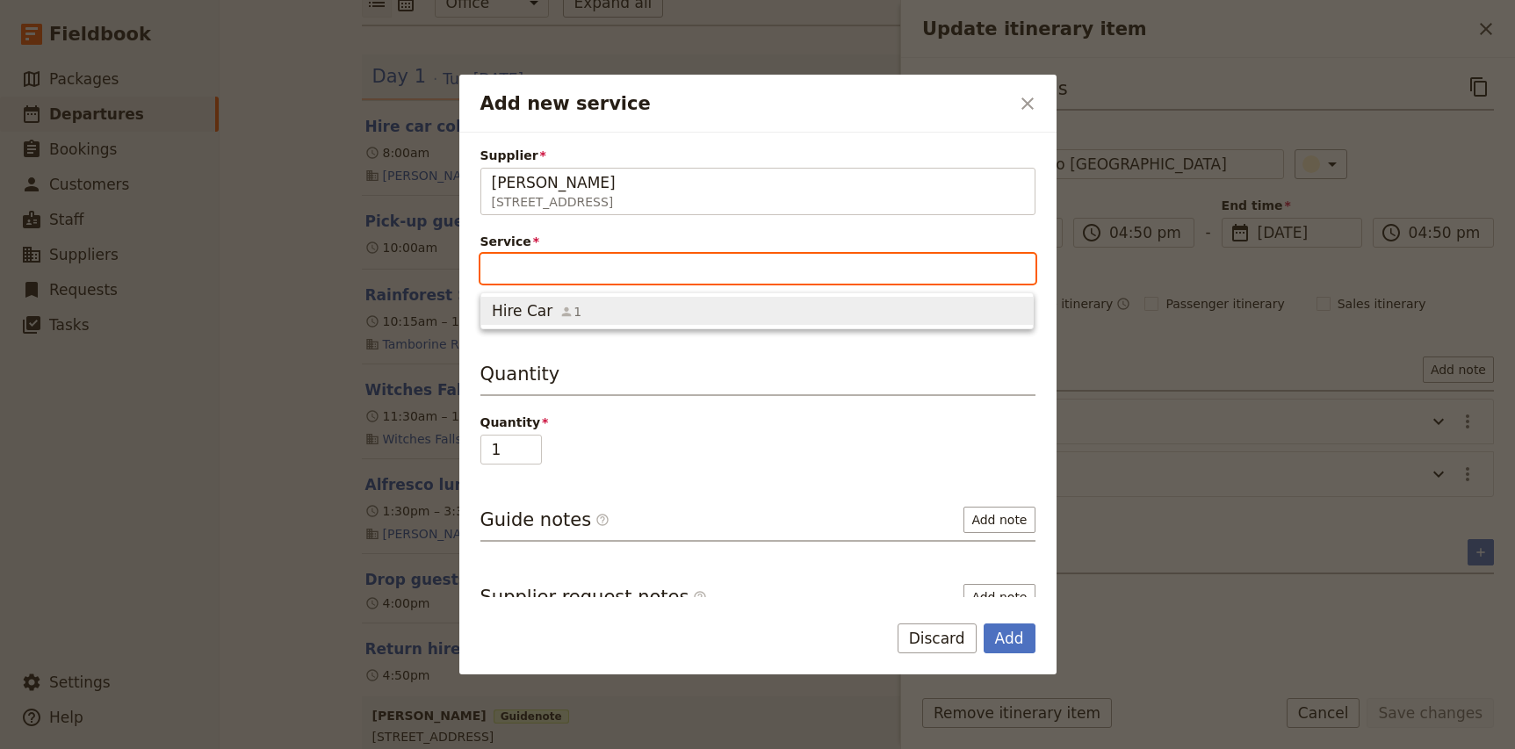
click at [552, 314] on div "Hire Car 1" at bounding box center [537, 310] width 90 height 21
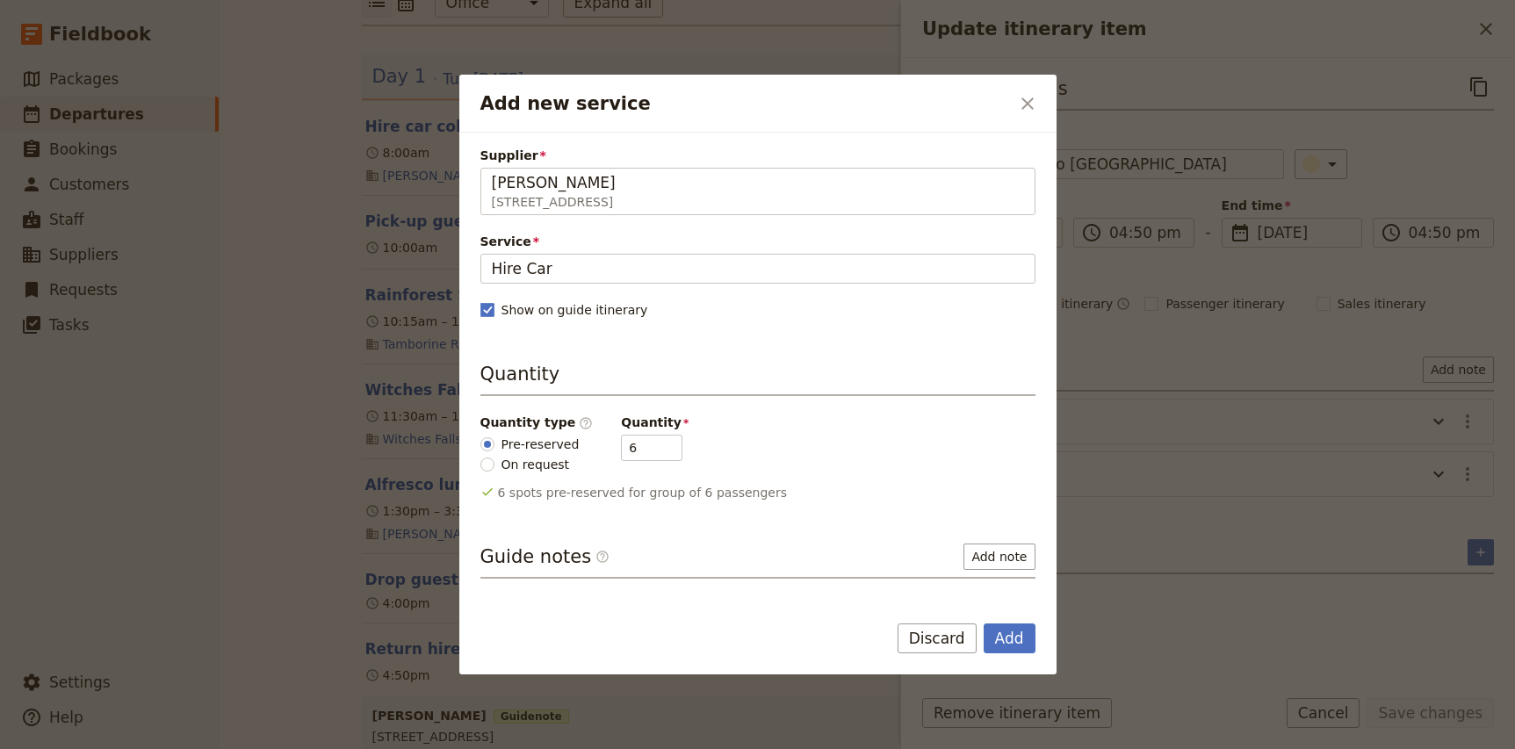
click at [494, 462] on label "On request" at bounding box center [529, 464] width 99 height 18
click at [494, 462] on input "On request" at bounding box center [487, 465] width 14 height 14
radio input "true"
type input "0"
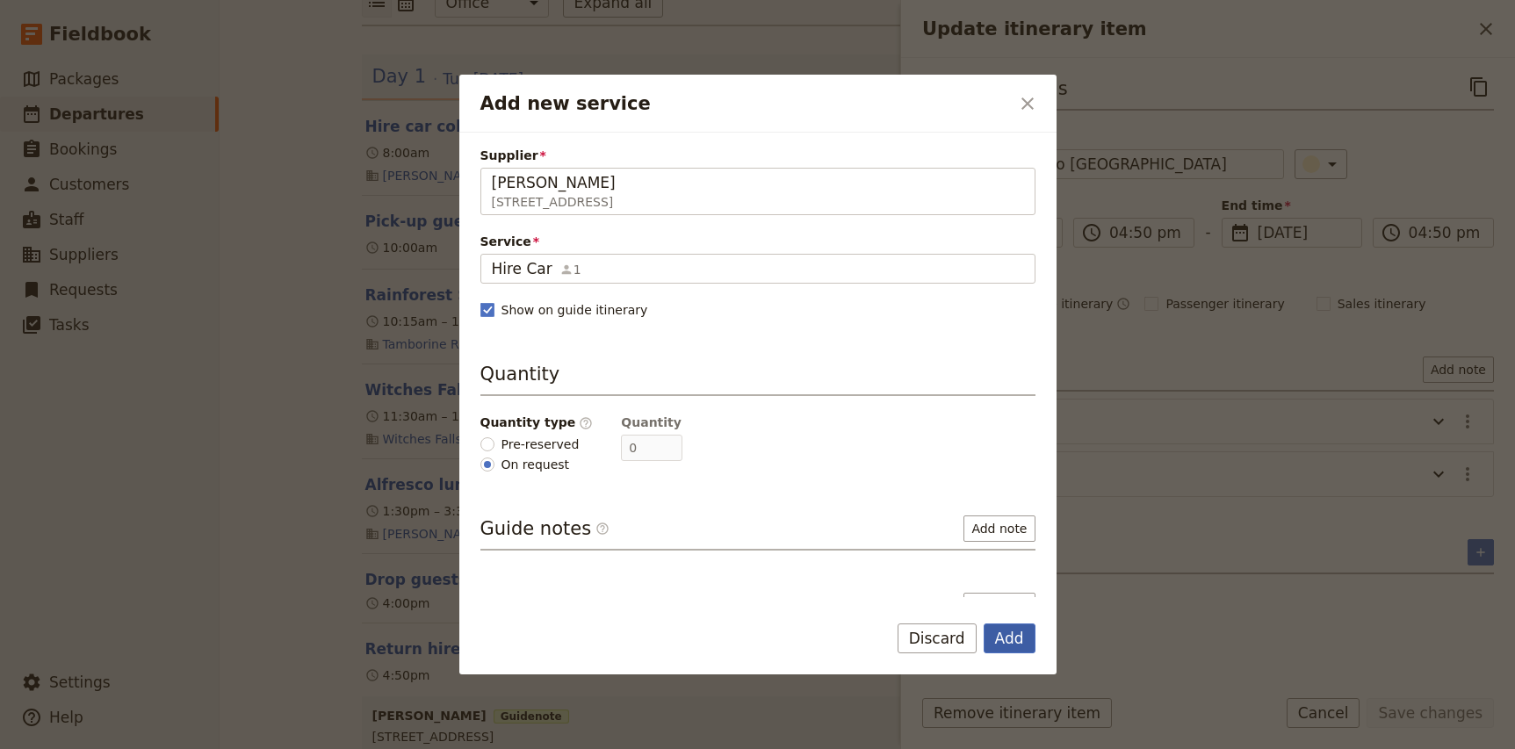
click at [1010, 646] on button "Add" at bounding box center [1010, 639] width 52 height 30
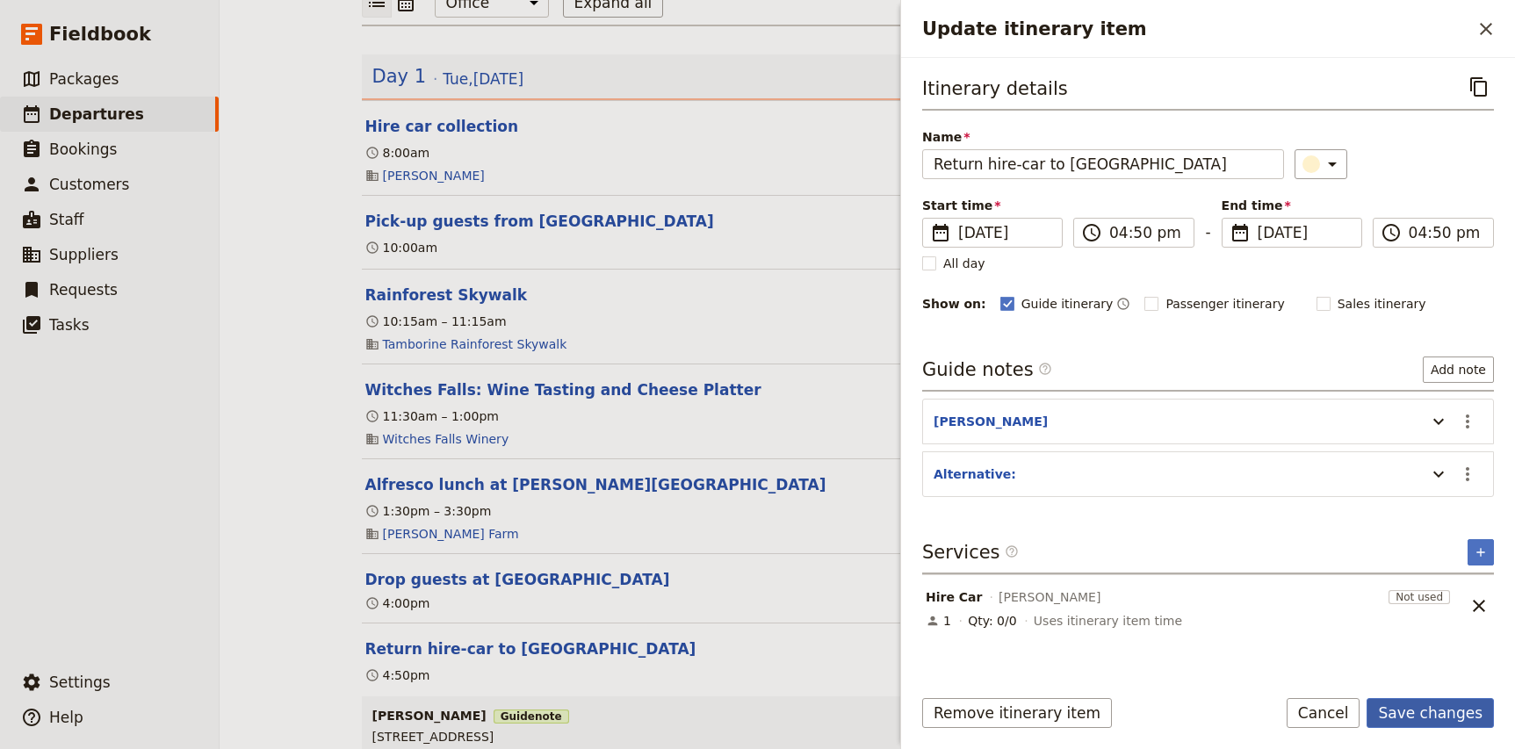
click at [1445, 713] on button "Save changes" at bounding box center [1430, 713] width 127 height 30
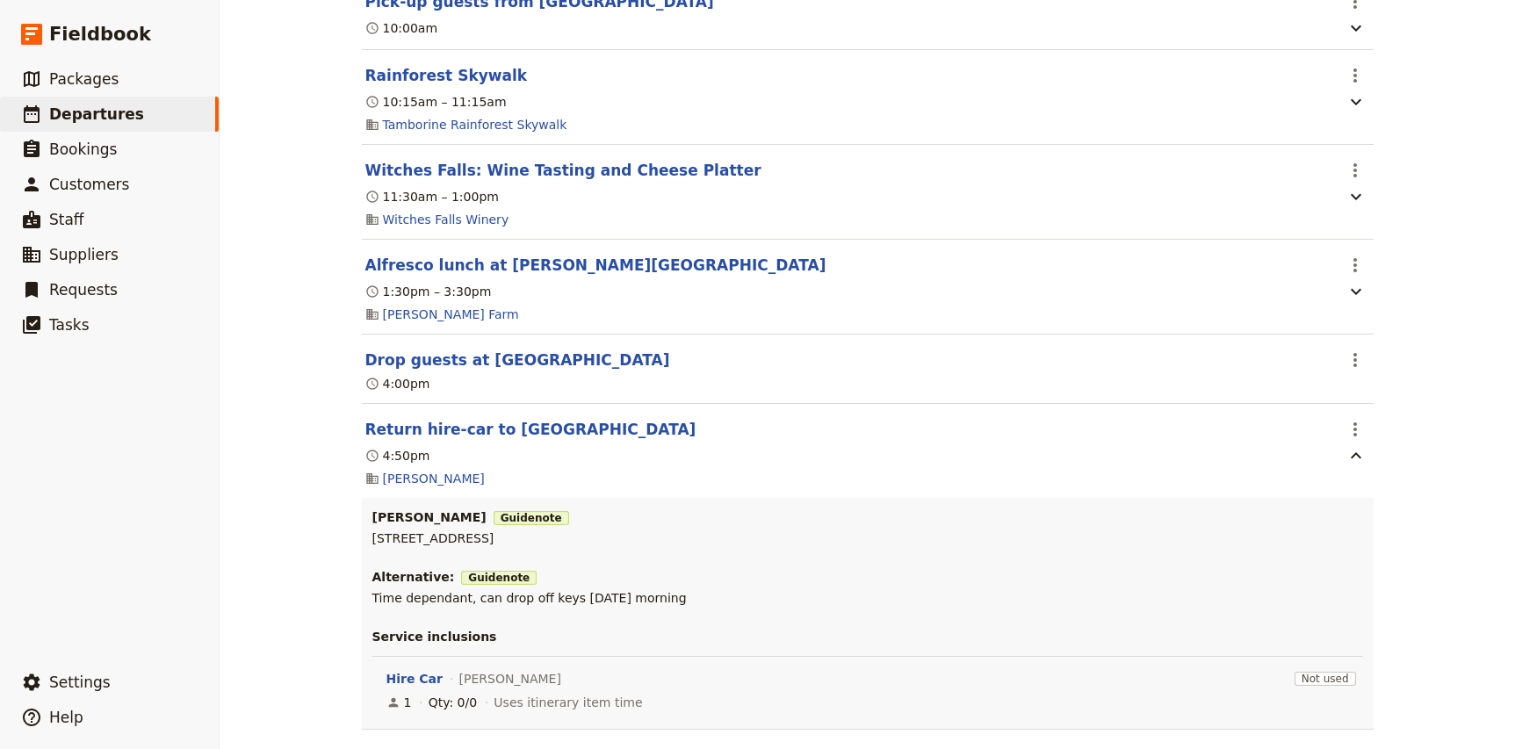
scroll to position [475, 0]
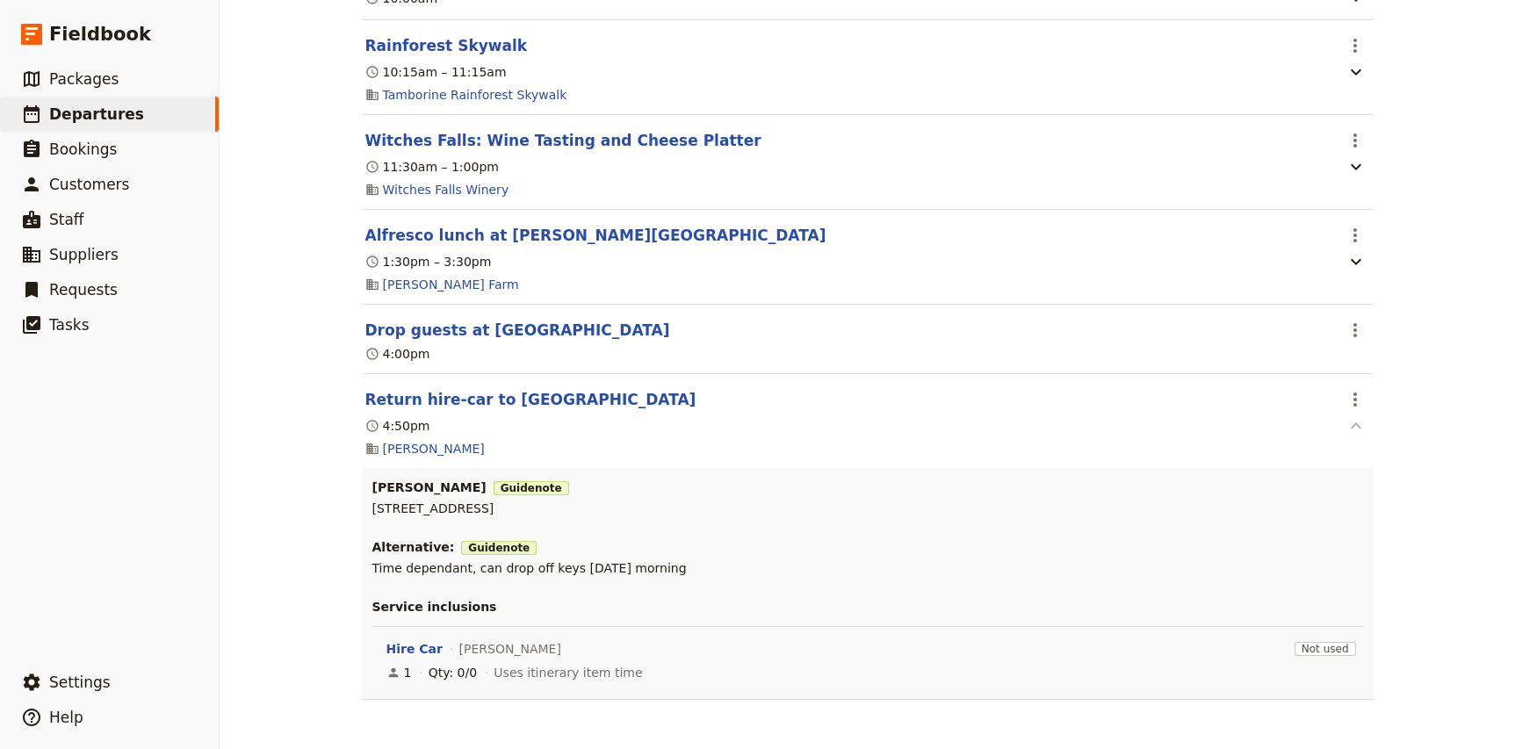
click at [1357, 423] on icon "button" at bounding box center [1356, 425] width 11 height 6
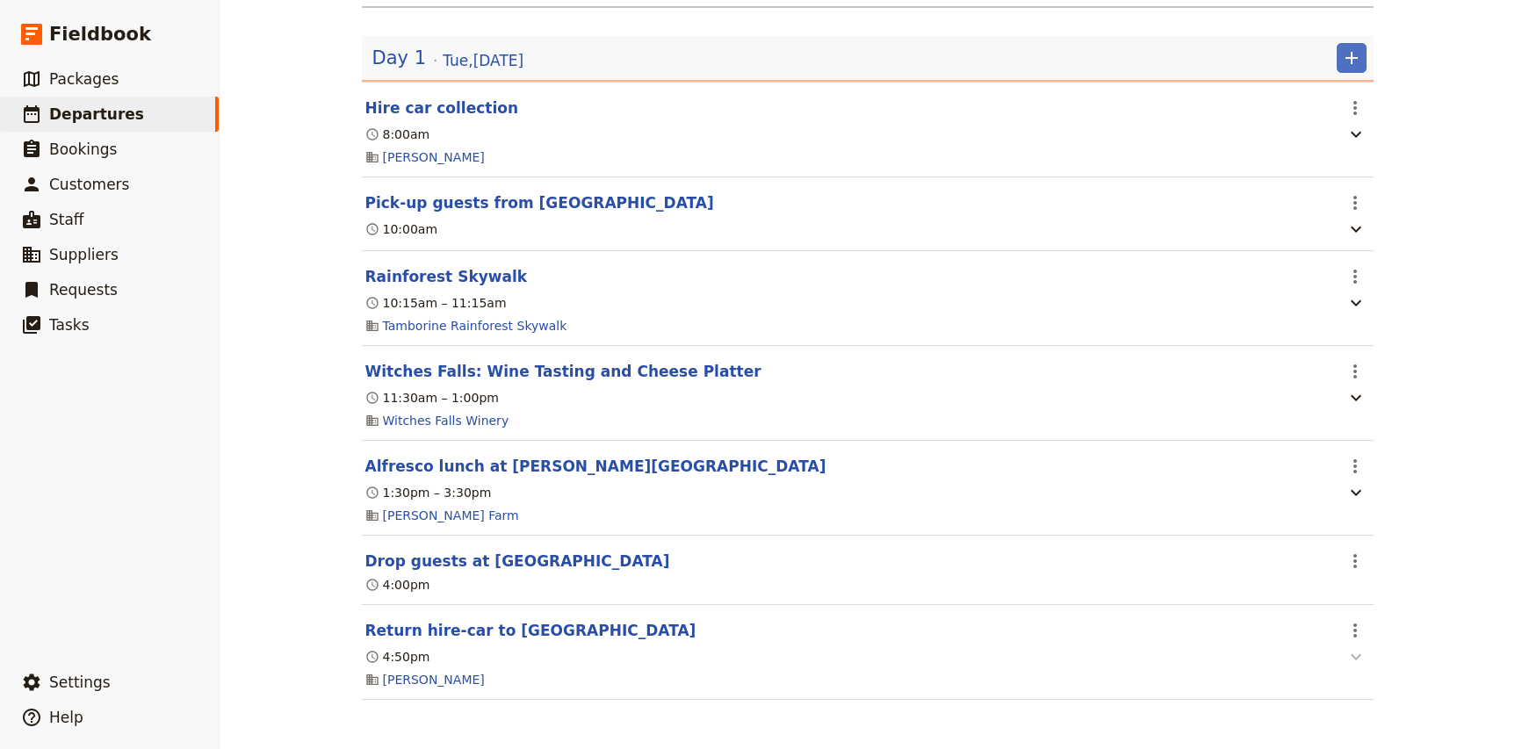
scroll to position [244, 0]
click at [1354, 649] on icon "button" at bounding box center [1355, 656] width 21 height 21
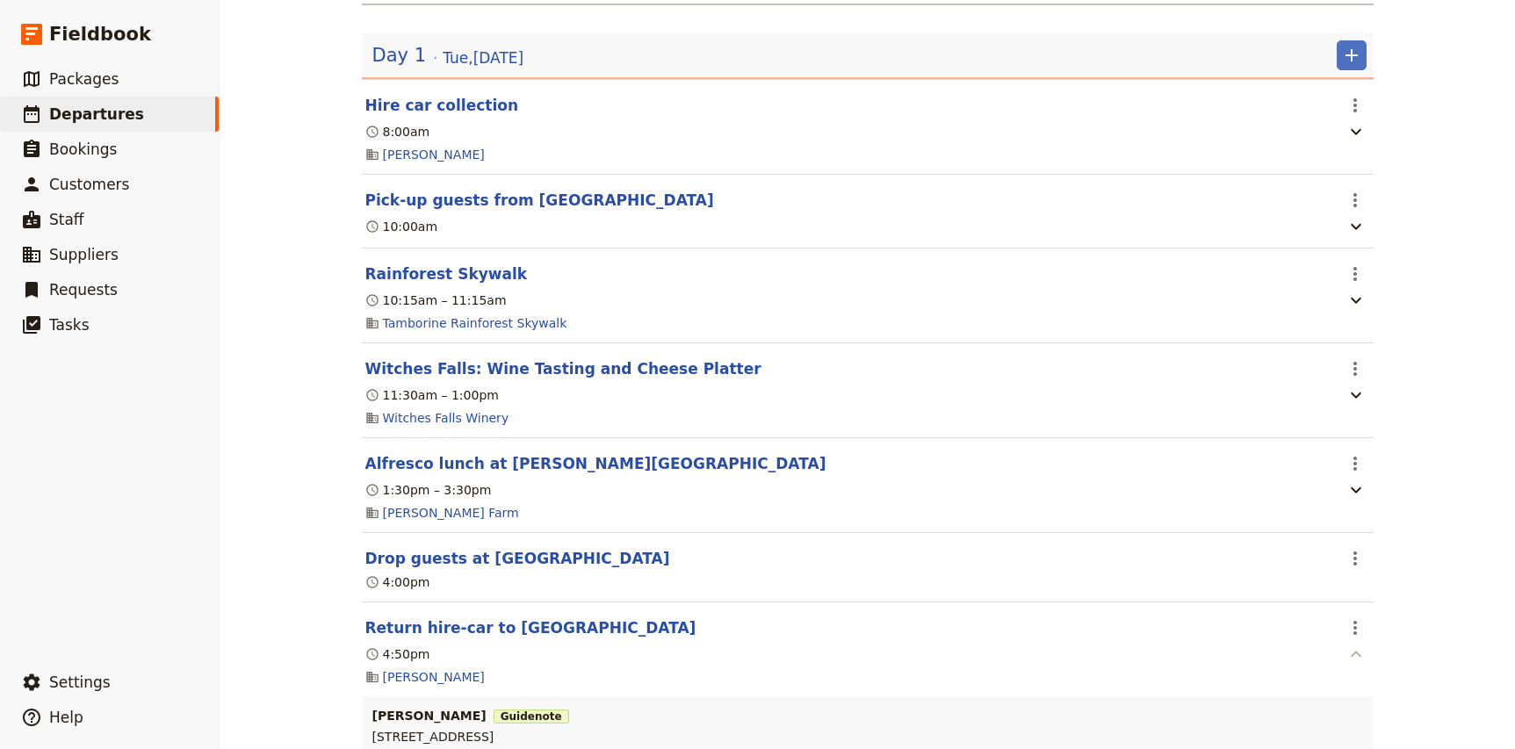
scroll to position [475, 0]
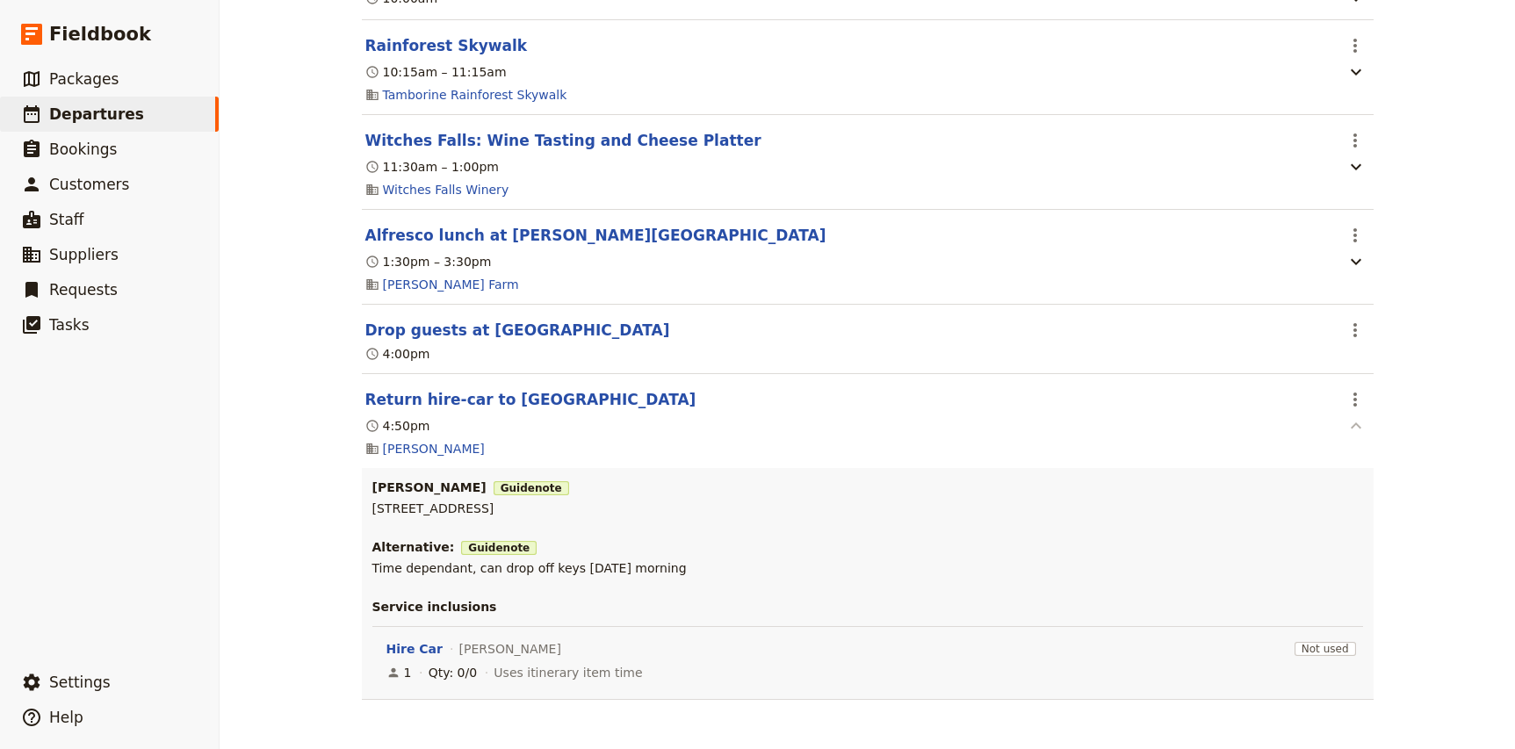
click at [1357, 429] on icon "button" at bounding box center [1355, 425] width 21 height 21
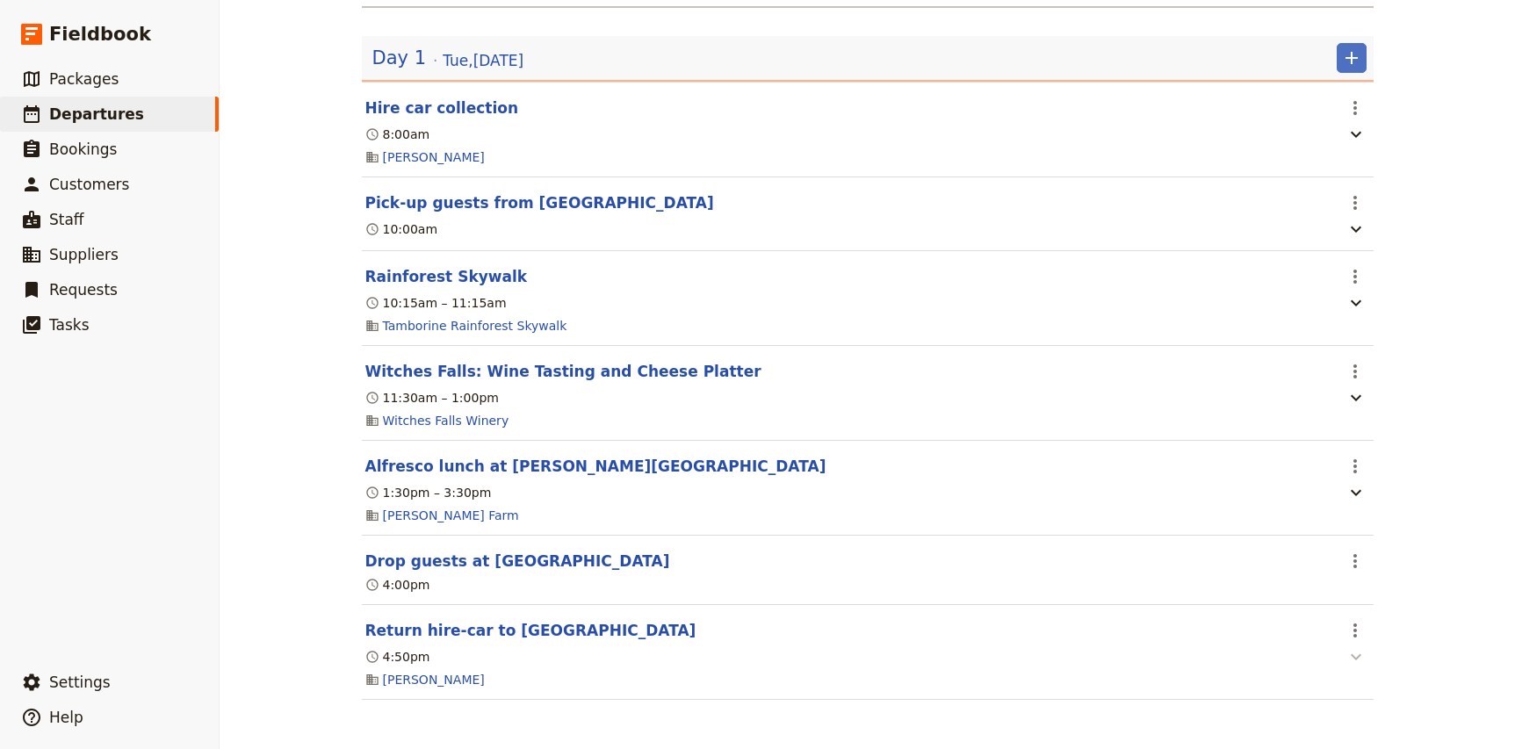
scroll to position [244, 0]
click at [1361, 493] on icon "button" at bounding box center [1355, 492] width 21 height 21
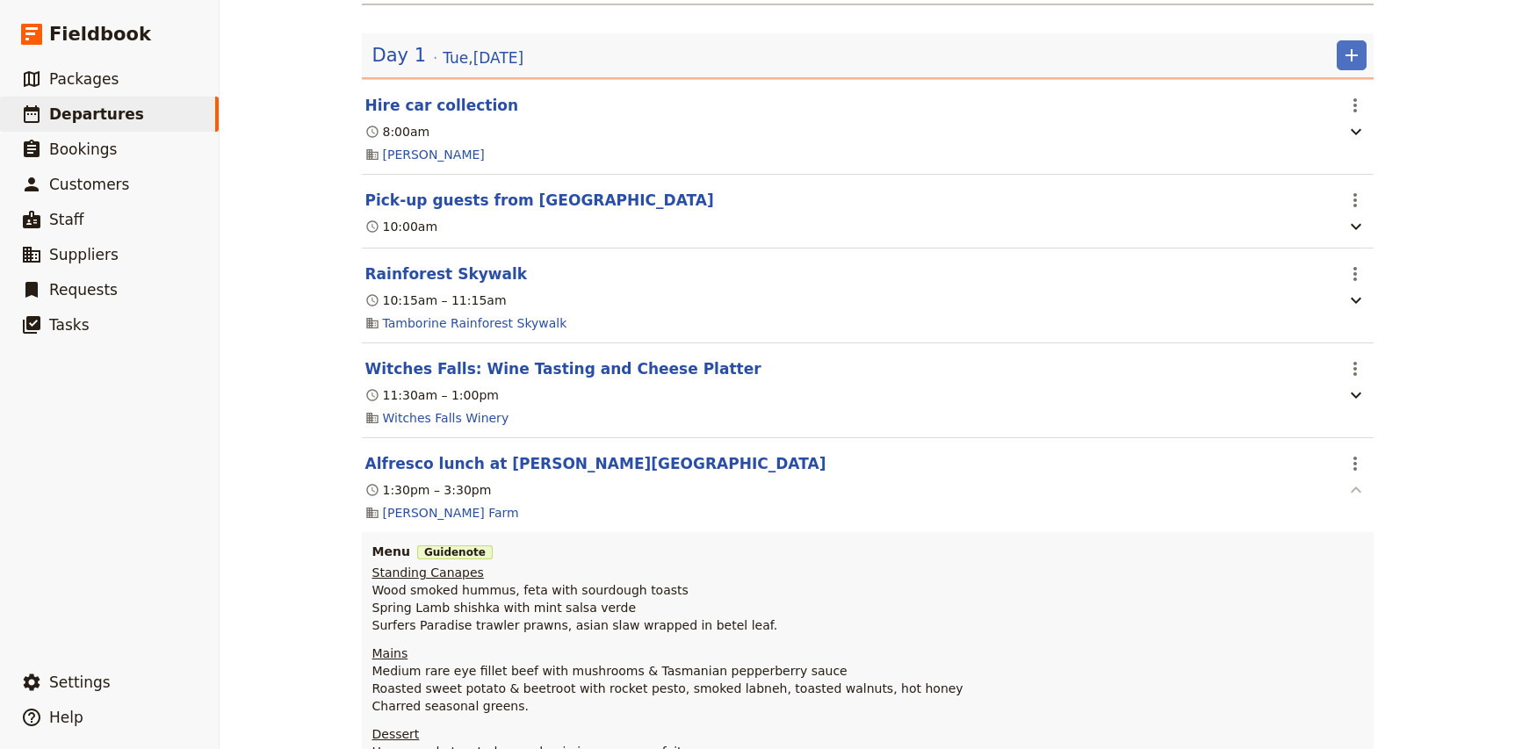
click at [1361, 493] on icon "button" at bounding box center [1355, 490] width 21 height 21
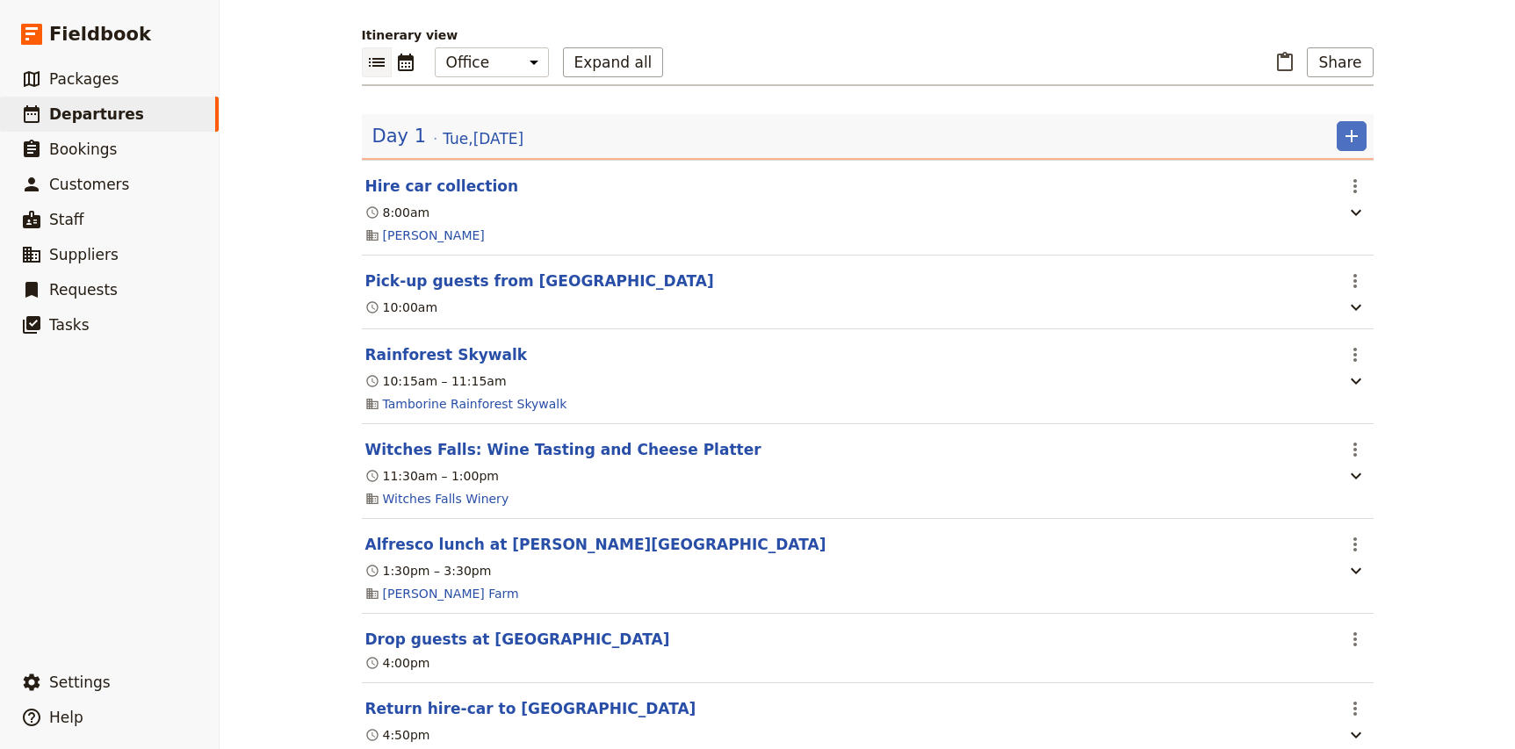
scroll to position [0, 0]
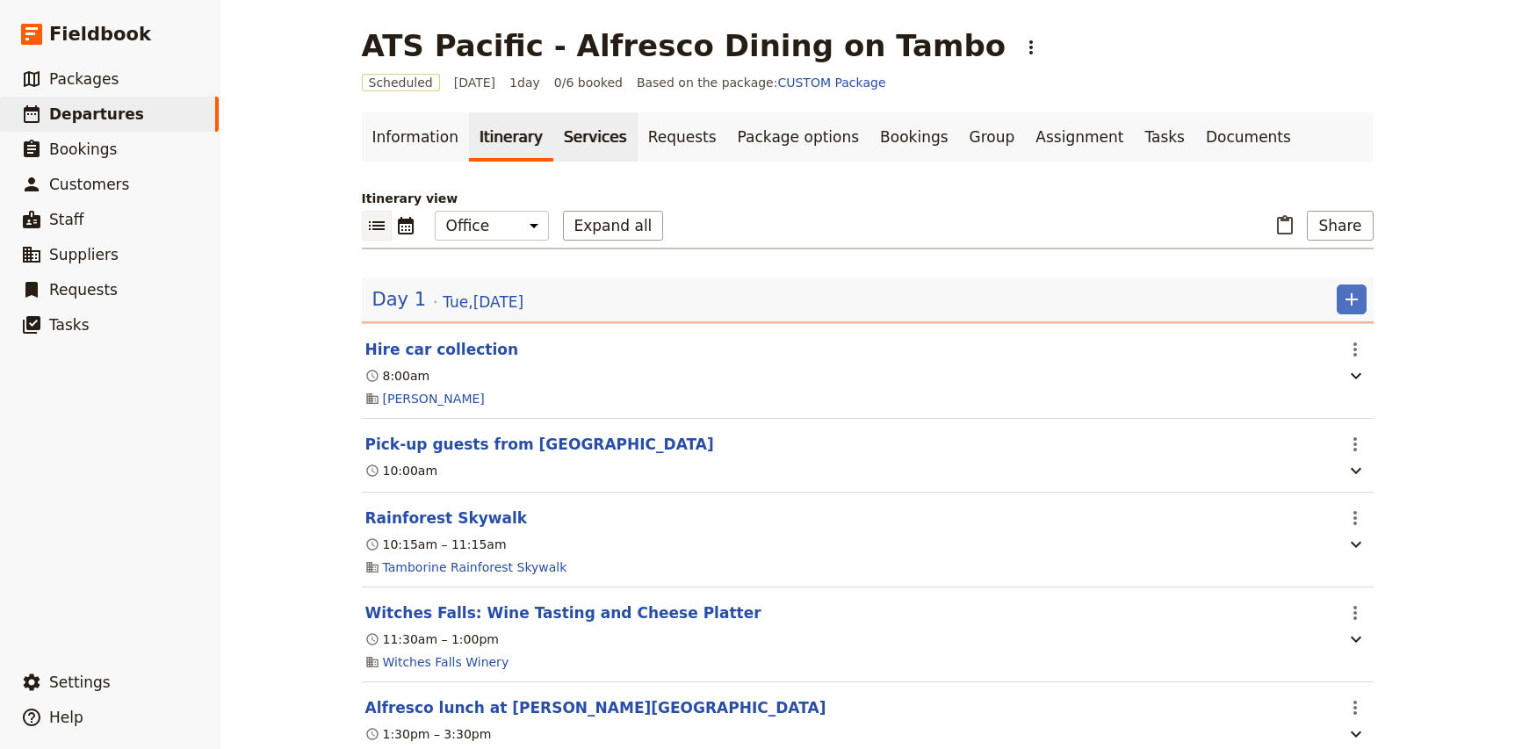
click at [567, 135] on link "Services" at bounding box center [595, 136] width 84 height 49
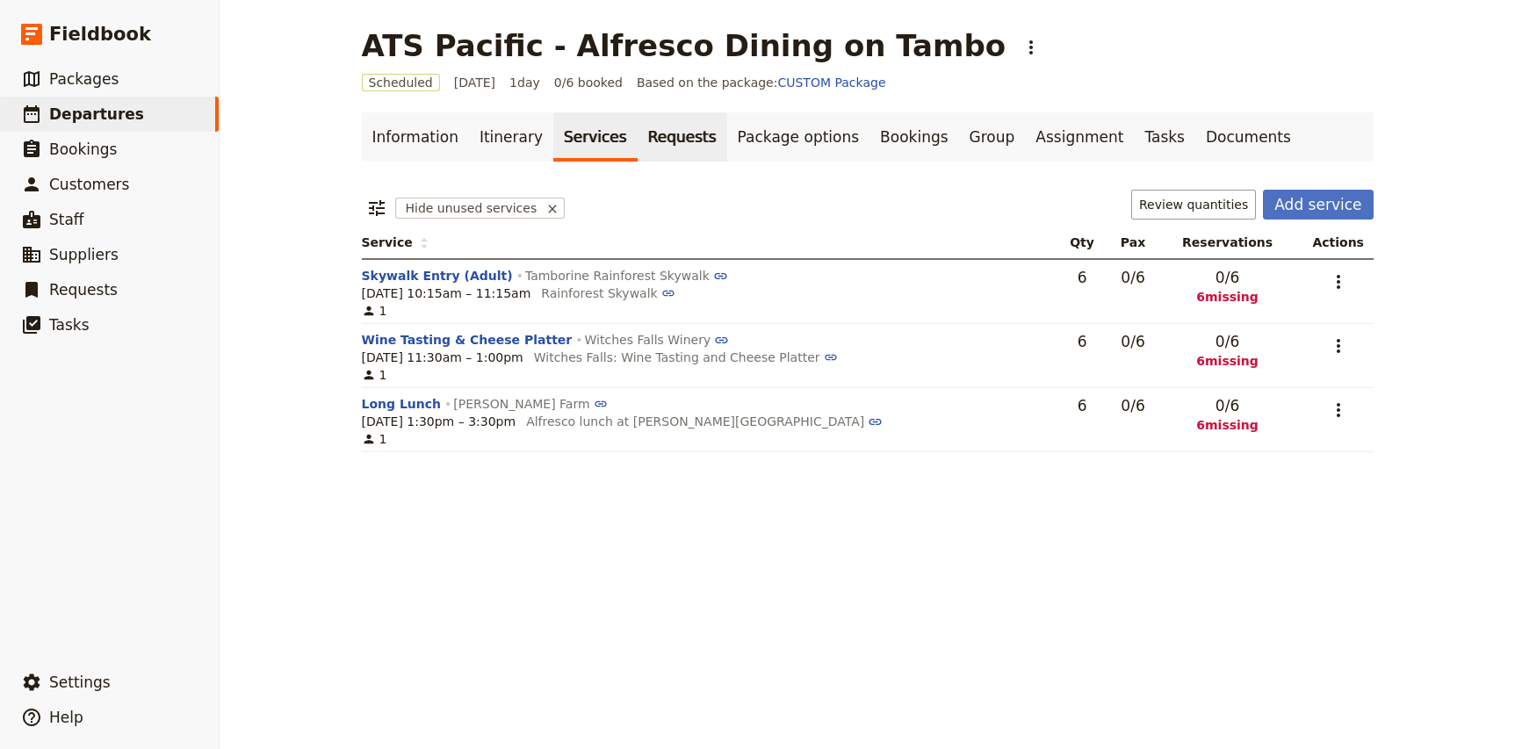
click at [642, 133] on link "Requests" at bounding box center [683, 136] width 90 height 49
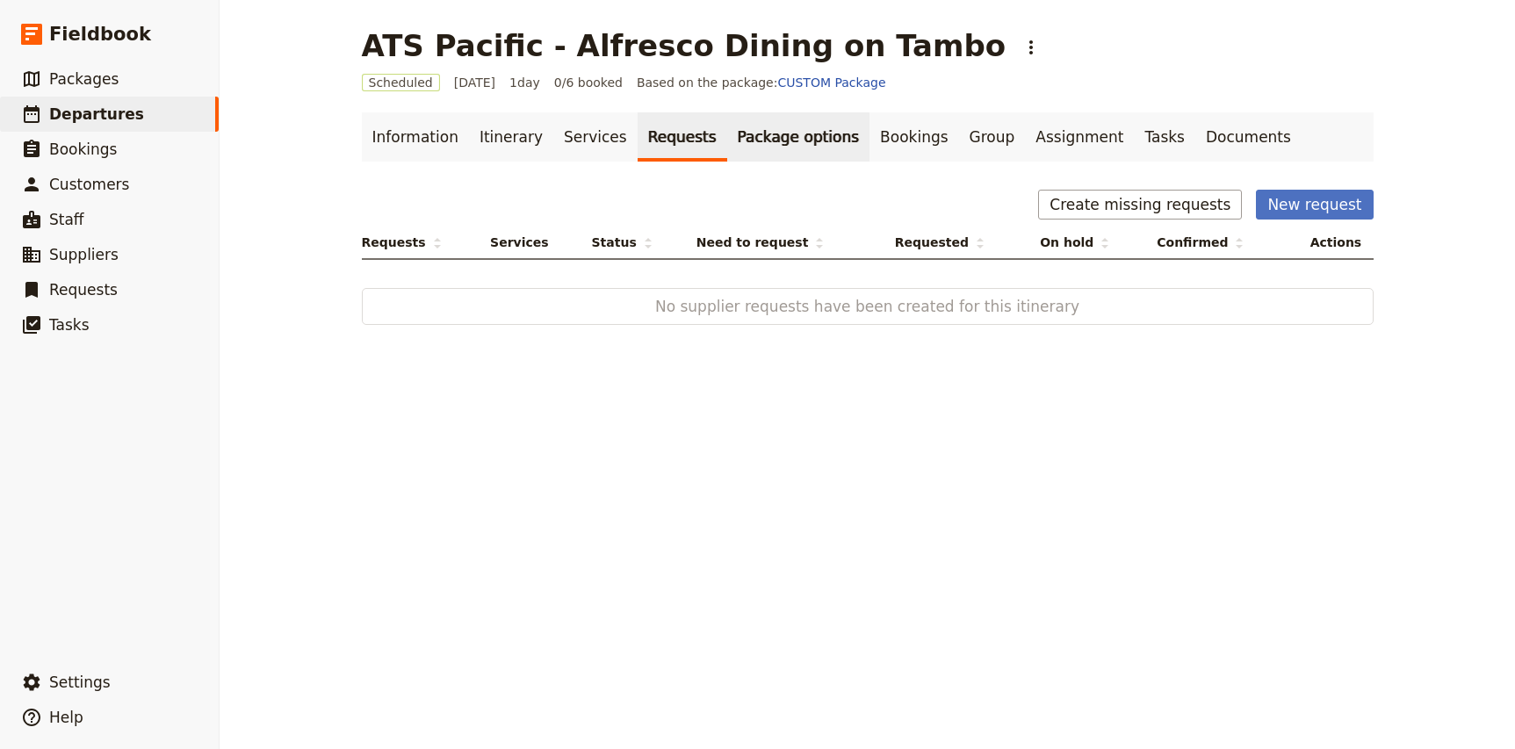
click at [736, 141] on link "Package options" at bounding box center [798, 136] width 142 height 49
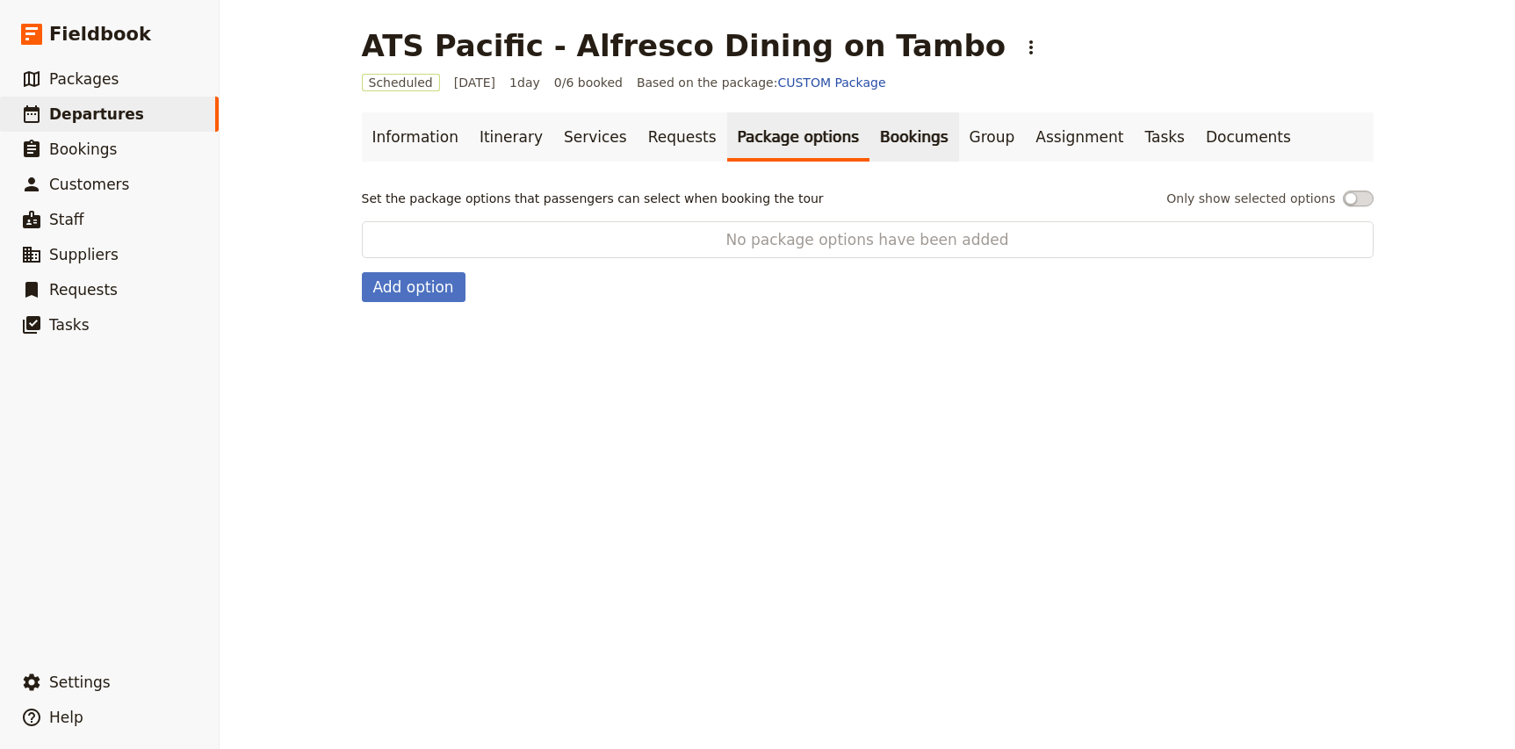
click at [869, 148] on link "Bookings" at bounding box center [913, 136] width 89 height 49
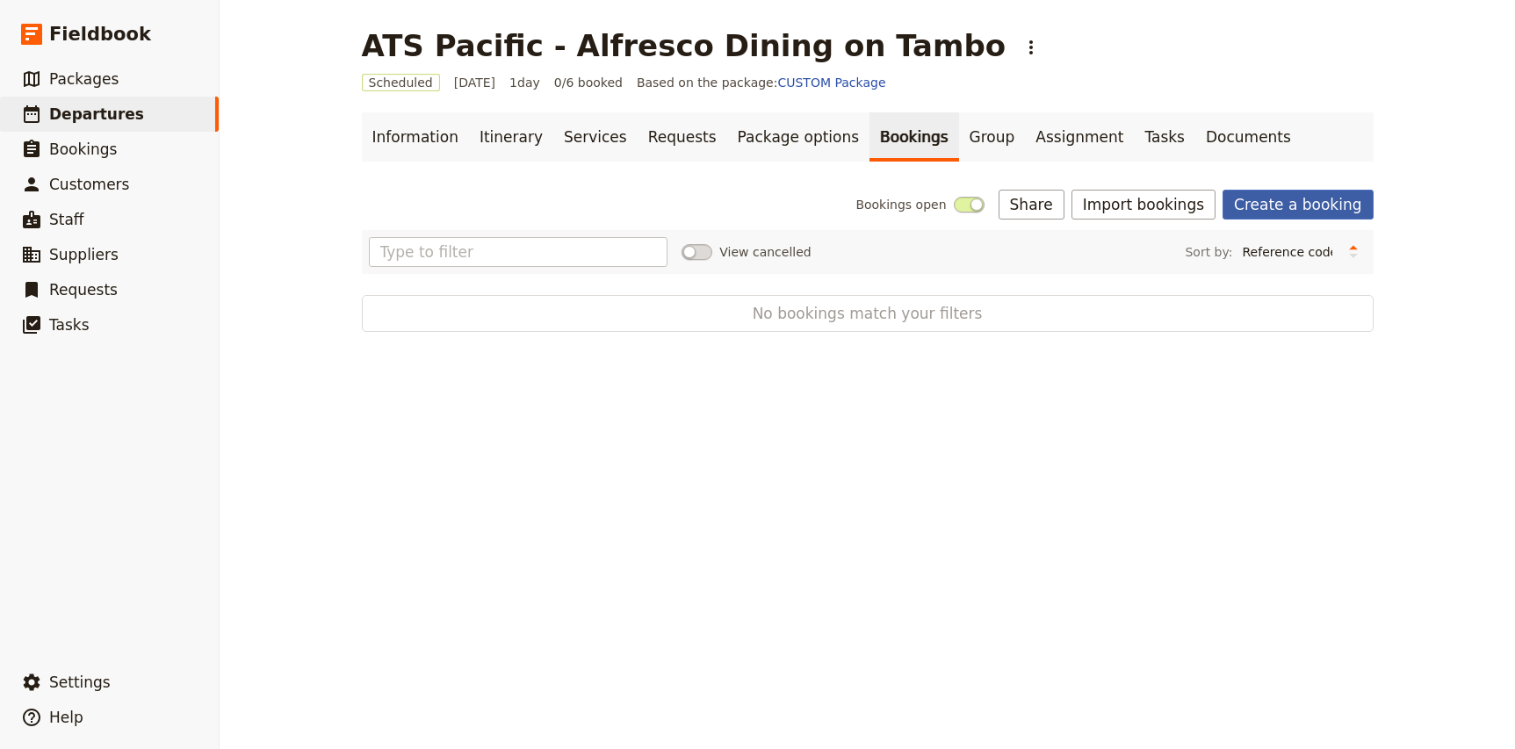
click at [1274, 203] on link "Create a booking" at bounding box center [1298, 205] width 150 height 30
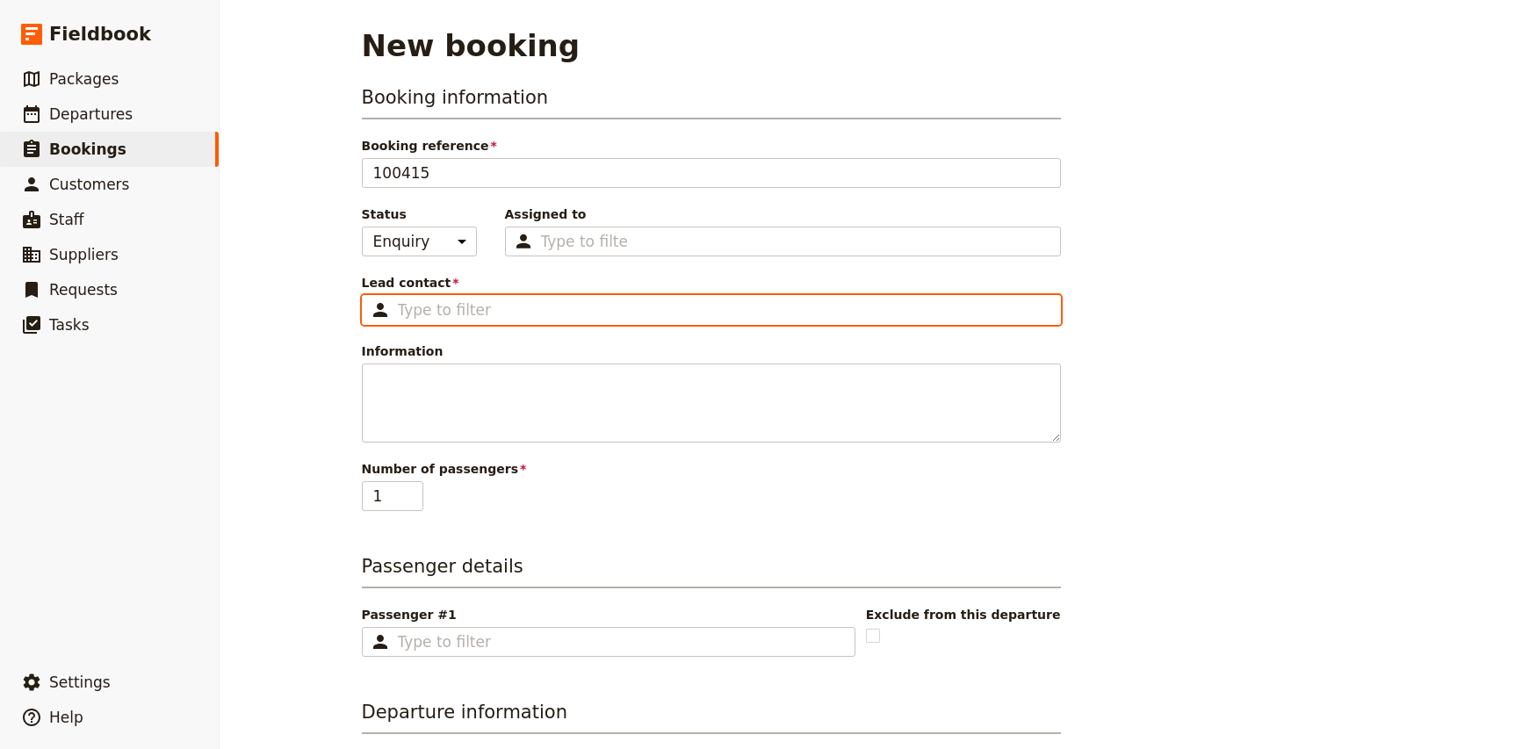
click at [433, 307] on input "Lead contact ​" at bounding box center [724, 309] width 652 height 21
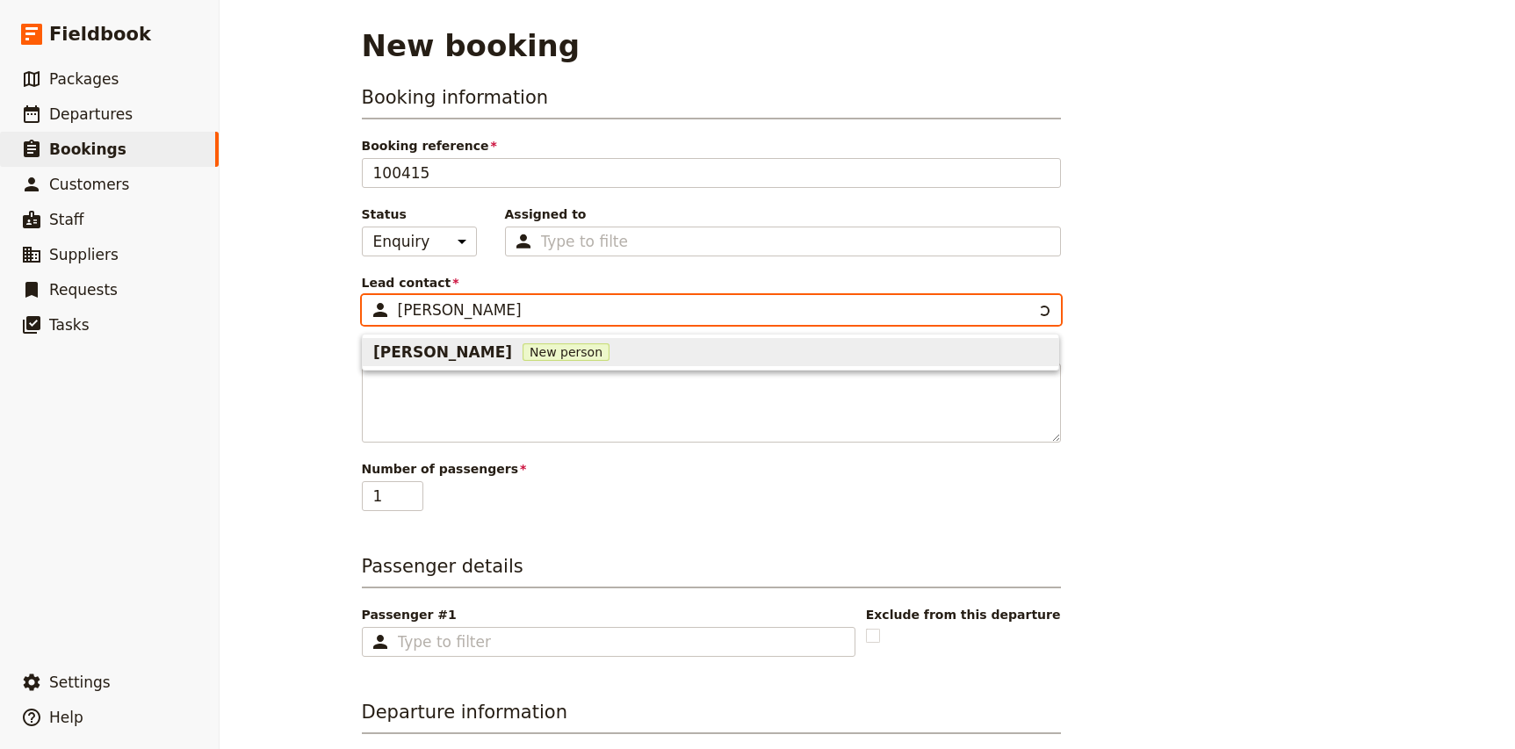
type input "[PERSON_NAME]"
click at [526, 350] on span "New person" at bounding box center [566, 352] width 87 height 18
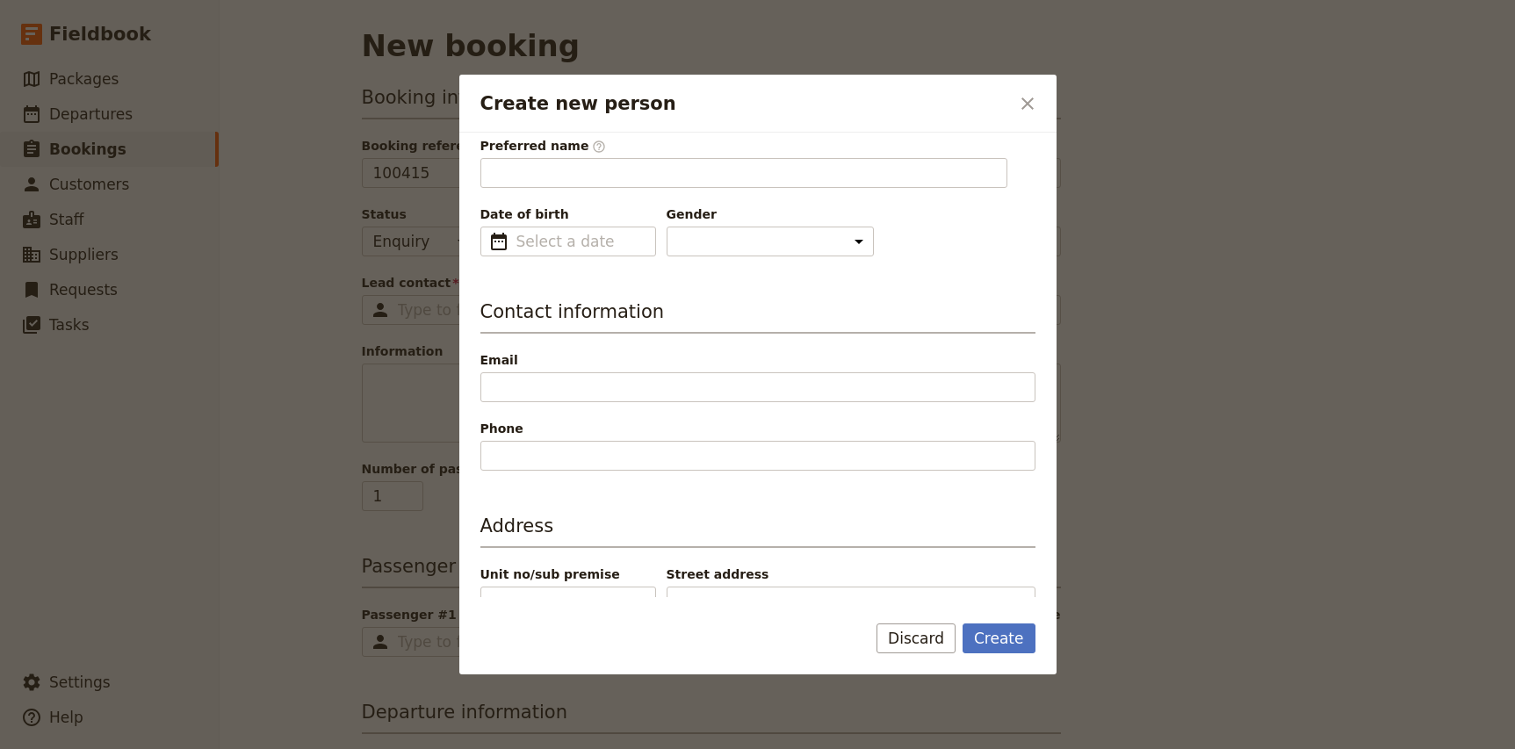
scroll to position [133, 0]
type input "[PERSON_NAME]"
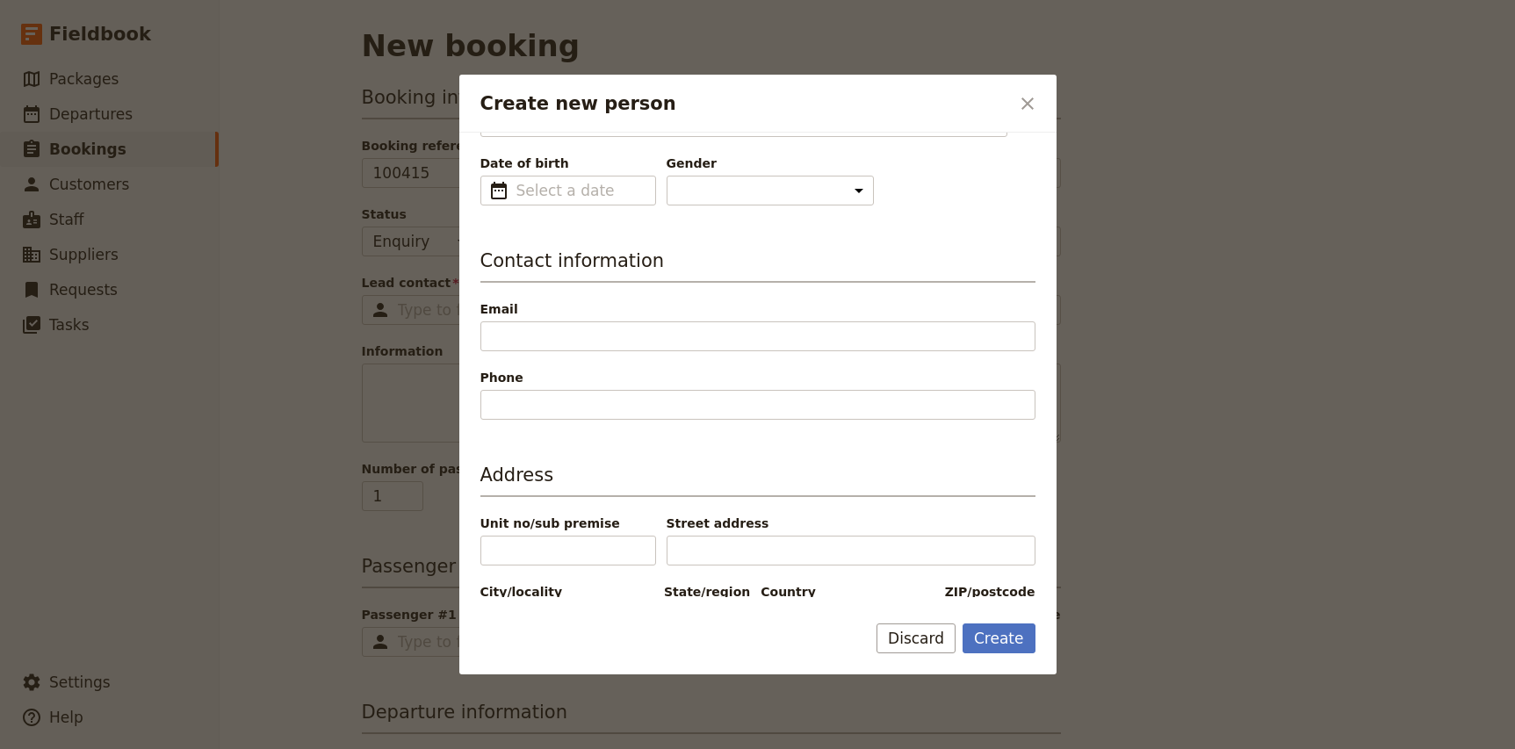
scroll to position [212, 0]
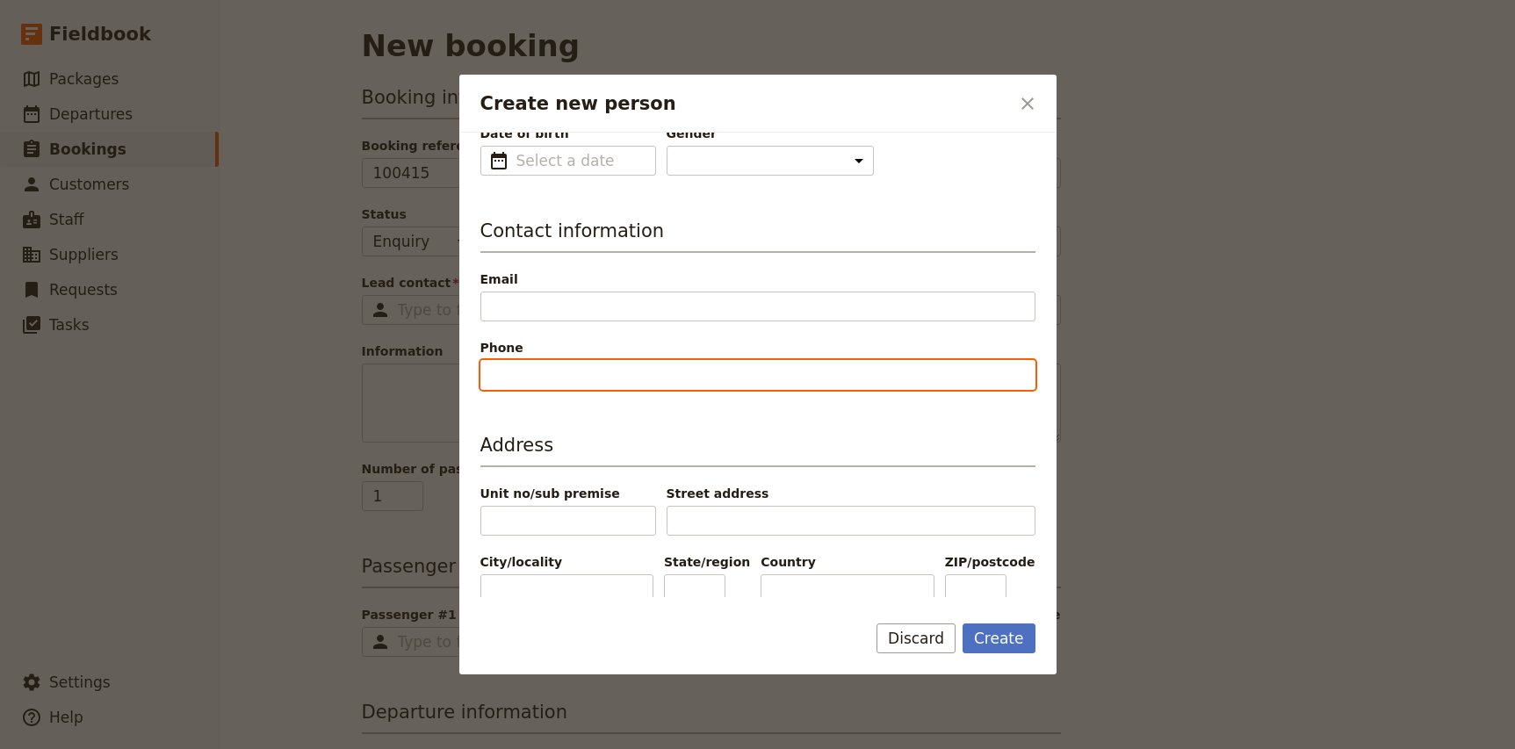
click at [560, 372] on input "Phone" at bounding box center [757, 375] width 555 height 30
paste input "[PHONE_NUMBER]"
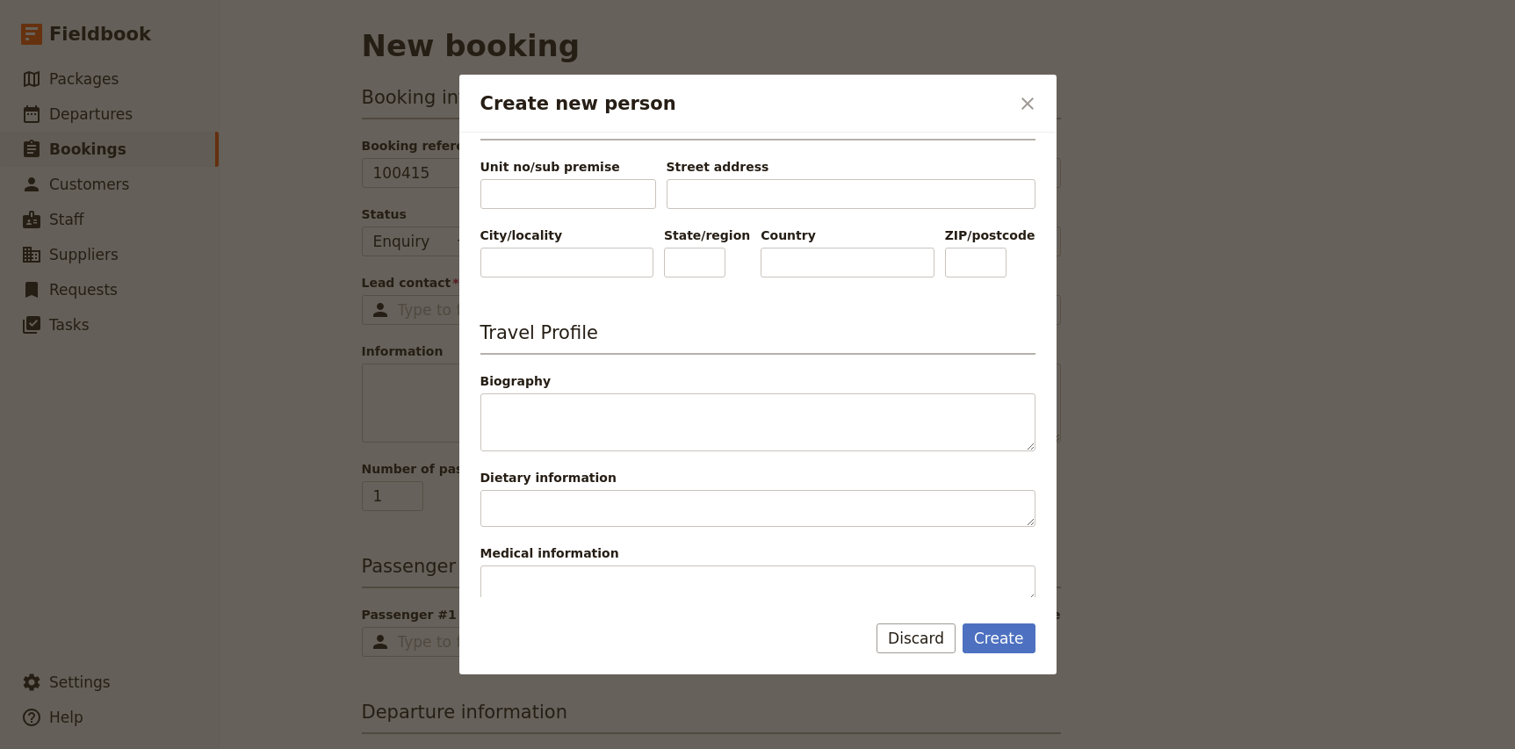
scroll to position [545, 0]
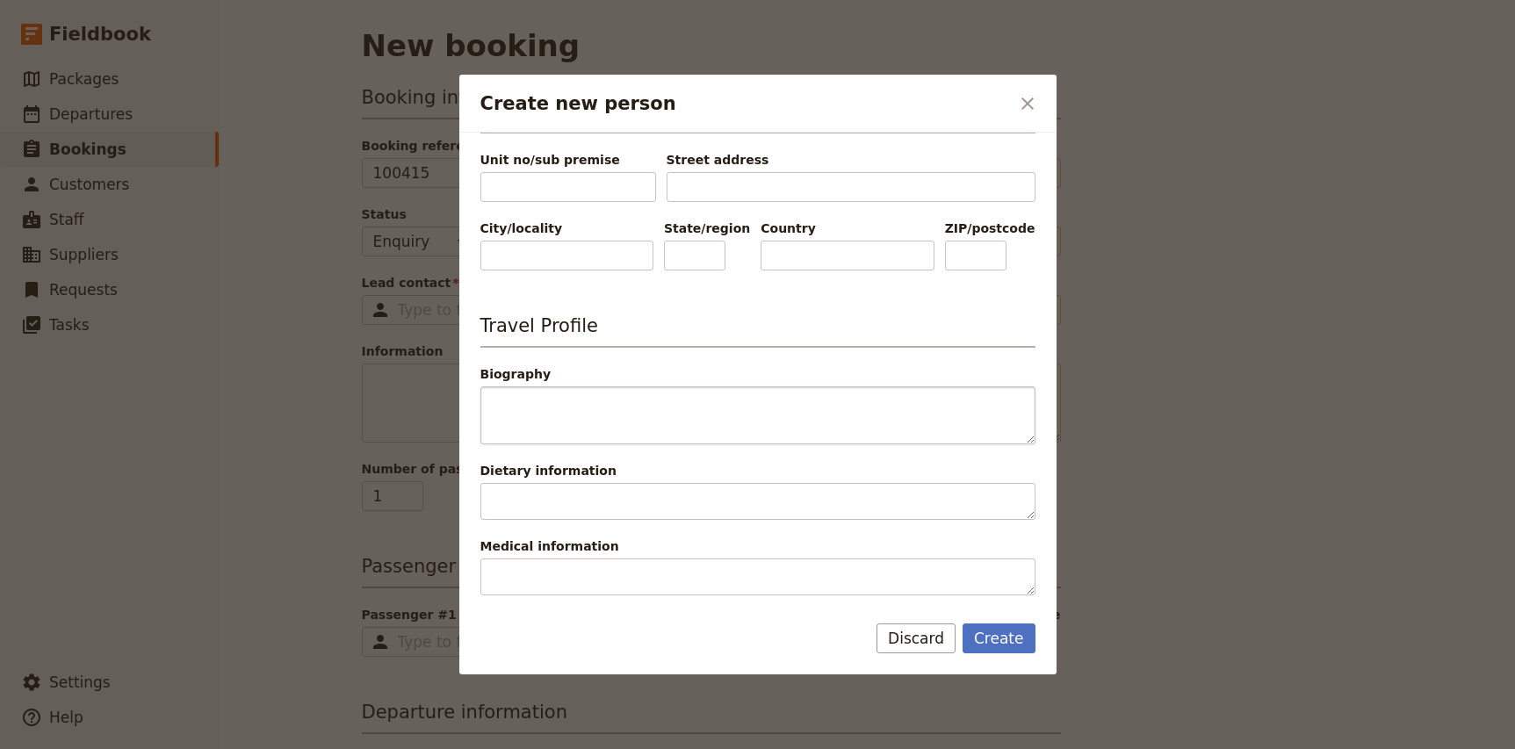
type input "[PHONE_NUMBER]"
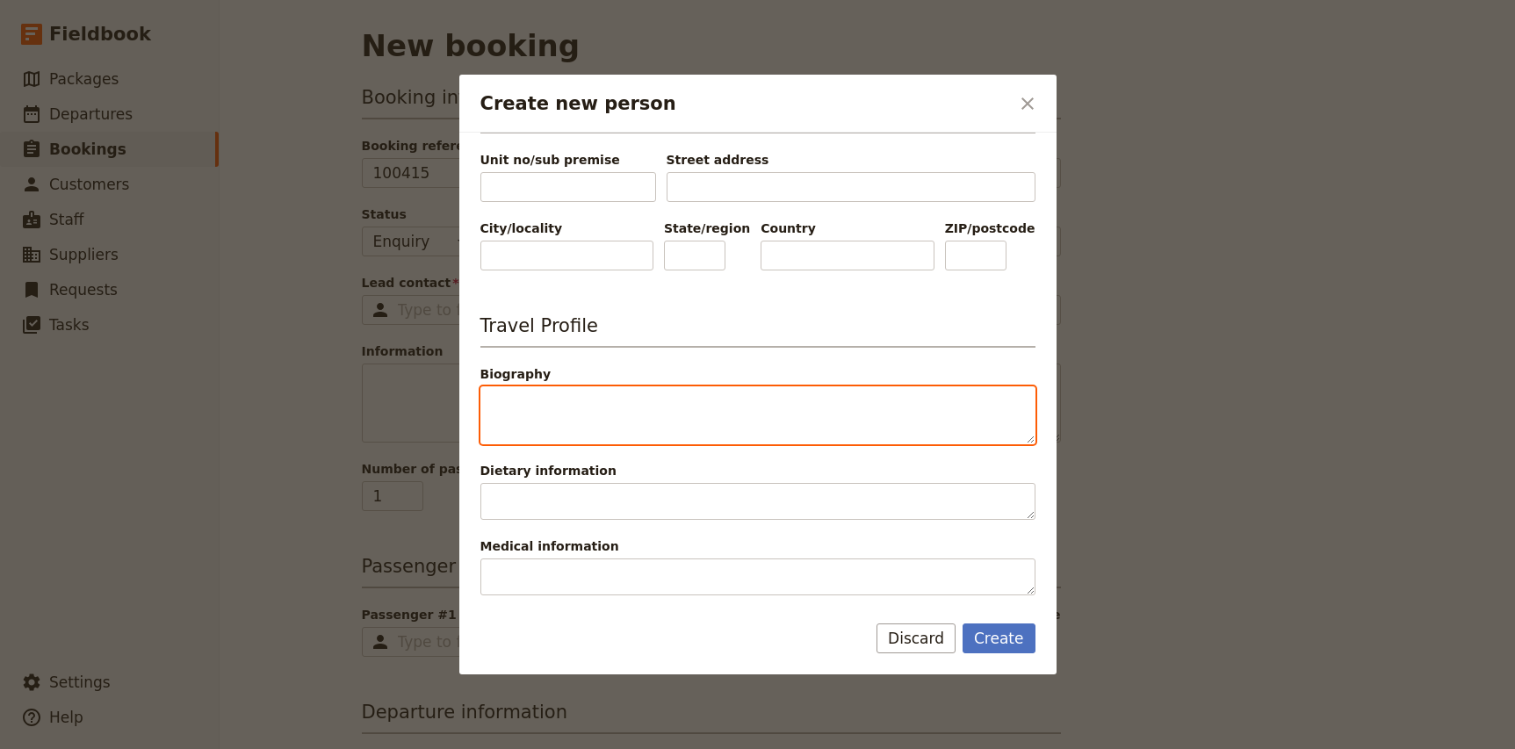
click at [546, 405] on textarea "Biography" at bounding box center [757, 415] width 555 height 58
type textarea "Owner of Pacific Society Travel. Lead tour director for this group"
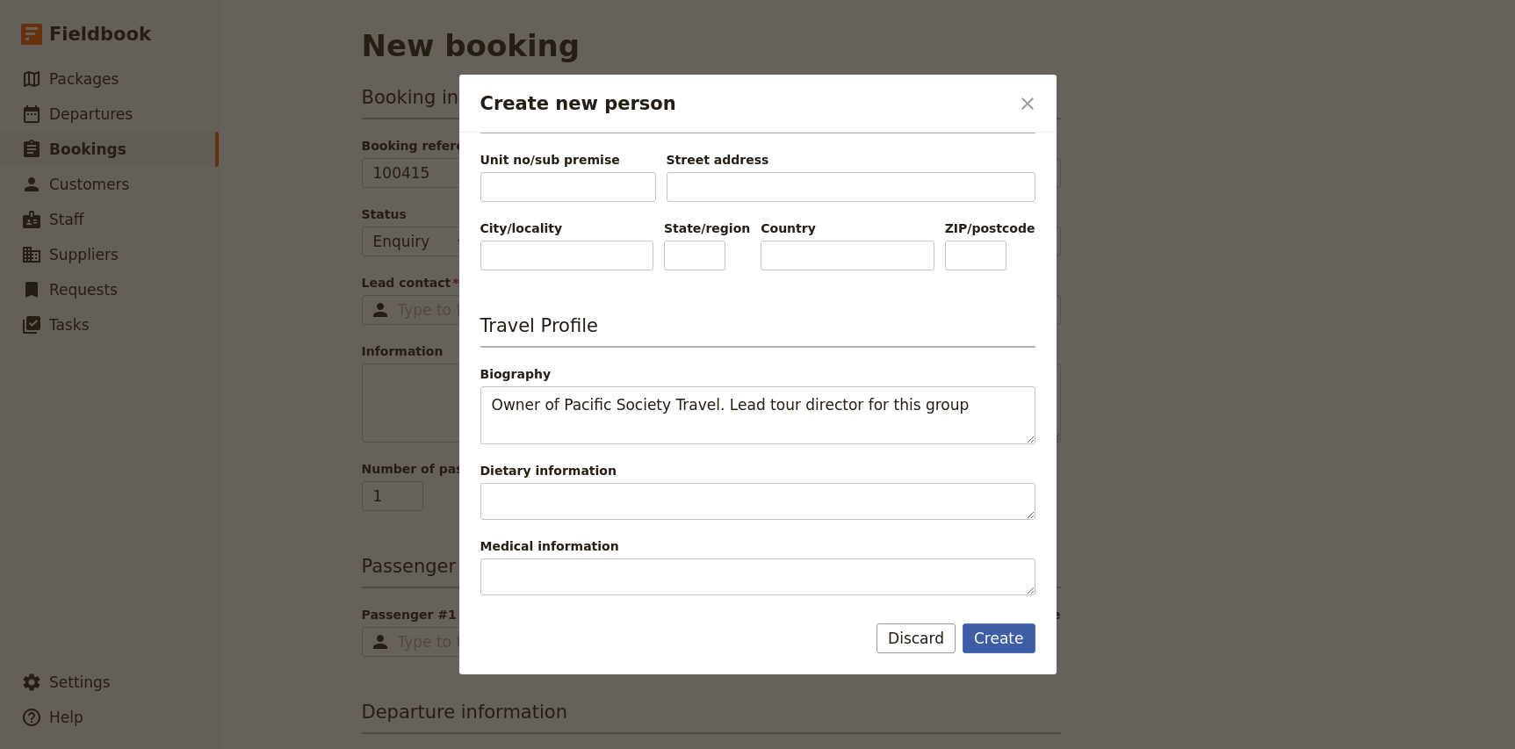
click at [1013, 643] on button "Create" at bounding box center [999, 639] width 73 height 30
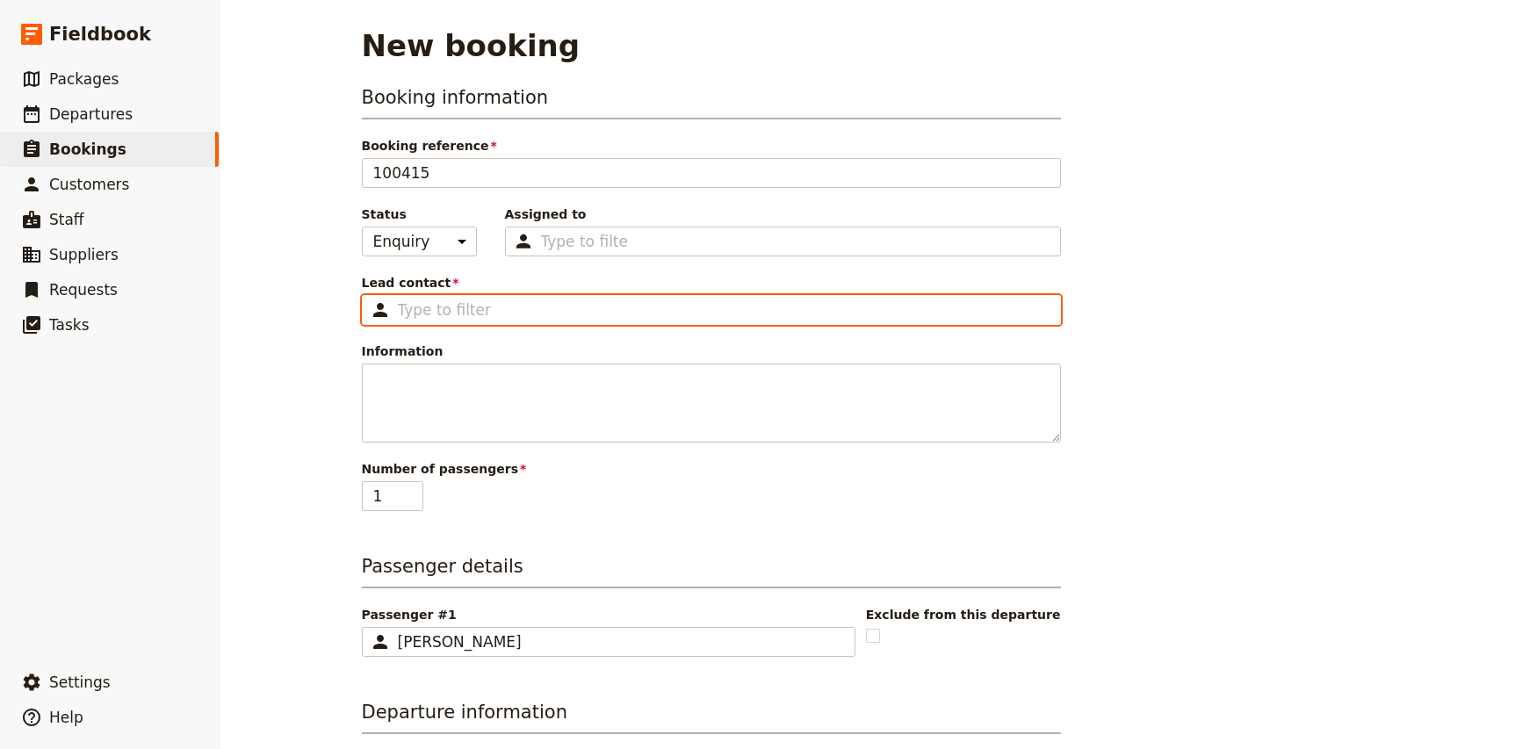
type input "[PERSON_NAME]"
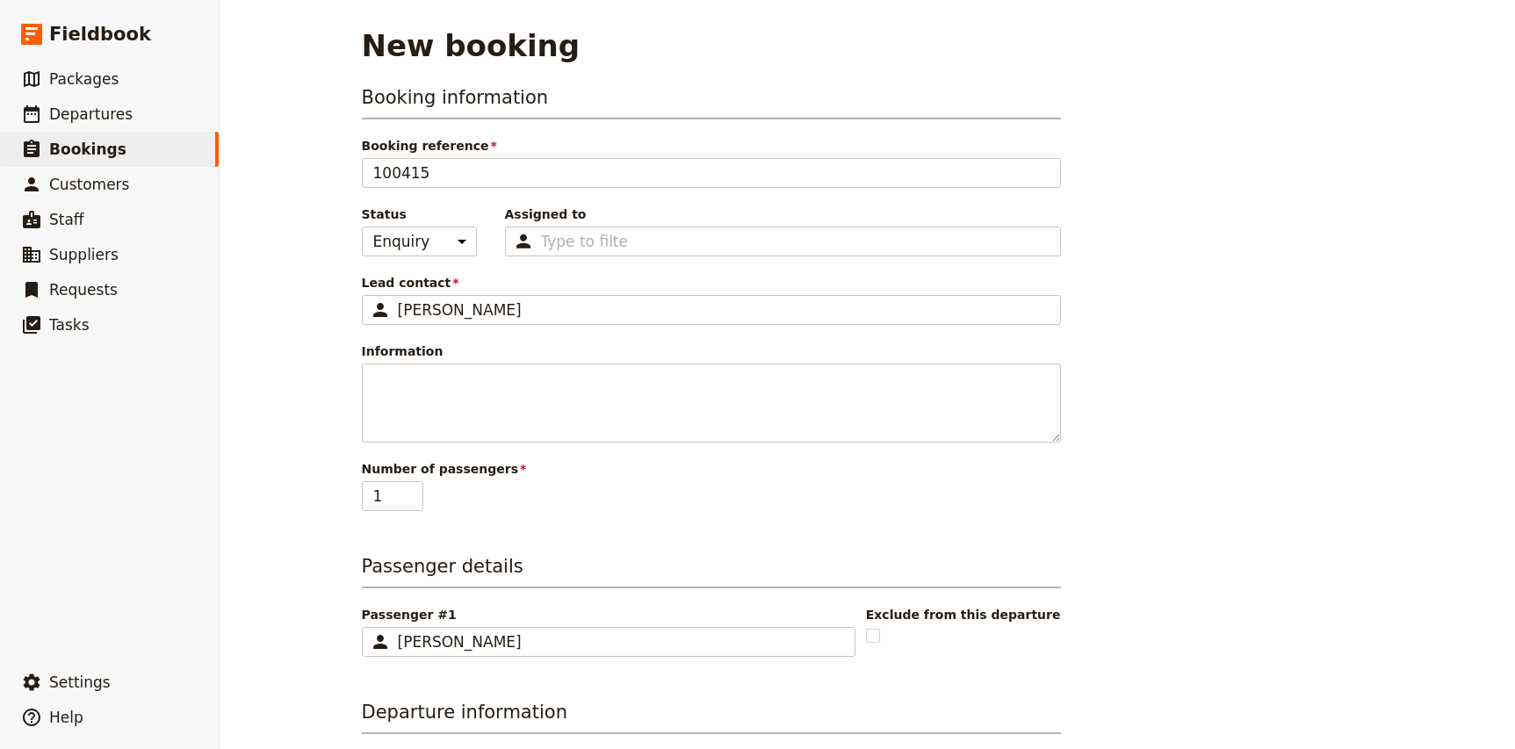
click at [1140, 458] on div "Booking information Booking reference 100415 Status Enquiry On hold Confirmed A…" at bounding box center [868, 561] width 1012 height 954
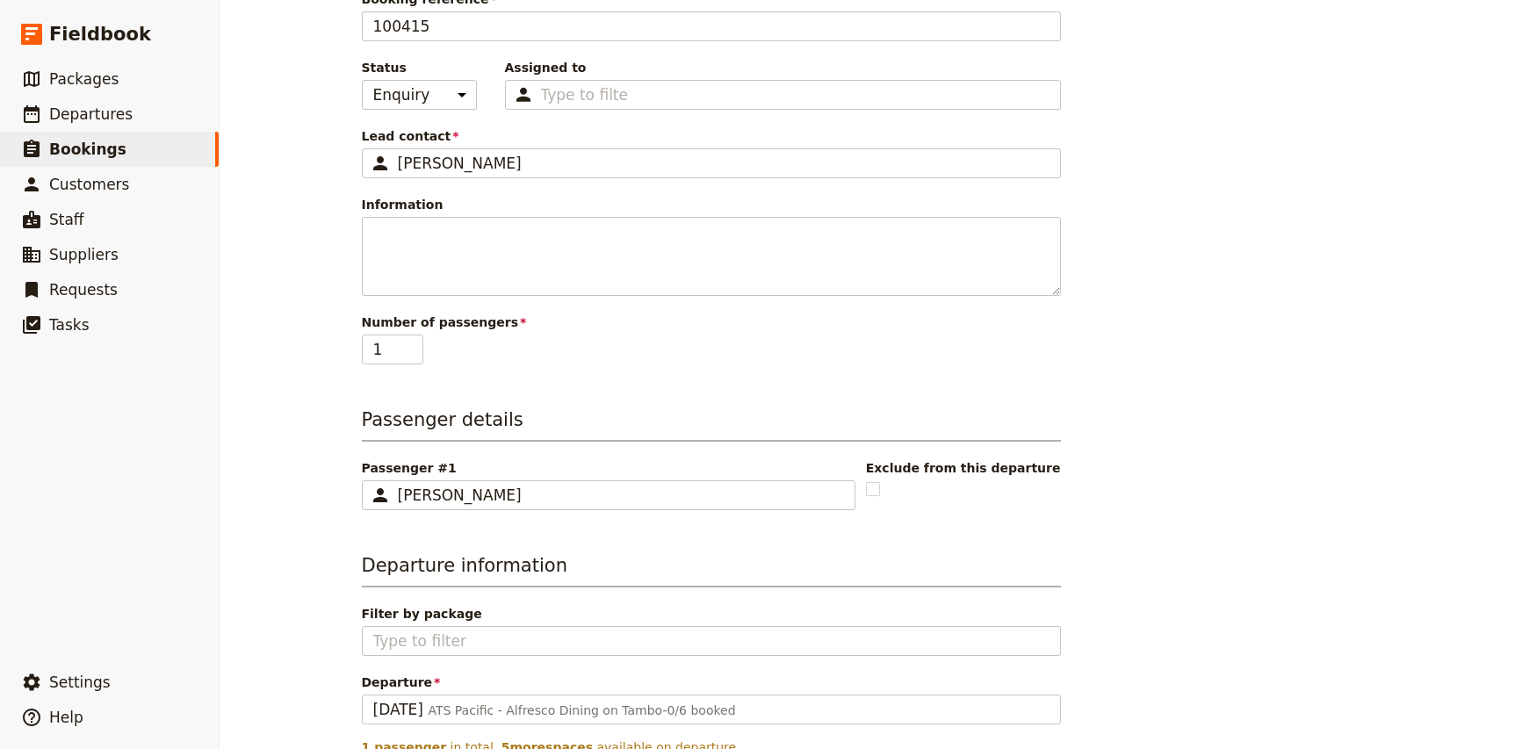
scroll to position [165, 0]
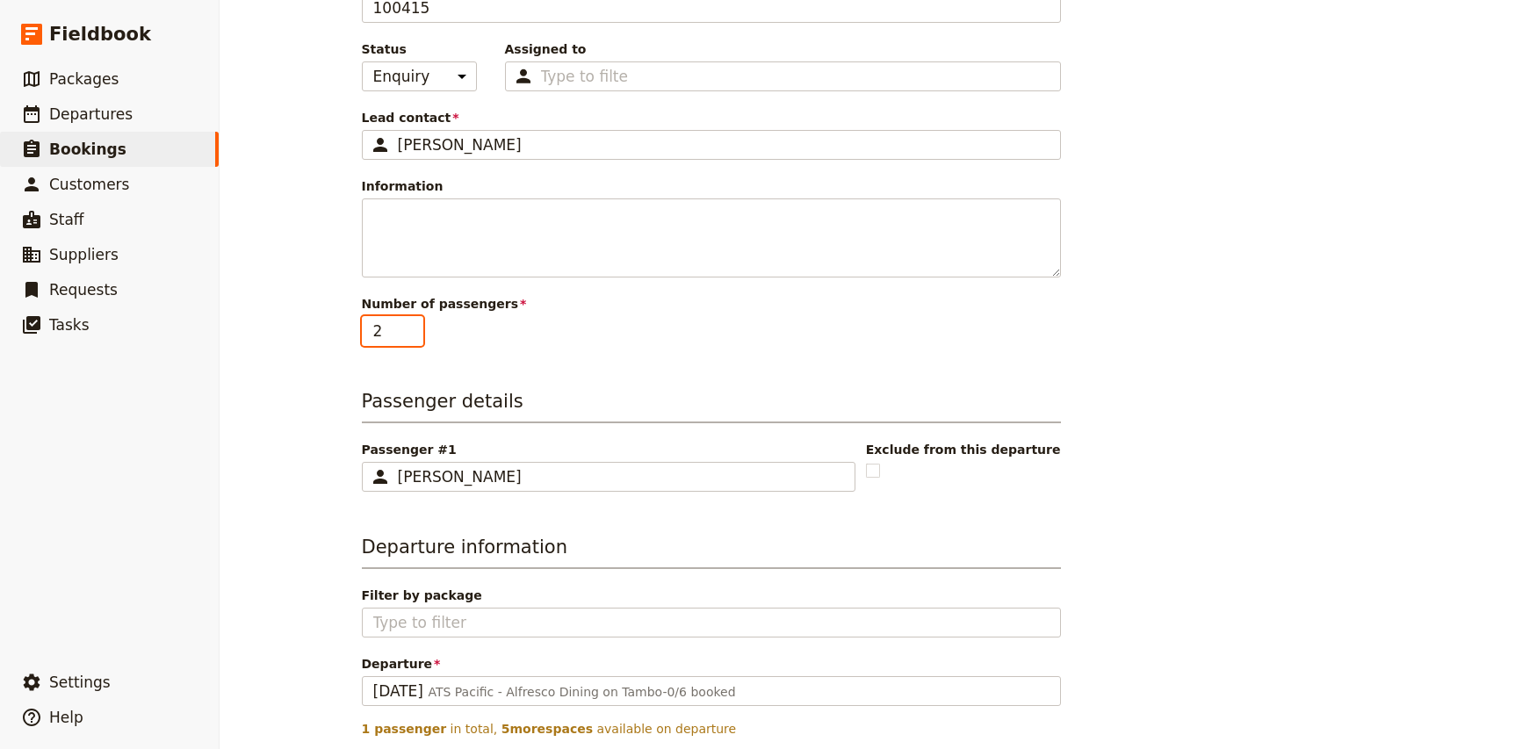
click at [417, 328] on input "2" at bounding box center [392, 331] width 61 height 30
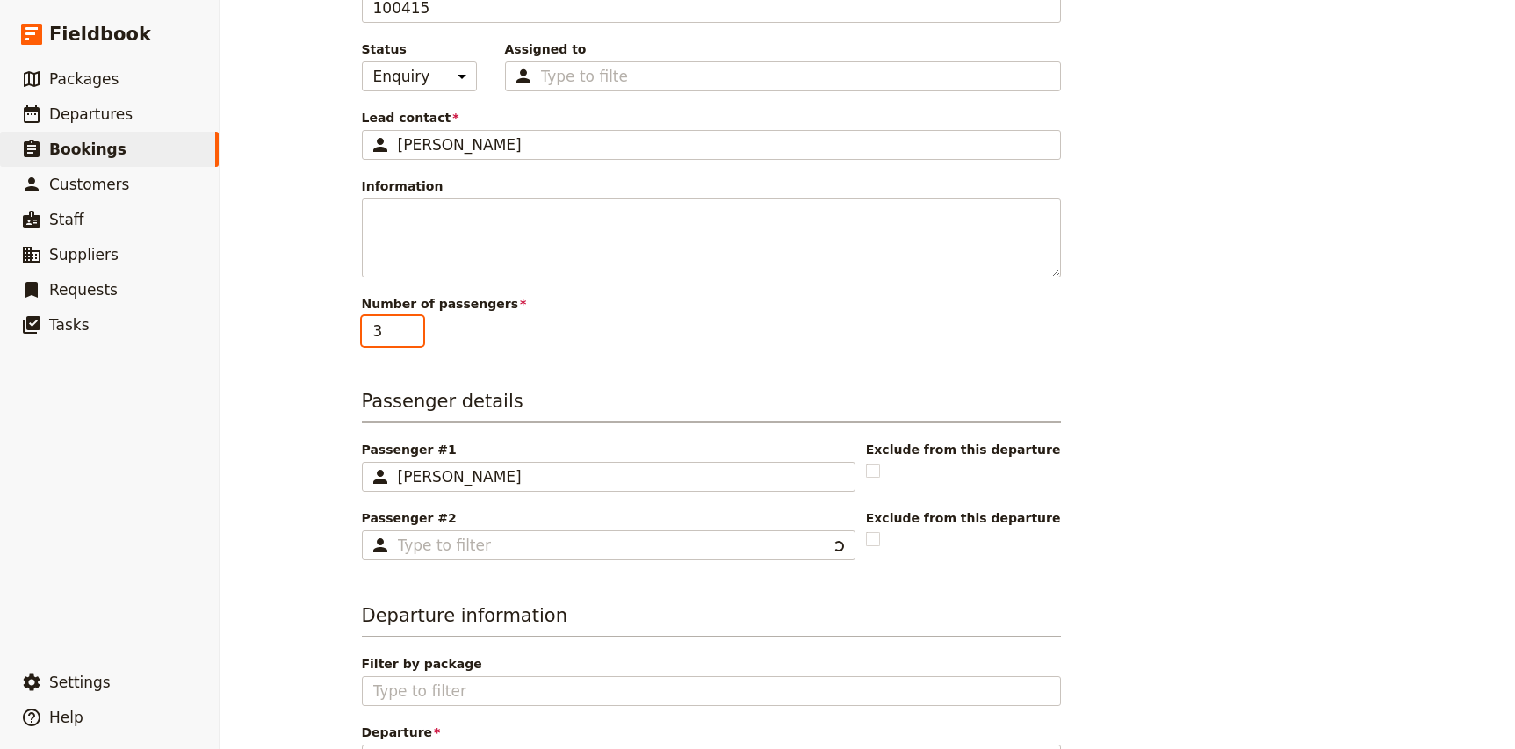
click at [417, 328] on input "3" at bounding box center [392, 331] width 61 height 30
click at [417, 328] on input "4" at bounding box center [392, 331] width 61 height 30
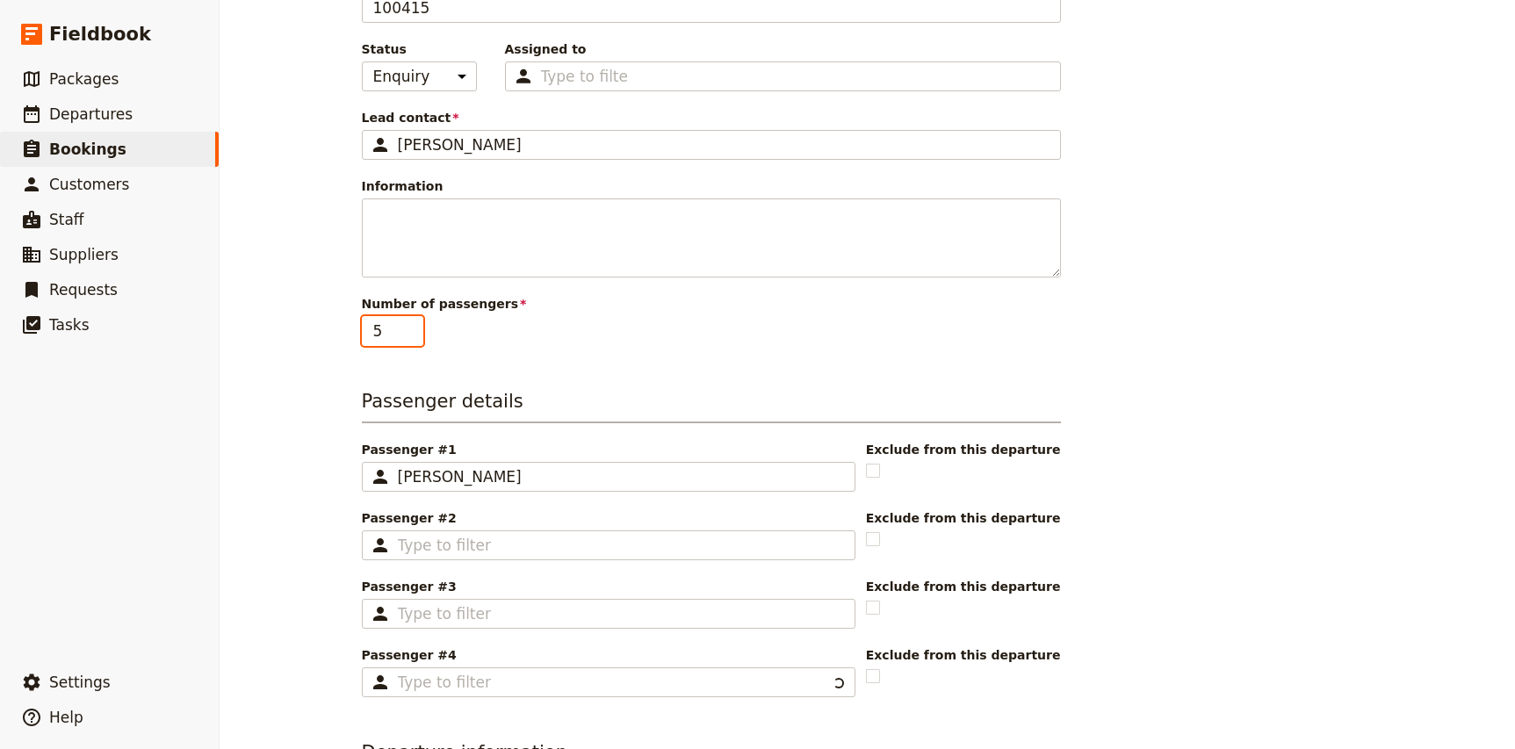
click at [417, 328] on input "5" at bounding box center [392, 331] width 61 height 30
type input "6"
click at [417, 328] on input "6" at bounding box center [392, 331] width 61 height 30
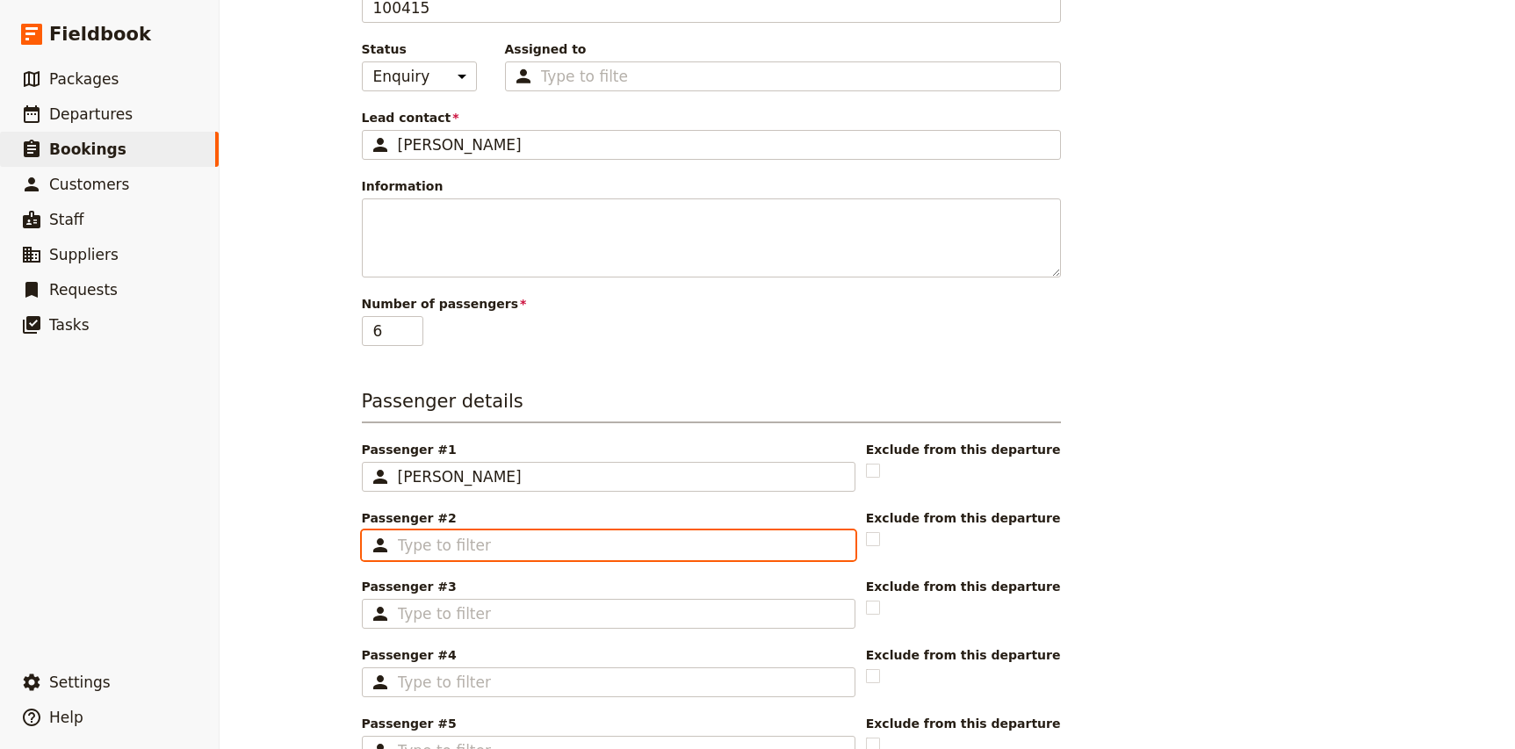
click at [457, 546] on input "Passenger #2 ​" at bounding box center [621, 545] width 446 height 21
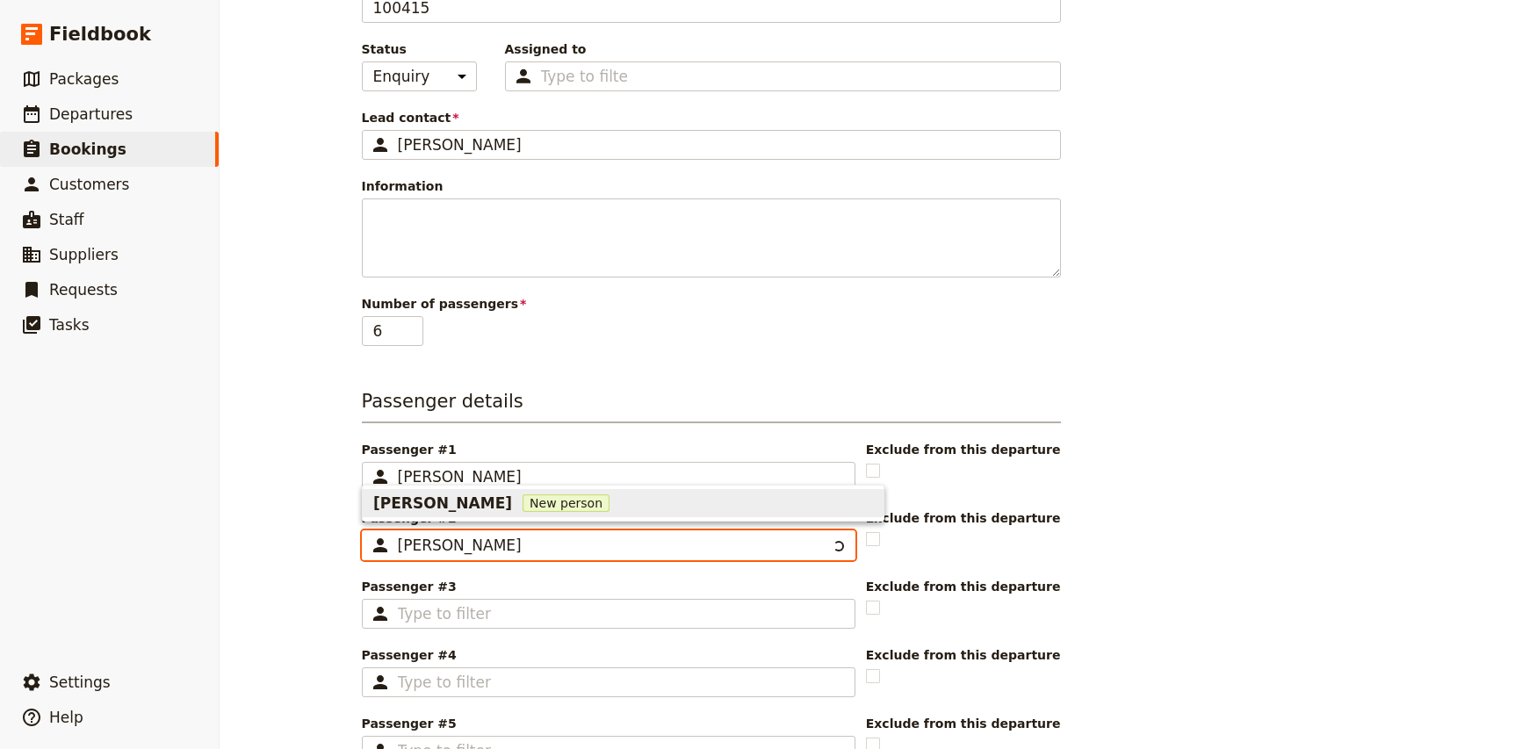
type input "[PERSON_NAME]"
click at [455, 506] on span "[PERSON_NAME]" at bounding box center [442, 503] width 139 height 21
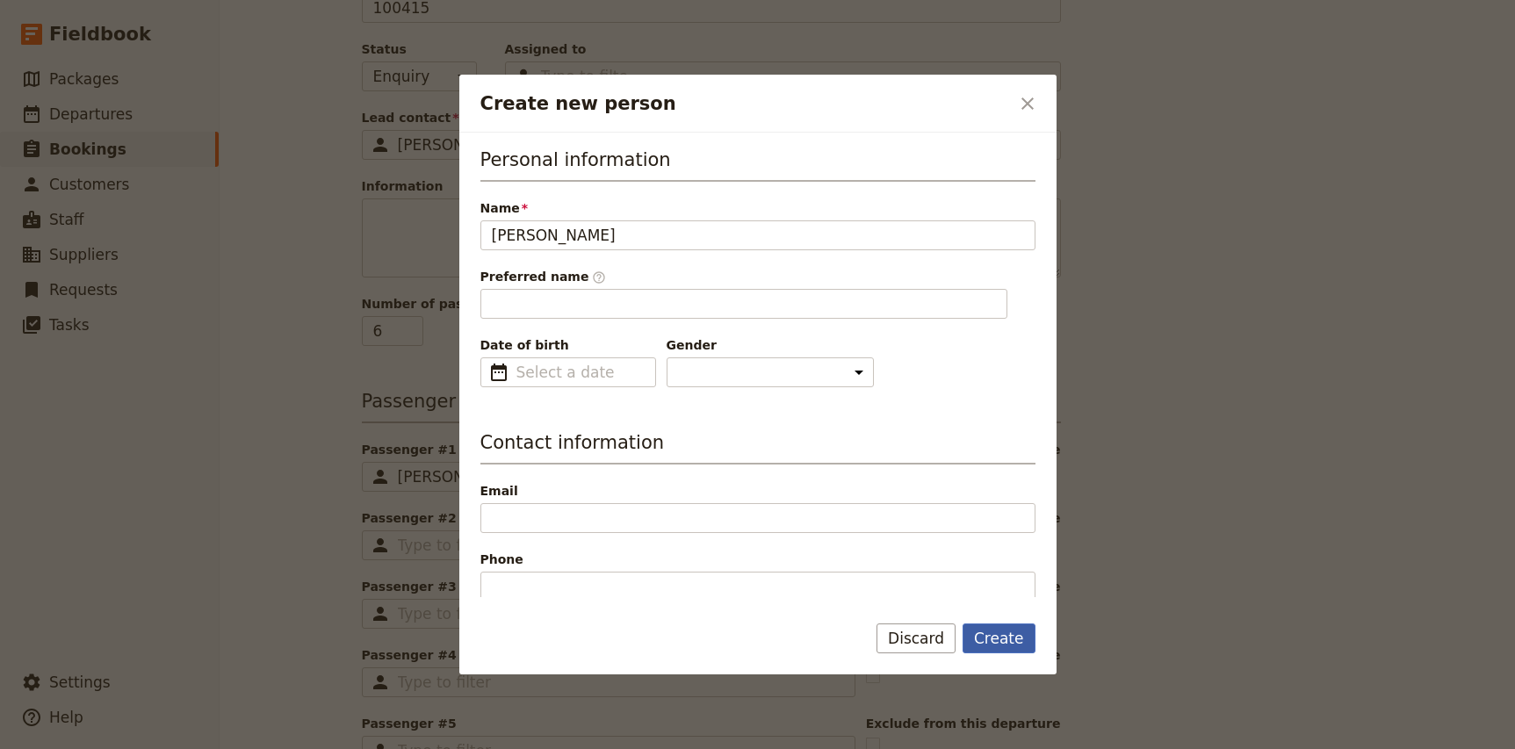
type input "[PERSON_NAME]"
click at [1004, 639] on button "Create" at bounding box center [999, 639] width 73 height 30
type input "[PERSON_NAME]"
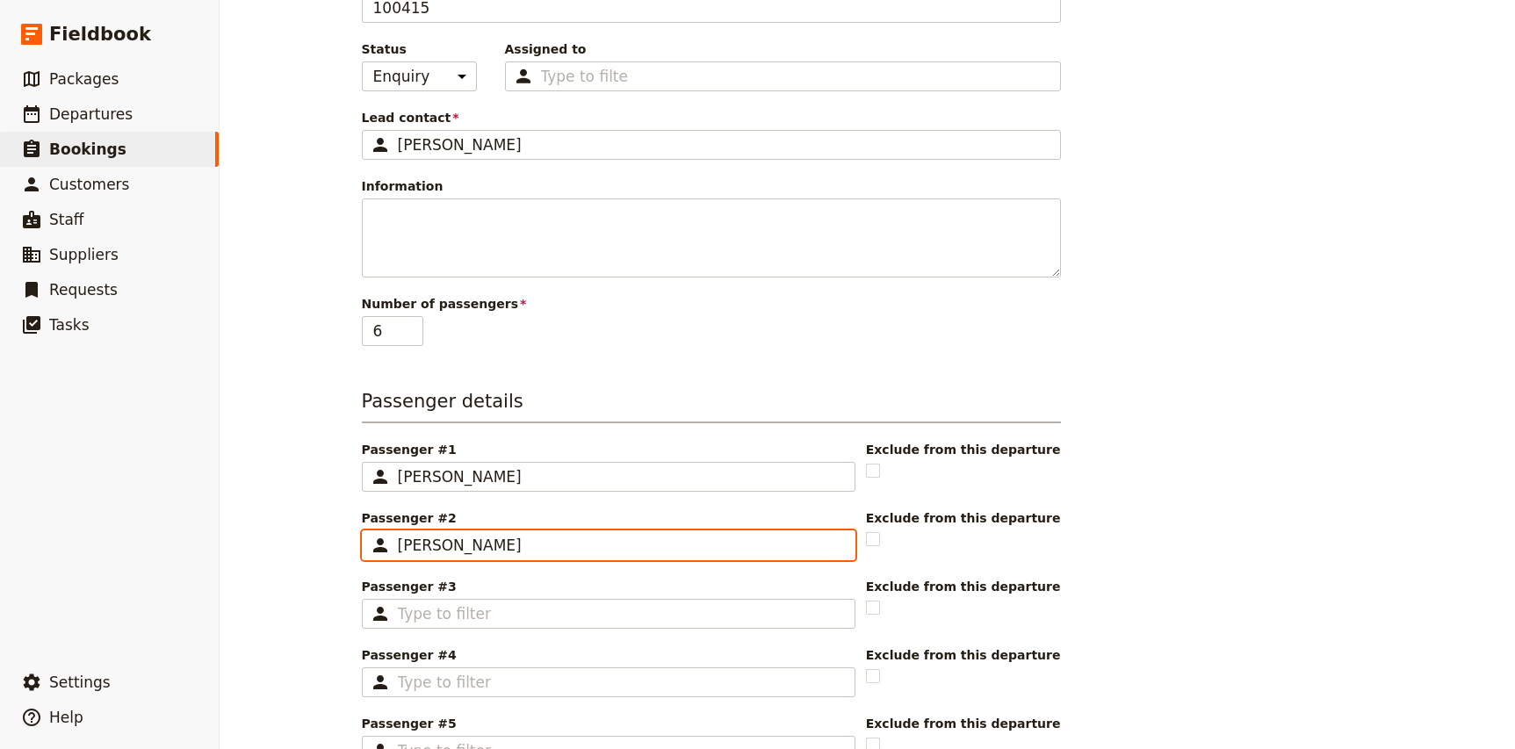
scroll to position [0, 0]
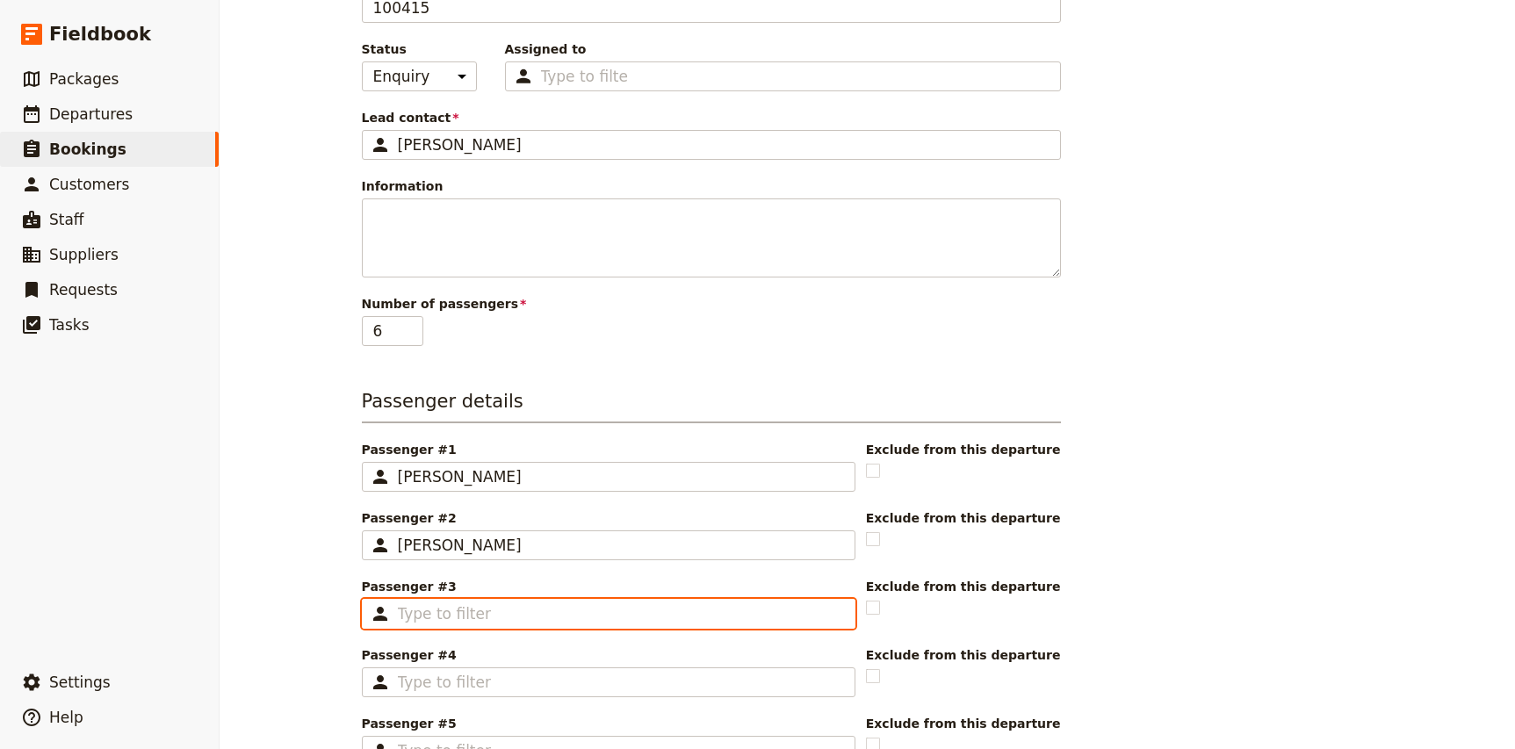
click at [463, 614] on input "Passenger #3 ​" at bounding box center [621, 613] width 446 height 21
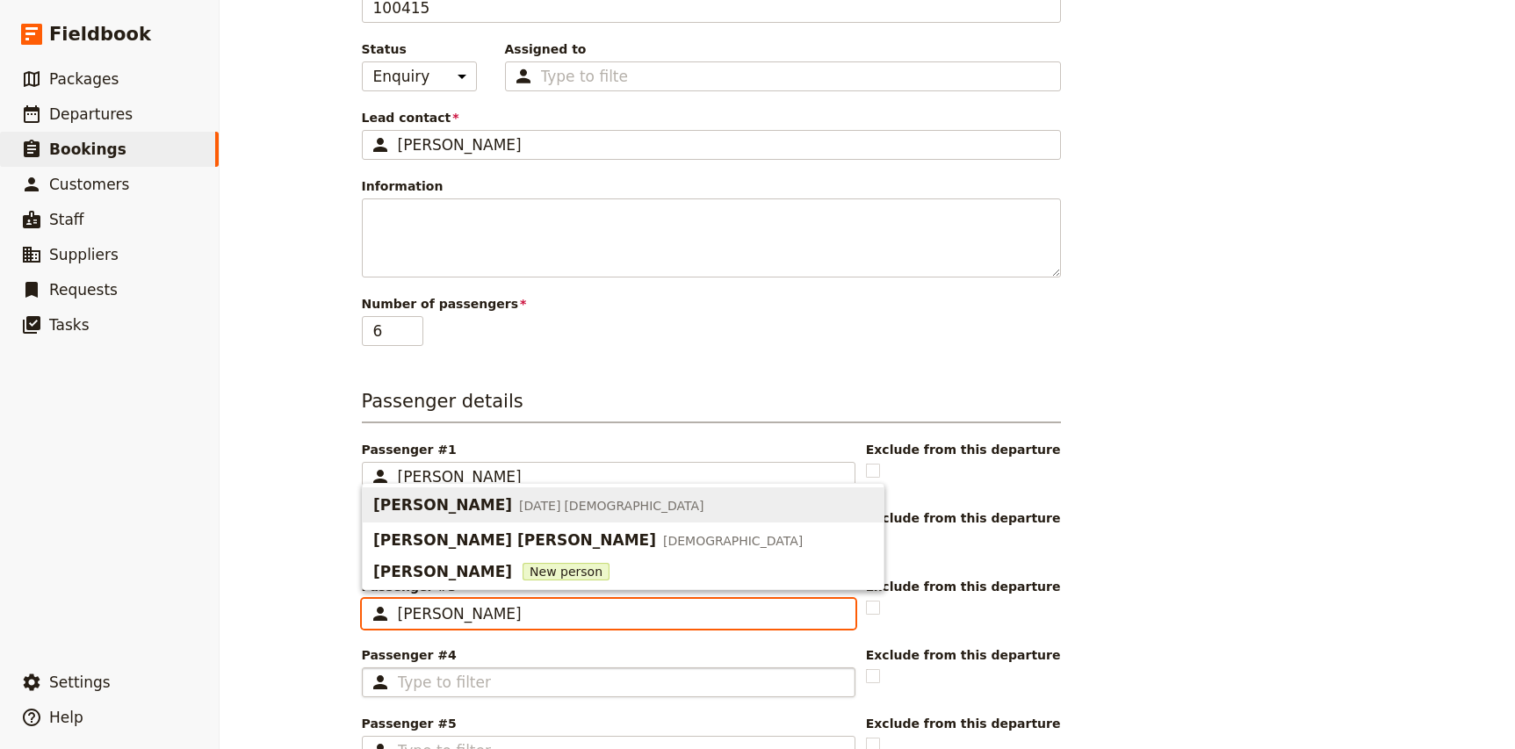
type input "[PERSON_NAME]"
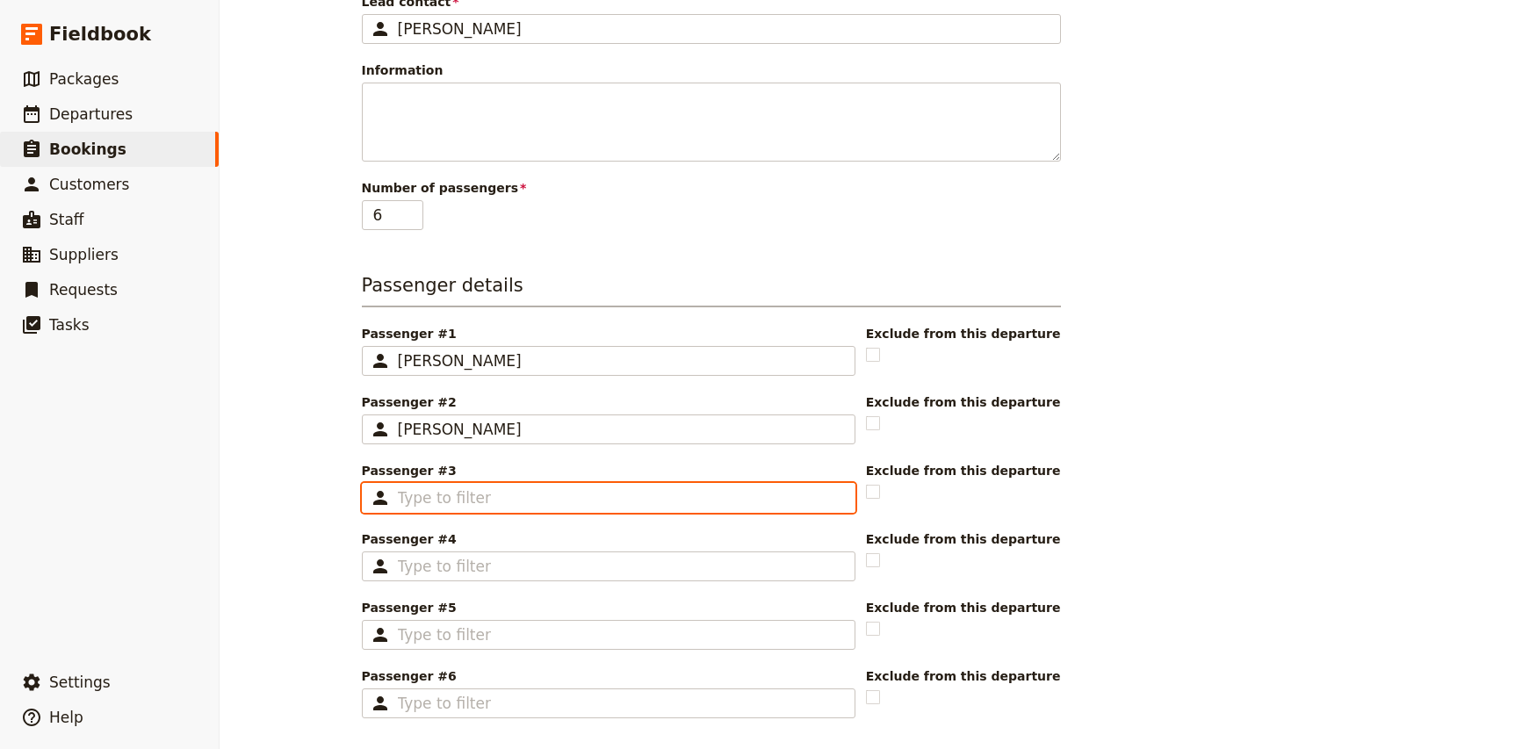
scroll to position [283, 0]
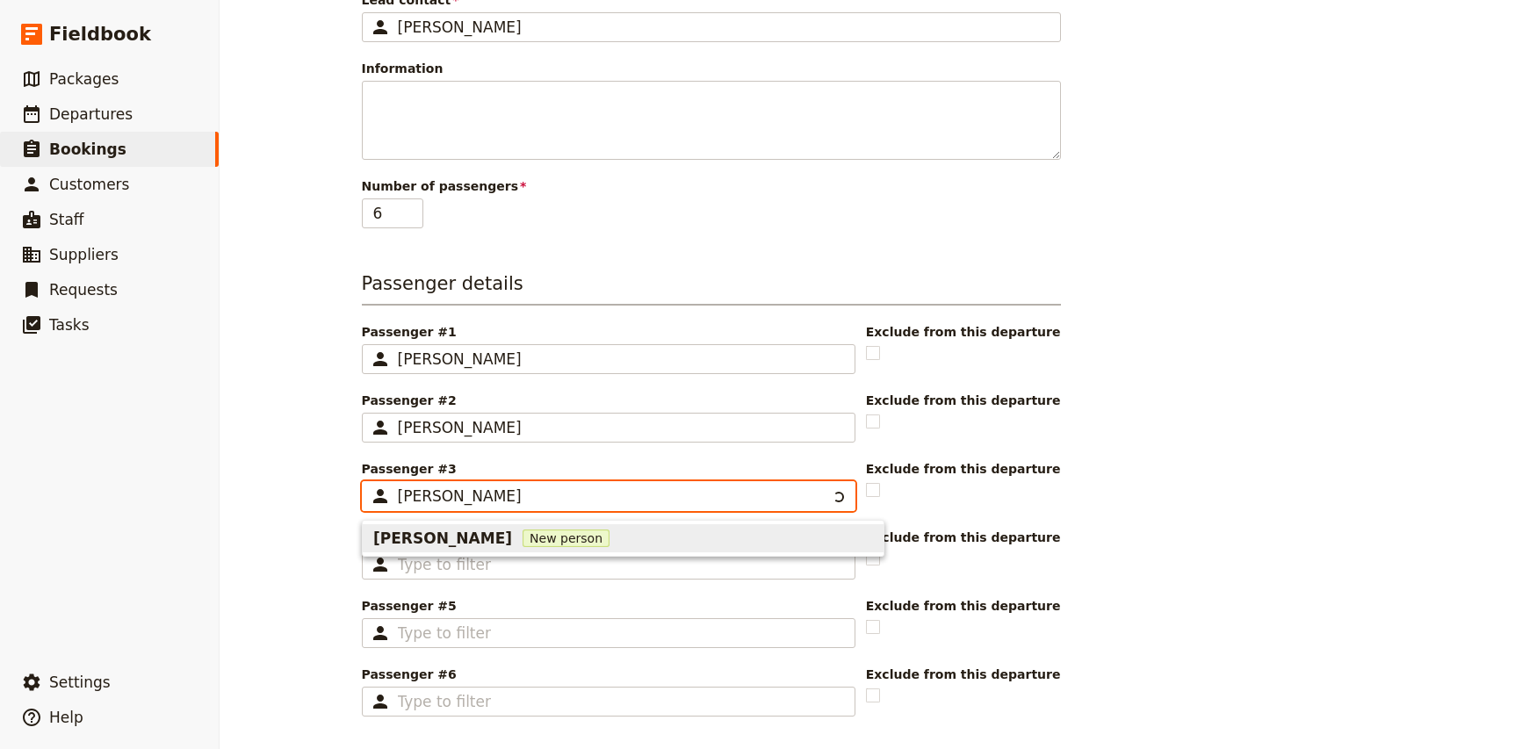
type input "[PERSON_NAME]"
click at [444, 545] on span "[PERSON_NAME]" at bounding box center [442, 538] width 139 height 21
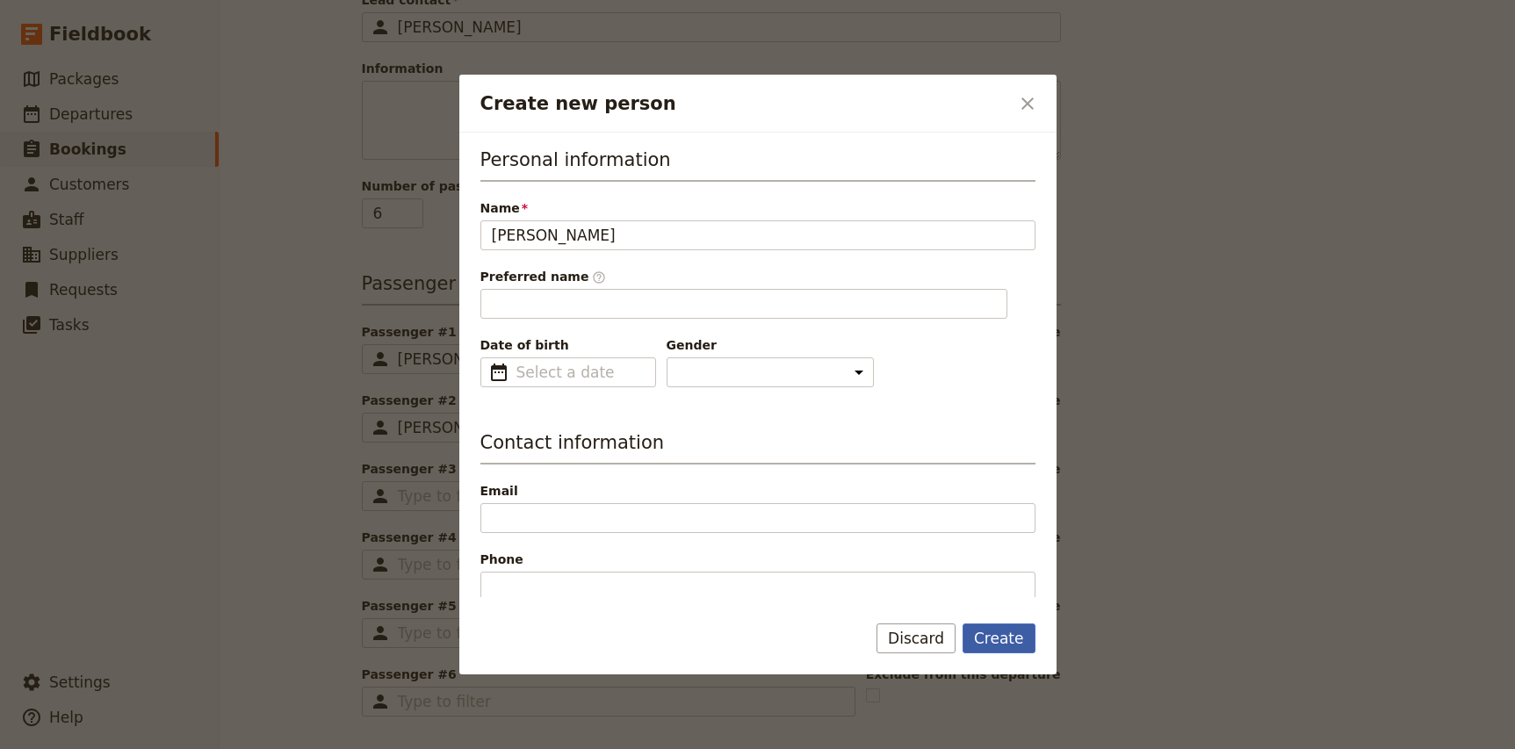
click at [1000, 643] on button "Create" at bounding box center [999, 639] width 73 height 30
type input "[PERSON_NAME]"
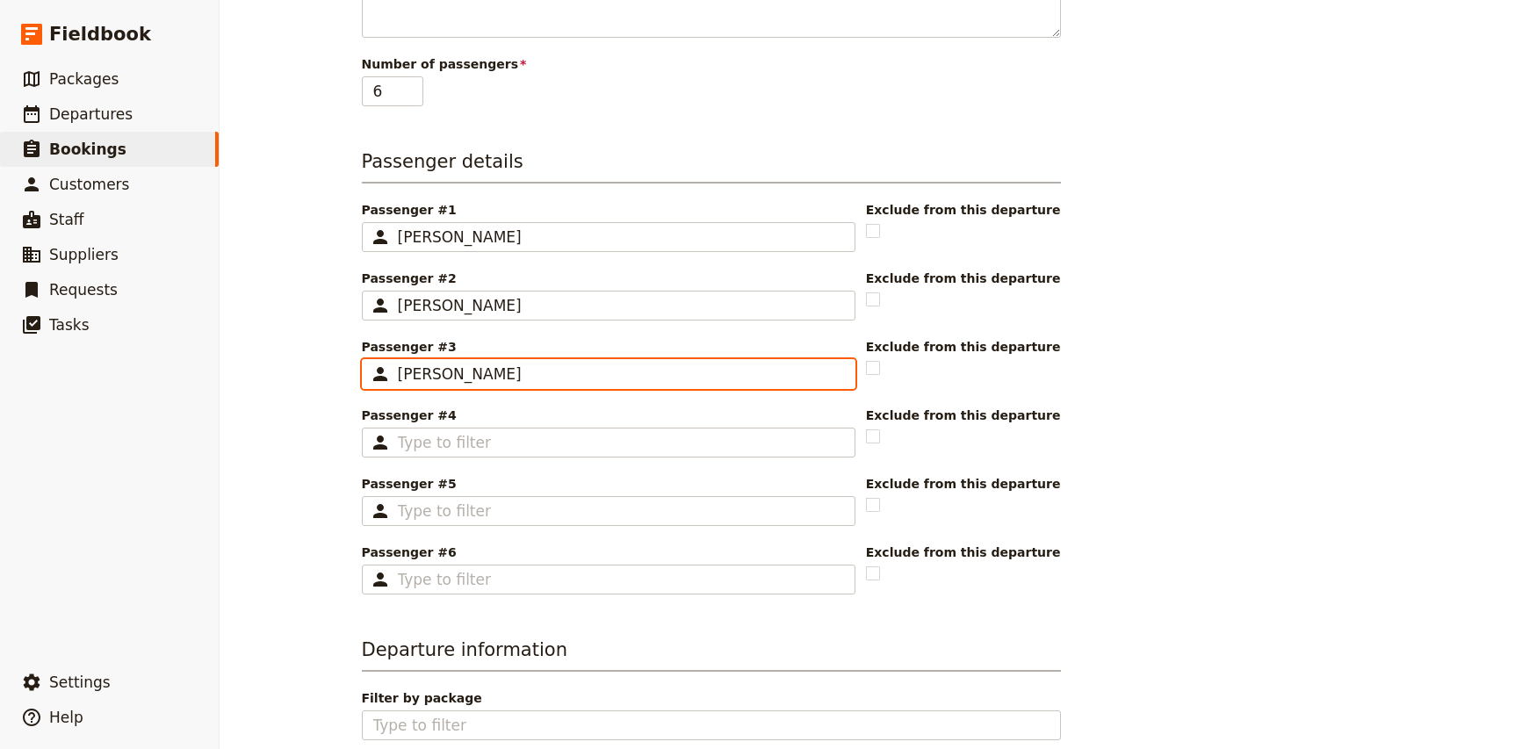
scroll to position [420, 0]
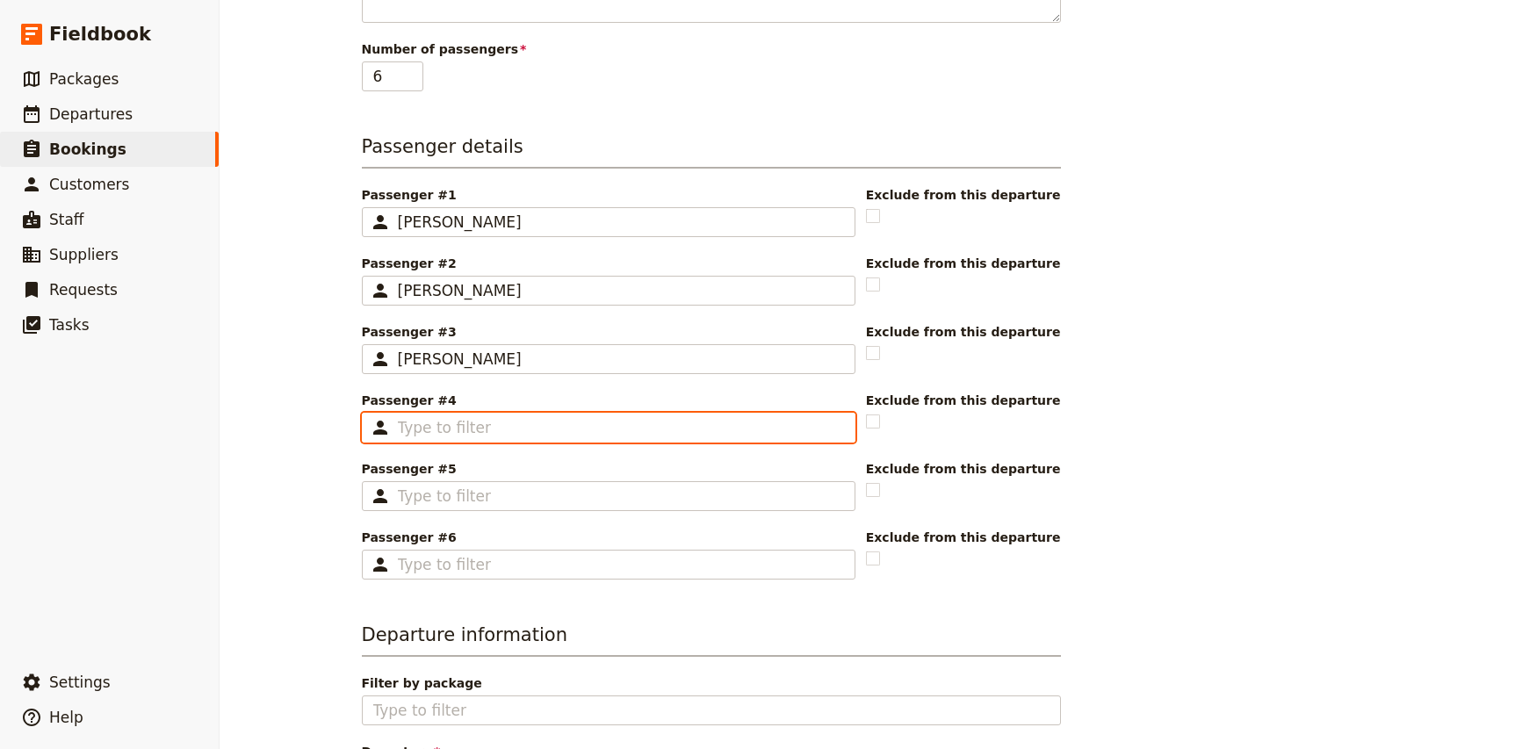
click at [464, 428] on input "Passenger #4 ​" at bounding box center [621, 427] width 446 height 21
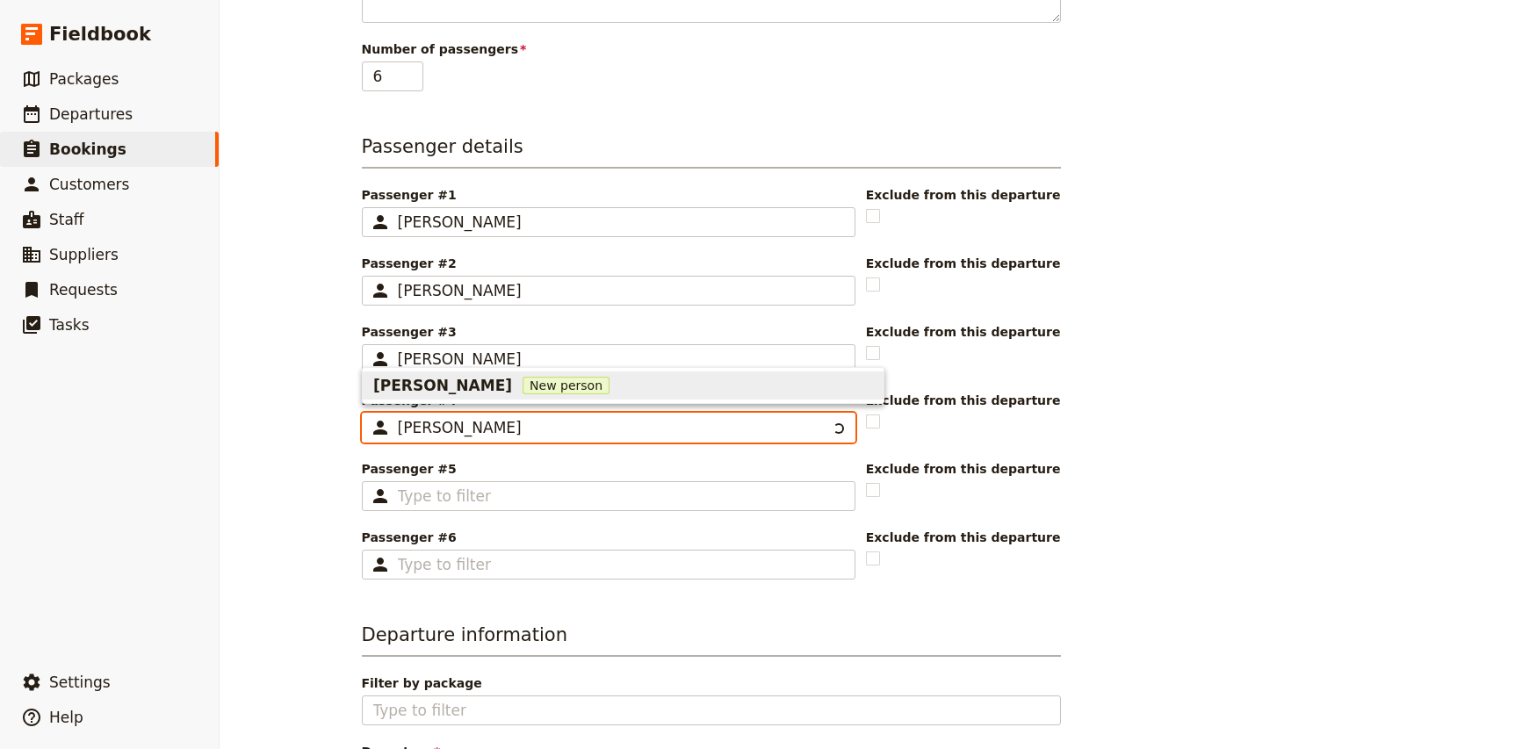
type input "[PERSON_NAME]"
click at [469, 398] on button "[PERSON_NAME] New person" at bounding box center [623, 386] width 521 height 28
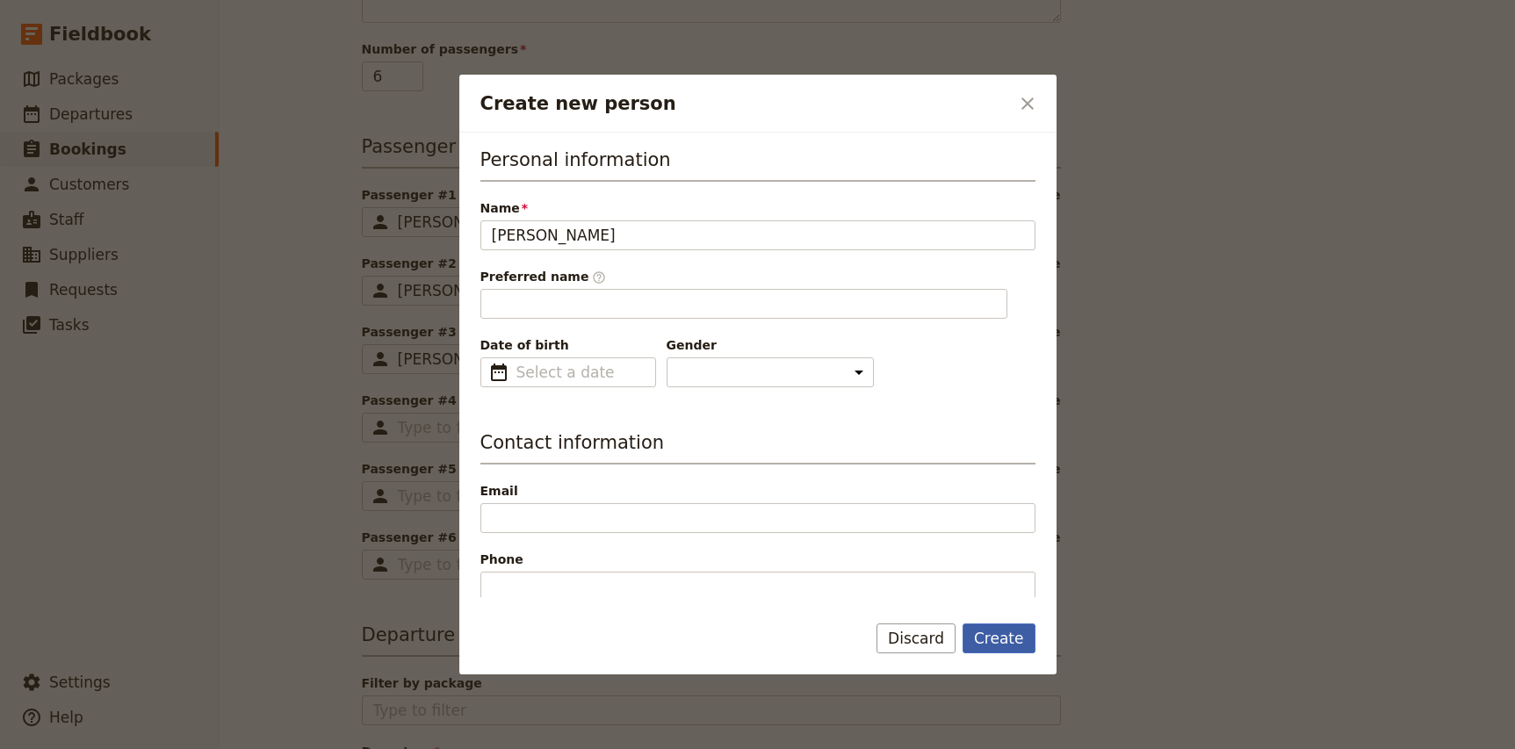
click at [1005, 642] on button "Create" at bounding box center [999, 639] width 73 height 30
type input "[PERSON_NAME]"
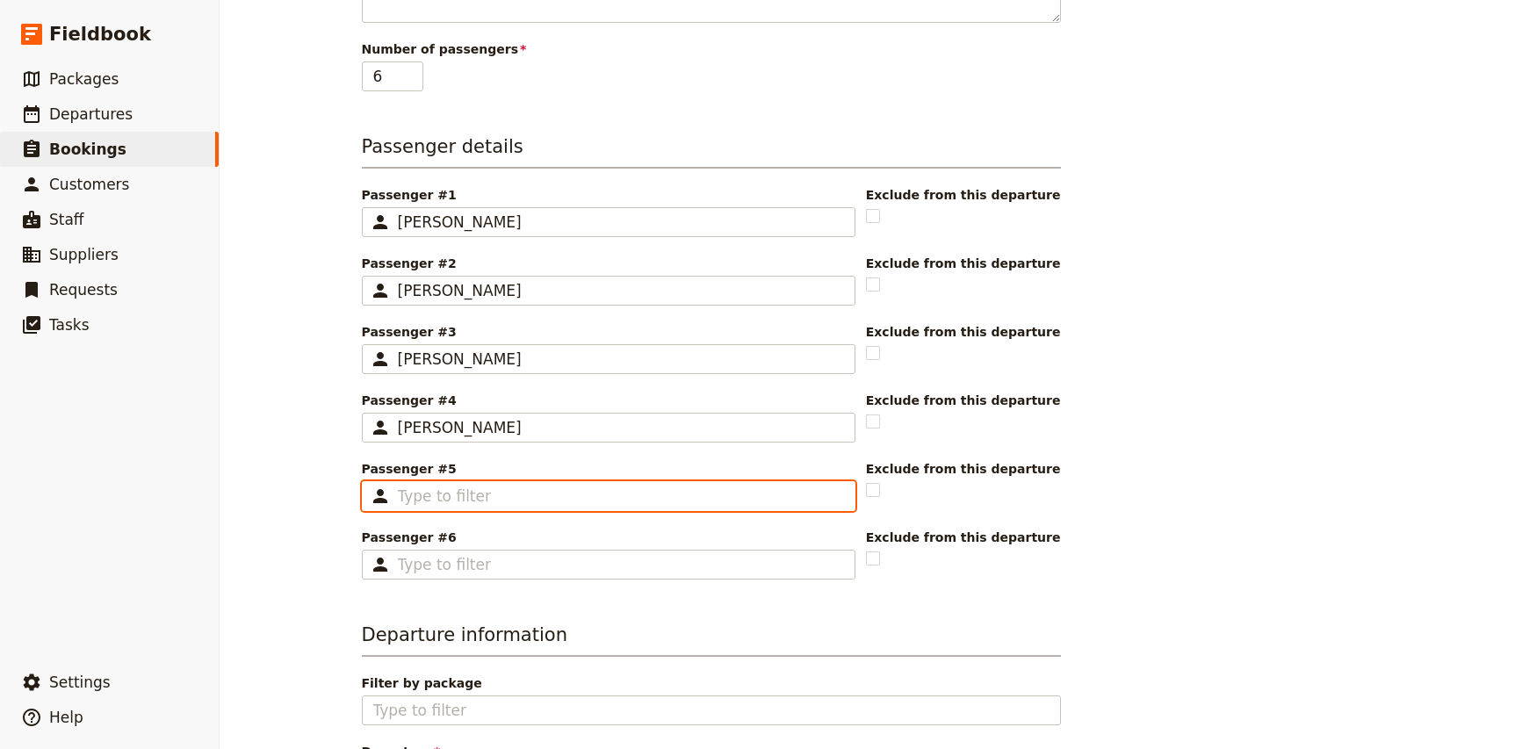
click at [444, 500] on input "Passenger #5 ​" at bounding box center [621, 496] width 446 height 21
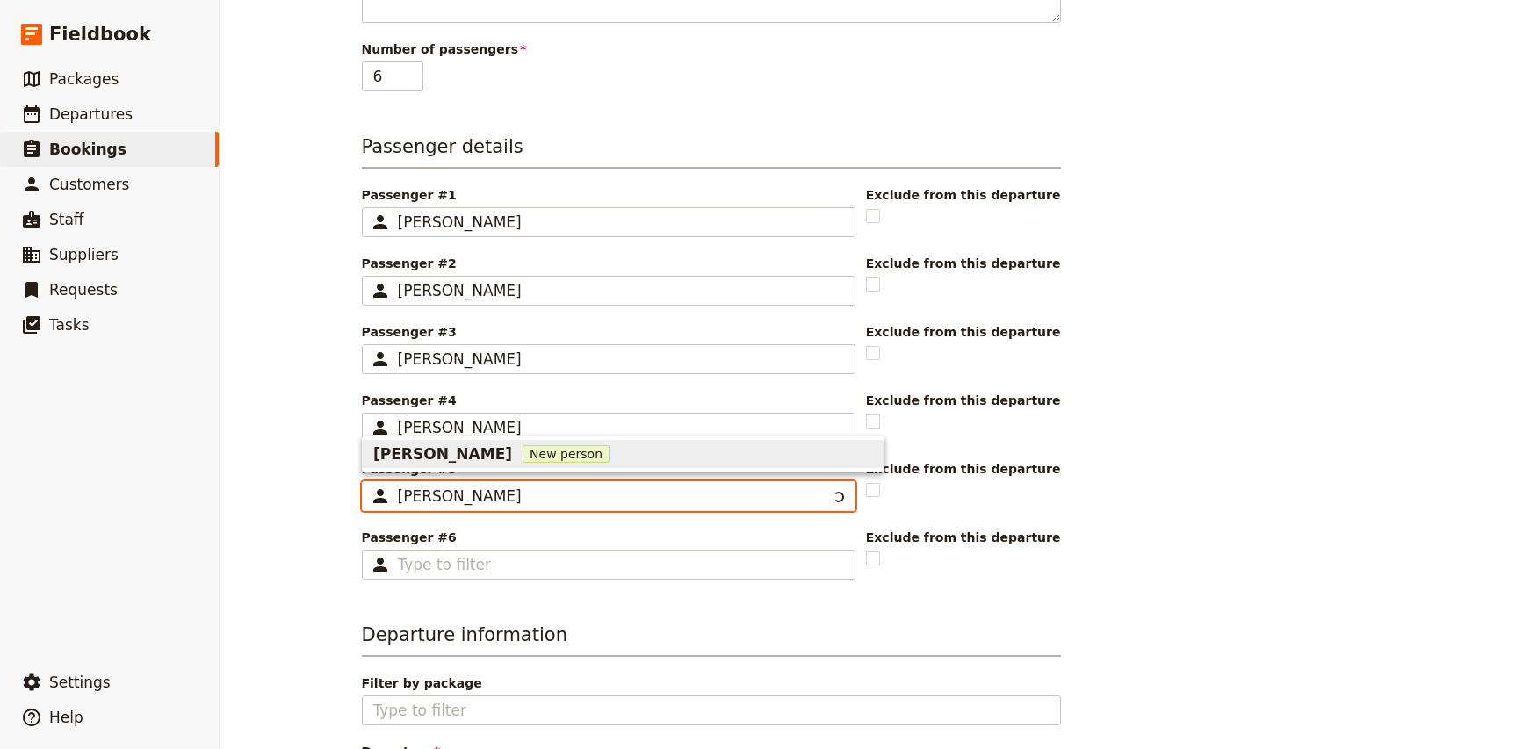
type input "[PERSON_NAME]"
click at [463, 453] on span "[PERSON_NAME]" at bounding box center [442, 454] width 139 height 21
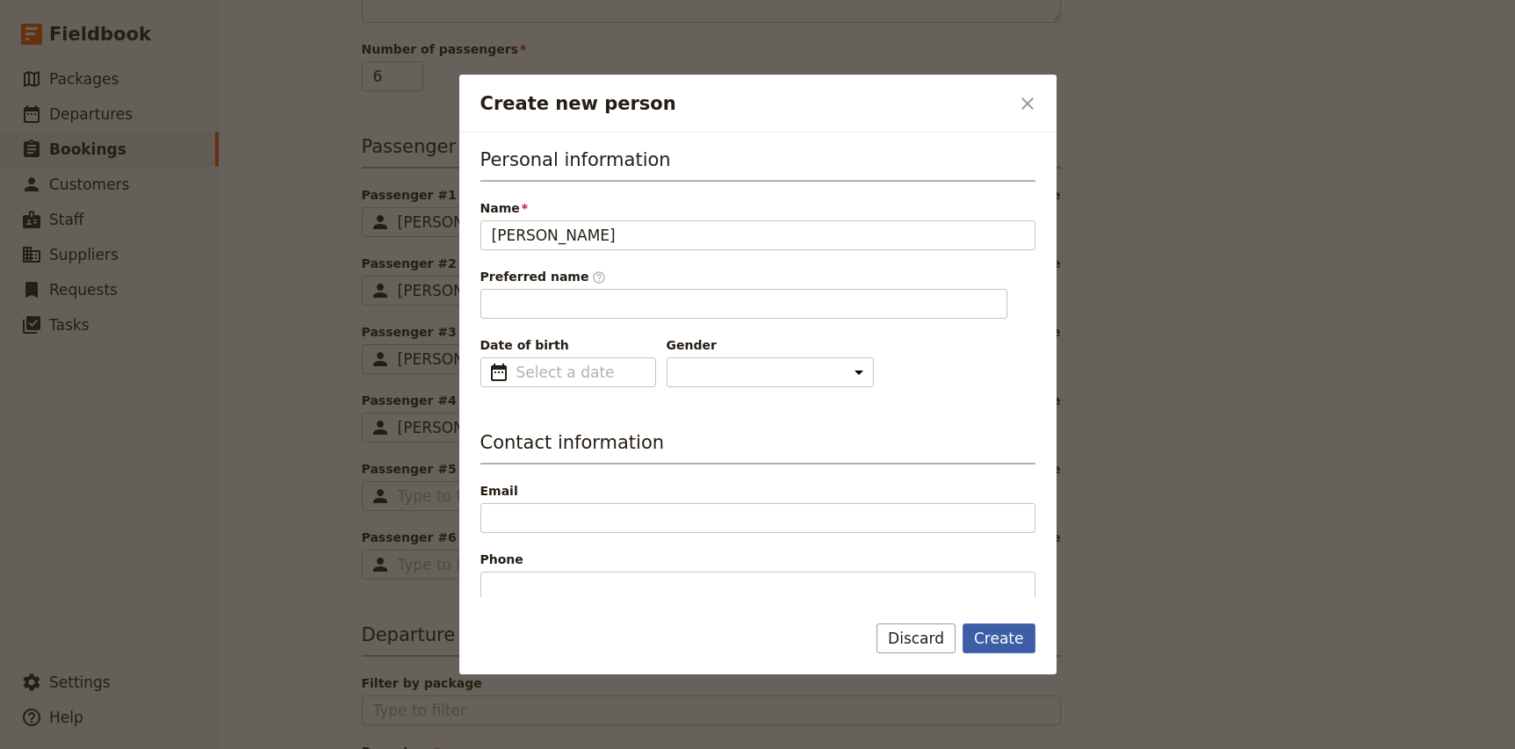
type input "[PERSON_NAME]"
click at [999, 639] on button "Create" at bounding box center [999, 639] width 73 height 30
type input "[PERSON_NAME]"
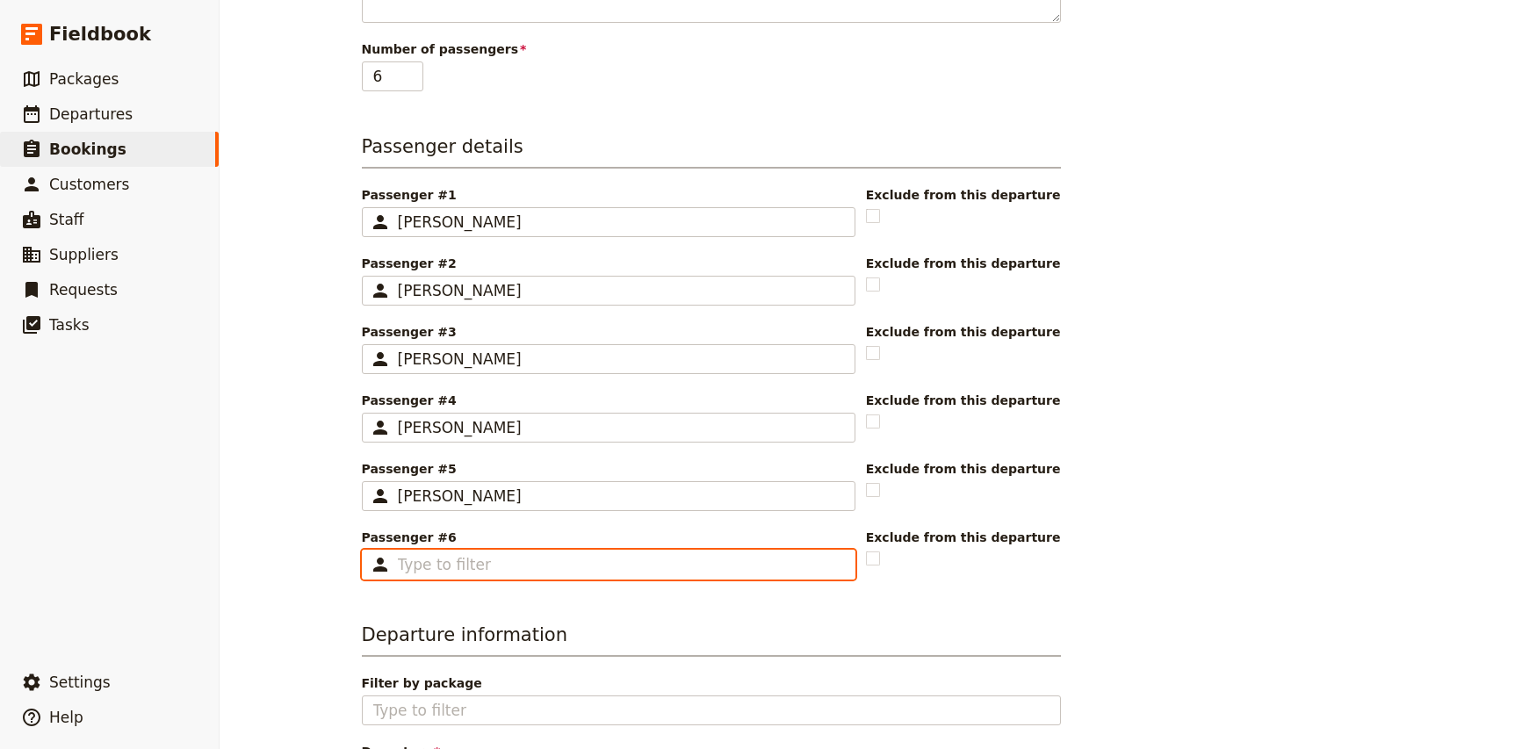
click at [437, 559] on input "Passenger #6 ​" at bounding box center [621, 564] width 446 height 21
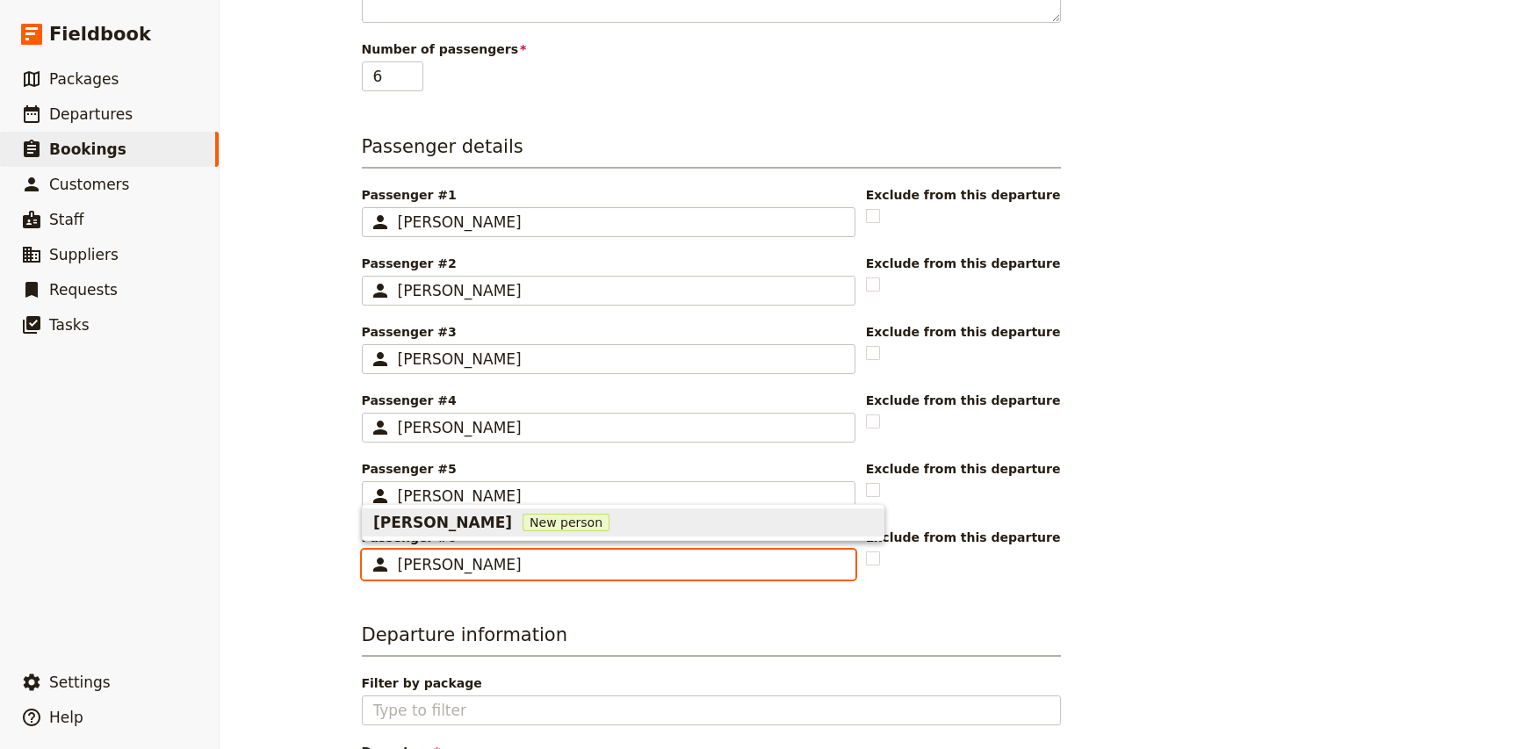
click at [472, 564] on input "[PERSON_NAME]" at bounding box center [621, 564] width 446 height 21
type input "[PERSON_NAME]"
click at [478, 525] on span "[PERSON_NAME]" at bounding box center [442, 522] width 139 height 21
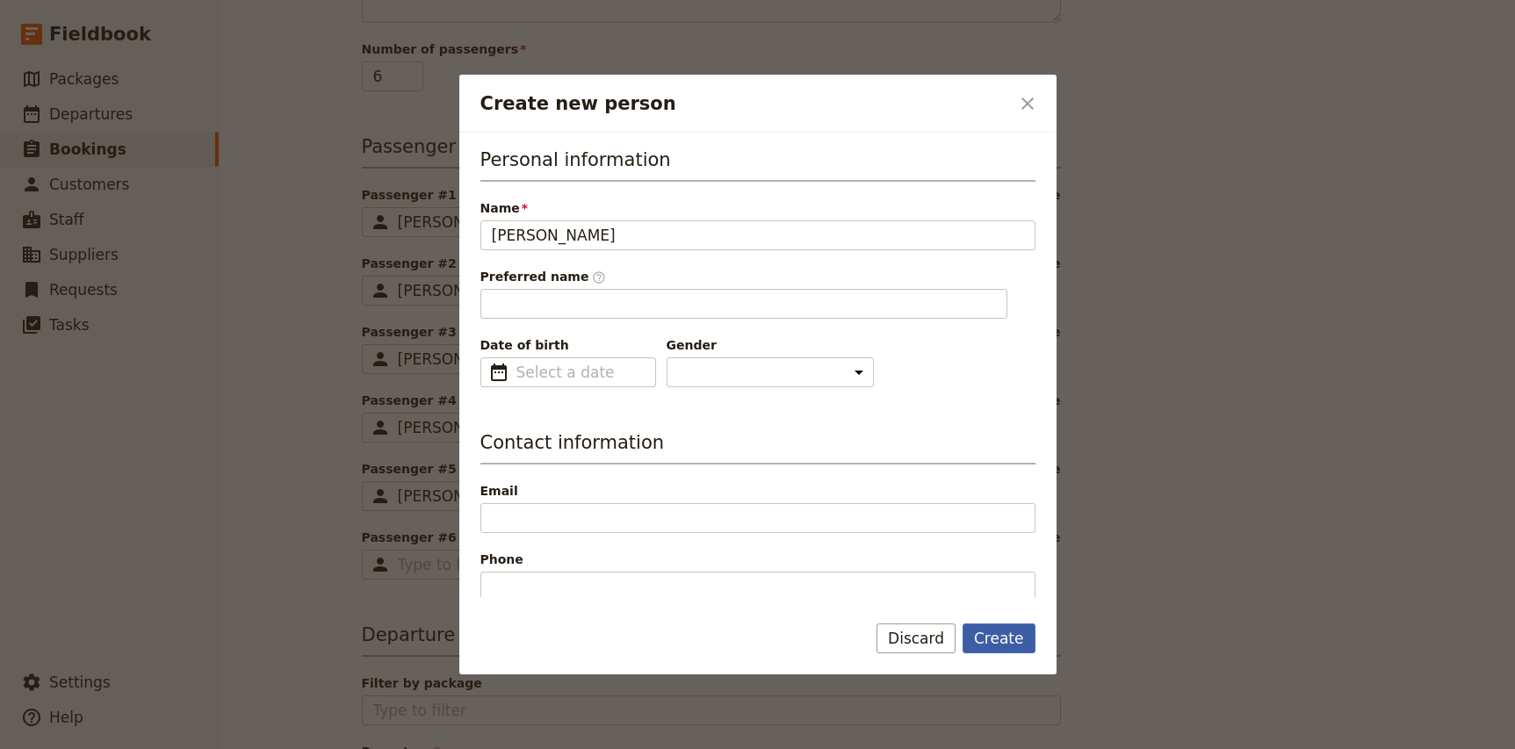
type input "[PERSON_NAME]"
click at [1005, 628] on button "Create" at bounding box center [999, 639] width 73 height 30
type input "[PERSON_NAME]"
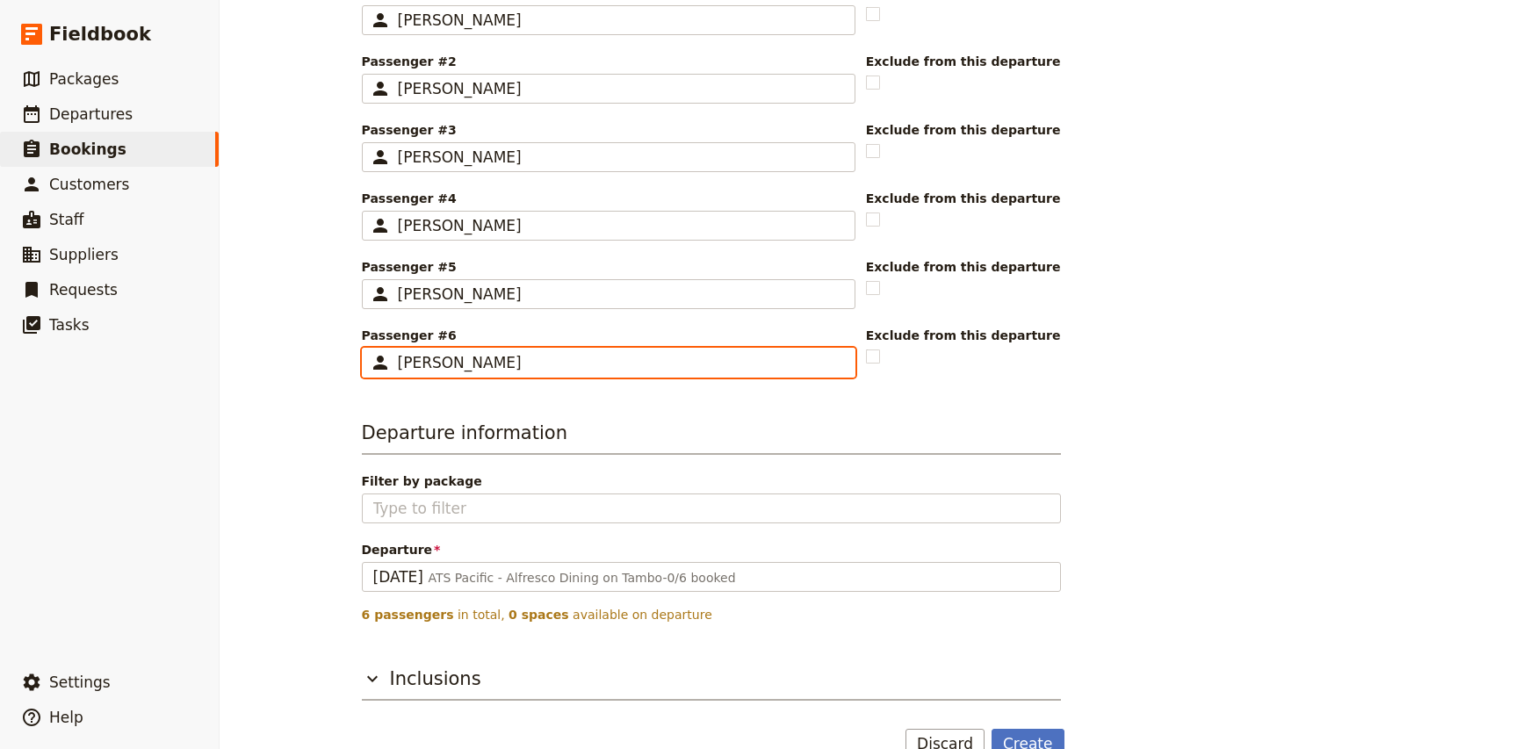
scroll to position [660, 0]
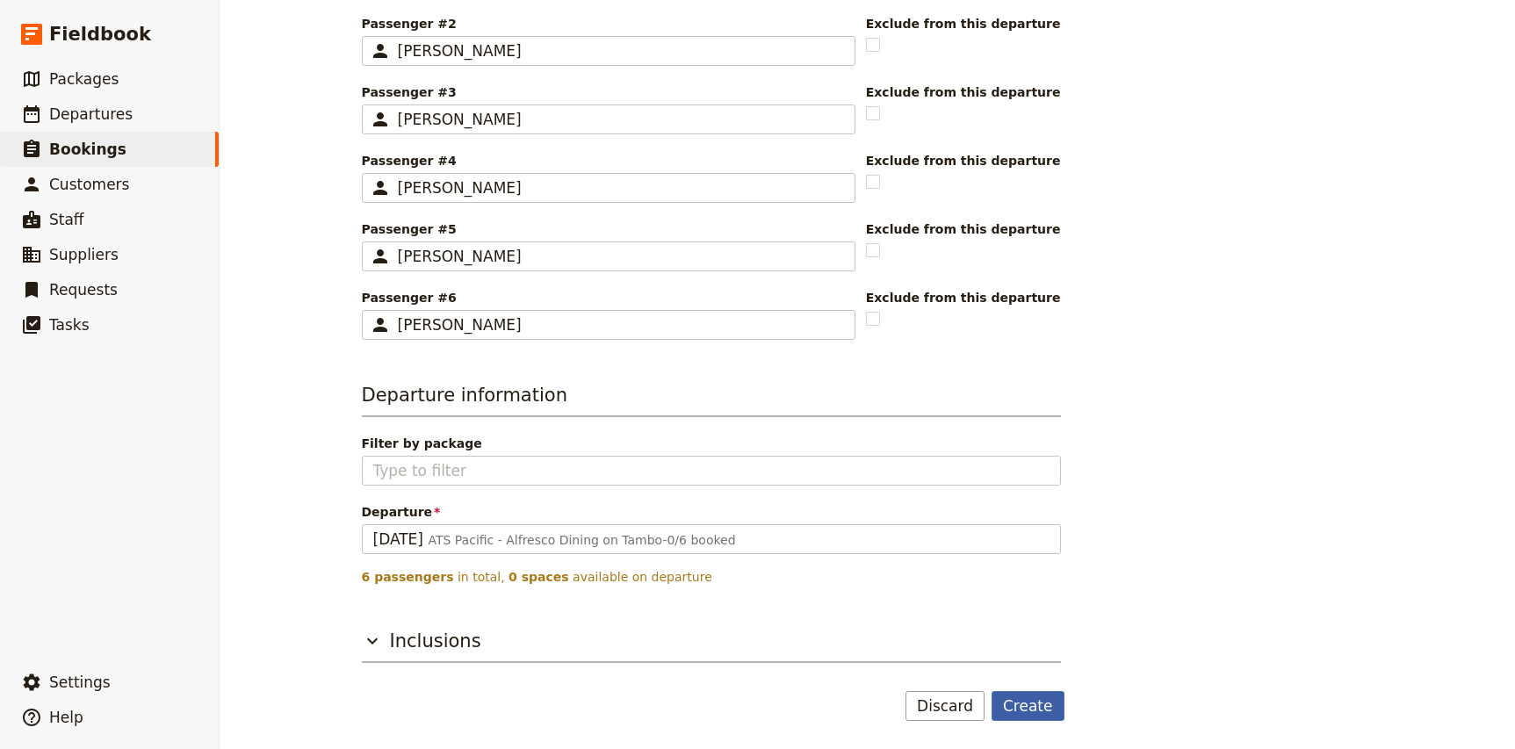
click at [1013, 711] on button "Create" at bounding box center [1028, 706] width 73 height 30
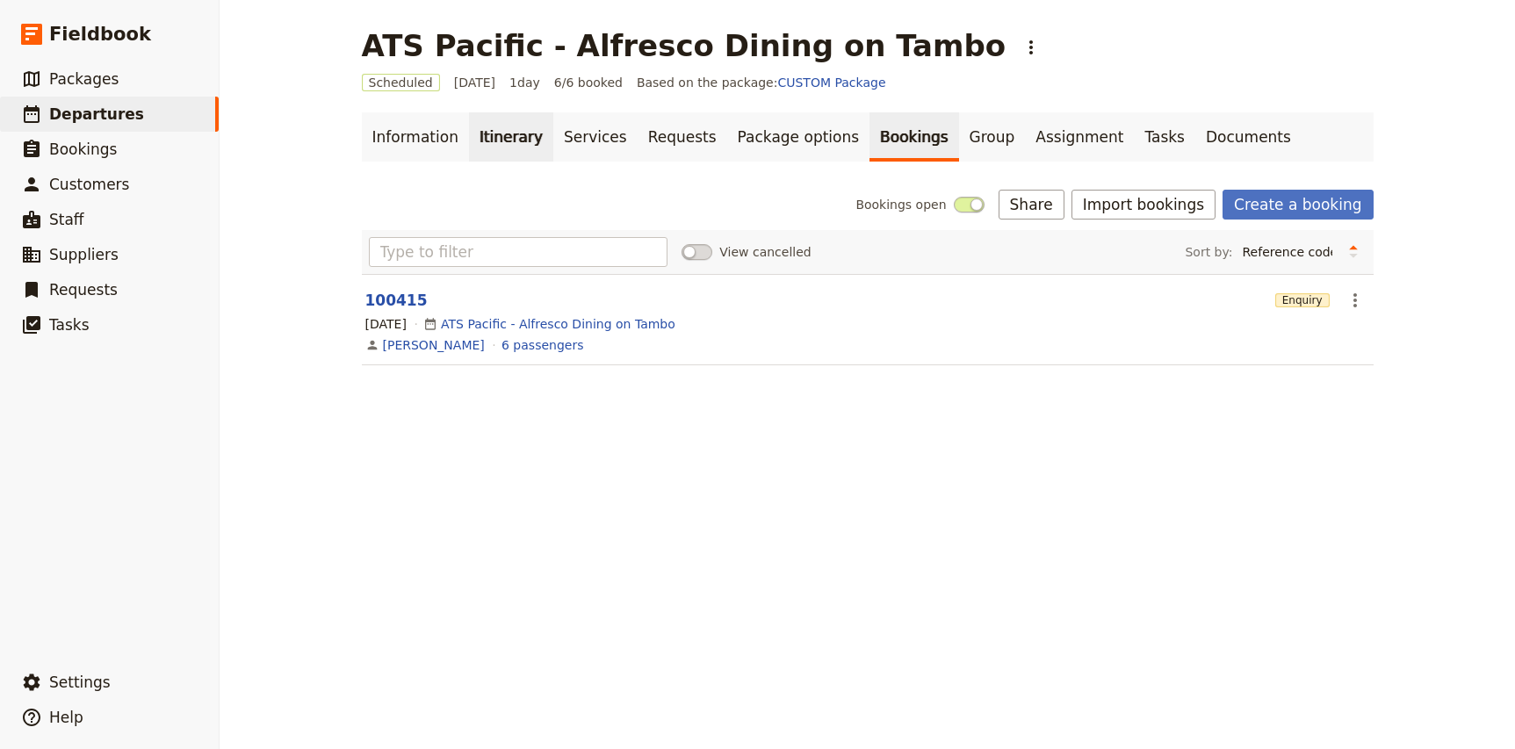
click at [501, 140] on link "Itinerary" at bounding box center [511, 136] width 84 height 49
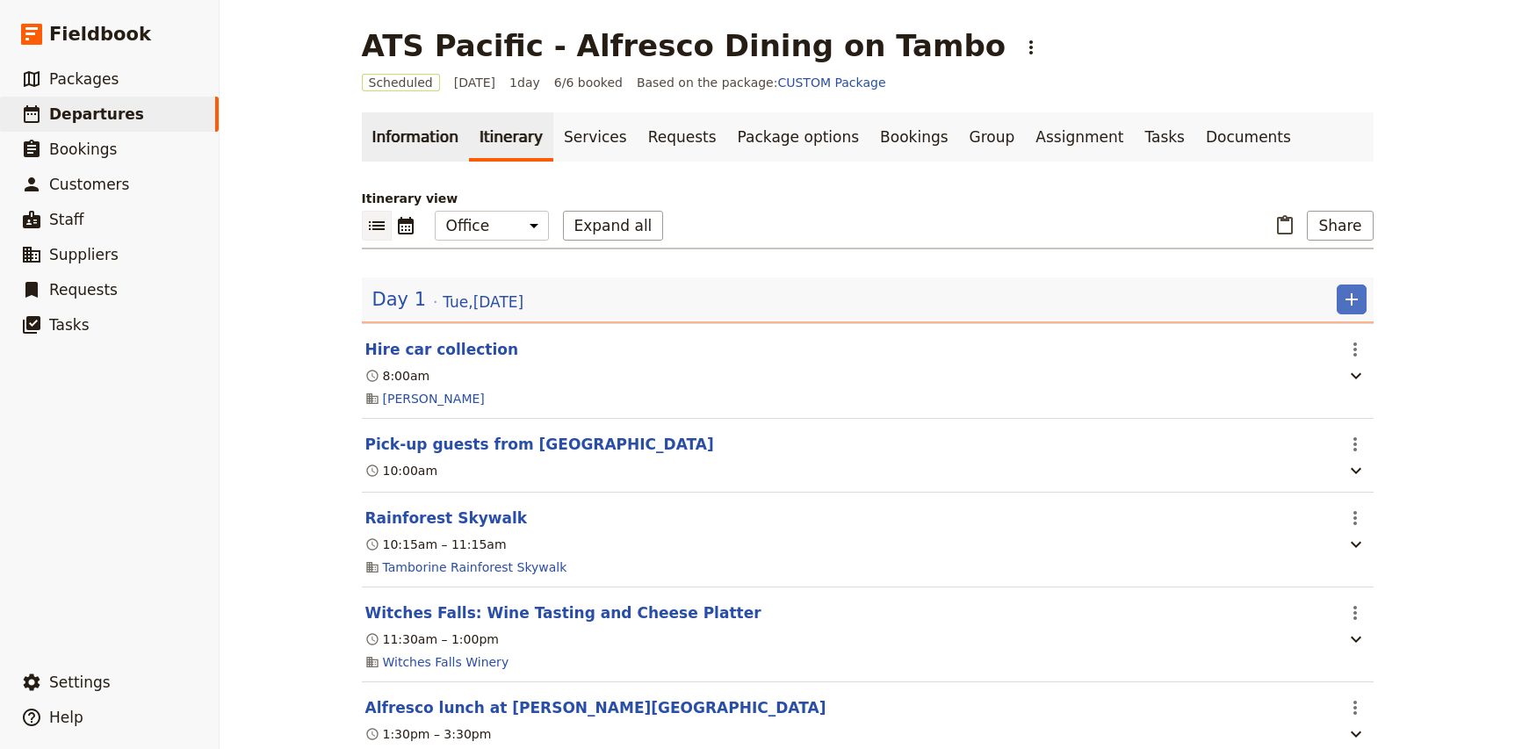
click at [418, 134] on link "Information" at bounding box center [415, 136] width 107 height 49
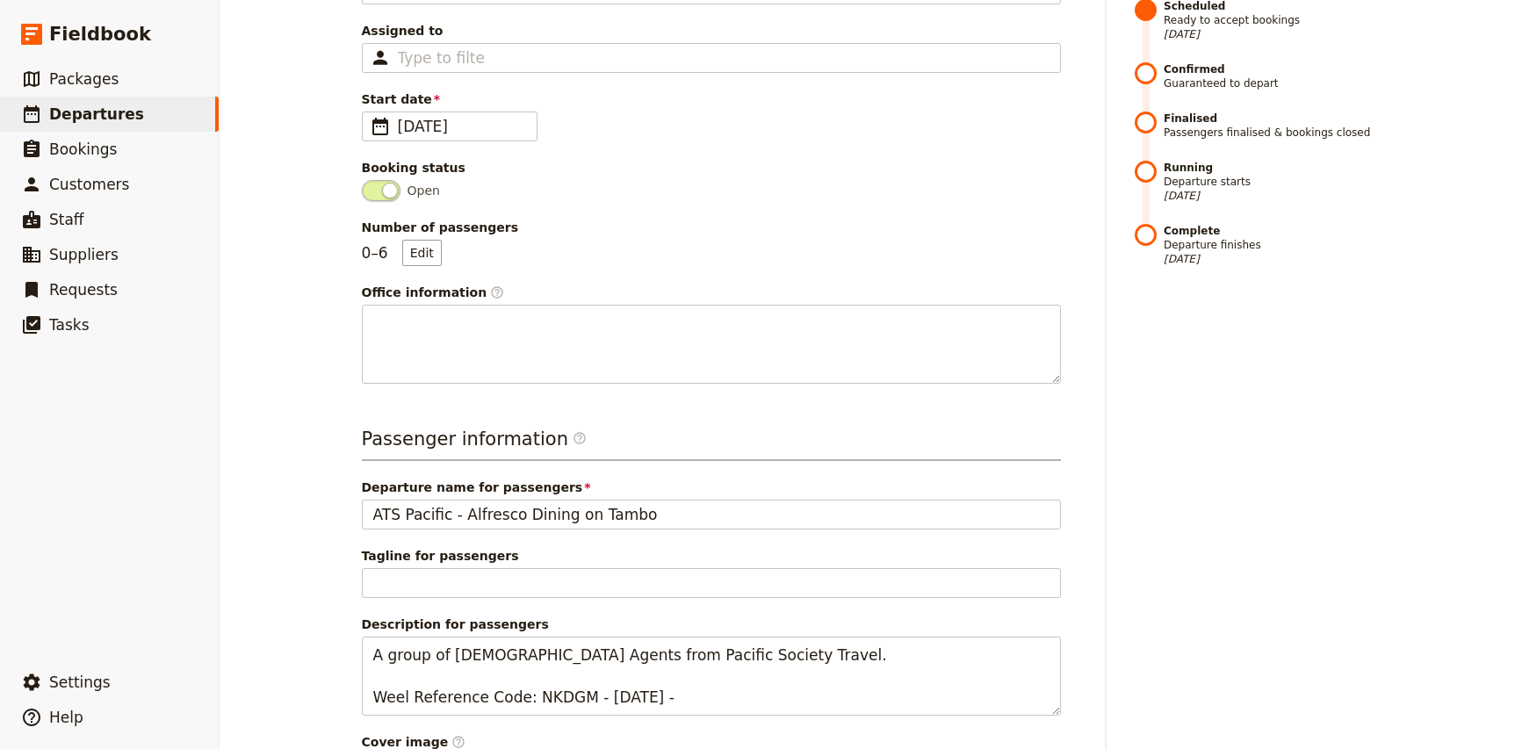
scroll to position [445, 0]
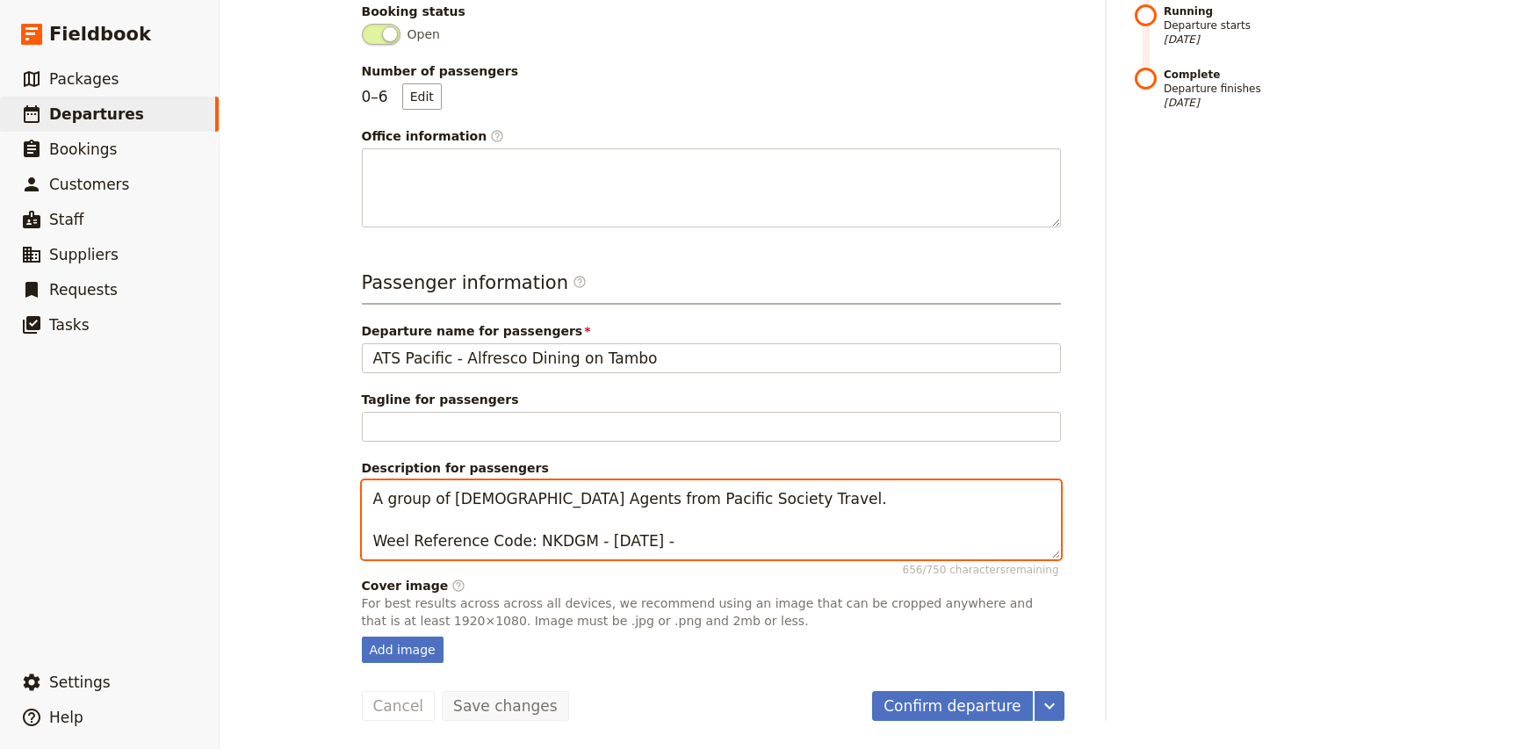
click at [534, 517] on textarea "A group of [DEMOGRAPHIC_DATA] Agents from Pacific Society Travel. Weel Referenc…" at bounding box center [711, 519] width 699 height 79
drag, startPoint x: 761, startPoint y: 498, endPoint x: 350, endPoint y: 490, distance: 411.1
click at [350, 490] on main "ATS Pacific - Alfresco Dining on Tambo ​ Scheduled [DATE] 1 day 6/6 booked Base…" at bounding box center [868, 152] width 1054 height 1194
click at [389, 500] on textarea "A group travelling with the owner of Pacific Society Travel (Georg). Weel Refer…" at bounding box center [711, 519] width 699 height 79
type textarea "A Swiss group travelling with the owner of Pacific Society Travel ([PERSON_NAME…"
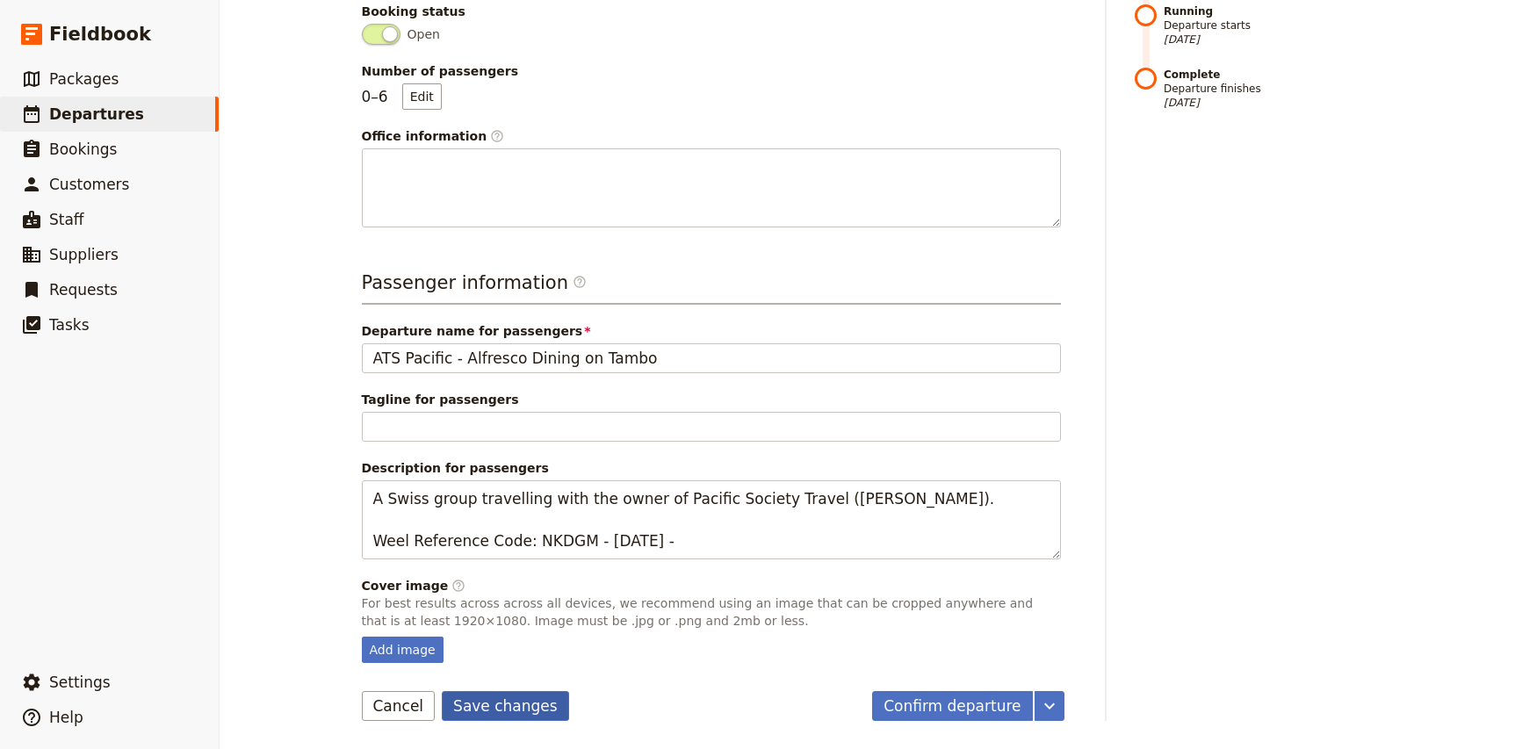
click at [481, 711] on button "Save changes" at bounding box center [505, 706] width 127 height 30
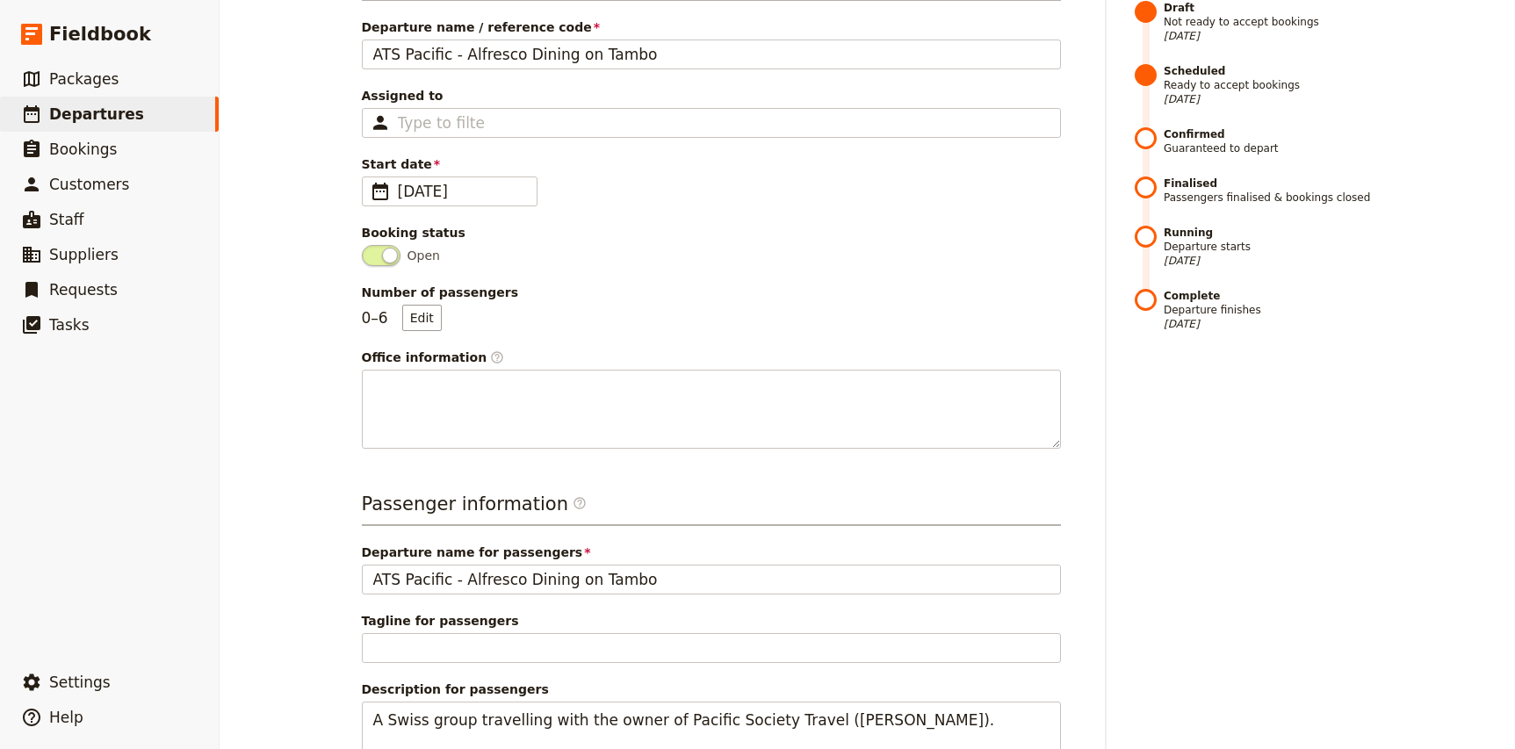
scroll to position [0, 0]
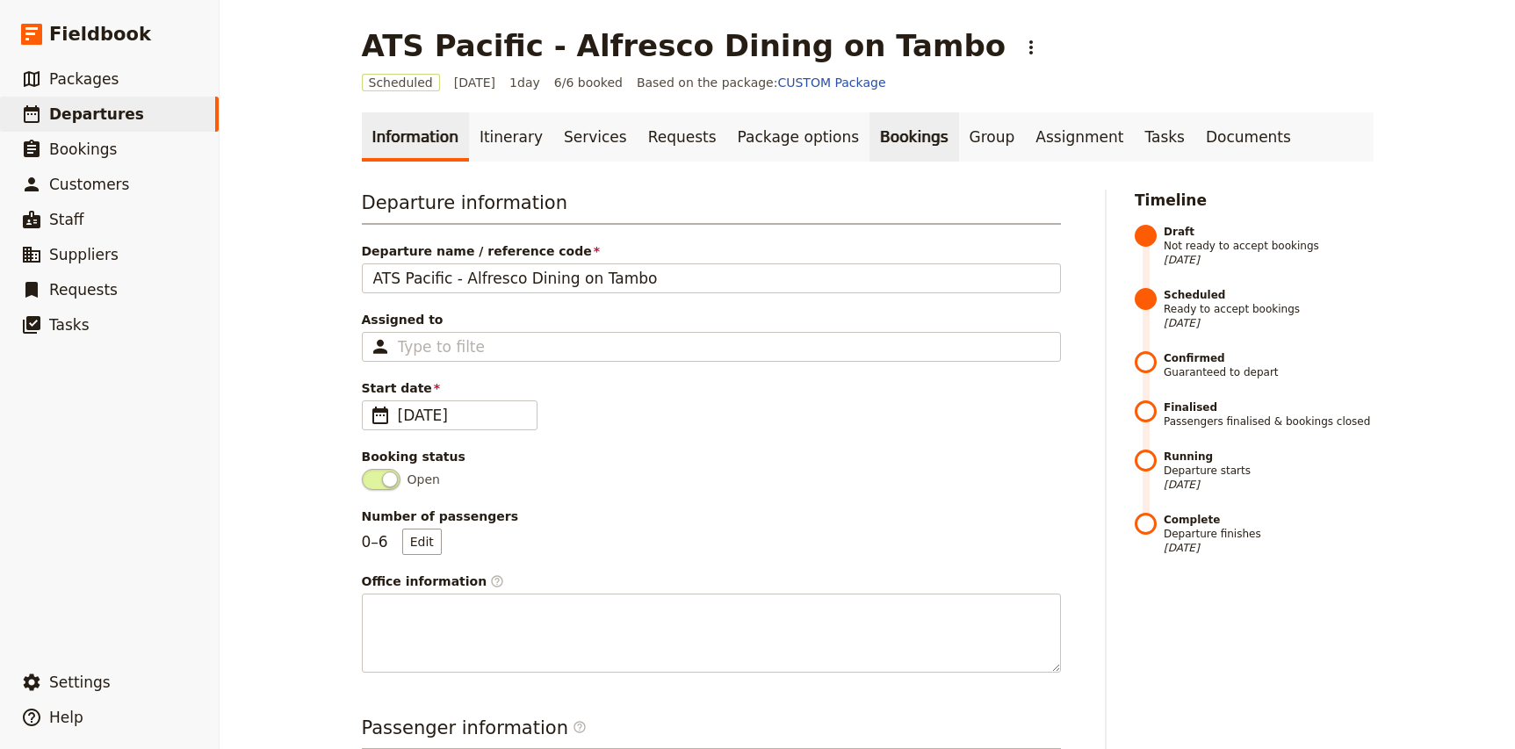
click at [869, 129] on link "Bookings" at bounding box center [913, 136] width 89 height 49
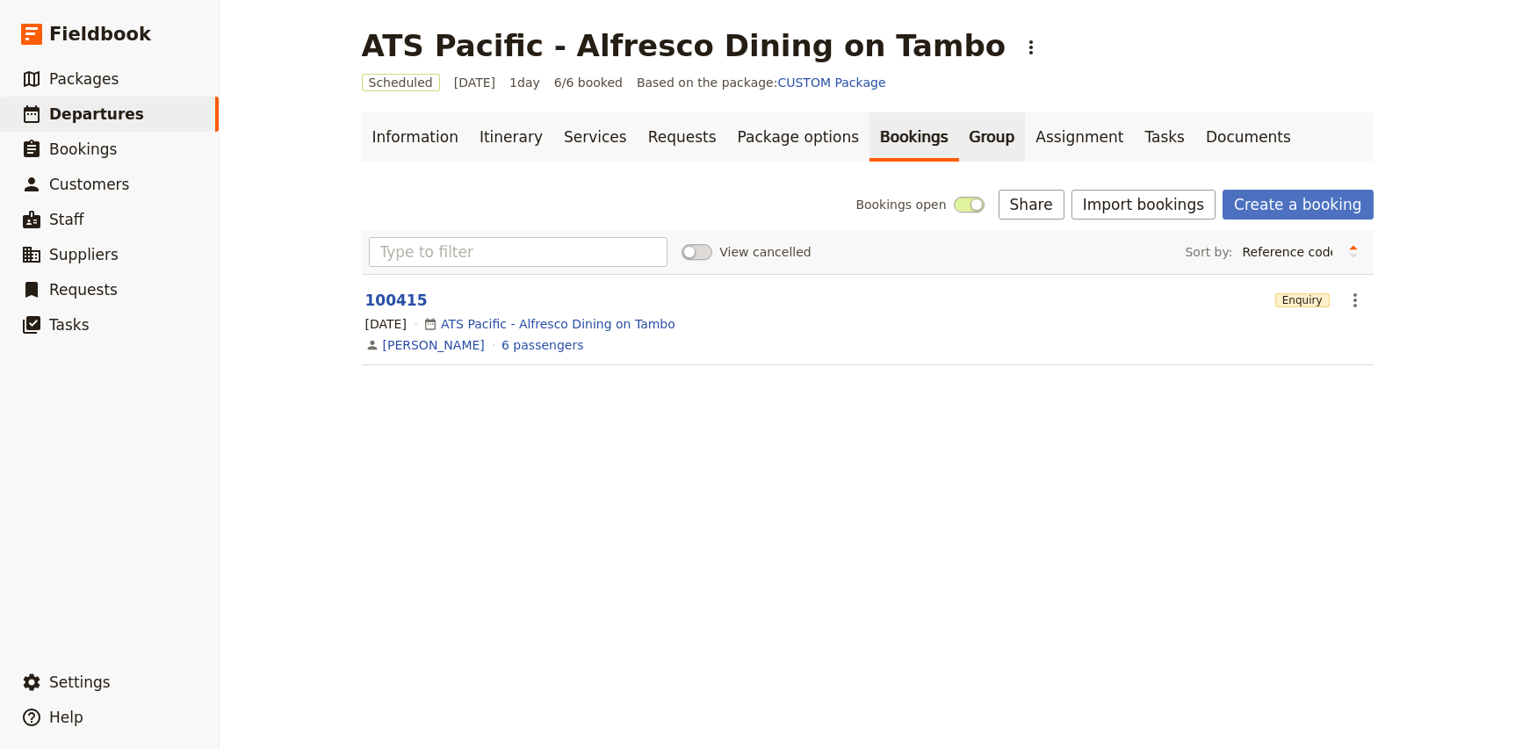
click at [959, 140] on link "Group" at bounding box center [992, 136] width 67 height 49
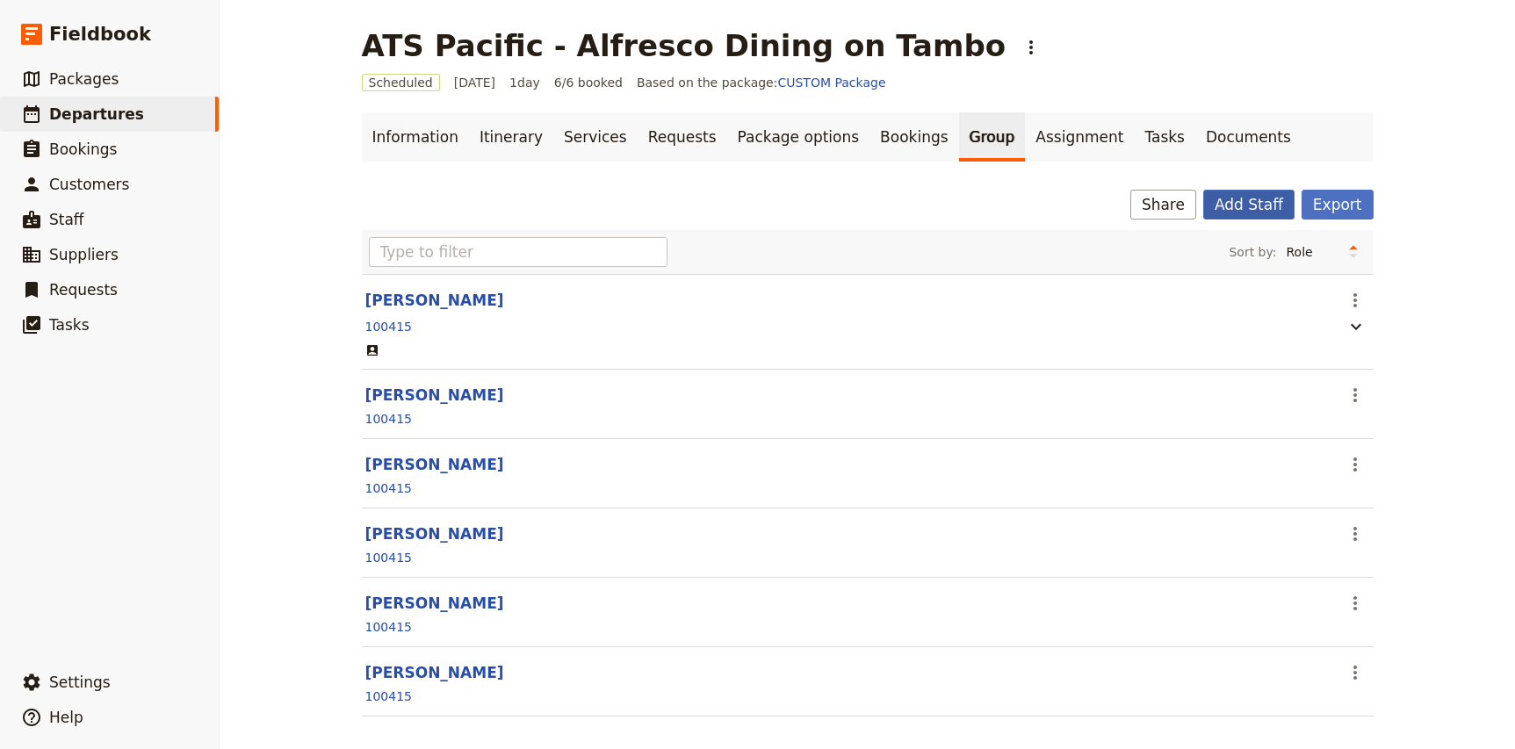
click at [1263, 206] on button "Add Staff" at bounding box center [1248, 205] width 91 height 30
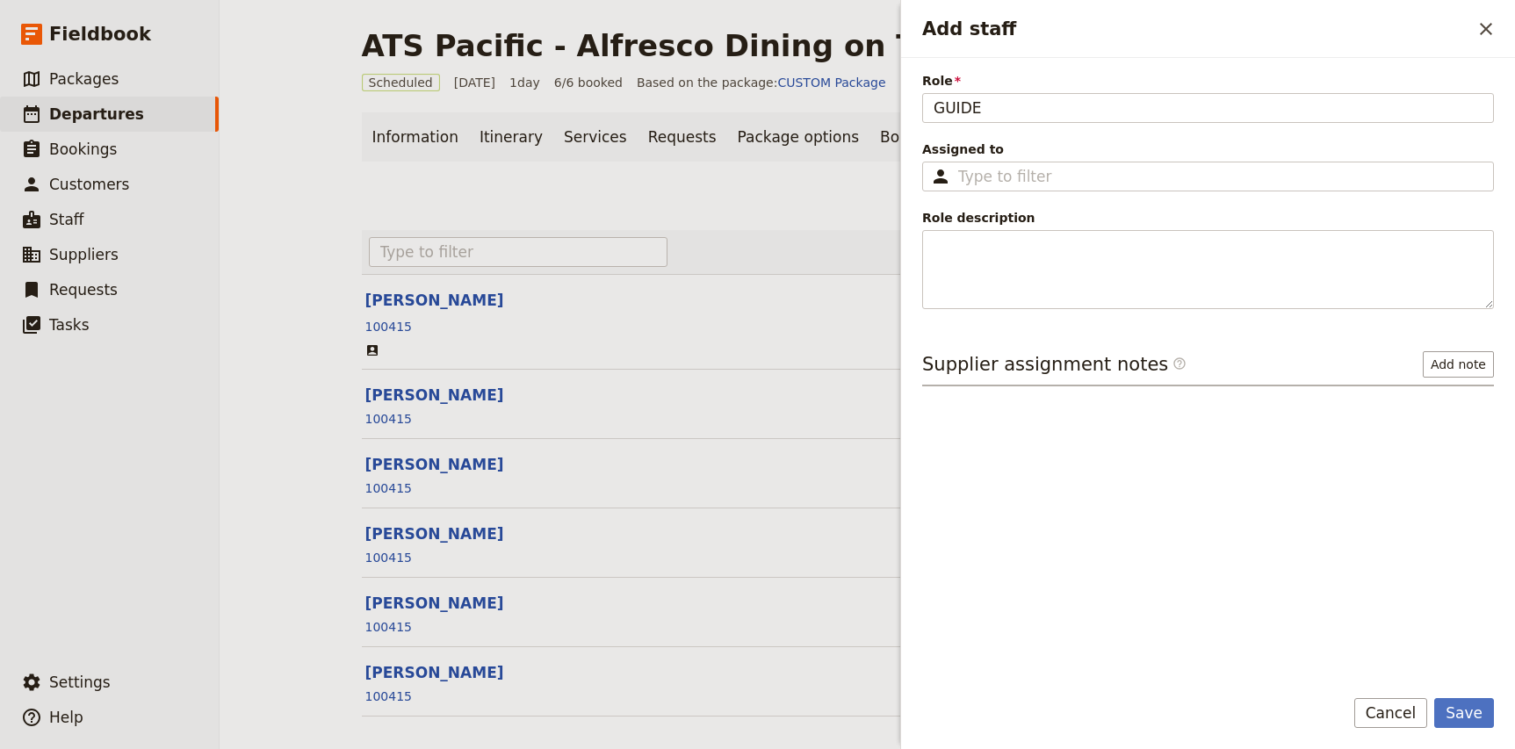
type input "GUIDE"
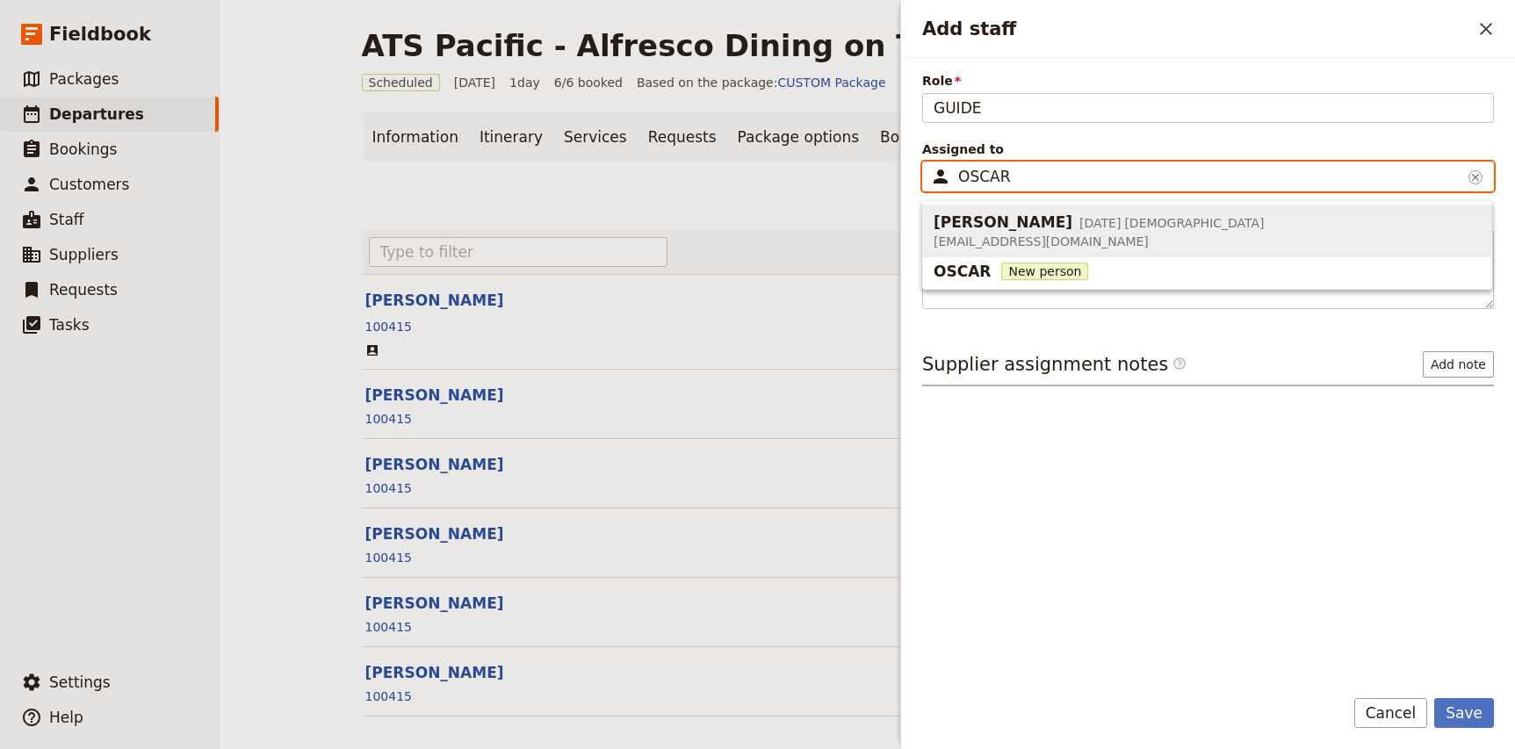
click at [1015, 225] on span "[PERSON_NAME]" at bounding box center [1003, 222] width 139 height 21
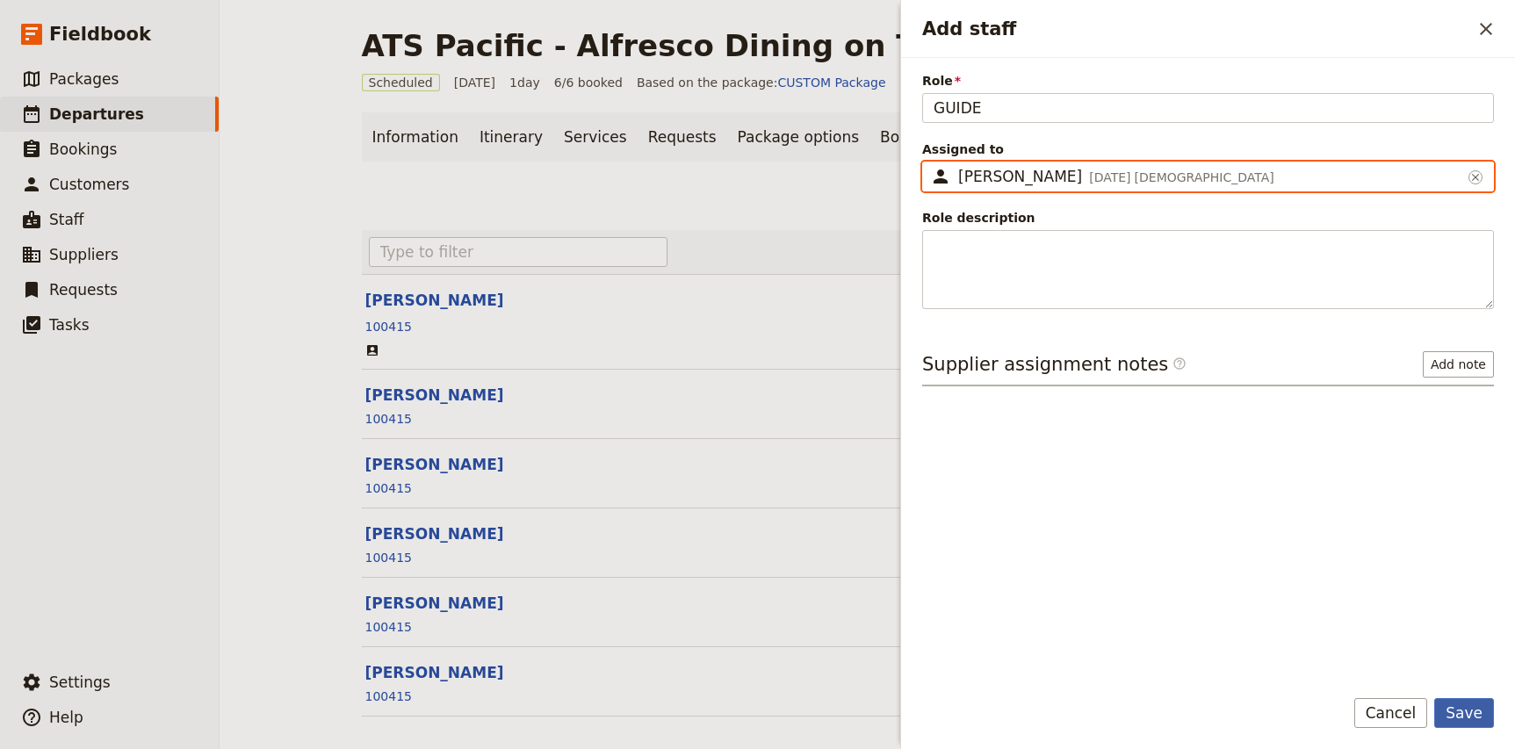
type input "[PERSON_NAME]"
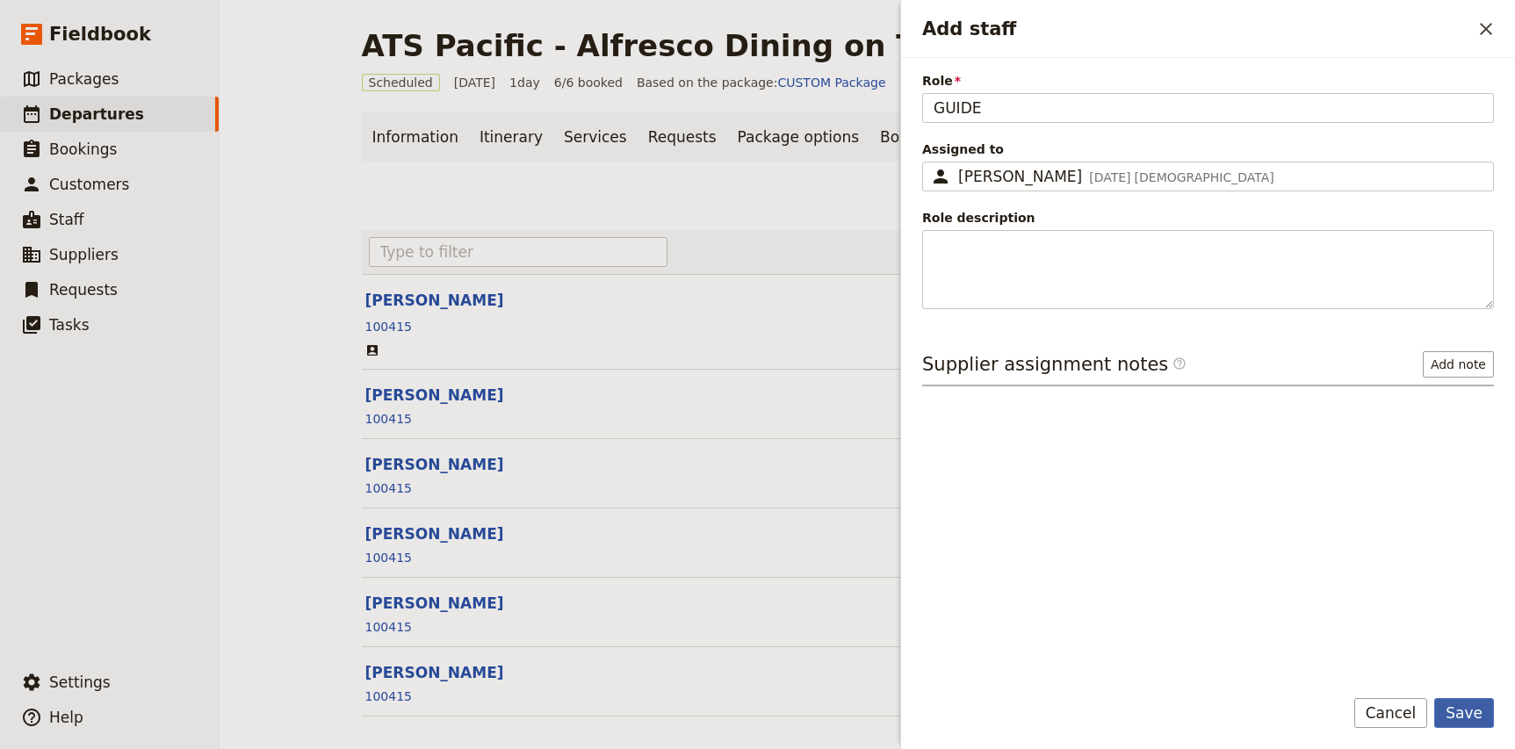
click at [1472, 718] on button "Save" at bounding box center [1464, 713] width 60 height 30
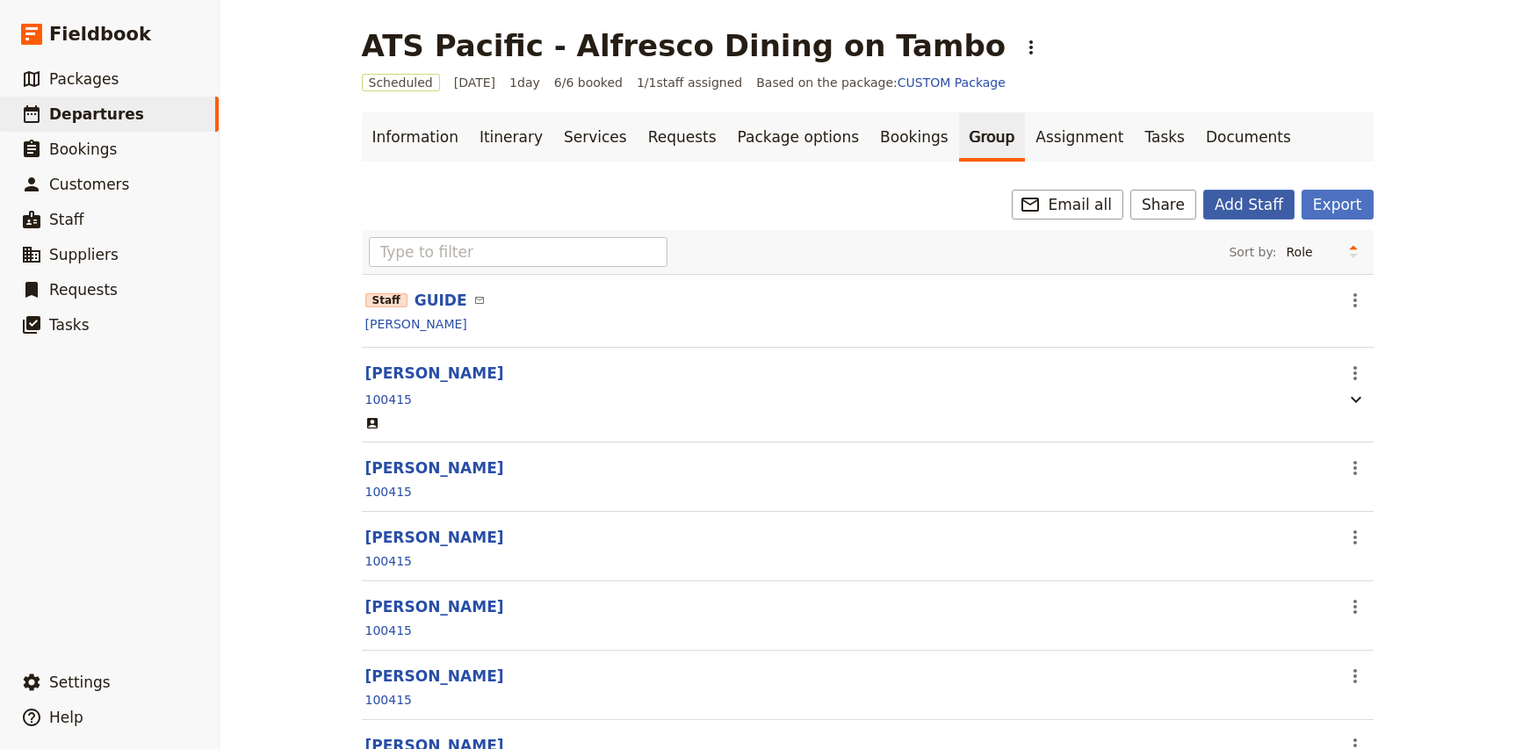
click at [1266, 206] on button "Add Staff" at bounding box center [1248, 205] width 91 height 30
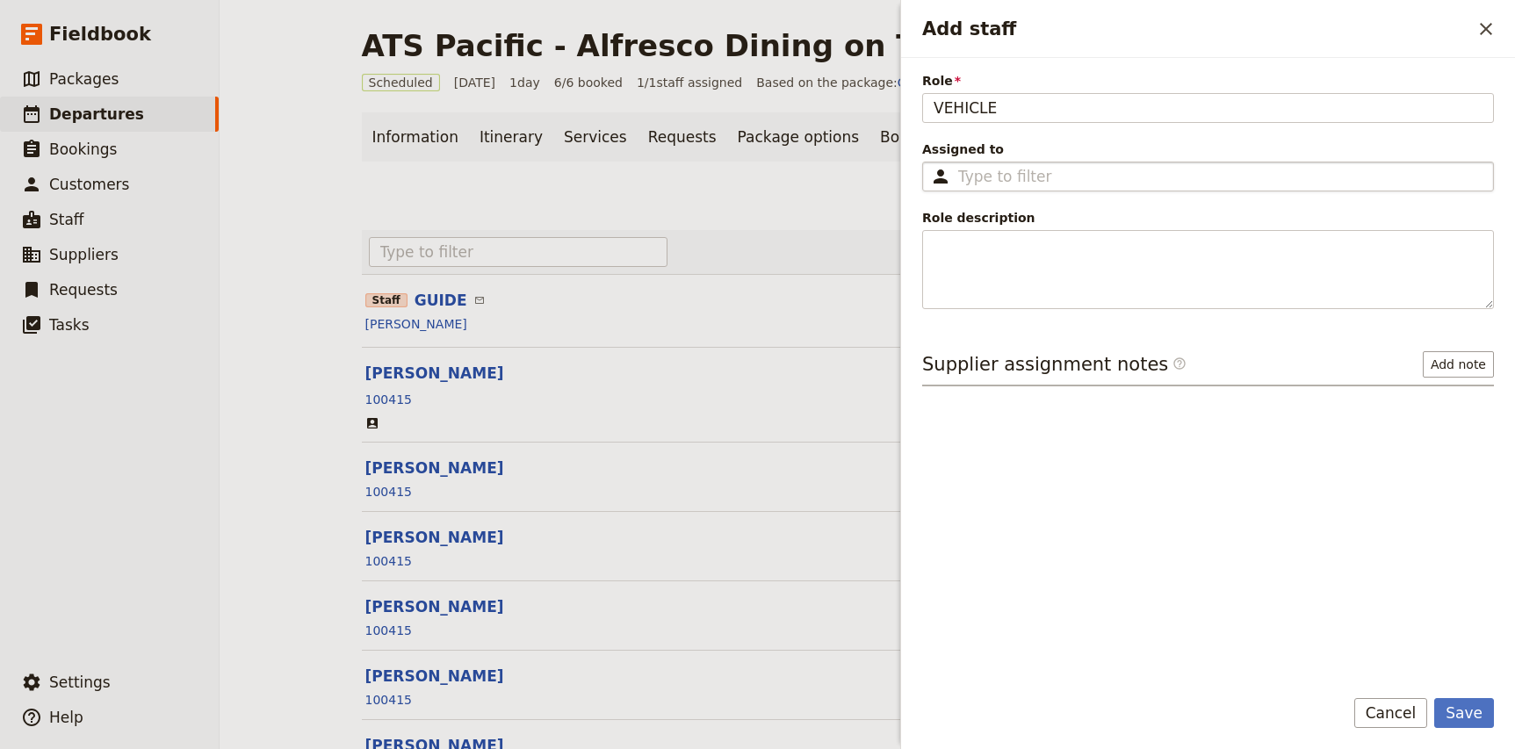
type input "VEHICLE"
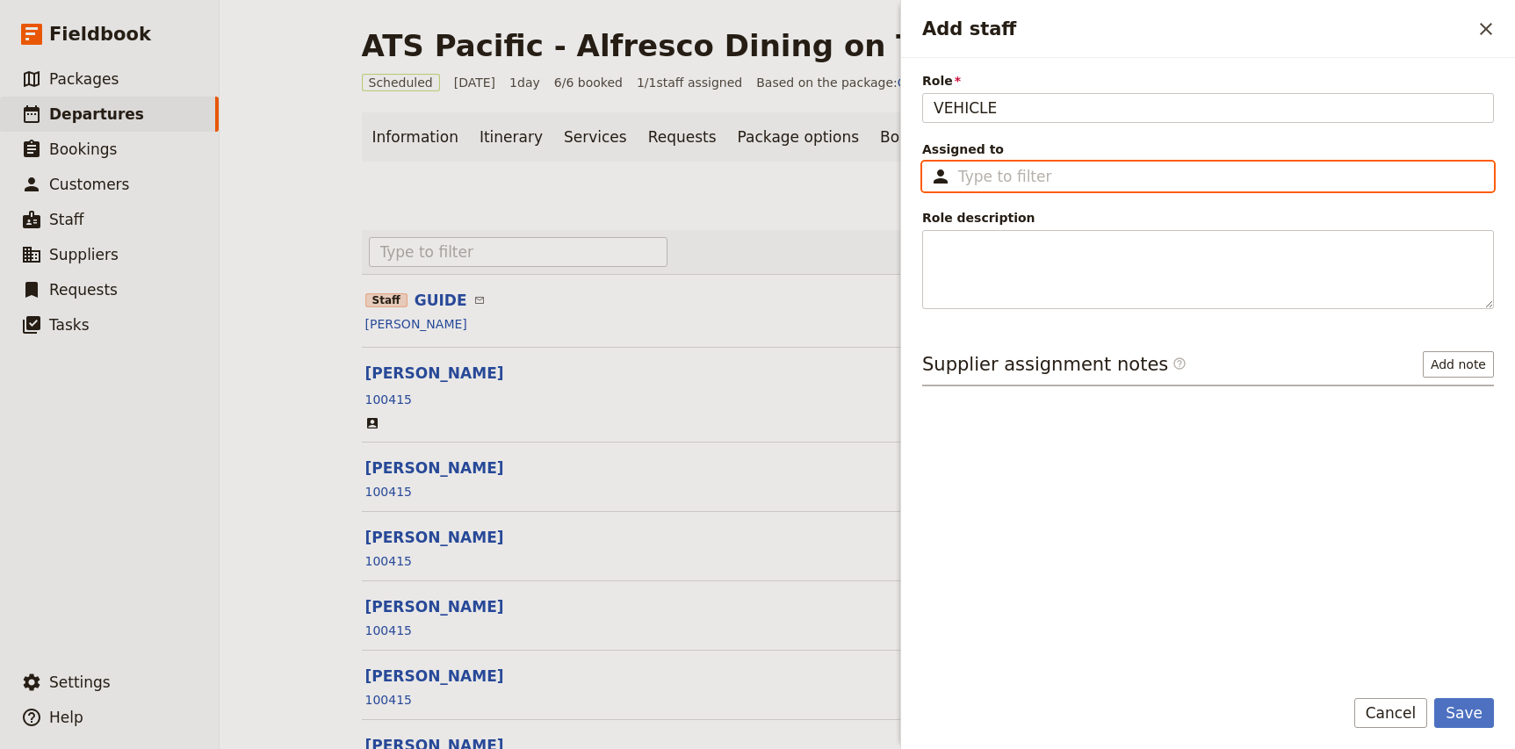
click at [1064, 184] on input "Assigned to ​" at bounding box center [1220, 176] width 524 height 21
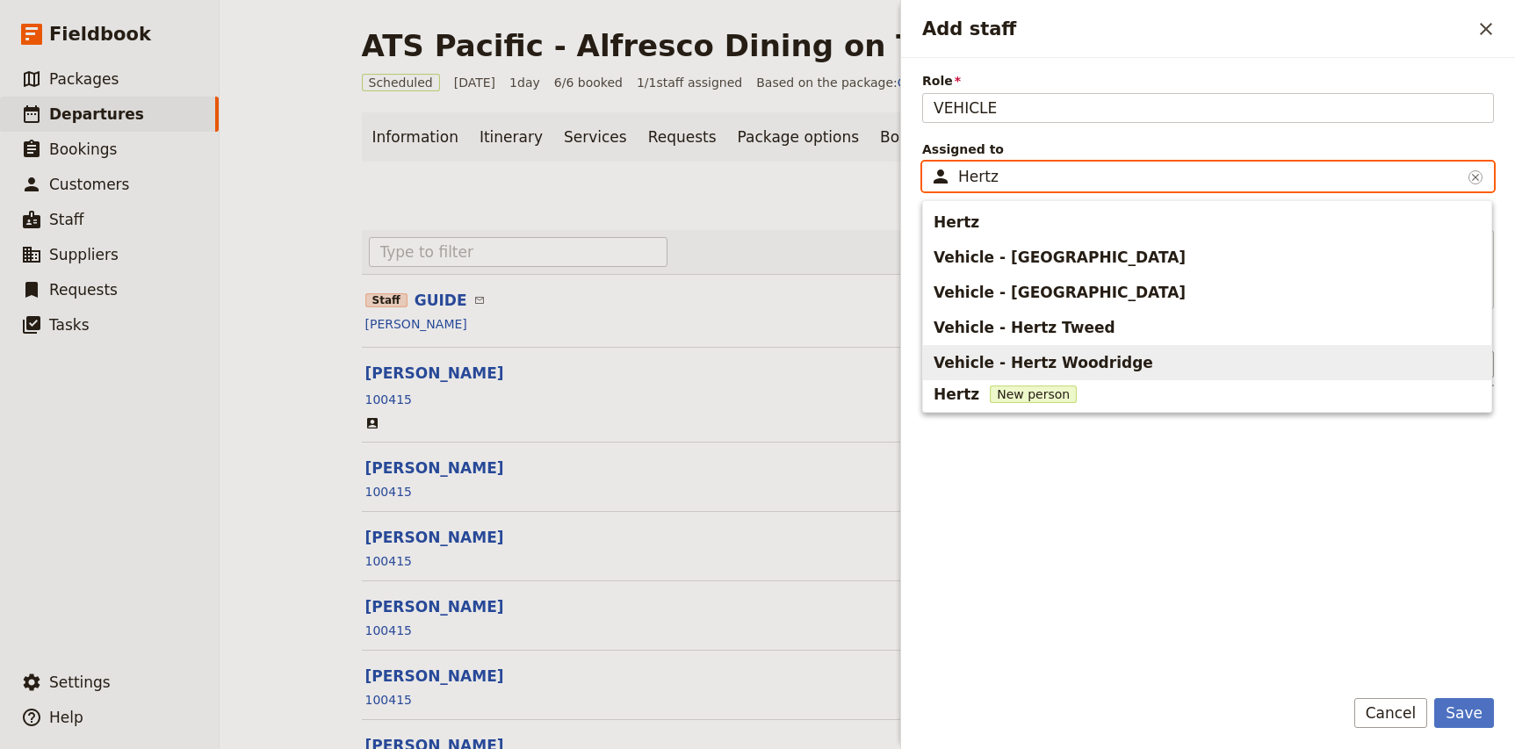
click at [1044, 354] on span "Vehicle - Hertz Woodridge" at bounding box center [1044, 362] width 220 height 21
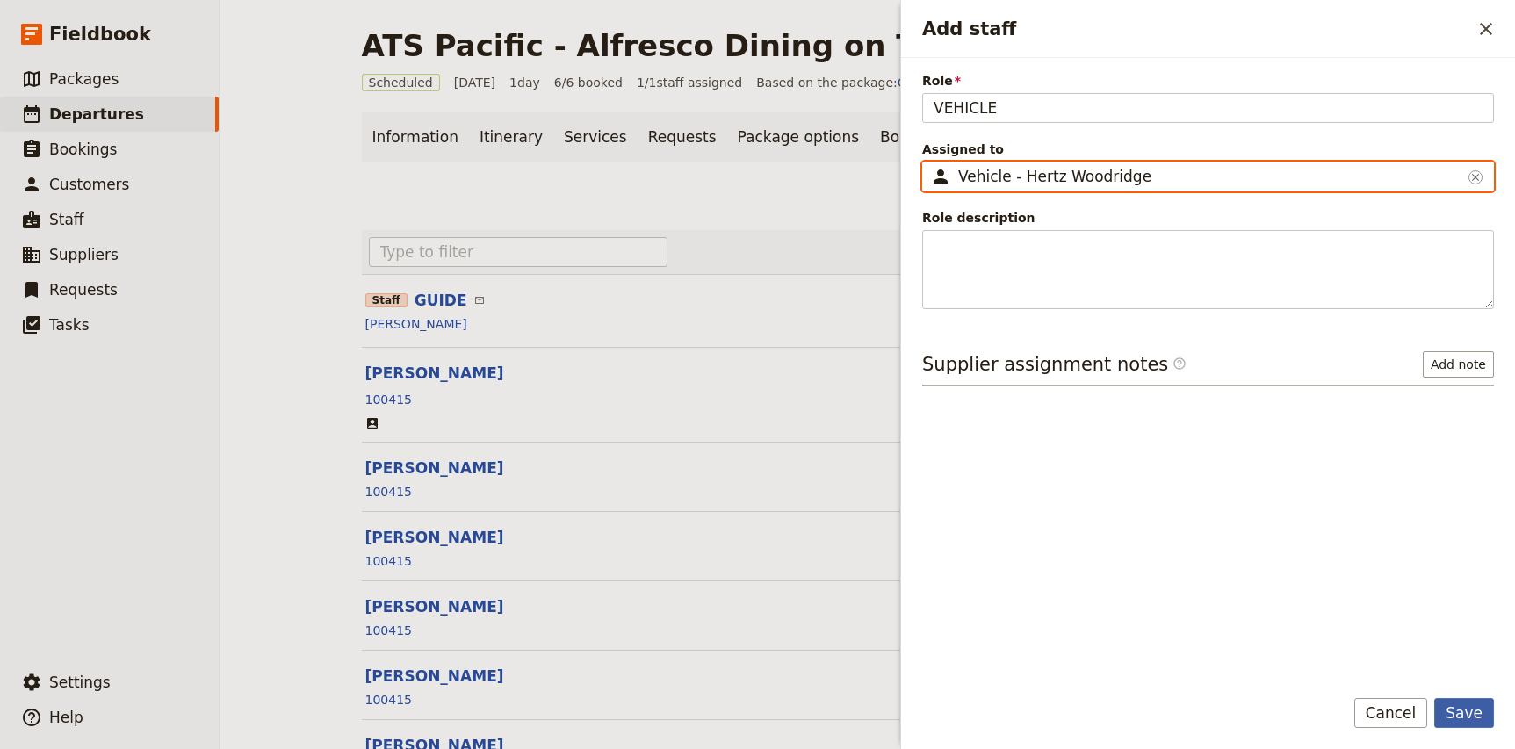
type input "Vehicle - Hertz Woodridge"
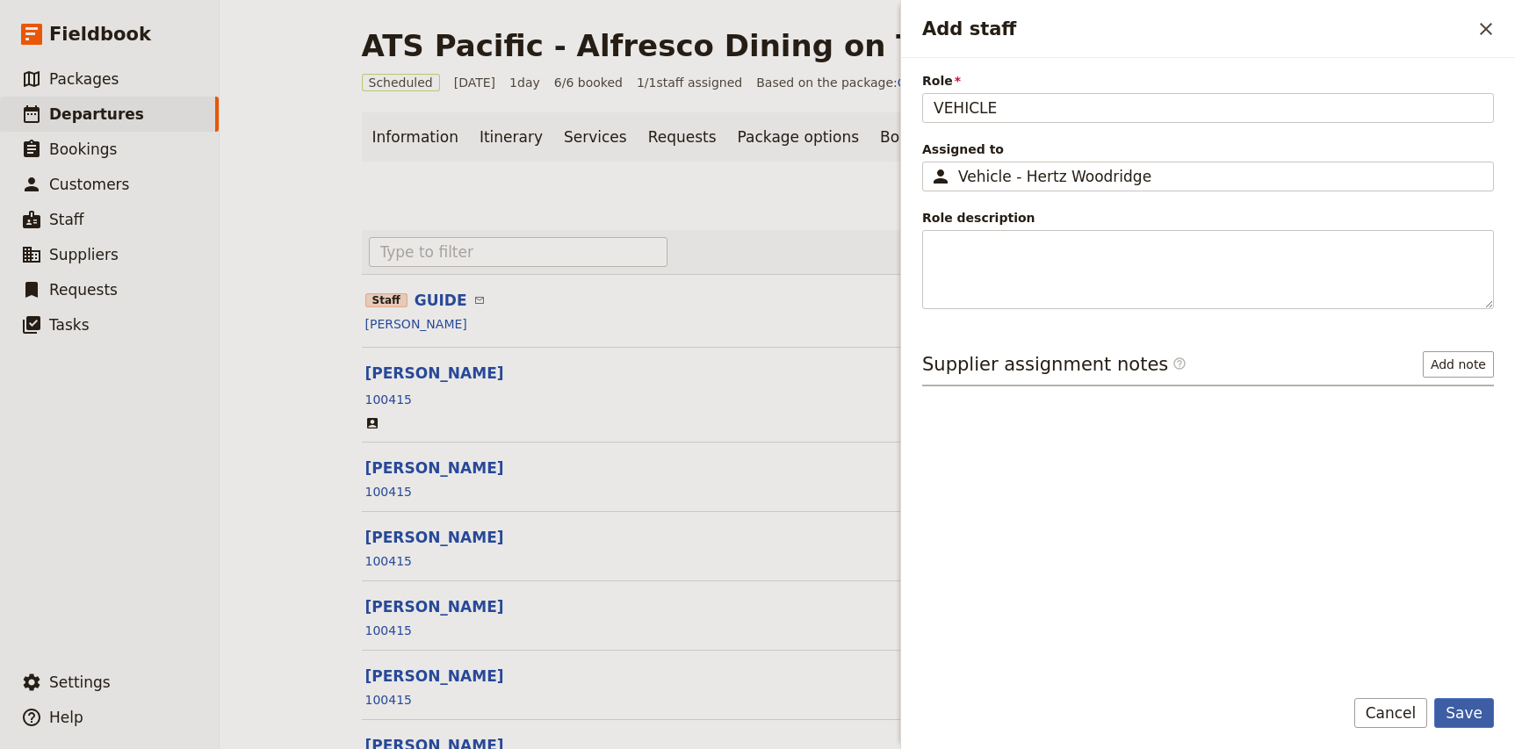
click at [1463, 718] on button "Save" at bounding box center [1464, 713] width 60 height 30
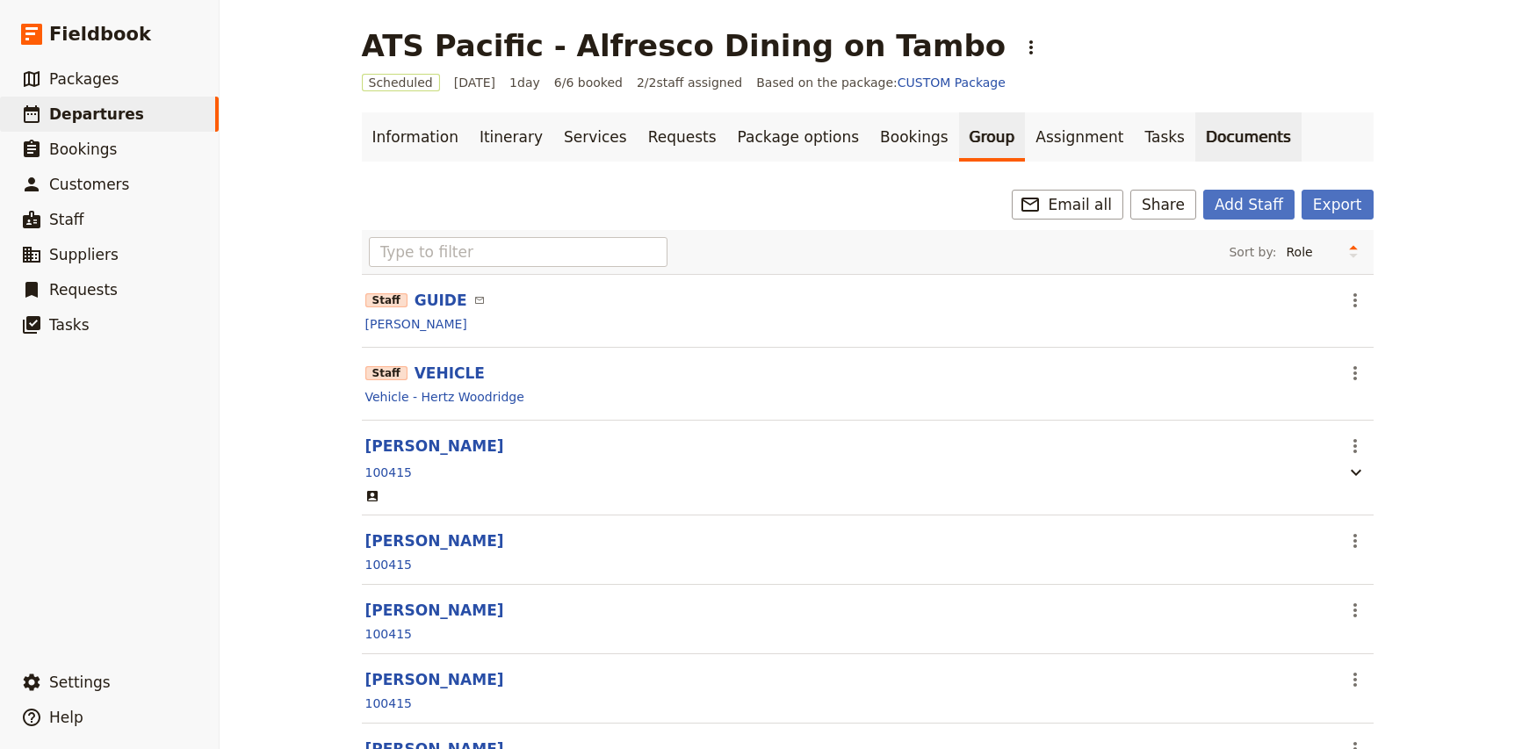
click at [1195, 132] on link "Documents" at bounding box center [1248, 136] width 106 height 49
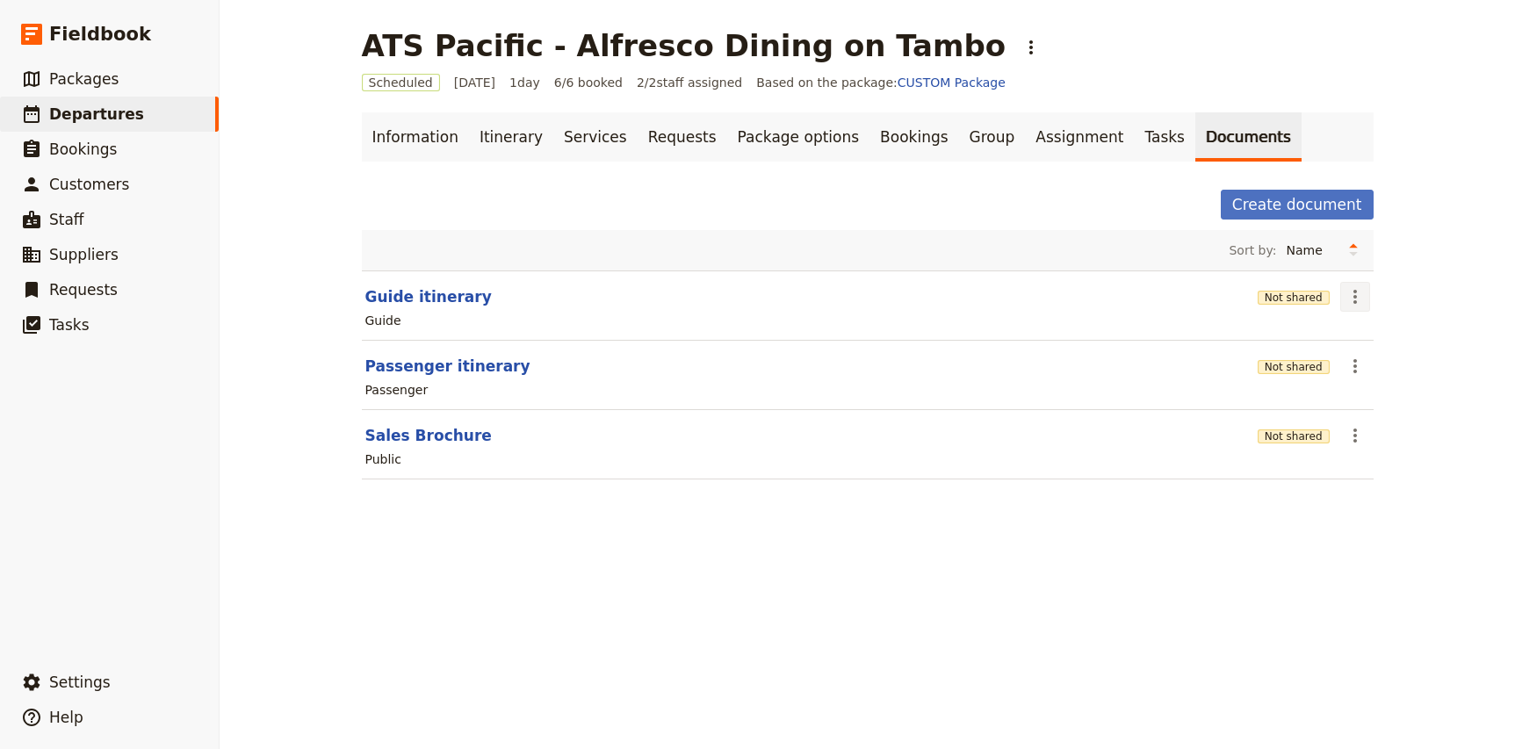
click at [1363, 301] on icon "Actions" at bounding box center [1355, 296] width 21 height 21
click at [1391, 364] on span "Edit document" at bounding box center [1397, 360] width 90 height 18
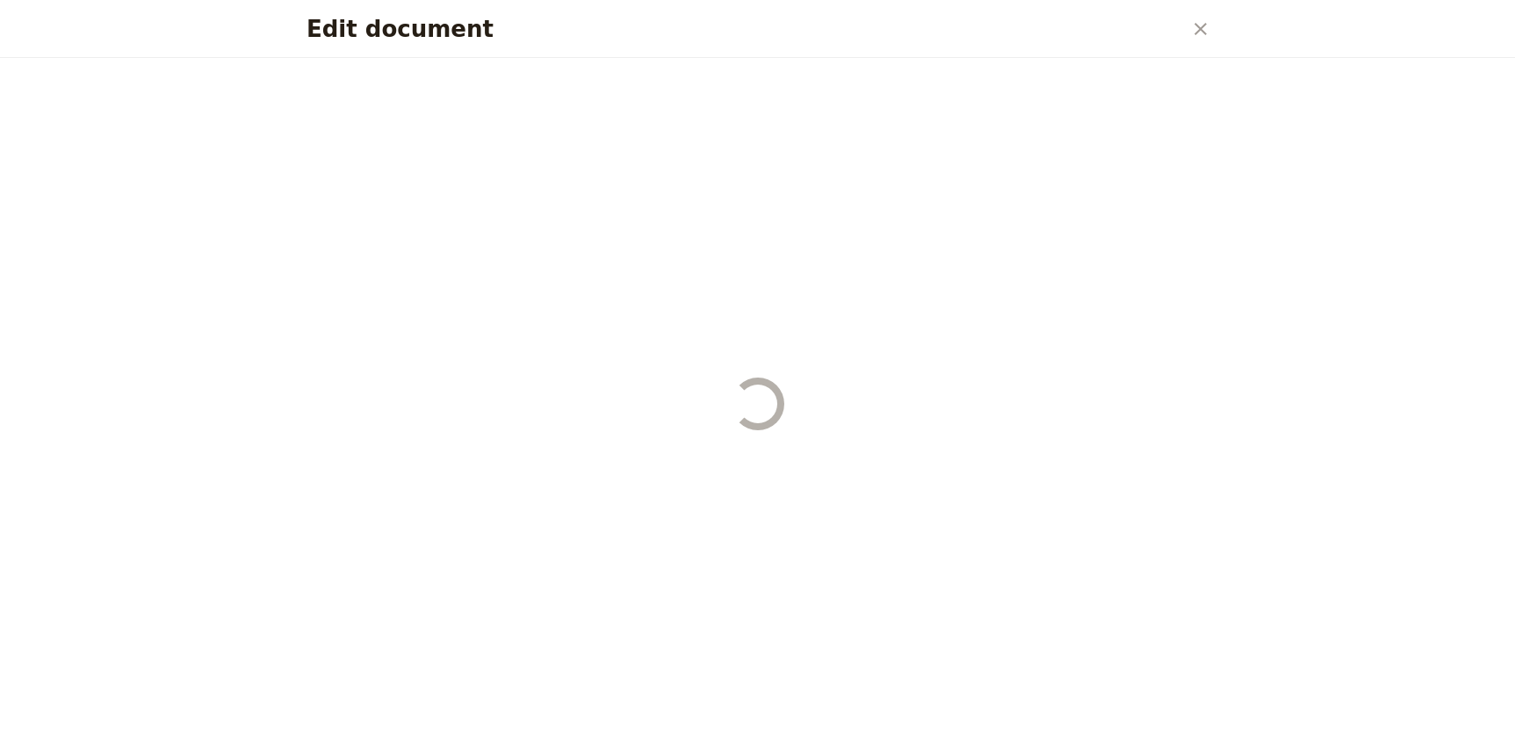
select select "STAFF"
select select "RUN_SHEET"
select select "DEFAULT"
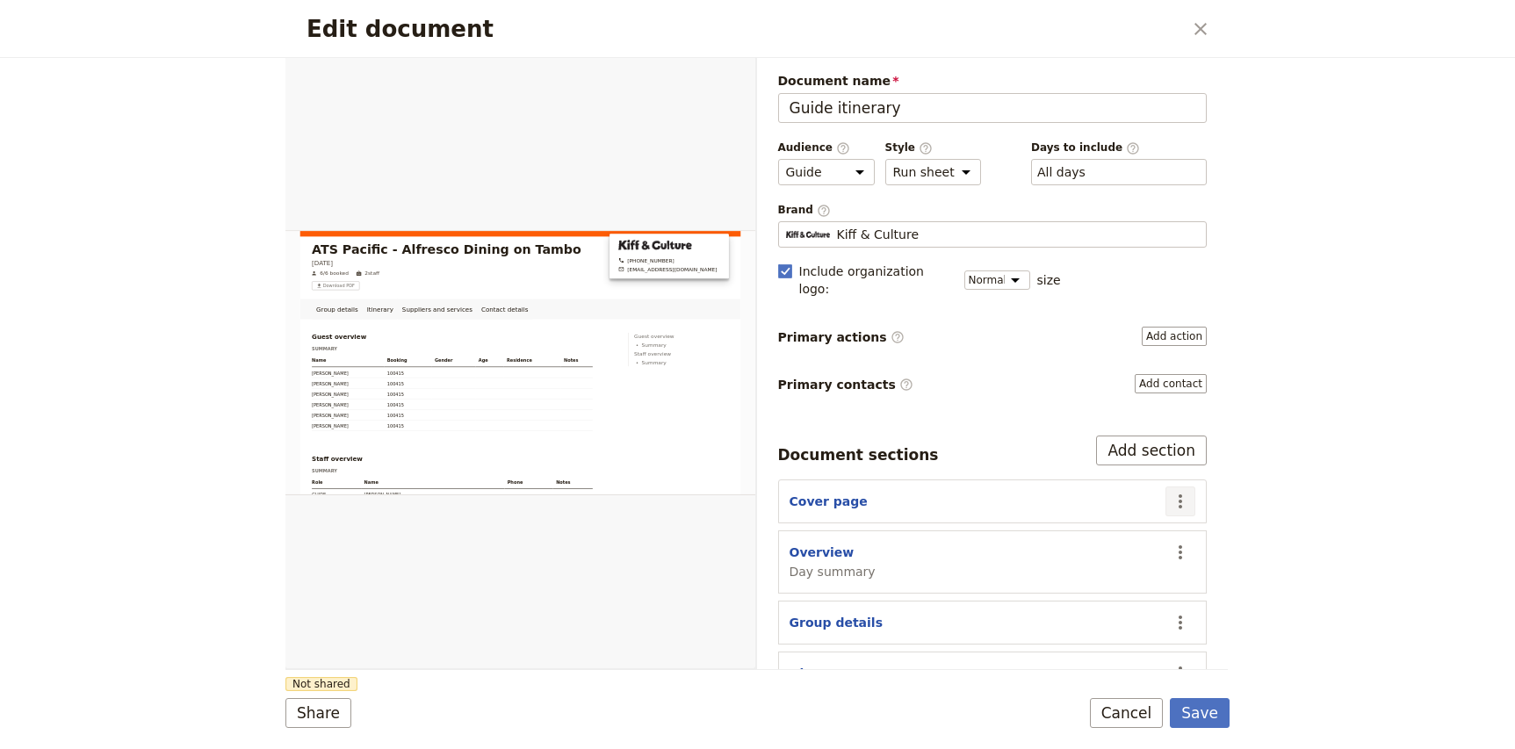
click at [1185, 491] on icon "Actions" at bounding box center [1180, 501] width 21 height 21
click at [1117, 523] on span "Edit section" at bounding box center [1113, 521] width 142 height 18
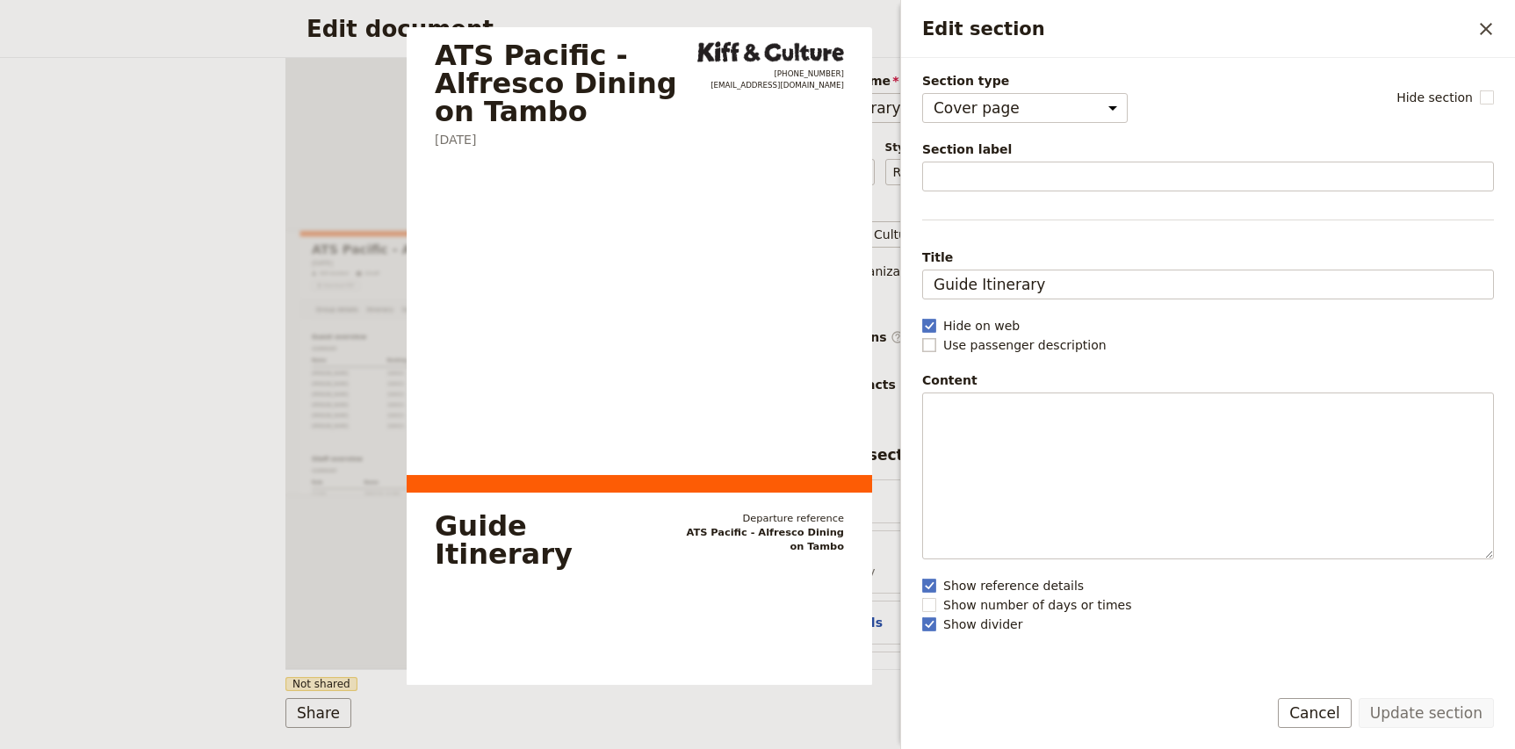
click at [927, 339] on rect "Edit section" at bounding box center [928, 344] width 13 height 13
click at [922, 336] on input "Use passenger description" at bounding box center [921, 335] width 1 height 1
checkbox input "true"
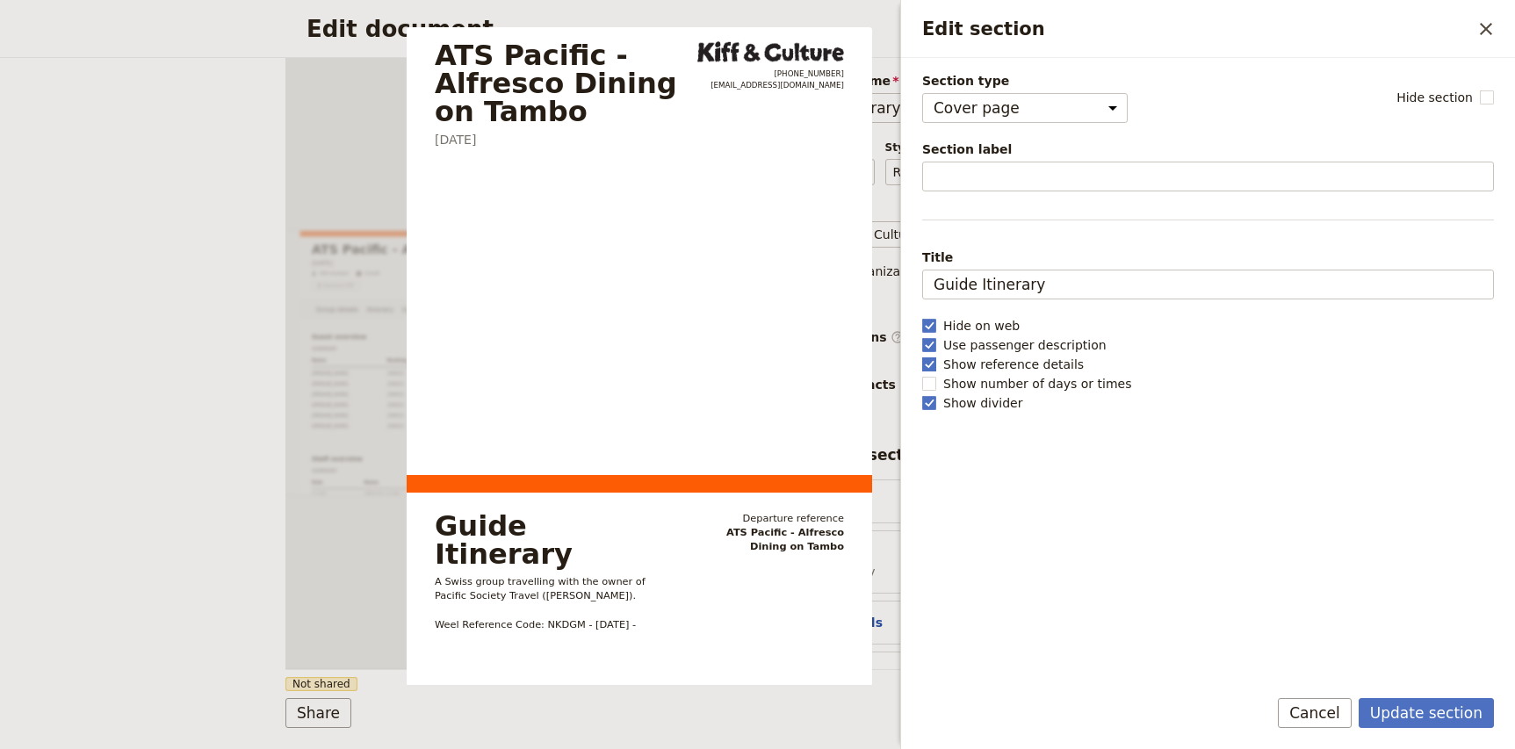
click at [927, 364] on rect "Edit section" at bounding box center [928, 363] width 13 height 13
click at [922, 356] on input "Show reference details" at bounding box center [921, 355] width 1 height 1
checkbox input "false"
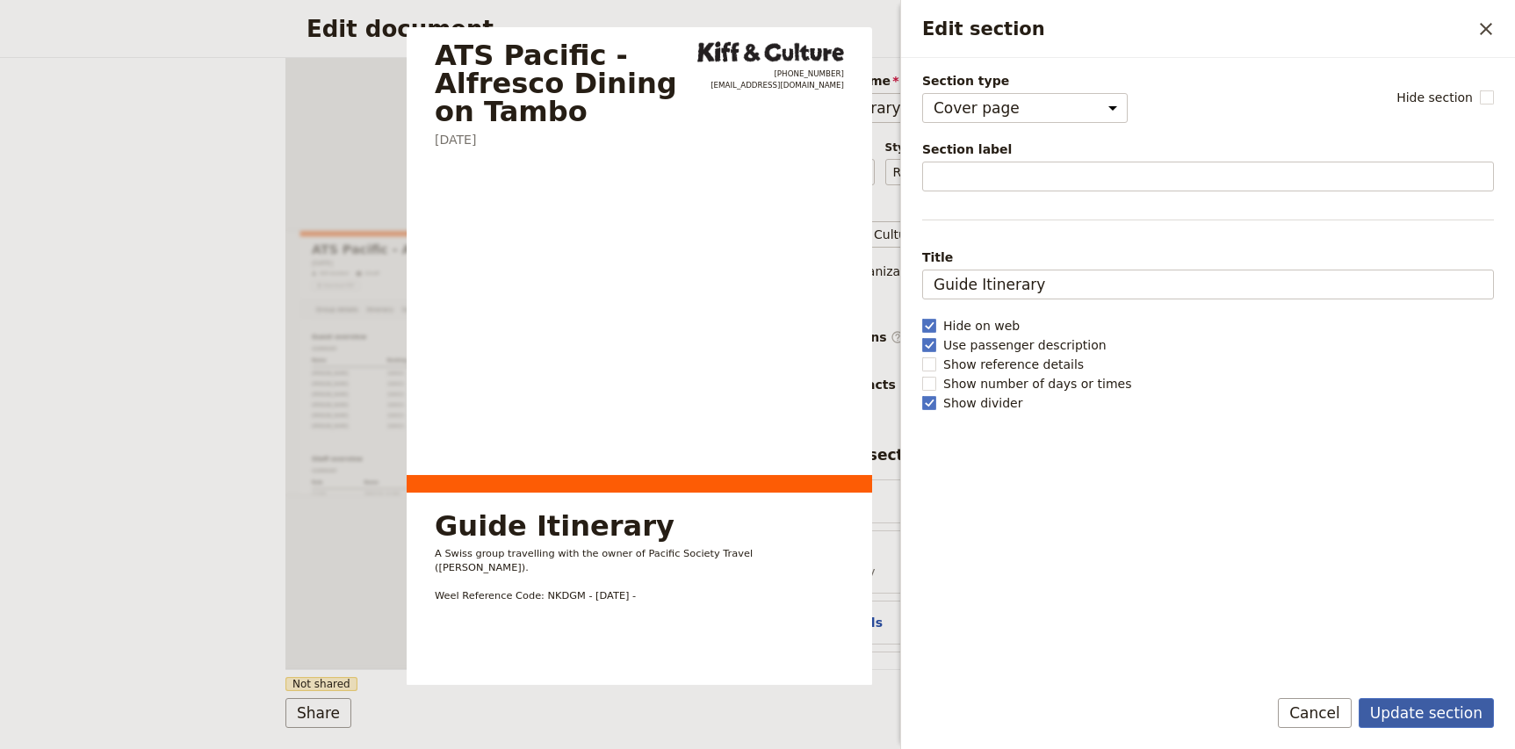
click at [1451, 718] on button "Update section" at bounding box center [1426, 713] width 135 height 30
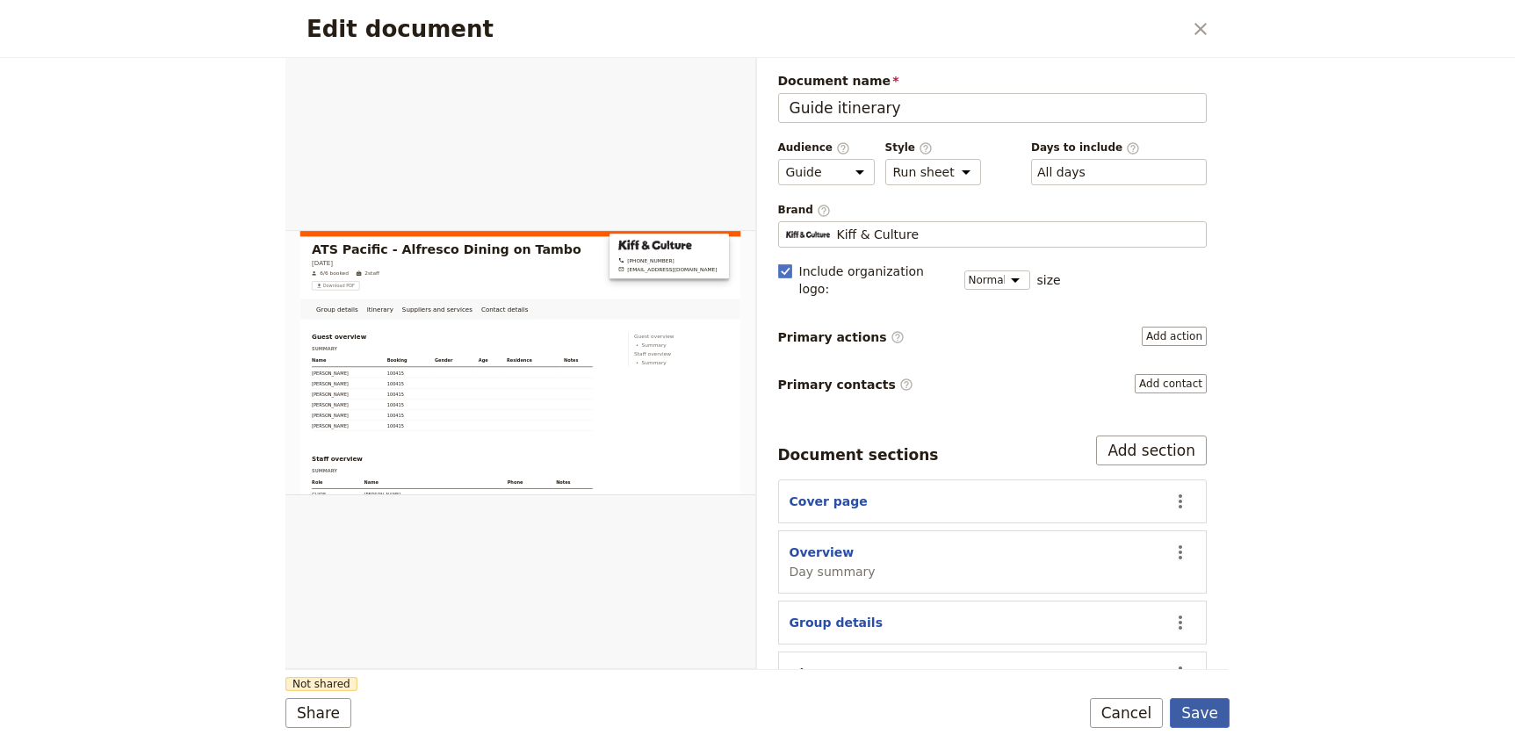
click at [1195, 708] on button "Save" at bounding box center [1200, 713] width 60 height 30
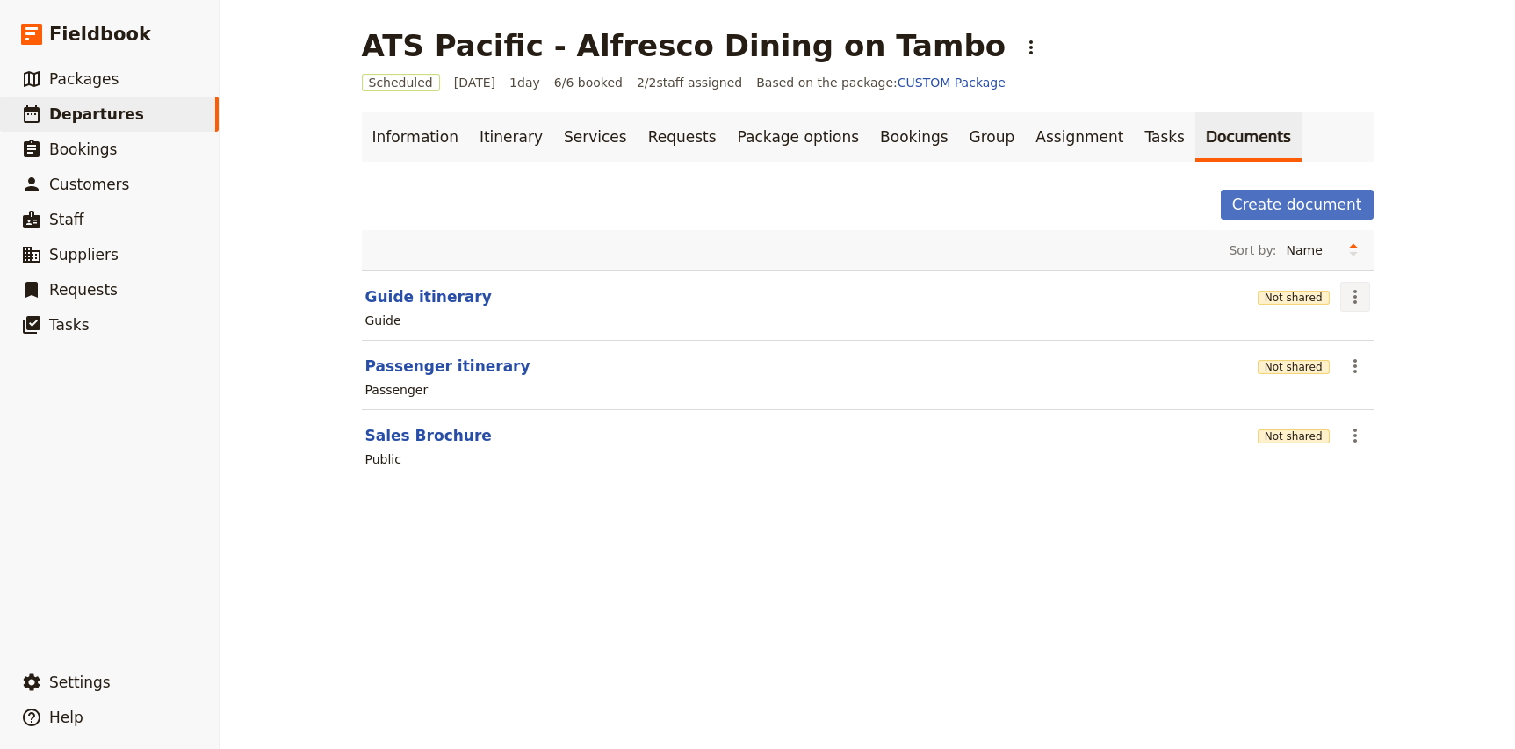
click at [1357, 302] on icon "Actions" at bounding box center [1355, 296] width 21 height 21
click at [1375, 332] on span "Share" at bounding box center [1369, 336] width 35 height 18
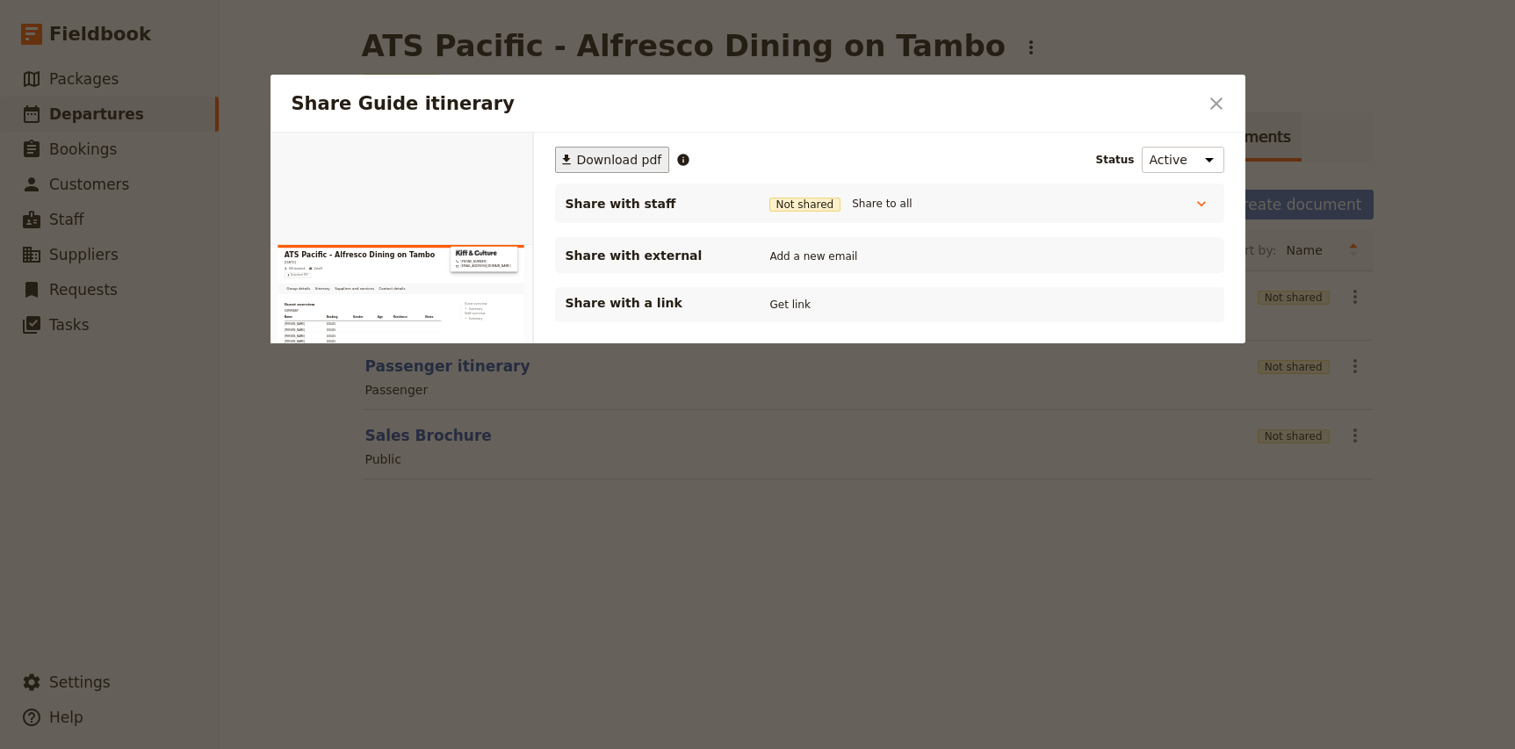
click at [611, 162] on span "Download pdf" at bounding box center [619, 160] width 85 height 18
click at [1212, 97] on icon "Close dialog" at bounding box center [1216, 103] width 21 height 21
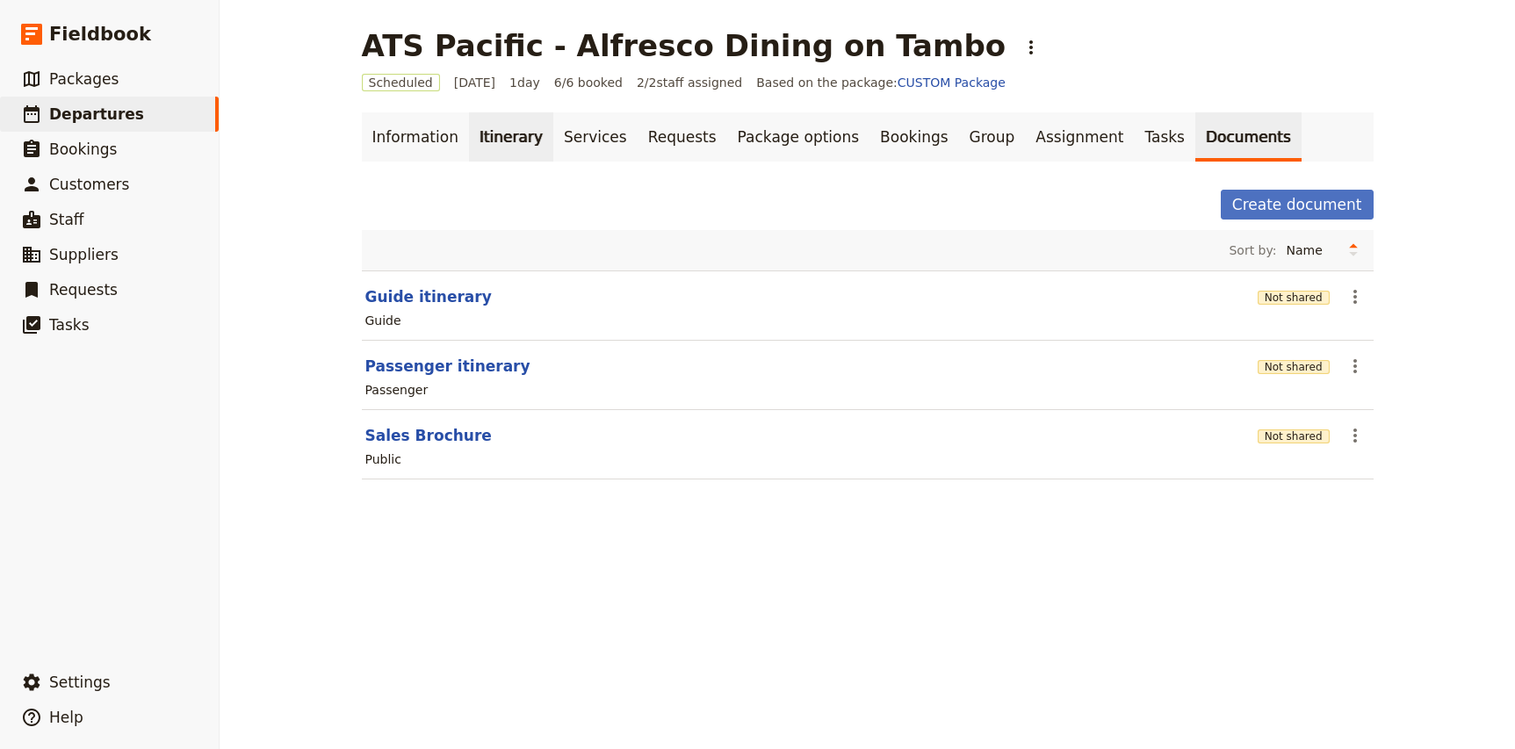
click at [478, 134] on link "Itinerary" at bounding box center [511, 136] width 84 height 49
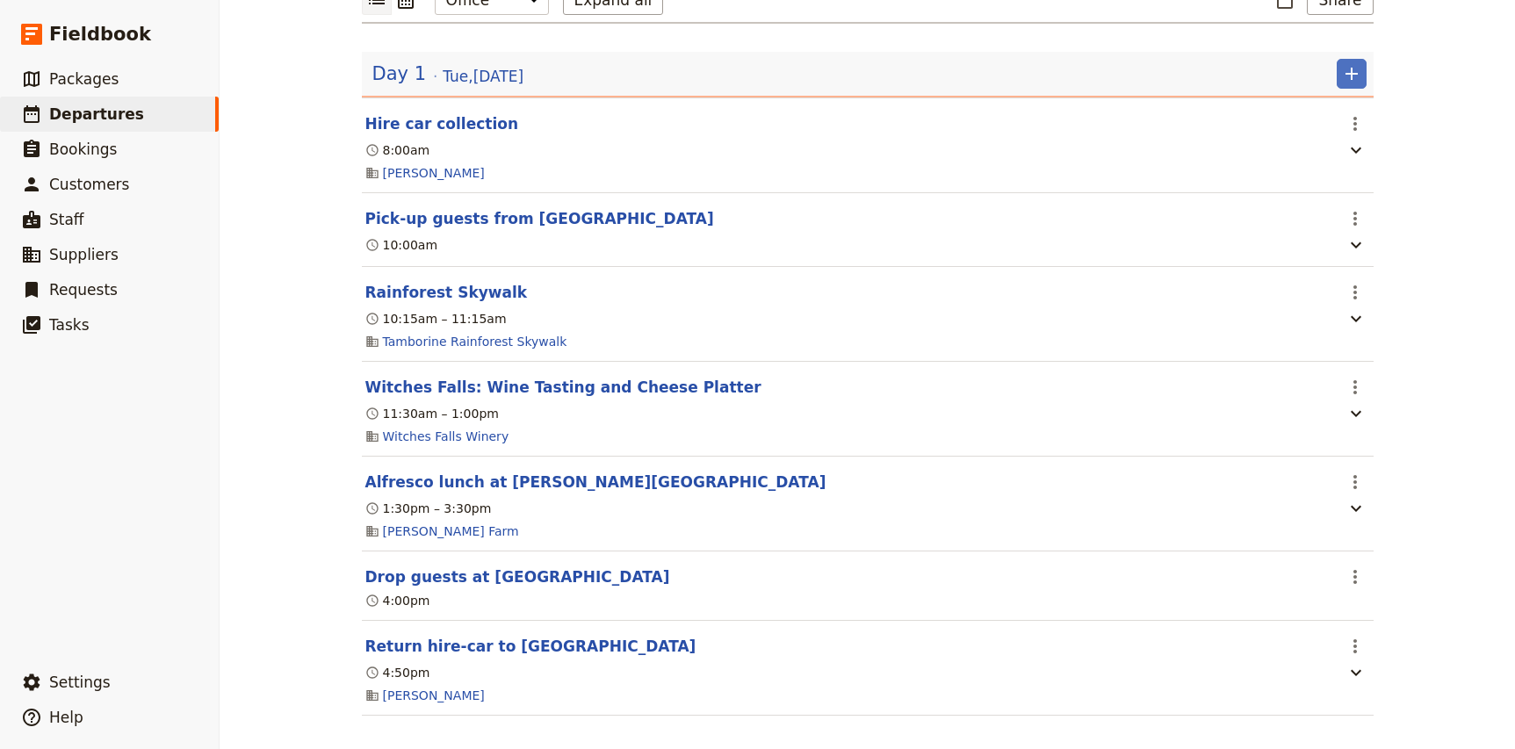
scroll to position [244, 0]
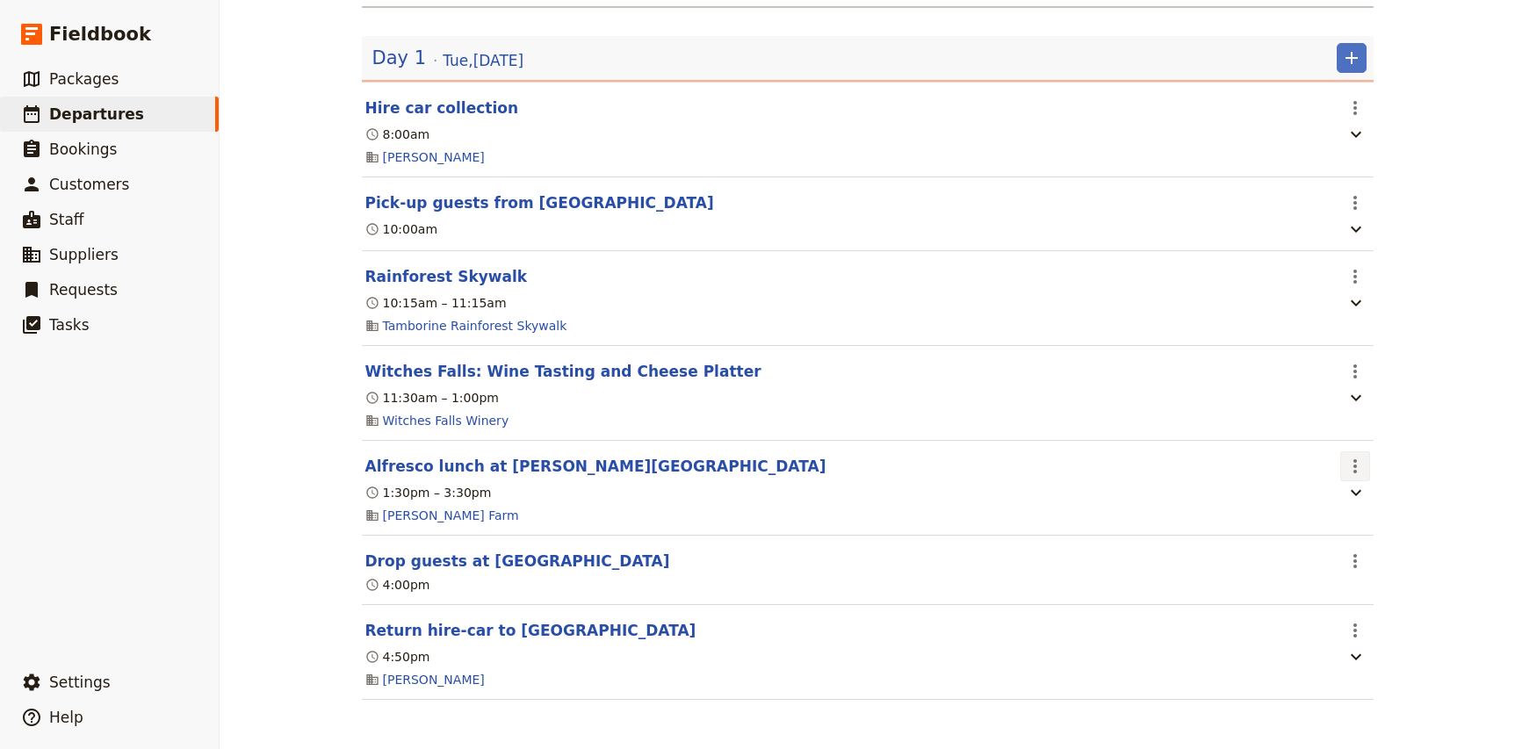
click at [1354, 470] on icon "Actions" at bounding box center [1355, 466] width 4 height 14
click at [1373, 503] on span "Edit this itinerary item" at bounding box center [1421, 504] width 138 height 18
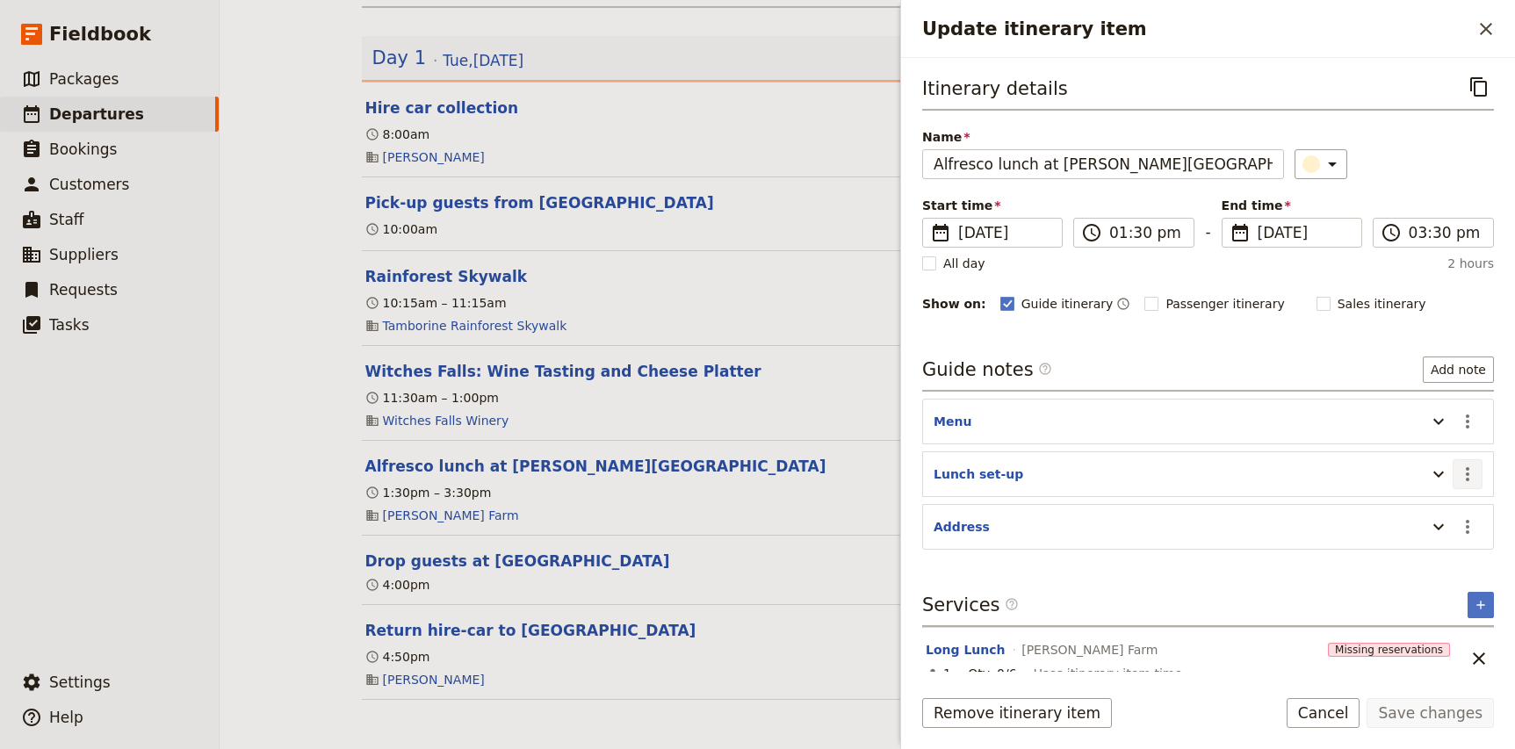
click at [1478, 480] on button "​" at bounding box center [1468, 474] width 30 height 30
click at [1454, 507] on span "Edit note" at bounding box center [1430, 513] width 82 height 18
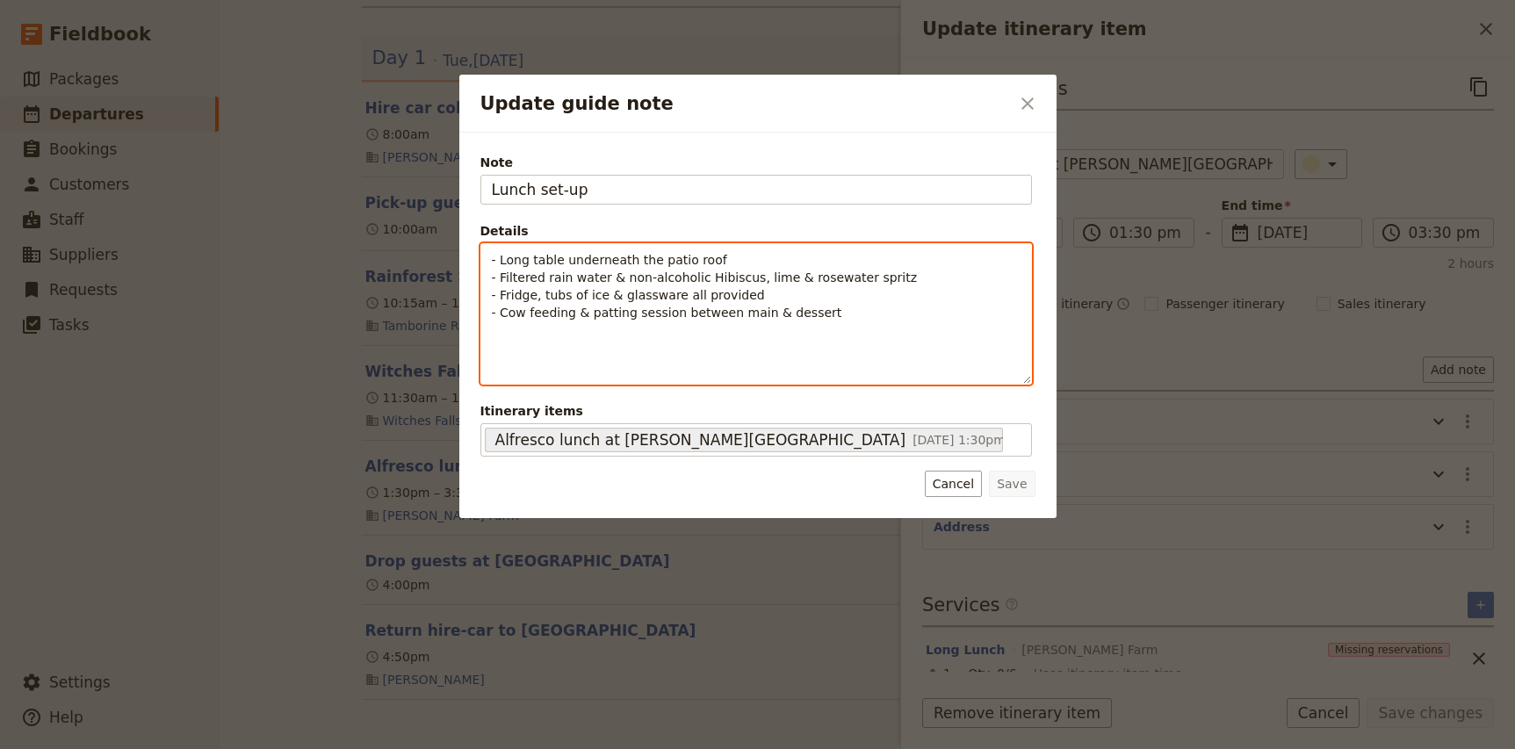
click at [872, 311] on p "- Long table underneath the patio roof - Filtered rain water & non-alcoholic Hi…" at bounding box center [756, 286] width 529 height 70
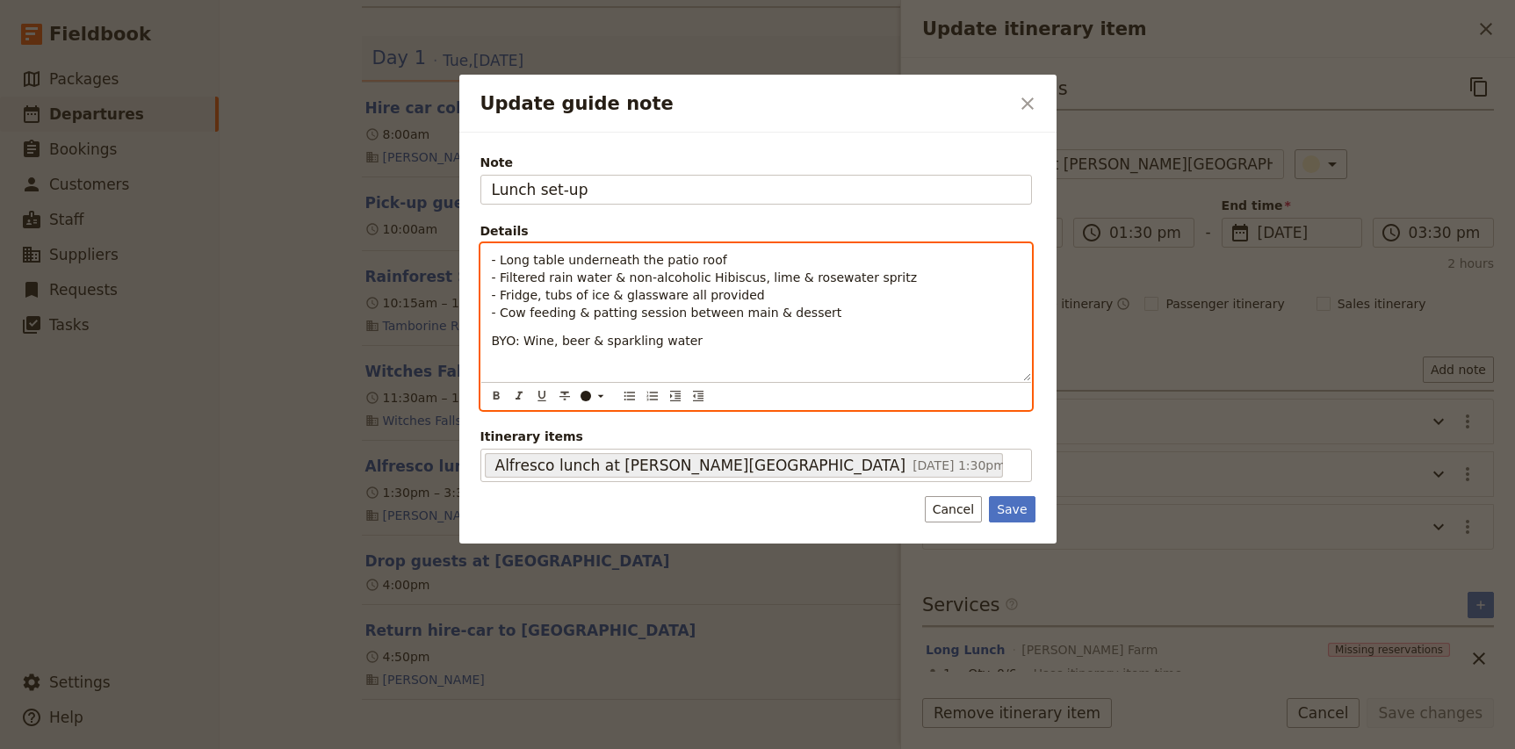
click at [523, 342] on span "BYO: Wine, beer & sparkling water" at bounding box center [598, 341] width 212 height 14
click at [581, 342] on span "BYO: Wine, beer & sparkling water" at bounding box center [598, 341] width 212 height 14
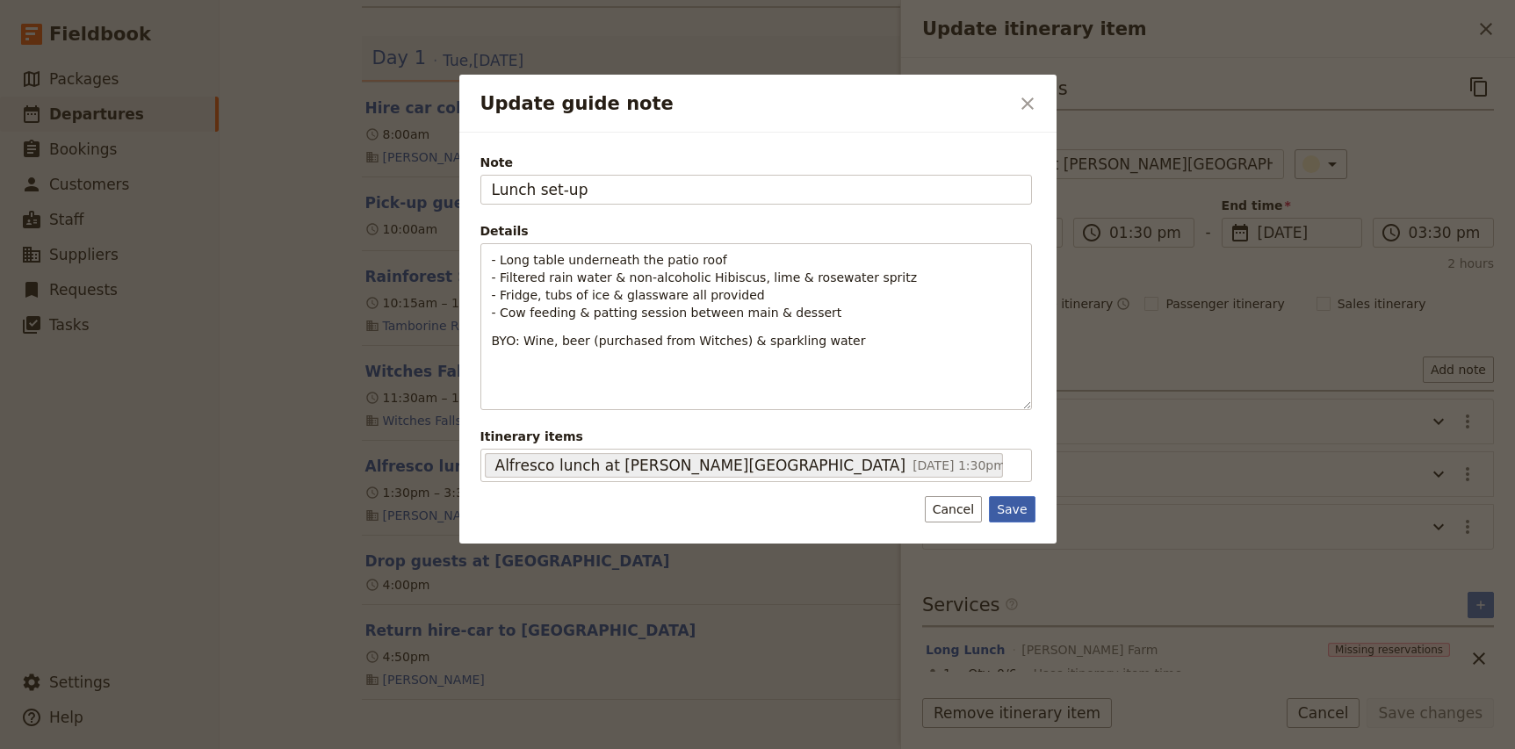
click at [1013, 521] on button "Save" at bounding box center [1012, 509] width 46 height 26
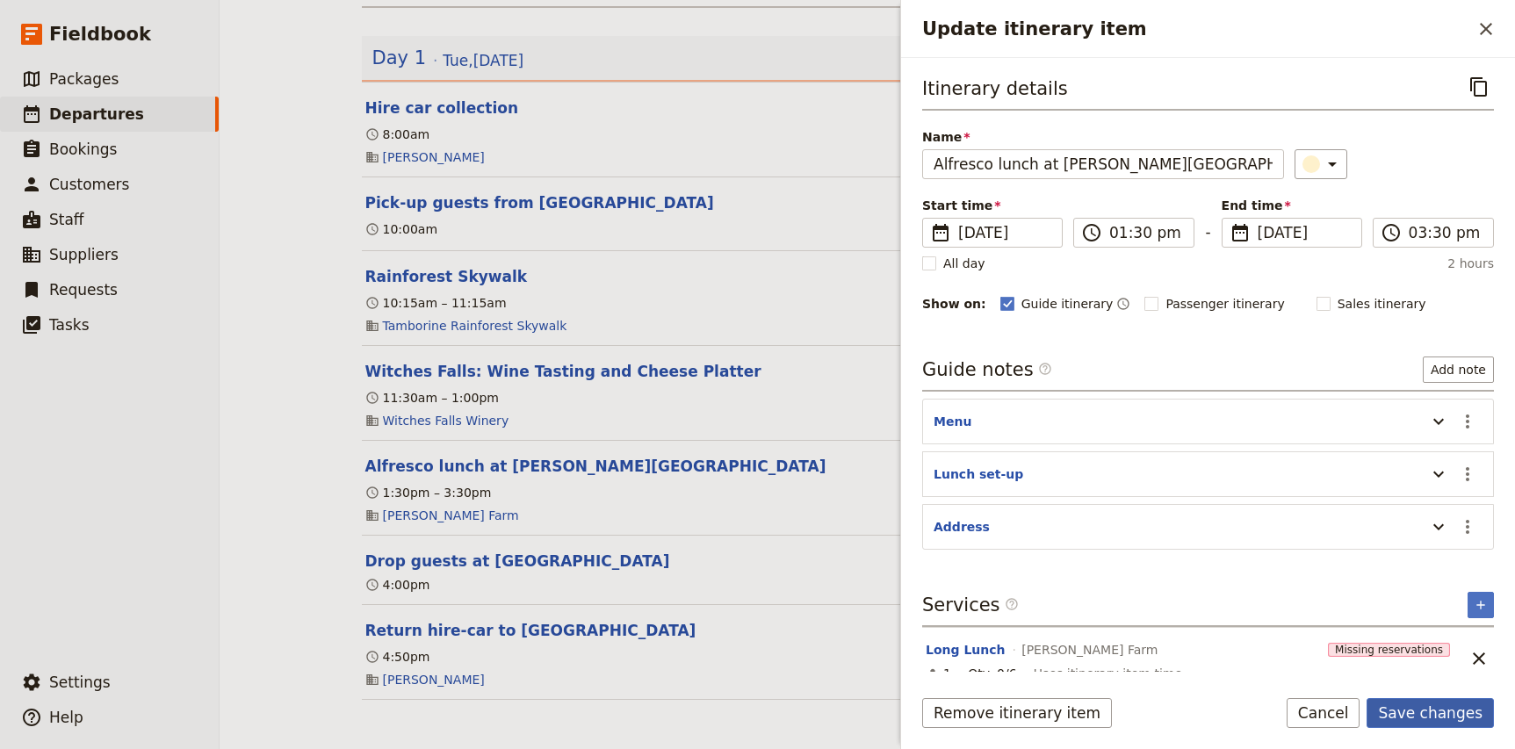
click at [1444, 716] on button "Save changes" at bounding box center [1430, 713] width 127 height 30
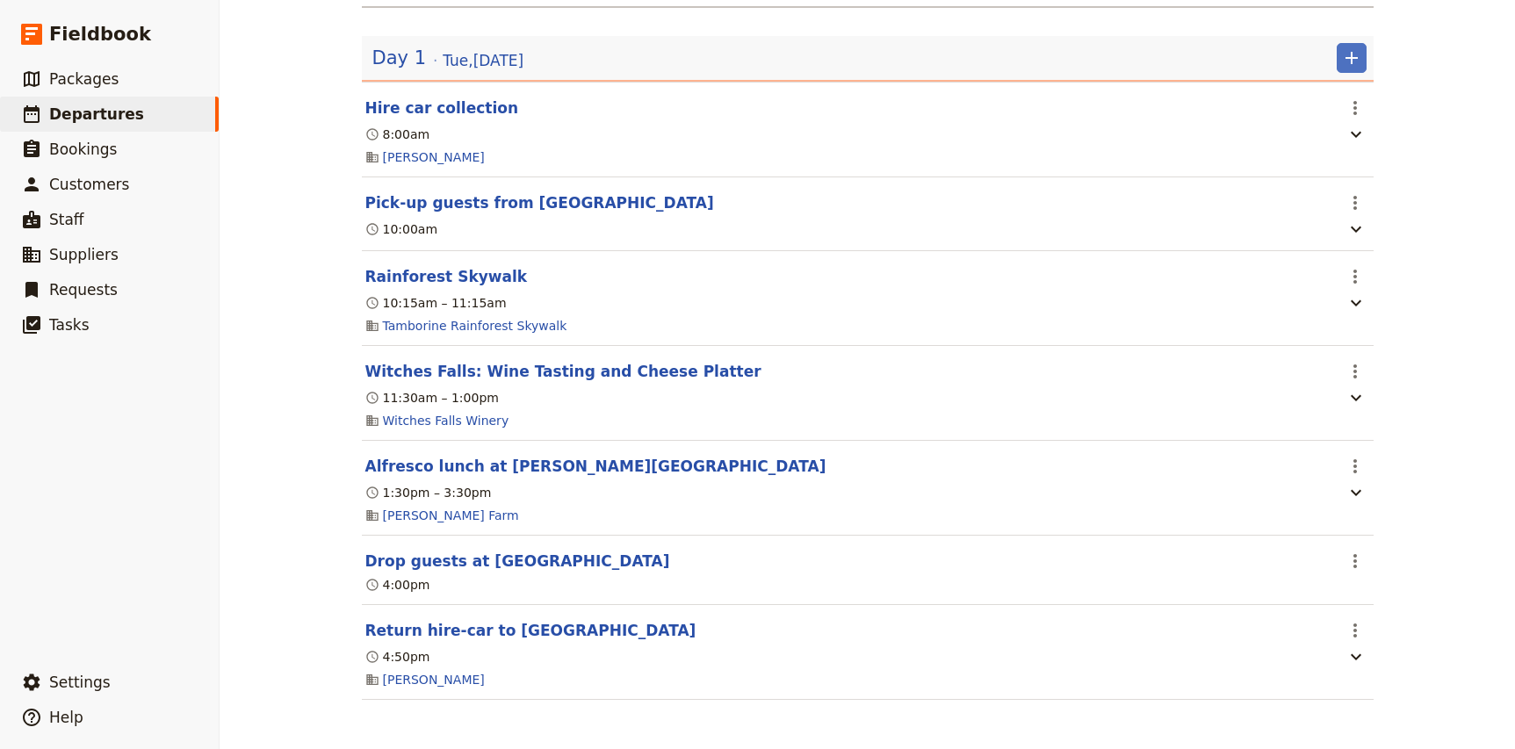
scroll to position [0, 0]
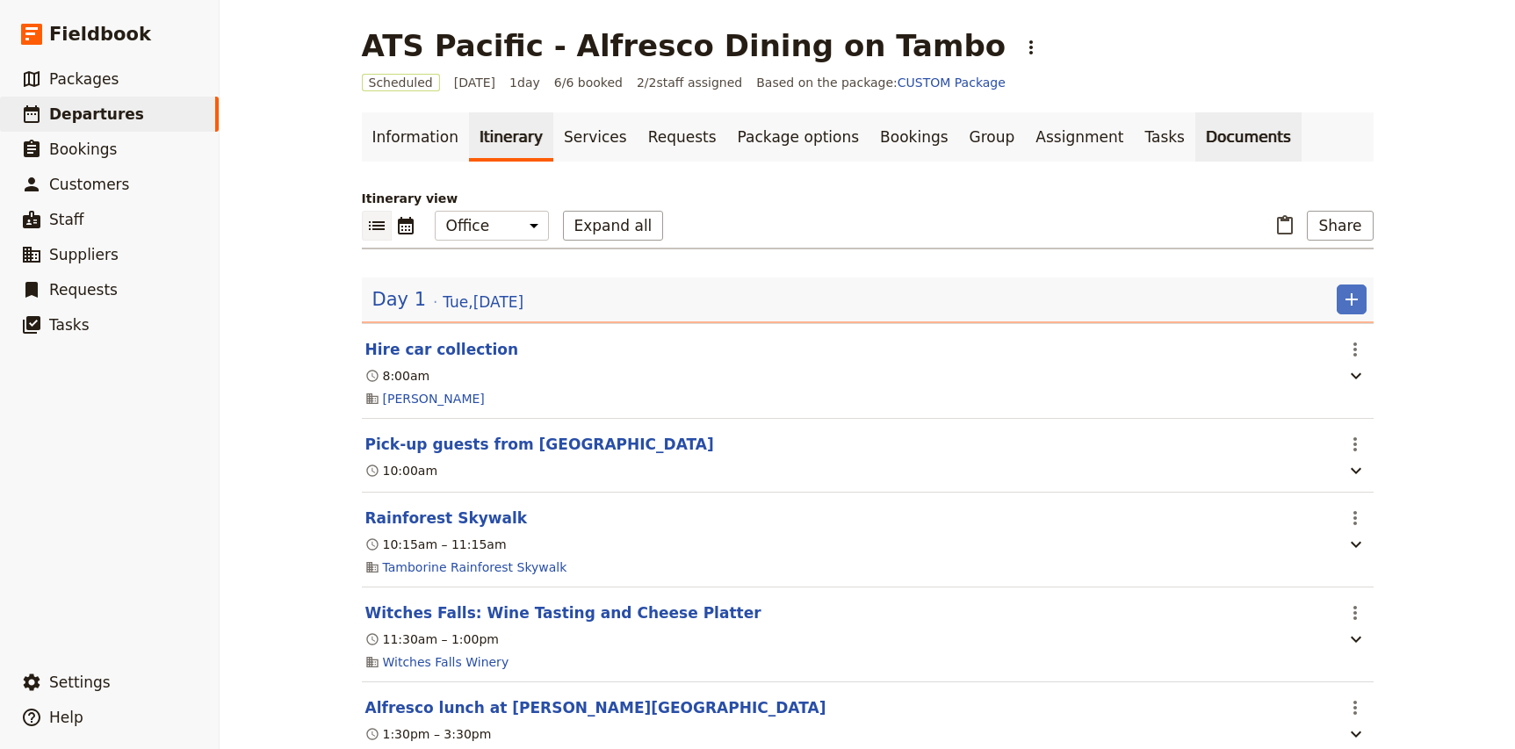
click at [1195, 133] on link "Documents" at bounding box center [1248, 136] width 106 height 49
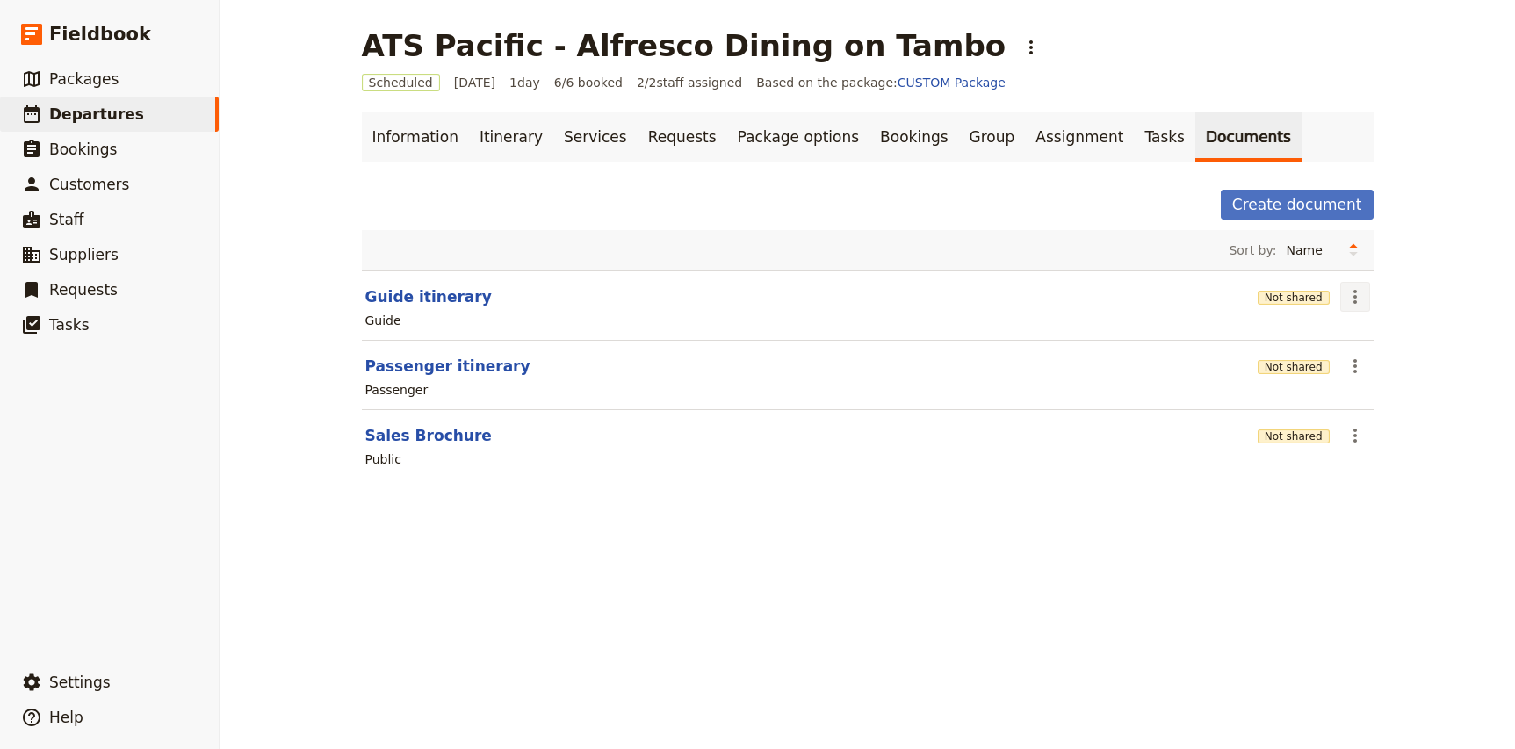
click at [1350, 307] on icon "Actions" at bounding box center [1355, 296] width 21 height 21
click at [1394, 341] on span "Share" at bounding box center [1405, 336] width 106 height 18
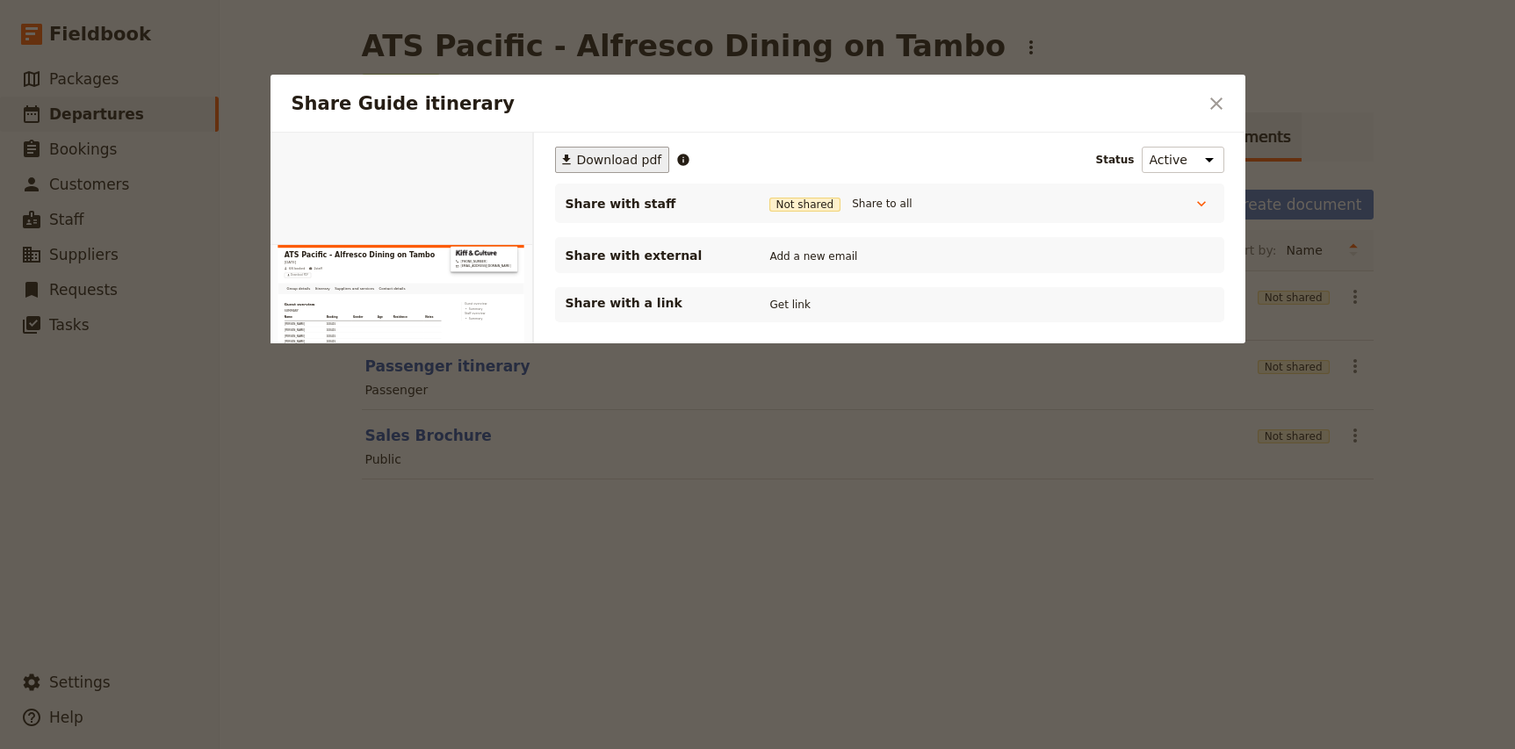
click at [617, 166] on span "Download pdf" at bounding box center [619, 160] width 85 height 18
click at [1225, 117] on button "​" at bounding box center [1216, 104] width 30 height 30
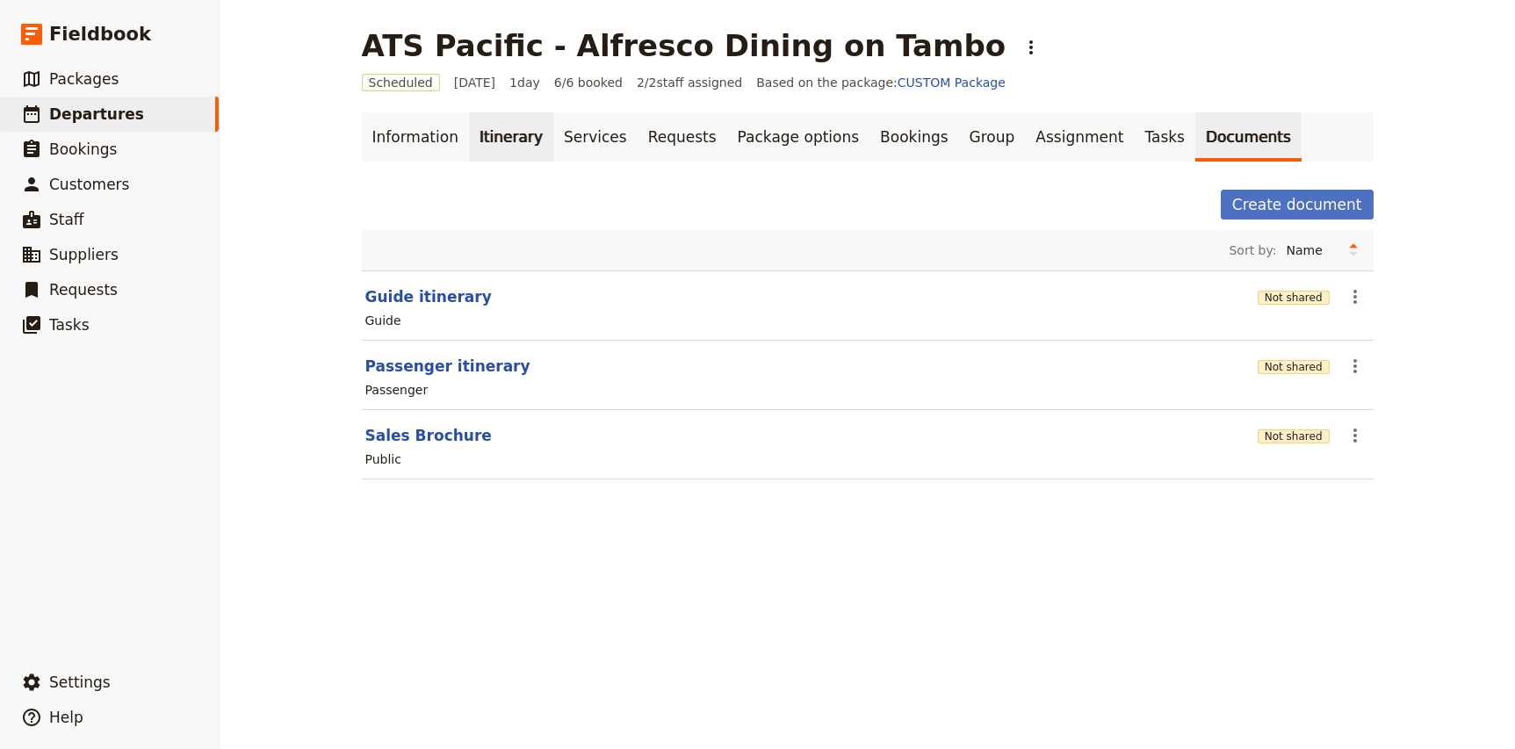
click at [471, 139] on link "Itinerary" at bounding box center [511, 136] width 84 height 49
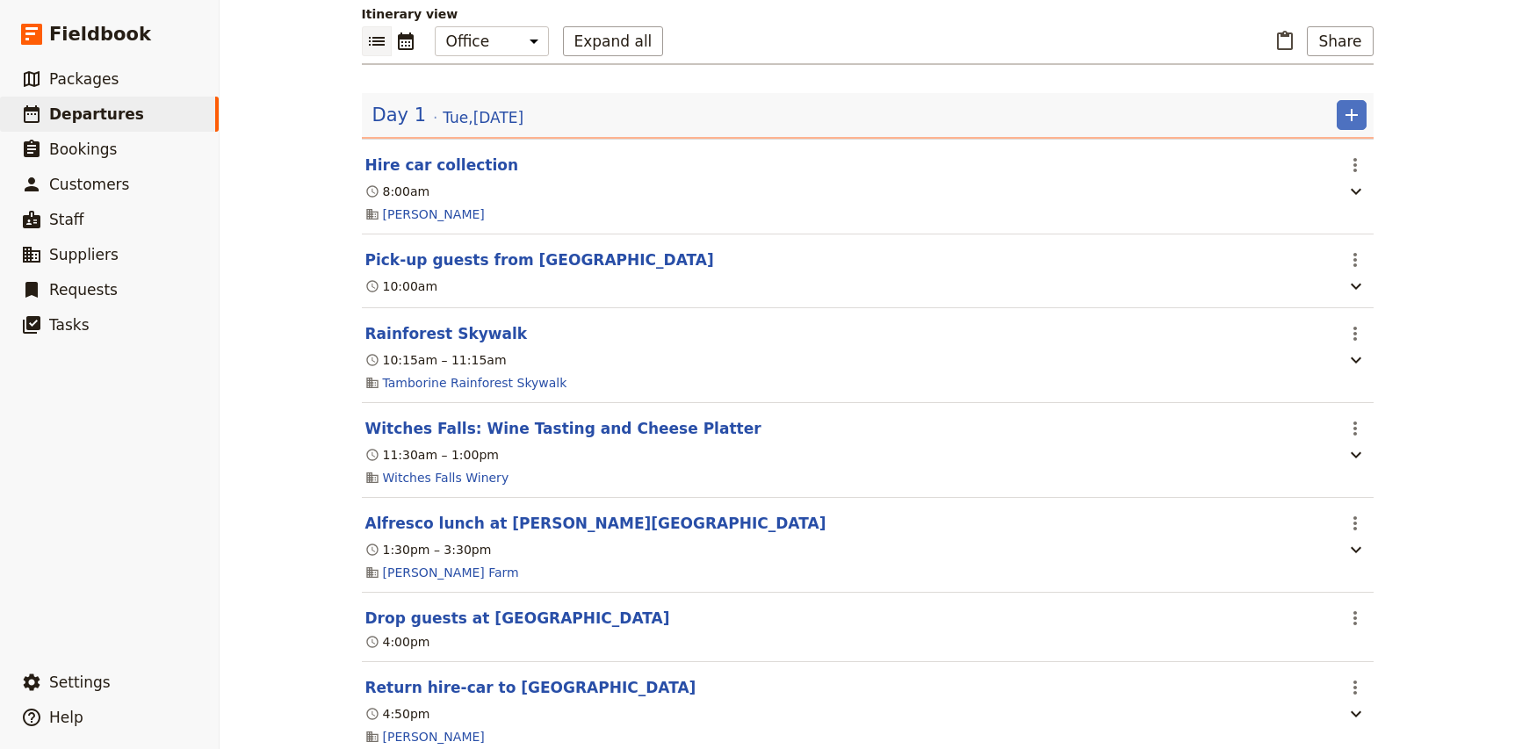
scroll to position [244, 0]
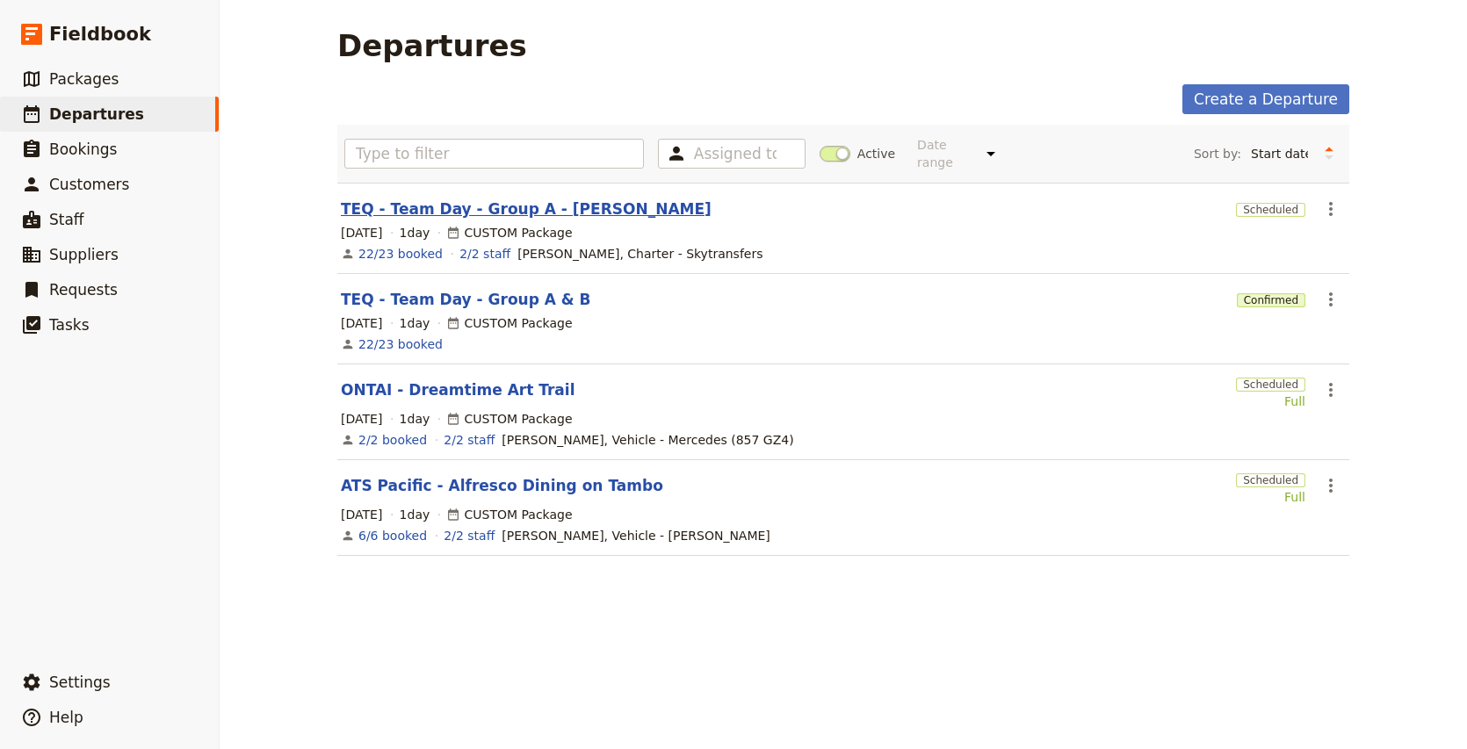
click at [516, 198] on link "TEQ - Team Day - Group A - Nicole" at bounding box center [526, 208] width 371 height 21
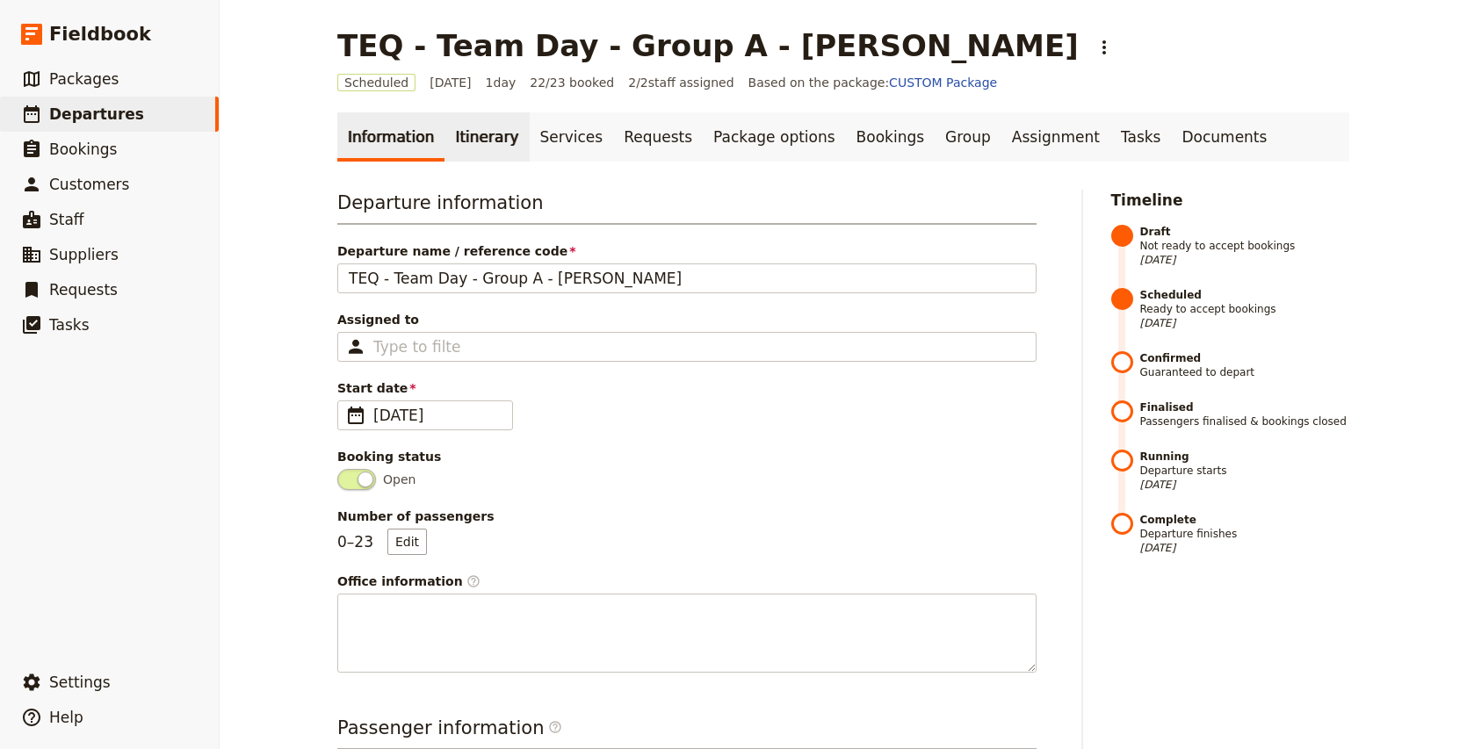
click at [487, 152] on link "Itinerary" at bounding box center [486, 136] width 84 height 49
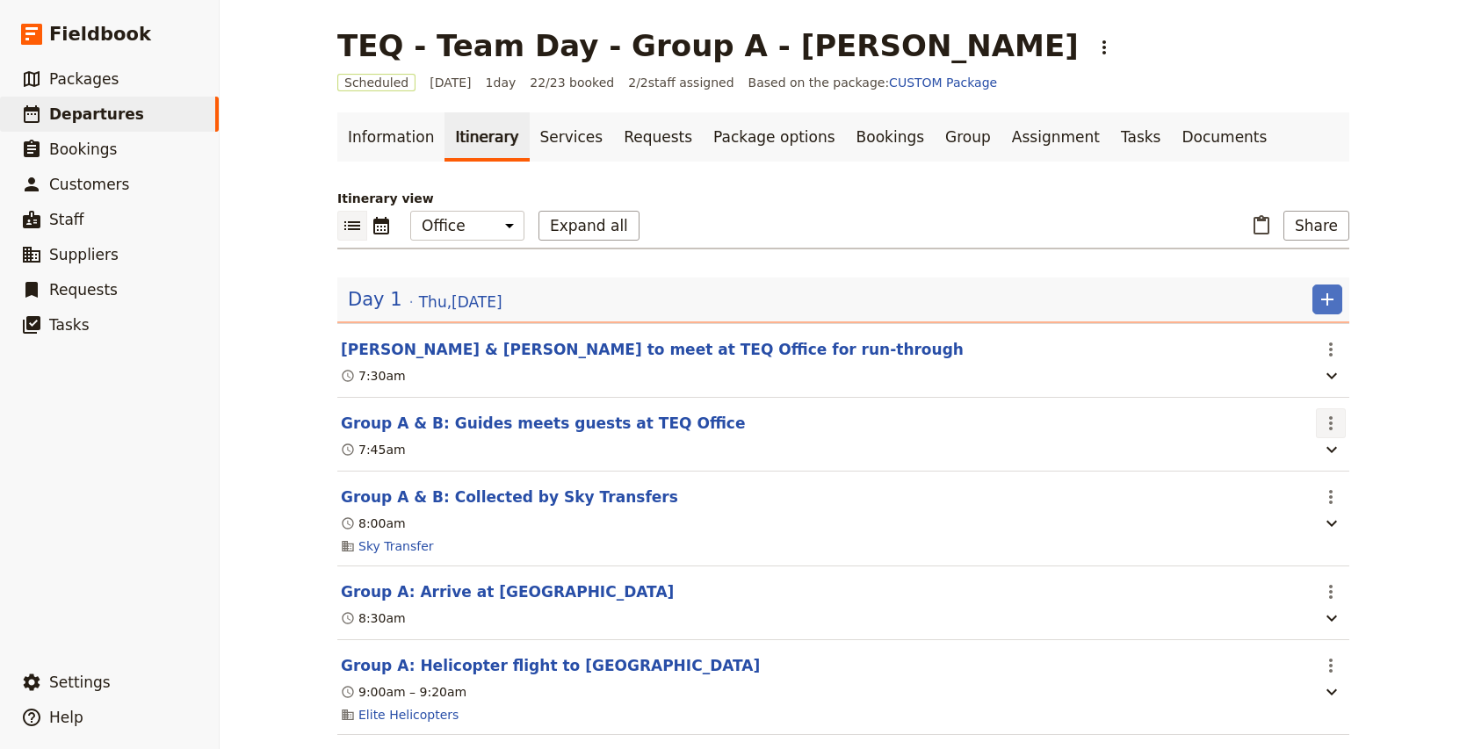
click at [1330, 432] on icon "Actions" at bounding box center [1330, 423] width 21 height 21
click at [1288, 468] on span "Edit this itinerary item" at bounding box center [1249, 463] width 138 height 18
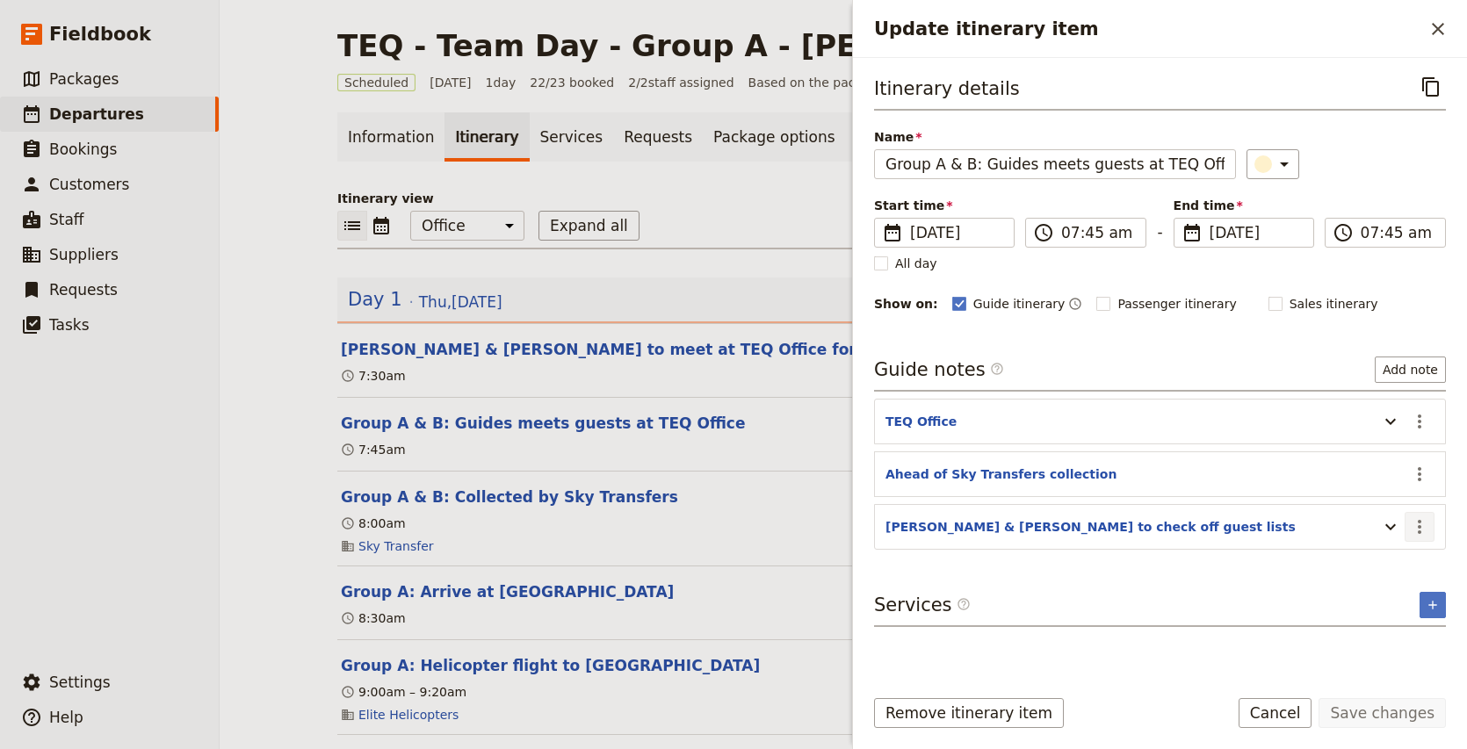
click at [1425, 530] on icon "Actions" at bounding box center [1419, 526] width 21 height 21
click at [1396, 564] on span "Edit note" at bounding box center [1368, 566] width 55 height 18
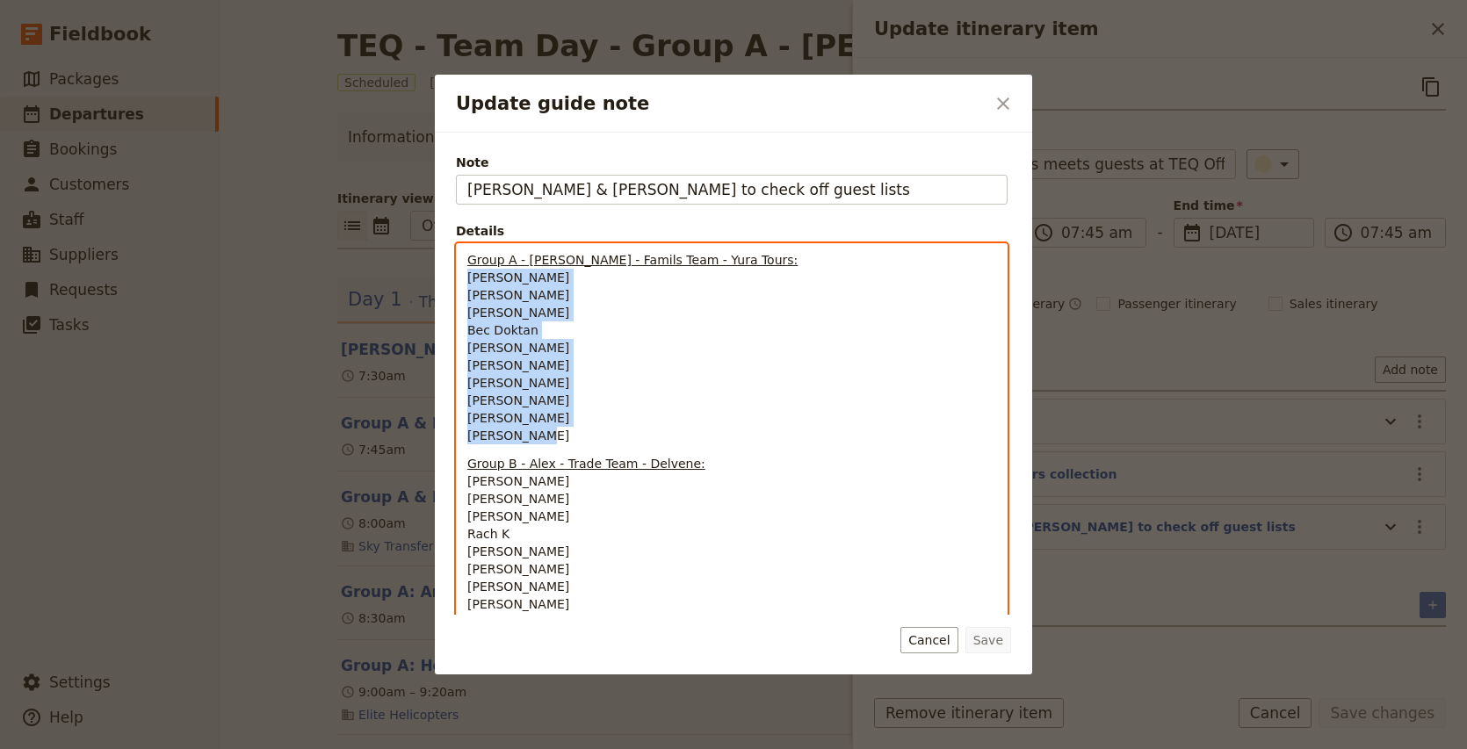
drag, startPoint x: 465, startPoint y: 278, endPoint x: 582, endPoint y: 428, distance: 190.8
click at [582, 428] on div "Group A - Nicole - Famils Team - Yura Tours: Diana Mulholland Alison Dwyer Mich…" at bounding box center [732, 467] width 550 height 446
copy p "Diana Mulholland Alison Dwyer Michael Sommer Bec Doktan Addie Brooks Sarah Raci…"
